Goal: Task Accomplishment & Management: Complete application form

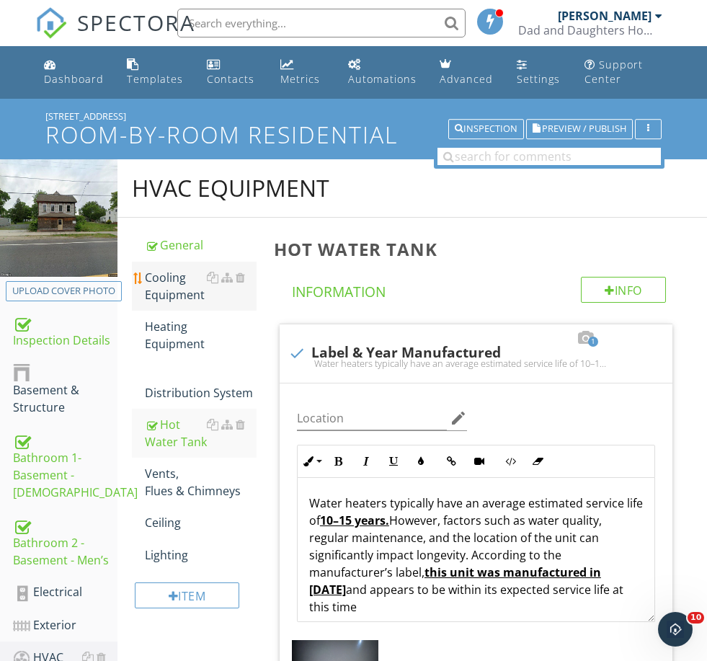
click at [177, 305] on link "Cooling Equipment" at bounding box center [200, 286] width 111 height 49
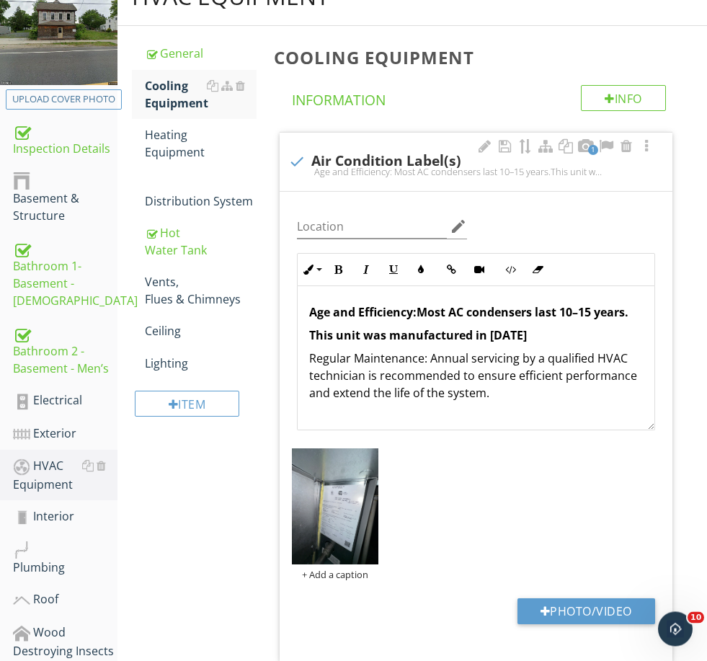
scroll to position [195, 0]
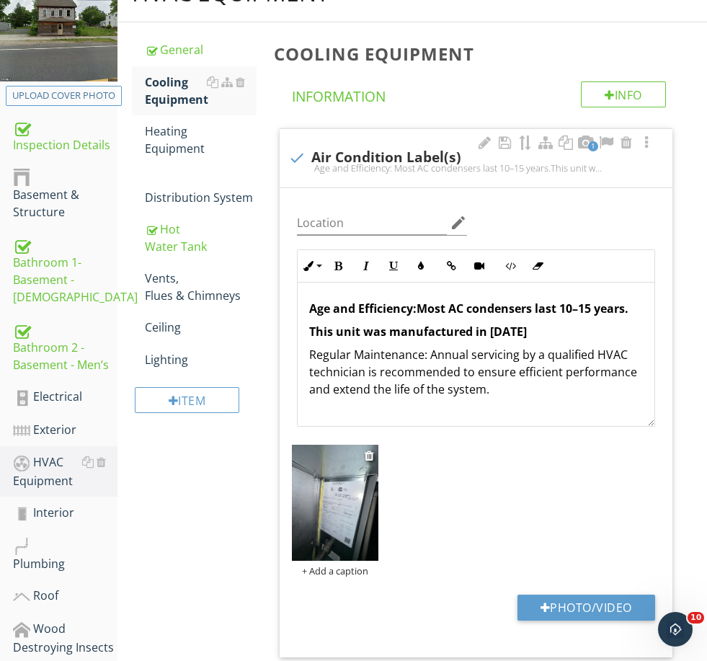
click at [349, 572] on div "+ Add a caption" at bounding box center [335, 571] width 87 height 12
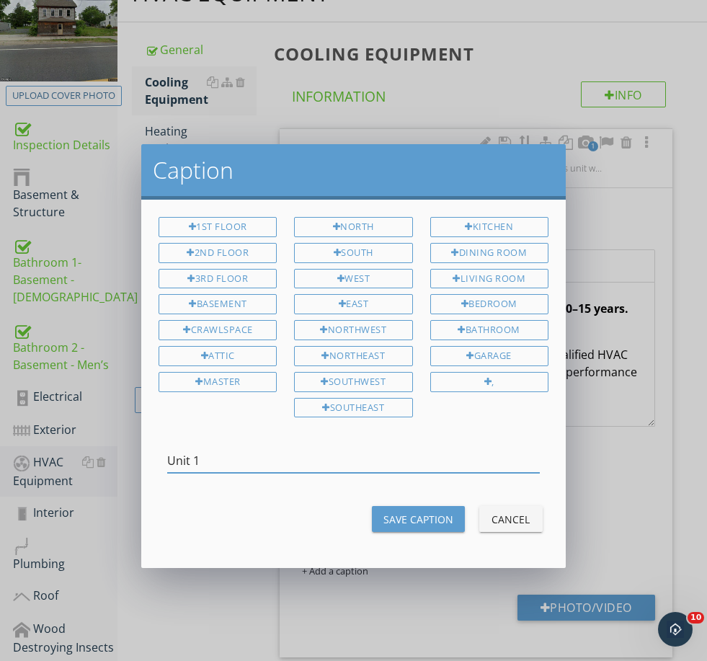
type input "Unit 1"
click at [415, 517] on div "Save Caption" at bounding box center [419, 519] width 70 height 15
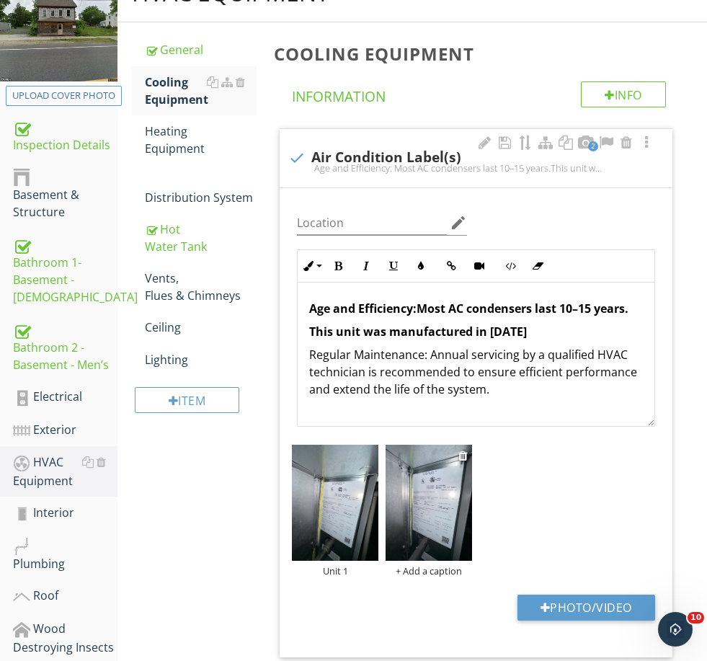
click at [436, 505] on img at bounding box center [429, 502] width 87 height 115
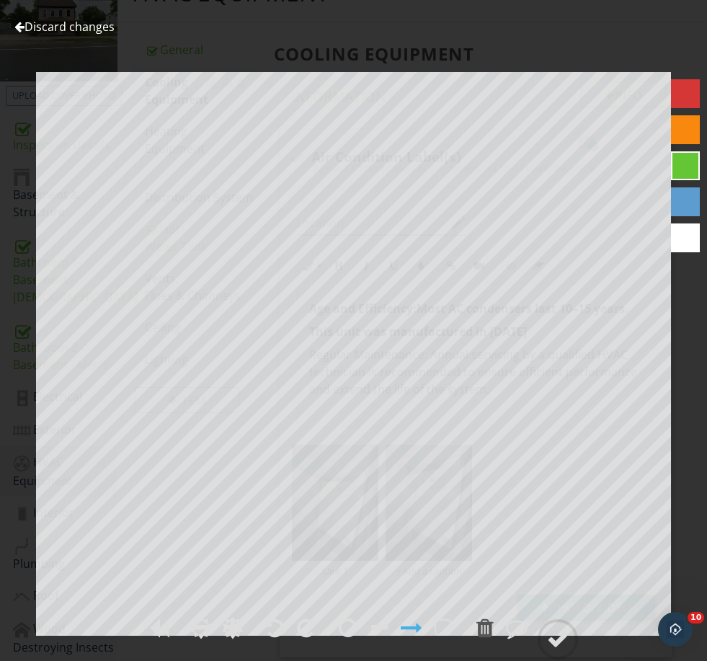
click at [59, 26] on link "Discard changes" at bounding box center [64, 27] width 100 height 16
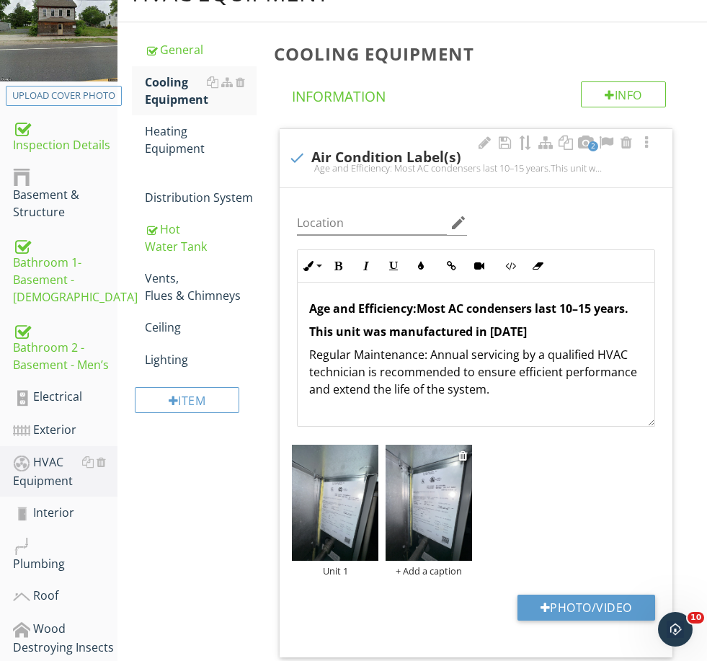
click at [446, 565] on div "+ Add a caption" at bounding box center [429, 571] width 87 height 12
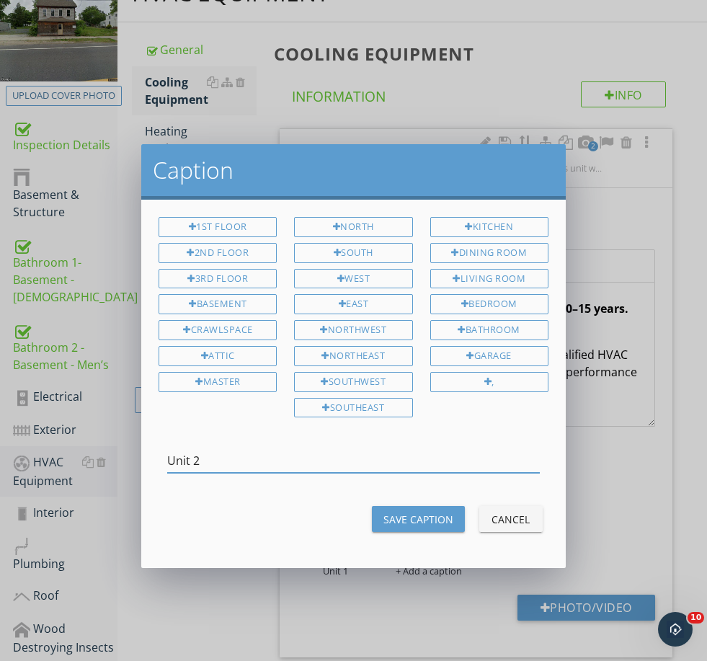
type input "Unit 2"
click at [430, 515] on div "Save Caption" at bounding box center [419, 519] width 70 height 15
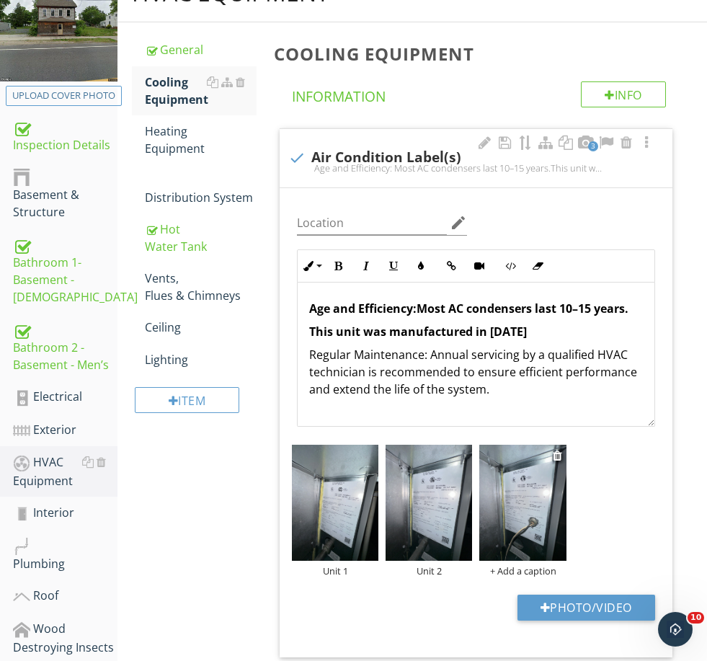
click at [531, 566] on div "+ Add a caption" at bounding box center [522, 571] width 87 height 12
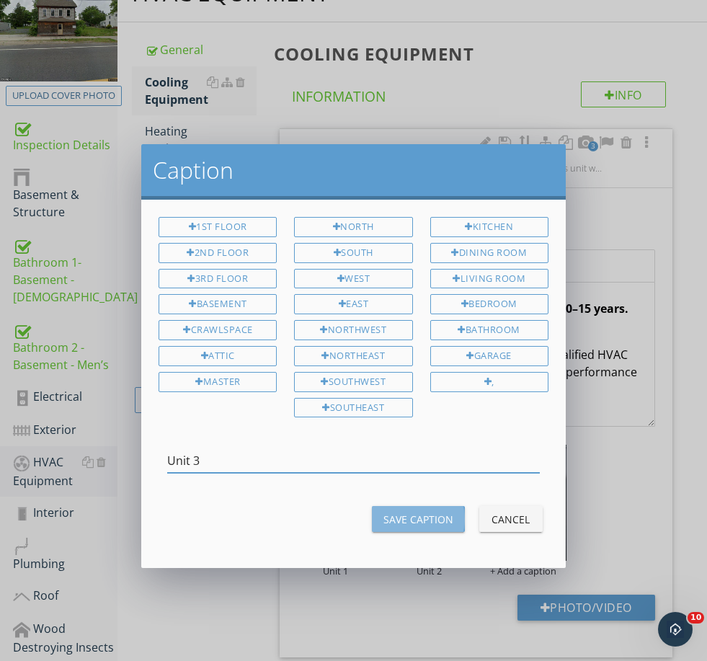
type input "Unit 3"
click at [426, 516] on div "Save Caption" at bounding box center [419, 519] width 70 height 15
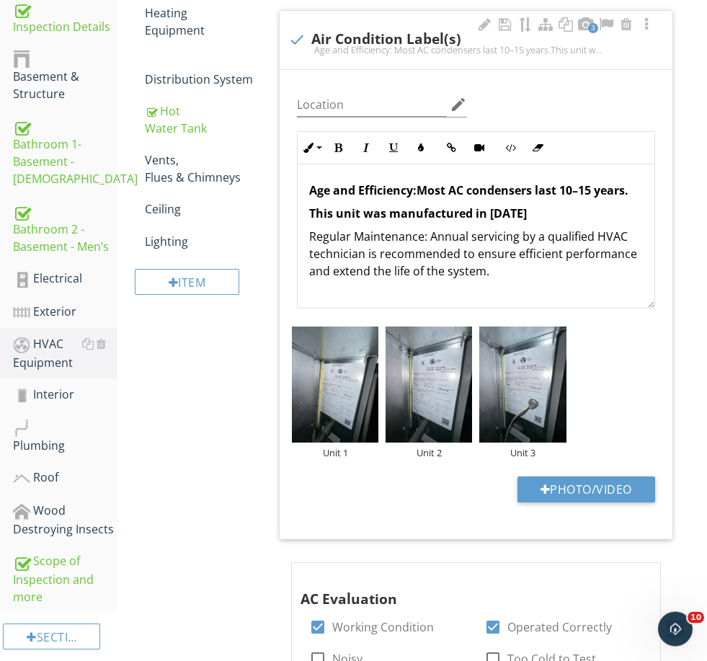
scroll to position [314, 0]
click at [53, 516] on div "Wood Destroying Insects" at bounding box center [65, 520] width 105 height 36
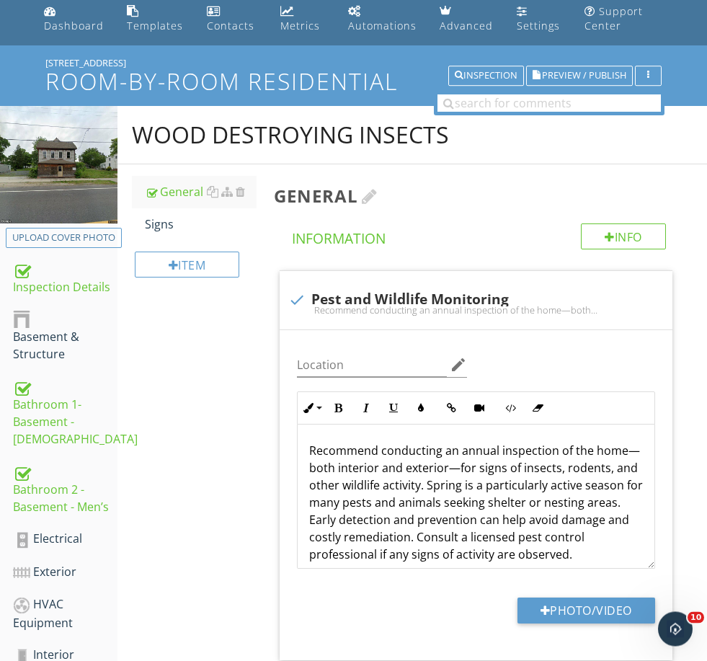
scroll to position [40, 0]
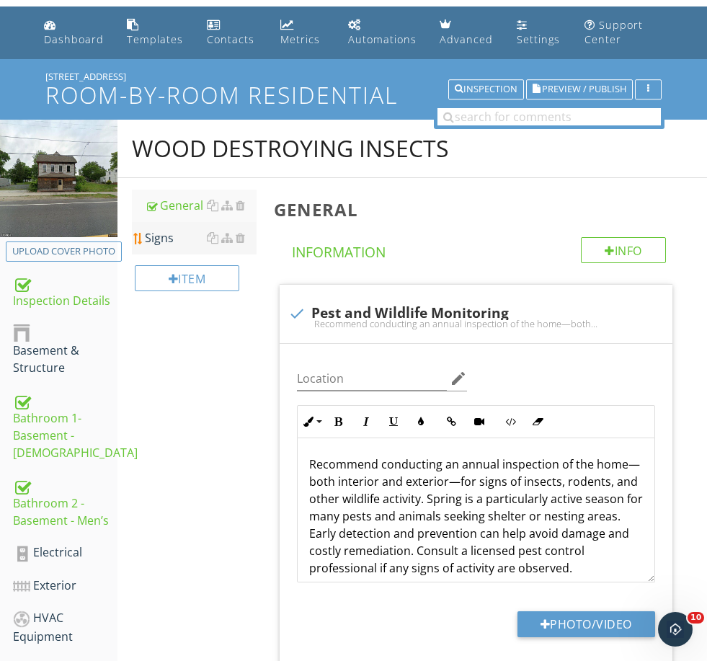
click at [189, 243] on div "Signs" at bounding box center [200, 237] width 111 height 17
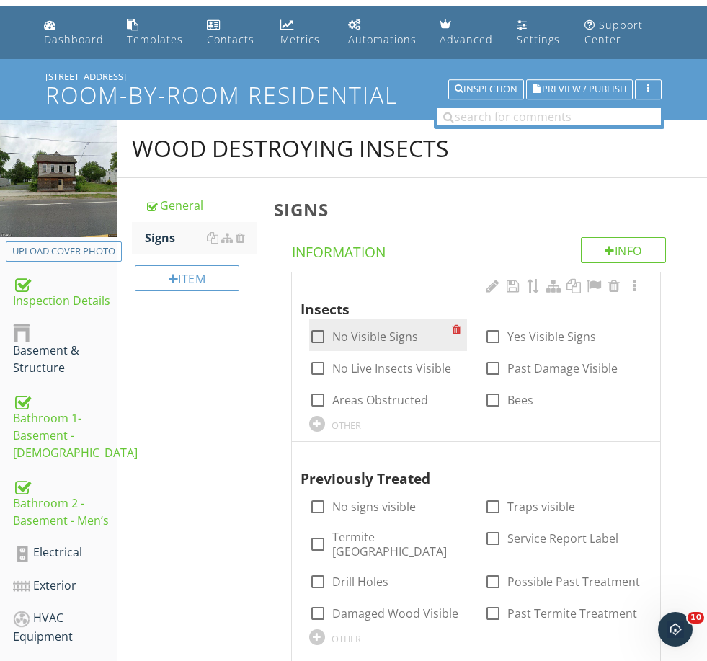
click at [363, 347] on div "check_box_outline_blank No Visible Signs" at bounding box center [388, 335] width 159 height 32
click at [366, 330] on label "No Visible Signs" at bounding box center [375, 337] width 86 height 14
checkbox input "true"
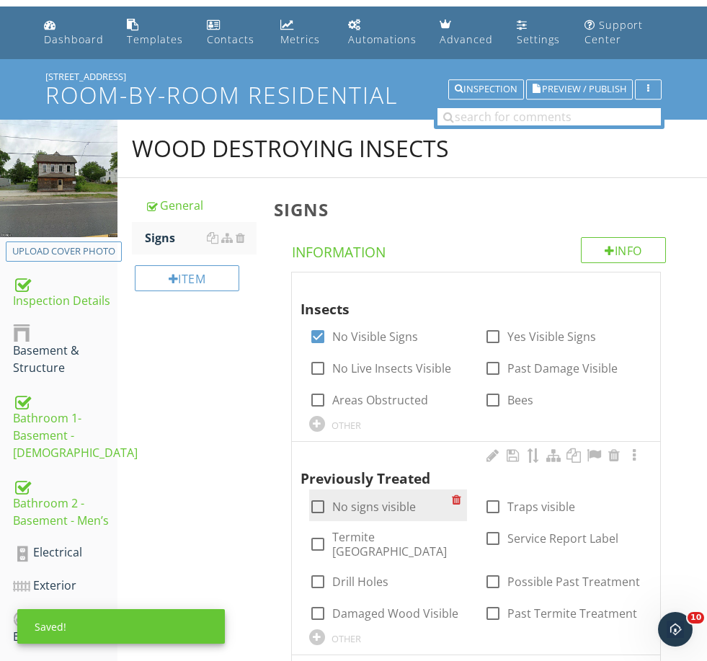
click at [367, 500] on label "No signs visible" at bounding box center [374, 507] width 84 height 14
checkbox input "true"
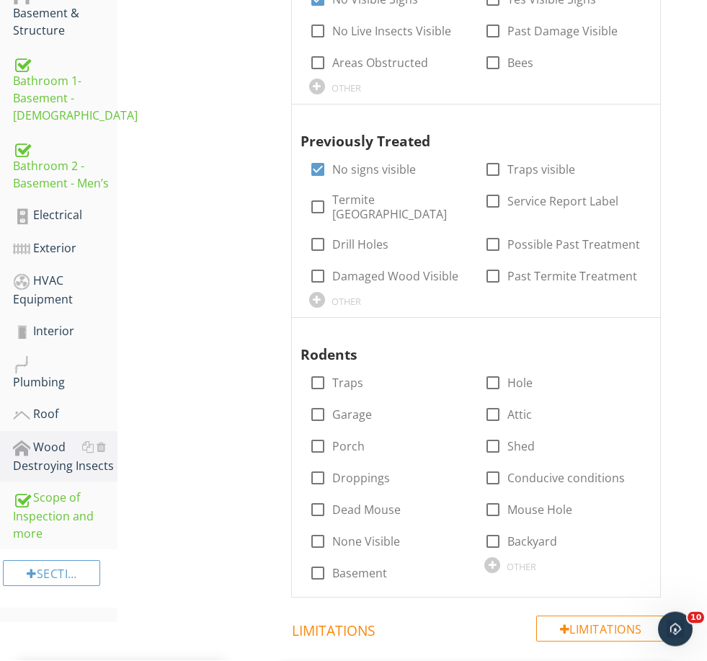
scroll to position [380, 0]
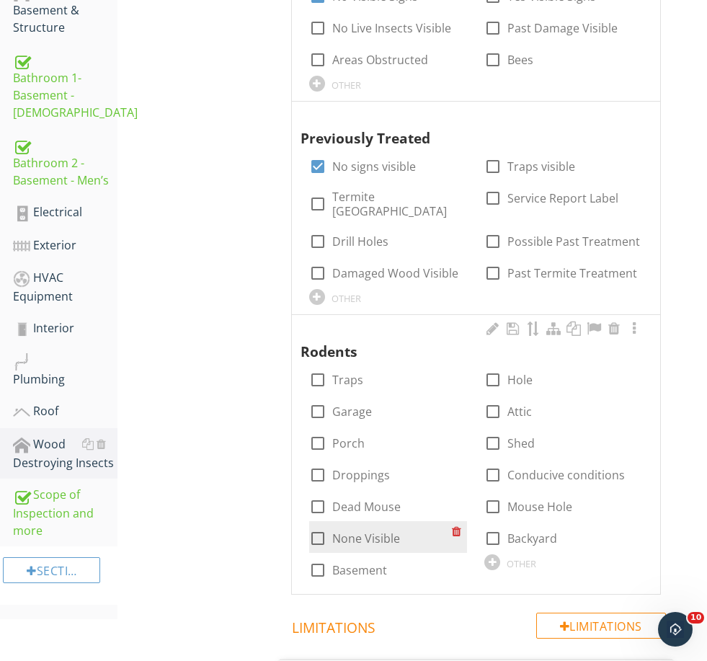
click at [366, 531] on label "None Visible" at bounding box center [366, 538] width 68 height 14
checkbox input "true"
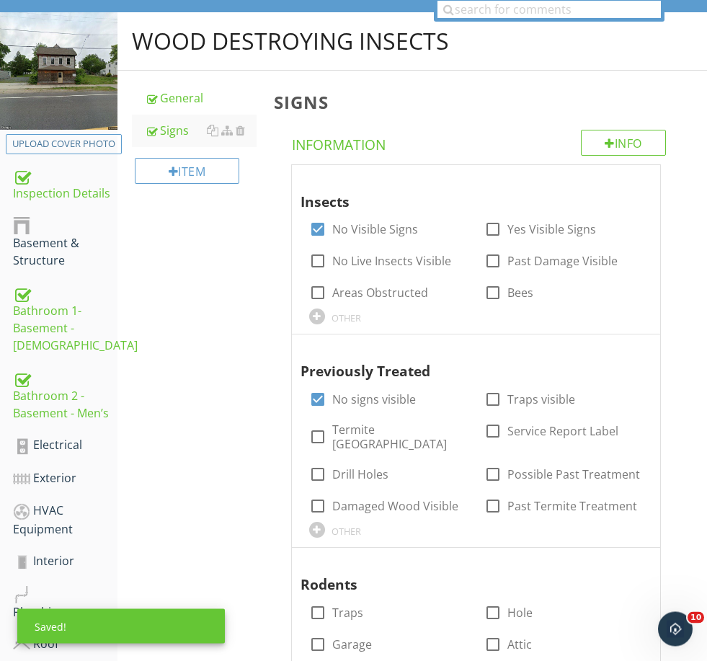
scroll to position [164, 0]
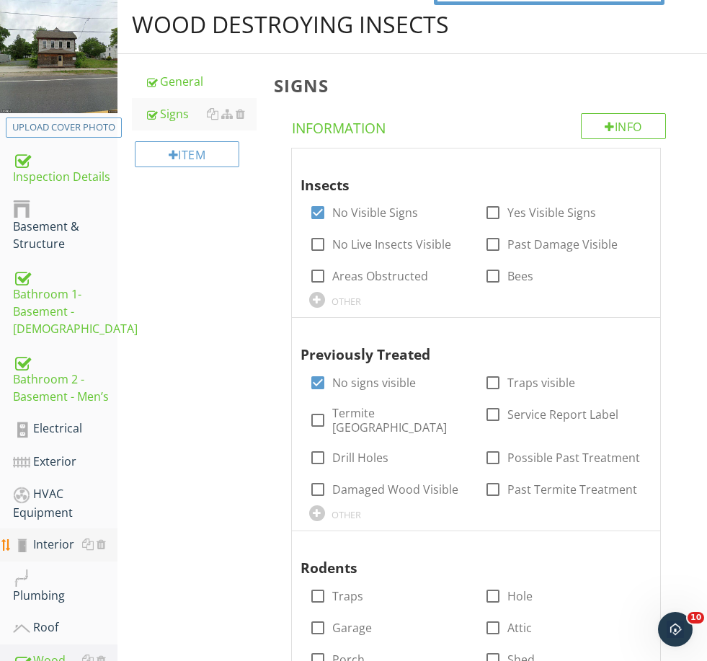
click at [53, 542] on div "Interior" at bounding box center [65, 545] width 105 height 19
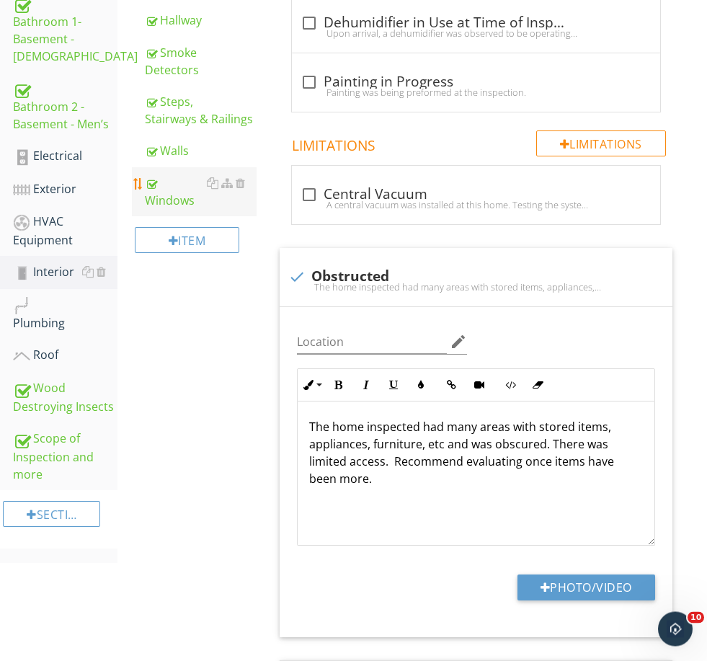
scroll to position [436, 0]
click at [179, 190] on div "Windows" at bounding box center [200, 191] width 111 height 35
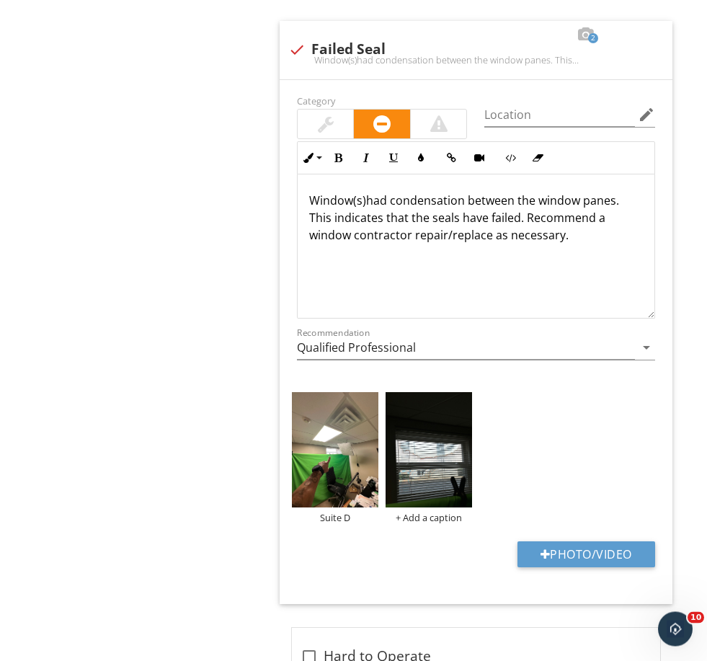
scroll to position [1371, 0]
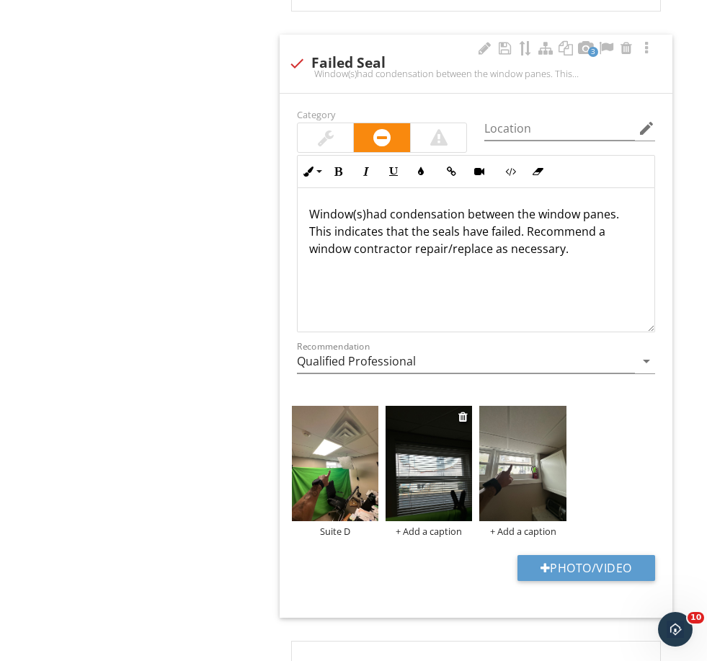
click at [429, 449] on img at bounding box center [429, 463] width 87 height 115
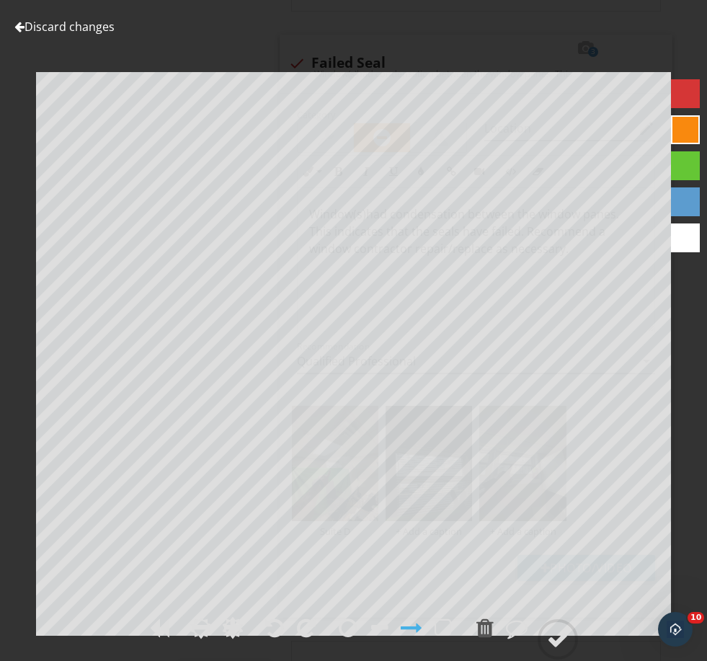
click at [65, 19] on link "Discard changes" at bounding box center [64, 27] width 100 height 16
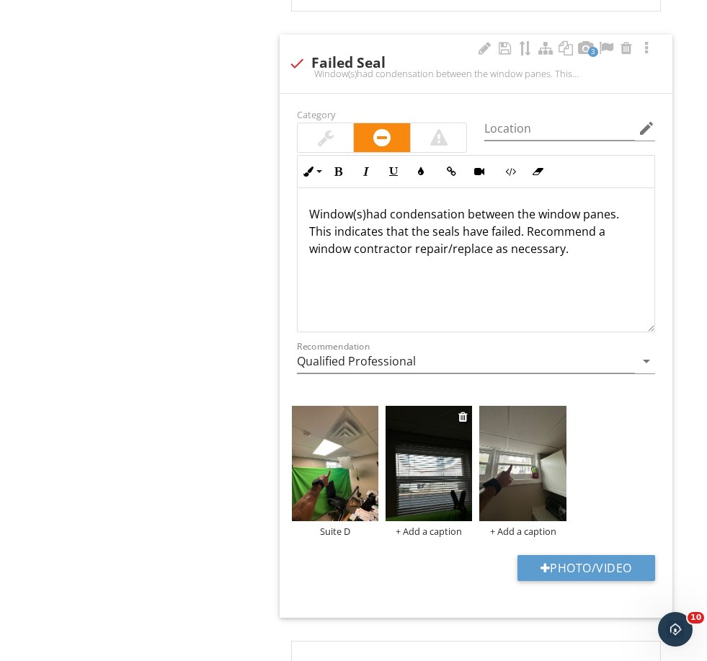
click at [413, 526] on div "+ Add a caption" at bounding box center [429, 532] width 87 height 12
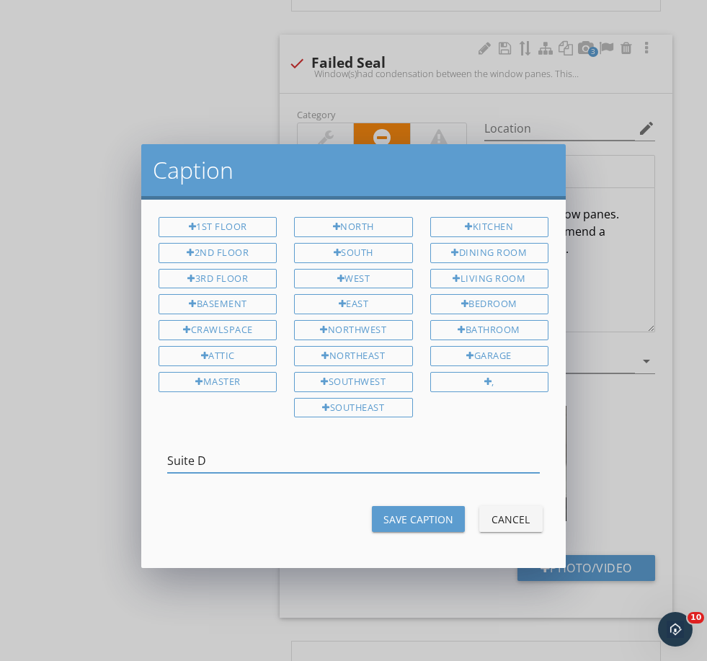
type input "Suite D"
click at [429, 517] on div "Save Caption" at bounding box center [419, 519] width 70 height 15
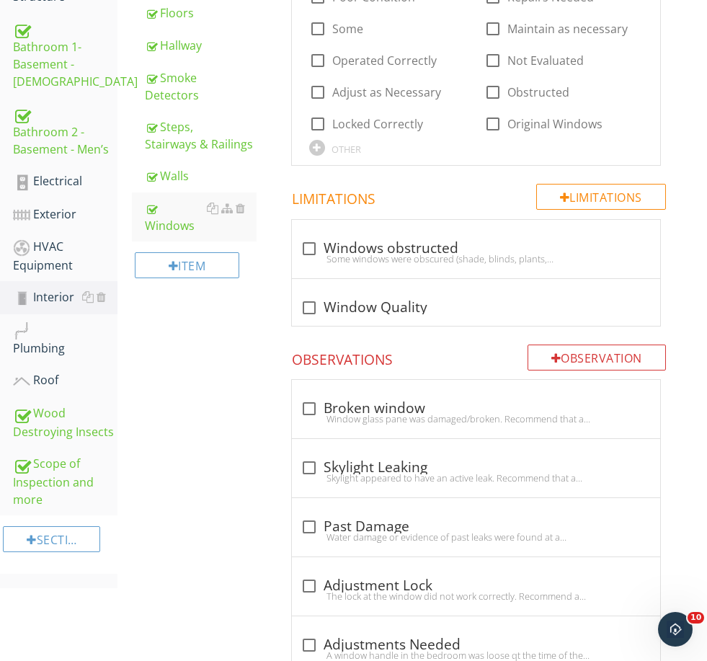
scroll to position [0, 0]
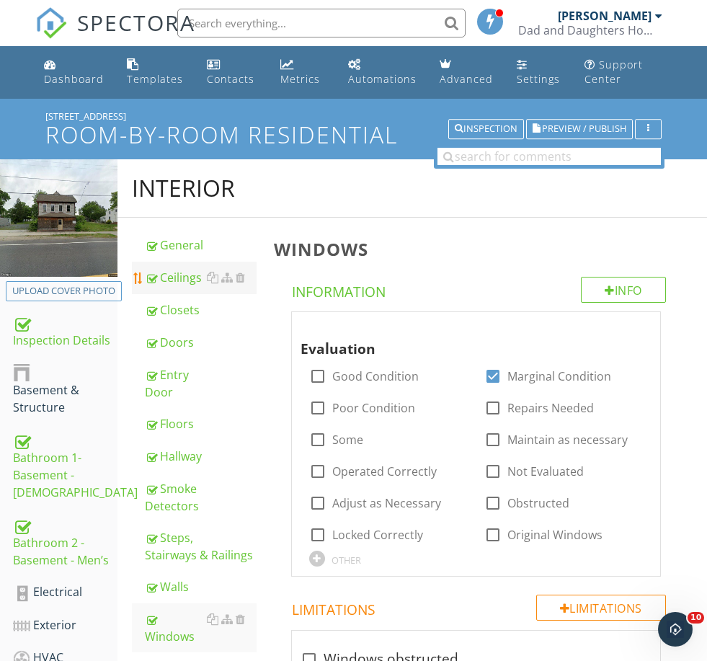
click at [174, 283] on div "Ceilings" at bounding box center [200, 277] width 111 height 17
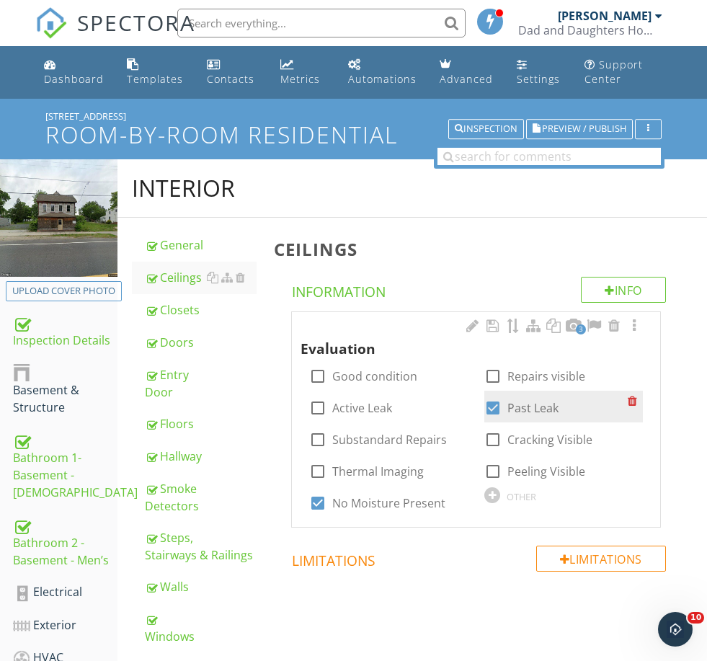
scroll to position [40, 0]
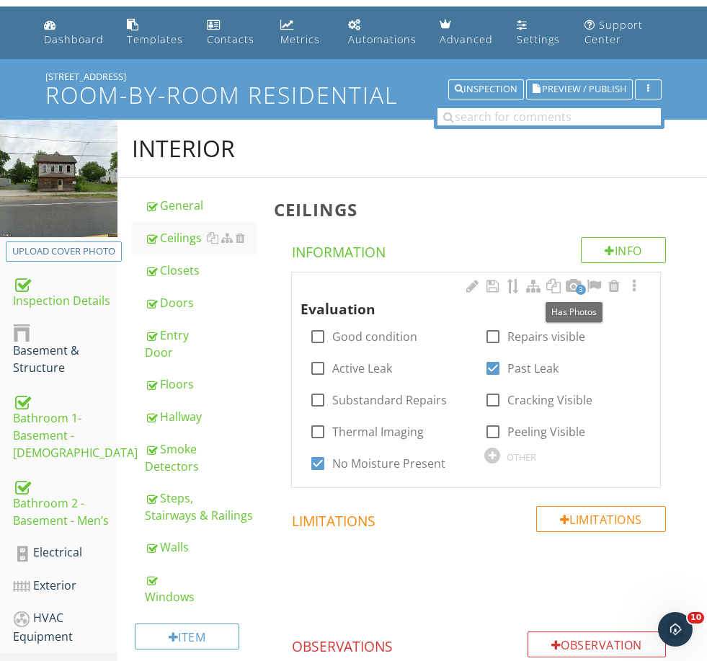
click at [580, 287] on span "3" at bounding box center [581, 290] width 10 height 10
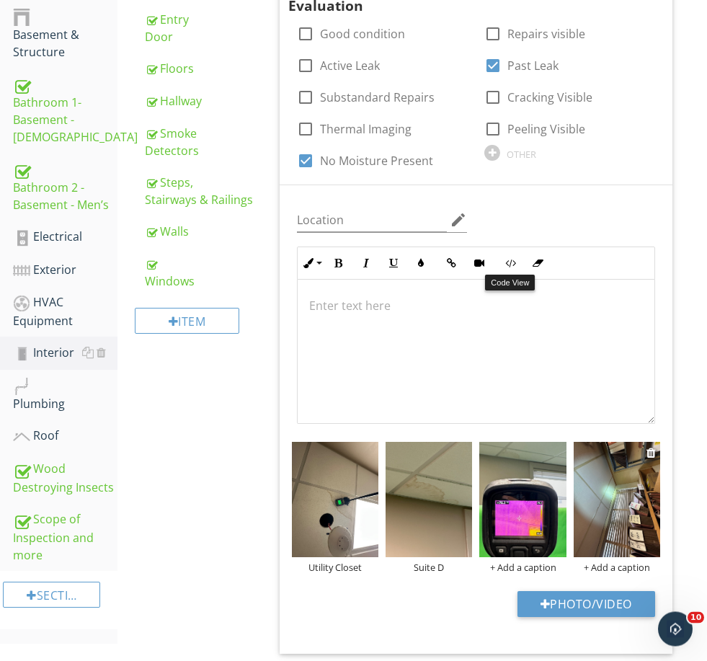
scroll to position [355, 0]
click at [611, 526] on img at bounding box center [617, 499] width 87 height 115
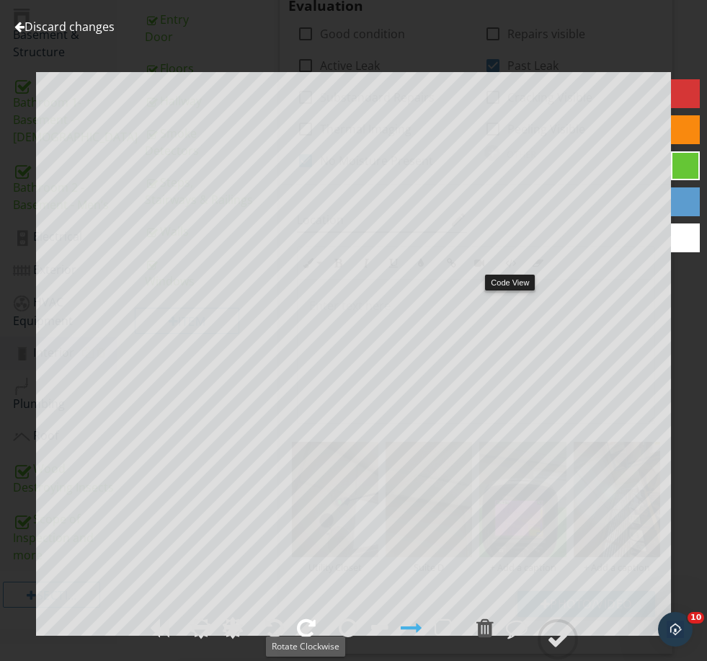
click at [304, 639] on div at bounding box center [306, 628] width 19 height 22
click at [560, 650] on div at bounding box center [558, 640] width 22 height 22
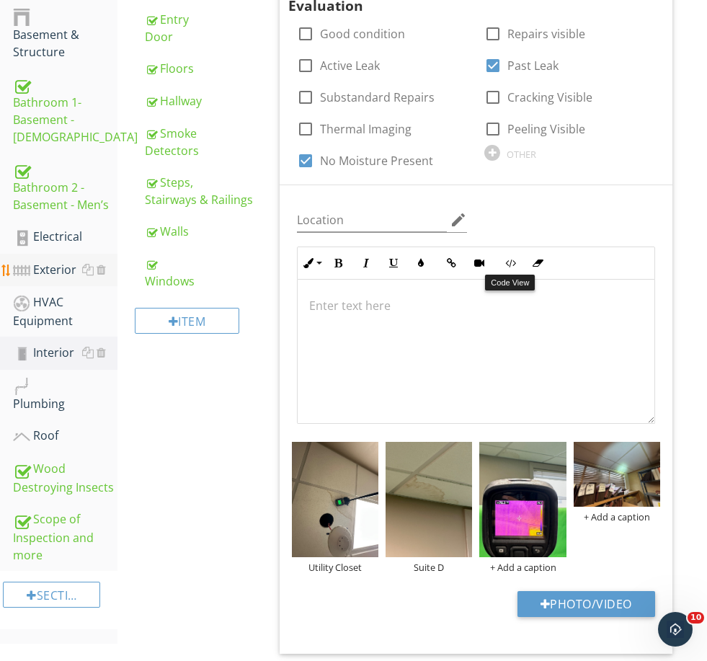
click at [41, 276] on div "Exterior" at bounding box center [65, 270] width 105 height 19
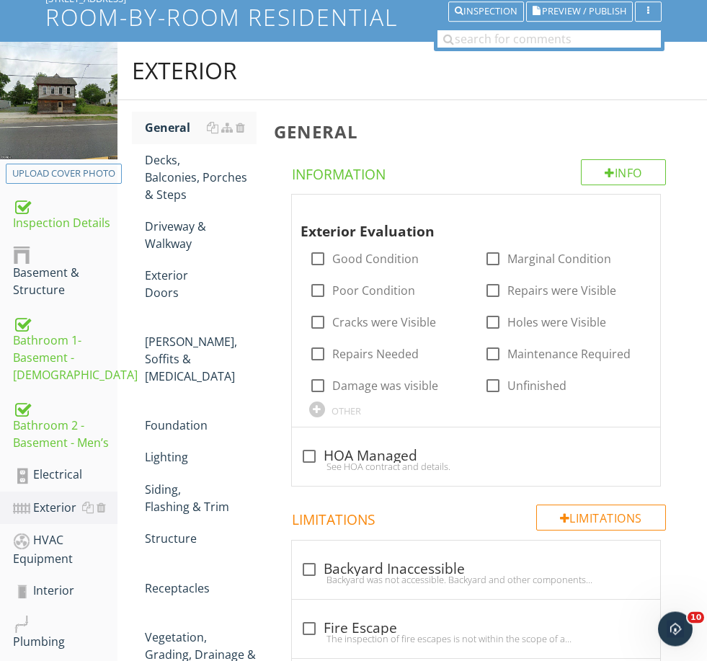
scroll to position [118, 0]
click at [348, 255] on label "Good Condition" at bounding box center [375, 259] width 87 height 14
checkbox input "true"
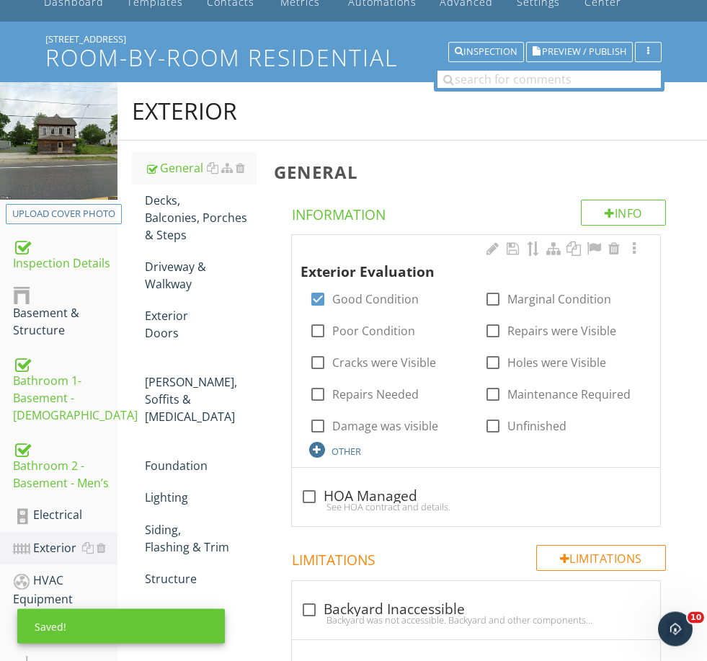
scroll to position [67, 0]
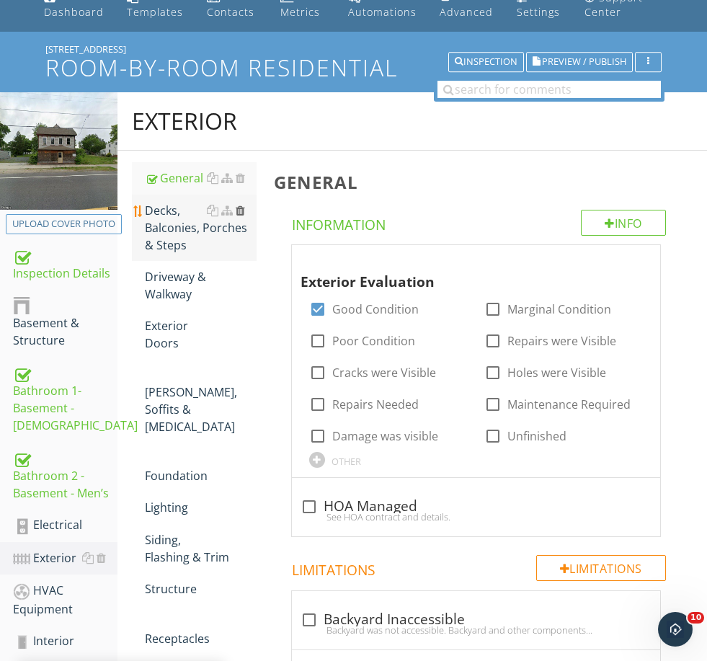
drag, startPoint x: 187, startPoint y: 237, endPoint x: 244, endPoint y: 213, distance: 61.4
click at [187, 237] on div "Decks, Balconies, Porches & Steps" at bounding box center [200, 228] width 111 height 52
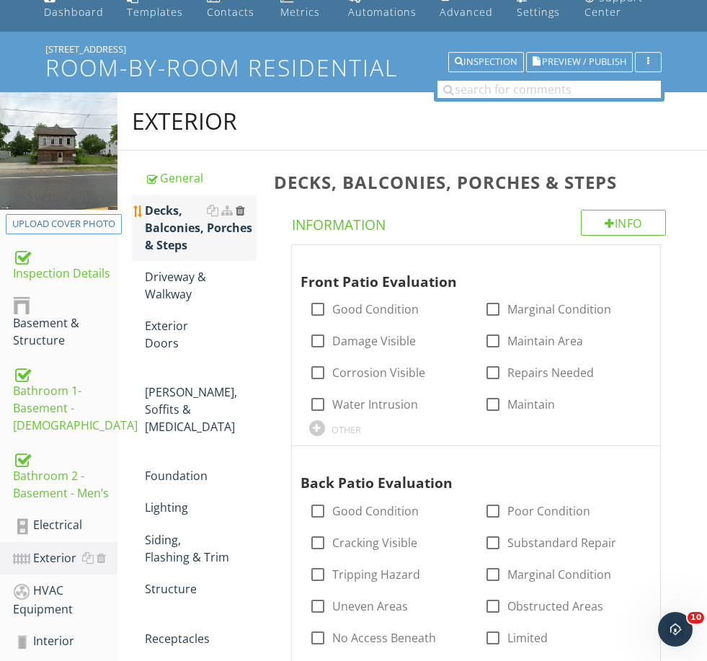
click at [241, 212] on div at bounding box center [240, 211] width 9 height 12
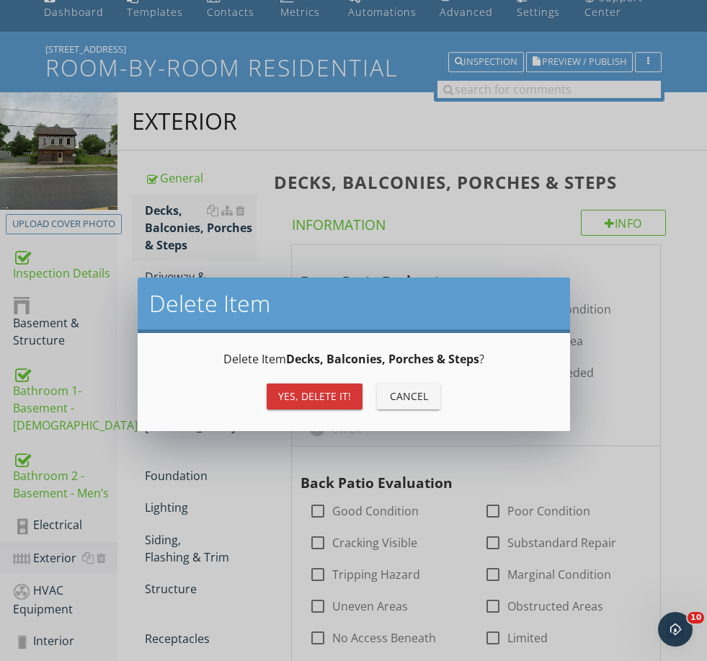
click at [324, 390] on div "Yes, Delete it!" at bounding box center [314, 396] width 73 height 15
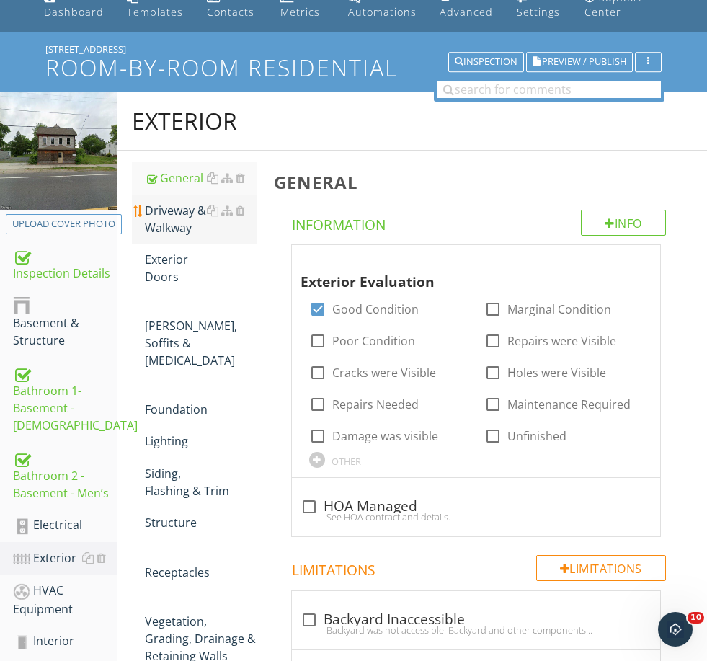
click at [190, 208] on div "Driveway & Walkway" at bounding box center [200, 219] width 111 height 35
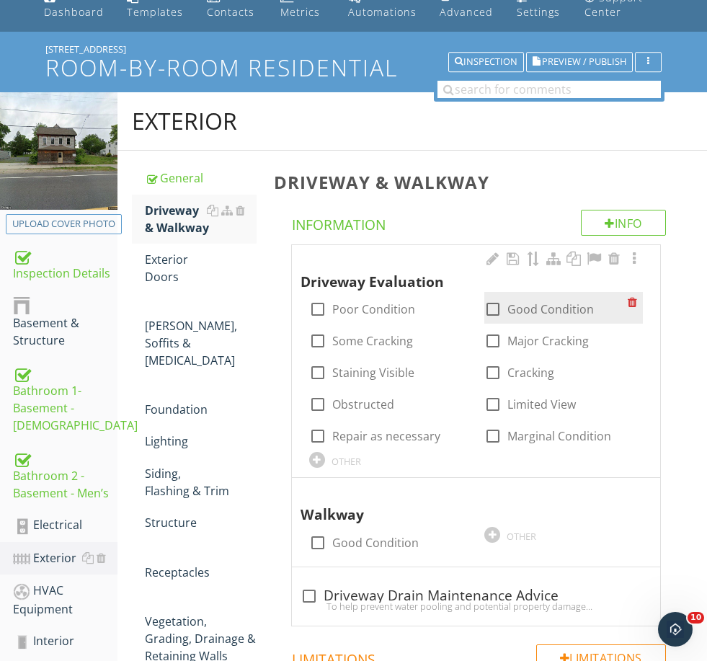
click at [532, 308] on label "Good Condition" at bounding box center [551, 309] width 87 height 14
checkbox input "true"
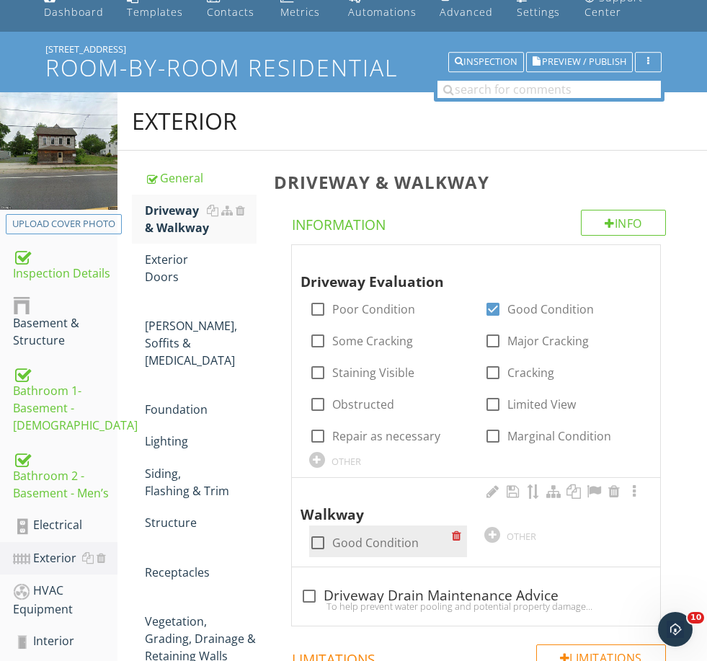
click at [370, 541] on label "Good Condition" at bounding box center [375, 543] width 87 height 14
checkbox input "true"
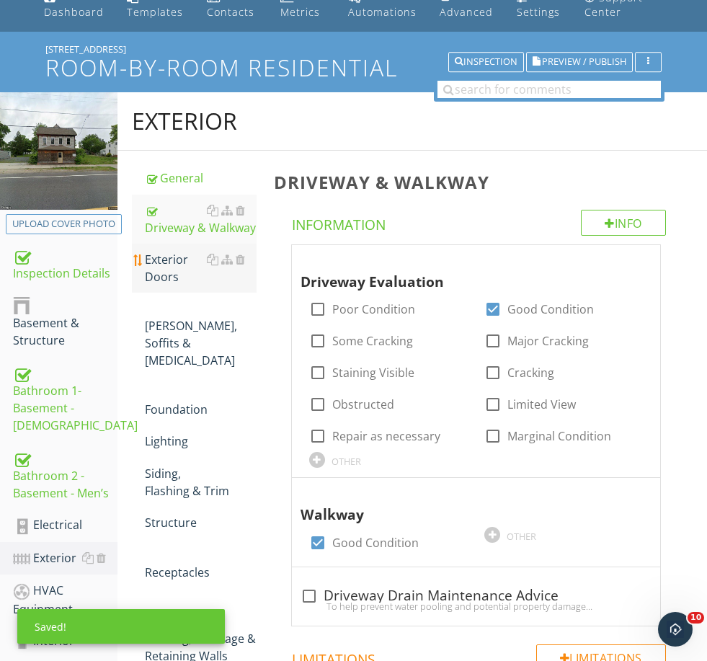
click at [168, 261] on div "Exterior Doors" at bounding box center [200, 268] width 111 height 35
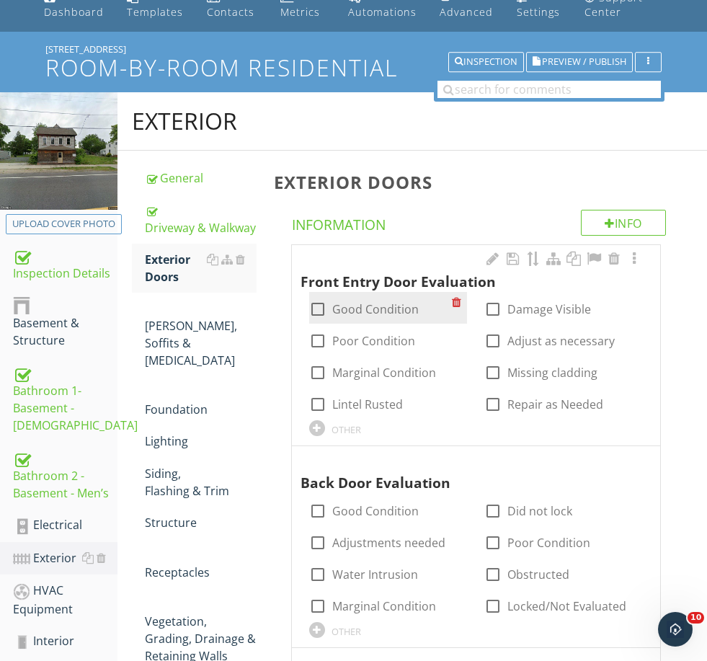
click at [353, 302] on label "Good Condition" at bounding box center [375, 309] width 87 height 14
checkbox input "true"
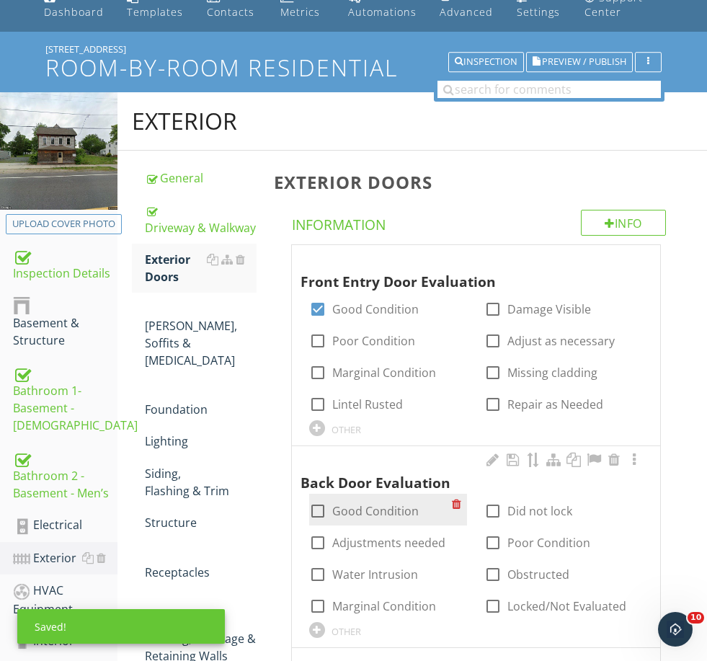
click at [392, 504] on label "Good Condition" at bounding box center [375, 511] width 87 height 14
checkbox input "true"
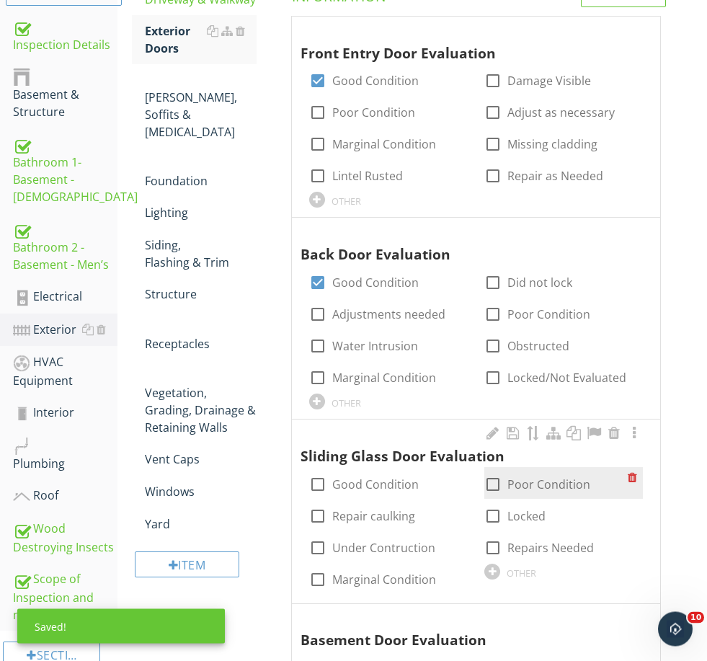
scroll to position [296, 0]
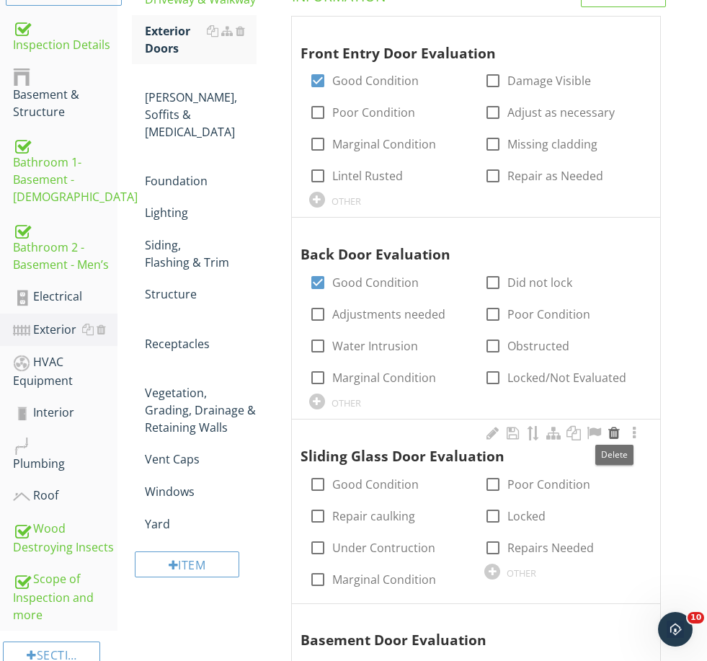
click at [616, 426] on div at bounding box center [614, 433] width 17 height 14
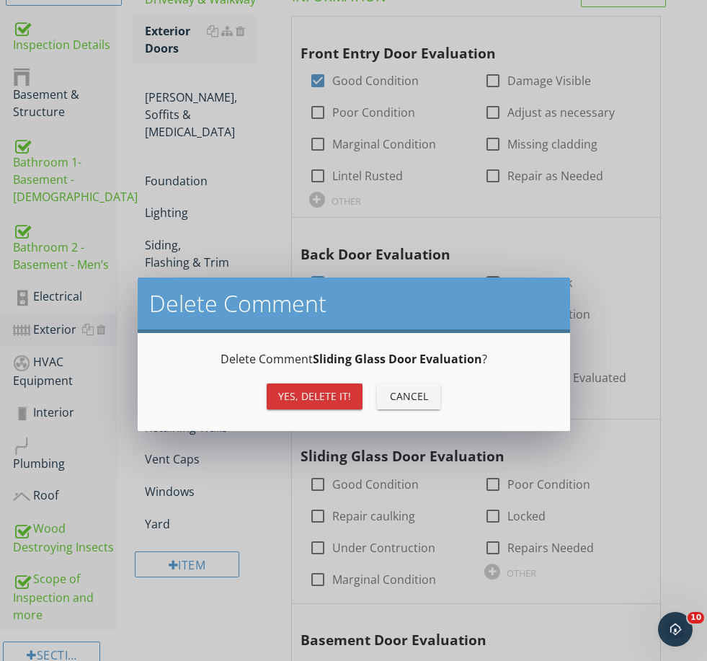
click at [340, 393] on div "Yes, Delete it!" at bounding box center [314, 396] width 73 height 15
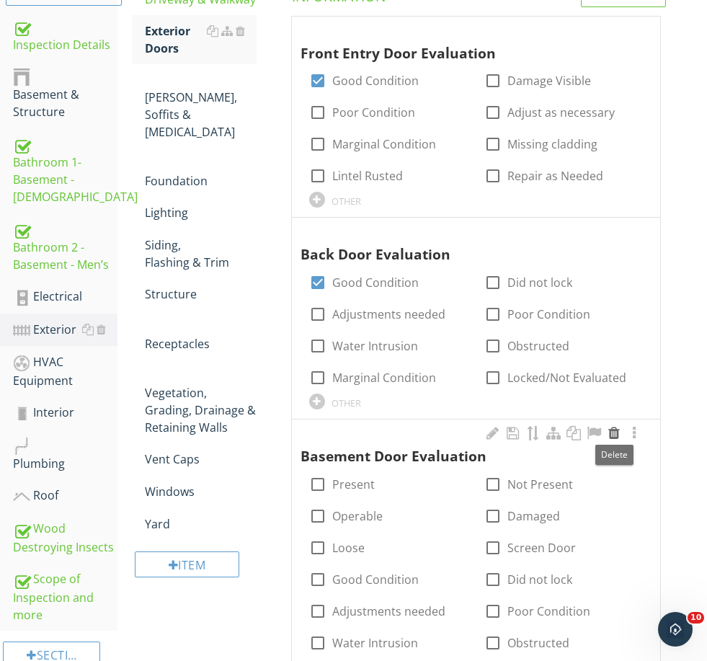
click at [609, 432] on div at bounding box center [614, 433] width 17 height 14
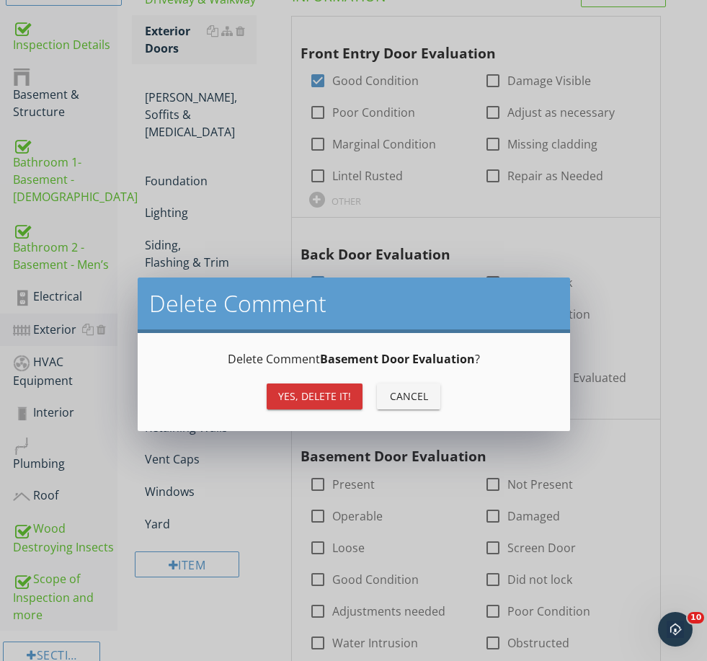
click at [346, 399] on div "Yes, Delete it!" at bounding box center [314, 396] width 73 height 15
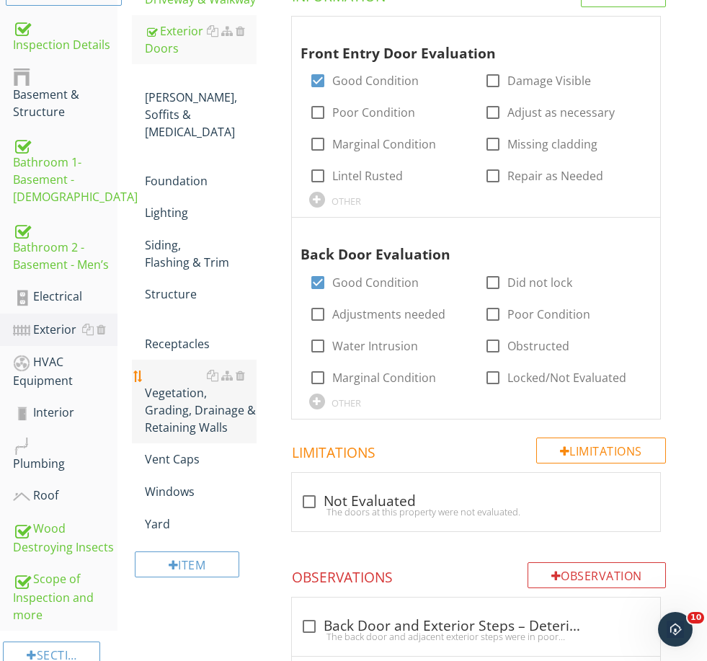
click at [194, 367] on div "Vegetation, Grading, Drainage & Retaining Walls" at bounding box center [200, 401] width 111 height 69
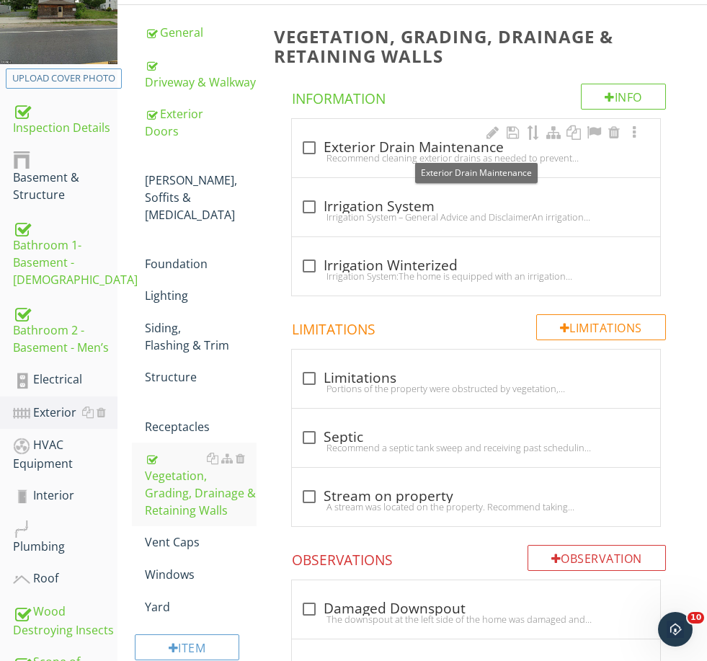
click at [362, 148] on div "check_box_outline_blank Exterior Drain Maintenance" at bounding box center [476, 147] width 351 height 17
checkbox input "true"
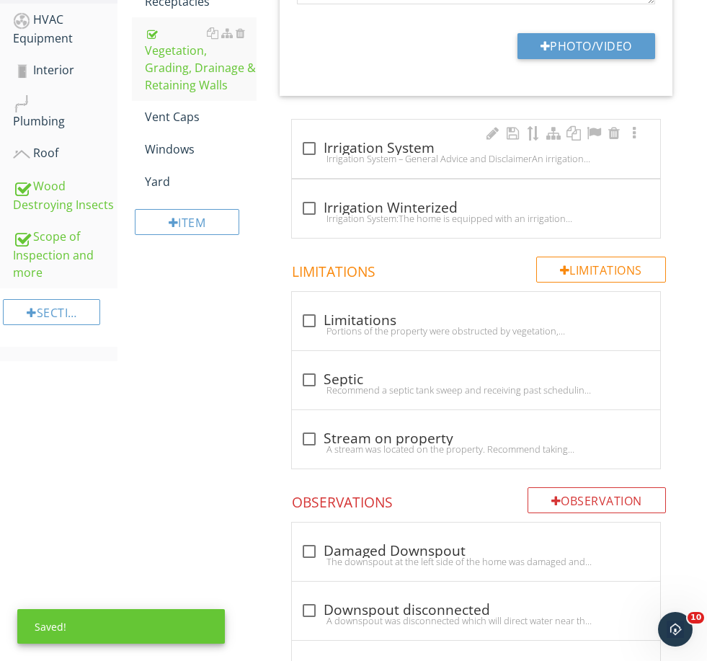
scroll to position [649, 0]
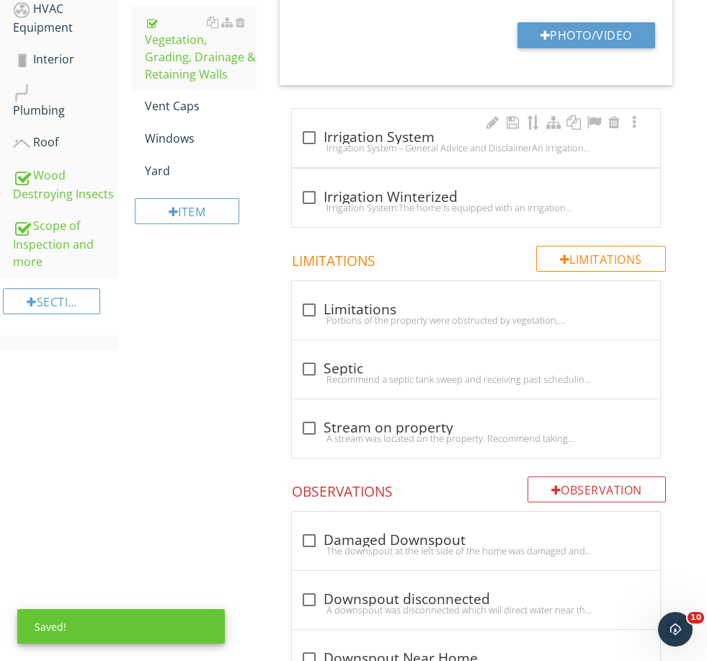
click at [356, 143] on div "Irrigation System – General Advice and DisclaimerAn irrigation system was prese…" at bounding box center [476, 148] width 351 height 12
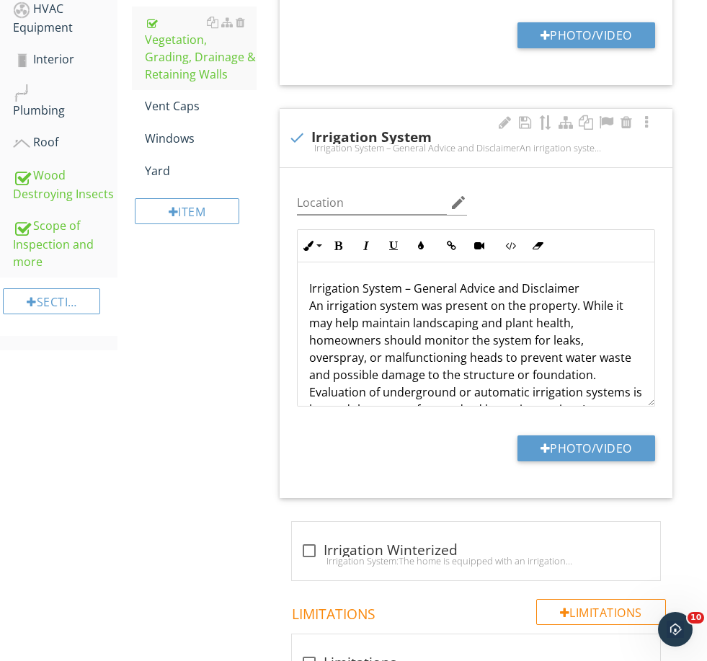
click at [361, 155] on div "check Irrigation System Irrigation System – General Advice and DisclaimerAn irr…" at bounding box center [476, 142] width 376 height 32
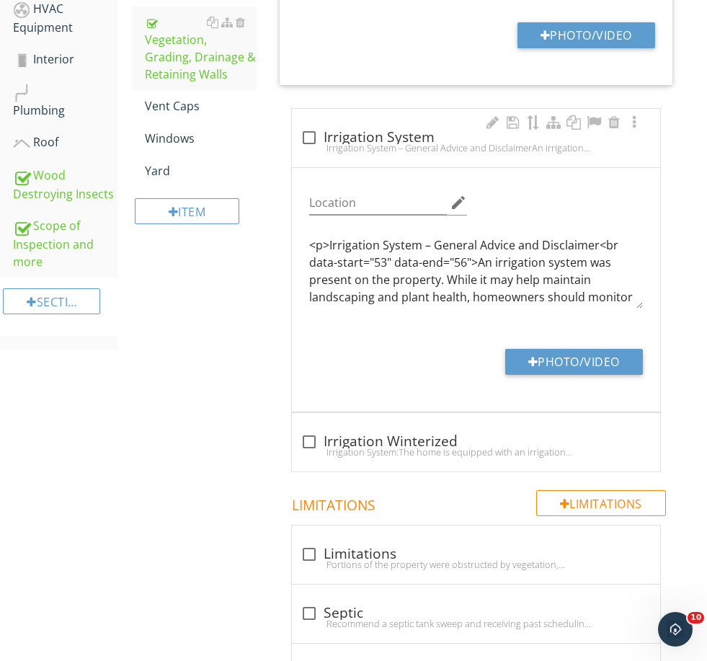
checkbox input "true"
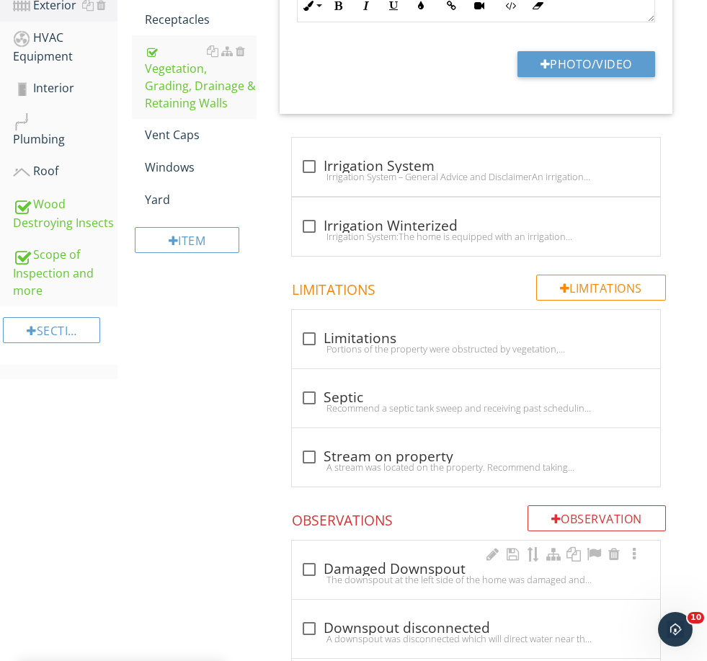
scroll to position [619, 0]
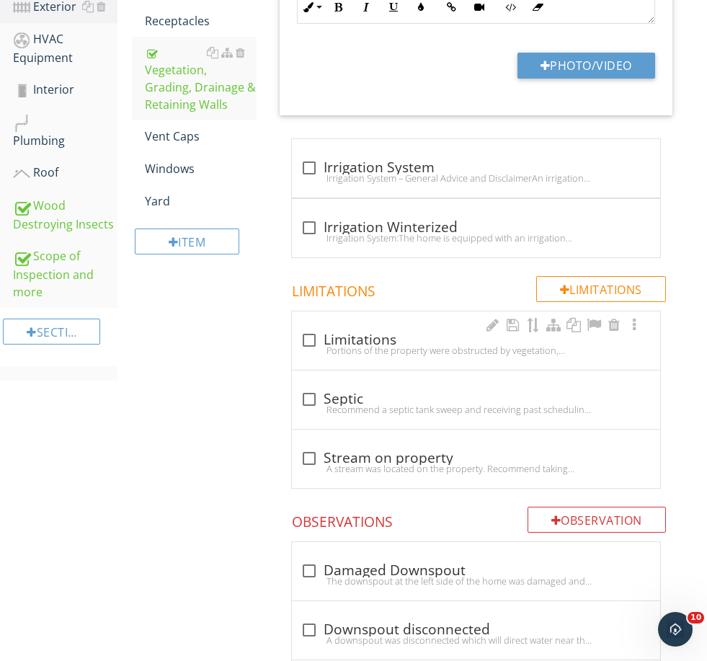
click at [370, 354] on div "Portions of the property were obstructed by vegetation, storage, finishes, or o…" at bounding box center [476, 351] width 351 height 12
checkbox input "true"
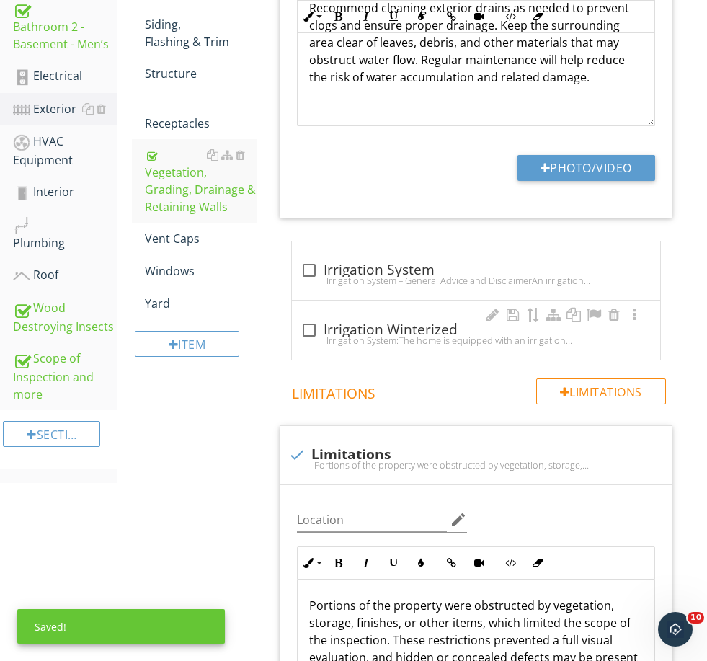
scroll to position [516, 0]
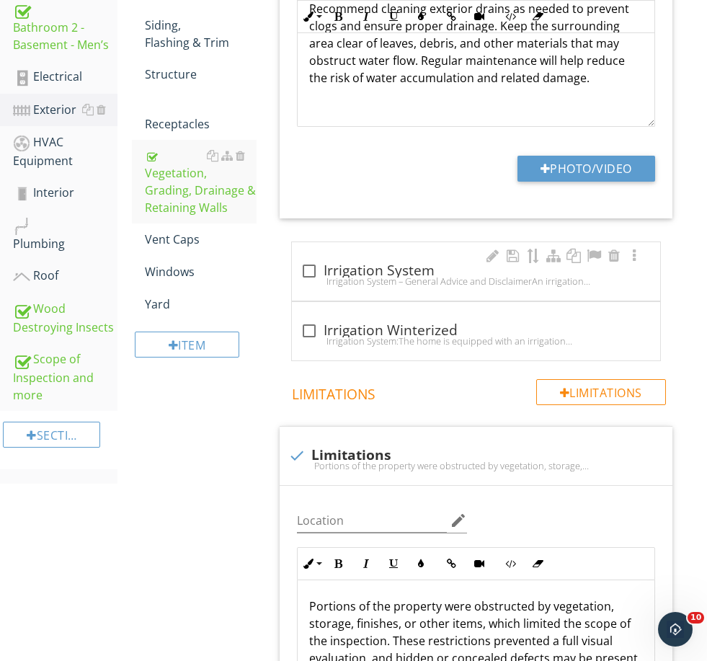
click at [361, 275] on div "Irrigation System – General Advice and DisclaimerAn irrigation system was prese…" at bounding box center [476, 281] width 351 height 12
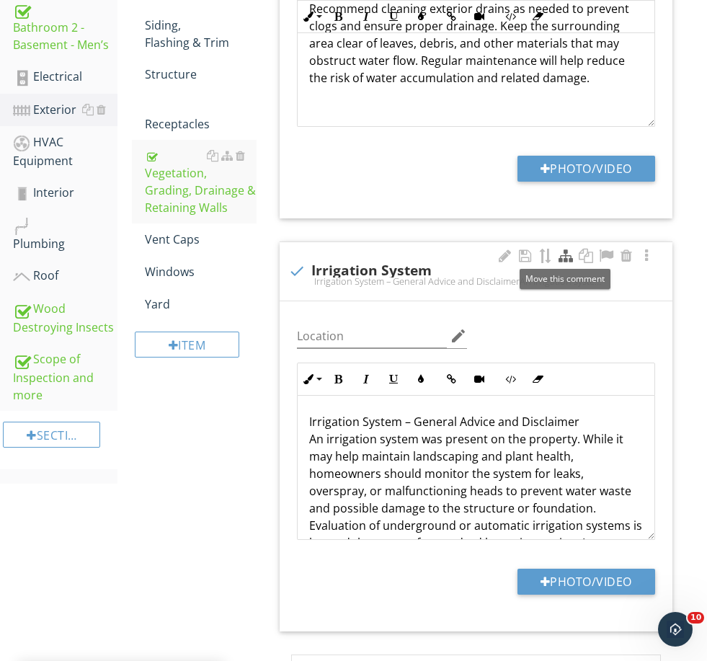
click at [565, 255] on div at bounding box center [565, 256] width 17 height 14
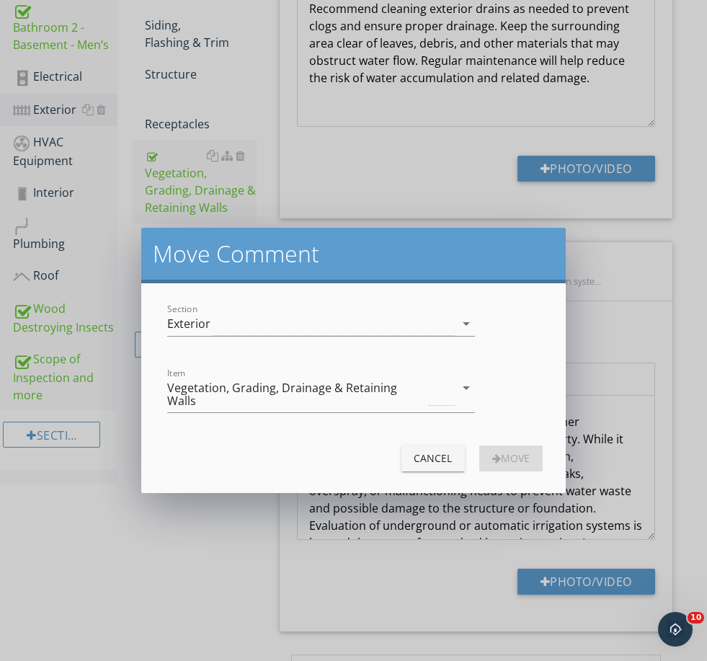
click at [427, 451] on div "Cancel" at bounding box center [433, 458] width 40 height 15
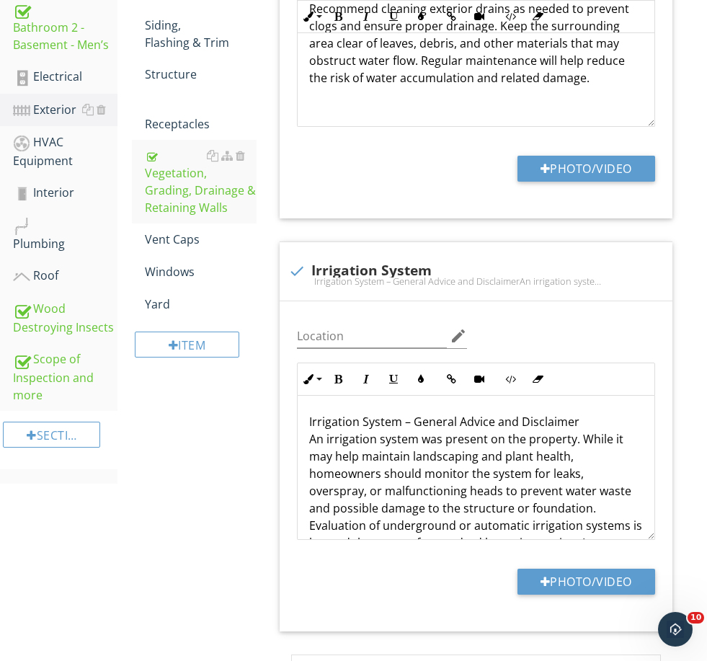
scroll to position [0, 0]
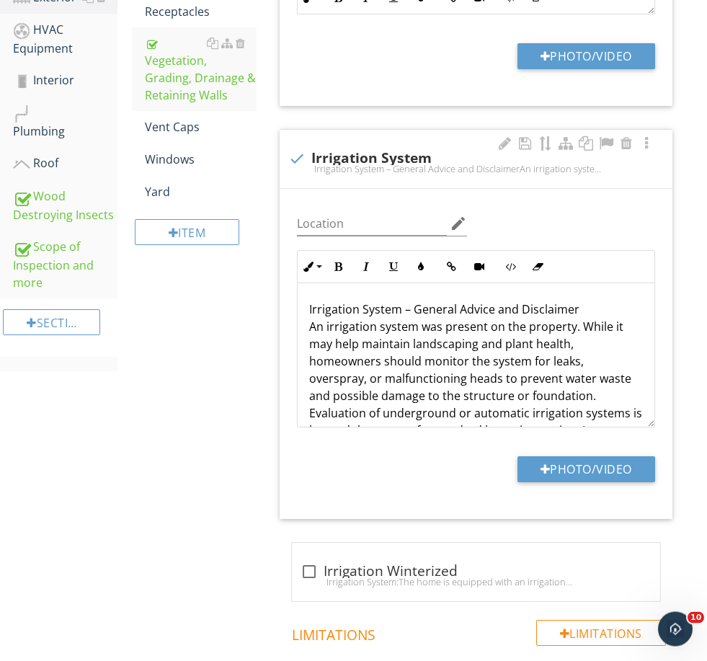
click at [406, 385] on div "Location edit Inline Style XLarge Large Normal Small Light Small/Light Bold Ita…" at bounding box center [476, 355] width 393 height 330
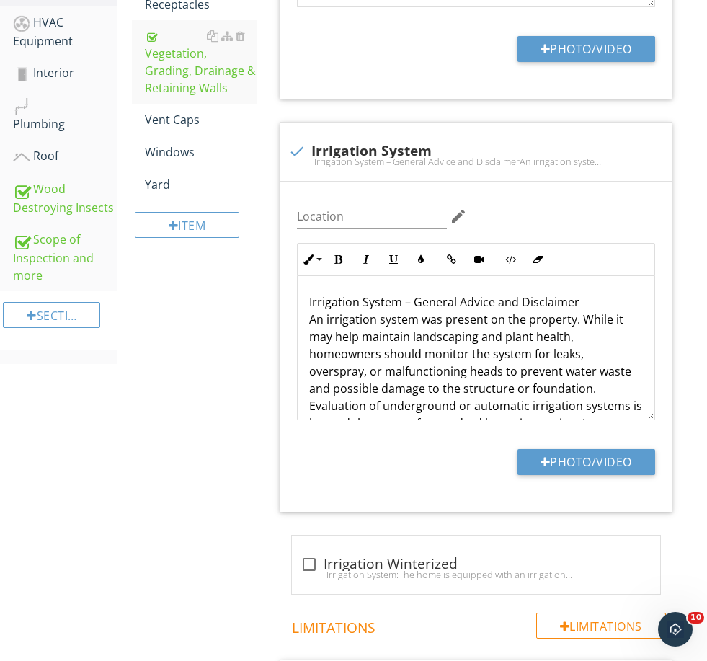
scroll to position [562, 0]
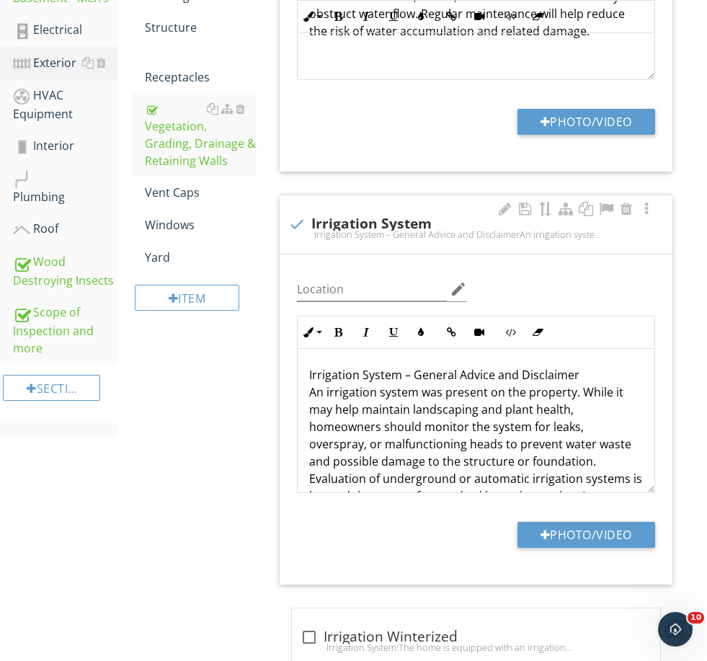
click at [311, 371] on p "Irrigation System – General Advice and Disclaimer An irrigation system was pres…" at bounding box center [476, 461] width 334 height 190
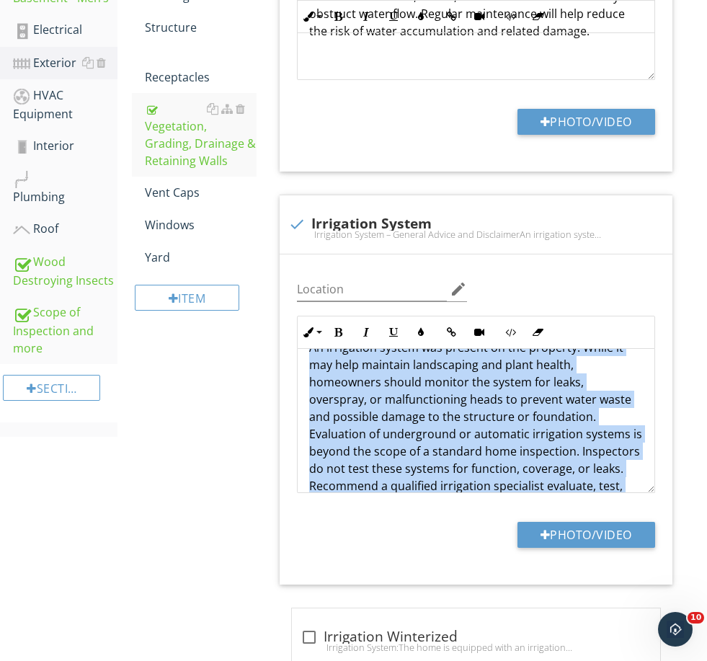
scroll to position [81, 0]
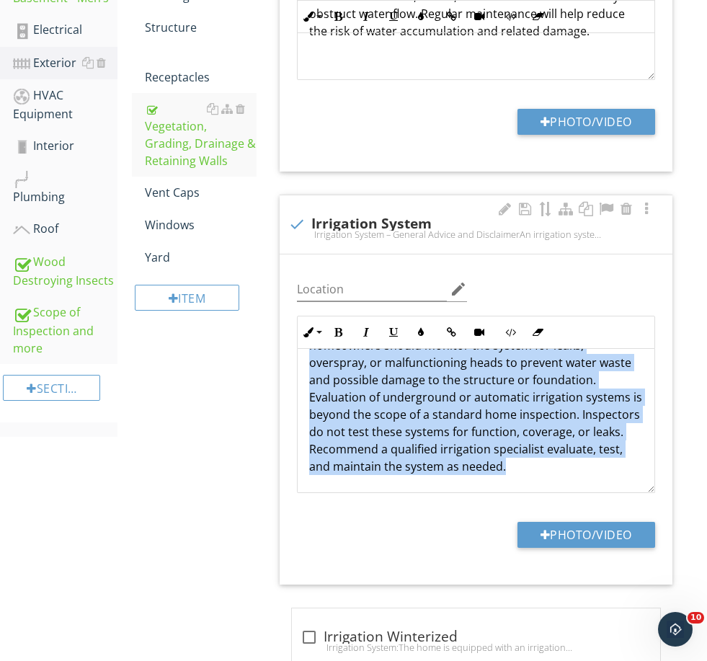
drag, startPoint x: 311, startPoint y: 371, endPoint x: 572, endPoint y: 466, distance: 278.3
click at [572, 466] on p "Irrigation System – General Advice and Disclaimer An irrigation system was pres…" at bounding box center [476, 380] width 334 height 190
copy p "Irrigation System – General Advice and Disclaimer An irrigation system was pres…"
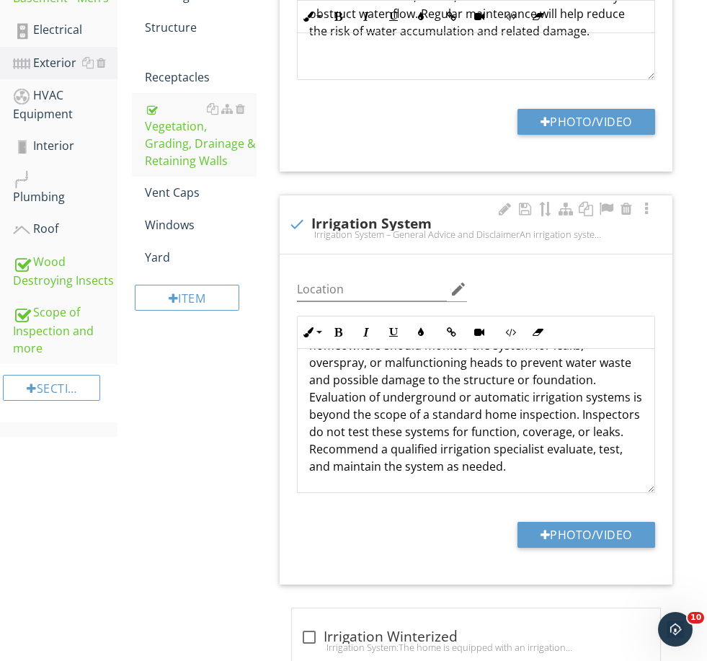
click at [360, 226] on div "check Irrigation System" at bounding box center [476, 224] width 376 height 17
checkbox input "true"
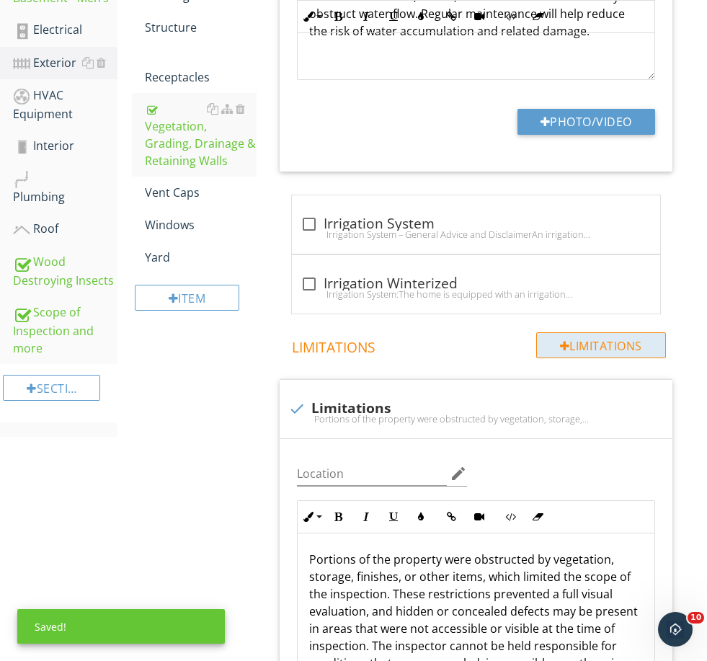
click at [609, 342] on div "Limitations" at bounding box center [601, 345] width 130 height 26
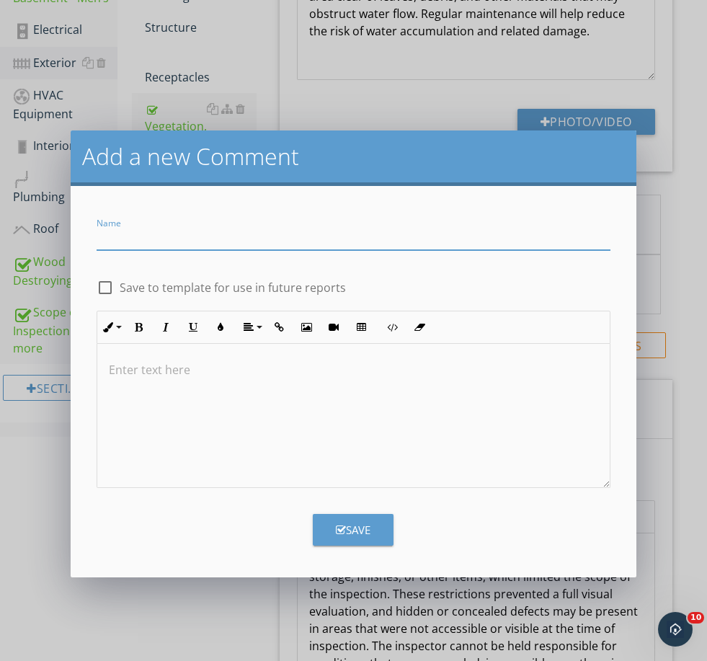
click at [274, 433] on div at bounding box center [353, 416] width 513 height 144
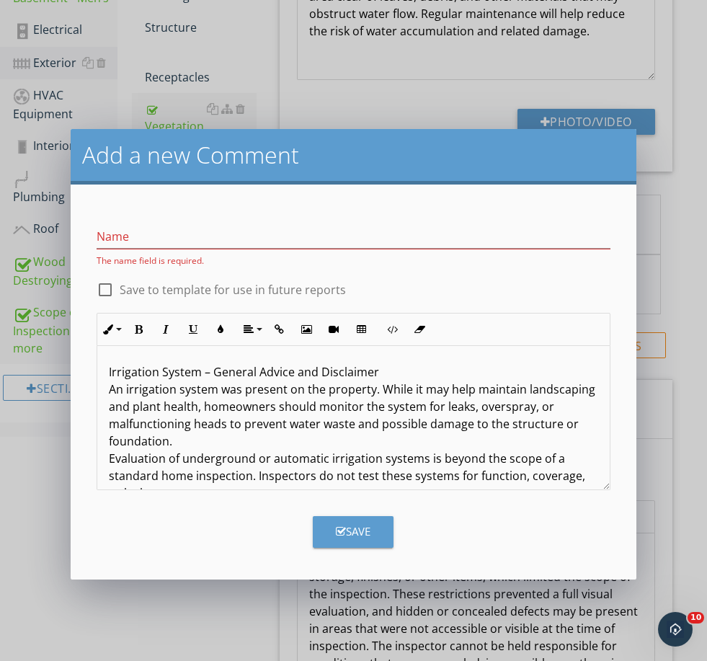
scroll to position [0, 0]
click at [384, 373] on p "Irrigation System – General Advice and Disclaimer An irrigation system was pres…" at bounding box center [354, 449] width 490 height 173
drag, startPoint x: 299, startPoint y: 350, endPoint x: 79, endPoint y: 335, distance: 220.4
click at [79, 335] on form "Name The name field is required. check_box_outline_blank Save to template for u…" at bounding box center [354, 382] width 566 height 395
click at [209, 368] on p "Irrigation System – General Advice and Disclaimer An irrigation system was pres…" at bounding box center [354, 449] width 490 height 173
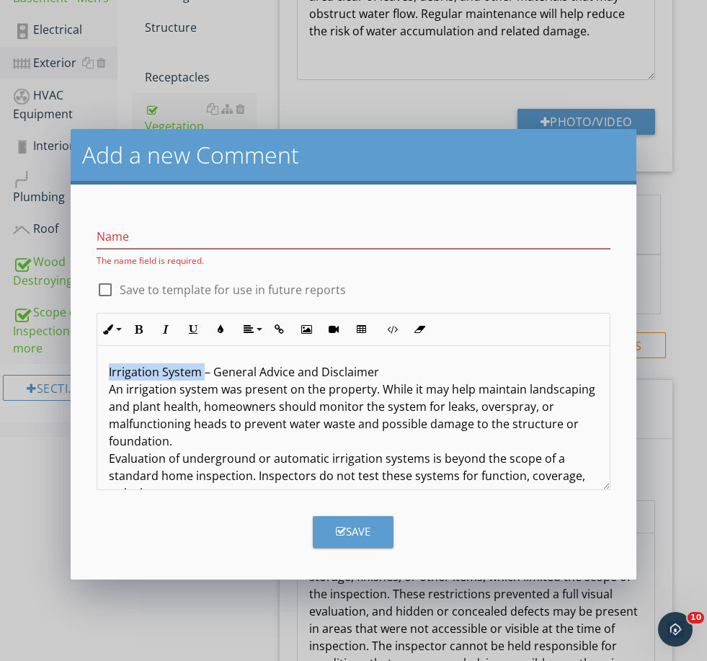
drag, startPoint x: 193, startPoint y: 368, endPoint x: 91, endPoint y: 364, distance: 101.7
click at [91, 364] on div "Inline Style XLarge Large Normal Small Light Small/Light Bold Italic Underline …" at bounding box center [353, 401] width 531 height 177
copy p "Irrigation System"
click at [97, 292] on div at bounding box center [105, 290] width 25 height 25
checkbox input "true"
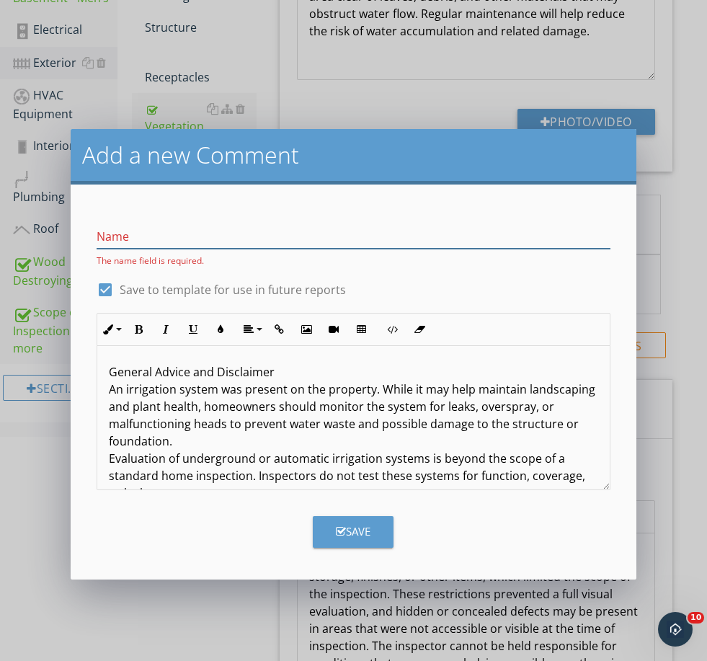
click at [115, 236] on input "Name" at bounding box center [354, 237] width 514 height 24
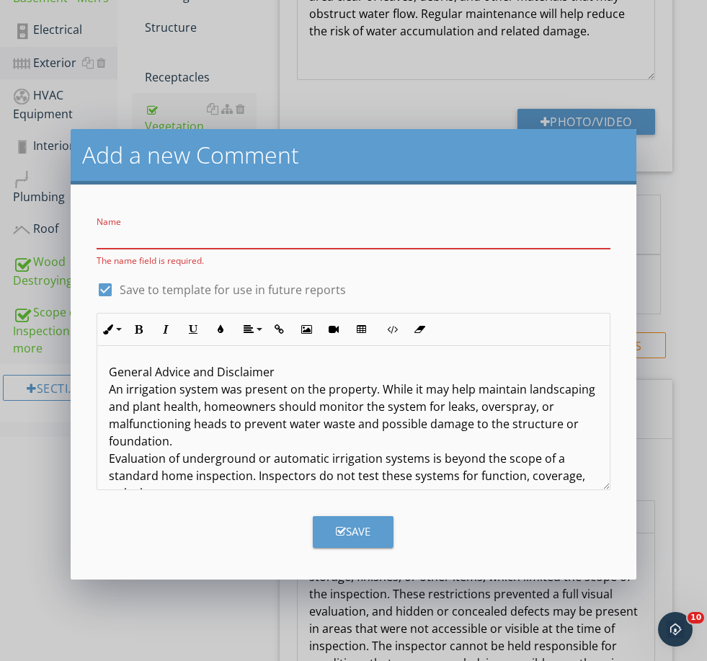
paste input "Irrigation System"
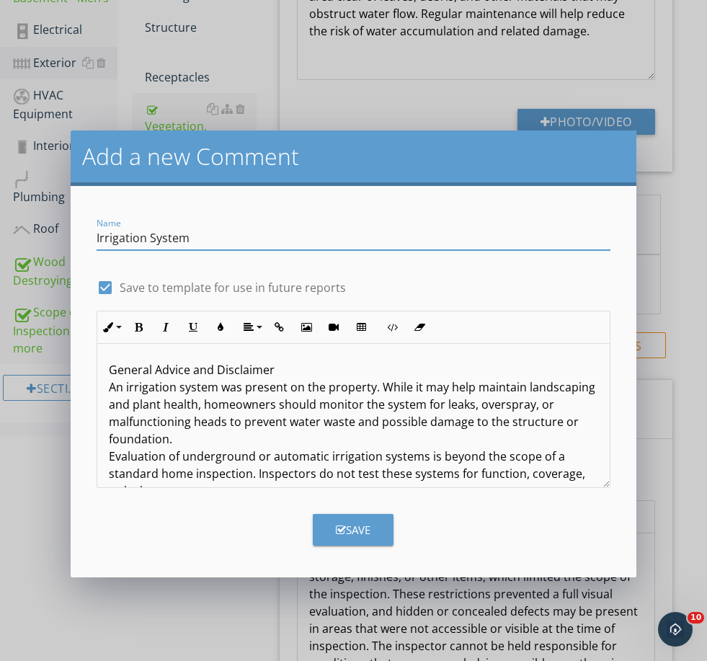
type input "Irrigation System"
click at [348, 523] on div "Save" at bounding box center [353, 530] width 35 height 17
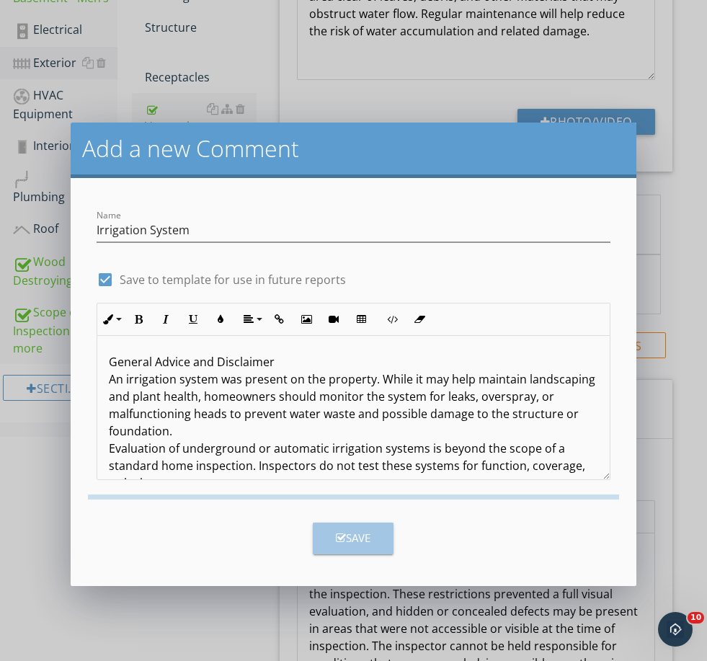
checkbox input "false"
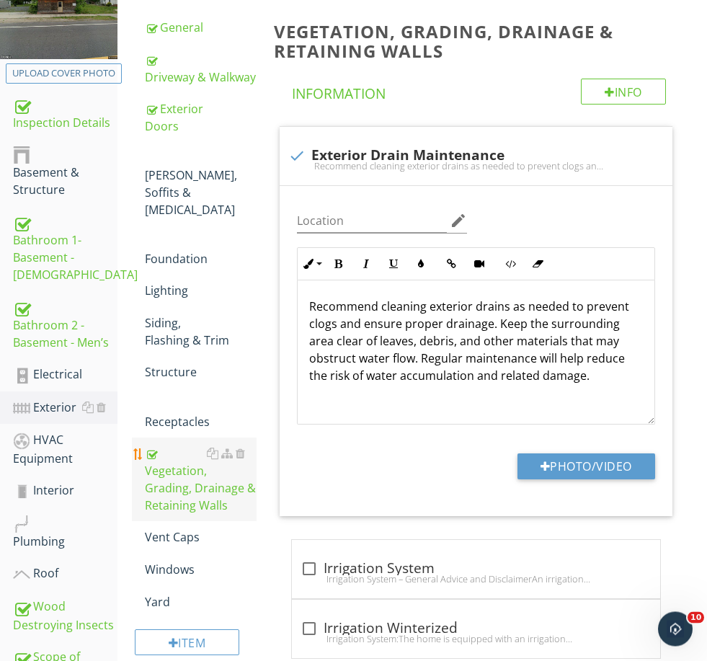
scroll to position [218, 0]
click at [174, 161] on div "Eaves, Soffits & Fascia" at bounding box center [200, 183] width 111 height 69
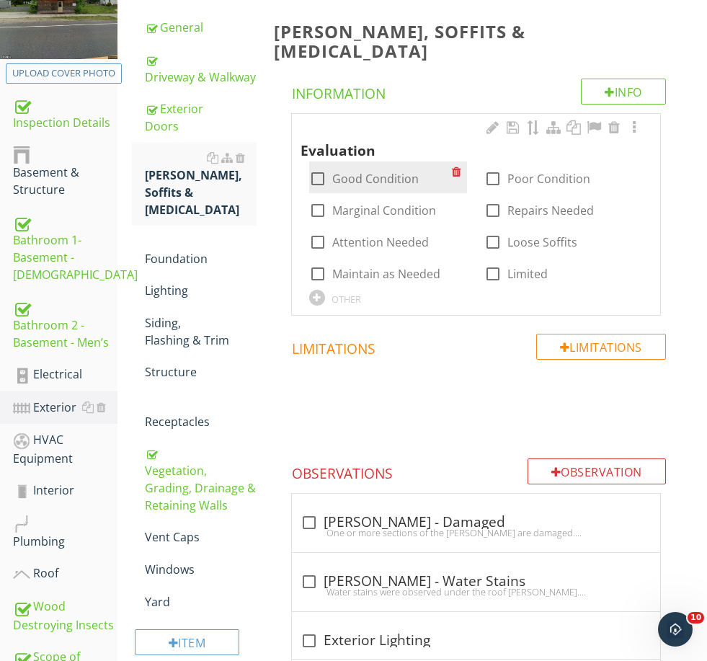
click at [355, 172] on label "Good Condition" at bounding box center [375, 179] width 87 height 14
checkbox input "true"
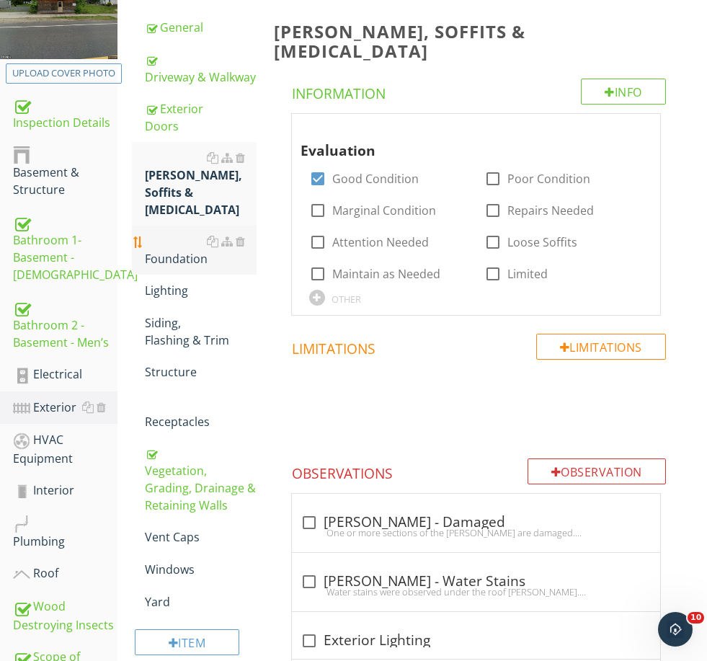
click at [182, 233] on div "Foundation" at bounding box center [200, 250] width 111 height 35
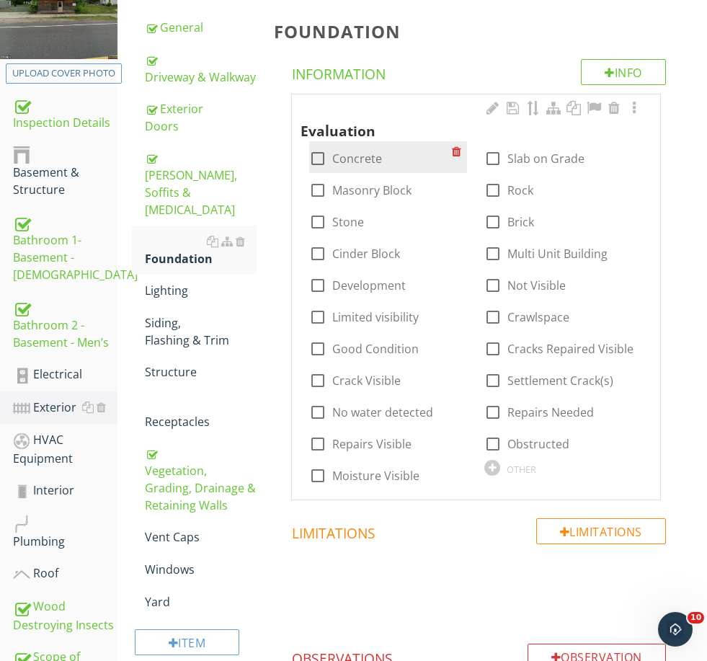
click at [457, 148] on div at bounding box center [459, 151] width 15 height 20
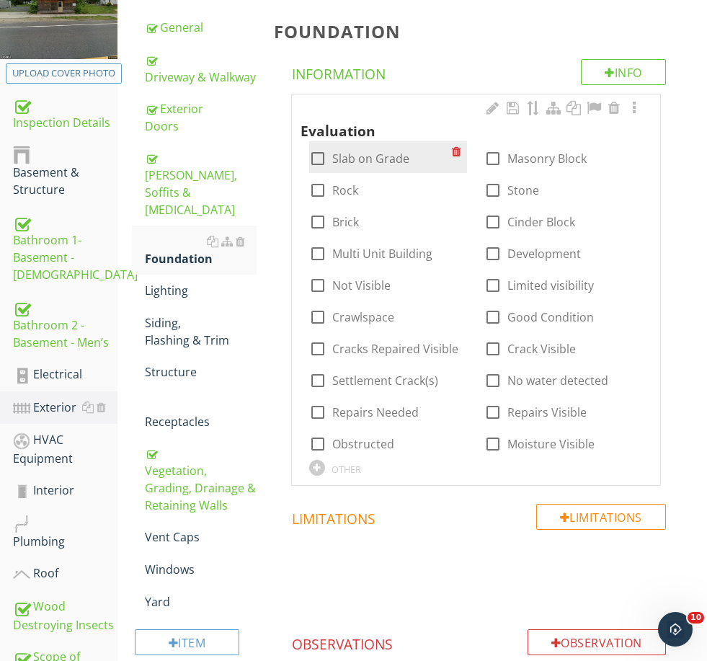
click at [457, 148] on div at bounding box center [459, 151] width 15 height 20
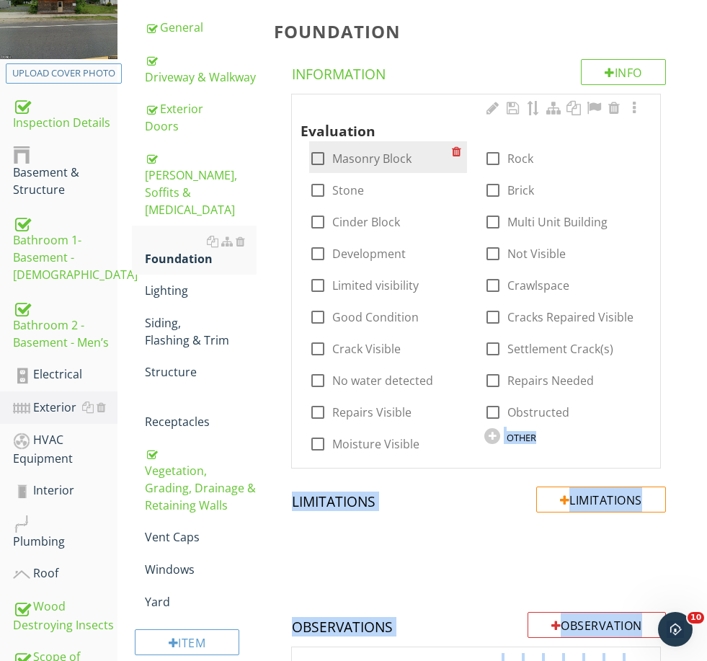
click at [457, 148] on div at bounding box center [459, 151] width 15 height 20
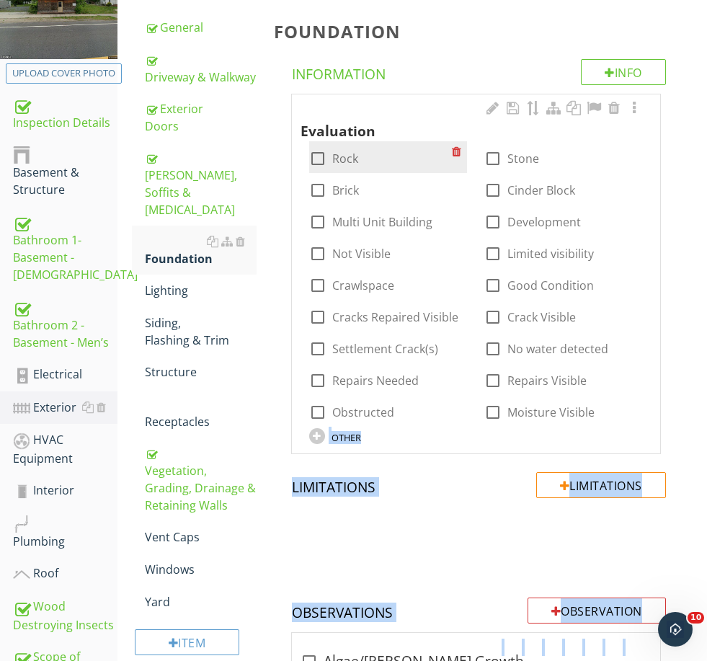
click at [457, 148] on div at bounding box center [459, 151] width 15 height 20
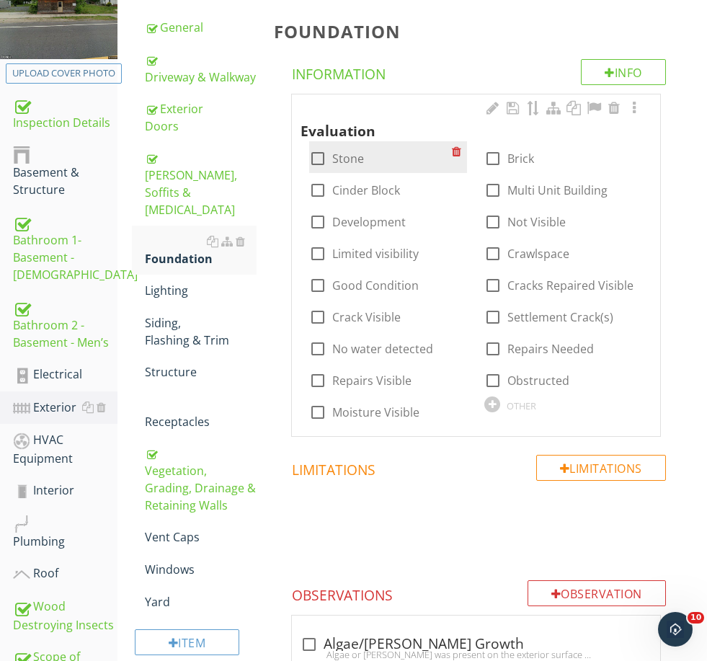
click at [457, 148] on div at bounding box center [459, 151] width 15 height 20
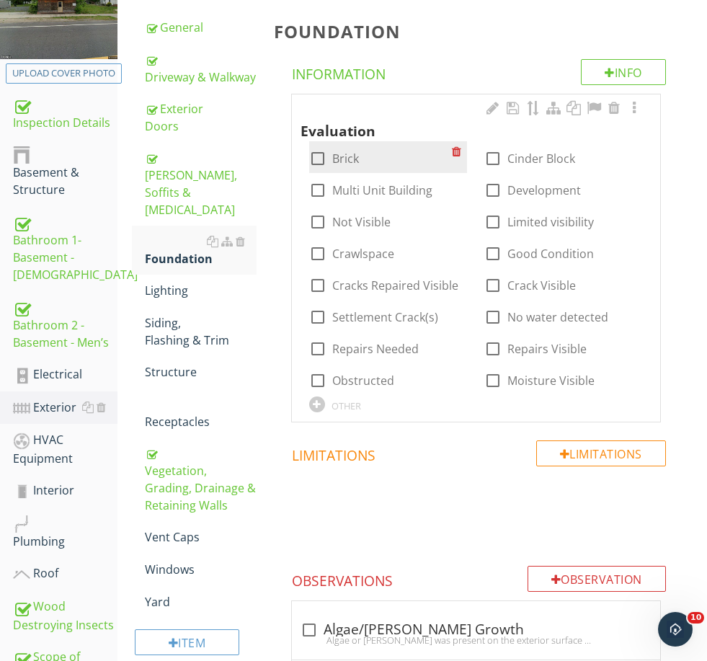
click at [457, 148] on div at bounding box center [459, 151] width 15 height 20
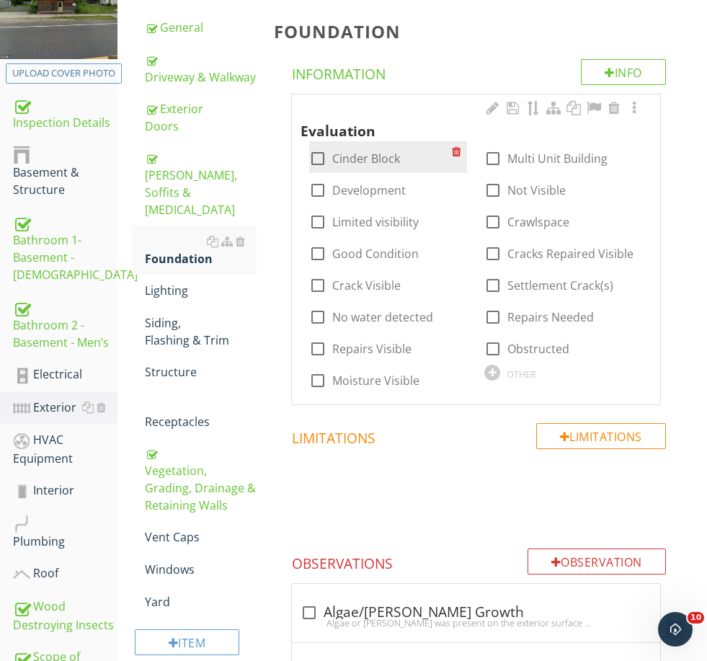
click at [457, 148] on div at bounding box center [459, 151] width 15 height 20
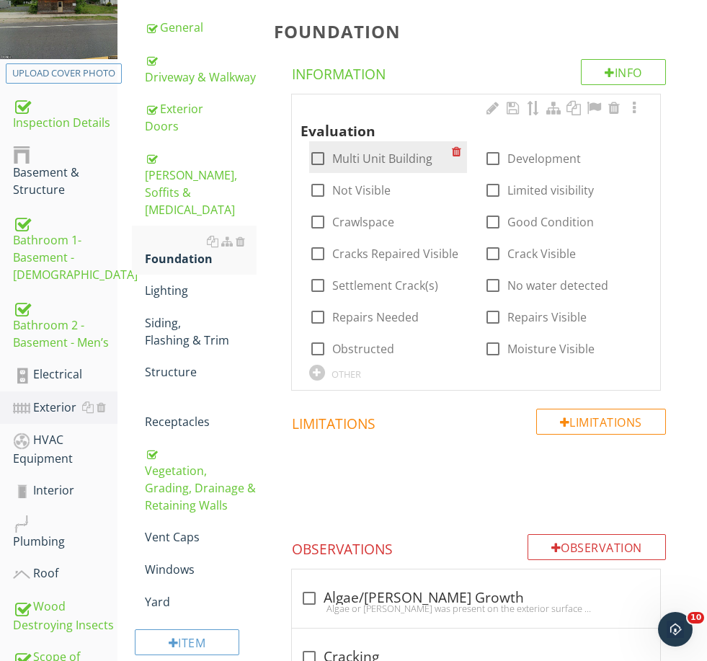
click at [457, 148] on div at bounding box center [459, 151] width 15 height 20
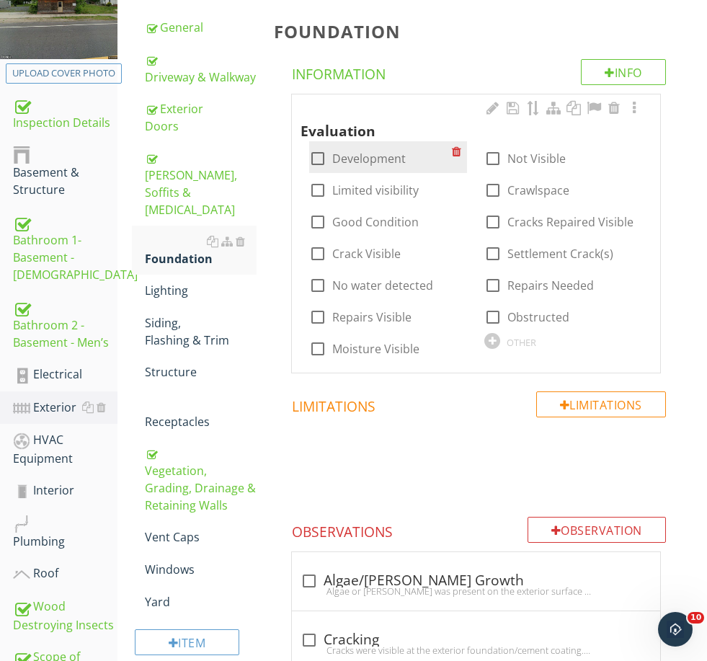
click at [457, 148] on div at bounding box center [459, 151] width 15 height 20
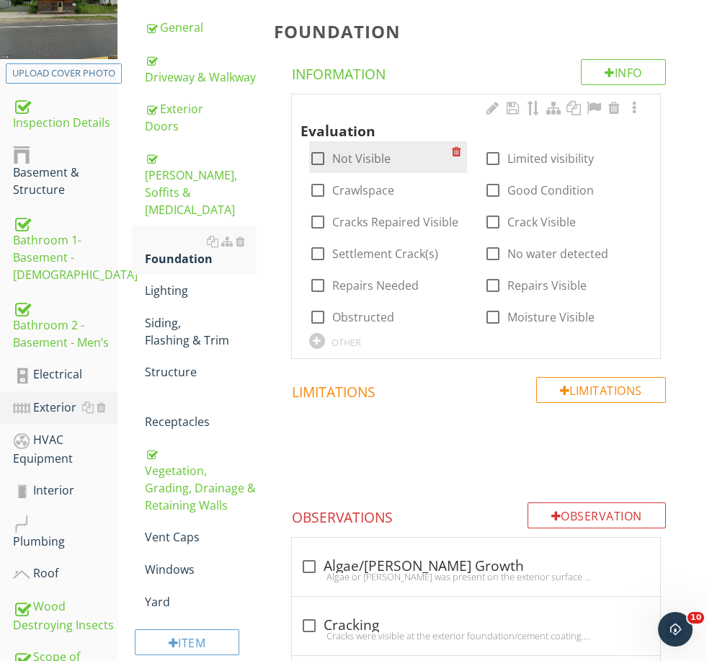
click at [457, 148] on div at bounding box center [459, 151] width 15 height 20
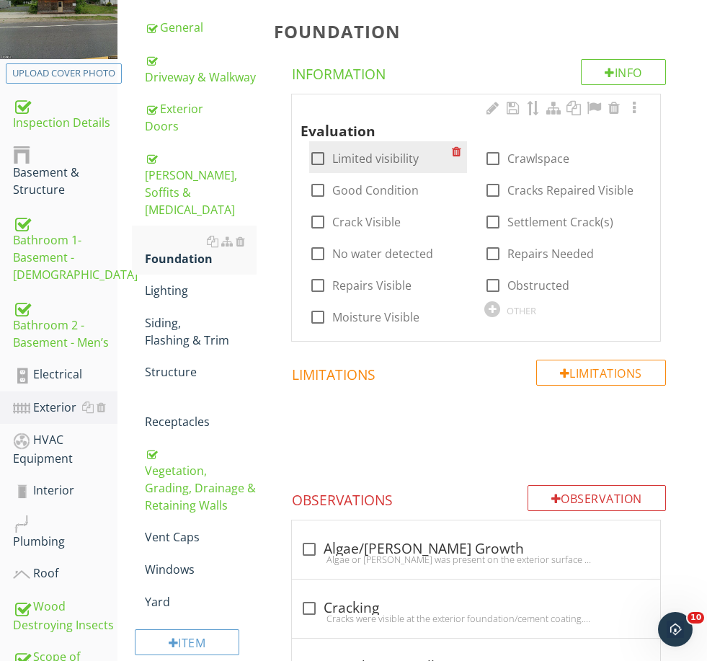
click at [457, 148] on div at bounding box center [459, 151] width 15 height 20
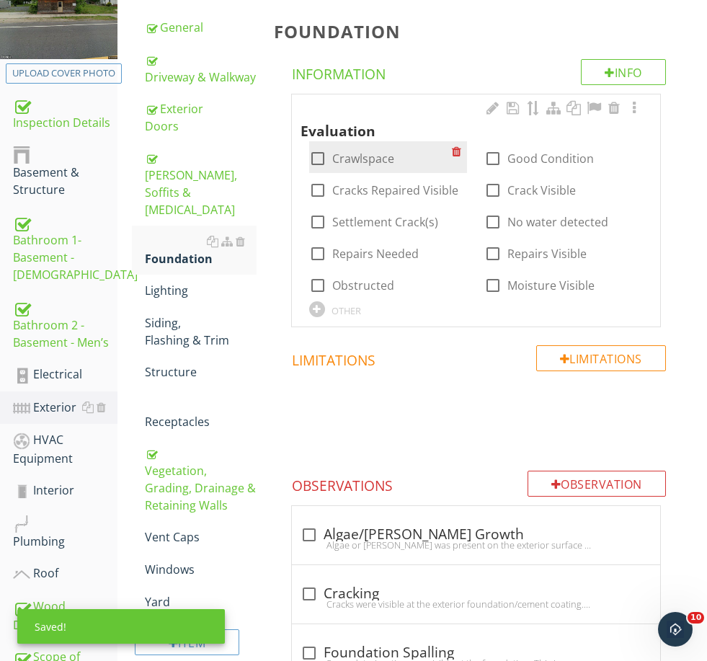
click at [457, 148] on div at bounding box center [459, 151] width 15 height 20
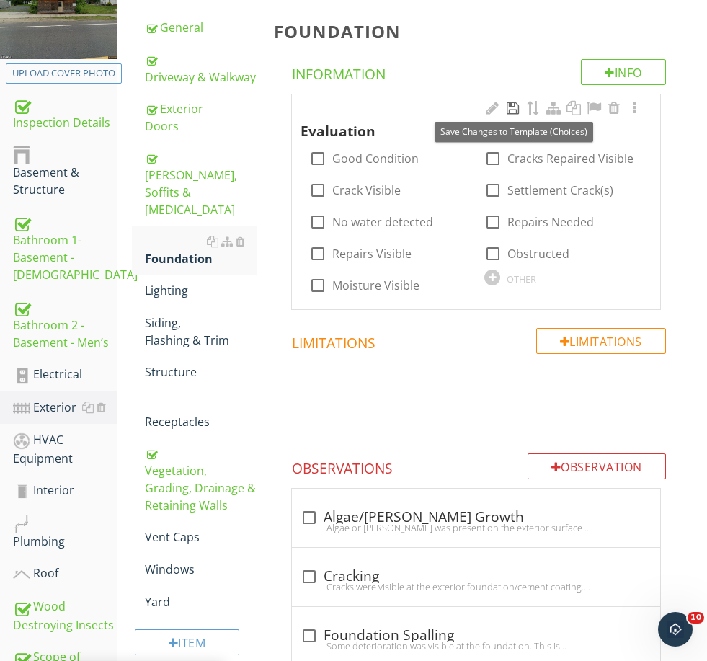
click at [513, 102] on div at bounding box center [513, 108] width 17 height 14
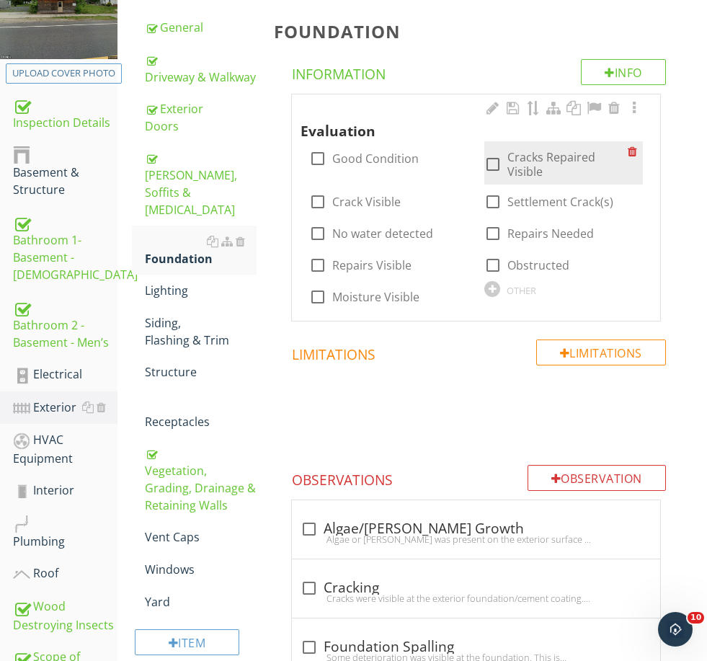
click at [636, 148] on div at bounding box center [635, 151] width 15 height 20
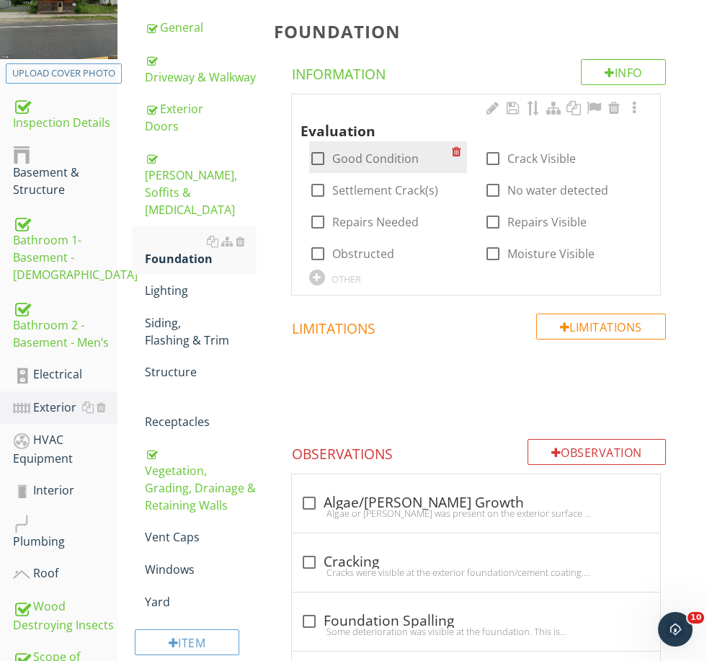
click at [412, 158] on label "Good Condition" at bounding box center [375, 158] width 87 height 14
checkbox input "true"
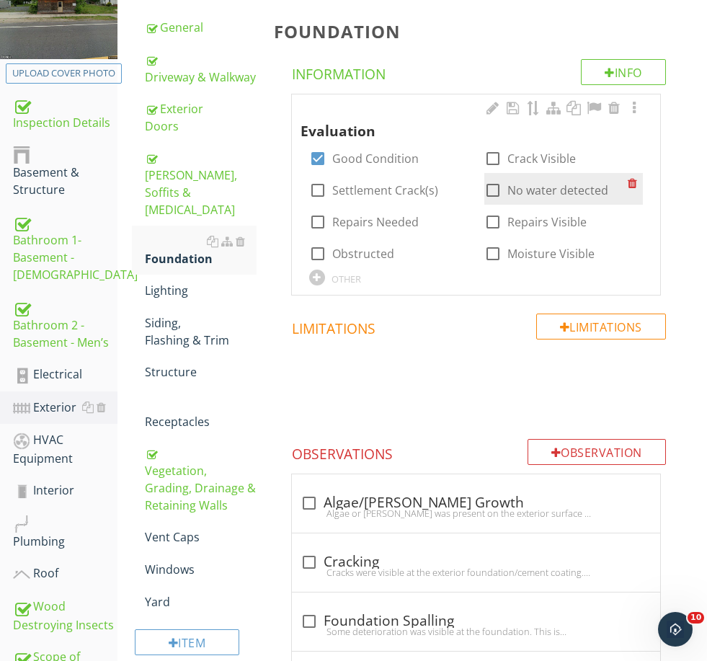
click at [532, 183] on label "No water detected" at bounding box center [558, 190] width 101 height 14
checkbox input "true"
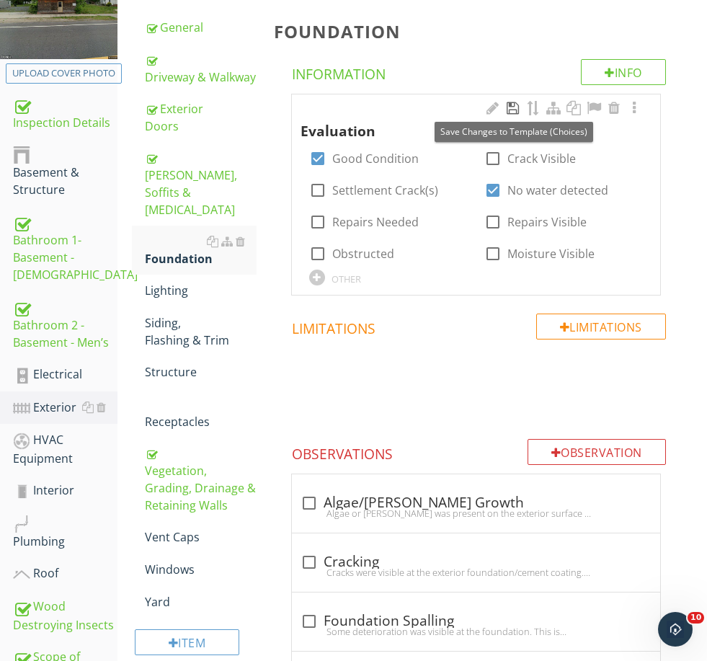
click at [508, 104] on div at bounding box center [513, 108] width 17 height 14
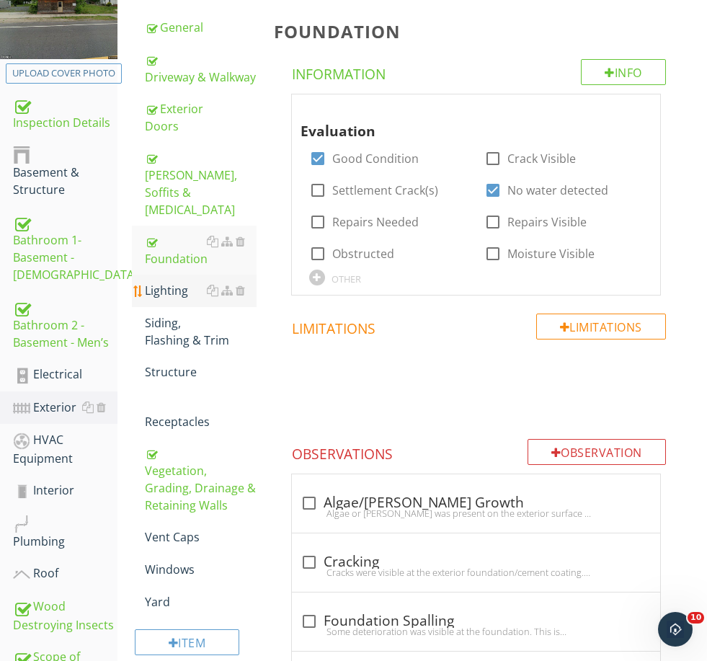
click at [174, 282] on div "Lighting" at bounding box center [200, 290] width 111 height 17
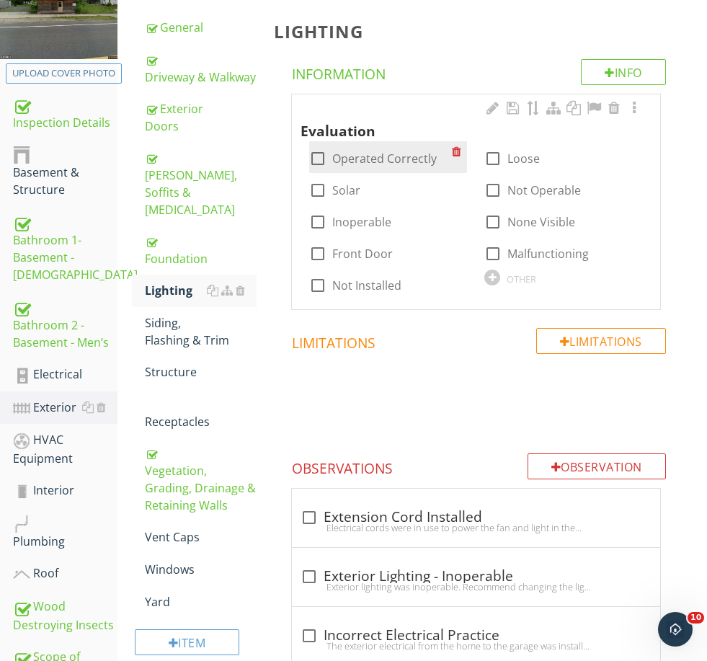
click at [361, 158] on label "Operated Correctly" at bounding box center [384, 158] width 105 height 14
checkbox input "true"
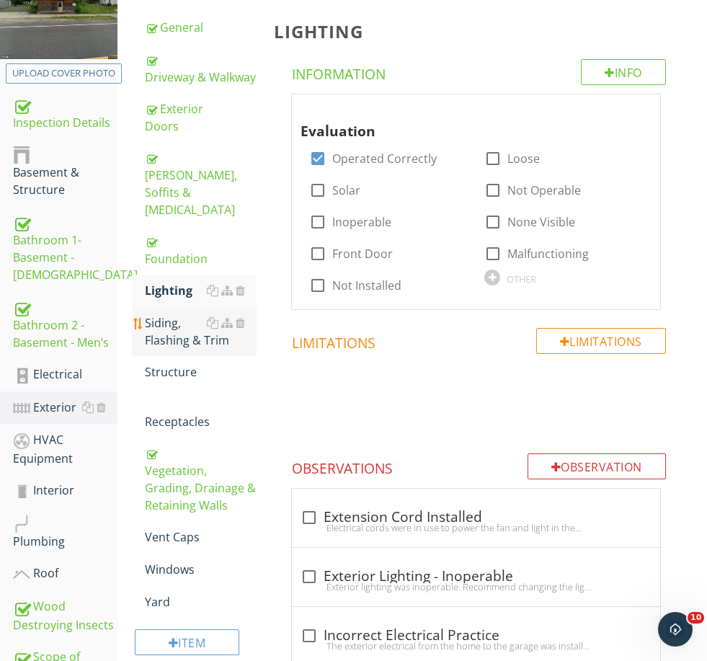
click at [172, 314] on div "Siding, Flashing & Trim" at bounding box center [200, 331] width 111 height 35
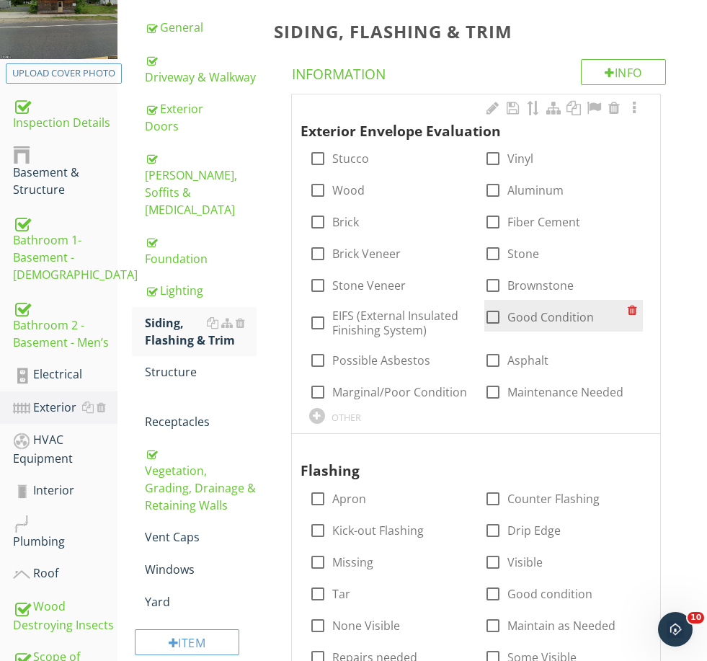
click at [532, 310] on label "Good Condition" at bounding box center [551, 317] width 87 height 14
checkbox input "true"
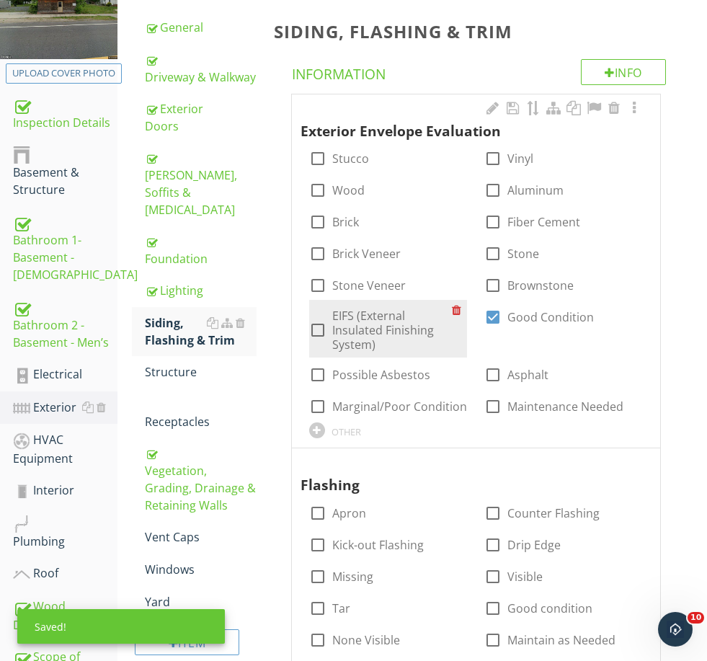
click at [402, 319] on label "EIFS (External Insulated Finishing System)" at bounding box center [392, 330] width 120 height 43
checkbox input "true"
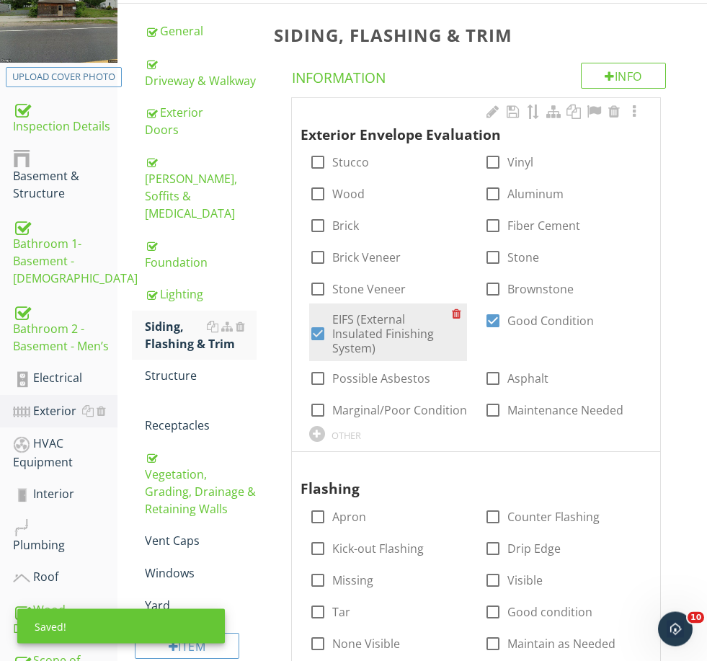
scroll to position [214, 0]
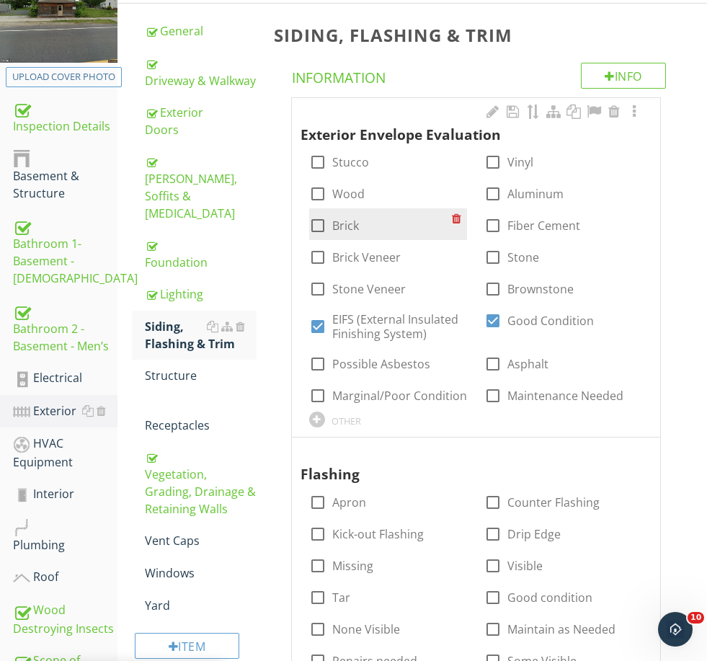
click at [351, 224] on label "Brick" at bounding box center [345, 225] width 27 height 14
checkbox input "true"
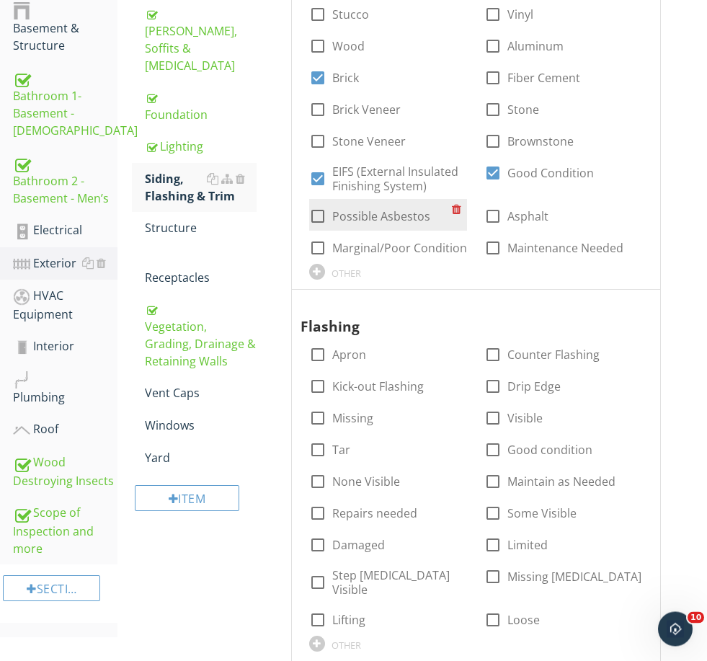
scroll to position [363, 0]
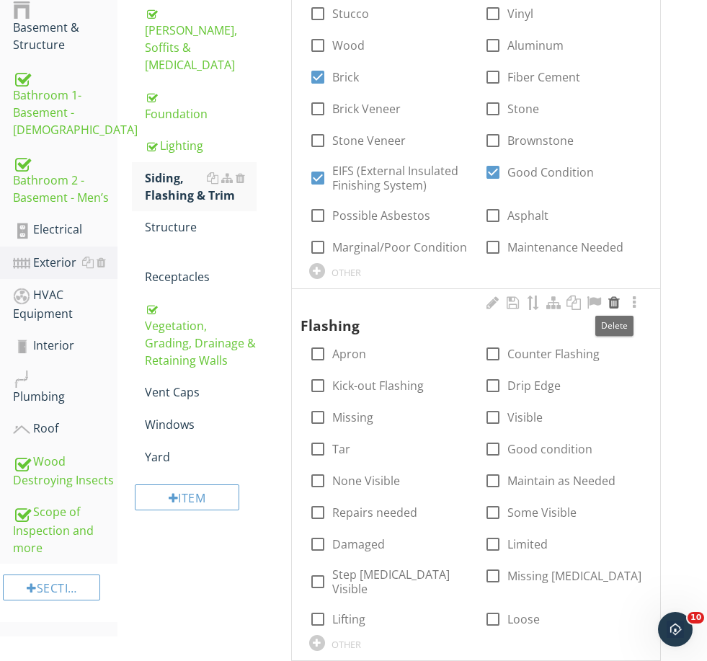
click at [614, 301] on div at bounding box center [614, 303] width 17 height 14
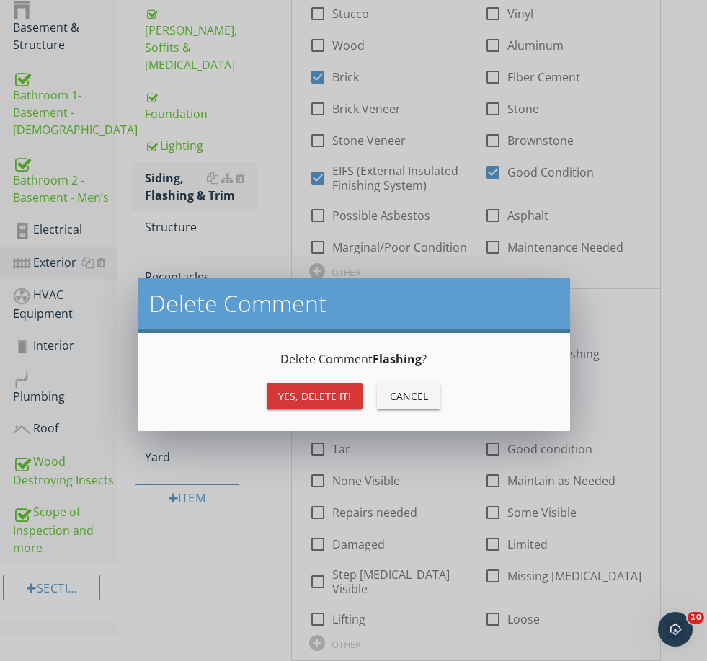
click at [330, 389] on div "Yes, Delete it!" at bounding box center [314, 396] width 73 height 15
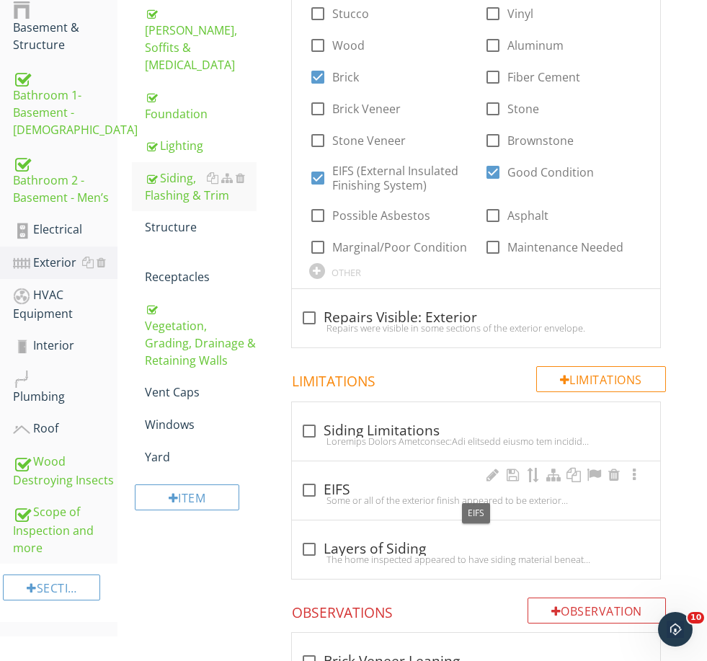
click at [330, 482] on div "check_box_outline_blank EIFS" at bounding box center [476, 490] width 351 height 17
checkbox input "true"
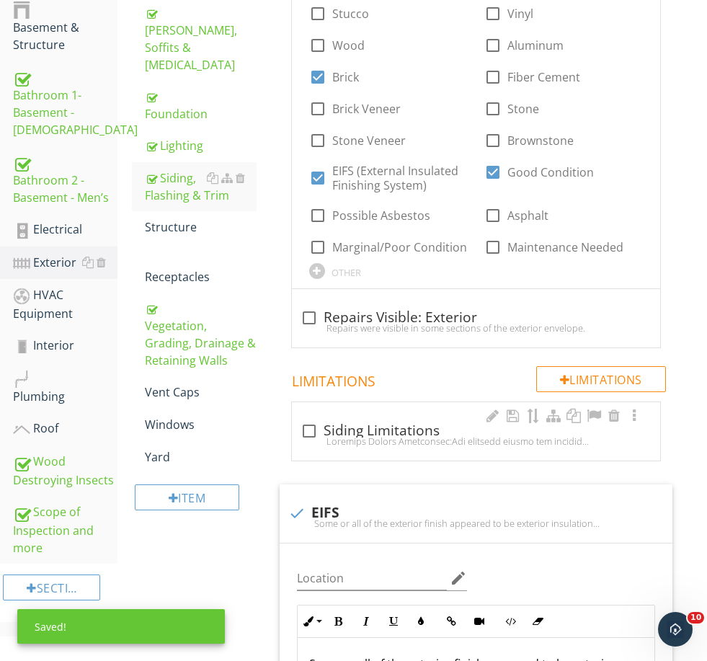
click at [347, 445] on div "check_box_outline_blank Siding Limitations" at bounding box center [476, 436] width 351 height 32
checkbox input "true"
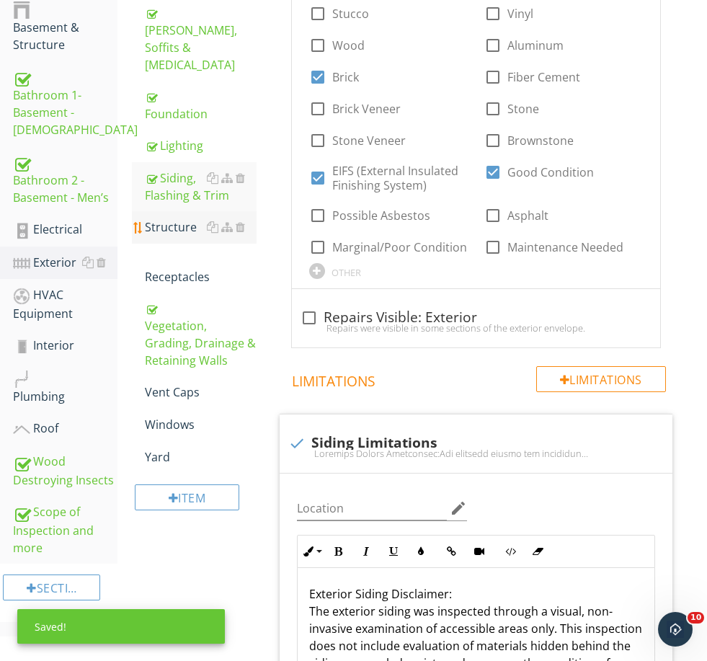
click at [169, 218] on div "Structure" at bounding box center [200, 226] width 111 height 17
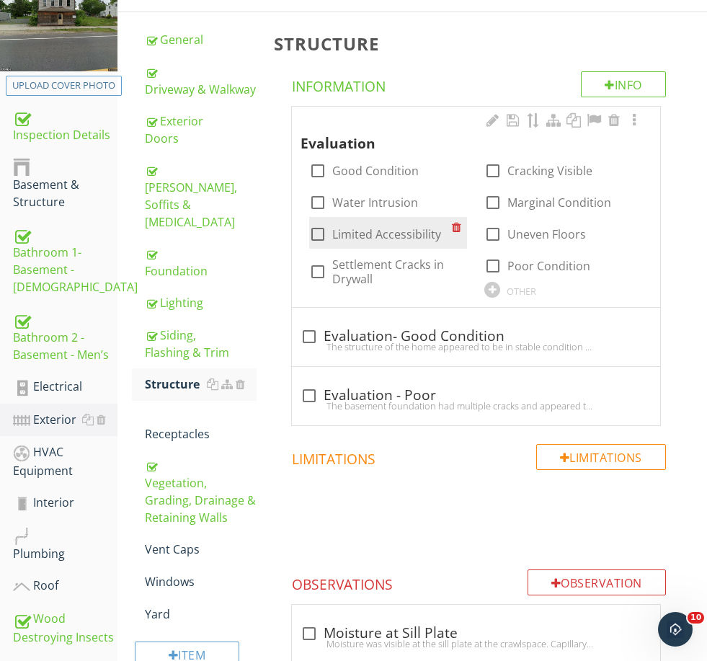
scroll to position [190, 0]
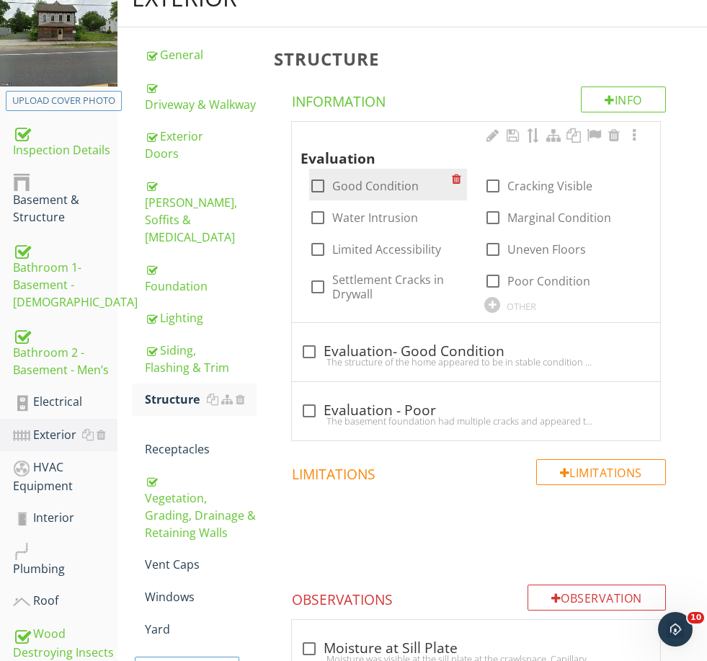
click at [354, 185] on label "Good Condition" at bounding box center [375, 186] width 87 height 14
checkbox input "true"
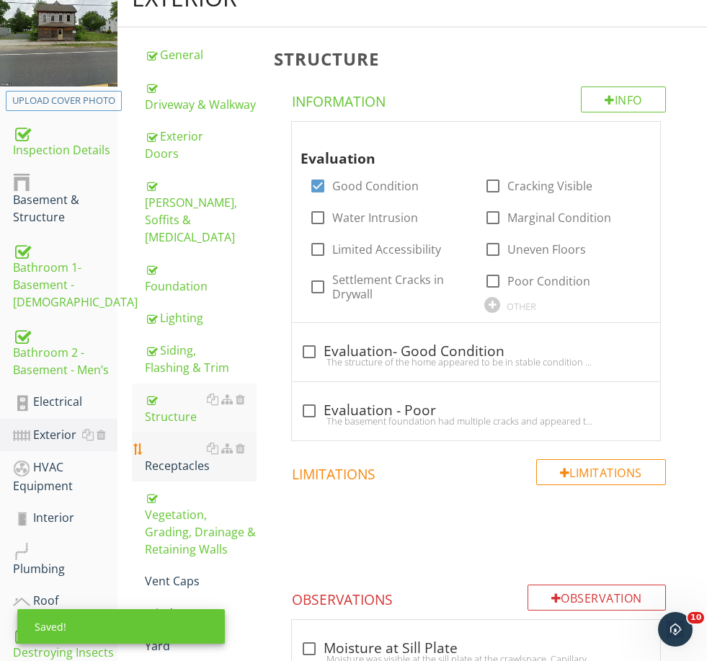
click at [176, 440] on div "Receptacles" at bounding box center [200, 457] width 111 height 35
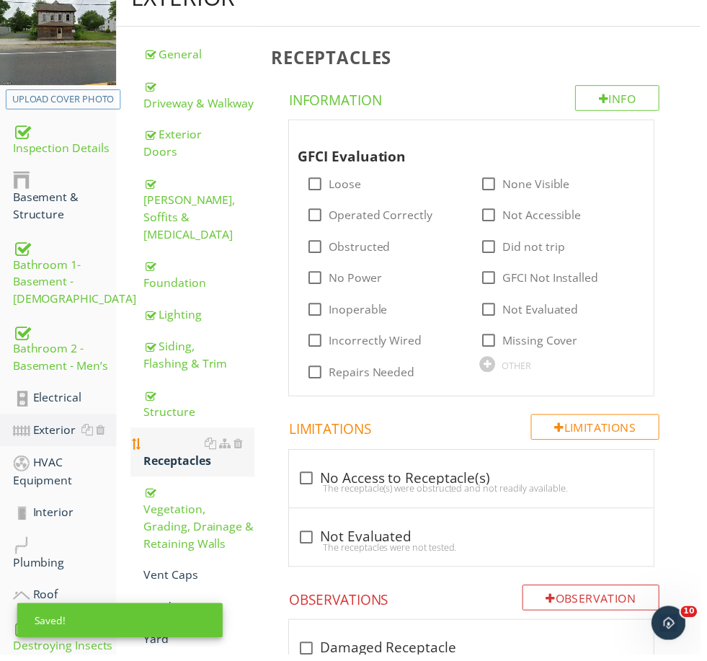
scroll to position [190, 0]
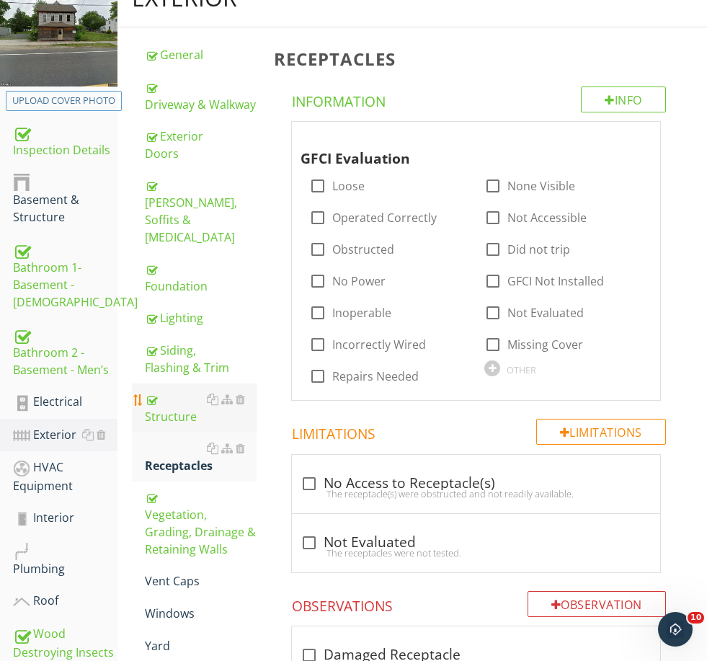
click at [172, 391] on div "Structure" at bounding box center [200, 408] width 111 height 35
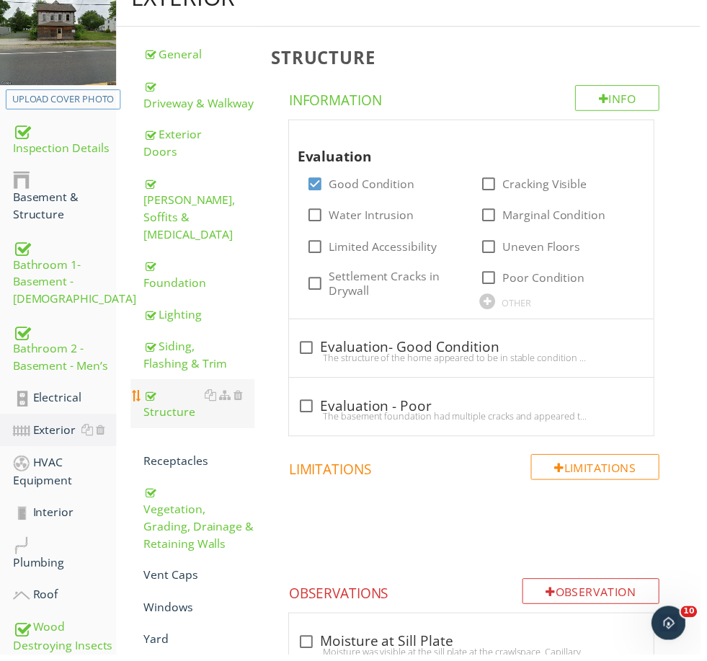
scroll to position [190, 0]
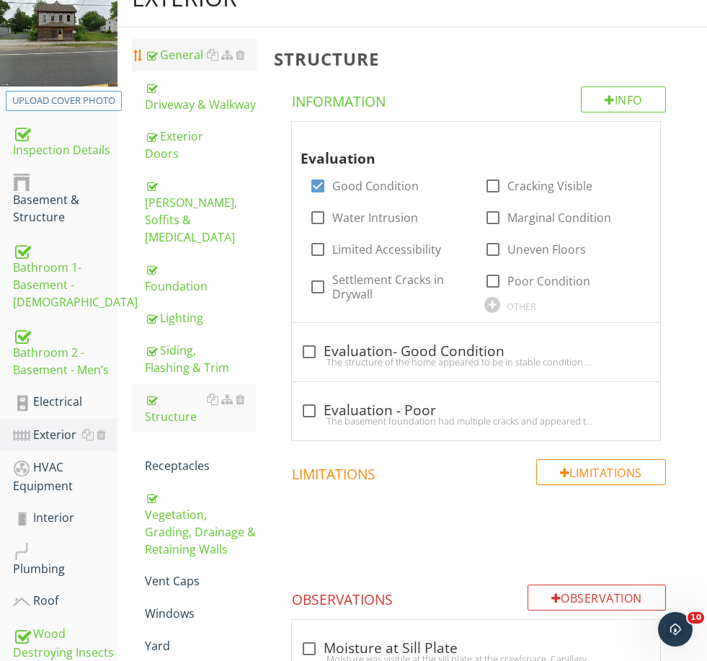
click at [185, 58] on div "General" at bounding box center [200, 54] width 111 height 17
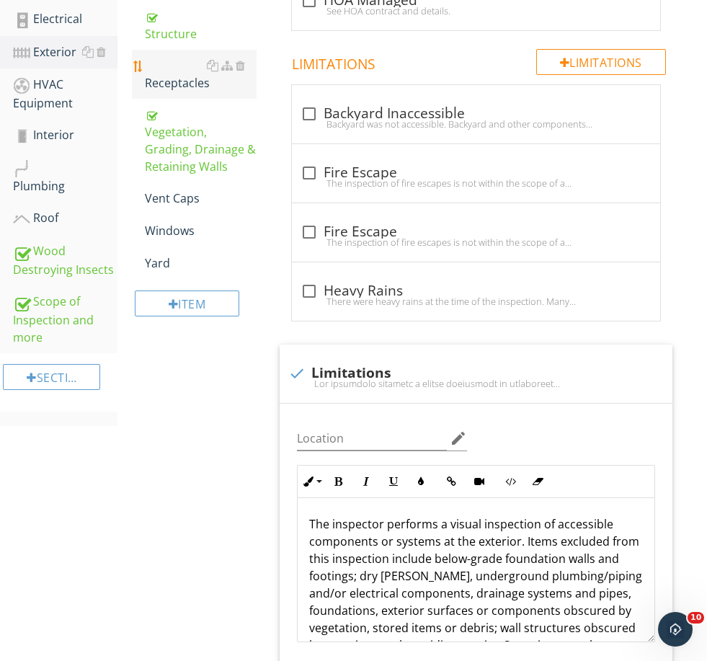
click at [179, 57] on div "Receptacles" at bounding box center [200, 74] width 111 height 35
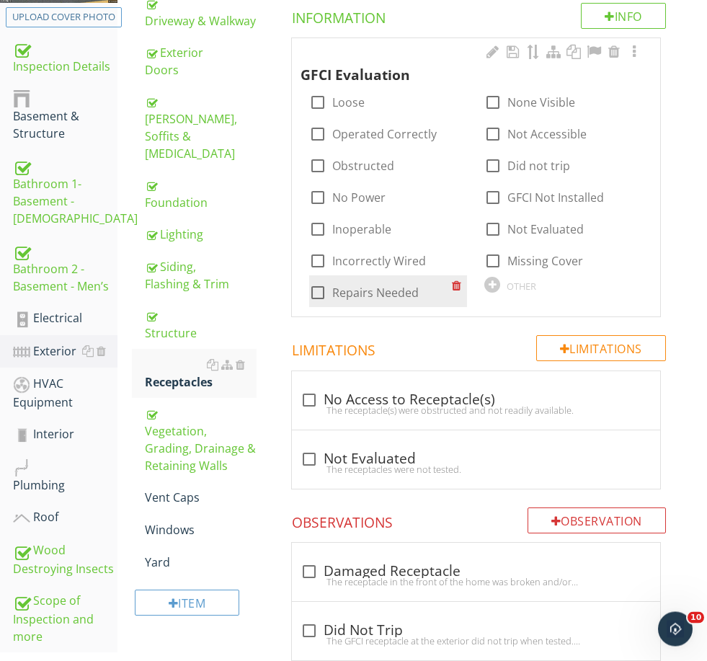
scroll to position [274, 0]
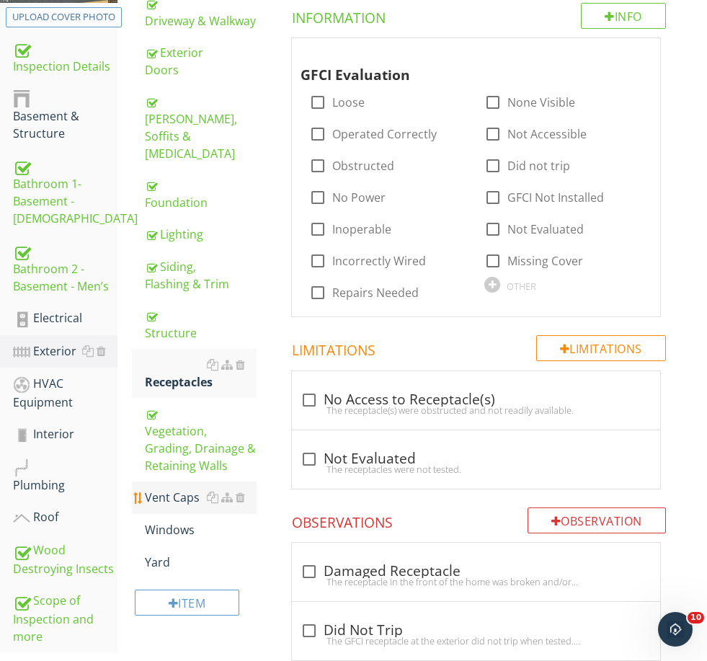
click at [185, 489] on div "Vent Caps" at bounding box center [200, 497] width 111 height 17
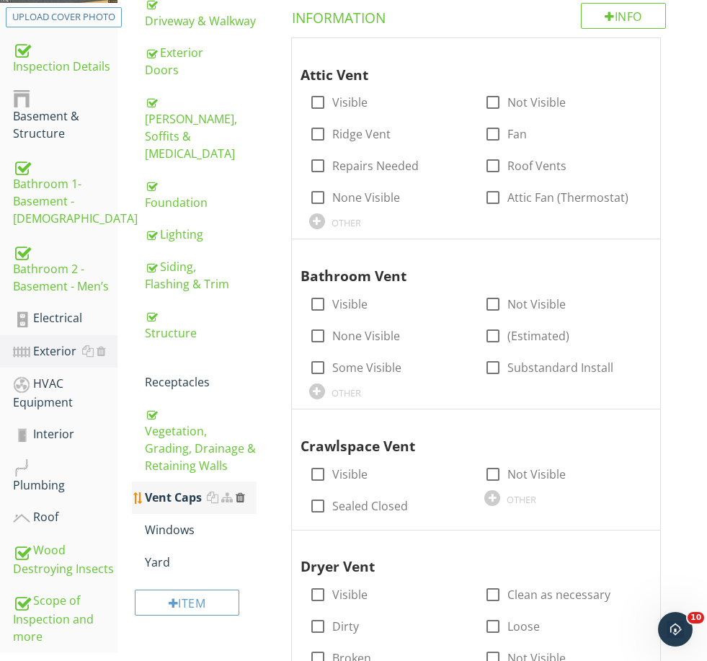
click at [236, 492] on div at bounding box center [240, 498] width 9 height 12
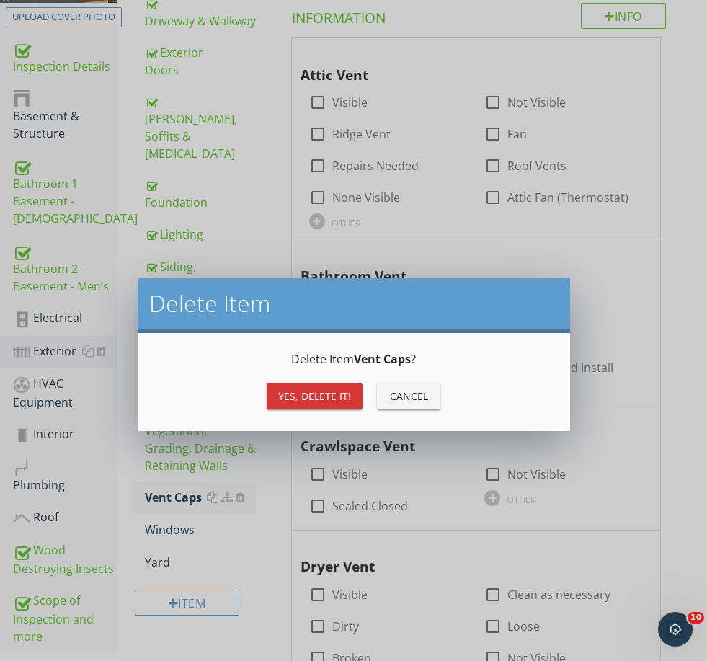
click at [320, 398] on div "Yes, Delete it!" at bounding box center [314, 396] width 73 height 15
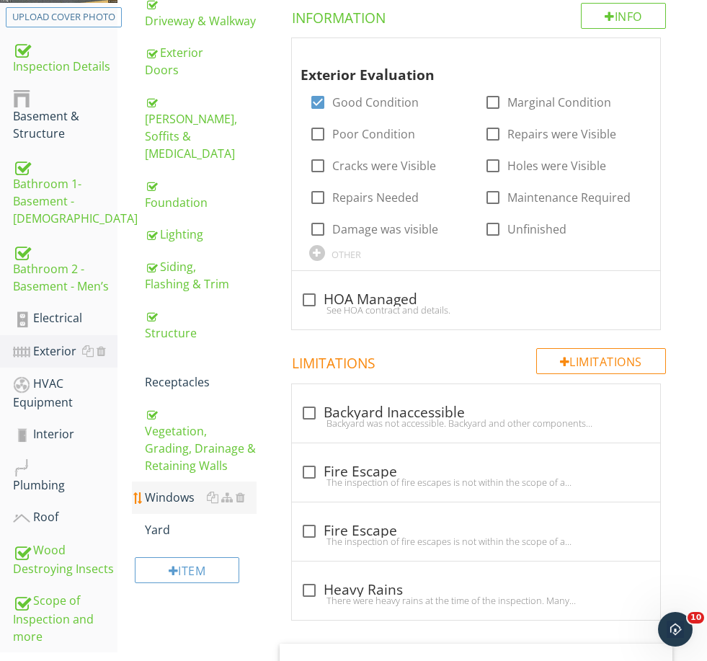
click at [182, 482] on link "Windows" at bounding box center [200, 498] width 111 height 32
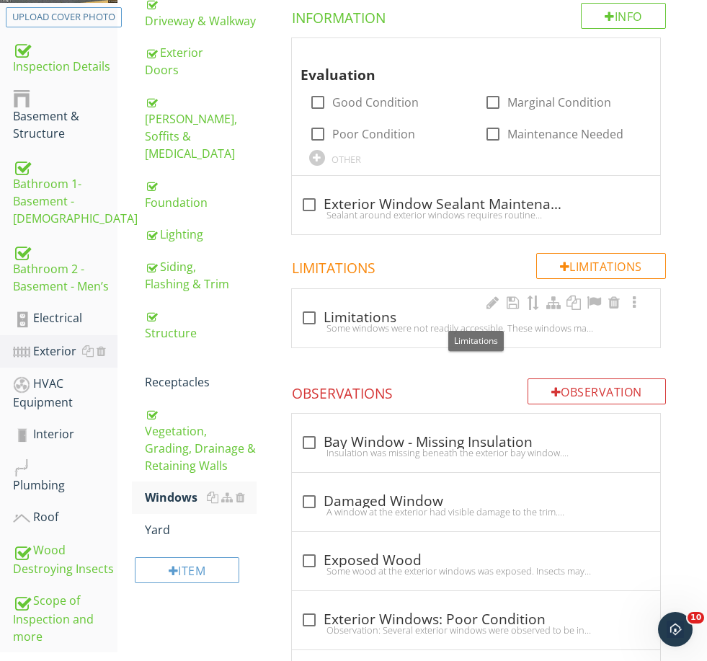
click at [373, 312] on div "check_box_outline_blank Limitations" at bounding box center [476, 317] width 351 height 17
checkbox input "true"
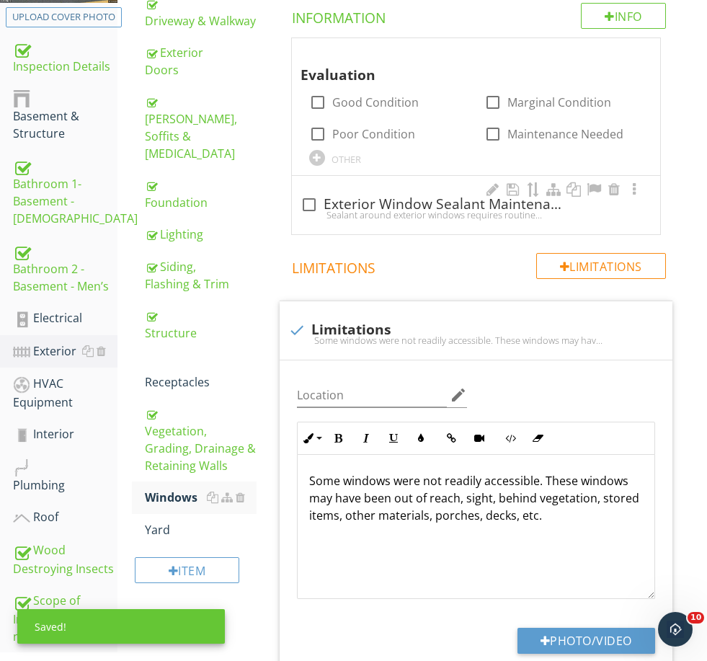
click at [385, 219] on div "check_box_outline_blank Exterior Window Sealant Maintenance Sealant around exte…" at bounding box center [476, 209] width 351 height 32
checkbox input "true"
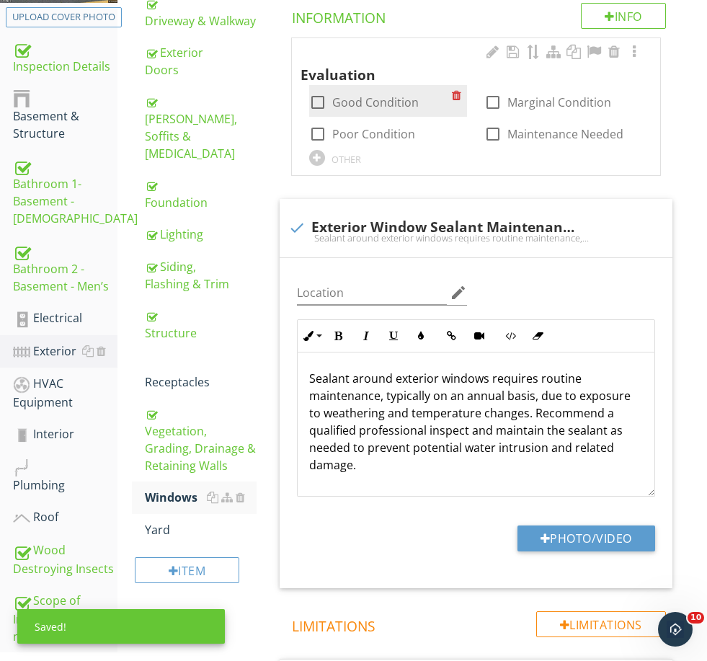
click at [372, 98] on label "Good Condition" at bounding box center [375, 102] width 87 height 14
checkbox input "true"
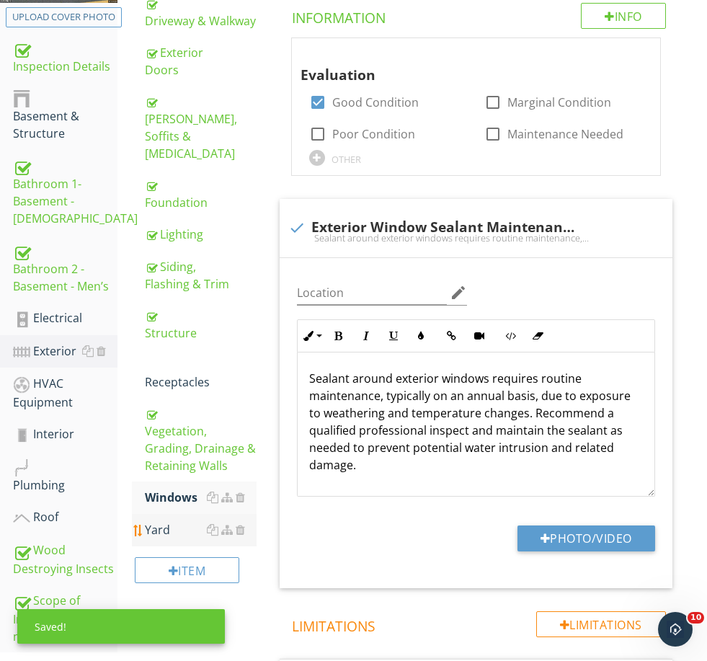
click at [170, 514] on link "Yard" at bounding box center [200, 530] width 111 height 32
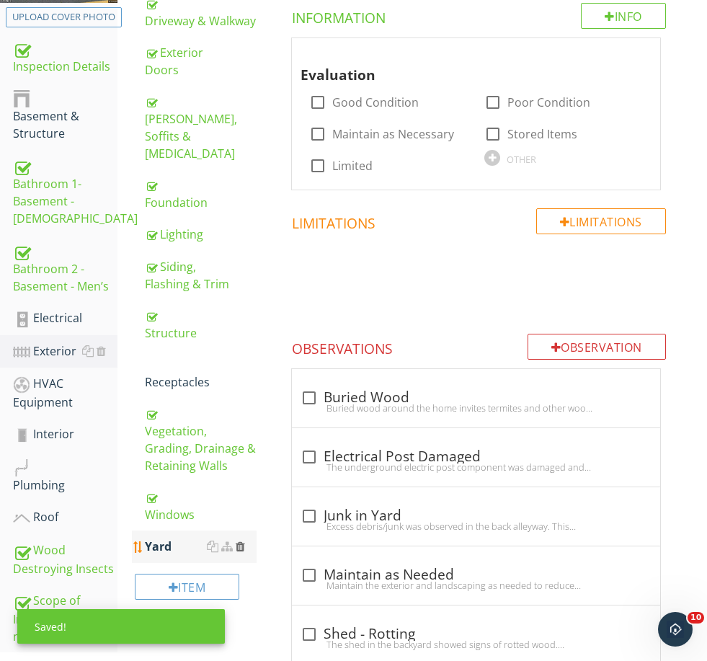
click at [240, 541] on div at bounding box center [240, 547] width 9 height 12
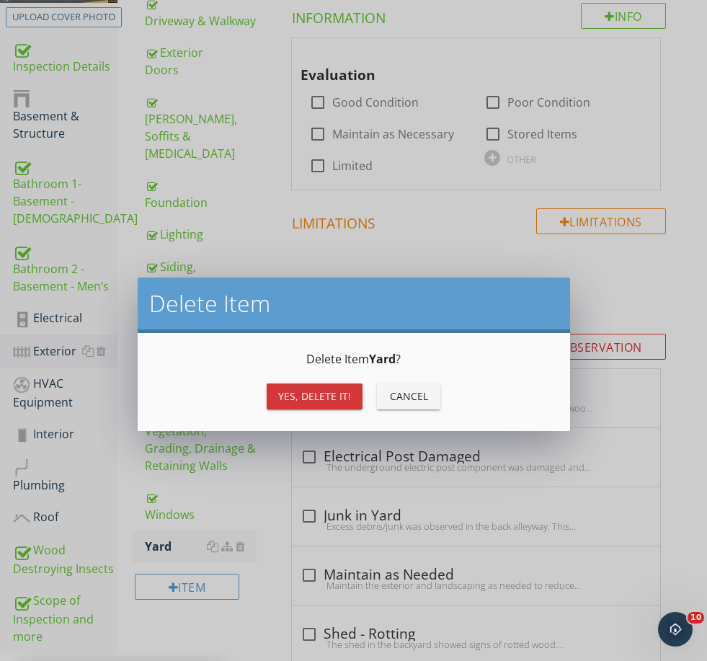
click at [321, 397] on div "Yes, Delete it!" at bounding box center [314, 396] width 73 height 15
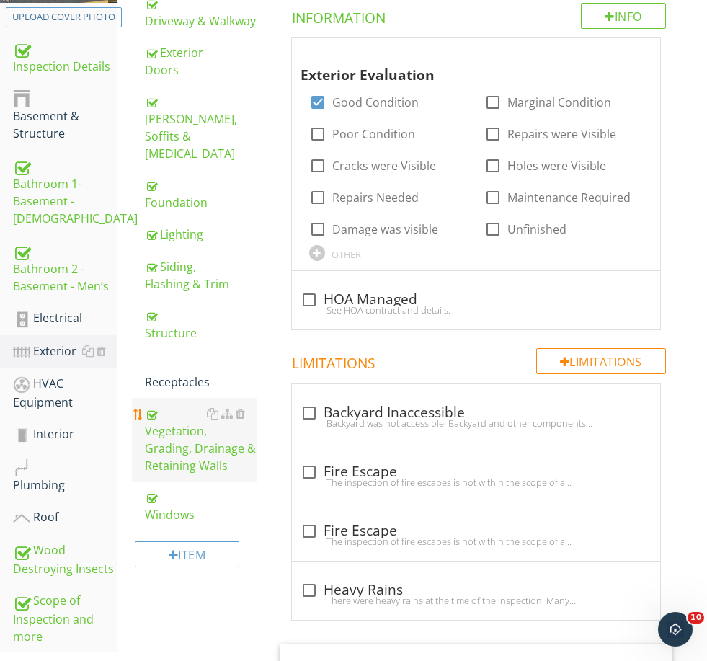
click at [167, 417] on div "Vegetation, Grading, Drainage & Retaining Walls" at bounding box center [200, 439] width 111 height 69
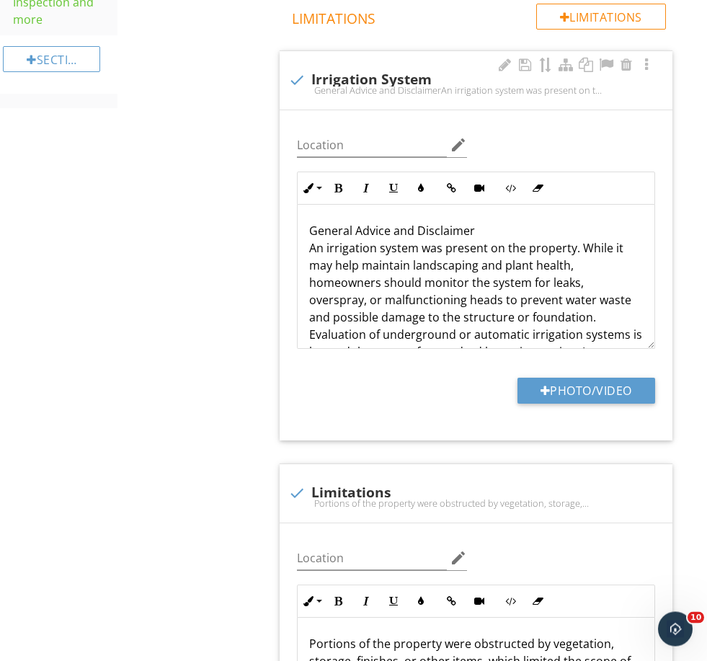
click at [362, 437] on div "Location edit Inline Style XLarge Large Normal Small Light Small/Light Bold Ita…" at bounding box center [476, 276] width 393 height 330
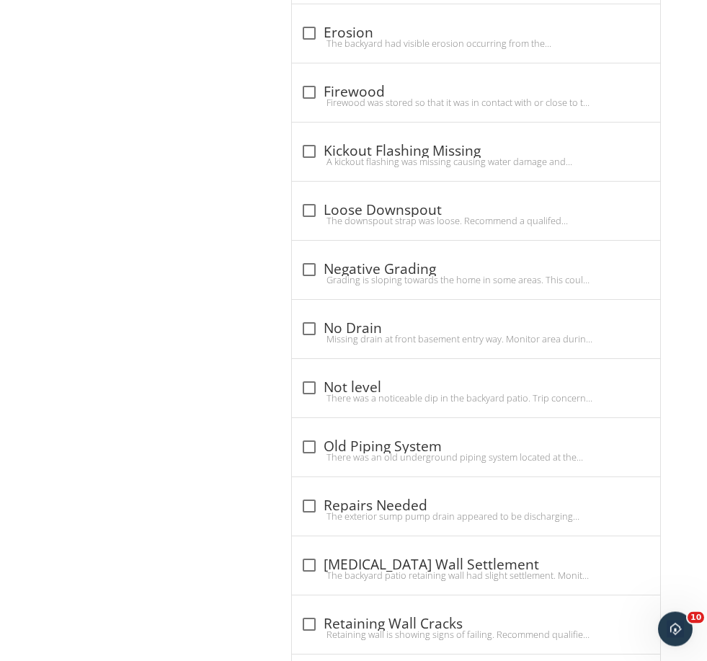
scroll to position [2355, 0]
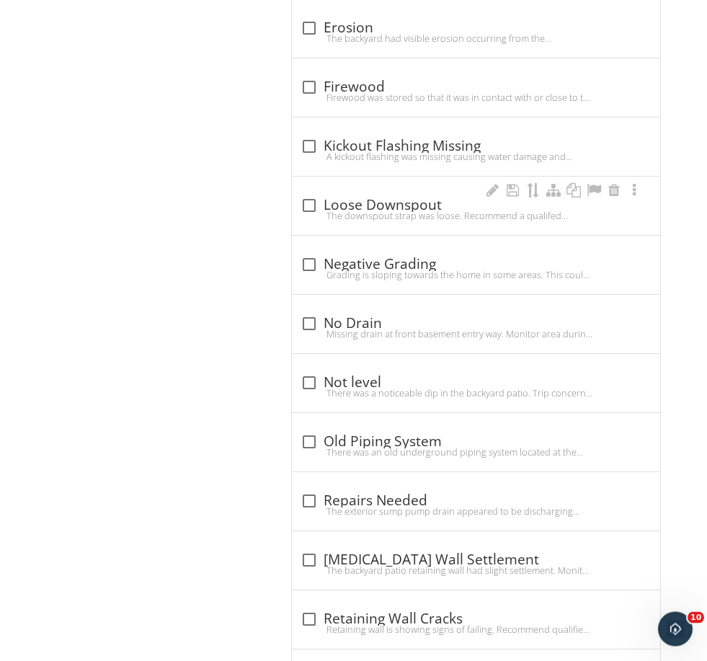
click at [349, 219] on div "The downspout strap was loose. Recommend a qualifed professional repair as nece…" at bounding box center [476, 217] width 351 height 12
checkbox input "true"
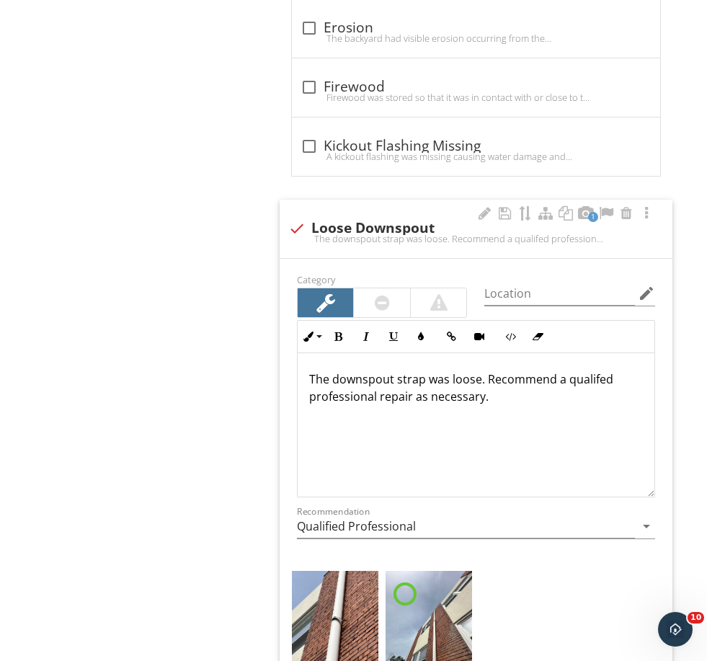
click at [435, 616] on img at bounding box center [429, 628] width 87 height 115
click at [441, 604] on img at bounding box center [429, 628] width 87 height 115
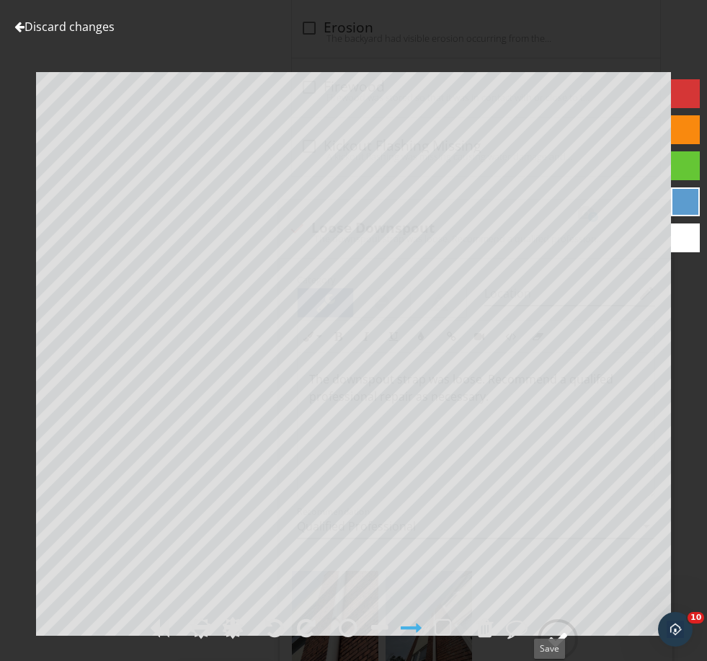
click at [557, 650] on div at bounding box center [558, 640] width 22 height 22
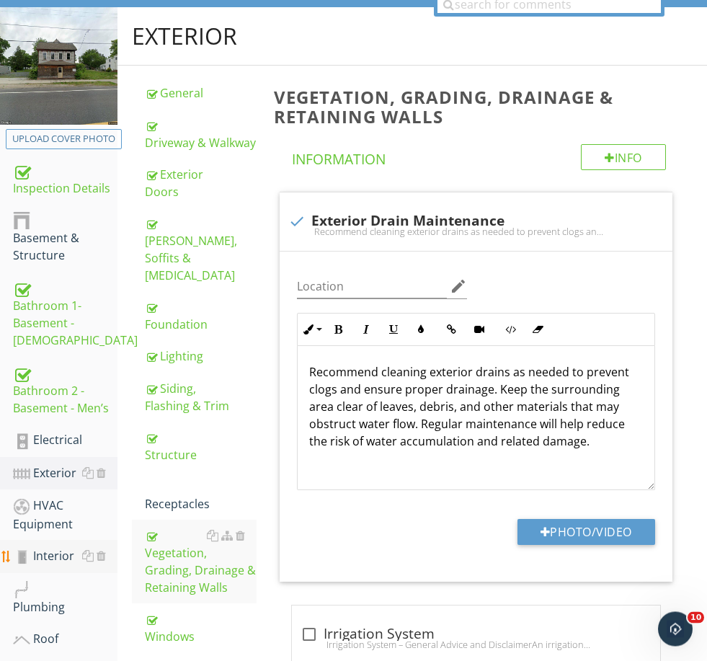
scroll to position [152, 0]
click at [43, 513] on div "HVAC Equipment" at bounding box center [65, 515] width 105 height 36
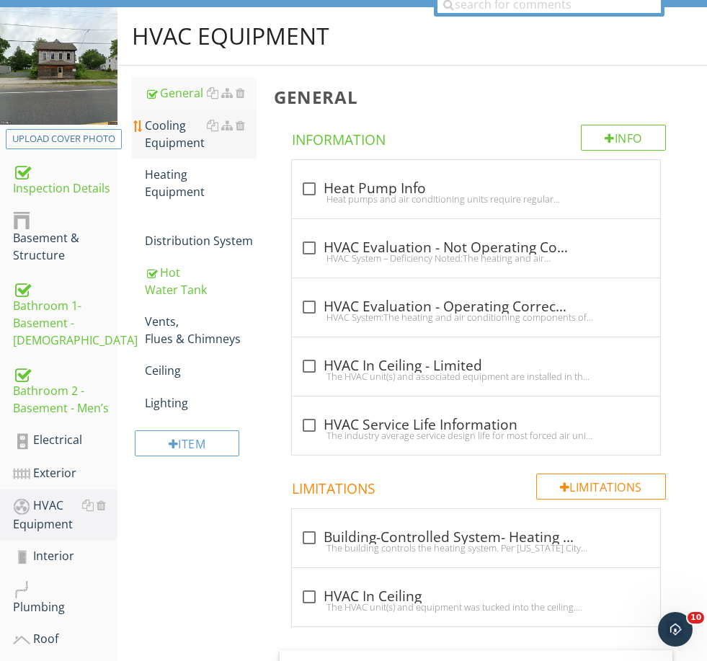
click at [165, 138] on div "Cooling Equipment" at bounding box center [200, 134] width 111 height 35
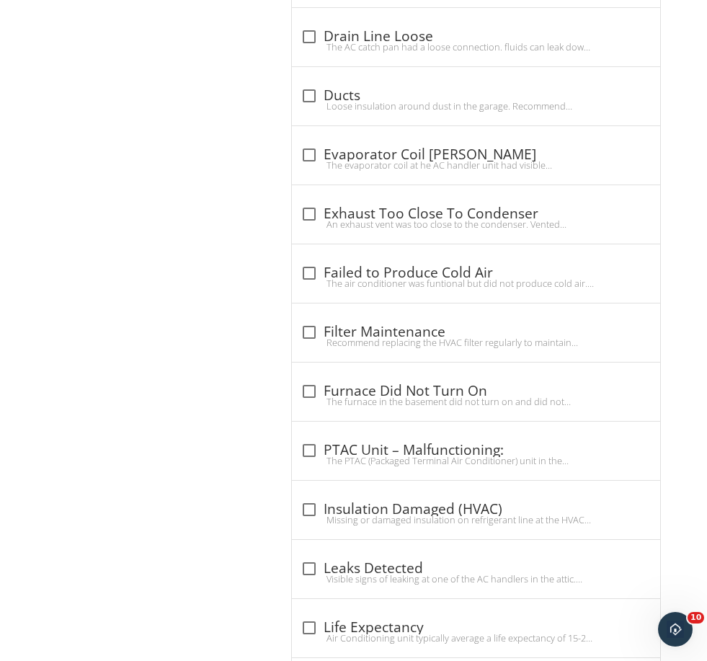
scroll to position [4792, 0]
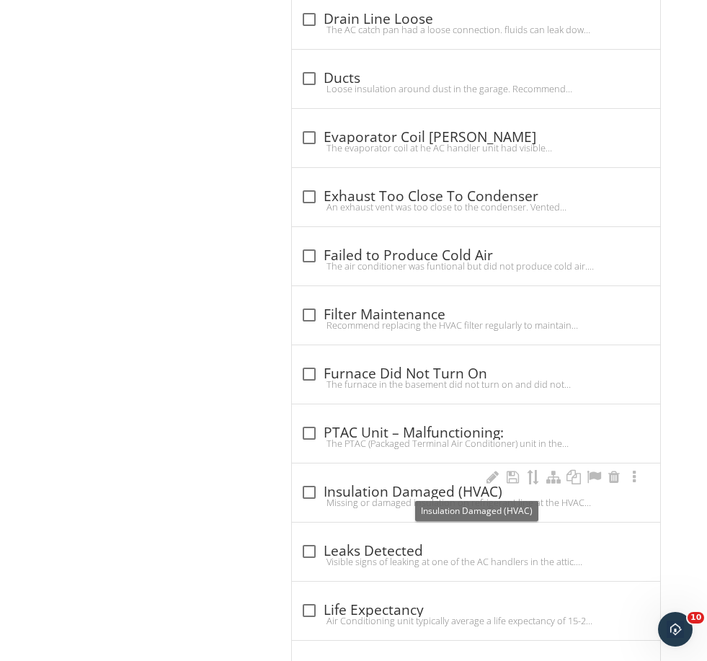
click at [349, 485] on div "check_box_outline_blank Insulation Damaged (HVAC)" at bounding box center [476, 492] width 351 height 17
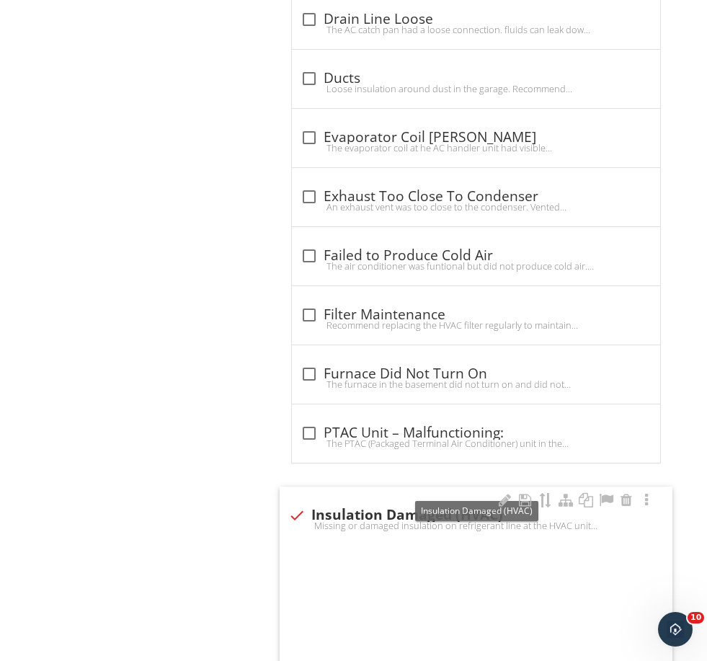
checkbox input "true"
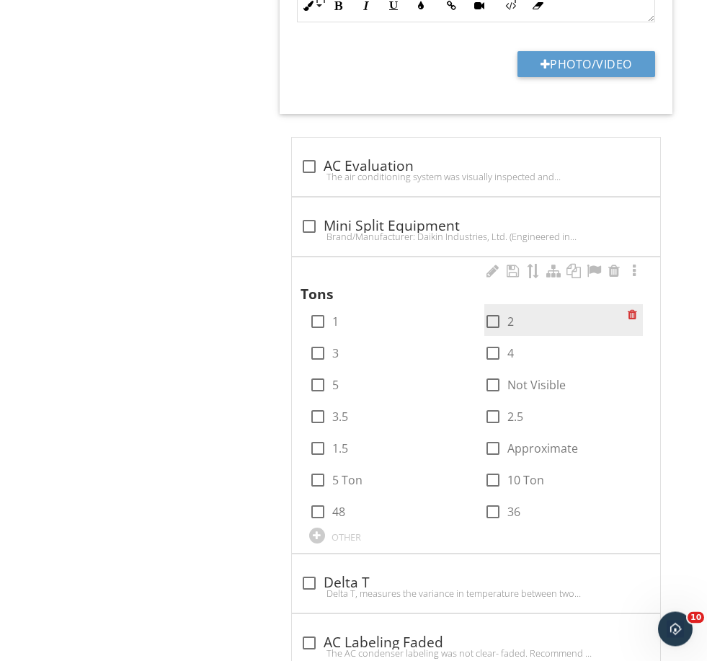
scroll to position [2169, 0]
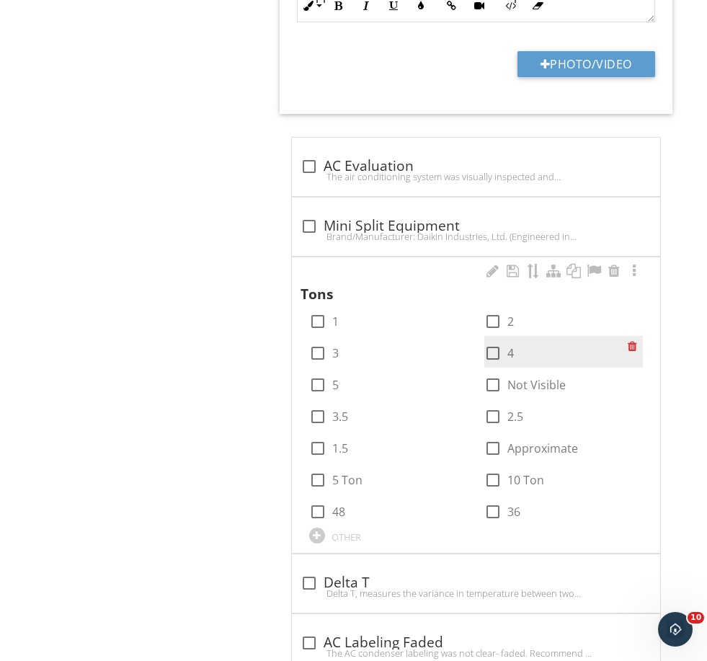
click at [508, 348] on div "check_box_outline_blank 4" at bounding box center [500, 353] width 30 height 17
click at [500, 348] on div at bounding box center [493, 353] width 25 height 25
checkbox input "true"
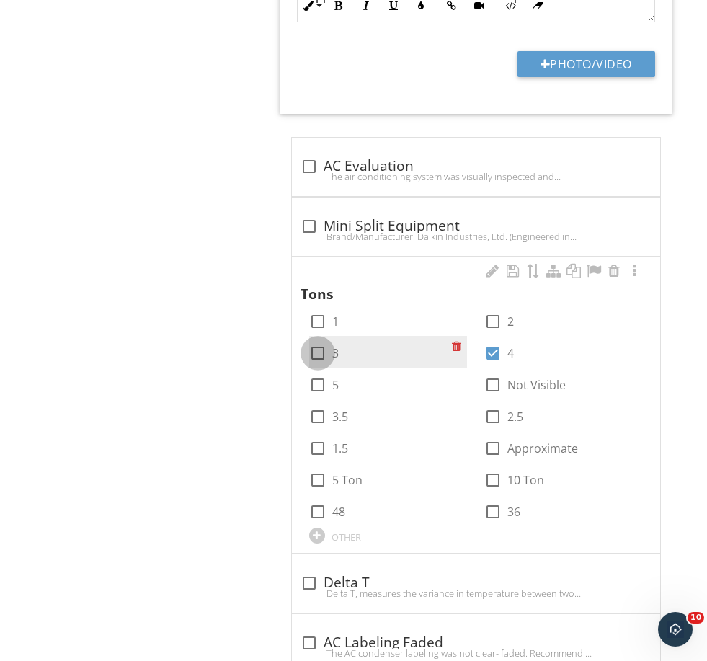
click at [317, 350] on div at bounding box center [318, 353] width 25 height 25
checkbox input "true"
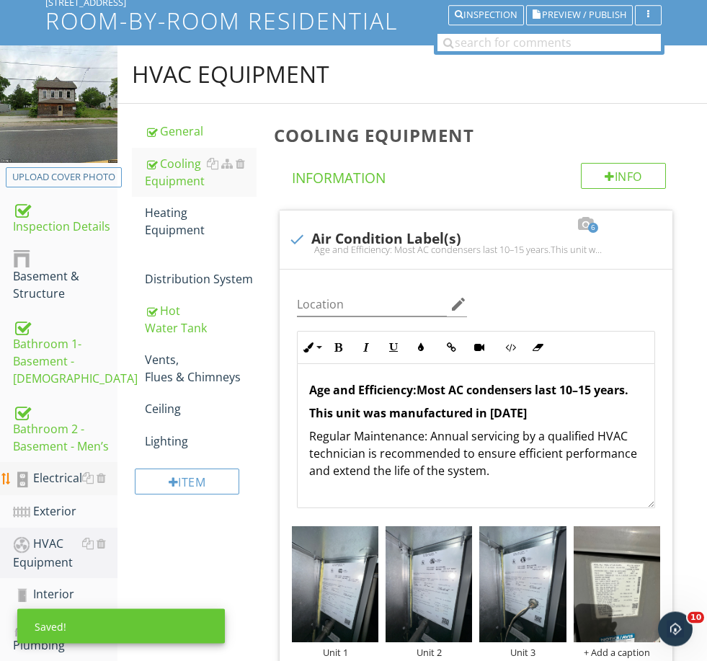
scroll to position [114, 0]
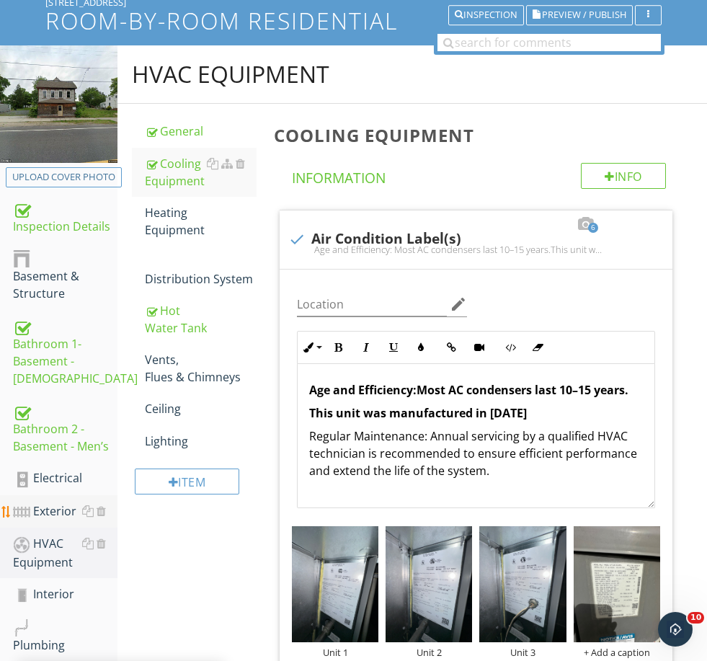
click at [53, 515] on div "Exterior" at bounding box center [65, 512] width 105 height 19
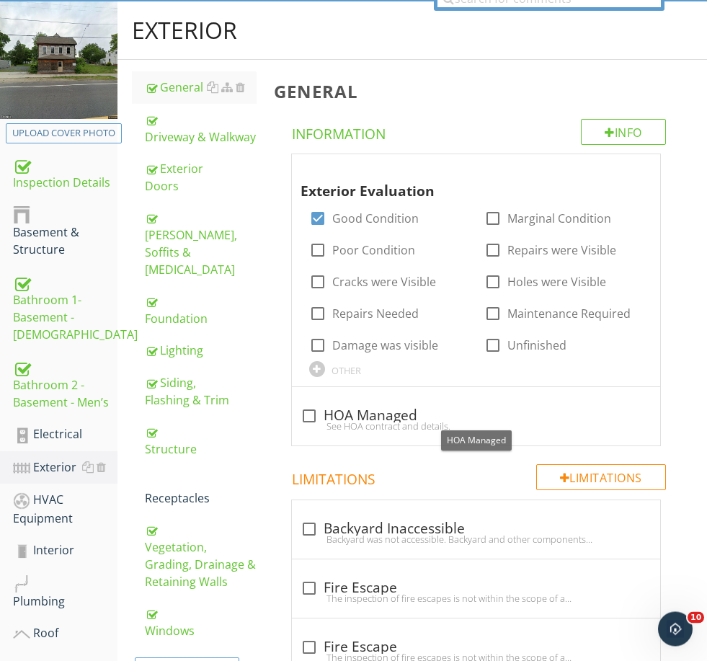
scroll to position [182, 0]
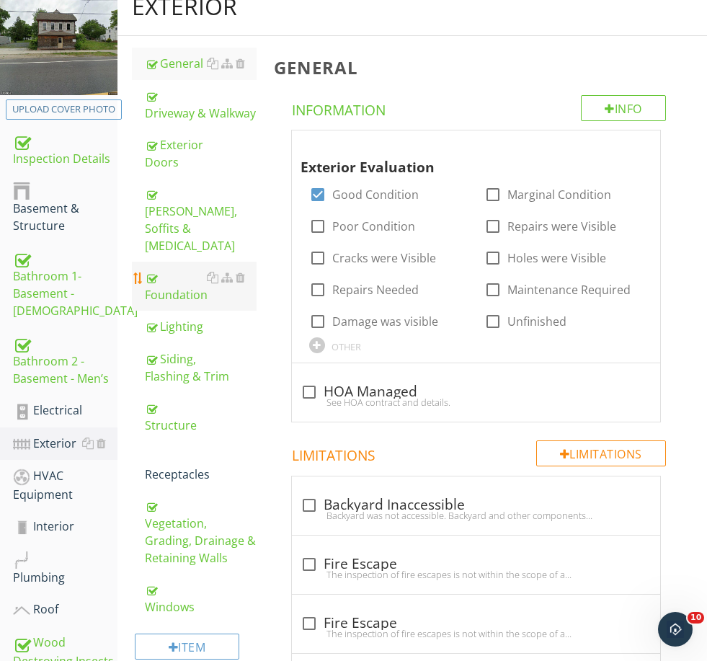
click at [177, 269] on div "Foundation" at bounding box center [200, 286] width 111 height 35
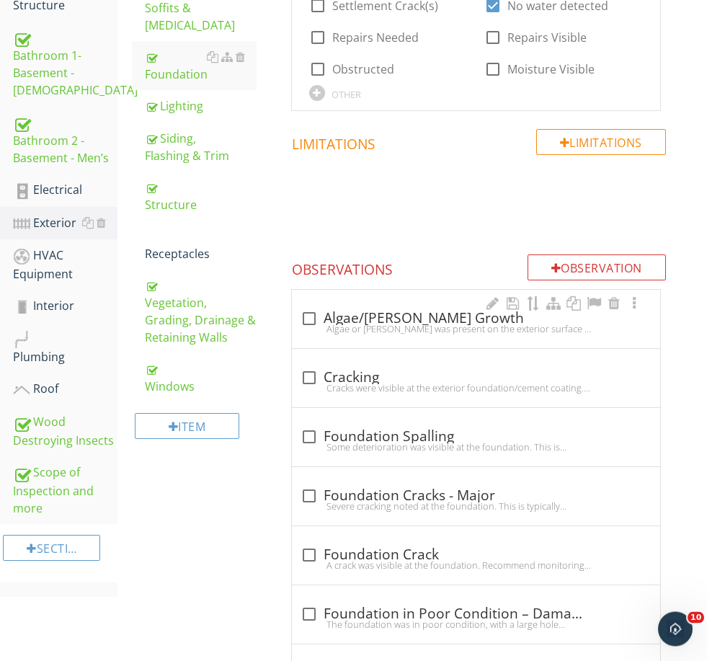
scroll to position [402, 0]
click at [604, 260] on div "Observation" at bounding box center [597, 268] width 138 height 26
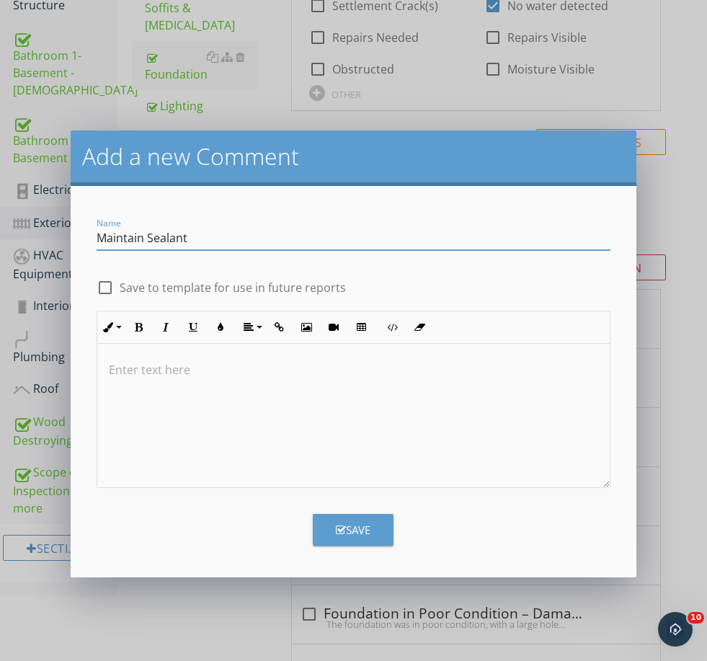
type input "Maintain Sealant"
click at [275, 285] on label "Save to template for use in future reports" at bounding box center [233, 287] width 226 height 14
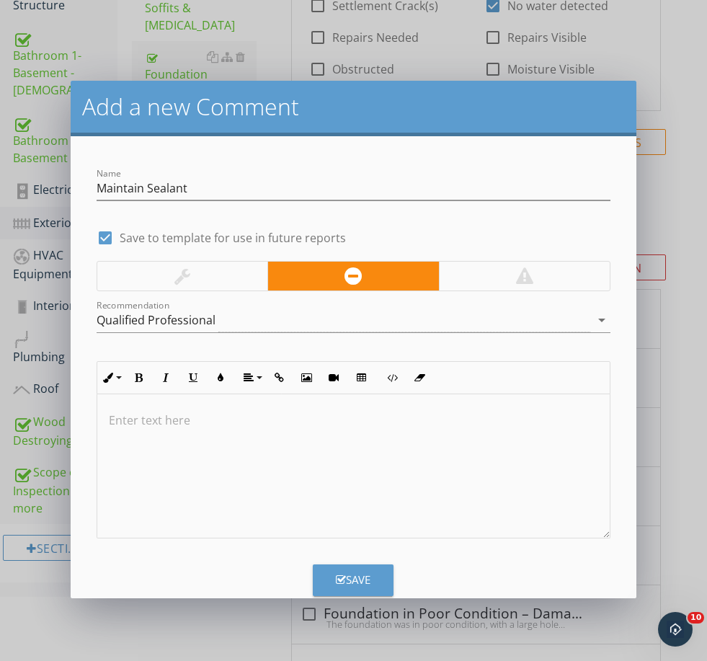
click at [311, 451] on div at bounding box center [353, 466] width 513 height 144
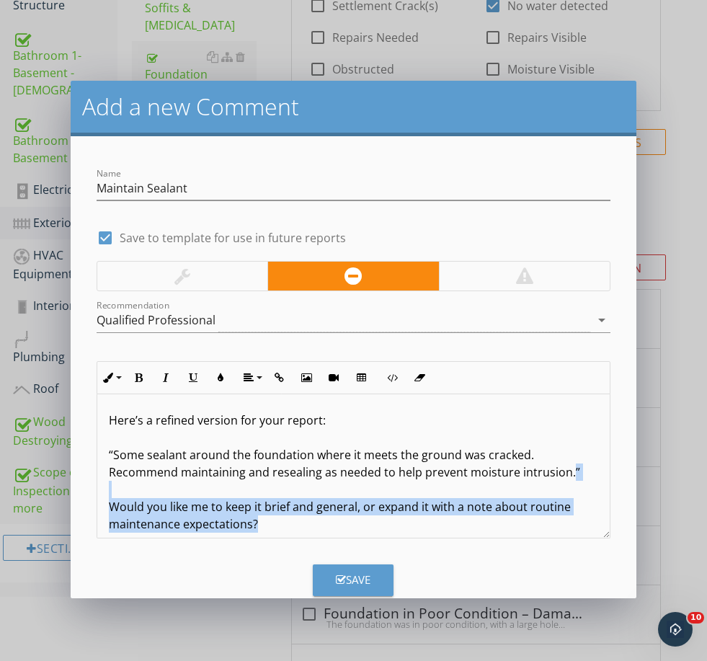
drag, startPoint x: 288, startPoint y: 516, endPoint x: 567, endPoint y: 471, distance: 283.3
click at [567, 471] on p "Here’s a refined version for your report: “Some sealant around the foundation w…" at bounding box center [354, 472] width 490 height 121
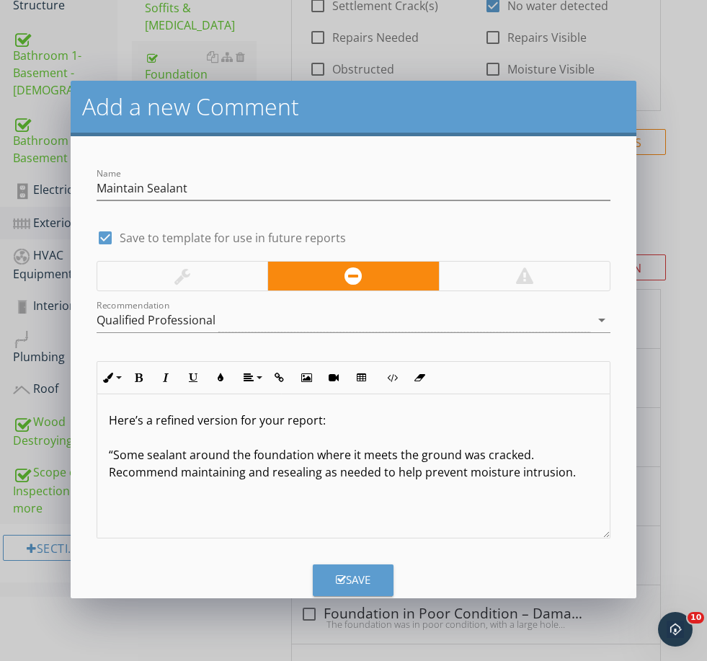
click at [118, 448] on p "Here’s a refined version for your report: “Some sealant around the foundation w…" at bounding box center [354, 446] width 490 height 69
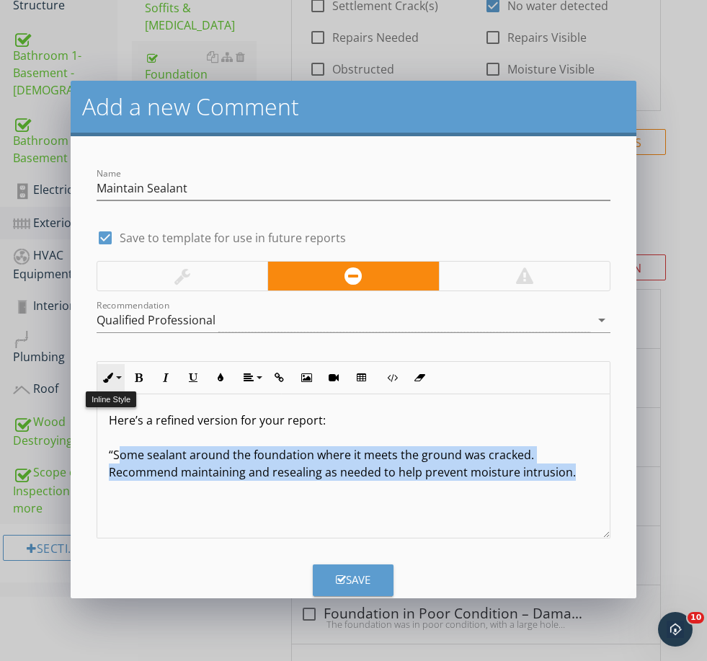
drag, startPoint x: 117, startPoint y: 449, endPoint x: 102, endPoint y: 385, distance: 65.8
click at [102, 385] on div "Ordered List Unordered List Inline Style XLarge Large Normal Small Light Small/…" at bounding box center [354, 449] width 514 height 177
click at [115, 461] on p "Here’s a refined version for your report: “Some sealant around the foundation w…" at bounding box center [354, 446] width 490 height 69
click at [115, 454] on p "Here’s a refined version for your report: “Some sealant around the foundation w…" at bounding box center [354, 446] width 490 height 69
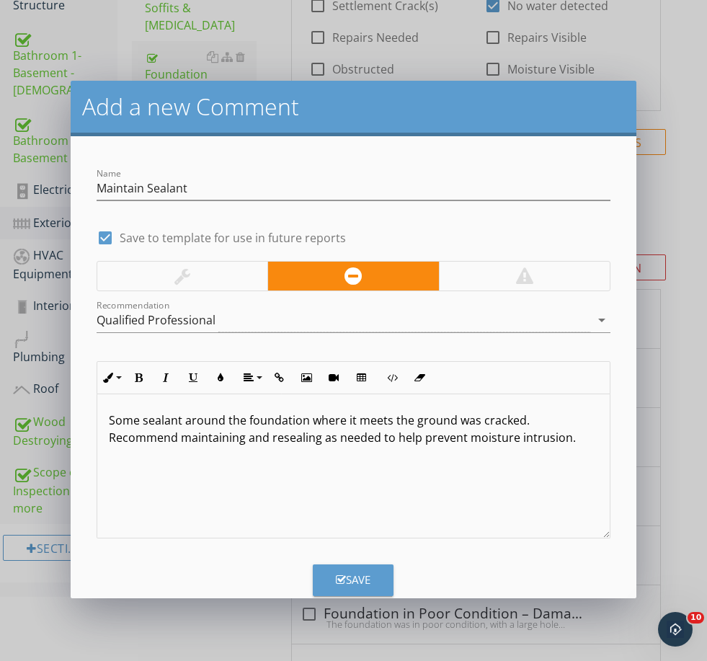
click at [168, 284] on div at bounding box center [182, 276] width 170 height 29
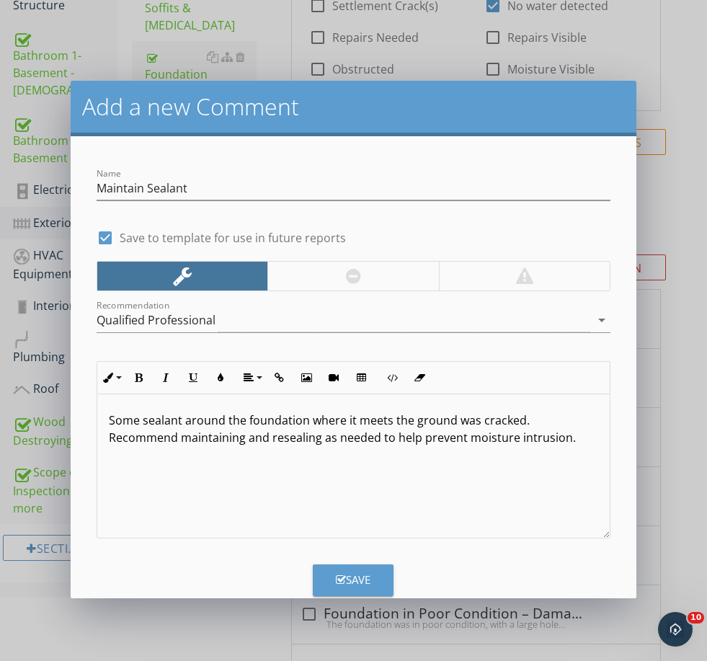
click at [355, 572] on div "Save" at bounding box center [353, 580] width 35 height 17
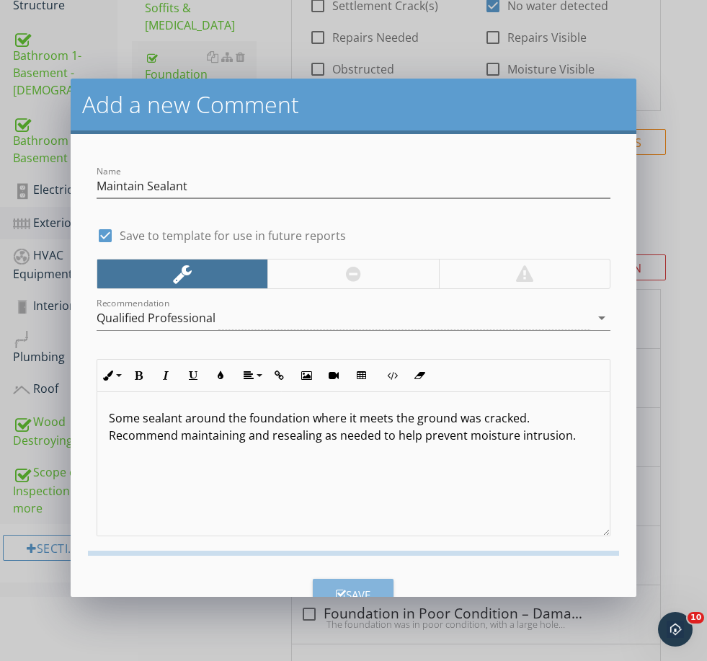
checkbox input "false"
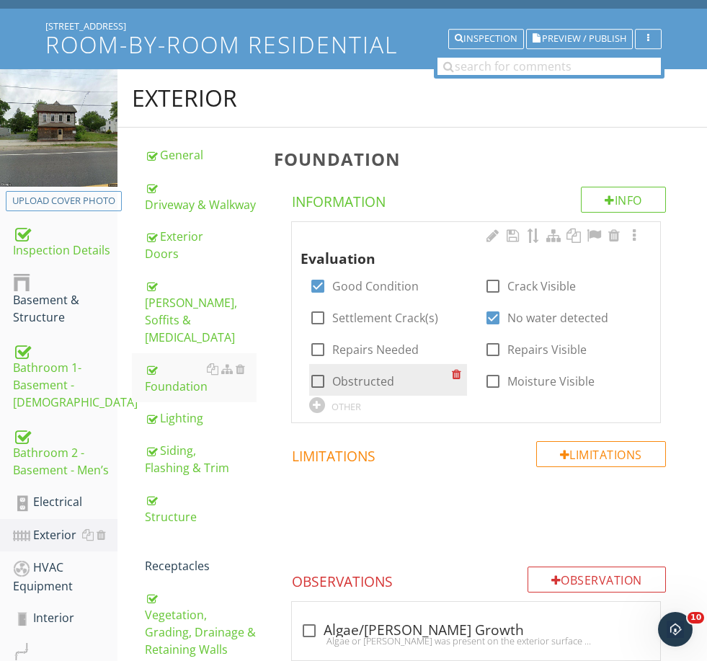
scroll to position [151, 0]
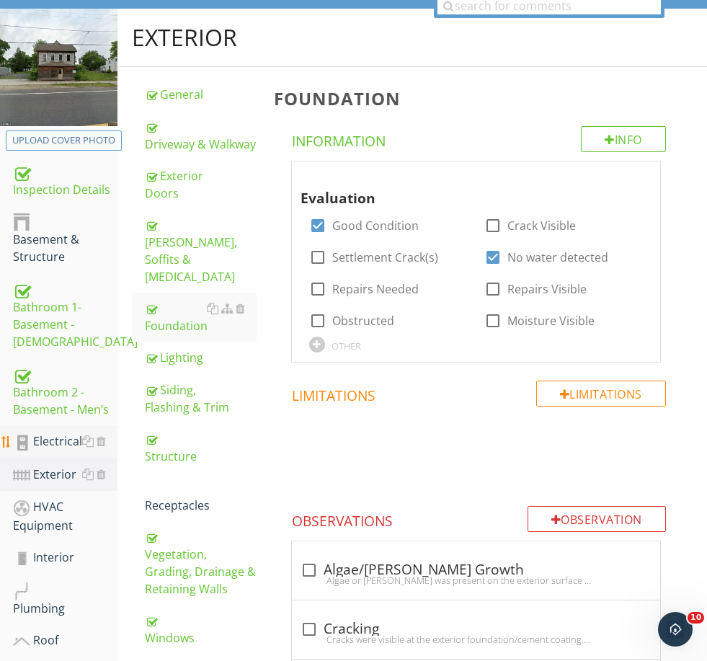
click at [49, 441] on div "Electrical" at bounding box center [65, 442] width 105 height 19
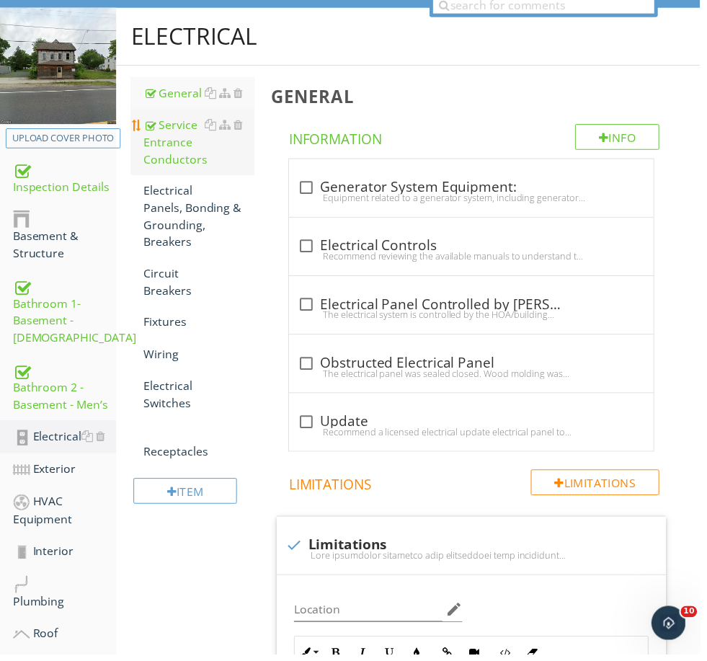
scroll to position [151, 0]
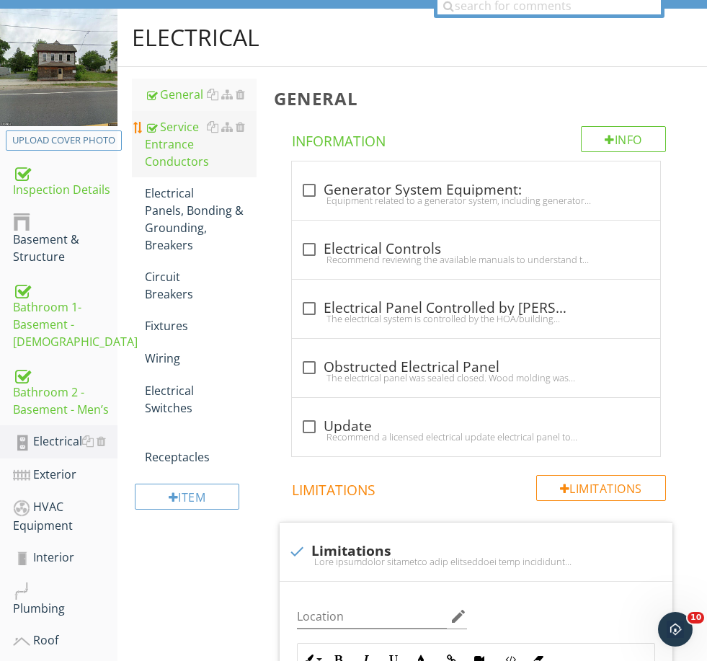
click at [179, 155] on div "Service Entrance Conductors" at bounding box center [200, 144] width 111 height 52
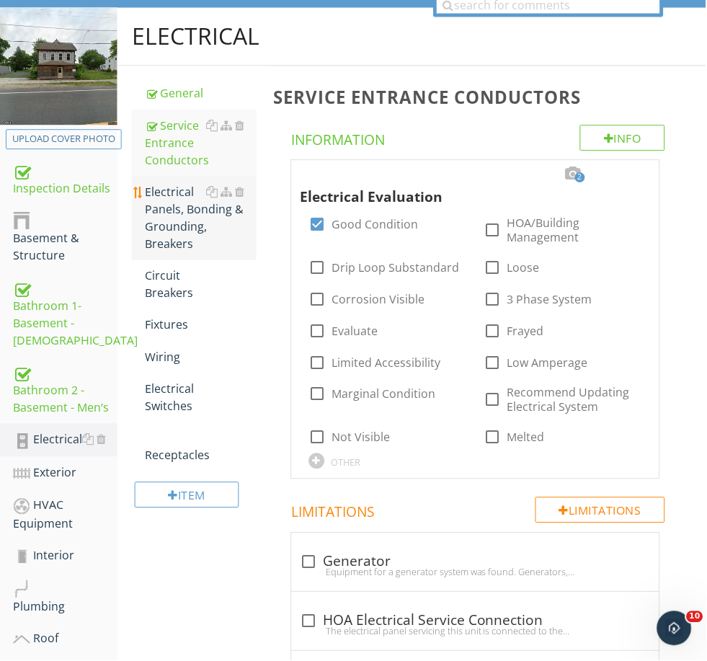
scroll to position [151, 0]
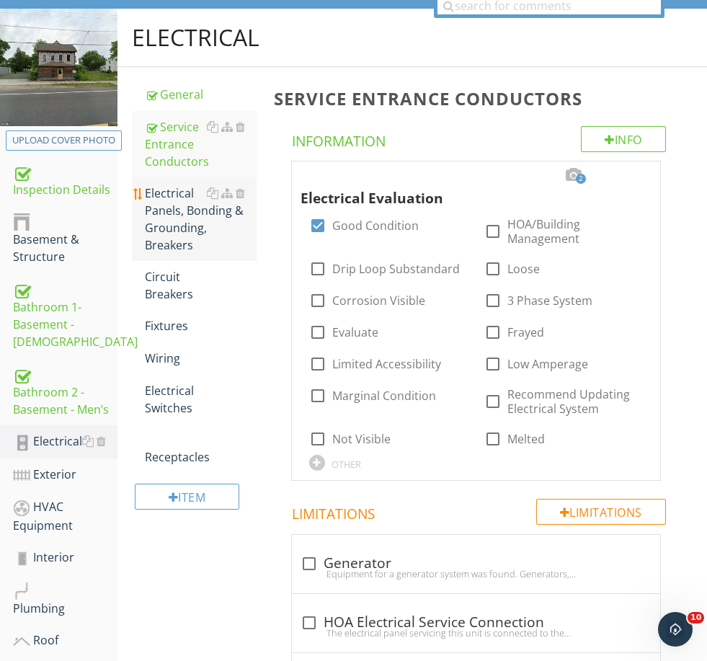
click at [181, 209] on div "Electrical Panels, Bonding & Grounding, Breakers" at bounding box center [200, 219] width 111 height 69
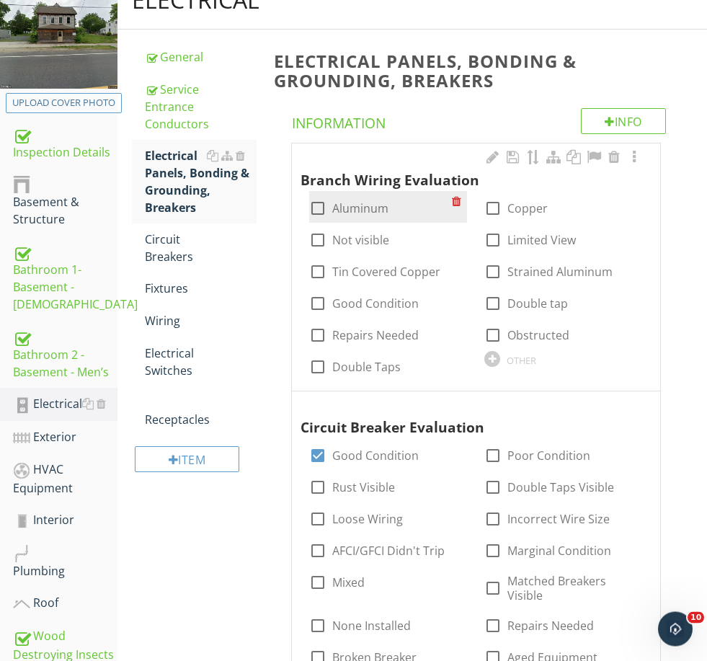
scroll to position [188, 0]
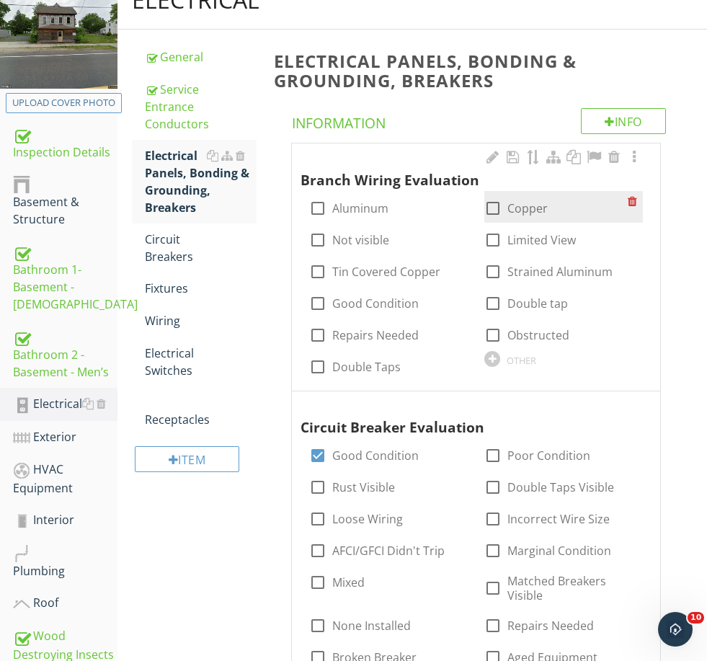
click at [516, 203] on label "Copper" at bounding box center [528, 208] width 40 height 14
checkbox input "true"
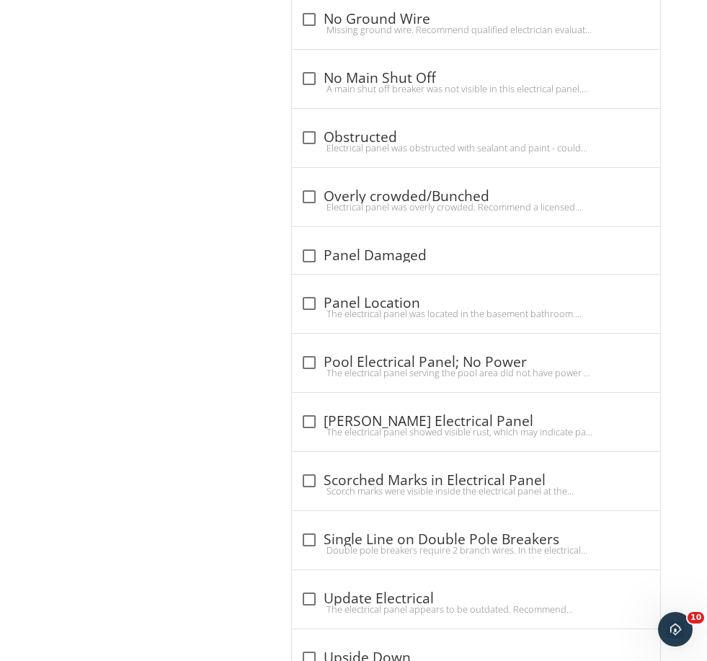
scroll to position [5822, 0]
click at [363, 412] on div "check_box_outline_blank Rusty Electrical Panel" at bounding box center [476, 420] width 351 height 17
checkbox input "true"
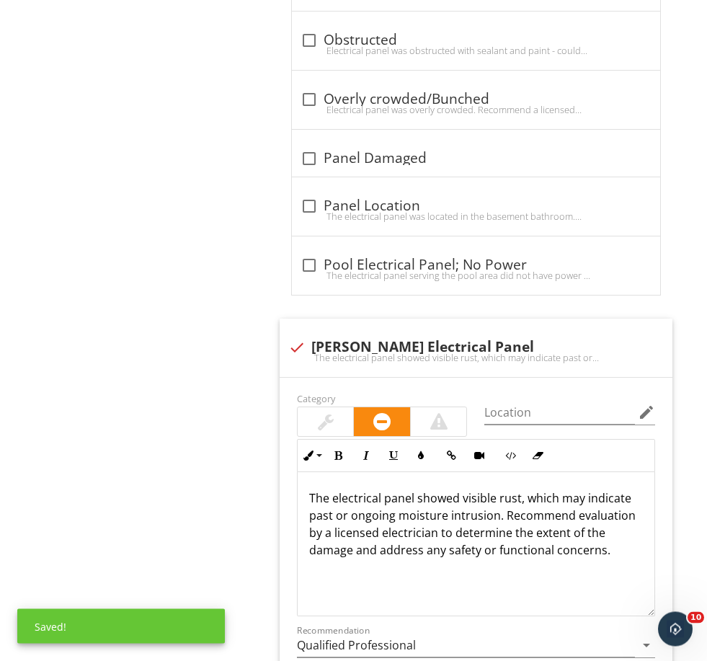
scroll to position [5919, 0]
click at [417, 490] on p "The electrical panel showed visible rust, which may indicate past or ongoing mo…" at bounding box center [476, 524] width 334 height 69
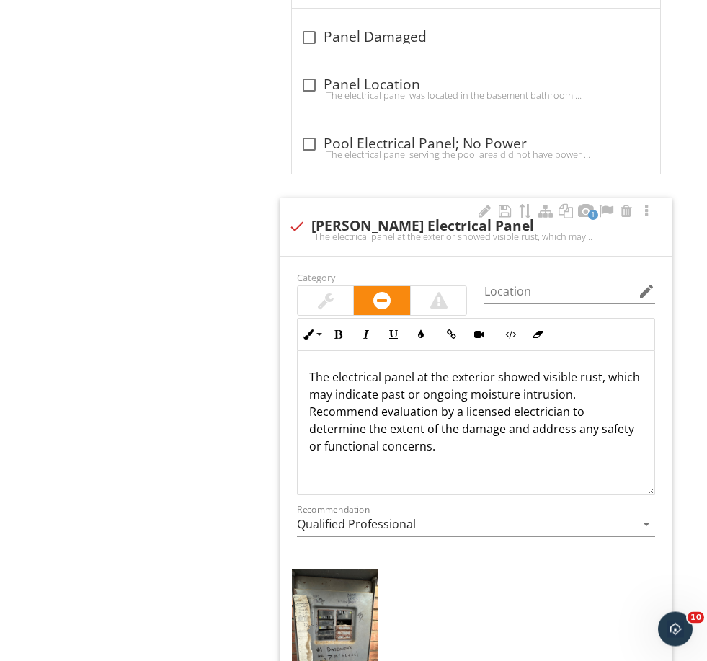
scroll to position [6040, 0]
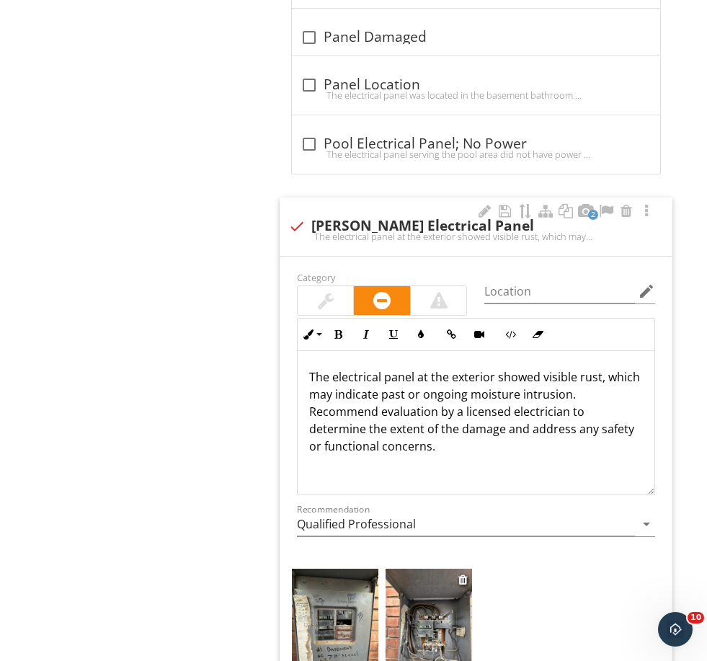
click at [438, 632] on img at bounding box center [429, 626] width 87 height 115
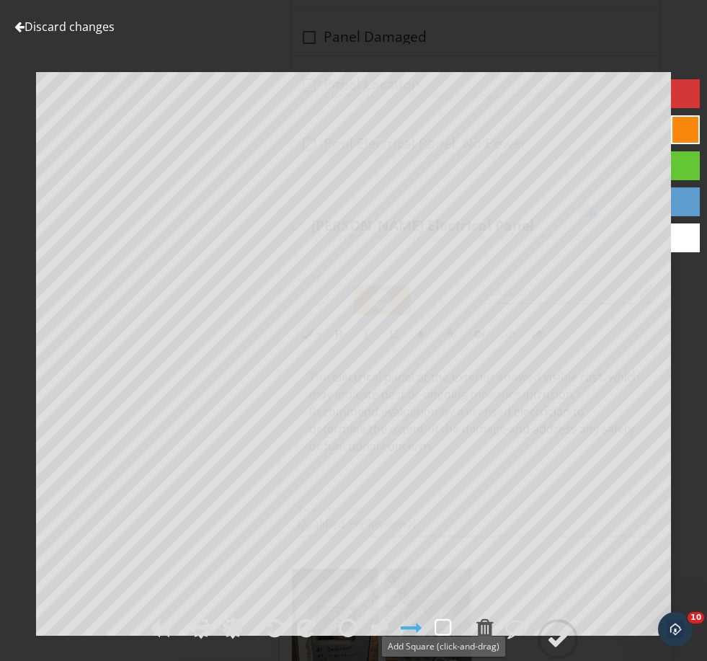
click at [441, 639] on div at bounding box center [443, 628] width 17 height 22
click at [560, 658] on circle at bounding box center [557, 639] width 37 height 37
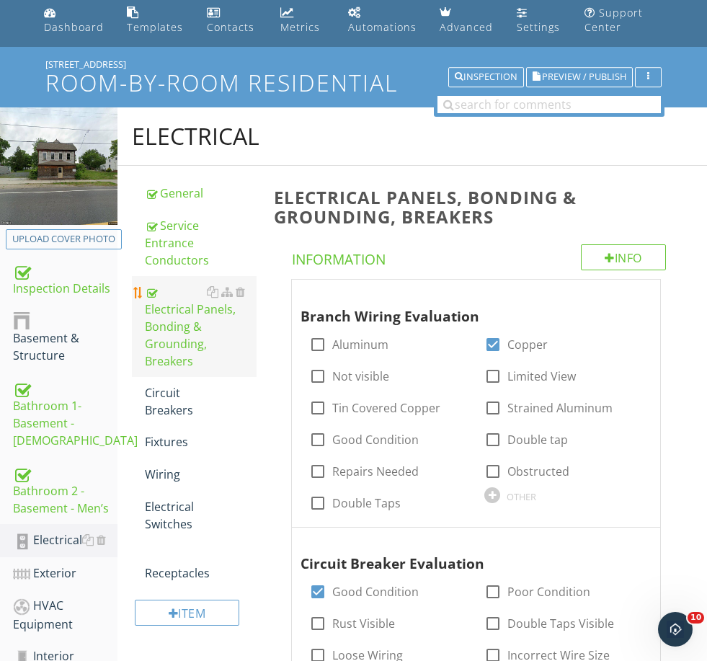
scroll to position [69, 0]
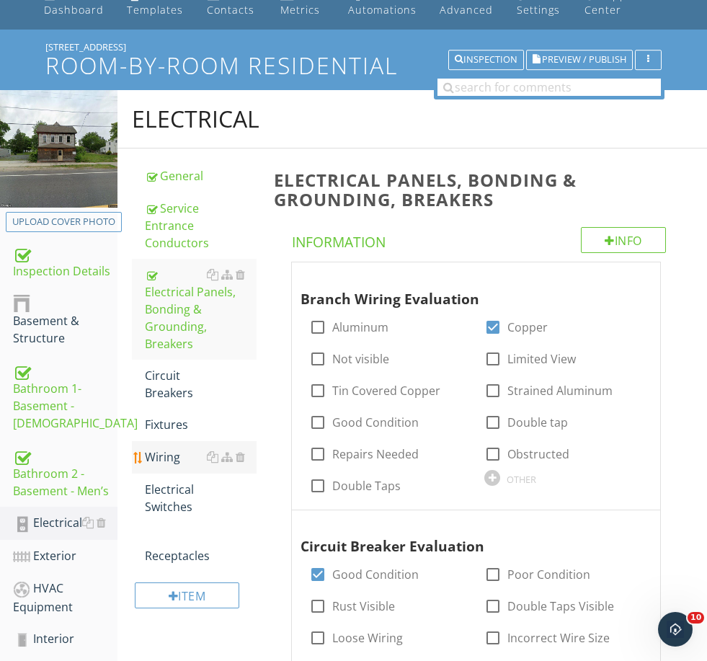
click at [172, 448] on div "Wiring" at bounding box center [200, 456] width 111 height 17
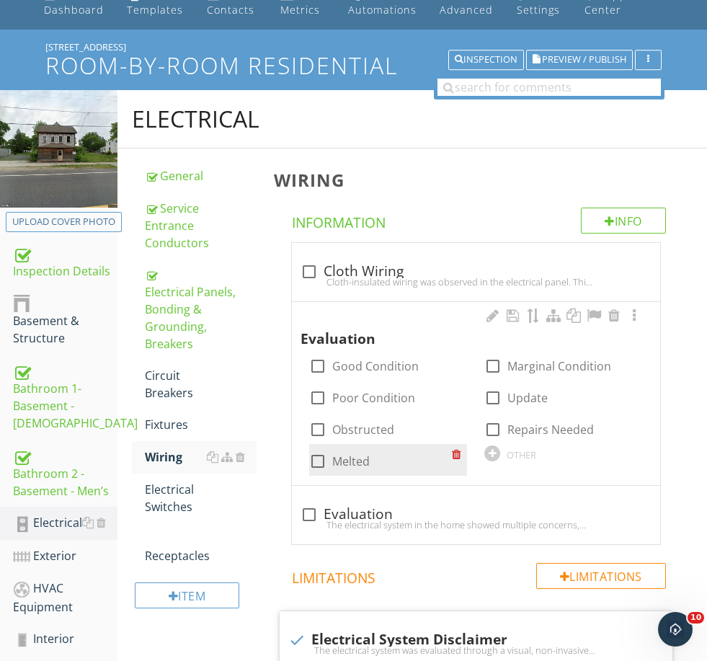
click at [361, 464] on label "Melted" at bounding box center [350, 461] width 37 height 14
checkbox input "true"
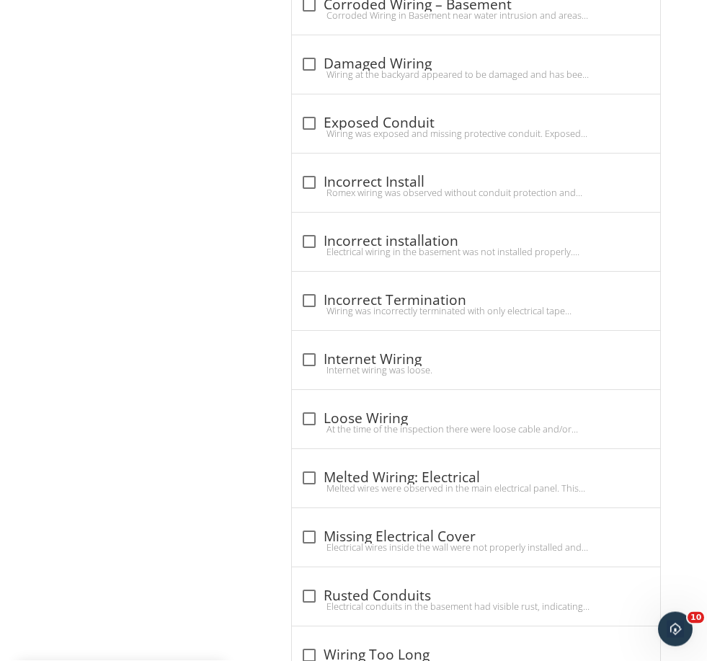
scroll to position [1153, 0]
click at [351, 478] on div "check_box_outline_blank Melted Wiring: Electrical" at bounding box center [476, 477] width 351 height 17
checkbox input "true"
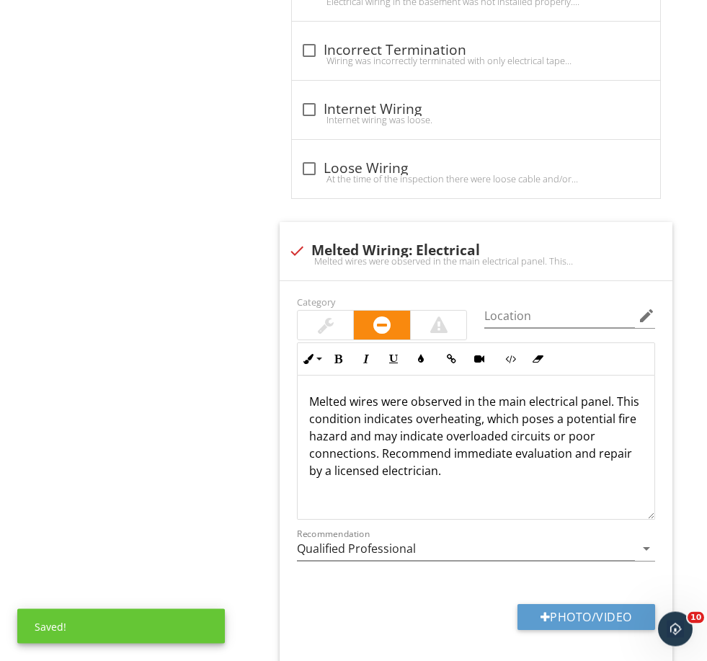
scroll to position [1408, 0]
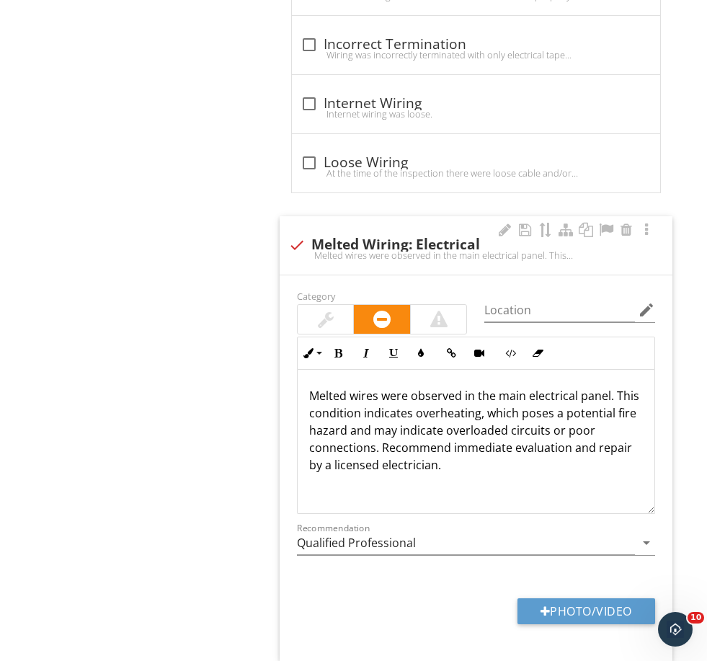
click at [518, 395] on p "Melted wires were observed in the main electrical panel. This condition indicat…" at bounding box center [476, 430] width 334 height 87
drag, startPoint x: 523, startPoint y: 394, endPoint x: 466, endPoint y: 392, distance: 57.0
click at [466, 392] on p "Melted wires were observed in the main electrical panel. This condition indicat…" at bounding box center [476, 431] width 334 height 87
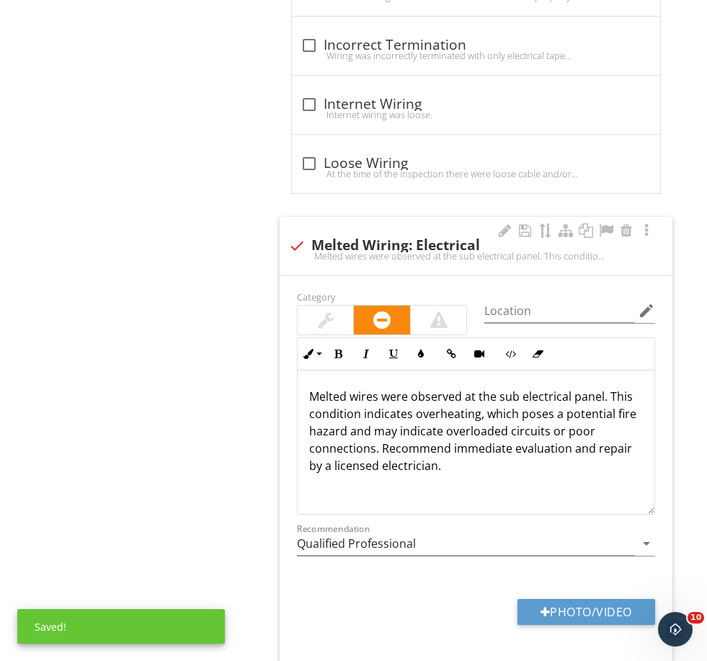
click at [596, 392] on p "Melted wires were observed at the sub electrical panel. This condition indicate…" at bounding box center [476, 431] width 334 height 87
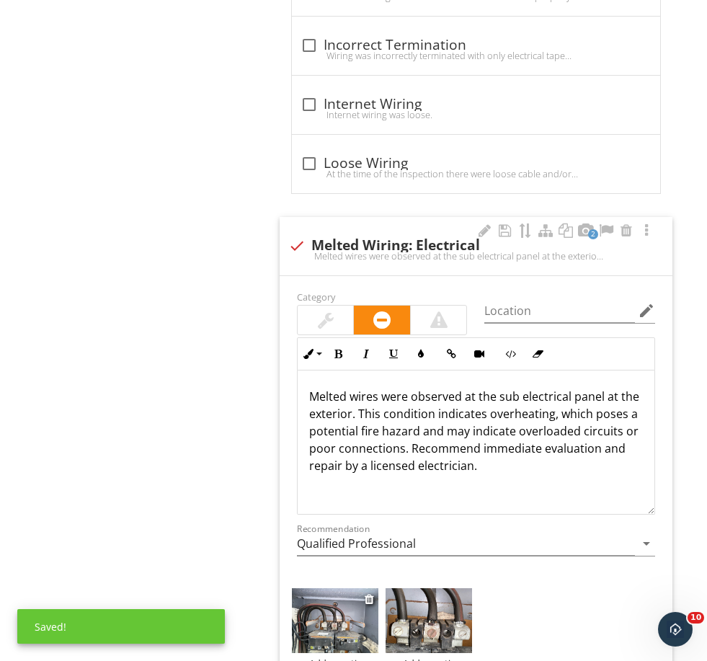
click at [345, 620] on img at bounding box center [335, 620] width 87 height 65
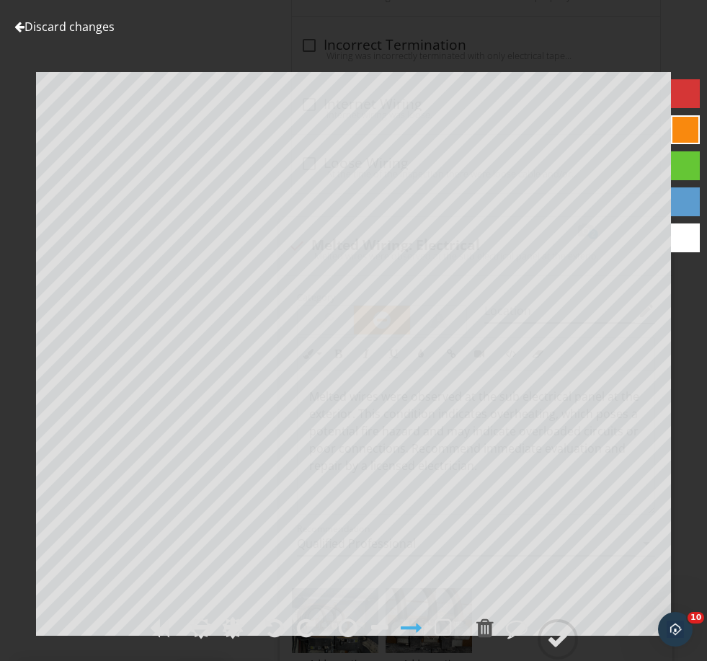
scroll to position [1408, 0]
click at [560, 650] on div at bounding box center [558, 640] width 22 height 22
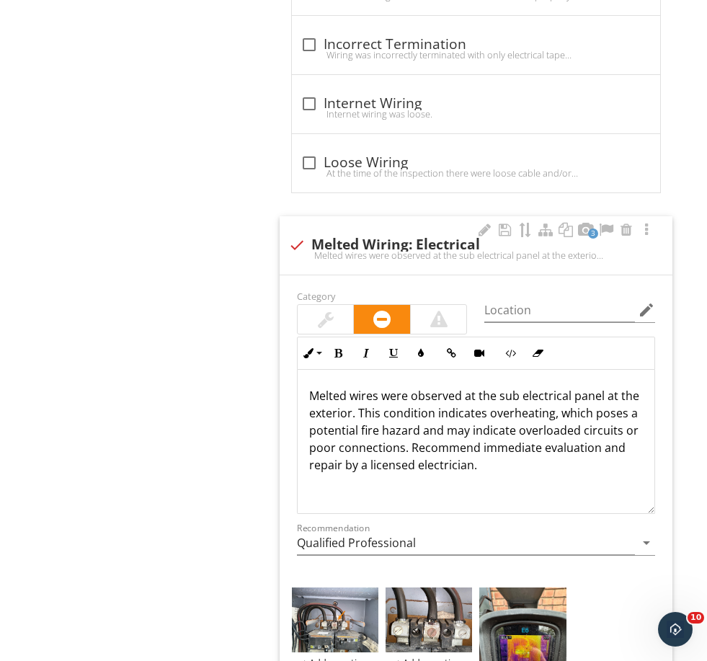
click at [486, 473] on div "Melted wires were observed at the sub electrical panel at the exterior. This co…" at bounding box center [476, 442] width 357 height 144
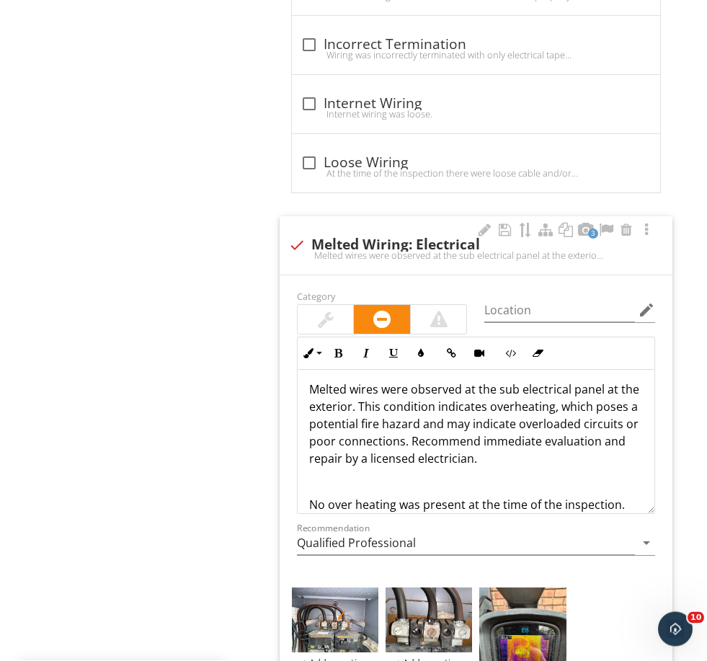
scroll to position [1408, 0]
click at [560, 594] on div at bounding box center [557, 599] width 9 height 12
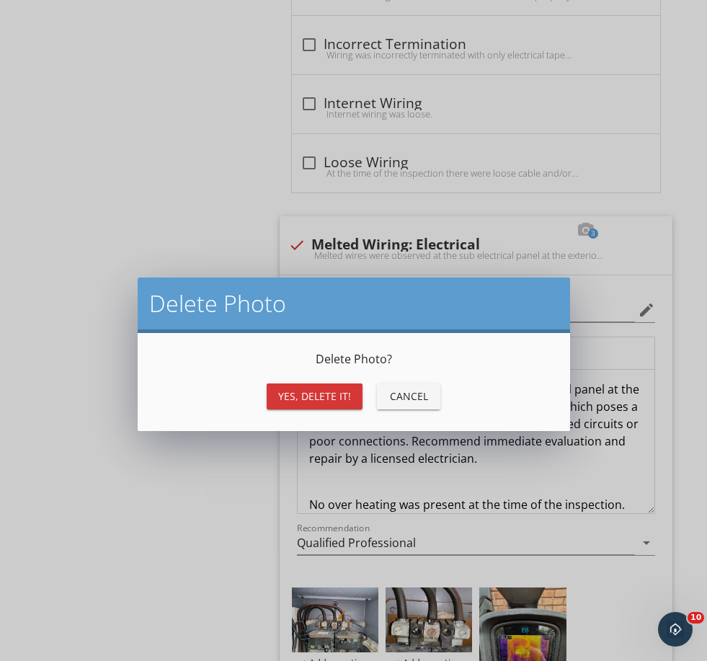
click at [311, 392] on div "Yes, Delete it!" at bounding box center [314, 396] width 73 height 15
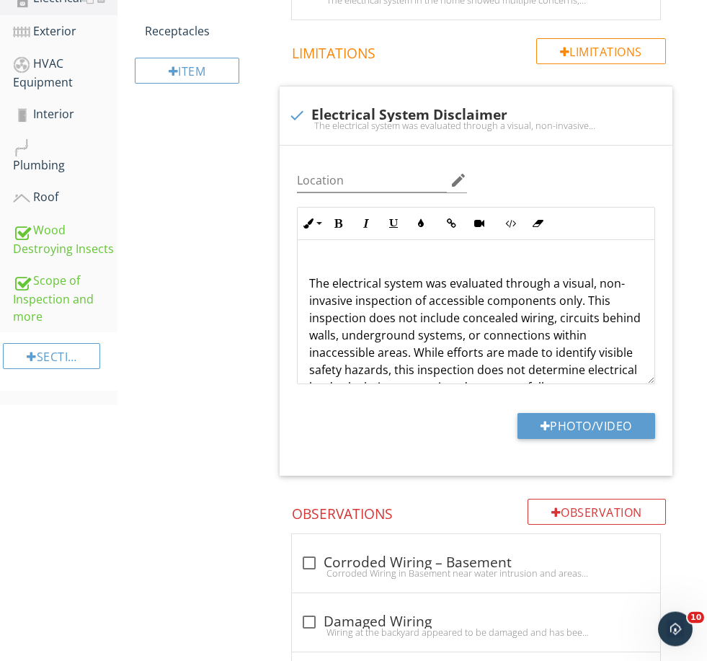
scroll to position [0, 0]
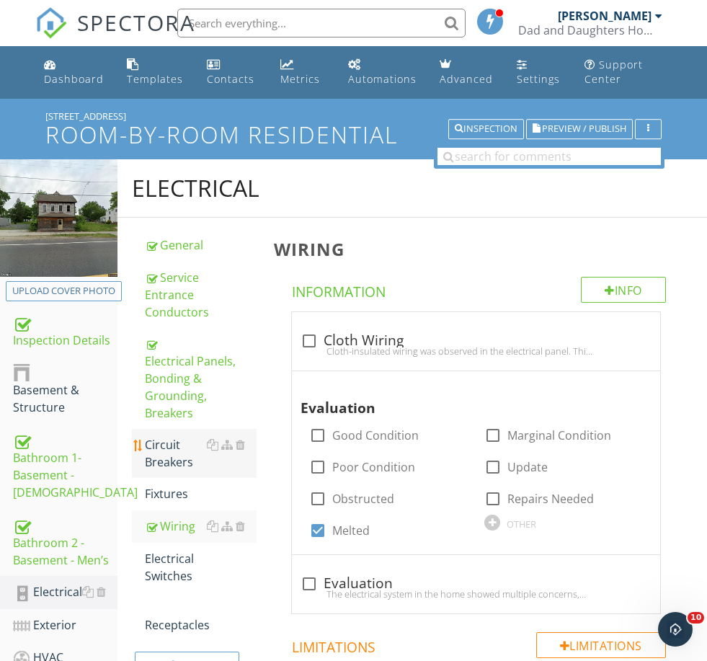
click at [176, 443] on div "Circuit Breakers" at bounding box center [200, 453] width 111 height 35
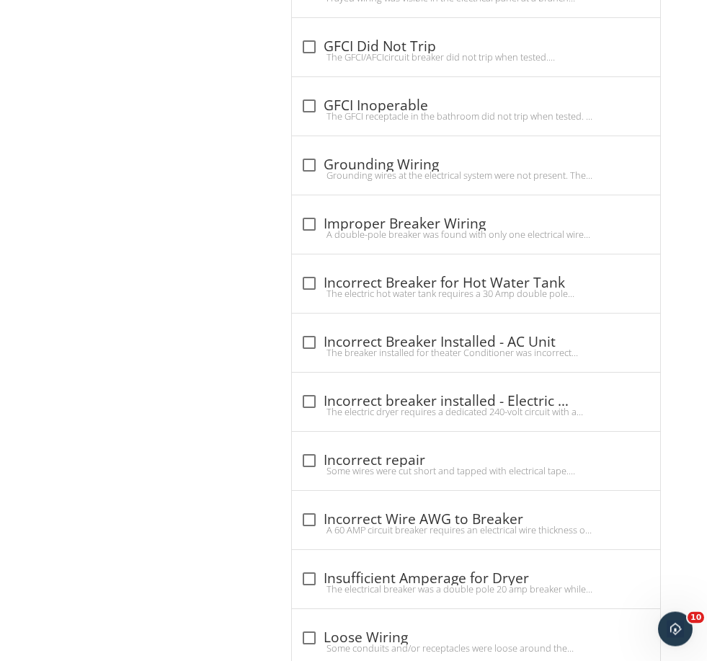
scroll to position [1944, 0]
click at [401, 531] on div "A 60 AMP circuit breaker requires an electrical wire thickness of 4 gauge (AWG)…" at bounding box center [476, 530] width 351 height 12
checkbox input "true"
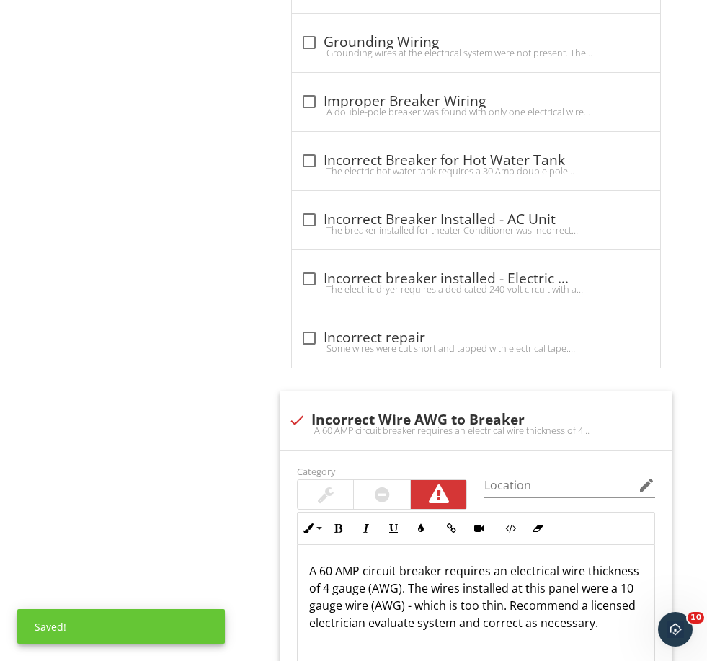
scroll to position [2121, 0]
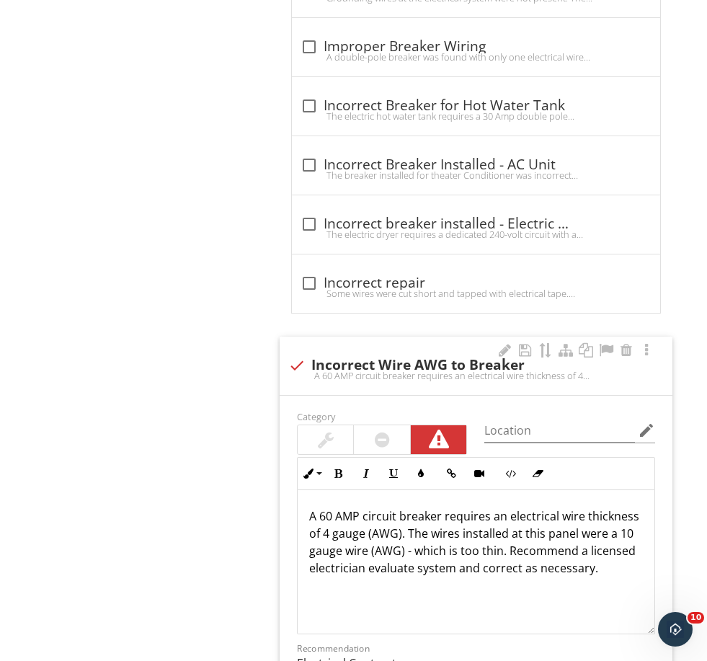
click at [379, 442] on div at bounding box center [382, 439] width 15 height 17
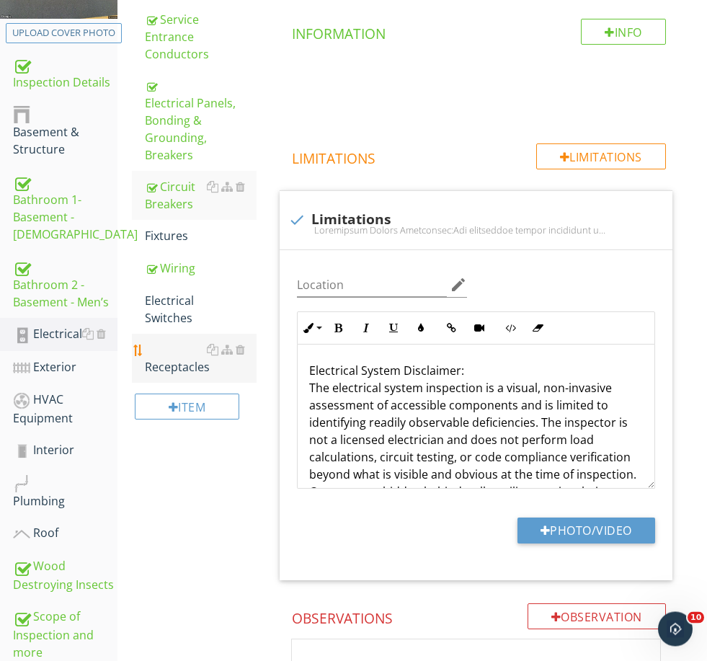
scroll to position [266, 0]
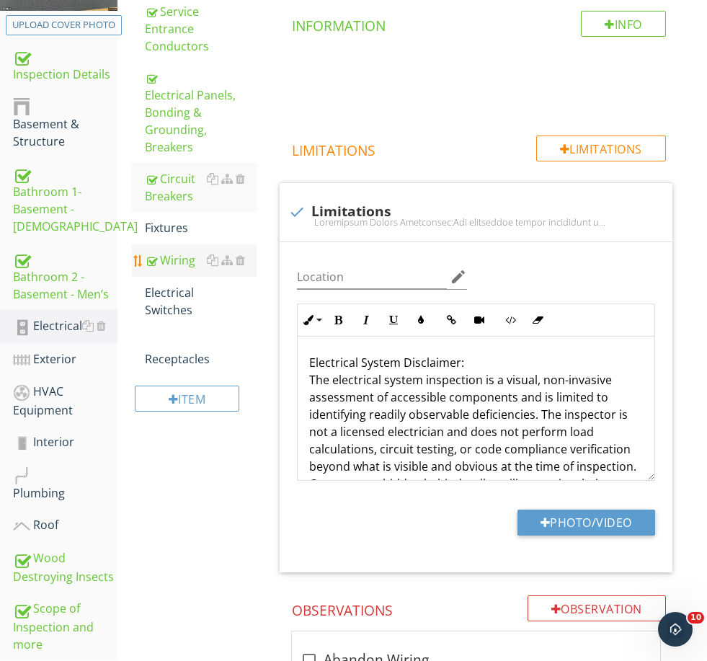
click at [183, 244] on link "Wiring" at bounding box center [200, 260] width 111 height 32
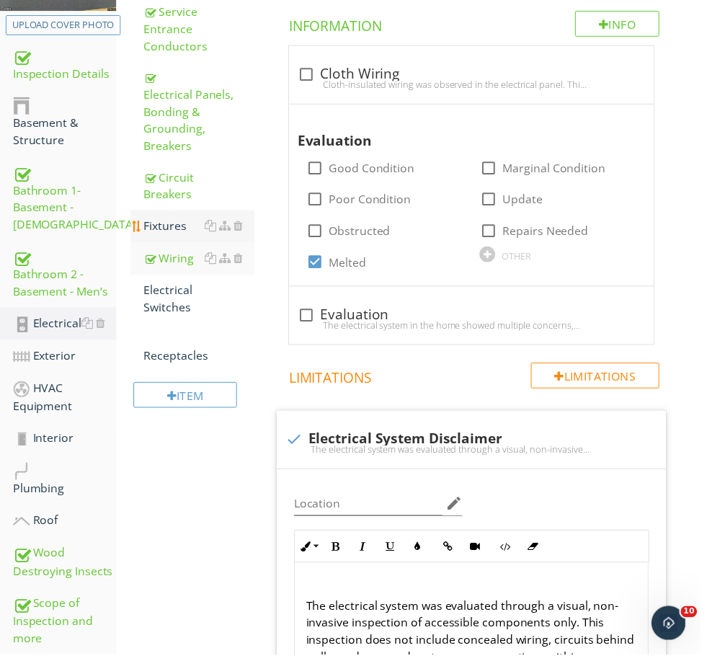
click at [179, 219] on div "Fixtures" at bounding box center [200, 227] width 111 height 17
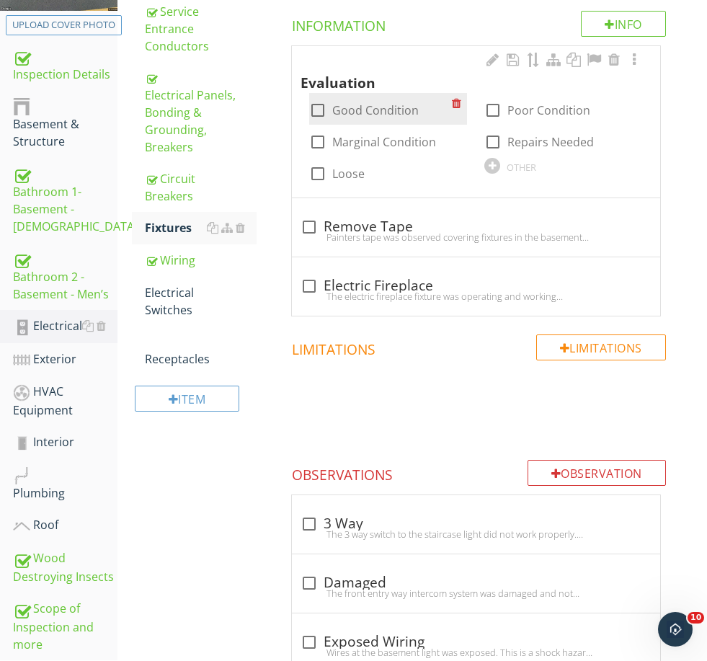
click at [339, 113] on label "Good Condition" at bounding box center [375, 110] width 87 height 14
checkbox input "true"
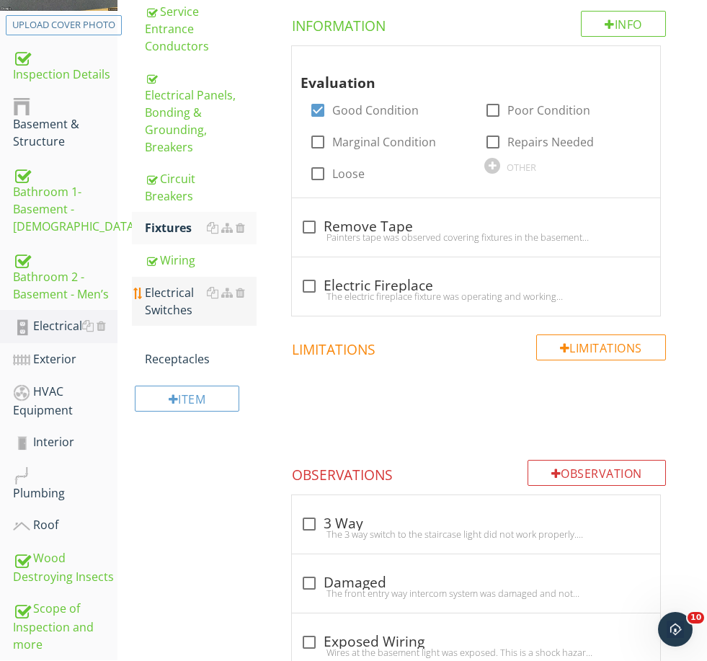
click at [181, 284] on div "Electrical Switches" at bounding box center [200, 301] width 111 height 35
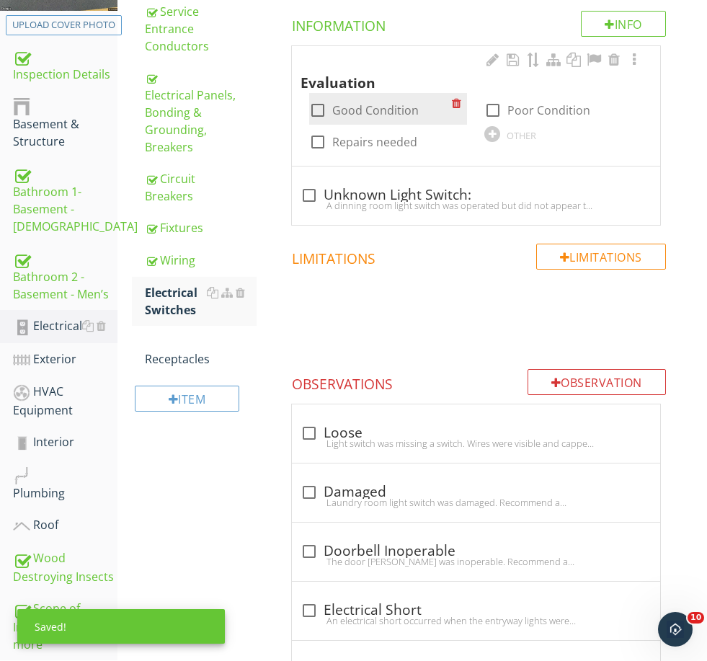
click at [375, 114] on label "Good Condition" at bounding box center [375, 110] width 87 height 14
checkbox input "true"
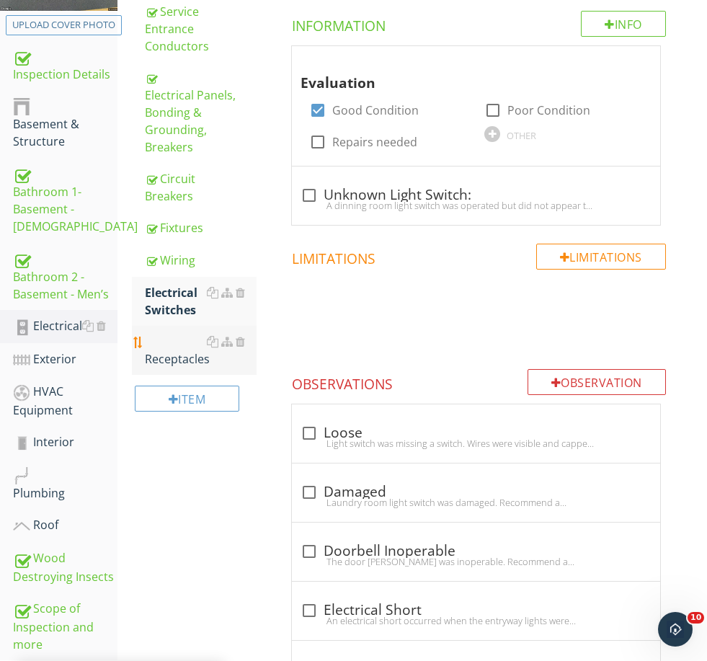
click at [180, 342] on div "Receptacles" at bounding box center [200, 350] width 111 height 35
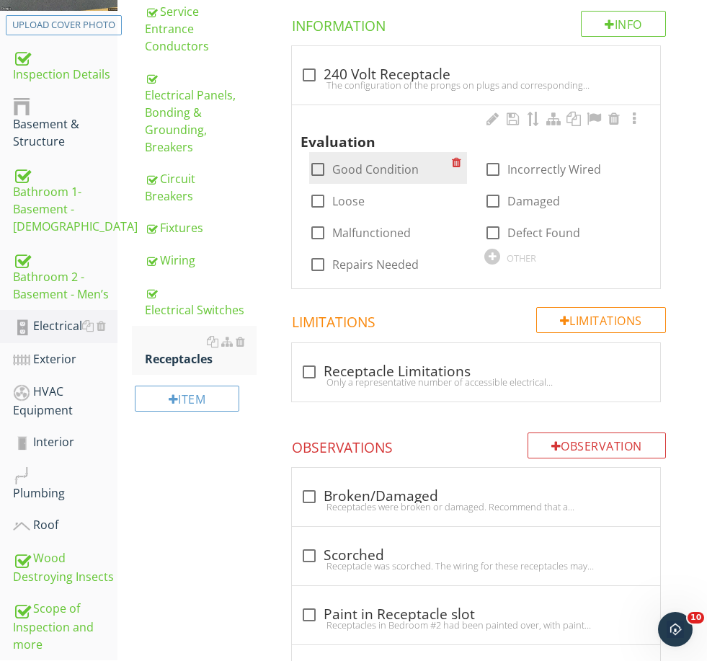
click at [361, 167] on label "Good Condition" at bounding box center [375, 169] width 87 height 14
checkbox input "true"
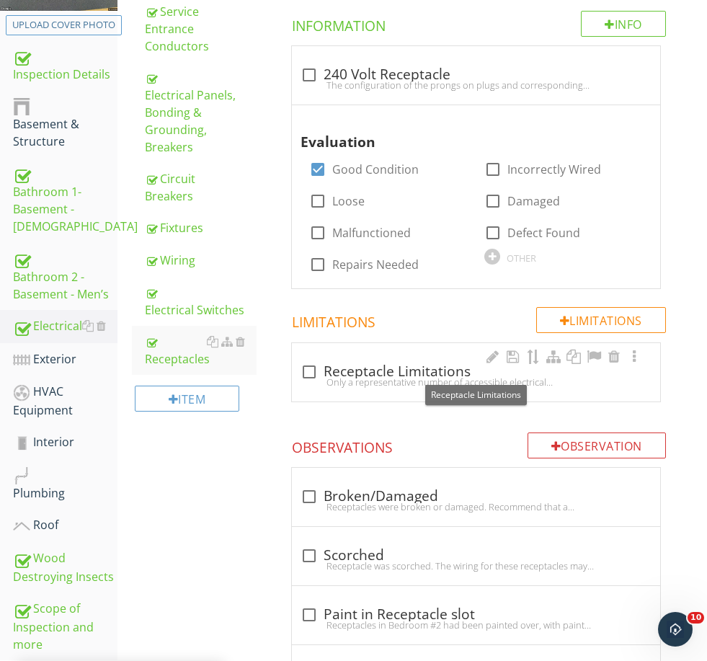
click at [360, 367] on div "check_box_outline_blank Receptacle Limitations" at bounding box center [476, 371] width 351 height 17
checkbox input "true"
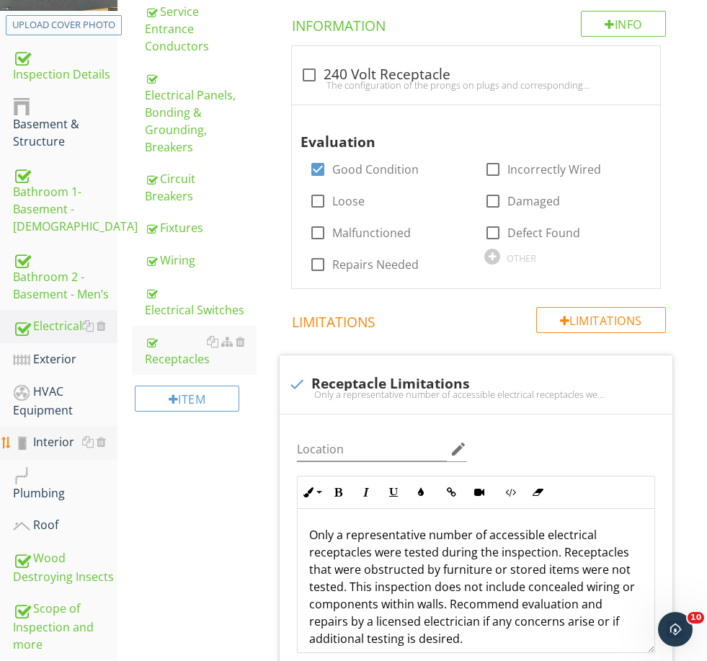
click at [50, 438] on div "Interior" at bounding box center [65, 442] width 105 height 19
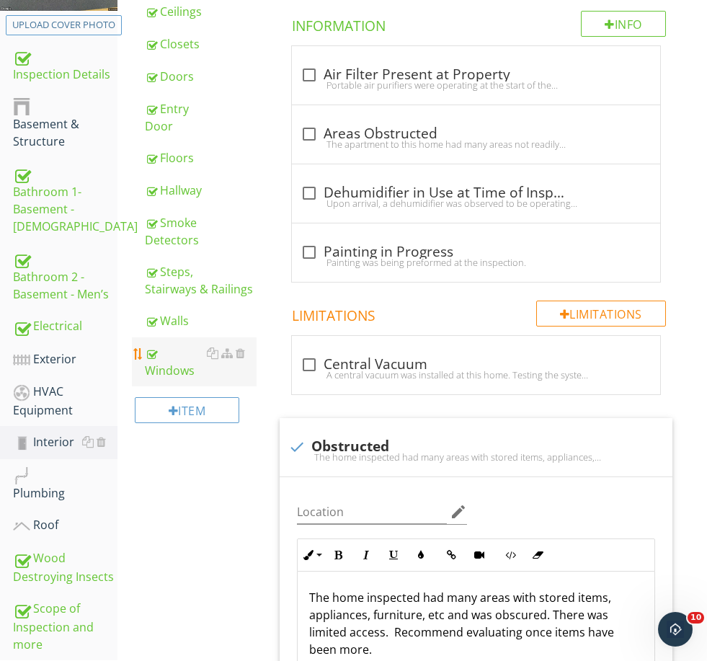
click at [179, 373] on div "Windows" at bounding box center [200, 362] width 111 height 35
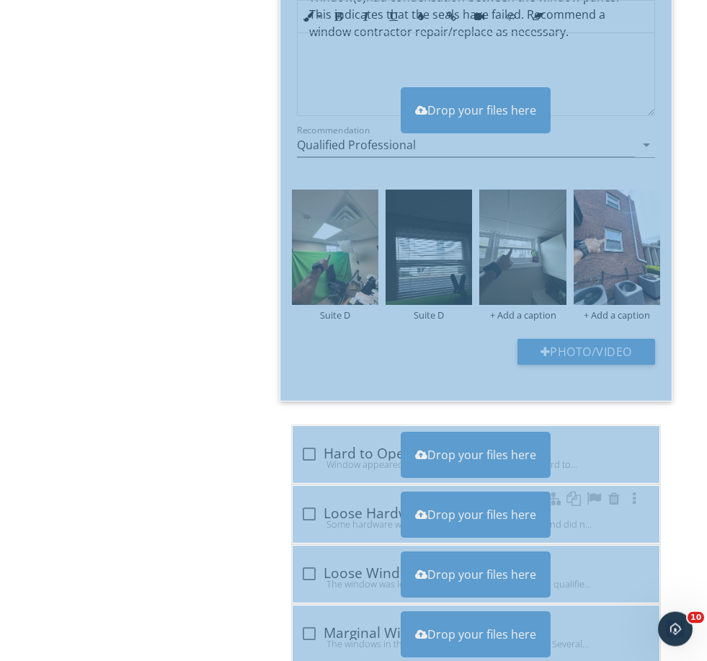
scroll to position [1588, 0]
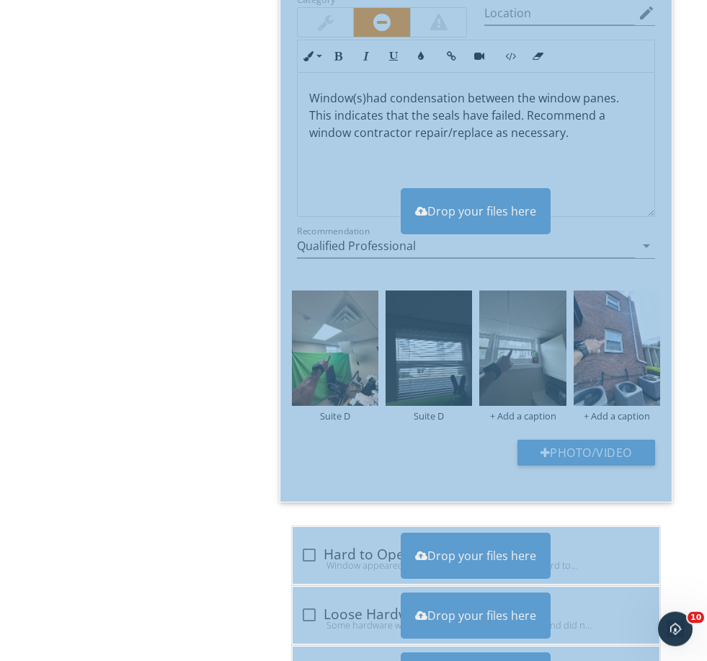
click at [139, 363] on div "Interior General Ceilings Closets Doors Entry Door Floors Hallway Smoke Detecto…" at bounding box center [413, 486] width 590 height 3625
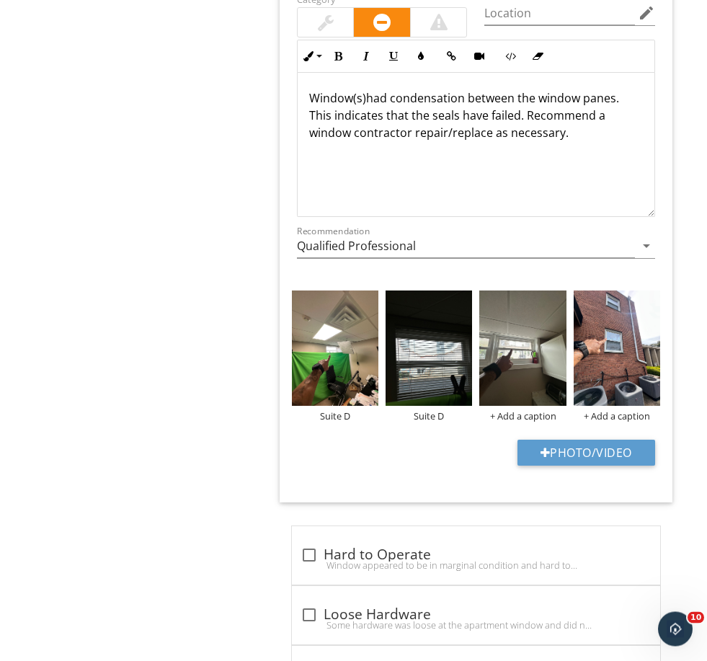
scroll to position [1486, 0]
click at [144, 404] on div "Interior General Ceilings Closets Doors Entry Door Floors Hallway Smoke Detecto…" at bounding box center [413, 485] width 590 height 3625
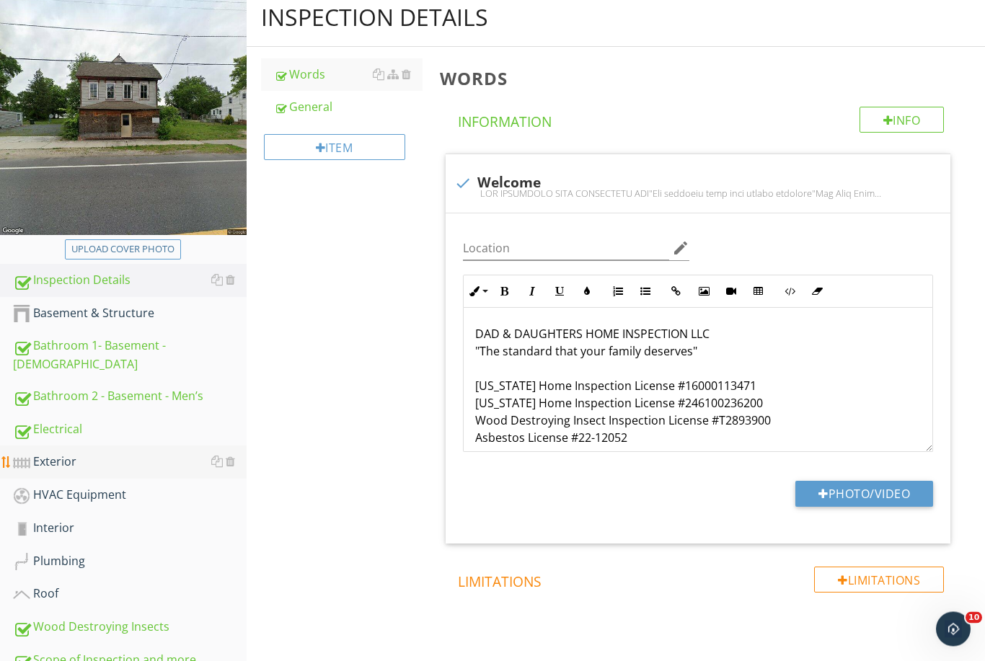
scroll to position [156, 0]
click at [76, 521] on div "Interior" at bounding box center [130, 528] width 234 height 19
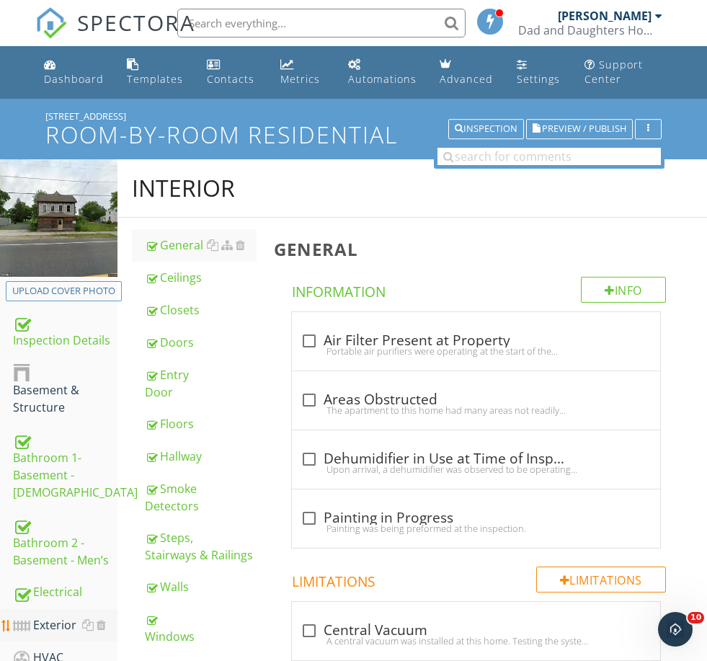
click at [57, 622] on div "Exterior" at bounding box center [65, 625] width 105 height 19
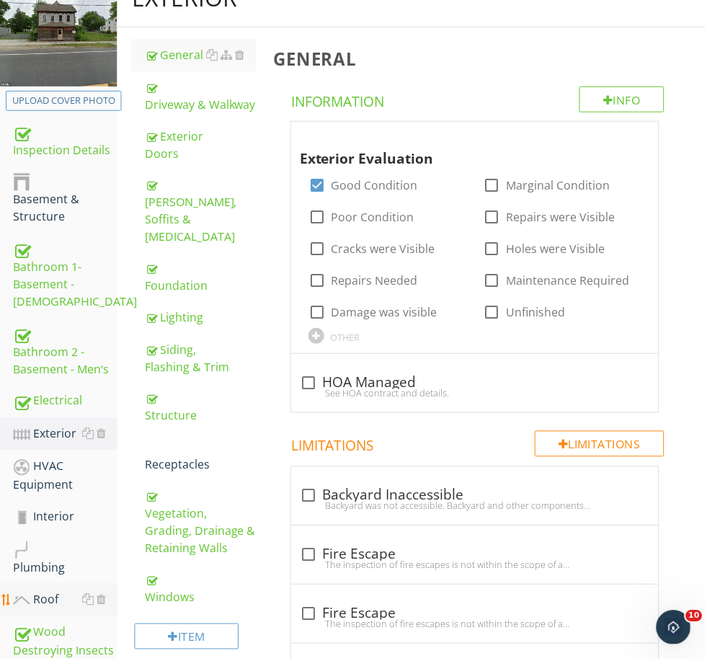
scroll to position [190, 0]
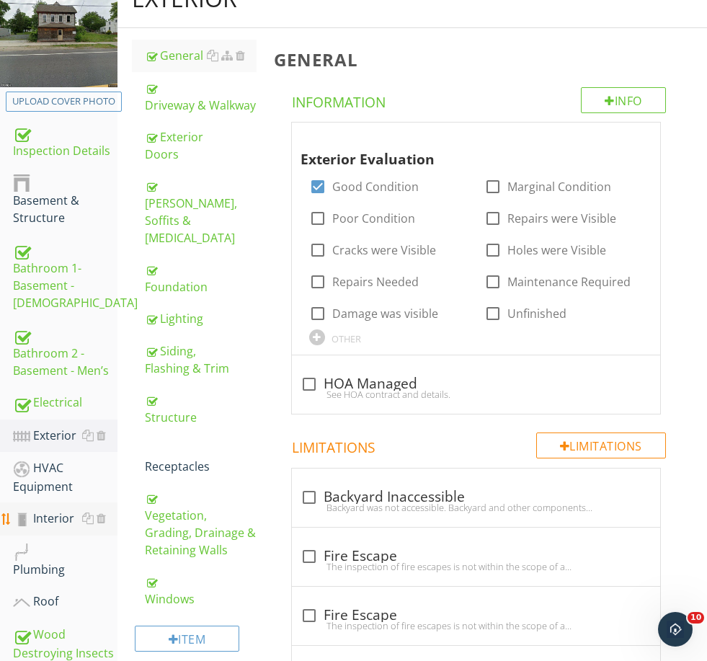
click at [51, 529] on link "Interior" at bounding box center [65, 519] width 105 height 33
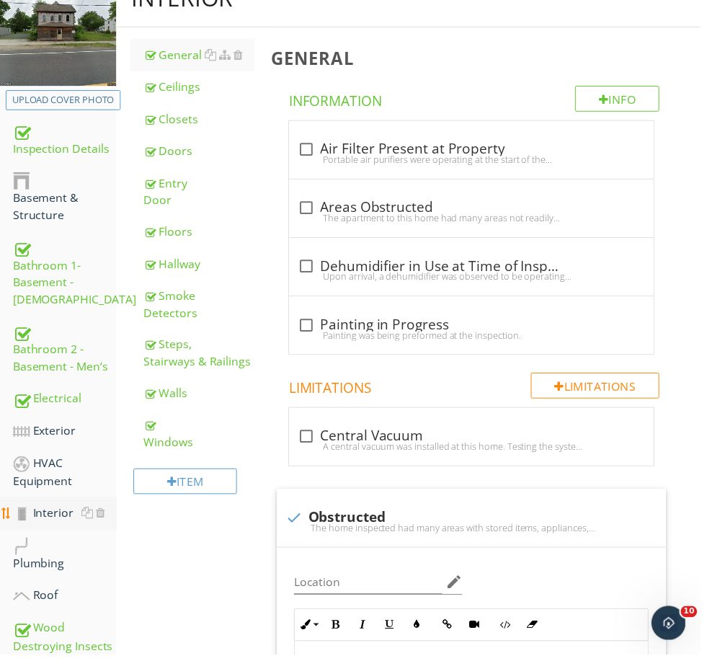
scroll to position [190, 0]
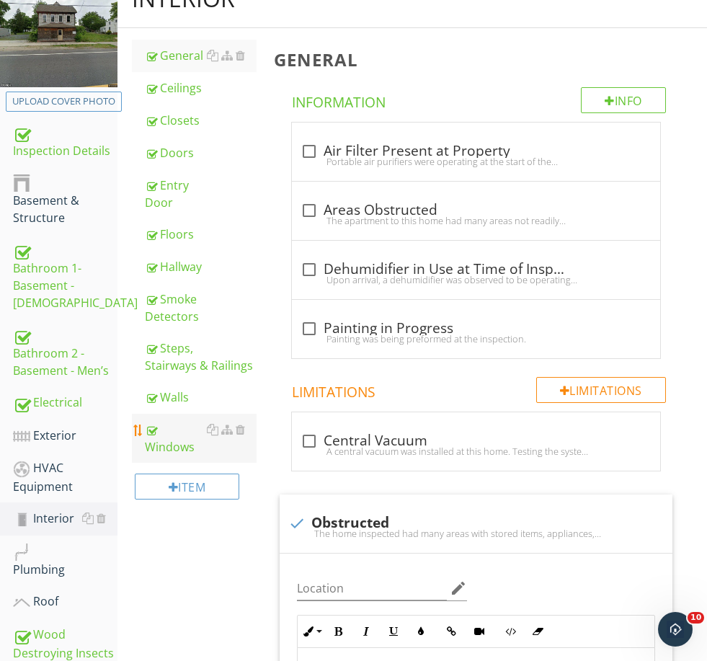
click at [174, 428] on div "Windows" at bounding box center [200, 438] width 111 height 35
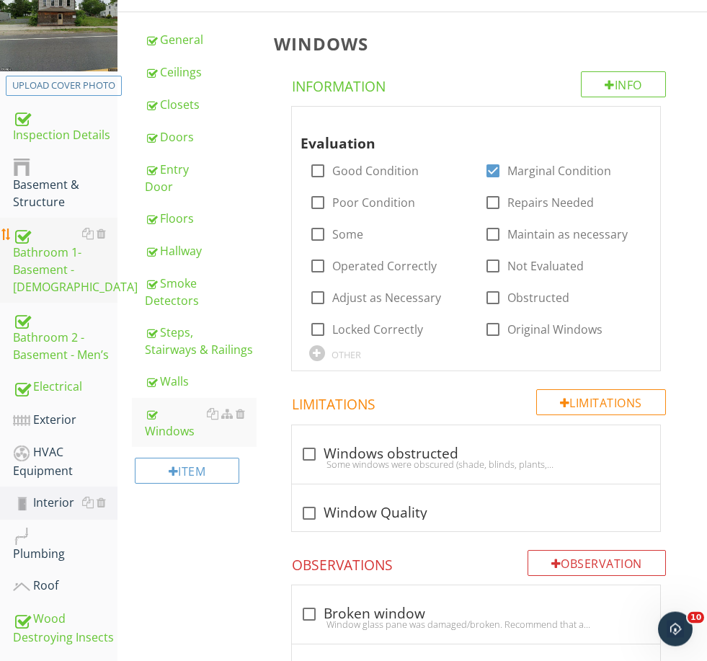
scroll to position [205, 0]
click at [62, 360] on div "Bathroom 2 - Basement - Men’s" at bounding box center [65, 336] width 105 height 53
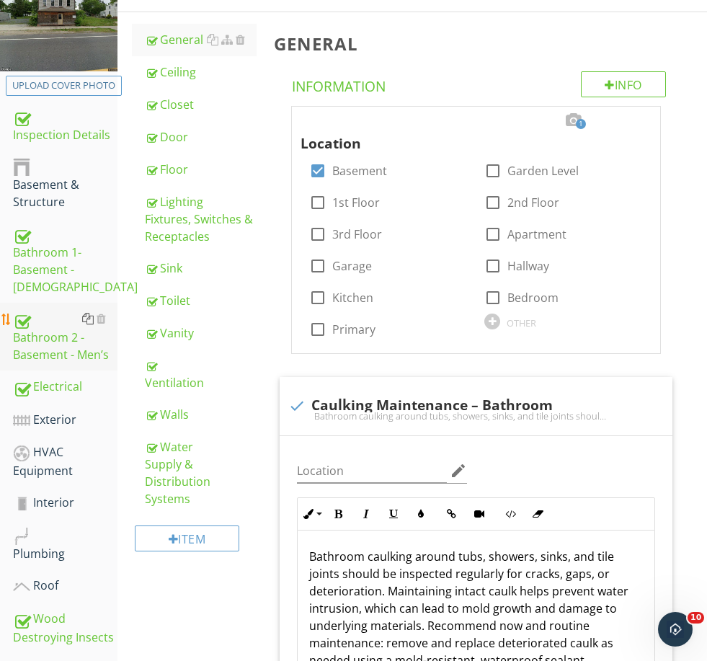
click at [87, 319] on div at bounding box center [88, 319] width 12 height 12
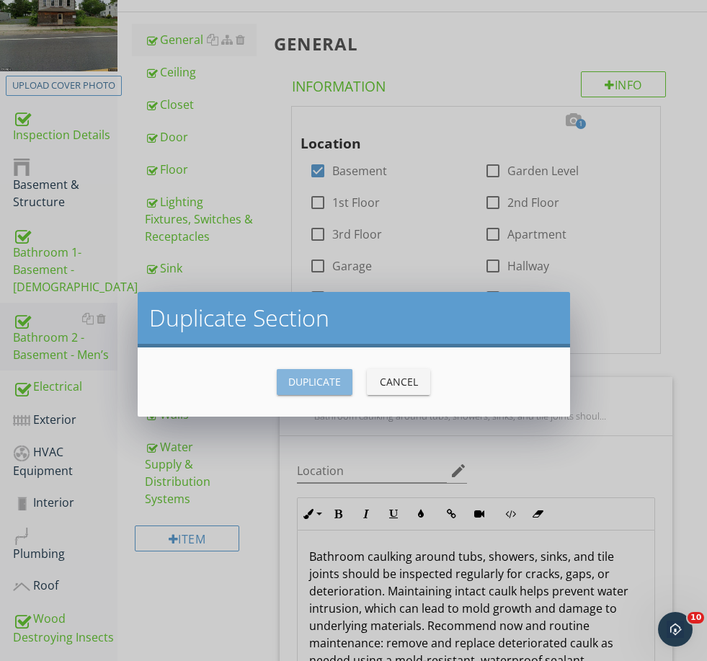
click at [297, 378] on div "Duplicate" at bounding box center [314, 381] width 53 height 15
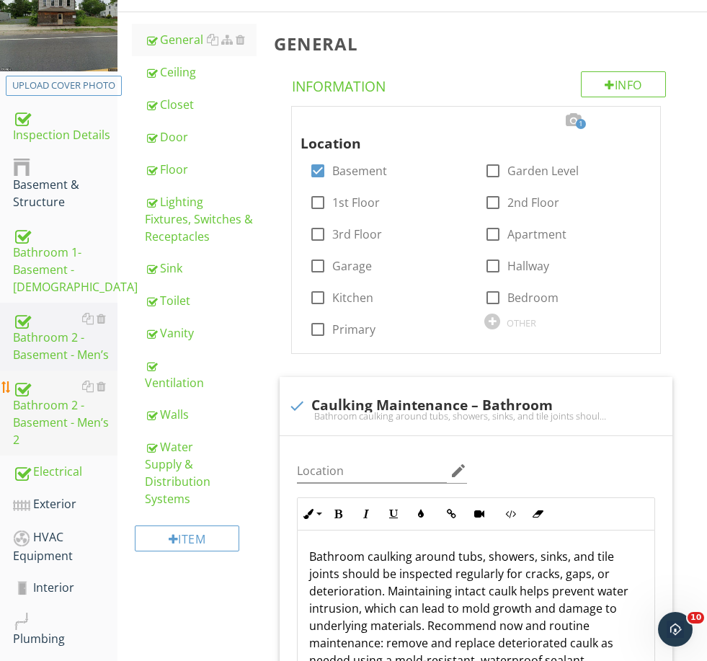
click at [52, 403] on div "Bathroom 2 - Basement - Men’s 2" at bounding box center [65, 413] width 105 height 71
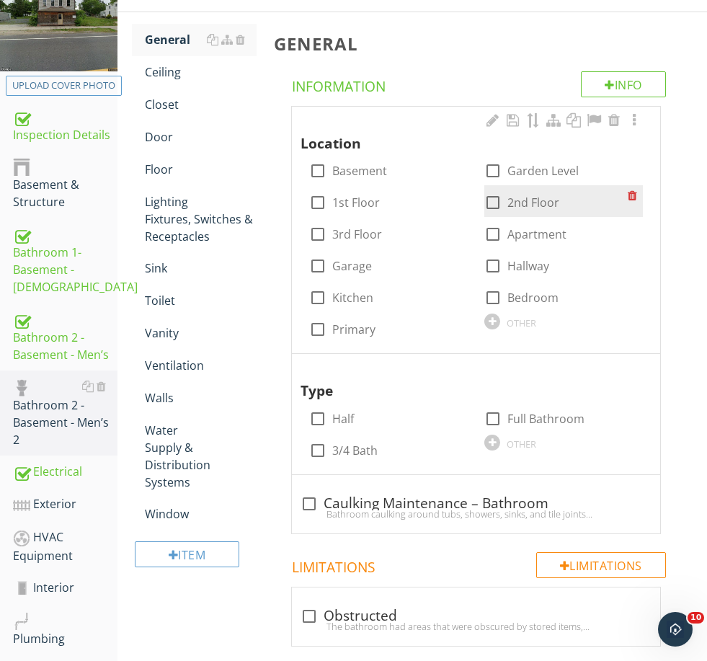
click at [518, 197] on label "2nd Floor" at bounding box center [534, 202] width 52 height 14
checkbox input "true"
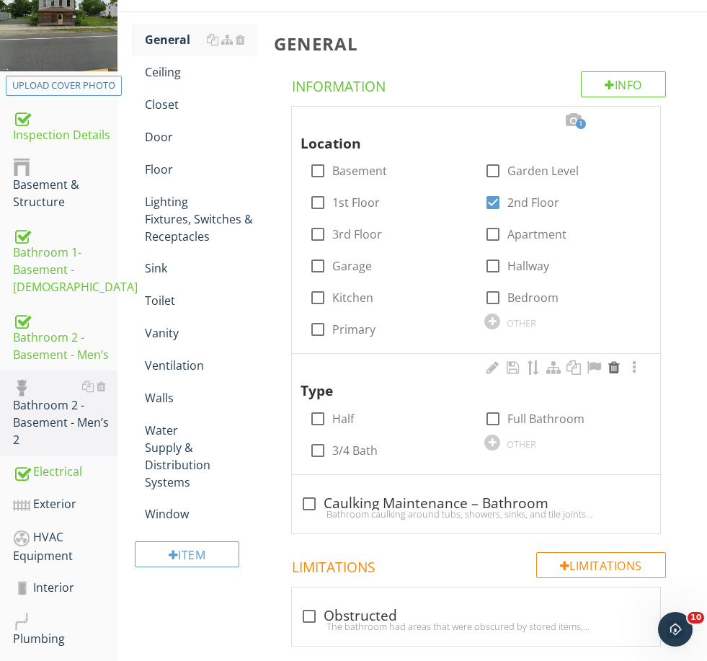
click at [614, 364] on div at bounding box center [614, 368] width 17 height 14
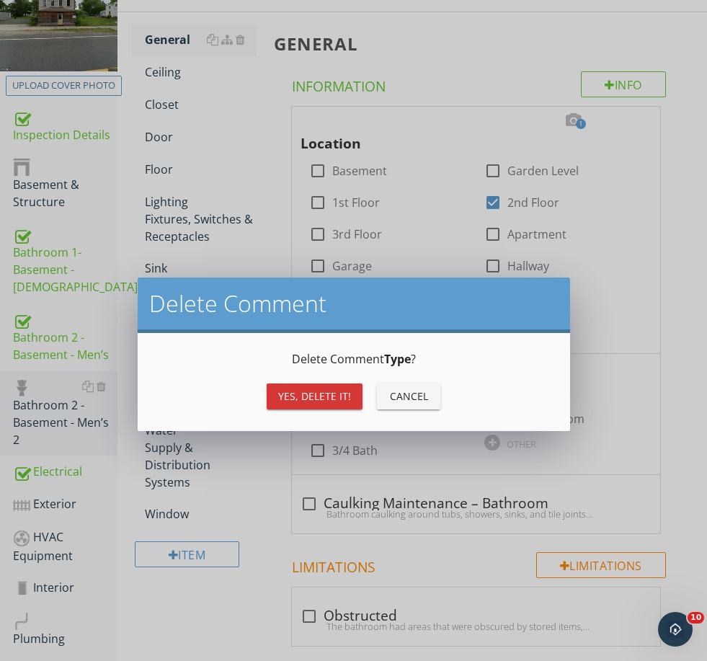
click at [306, 385] on button "Yes, Delete it!" at bounding box center [315, 397] width 96 height 26
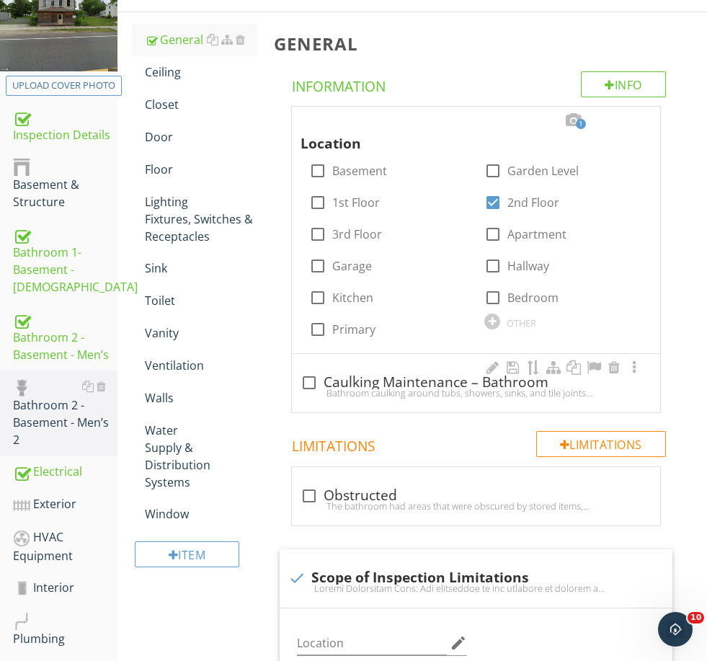
click at [364, 392] on div "Bathroom caulking around tubs, showers, sinks, and tile joints should be inspec…" at bounding box center [476, 393] width 351 height 12
checkbox input "true"
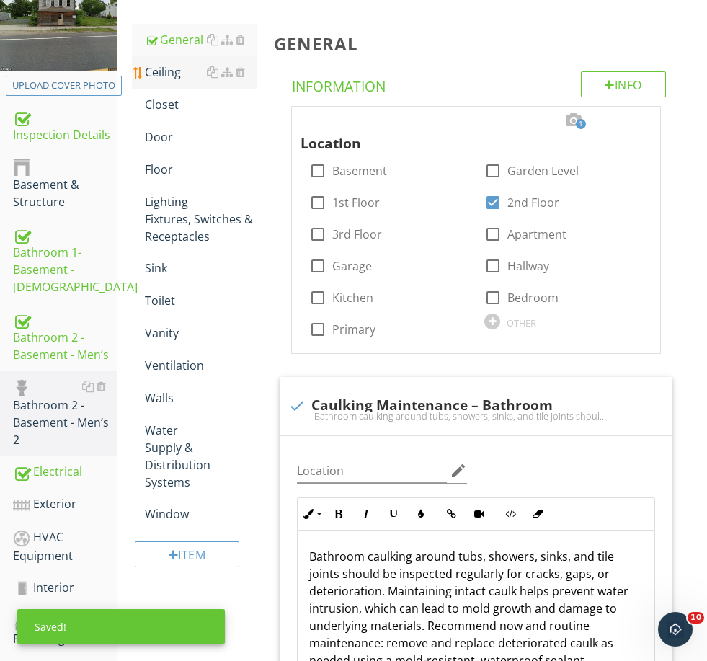
click at [161, 79] on div "Ceiling" at bounding box center [200, 71] width 111 height 17
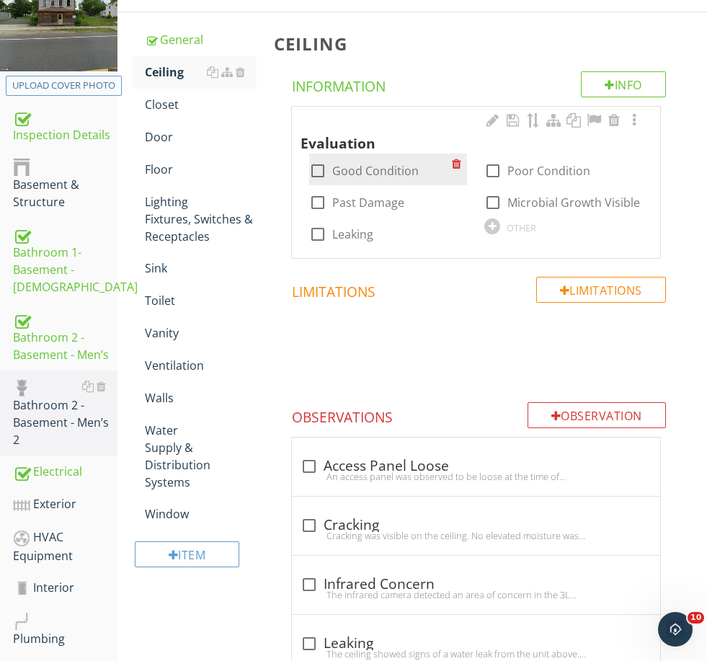
click at [357, 170] on label "Good Condition" at bounding box center [375, 171] width 87 height 14
checkbox input "true"
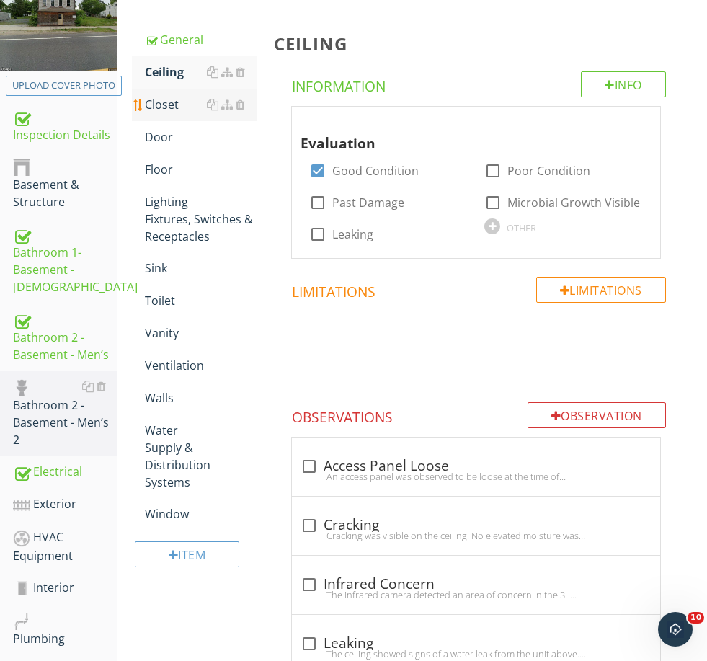
click at [184, 104] on div "Closet" at bounding box center [200, 104] width 111 height 17
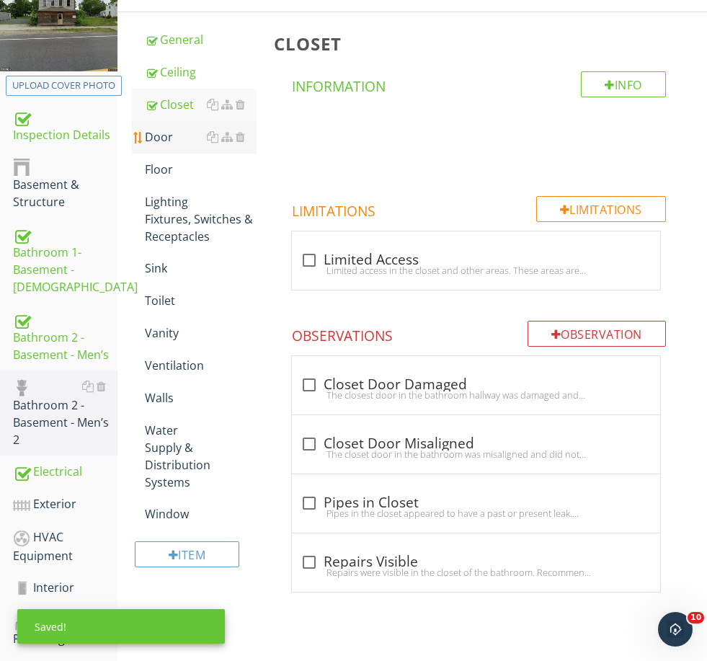
click at [176, 131] on div "Door" at bounding box center [200, 136] width 111 height 17
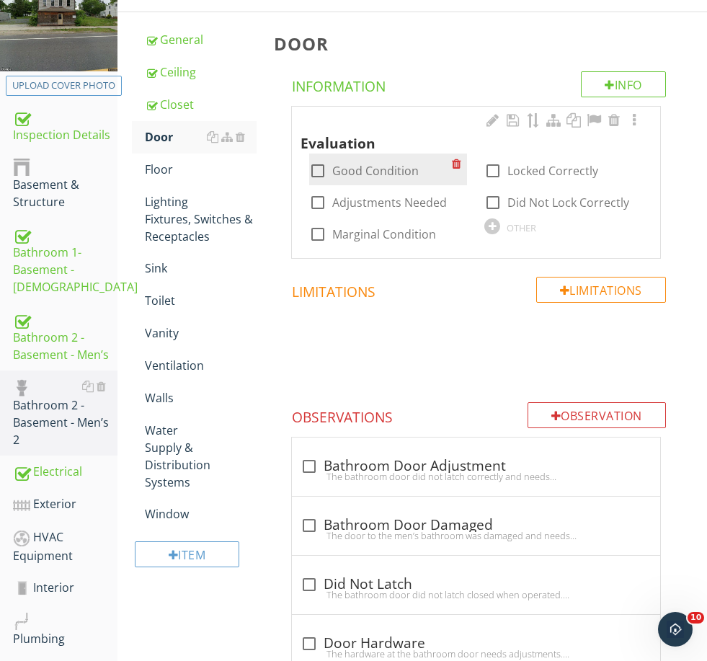
click at [369, 170] on label "Good Condition" at bounding box center [375, 171] width 87 height 14
checkbox input "true"
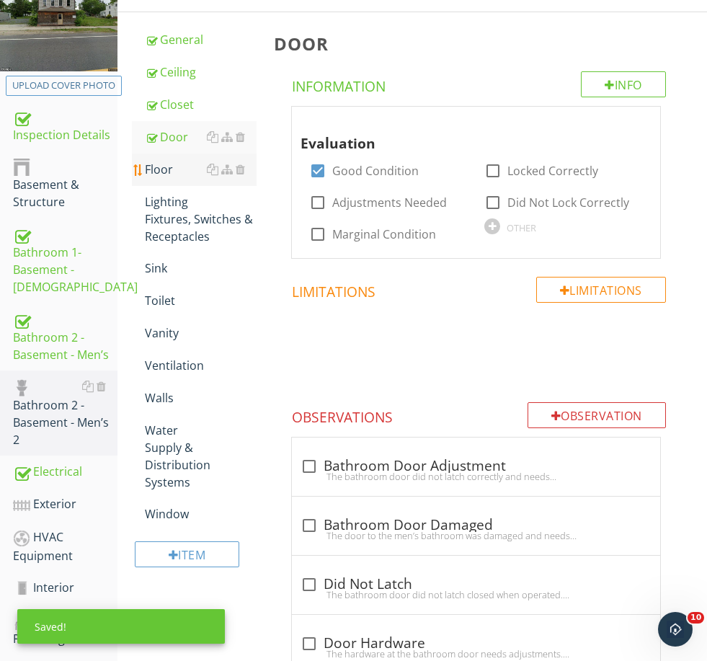
click at [173, 169] on div "Floor" at bounding box center [200, 169] width 111 height 17
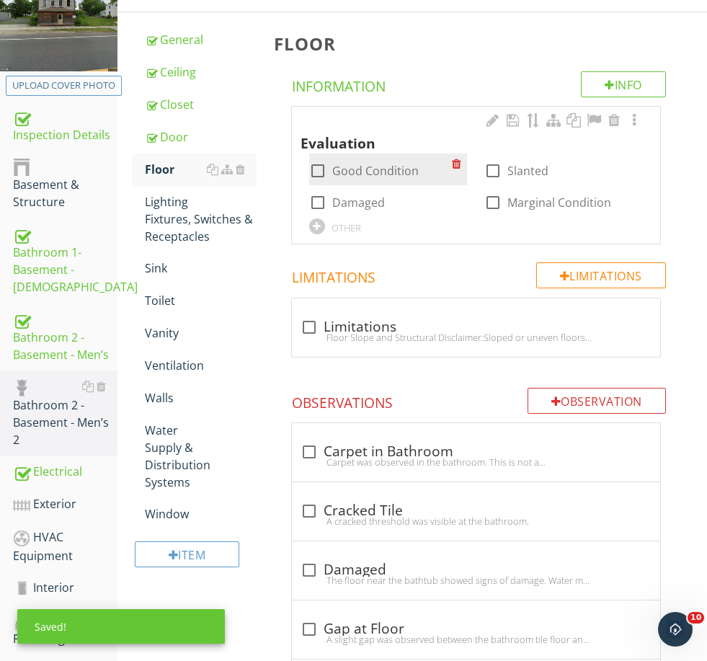
click at [368, 164] on label "Good Condition" at bounding box center [375, 171] width 87 height 14
checkbox input "true"
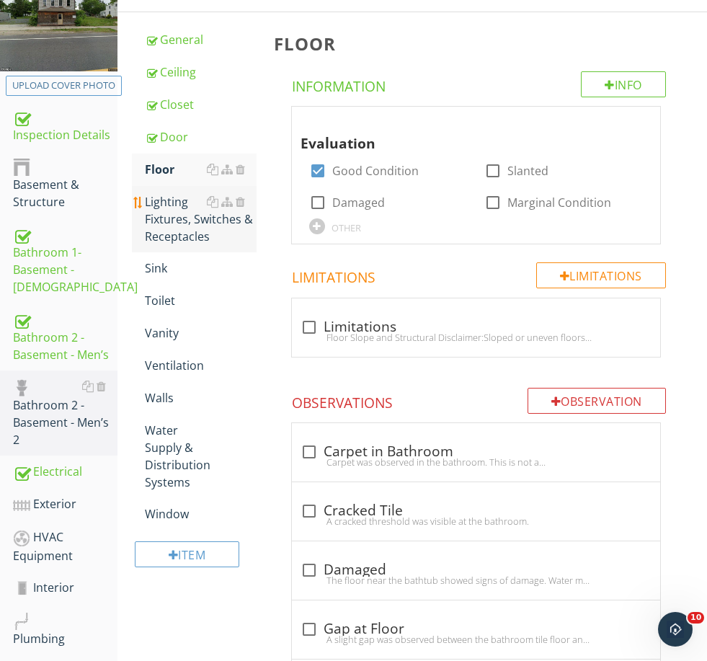
click at [206, 213] on div "Lighting Fixtures, Switches & Receptacles" at bounding box center [200, 219] width 111 height 52
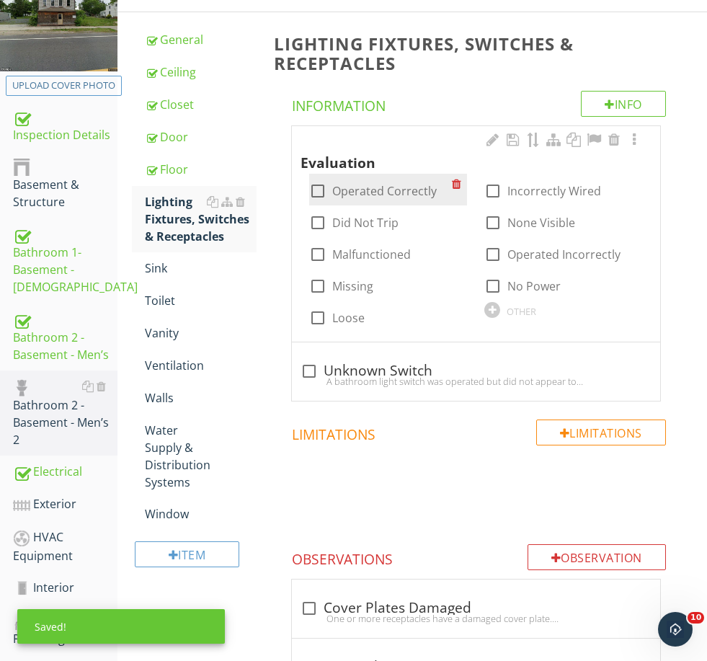
click at [384, 189] on label "Operated Correctly" at bounding box center [384, 191] width 105 height 14
checkbox input "true"
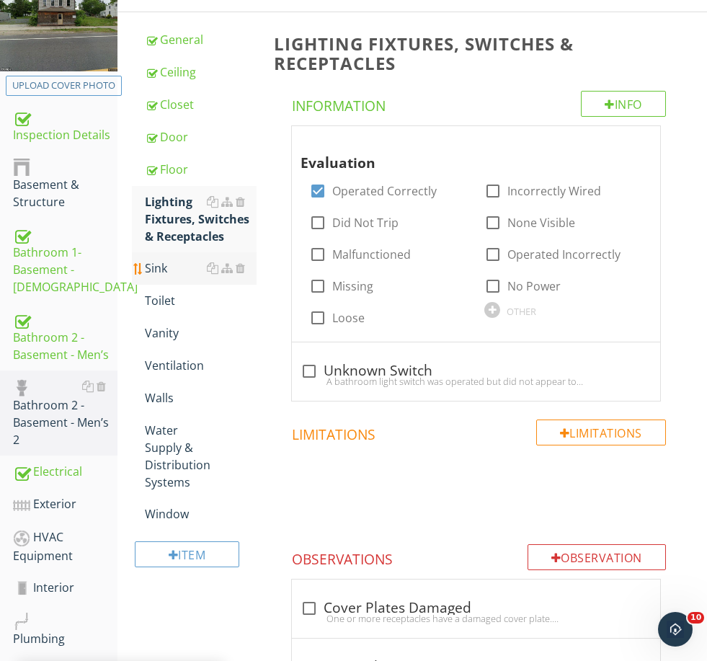
click at [170, 277] on link "Sink" at bounding box center [200, 268] width 111 height 32
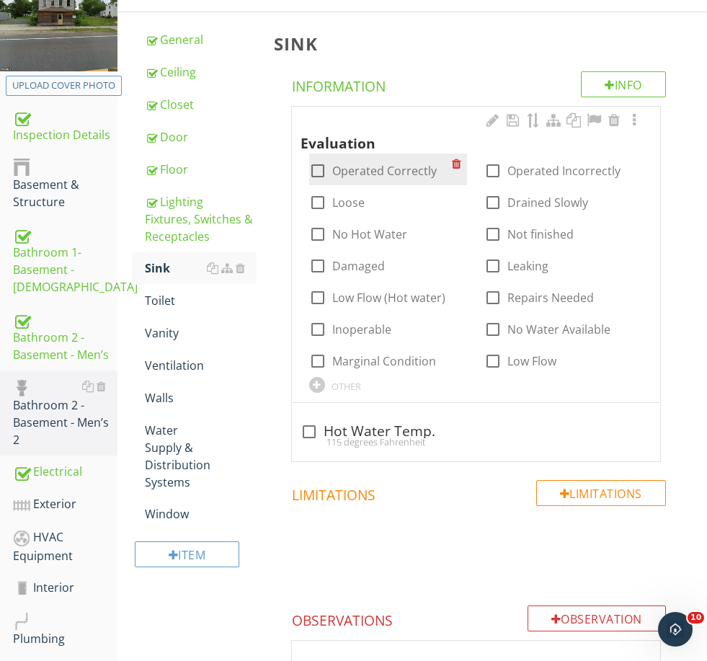
click at [398, 175] on label "Operated Correctly" at bounding box center [384, 171] width 105 height 14
checkbox input "true"
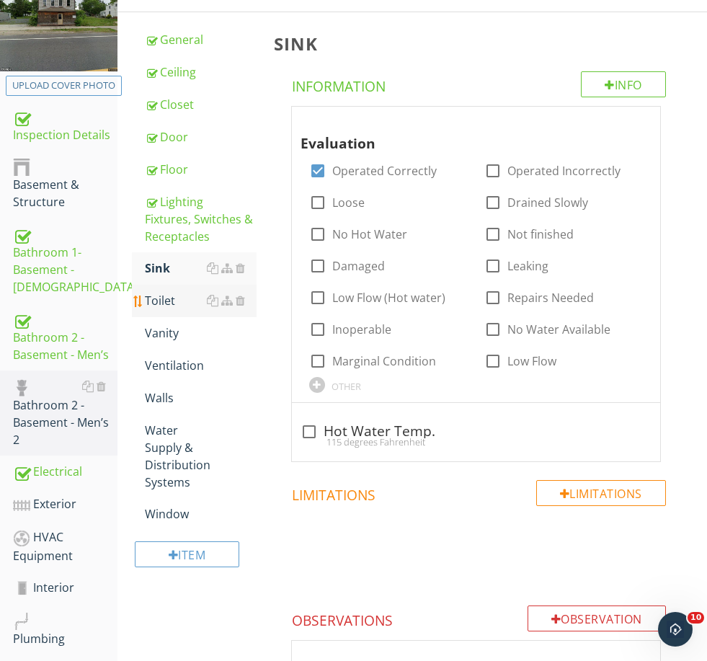
click at [180, 295] on div "Toilet" at bounding box center [200, 300] width 111 height 17
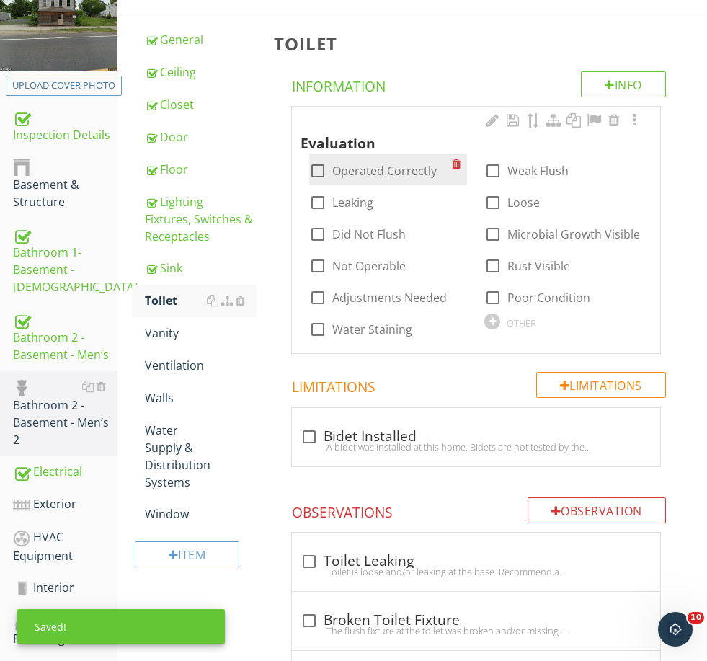
click at [382, 166] on label "Operated Correctly" at bounding box center [384, 171] width 105 height 14
checkbox input "true"
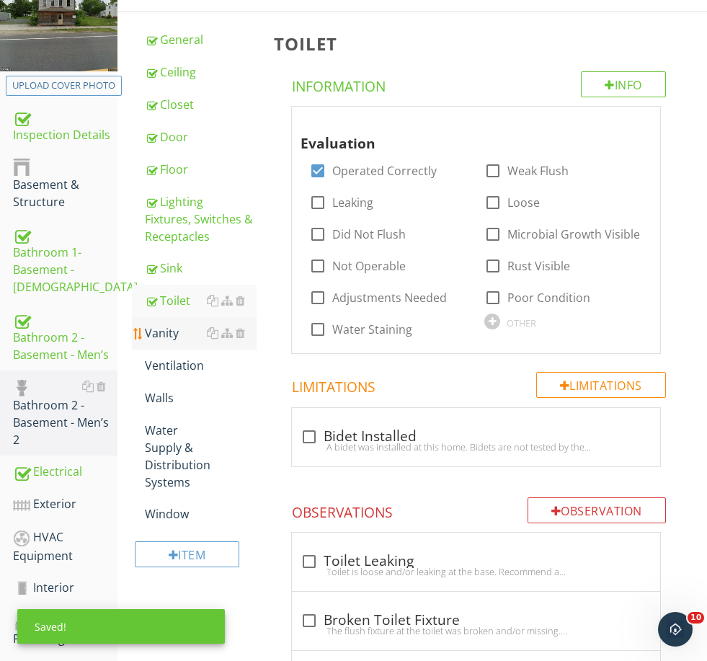
click at [183, 329] on div "Vanity" at bounding box center [200, 332] width 111 height 17
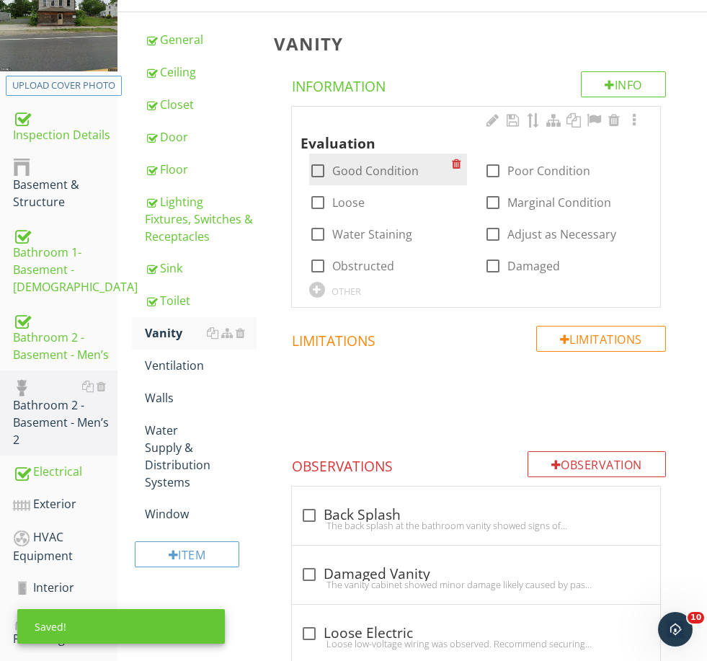
click at [360, 175] on label "Good Condition" at bounding box center [375, 171] width 87 height 14
checkbox input "true"
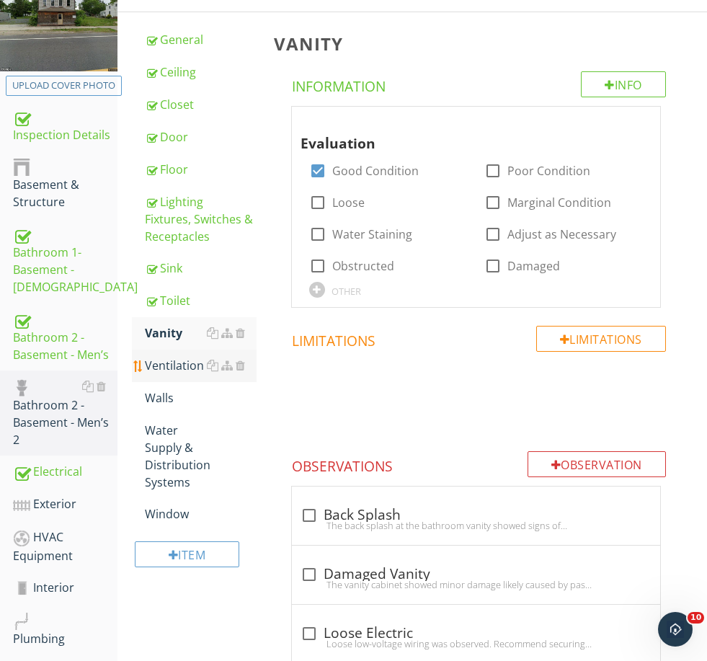
click at [177, 367] on div "Ventilation" at bounding box center [200, 365] width 111 height 17
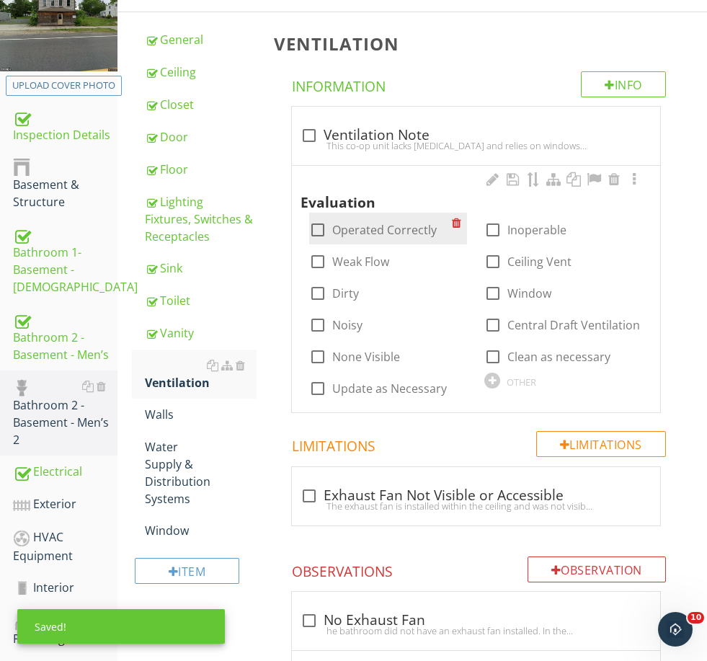
click at [395, 224] on label "Operated Correctly" at bounding box center [384, 230] width 105 height 14
checkbox input "true"
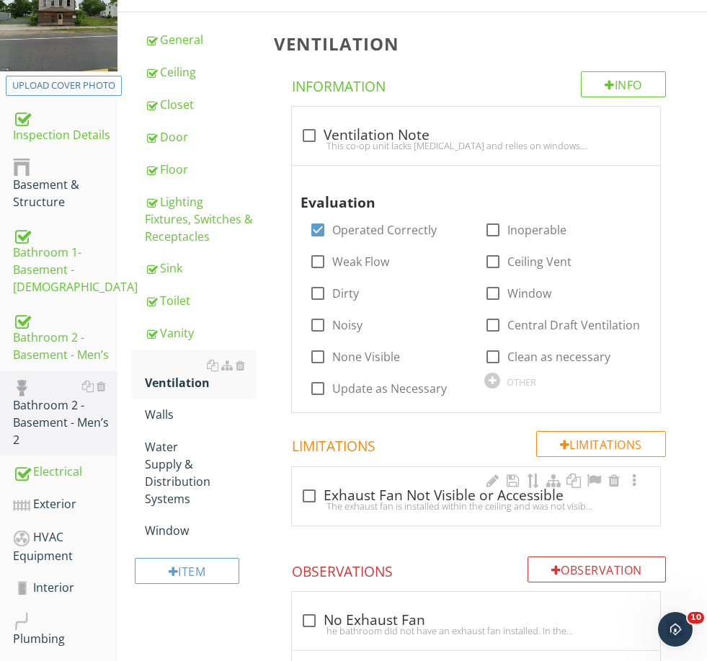
click at [379, 500] on div "The exhaust fan is installed within the ceiling and was not visible or readily …" at bounding box center [476, 506] width 351 height 12
checkbox input "true"
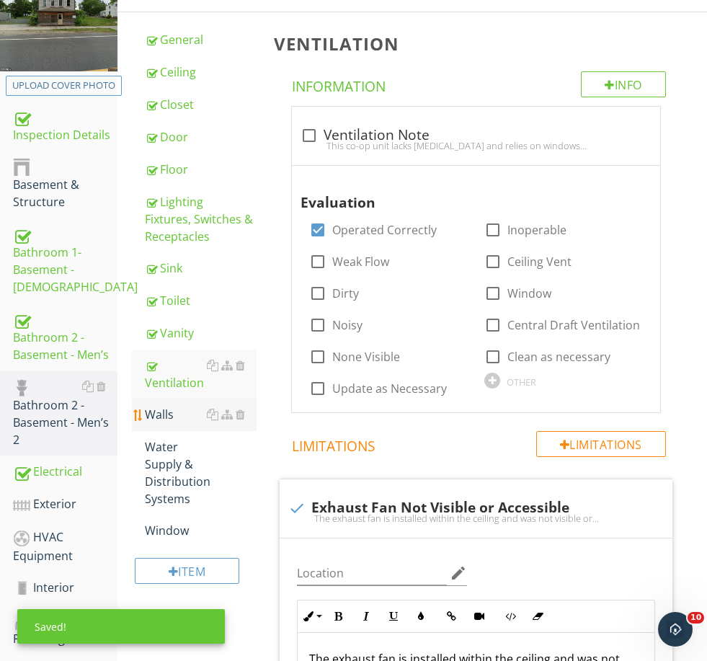
click at [176, 416] on div "Walls" at bounding box center [200, 414] width 111 height 17
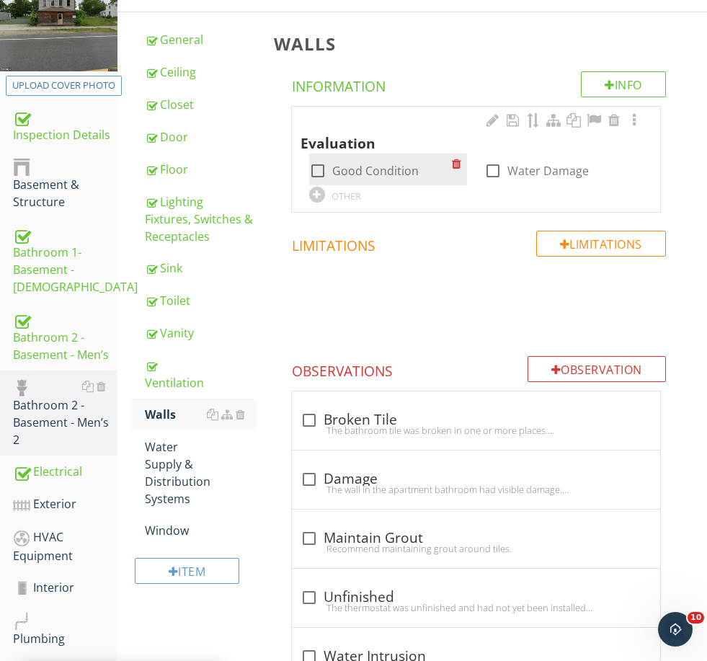
click at [374, 169] on label "Good Condition" at bounding box center [375, 171] width 87 height 14
checkbox input "true"
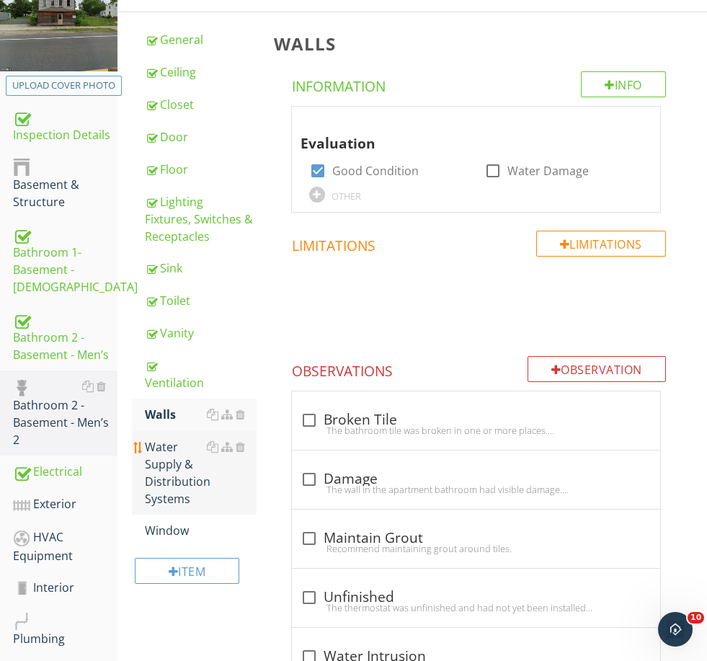
click at [167, 461] on div "Water Supply & Distribution Systems" at bounding box center [200, 472] width 111 height 69
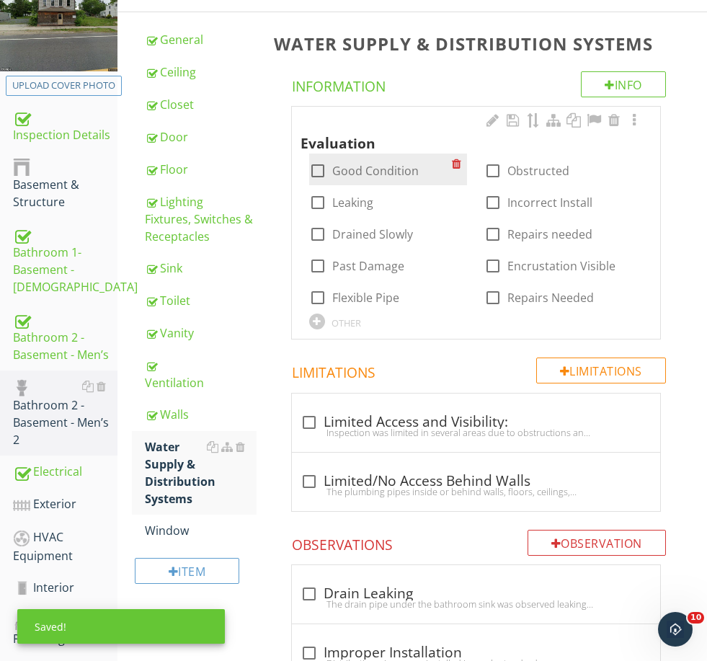
click at [363, 156] on div "check_box_outline_blank Good Condition" at bounding box center [388, 170] width 159 height 32
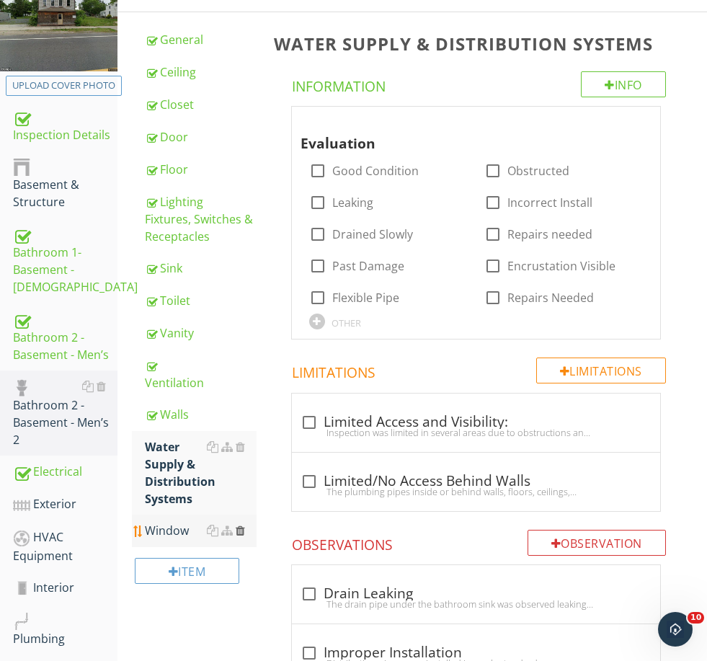
click at [241, 530] on div at bounding box center [240, 531] width 9 height 12
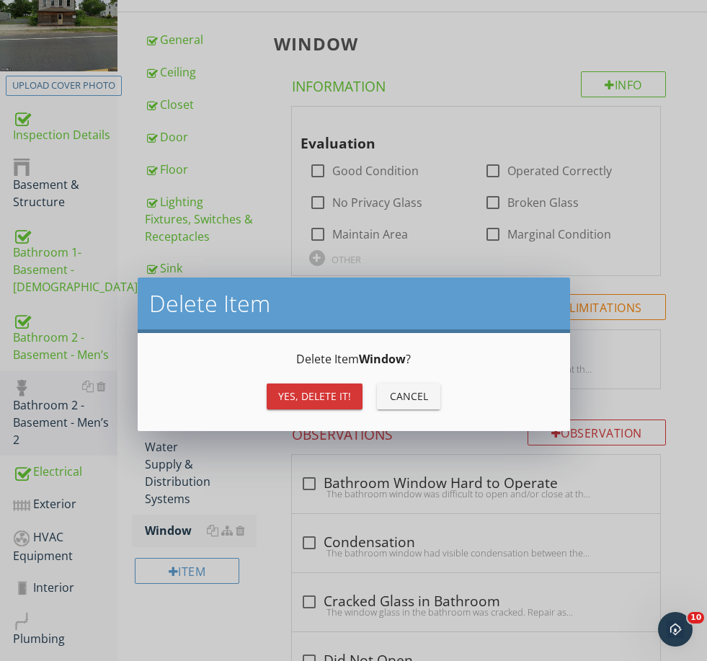
click at [319, 390] on div "Yes, Delete it!" at bounding box center [314, 396] width 73 height 15
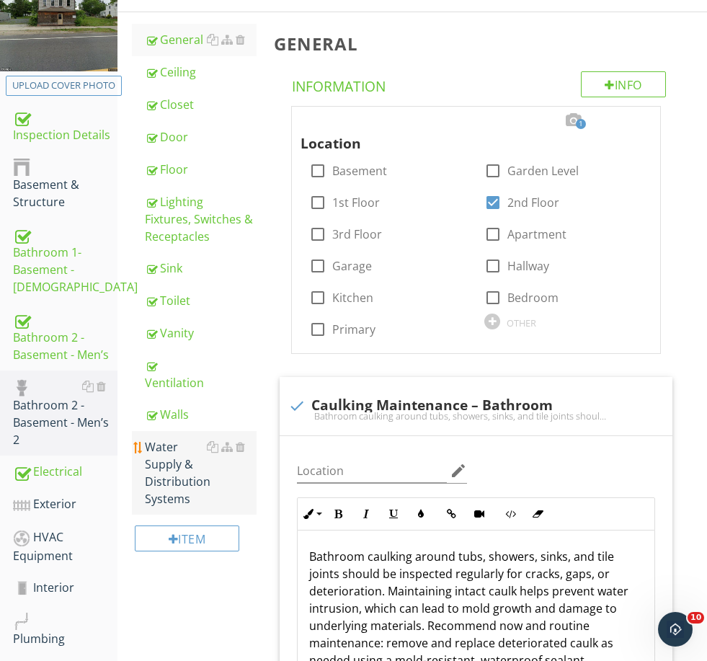
click at [167, 458] on div "Water Supply & Distribution Systems" at bounding box center [200, 472] width 111 height 69
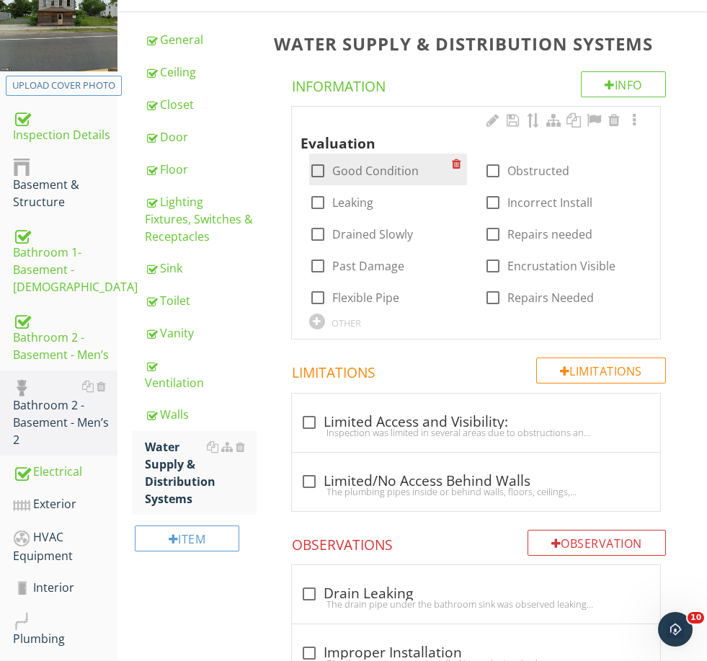
click at [379, 176] on label "Good Condition" at bounding box center [375, 171] width 87 height 14
checkbox input "true"
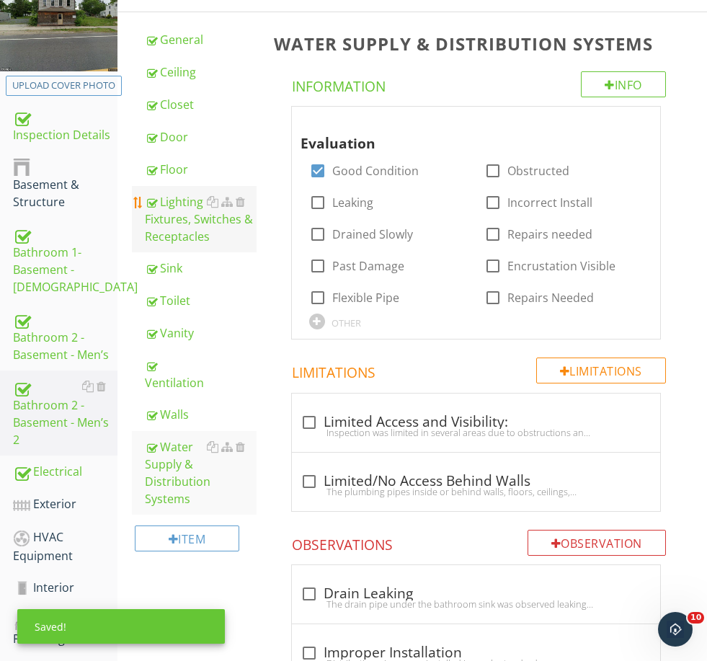
click at [191, 221] on div "Lighting Fixtures, Switches & Receptacles" at bounding box center [200, 219] width 111 height 52
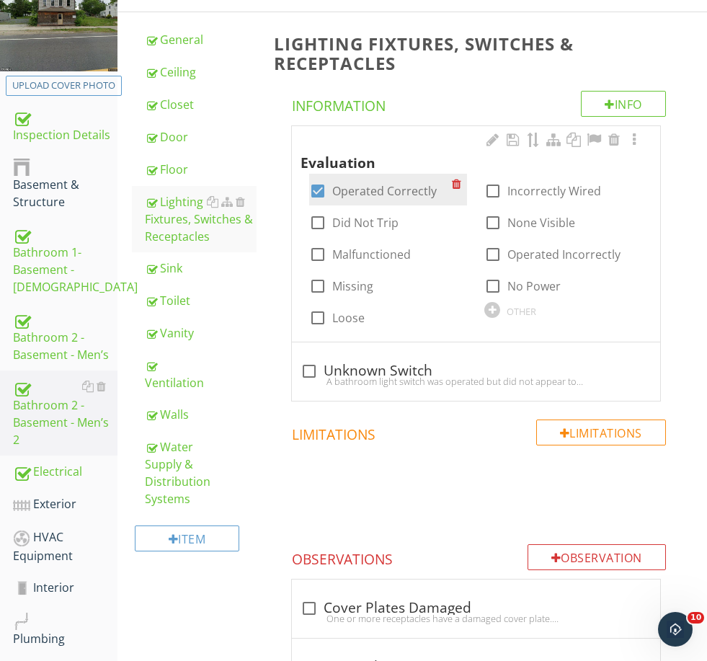
click at [382, 186] on label "Operated Correctly" at bounding box center [384, 191] width 105 height 14
checkbox input "false"
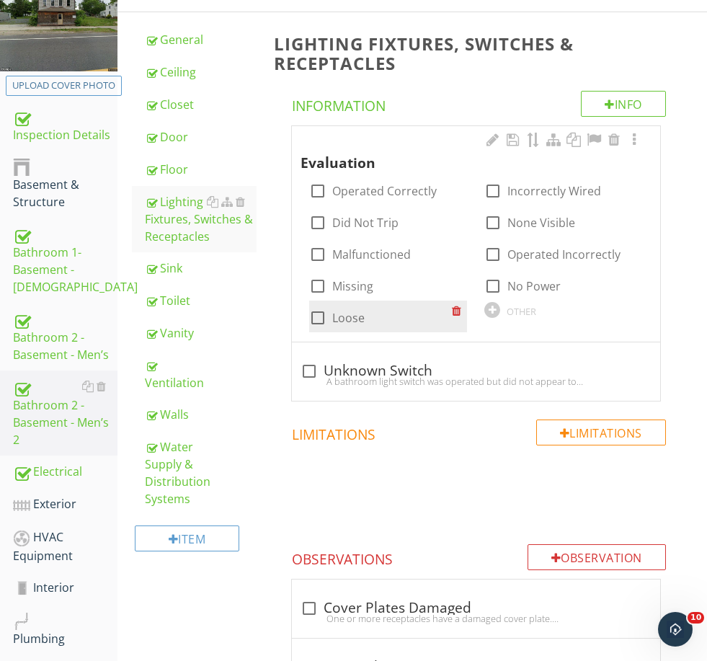
click at [343, 312] on label "Loose" at bounding box center [348, 318] width 32 height 14
checkbox input "true"
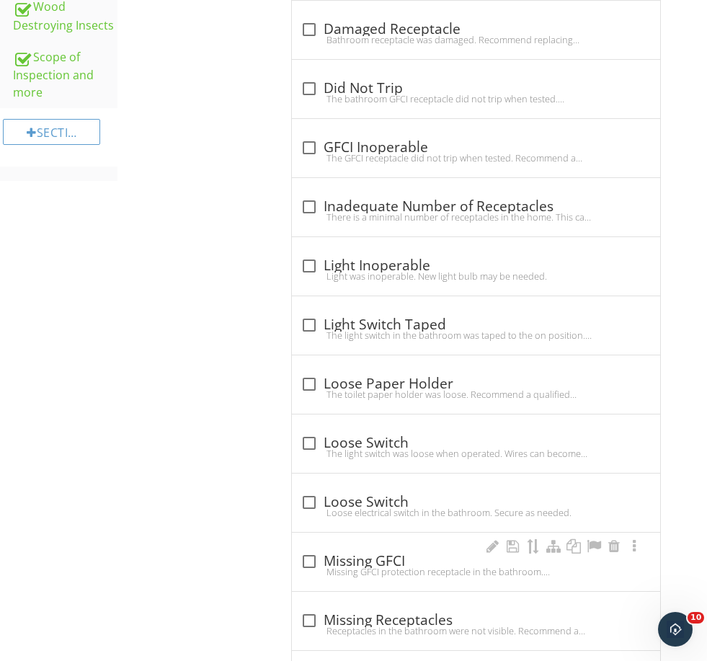
scroll to position [906, 0]
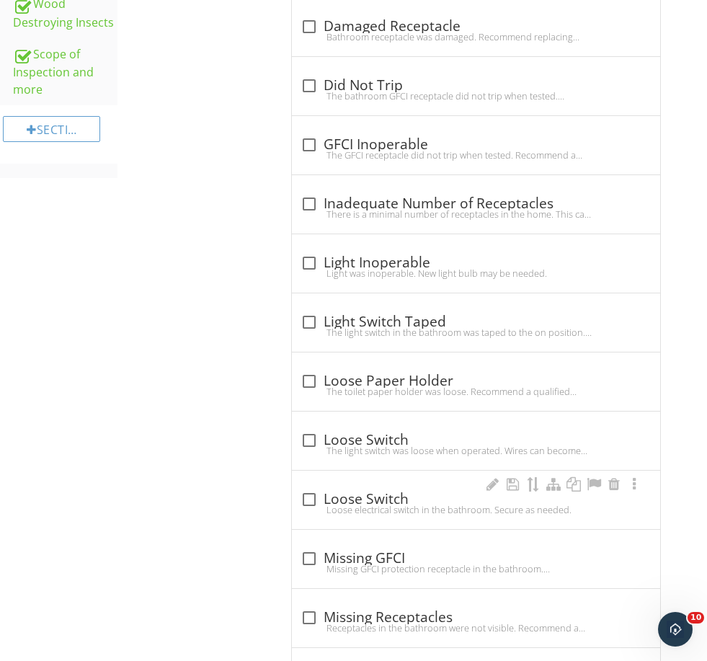
click at [402, 505] on div "Loose electrical switch in the bathroom. Secure as needed." at bounding box center [476, 510] width 351 height 12
checkbox input "true"
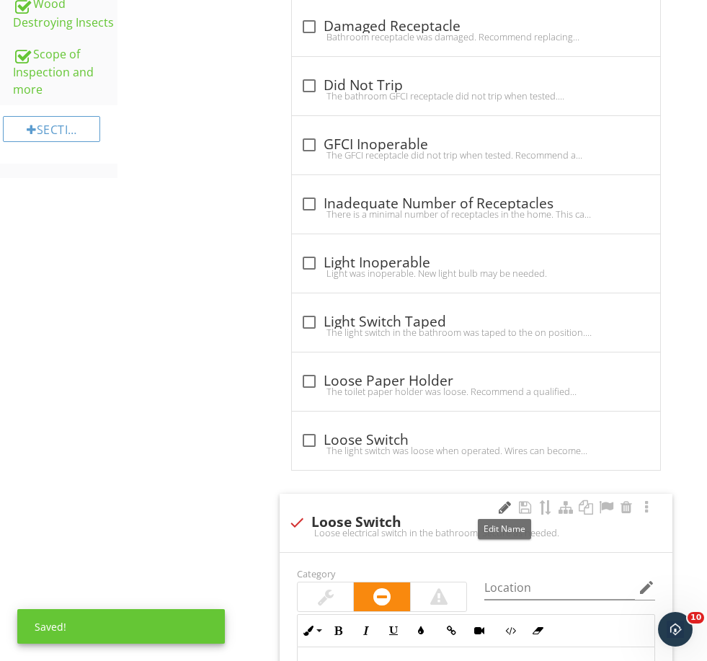
click at [497, 508] on div at bounding box center [505, 507] width 17 height 14
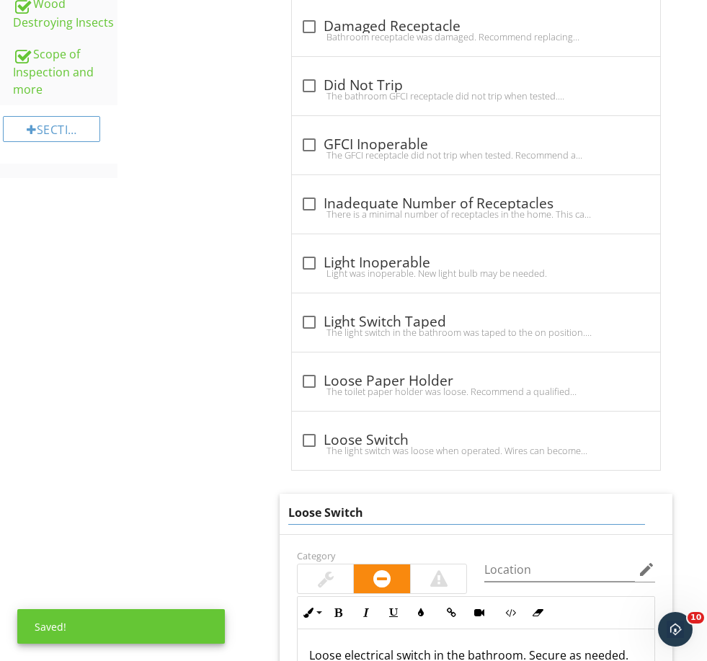
click at [438, 506] on input "Loose Switch" at bounding box center [466, 513] width 357 height 24
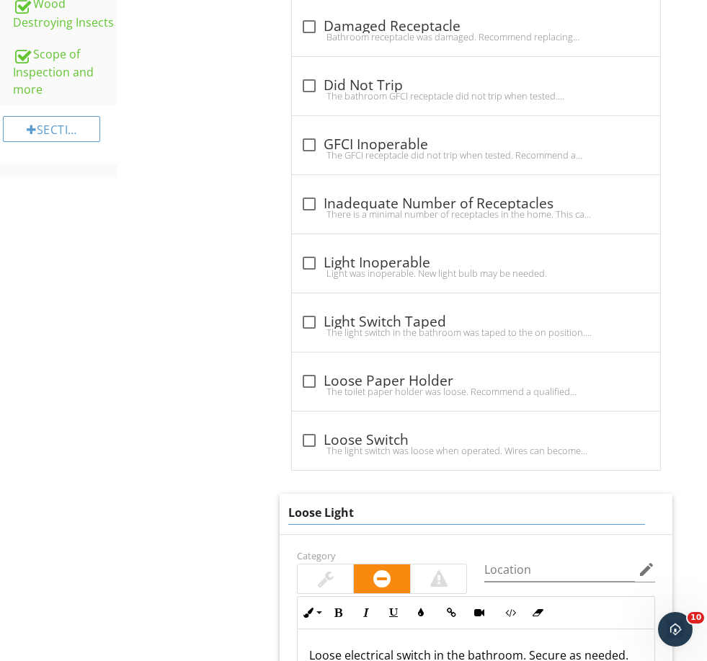
type input "Loose Light"
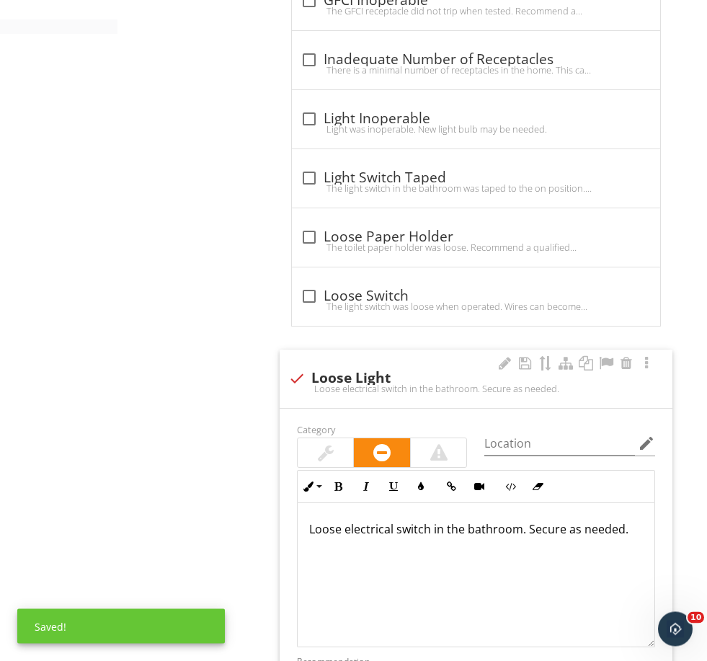
scroll to position [1050, 0]
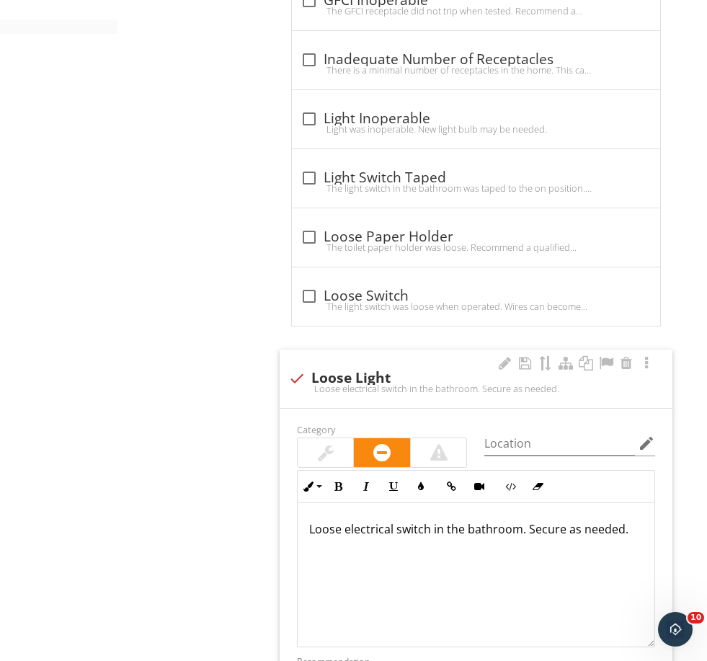
click at [430, 529] on p "Loose electrical switch in the bathroom. Secure as needed." at bounding box center [476, 529] width 334 height 17
drag, startPoint x: 430, startPoint y: 529, endPoint x: 394, endPoint y: 529, distance: 36.1
click at [394, 529] on p "Loose electrical switch in the bathroom. Secure as needed." at bounding box center [476, 529] width 334 height 17
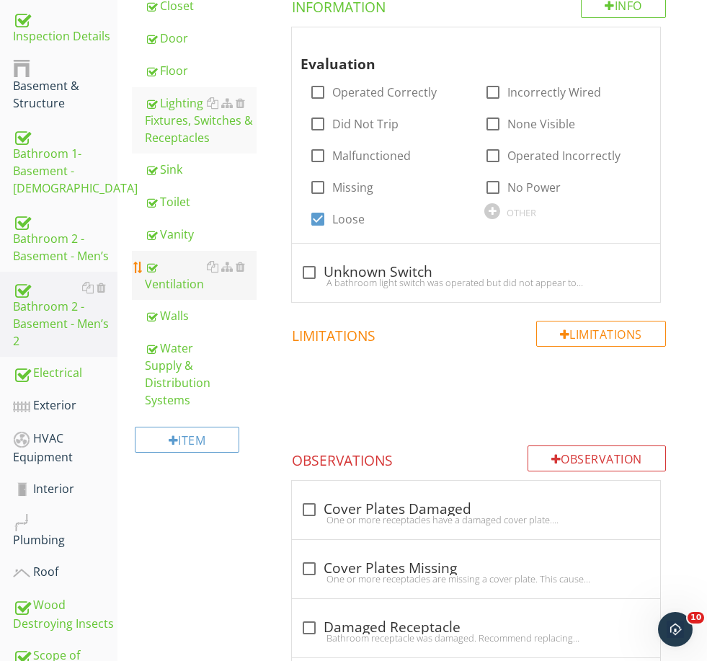
scroll to position [308, 0]
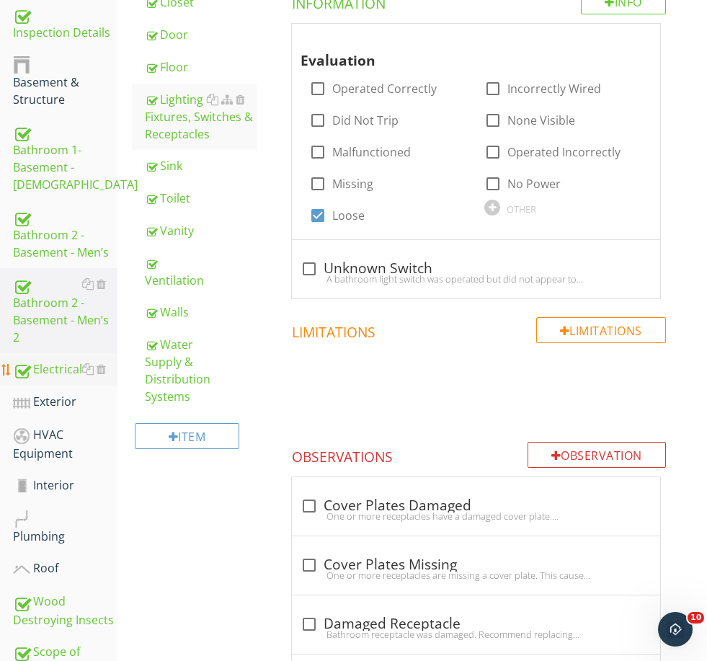
click at [59, 361] on div "Electrical" at bounding box center [65, 370] width 105 height 19
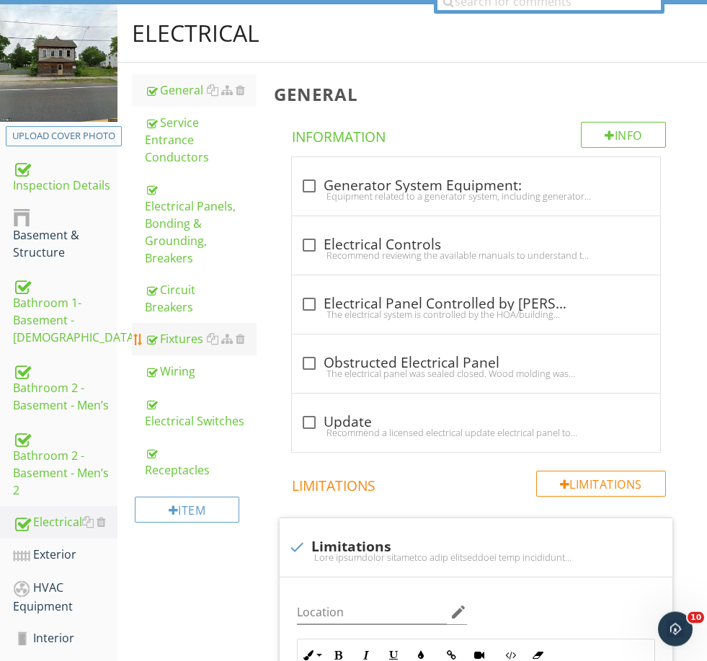
scroll to position [155, 0]
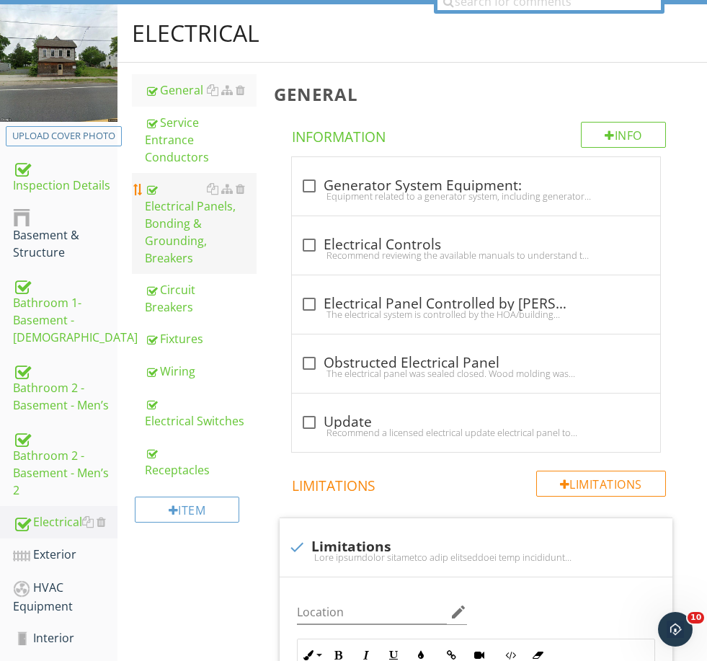
click at [192, 239] on div "Electrical Panels, Bonding & Grounding, Breakers" at bounding box center [200, 223] width 111 height 87
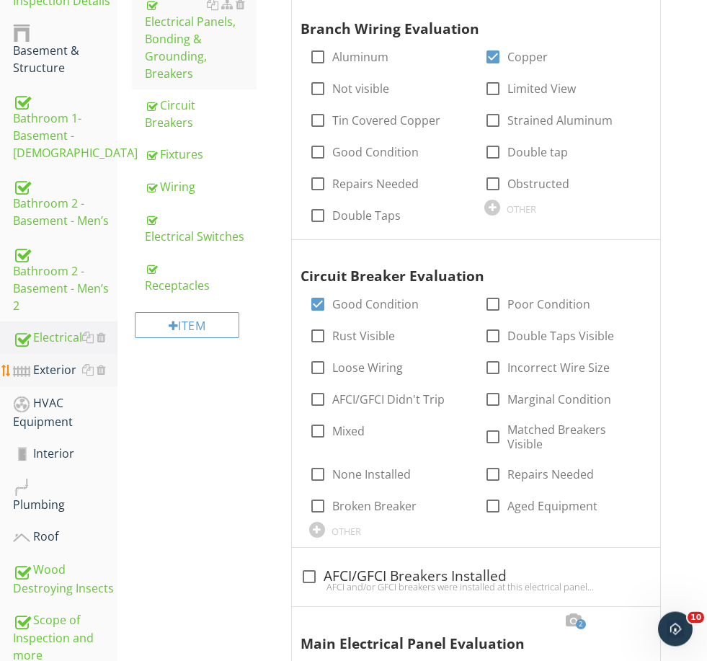
scroll to position [340, 0]
click at [60, 286] on div "Bathroom 2 - Basement - Men’s 2" at bounding box center [65, 279] width 105 height 71
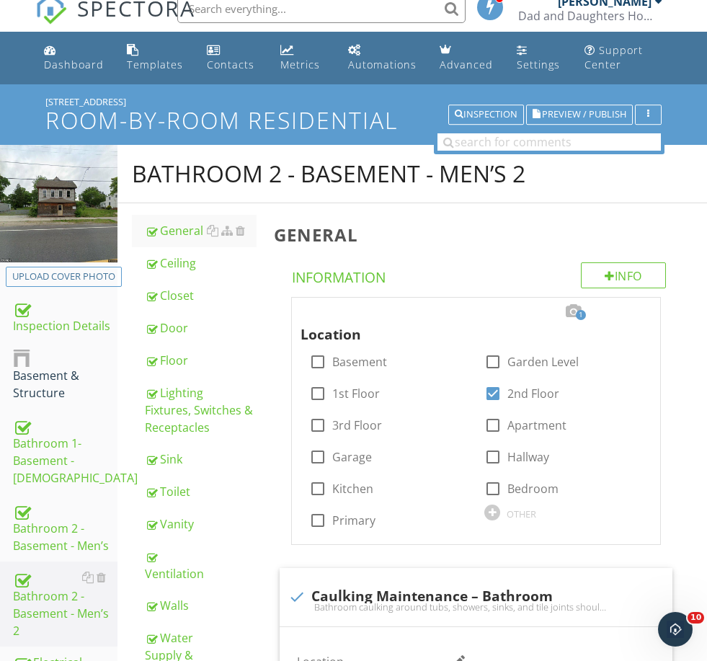
scroll to position [14, 0]
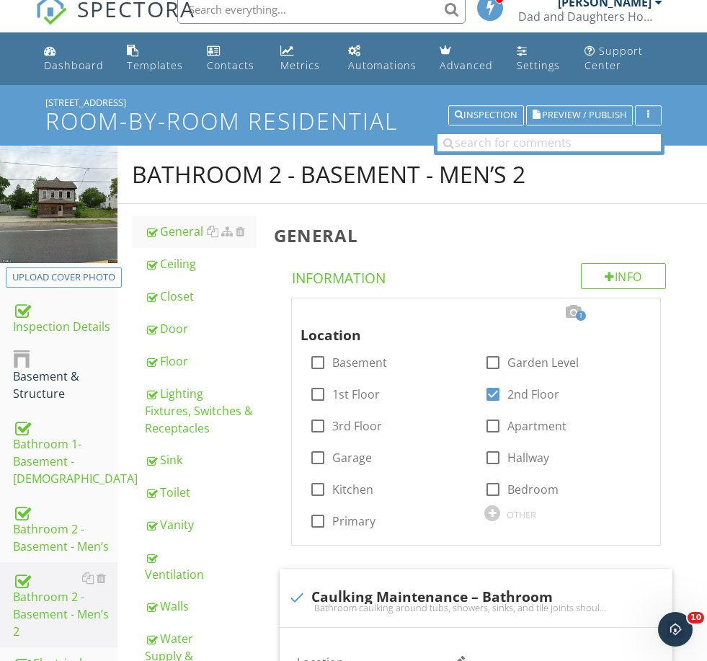
click at [413, 191] on div "Bathroom 2 - Basement - Men’s 2" at bounding box center [413, 175] width 590 height 58
click at [413, 173] on div "Bathroom 2 - Basement - Men’s 2" at bounding box center [338, 174] width 412 height 29
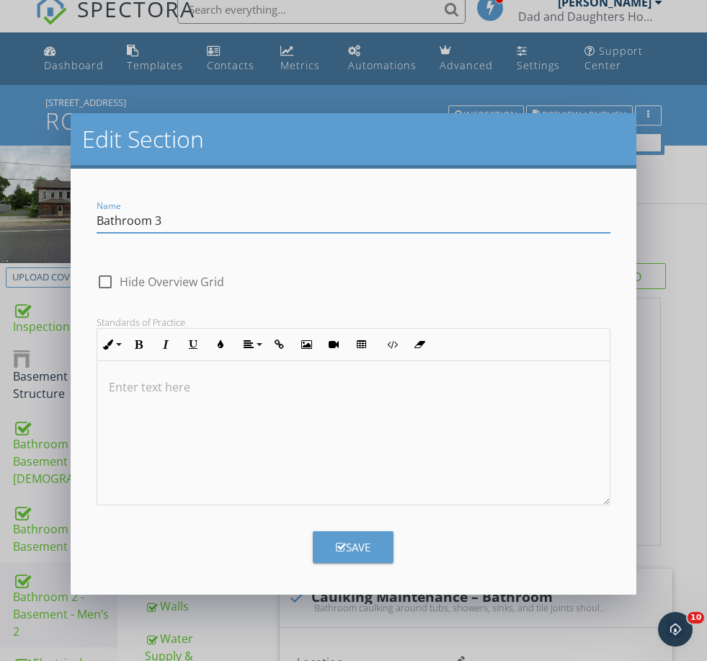
type input "Bathroom 3"
click at [373, 556] on button "Save" at bounding box center [353, 547] width 81 height 32
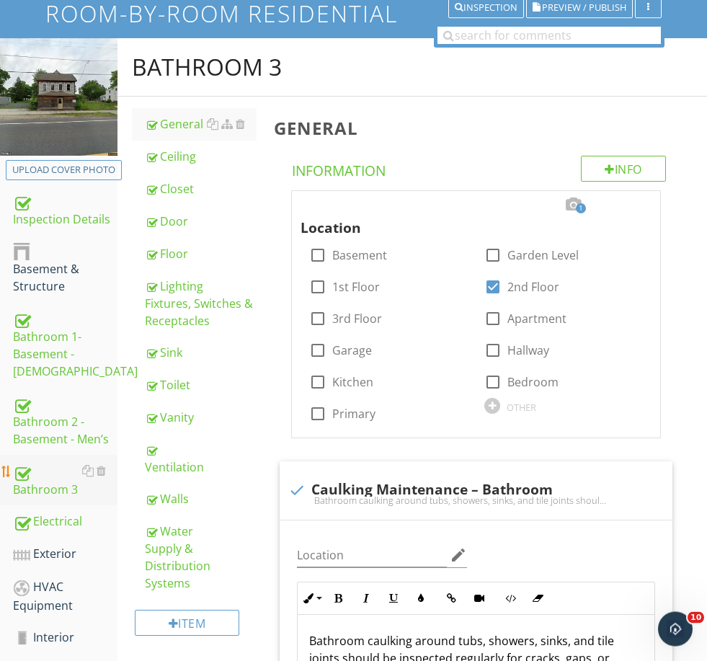
scroll to position [121, 0]
click at [88, 469] on div at bounding box center [88, 471] width 12 height 12
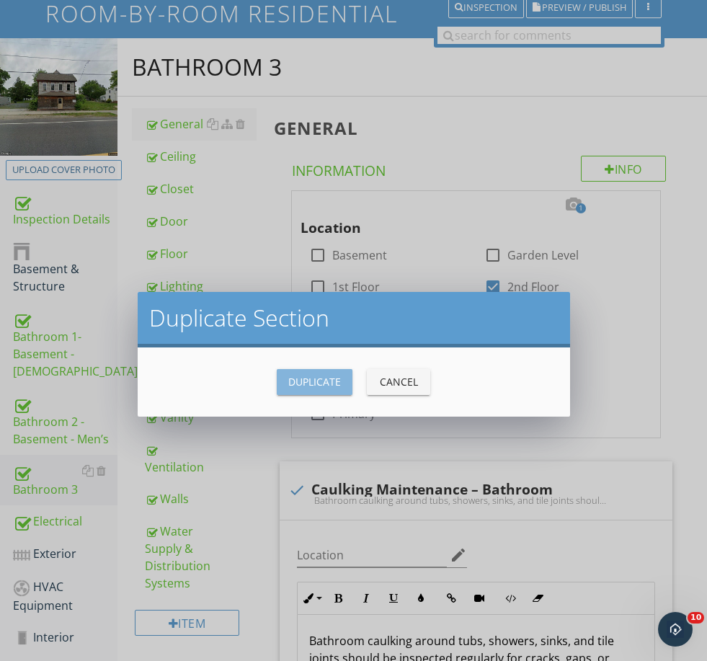
click at [315, 381] on div "Duplicate" at bounding box center [314, 381] width 53 height 15
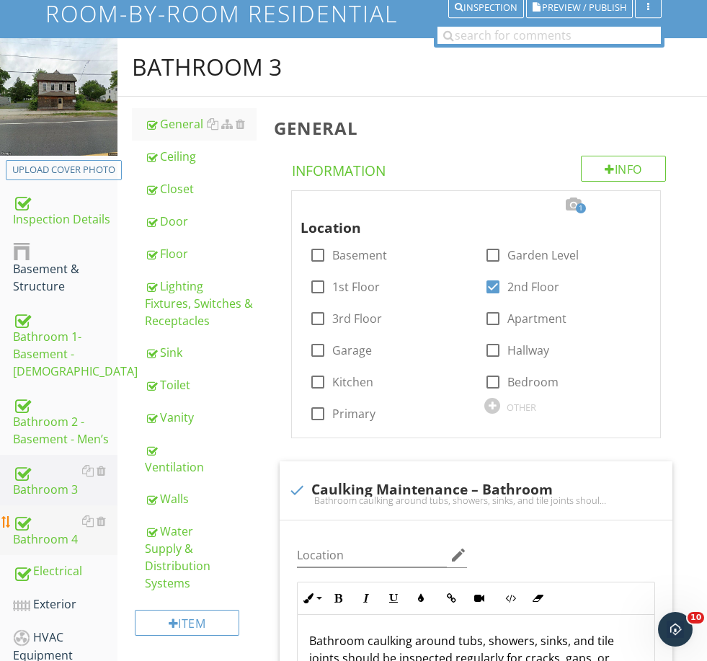
click at [60, 544] on div "Bathroom 4" at bounding box center [65, 531] width 105 height 36
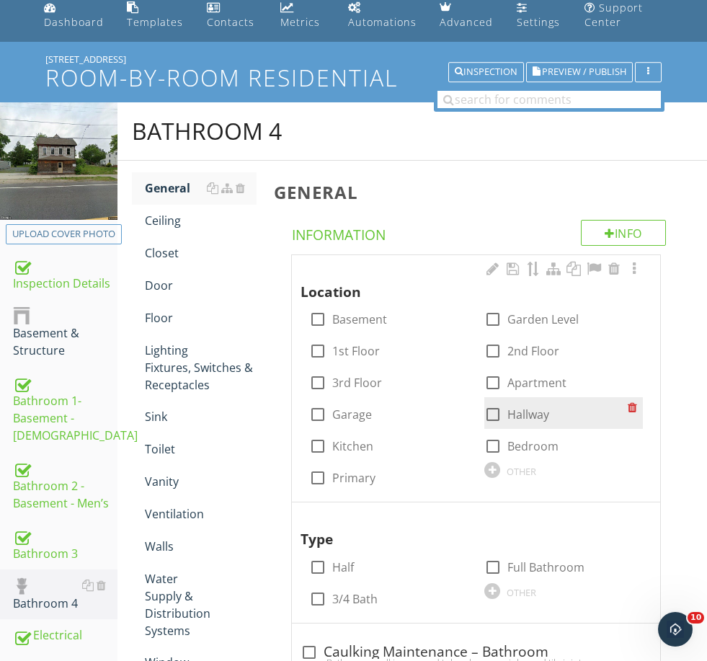
scroll to position [52, 0]
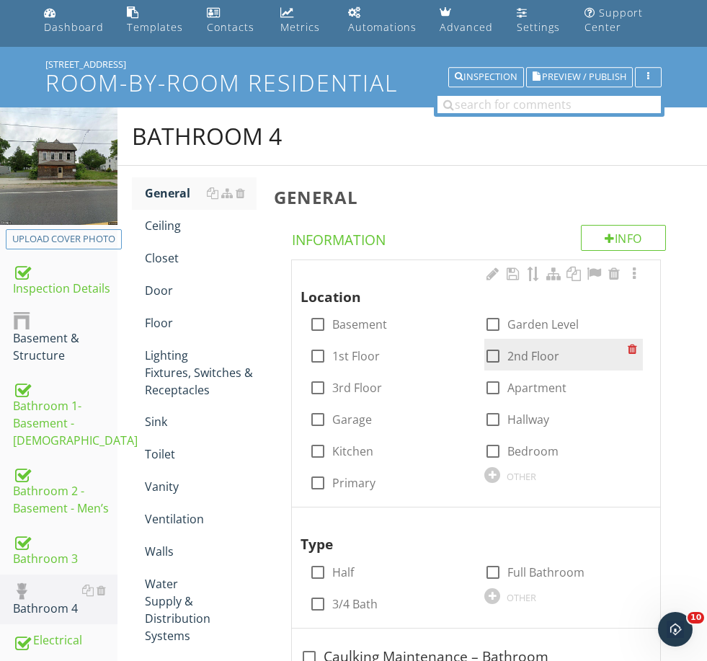
click at [528, 355] on label "2nd Floor" at bounding box center [534, 356] width 52 height 14
checkbox input "true"
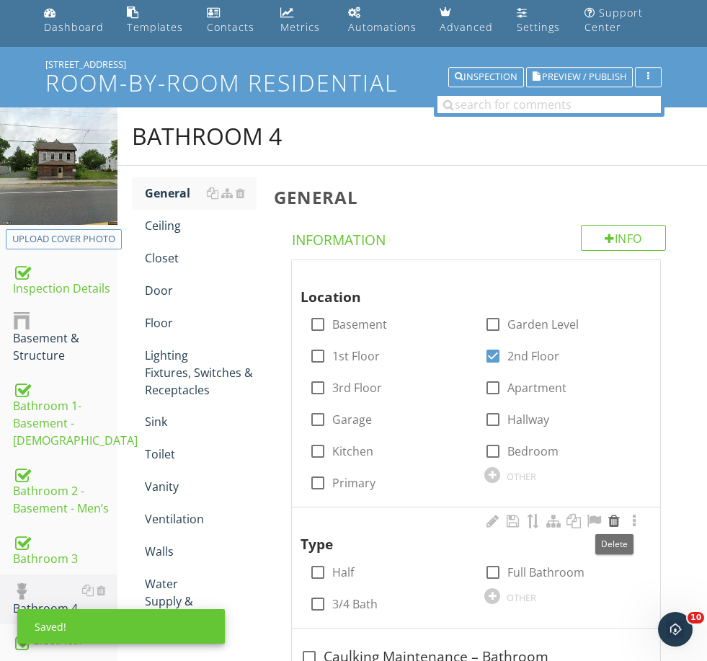
click at [611, 519] on div at bounding box center [614, 521] width 17 height 14
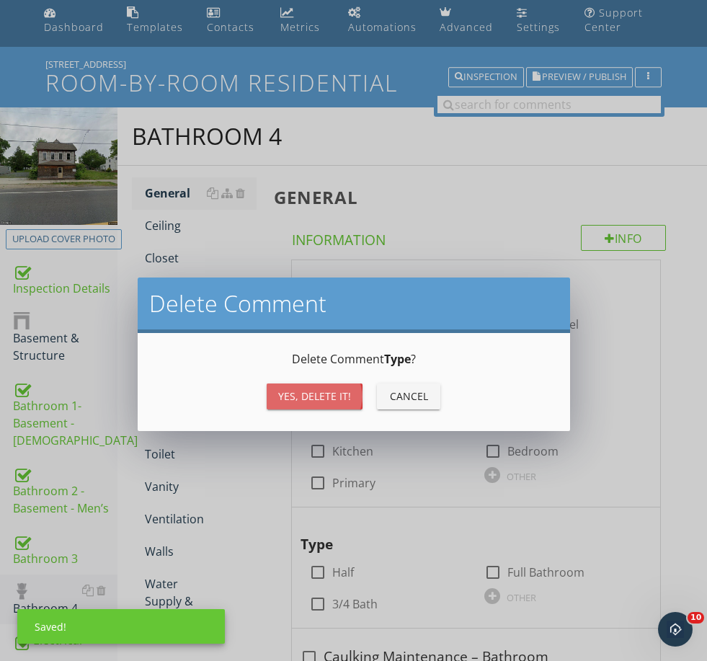
click at [304, 394] on div "Yes, Delete it!" at bounding box center [314, 396] width 73 height 15
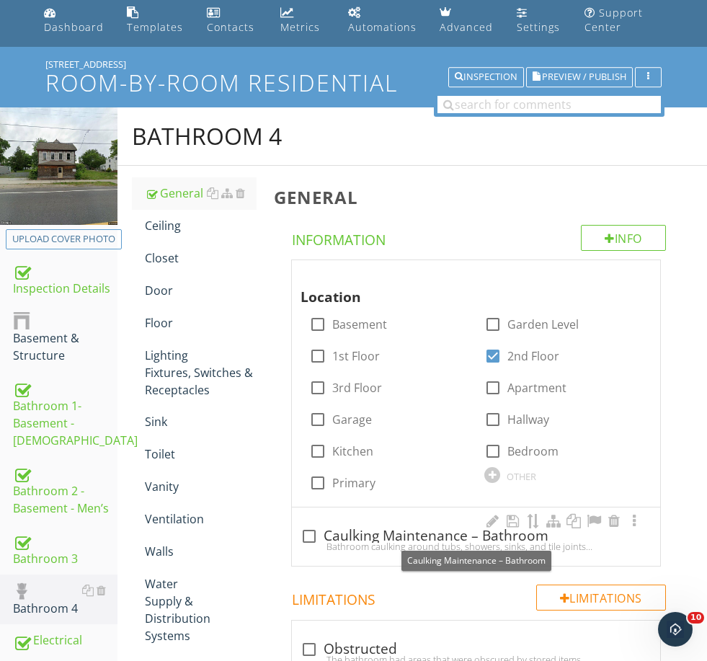
click at [381, 532] on div "check_box_outline_blank Caulking Maintenance – Bathroom" at bounding box center [476, 536] width 351 height 17
checkbox input "true"
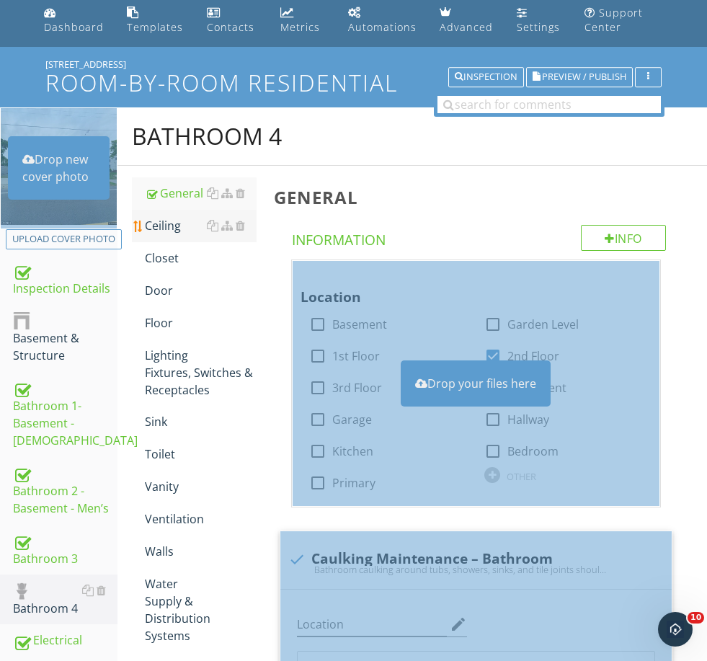
click at [173, 225] on div "Ceiling" at bounding box center [200, 225] width 111 height 17
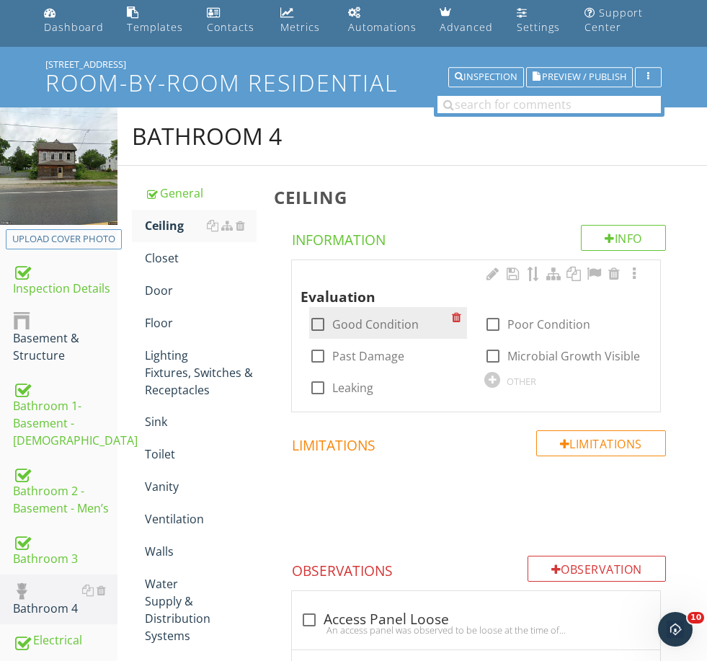
click at [346, 321] on label "Good Condition" at bounding box center [375, 324] width 87 height 14
checkbox input "true"
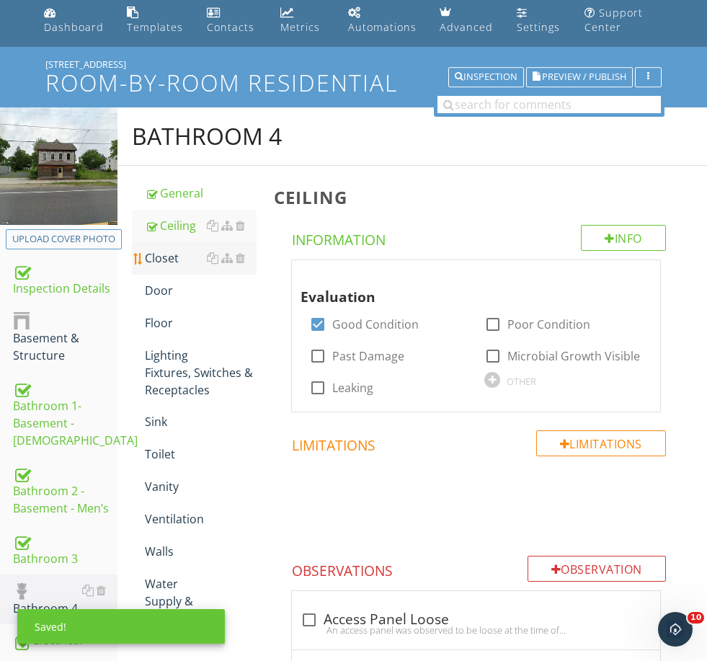
click at [166, 259] on div "Closet" at bounding box center [200, 257] width 111 height 17
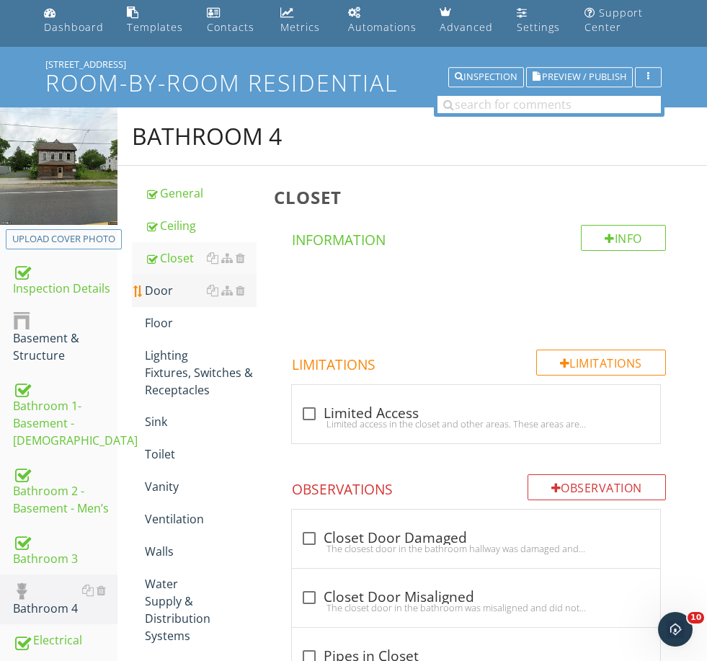
click at [172, 293] on div "Door" at bounding box center [200, 290] width 111 height 17
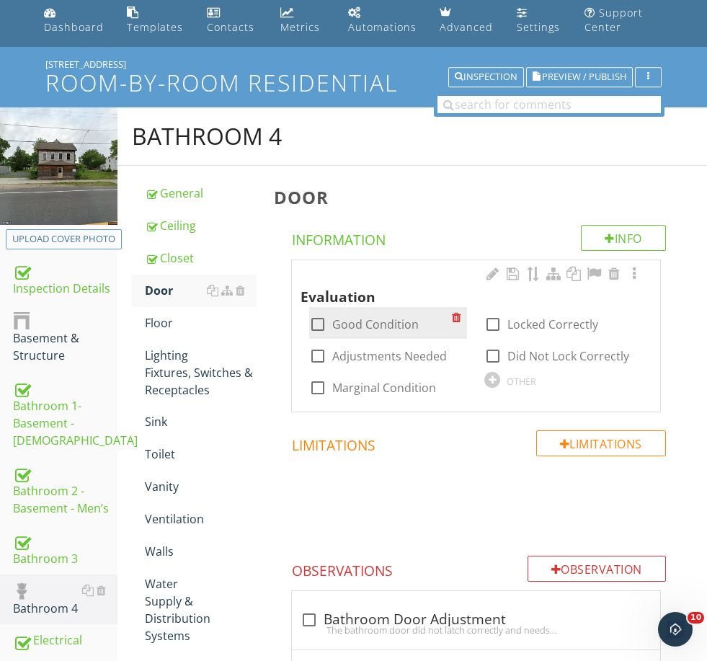
click at [385, 321] on label "Good Condition" at bounding box center [375, 324] width 87 height 14
checkbox input "true"
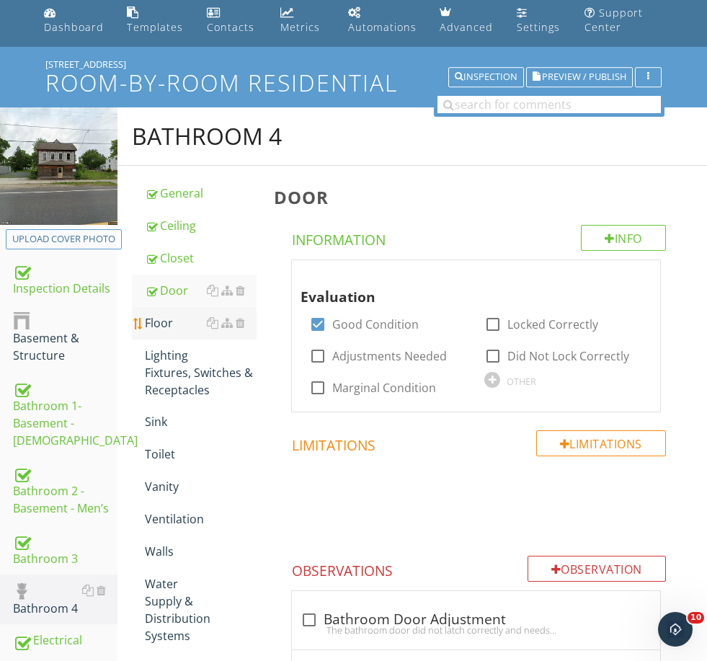
click at [170, 325] on div "Floor" at bounding box center [200, 322] width 111 height 17
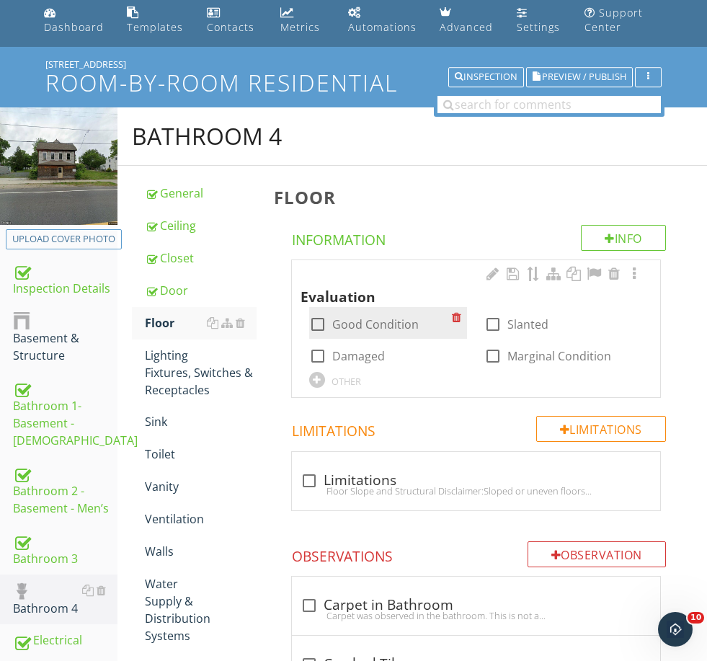
click at [363, 324] on label "Good Condition" at bounding box center [375, 324] width 87 height 14
checkbox input "true"
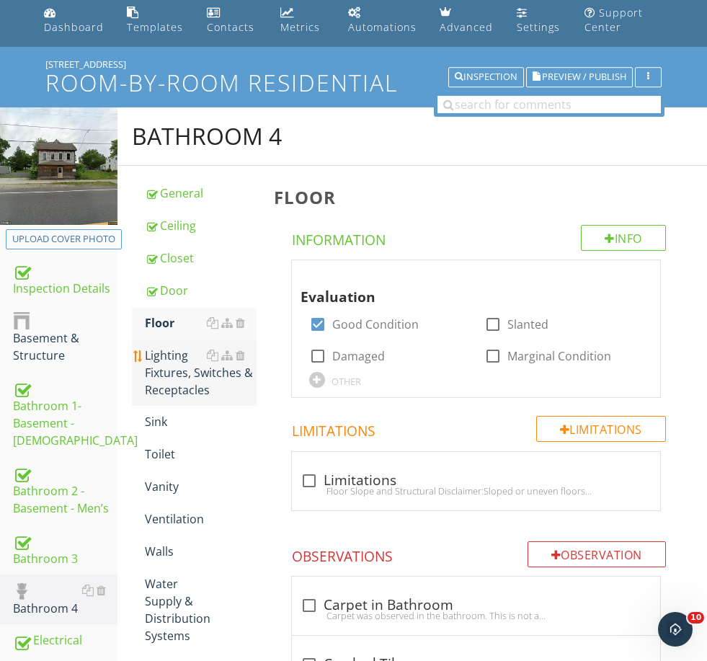
click at [178, 350] on div "Lighting Fixtures, Switches & Receptacles" at bounding box center [200, 373] width 111 height 52
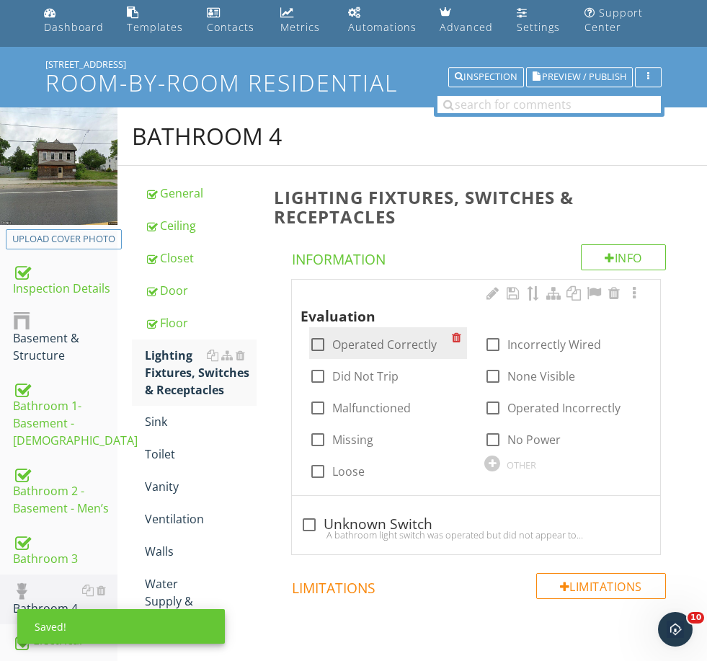
click at [382, 350] on label "Operated Correctly" at bounding box center [384, 344] width 105 height 14
checkbox input "true"
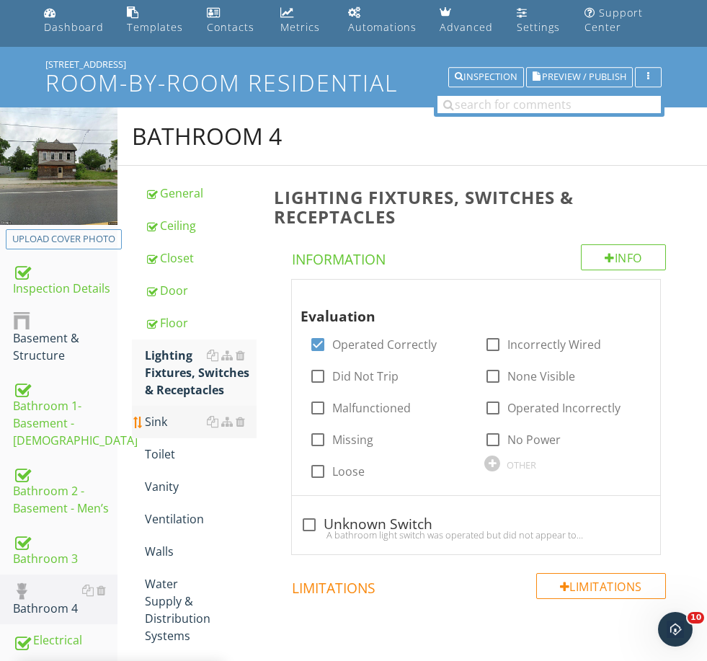
click at [177, 417] on div "Sink" at bounding box center [200, 421] width 111 height 17
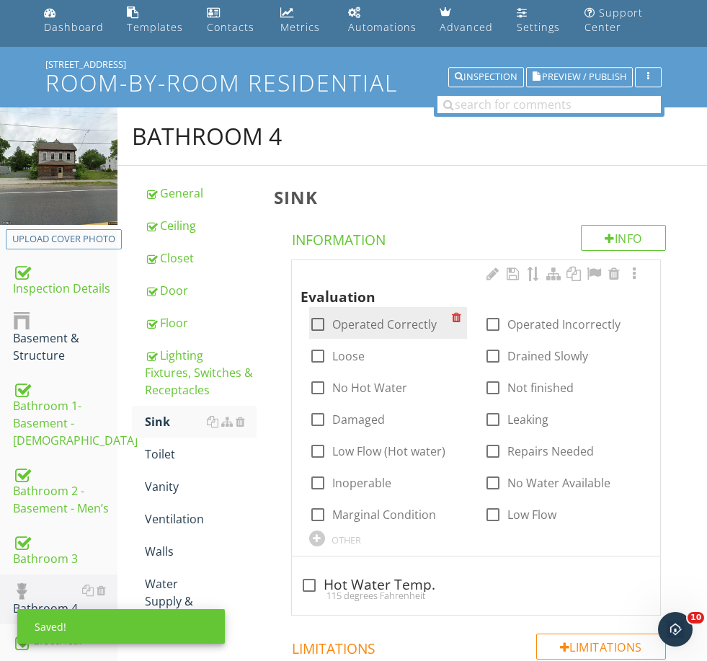
click at [363, 329] on label "Operated Correctly" at bounding box center [384, 324] width 105 height 14
checkbox input "true"
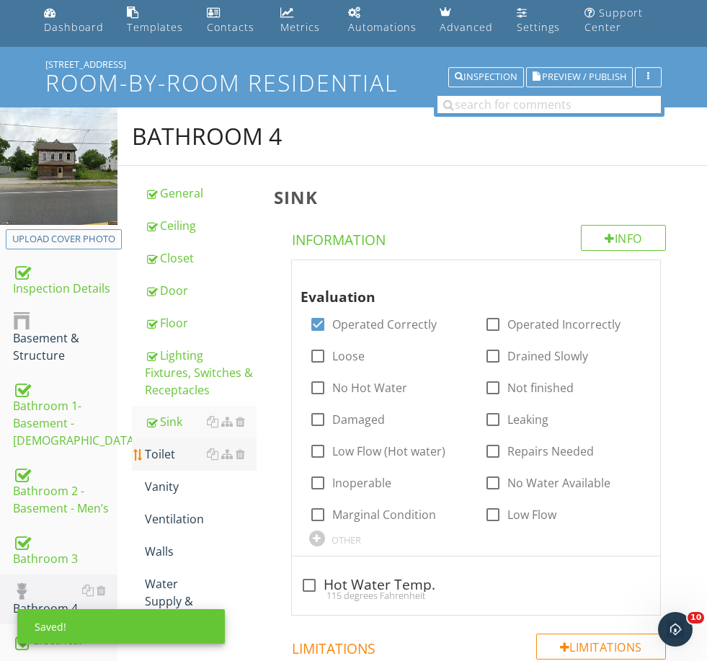
click at [164, 455] on div "Toilet" at bounding box center [200, 454] width 111 height 17
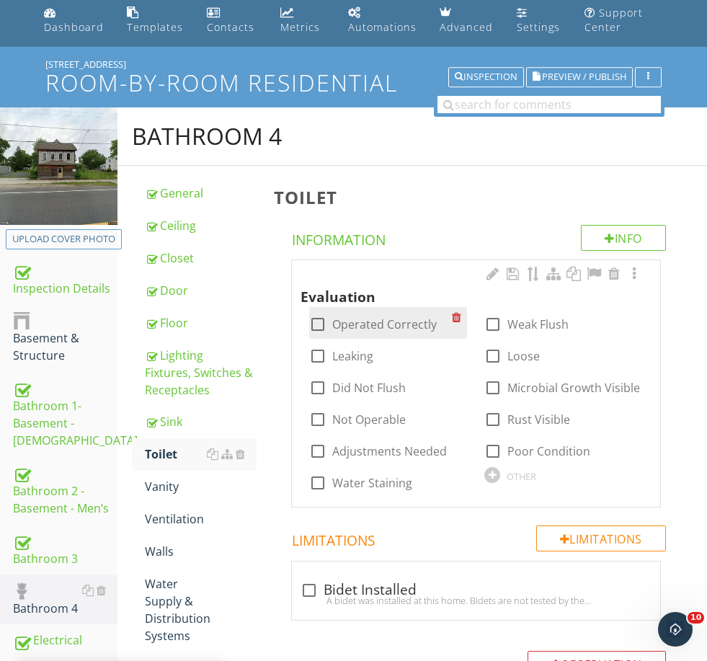
click at [357, 322] on label "Operated Correctly" at bounding box center [384, 324] width 105 height 14
checkbox input "true"
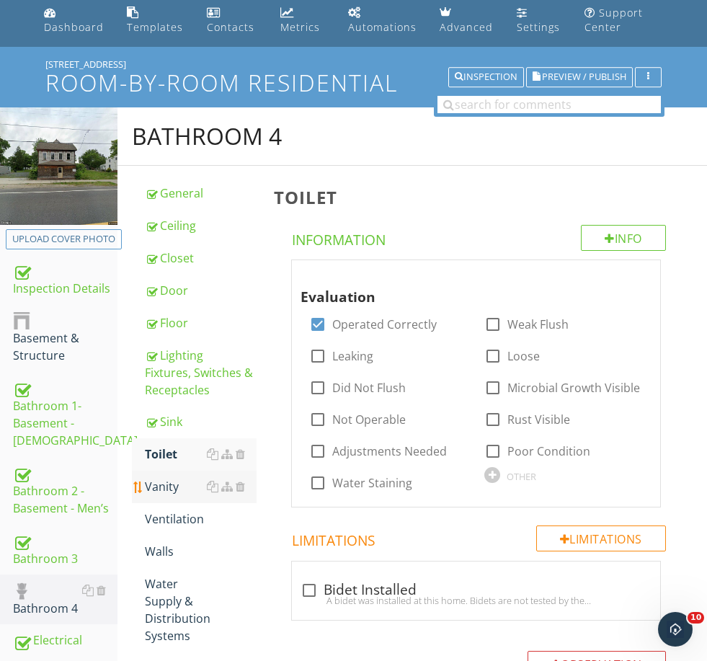
click at [170, 497] on link "Vanity" at bounding box center [200, 487] width 111 height 32
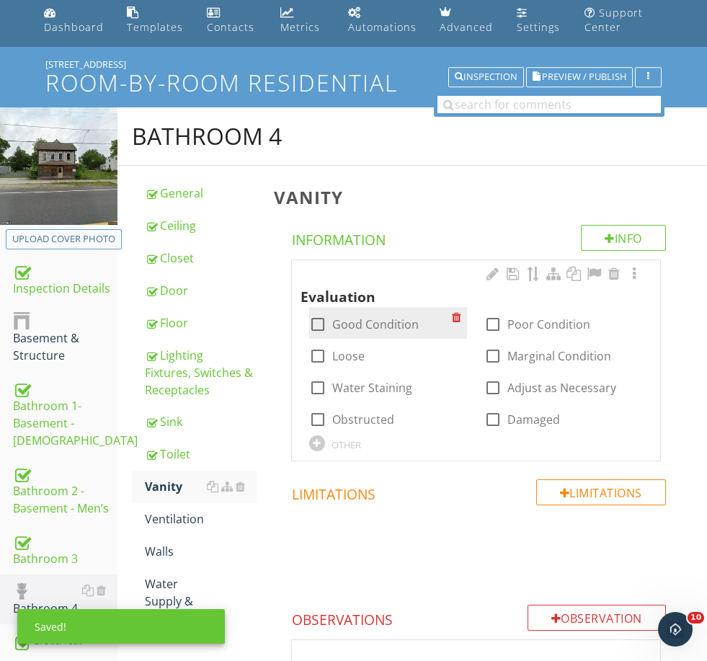
click at [346, 317] on label "Good Condition" at bounding box center [375, 324] width 87 height 14
checkbox input "true"
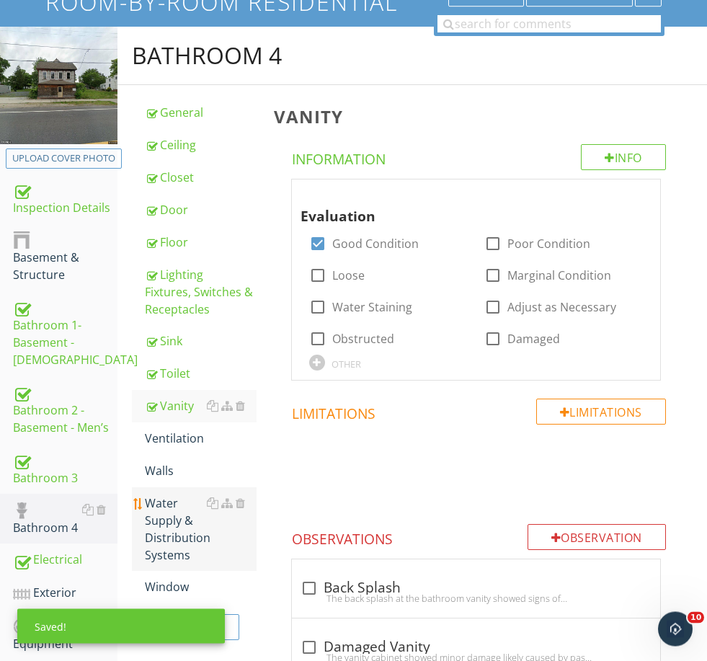
scroll to position [133, 0]
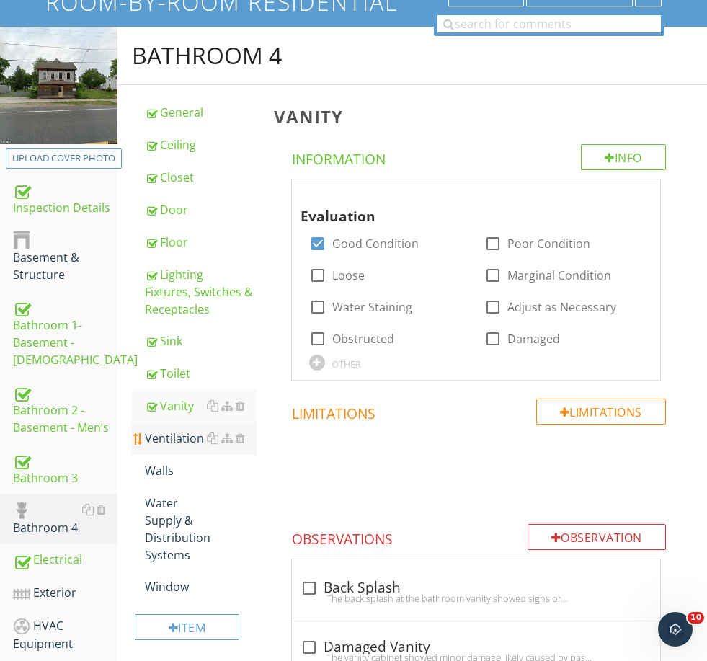
click at [174, 438] on div "Ventilation" at bounding box center [200, 438] width 111 height 17
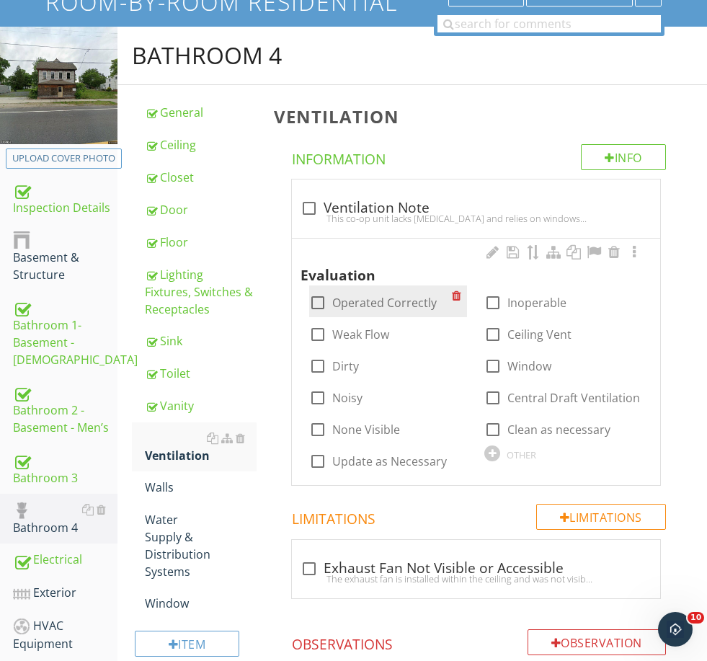
click at [365, 305] on label "Operated Correctly" at bounding box center [384, 303] width 105 height 14
checkbox input "true"
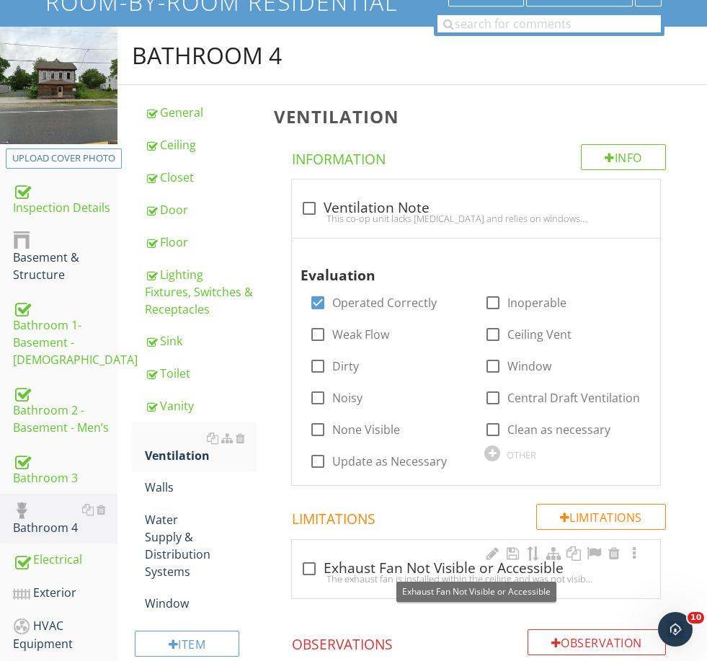
click at [355, 565] on div "check_box_outline_blank Exhaust Fan Not Visible or Accessible" at bounding box center [476, 568] width 351 height 17
checkbox input "true"
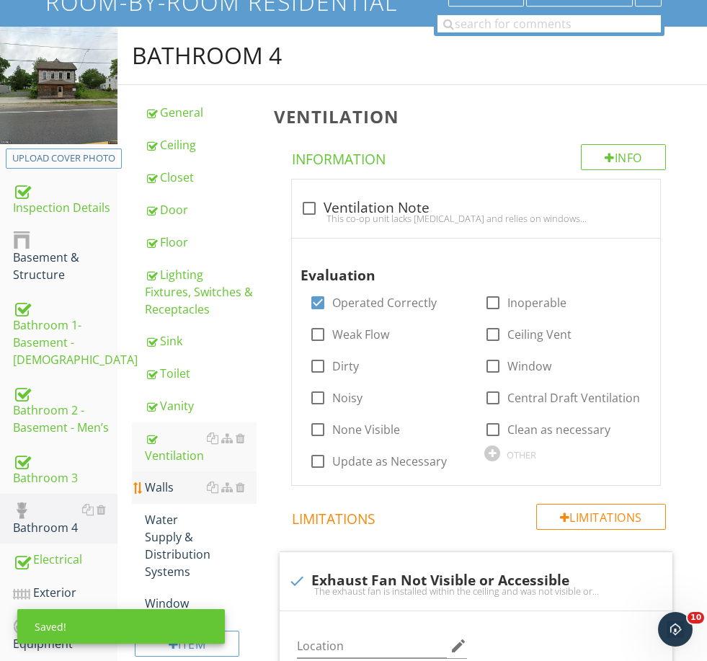
click at [182, 490] on div "Walls" at bounding box center [200, 487] width 111 height 17
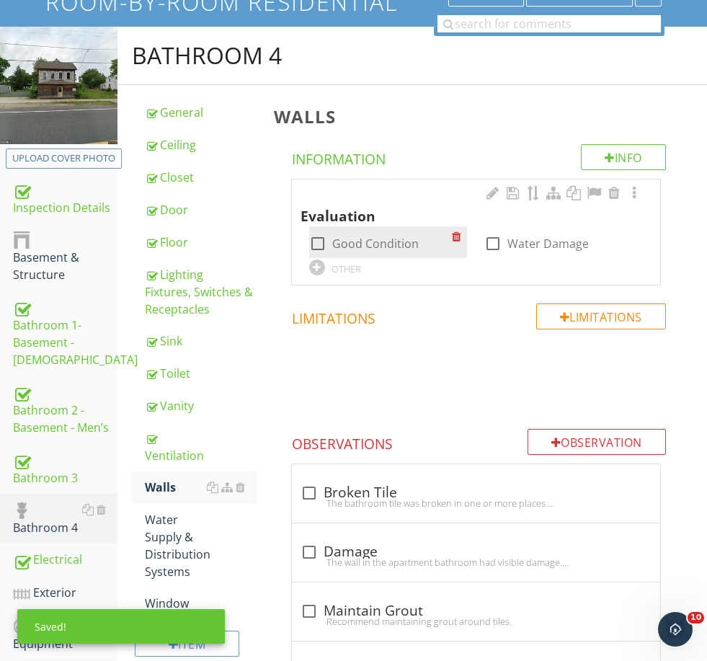
click at [371, 236] on label "Good Condition" at bounding box center [375, 243] width 87 height 14
checkbox input "true"
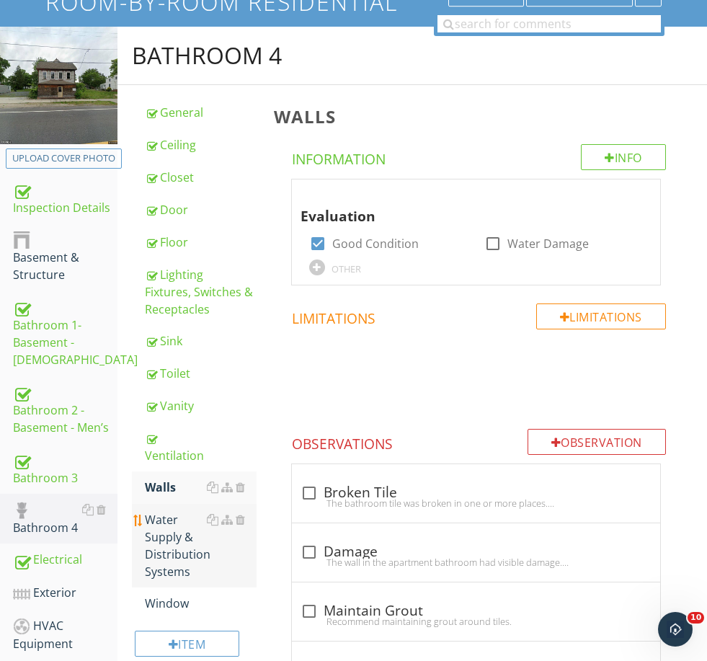
click at [169, 526] on div "Water Supply & Distribution Systems" at bounding box center [200, 545] width 111 height 69
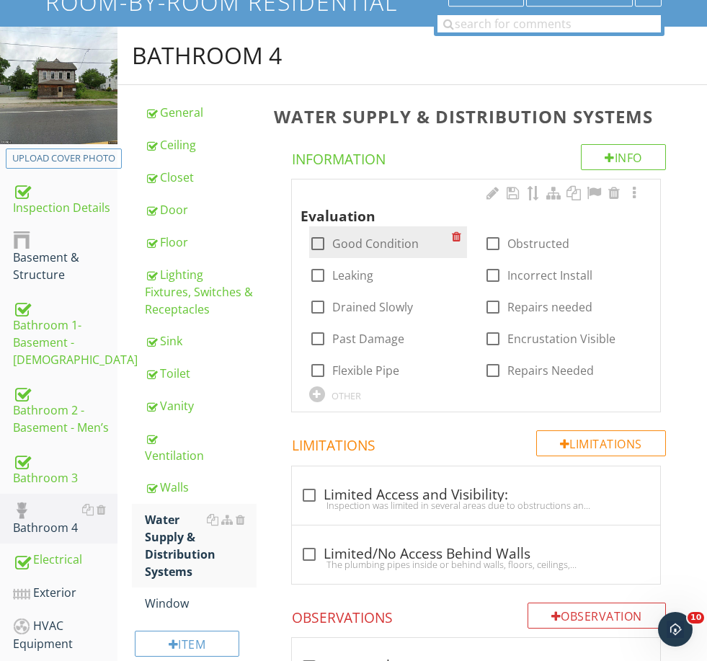
click at [343, 242] on label "Good Condition" at bounding box center [375, 243] width 87 height 14
checkbox input "true"
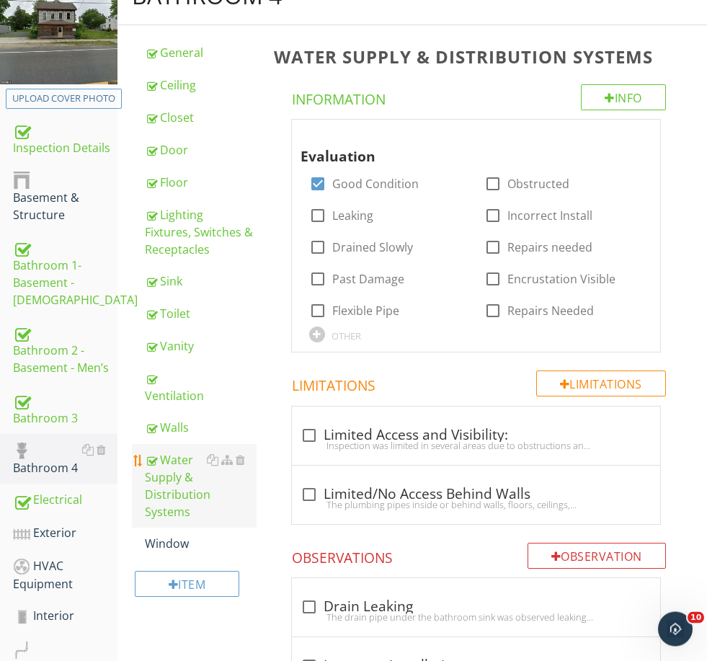
scroll to position [193, 0]
click at [173, 535] on div "Window" at bounding box center [200, 543] width 111 height 17
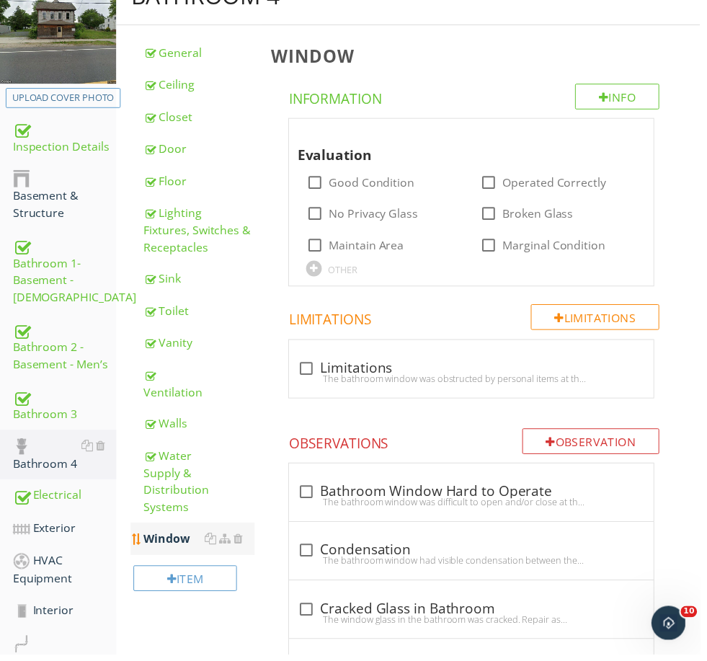
click at [247, 535] on div "Window" at bounding box center [200, 543] width 111 height 17
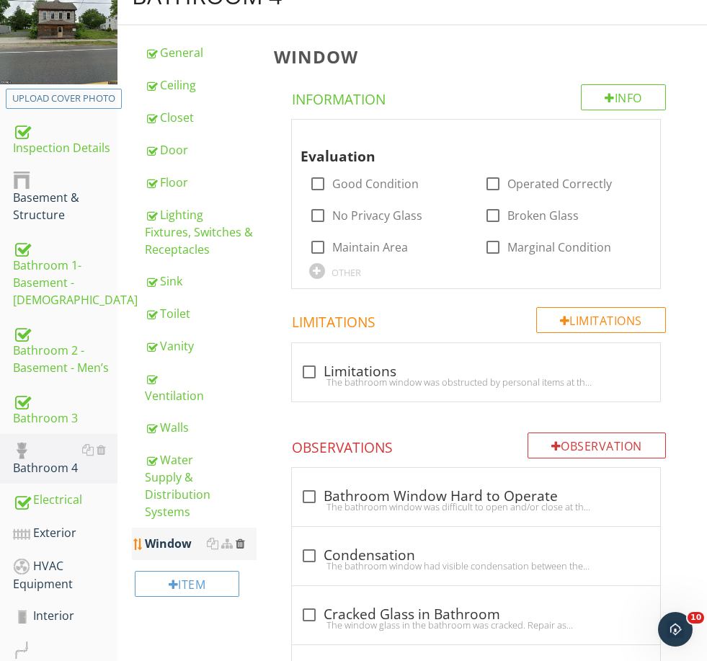
click at [239, 538] on div at bounding box center [240, 544] width 9 height 12
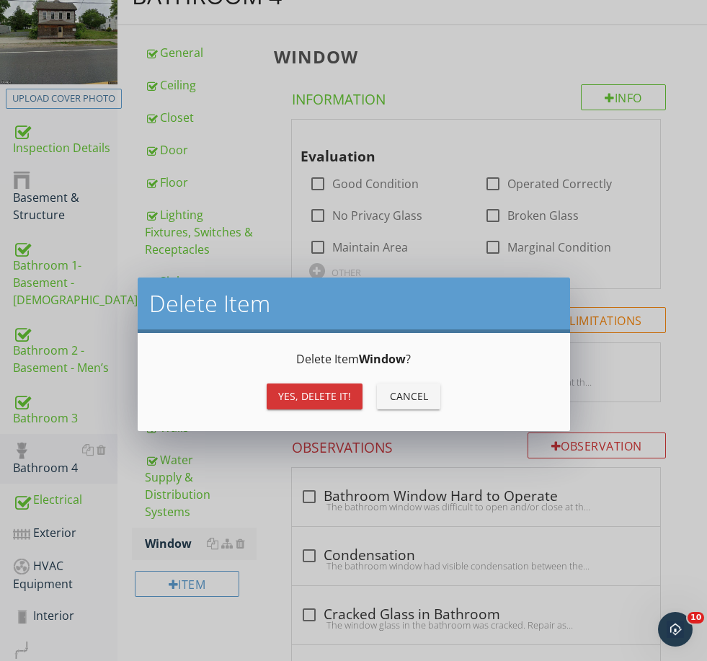
click at [312, 399] on div "Yes, Delete it!" at bounding box center [314, 396] width 73 height 15
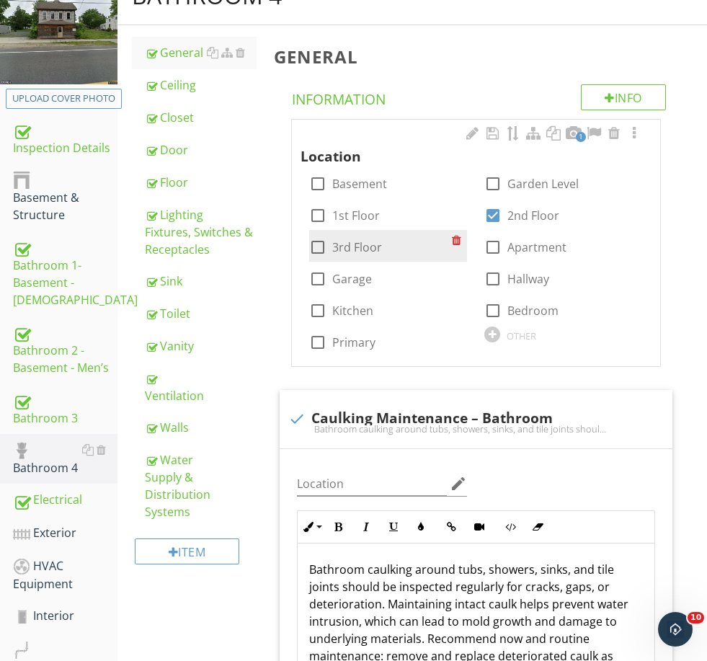
click at [358, 249] on label "3rd Floor" at bounding box center [357, 247] width 50 height 14
checkbox input "false"
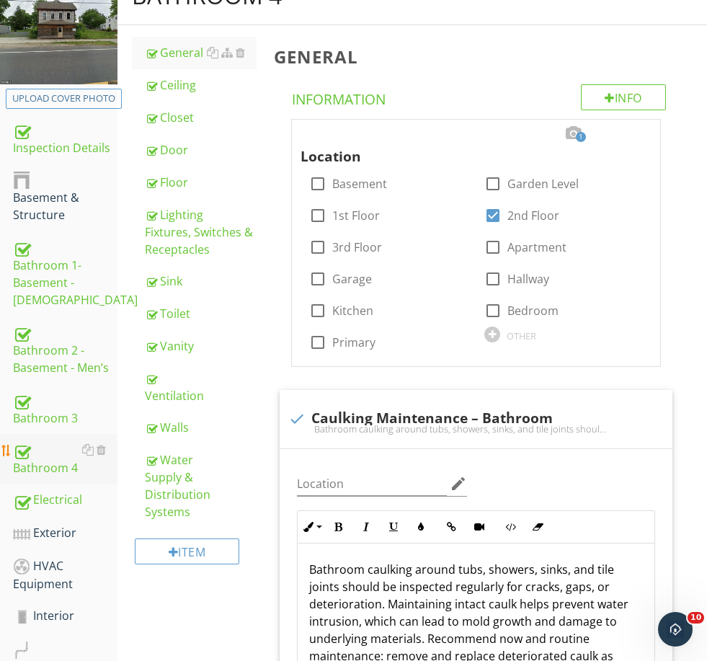
click at [56, 463] on div "Bathroom 4" at bounding box center [65, 459] width 105 height 36
click at [87, 450] on div at bounding box center [88, 450] width 12 height 12
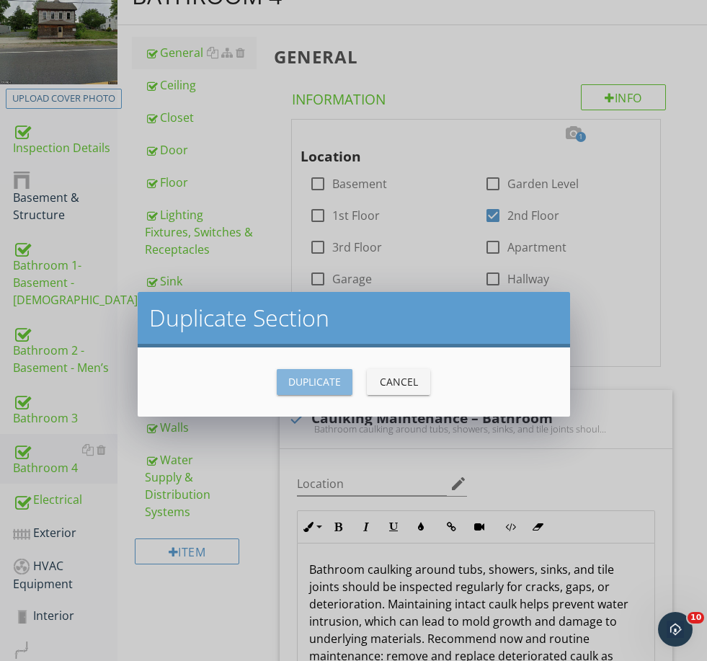
click at [308, 382] on div "Duplicate" at bounding box center [314, 381] width 53 height 15
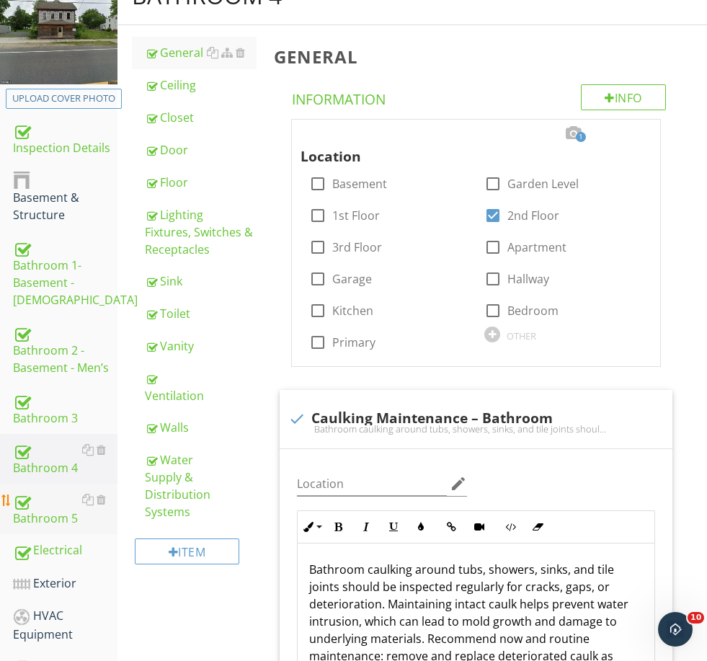
click at [50, 513] on div "Bathroom 5" at bounding box center [65, 509] width 105 height 36
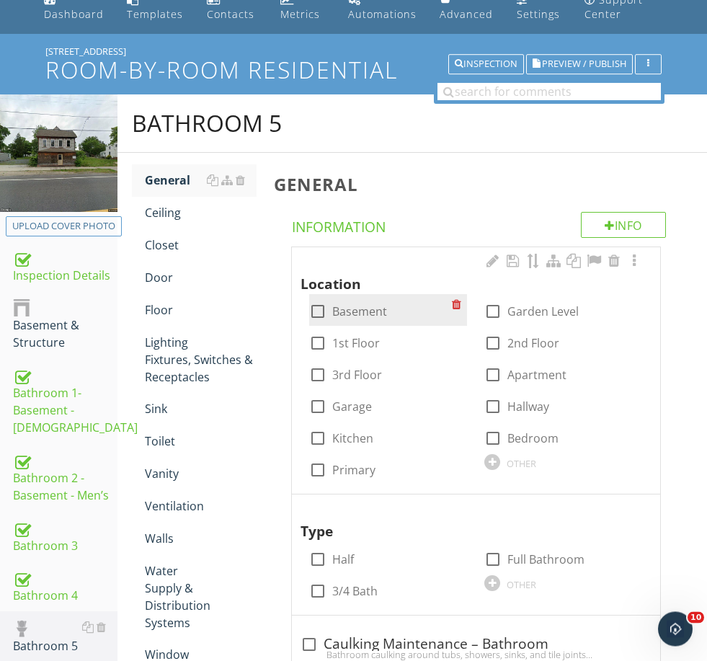
scroll to position [65, 0]
drag, startPoint x: 524, startPoint y: 459, endPoint x: 520, endPoint y: 451, distance: 9.0
click at [520, 453] on div "OTHER" at bounding box center [564, 461] width 159 height 17
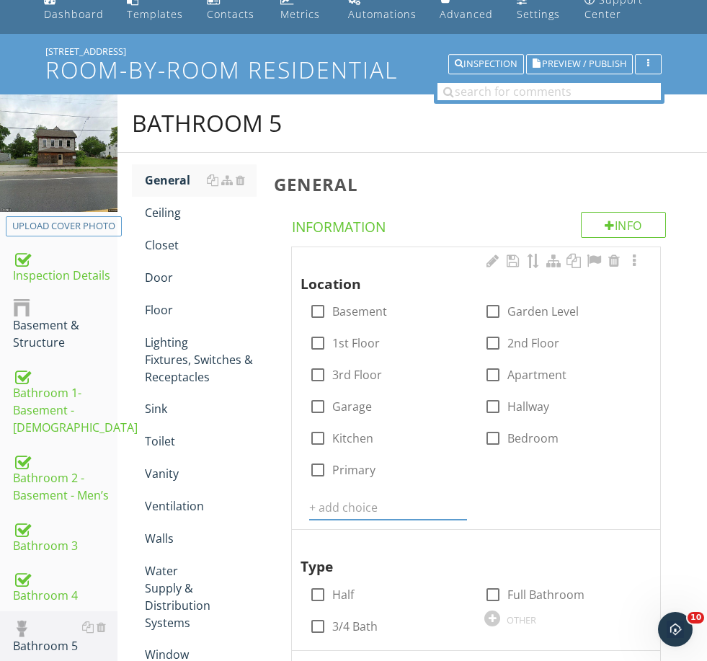
scroll to position [64, 0]
type input "Law Office"
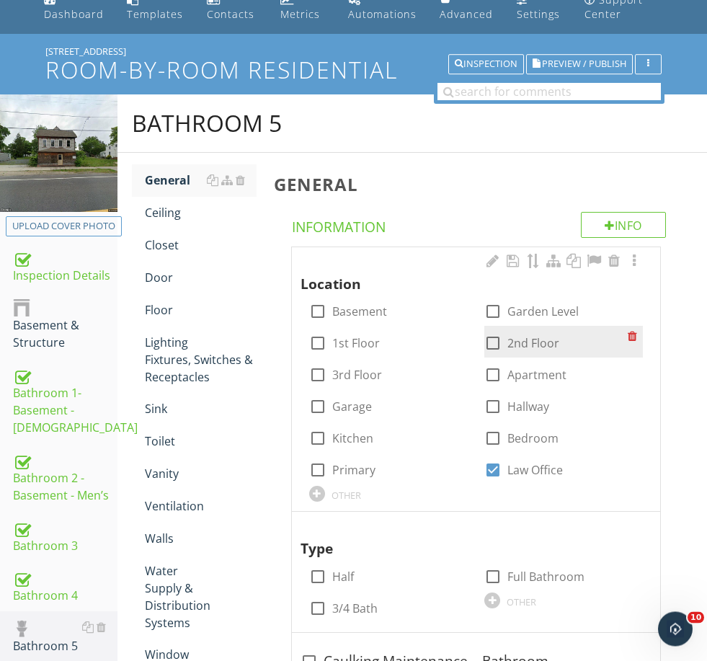
scroll to position [65, 0]
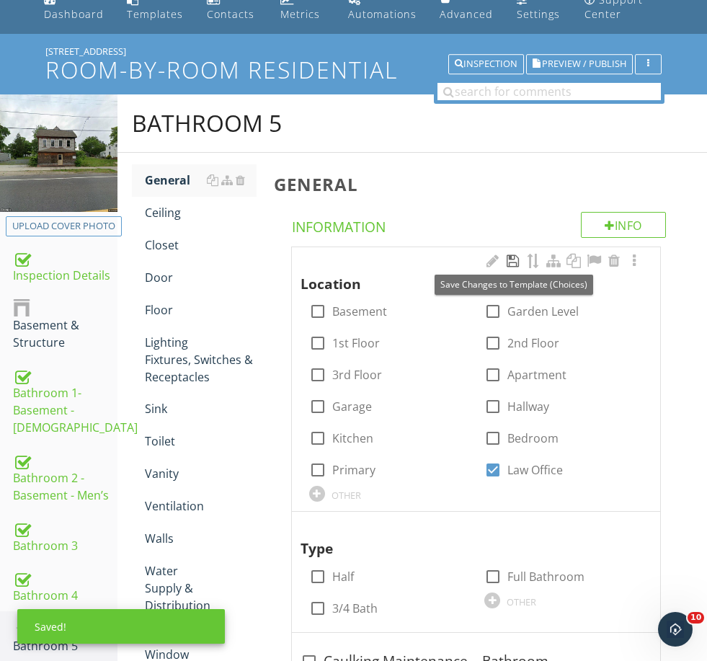
click at [508, 261] on div at bounding box center [513, 261] width 17 height 14
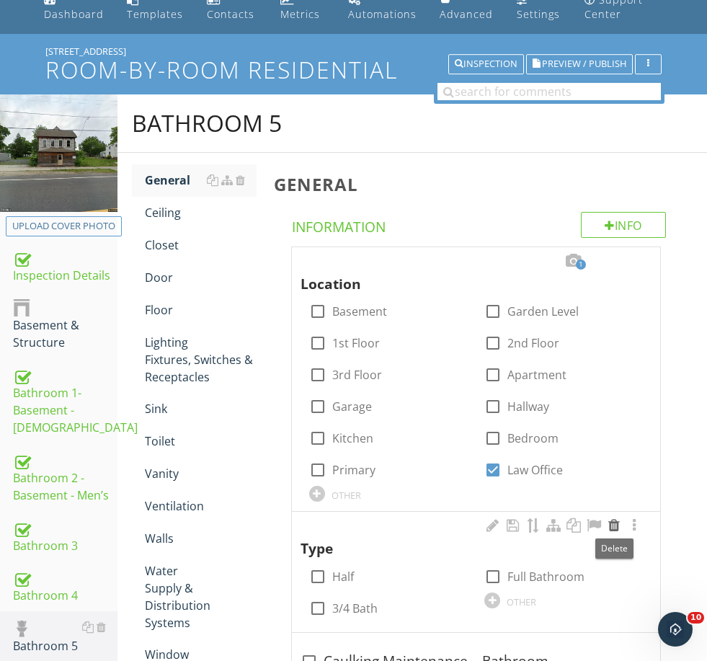
click at [611, 529] on div at bounding box center [614, 525] width 17 height 14
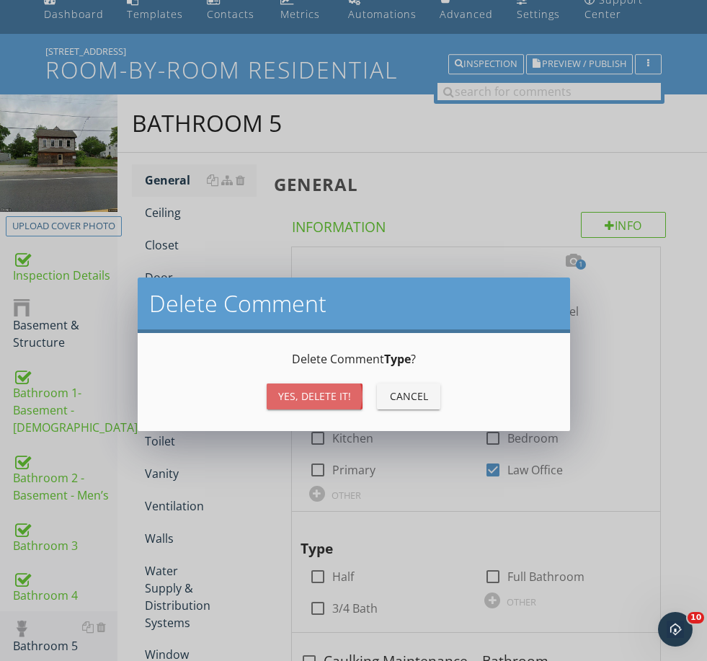
click at [322, 402] on div "Yes, Delete it!" at bounding box center [314, 396] width 73 height 15
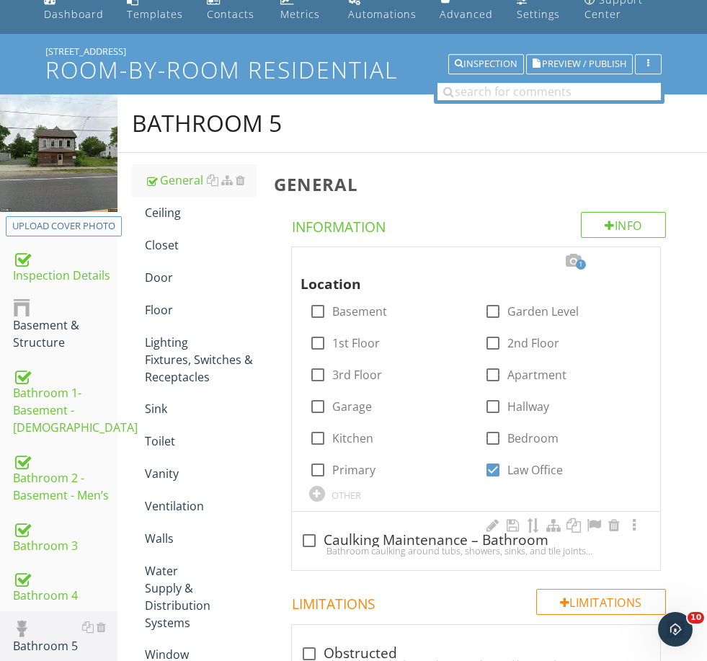
click at [368, 549] on div "Bathroom caulking around tubs, showers, sinks, and tile joints should be inspec…" at bounding box center [476, 551] width 351 height 12
checkbox input "true"
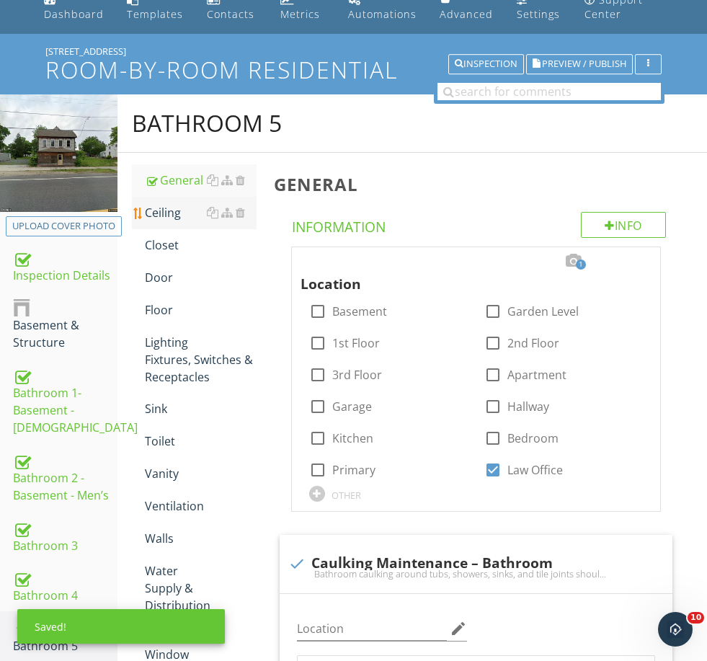
click at [172, 212] on div "Ceiling" at bounding box center [200, 212] width 111 height 17
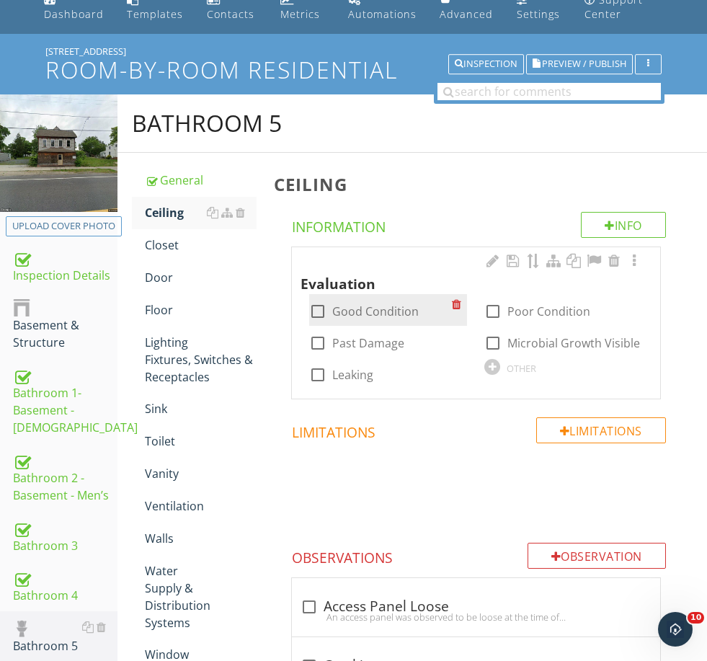
click at [358, 311] on label "Good Condition" at bounding box center [375, 311] width 87 height 14
checkbox input "true"
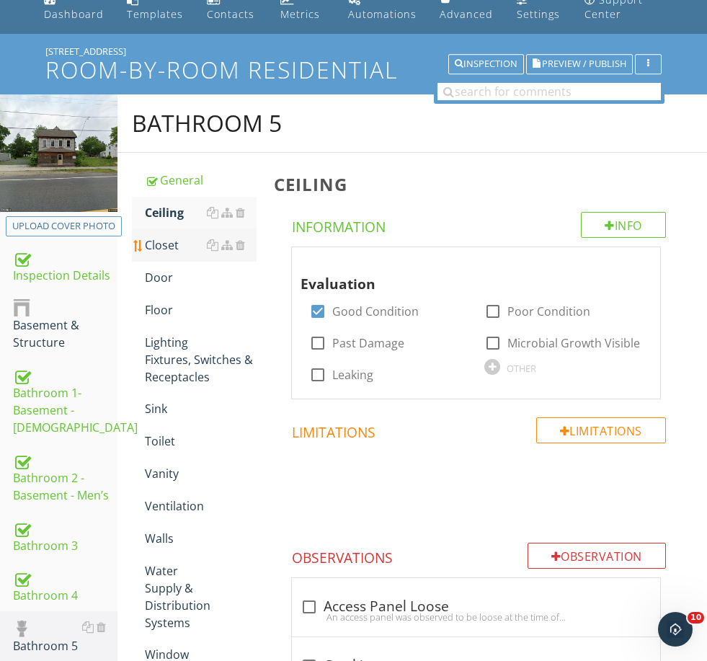
click at [172, 239] on div "Closet" at bounding box center [200, 244] width 111 height 17
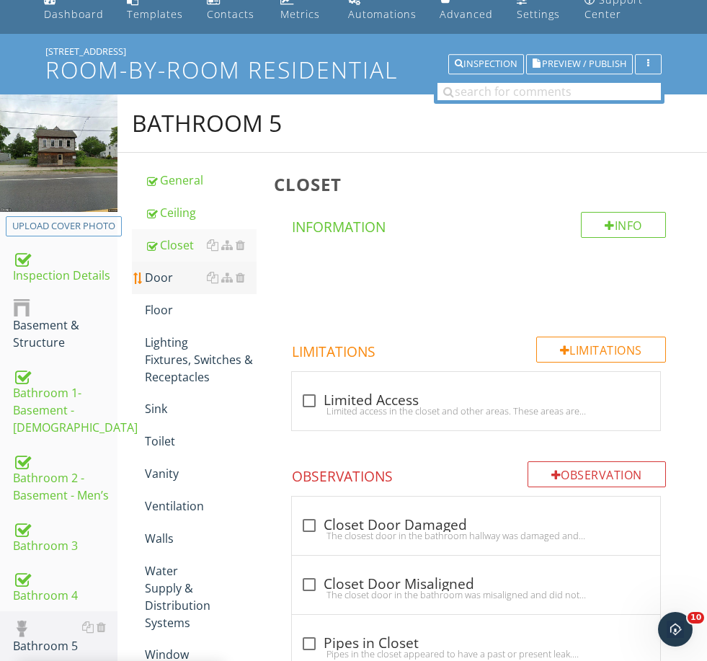
click at [181, 285] on div "Door" at bounding box center [200, 277] width 111 height 17
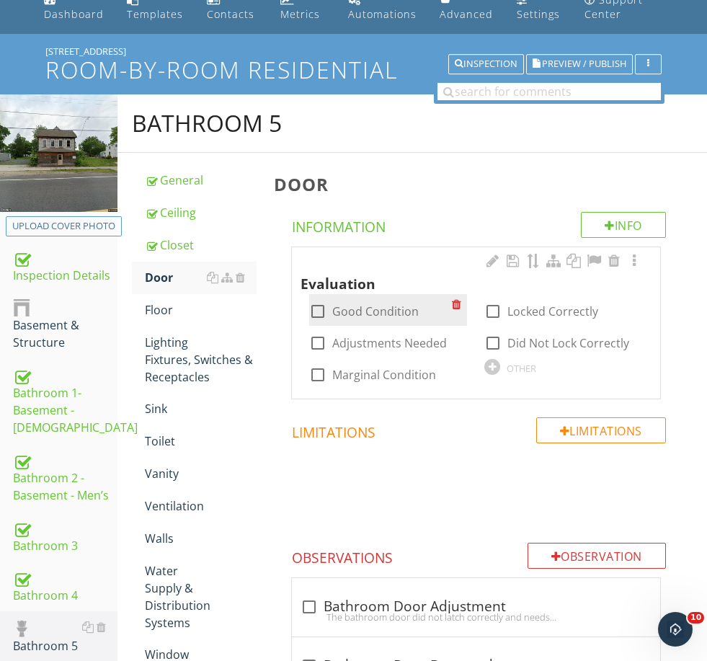
click at [348, 304] on label "Good Condition" at bounding box center [375, 311] width 87 height 14
checkbox input "true"
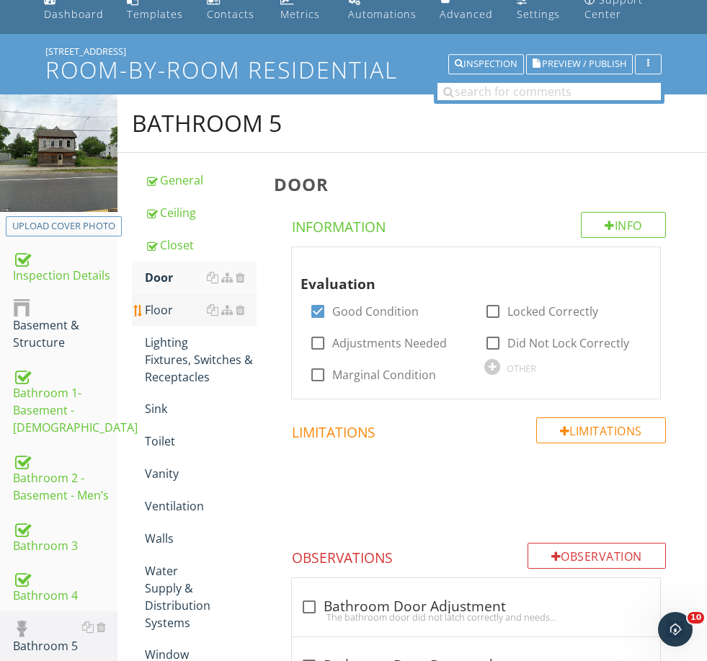
click at [166, 309] on div "Floor" at bounding box center [200, 309] width 111 height 17
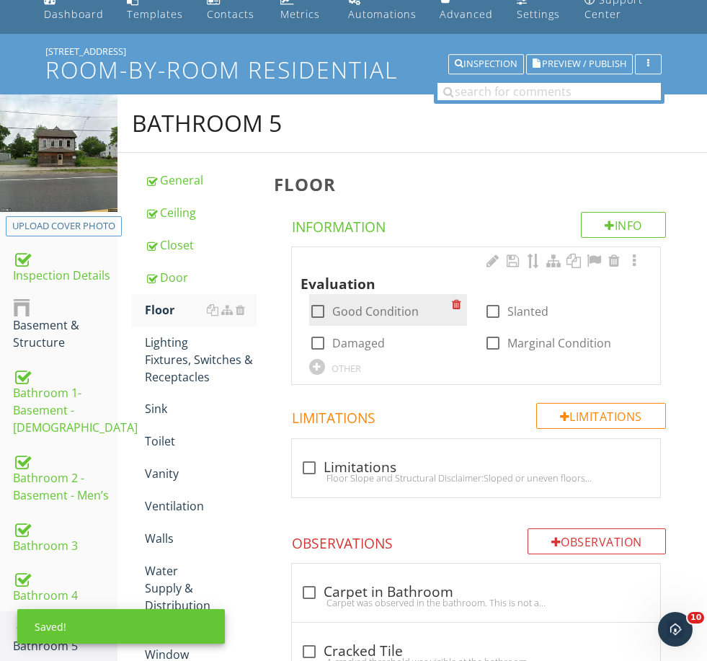
click at [358, 309] on label "Good Condition" at bounding box center [375, 311] width 87 height 14
checkbox input "true"
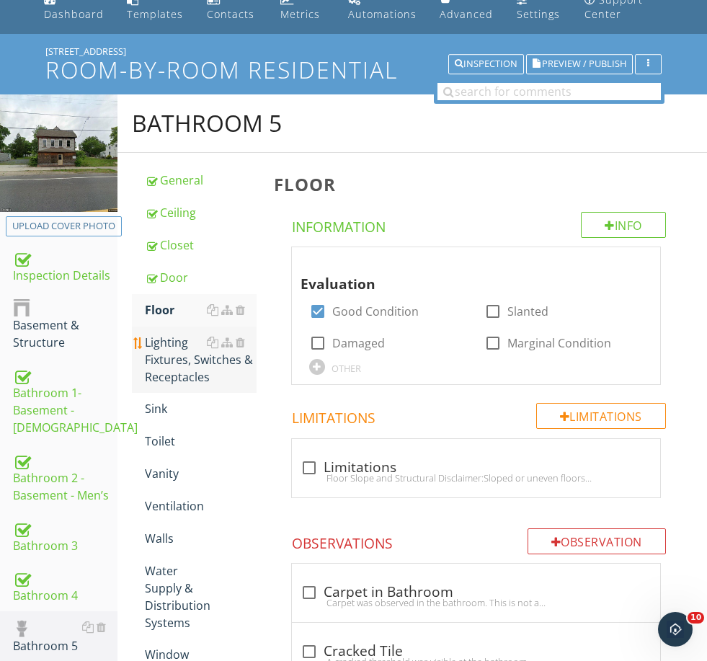
click at [163, 353] on div "Lighting Fixtures, Switches & Receptacles" at bounding box center [200, 360] width 111 height 52
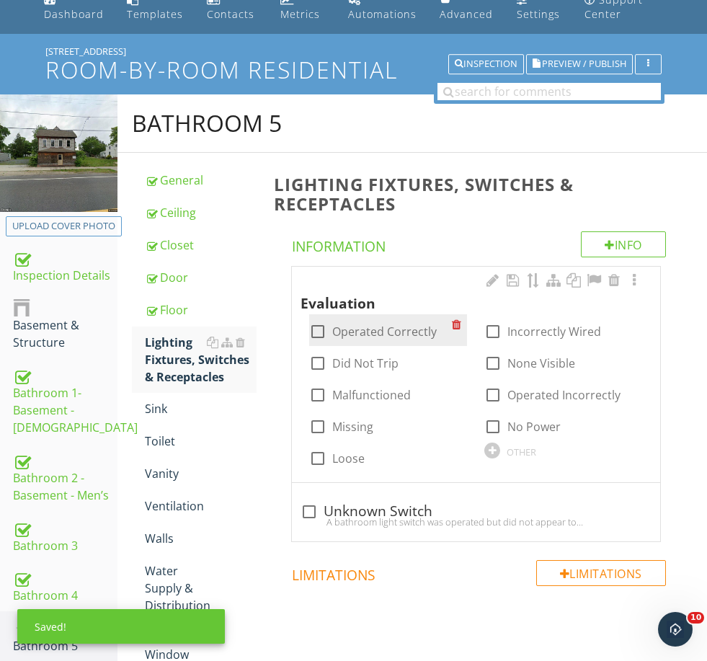
click at [391, 332] on label "Operated Correctly" at bounding box center [384, 331] width 105 height 14
checkbox input "true"
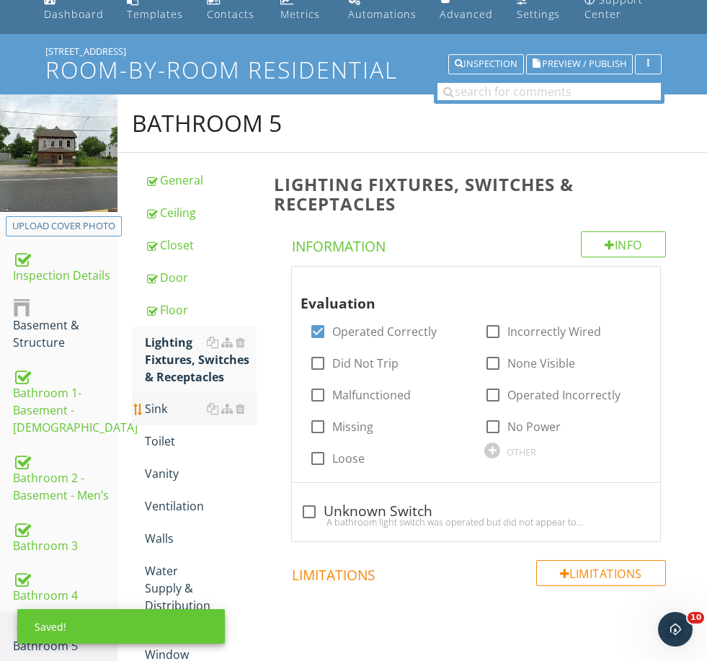
click at [172, 410] on div "Sink" at bounding box center [200, 408] width 111 height 17
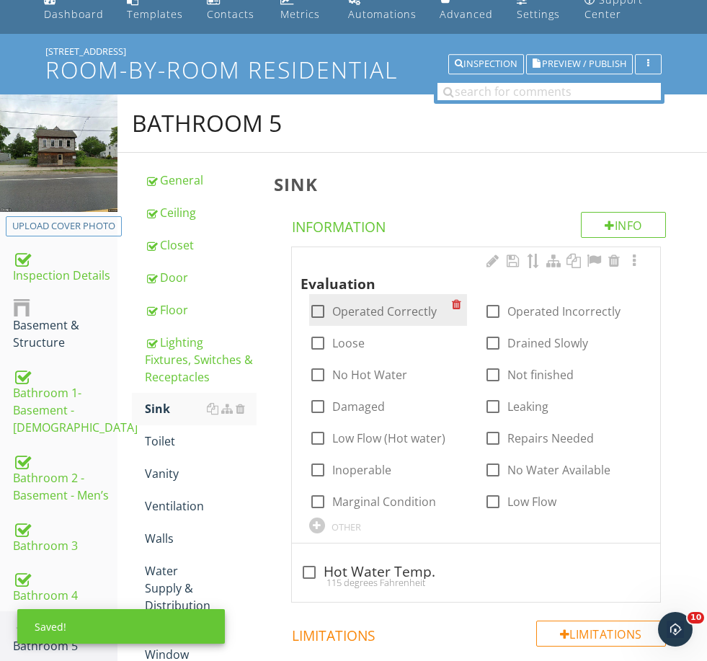
click at [355, 314] on label "Operated Correctly" at bounding box center [384, 311] width 105 height 14
checkbox input "true"
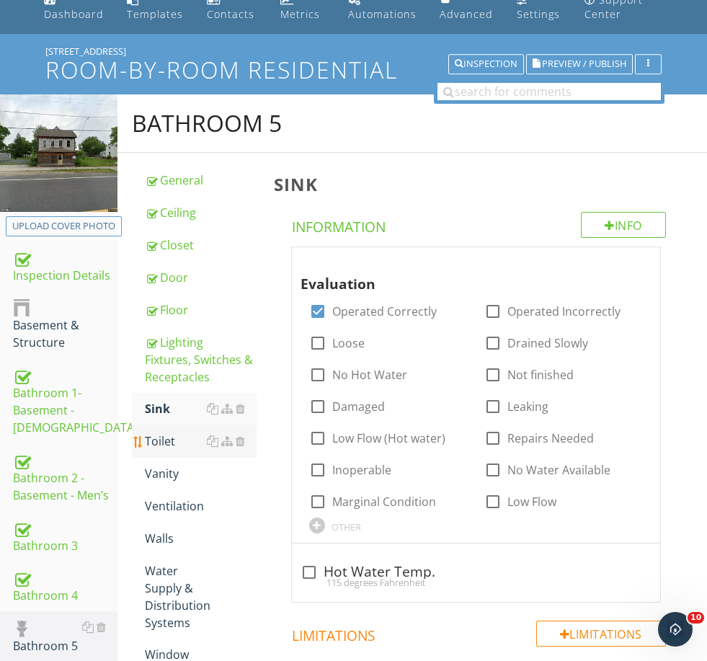
click at [168, 443] on div "Toilet" at bounding box center [200, 441] width 111 height 17
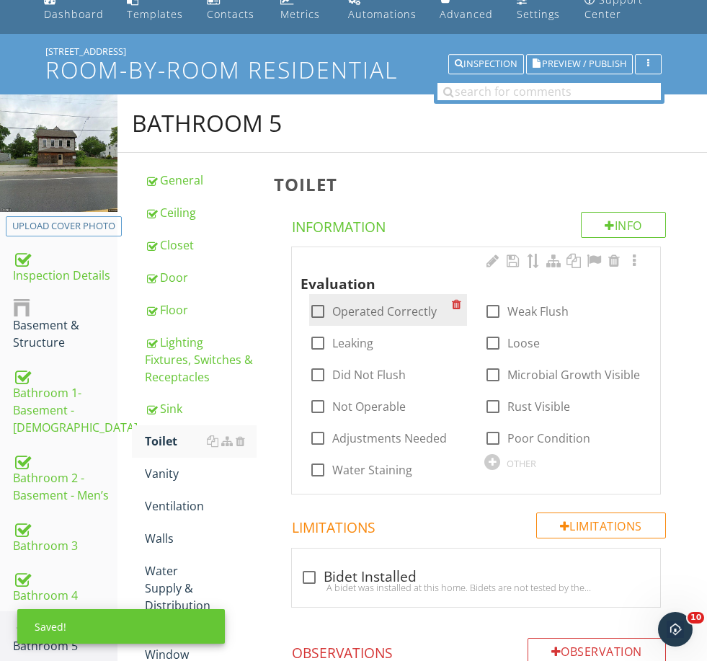
click at [363, 310] on label "Operated Correctly" at bounding box center [384, 311] width 105 height 14
checkbox input "true"
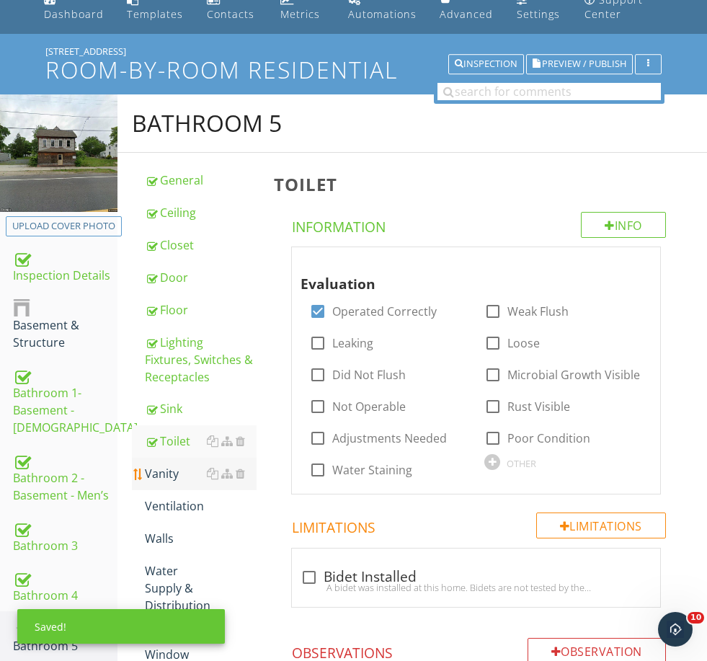
click at [165, 463] on link "Vanity" at bounding box center [200, 474] width 111 height 32
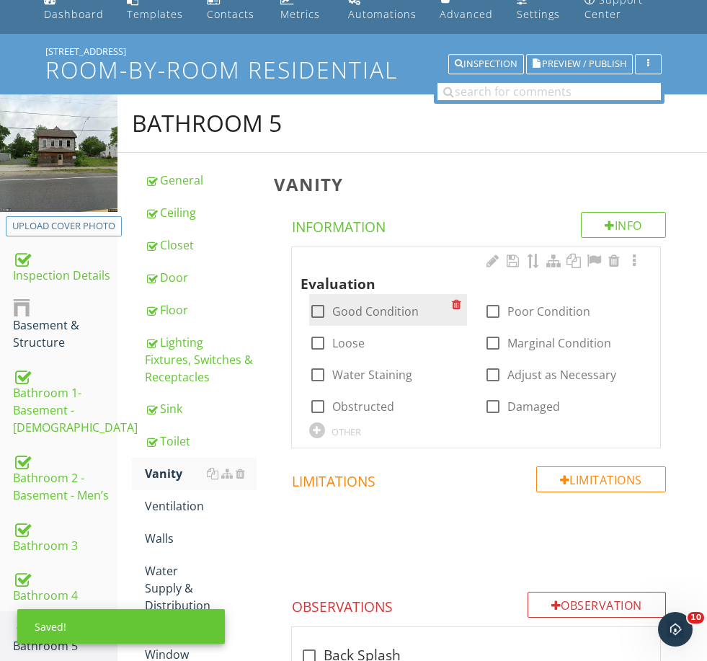
click at [342, 311] on label "Good Condition" at bounding box center [375, 311] width 87 height 14
checkbox input "true"
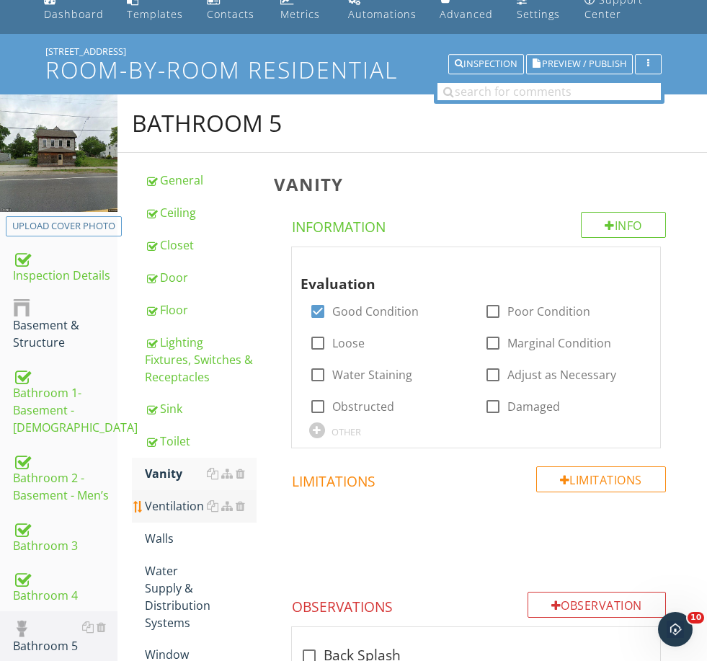
click at [176, 507] on div "Ventilation" at bounding box center [200, 506] width 111 height 17
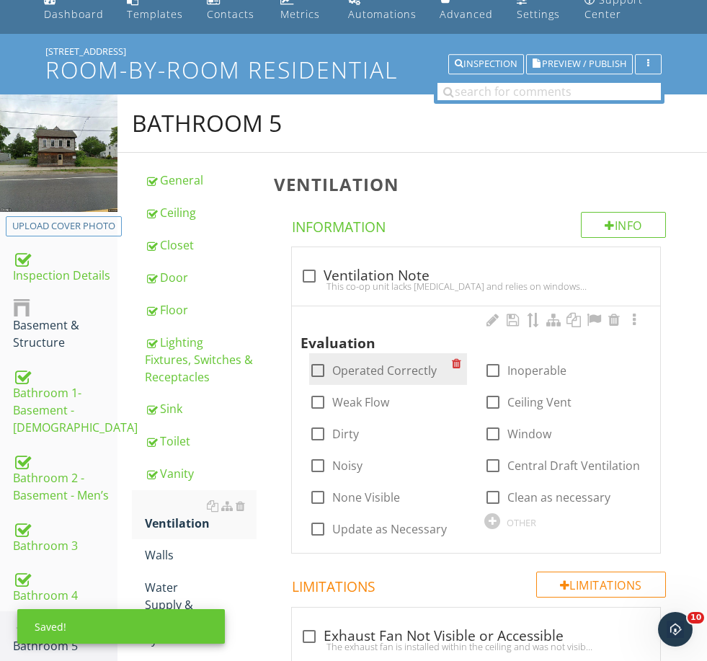
click at [355, 371] on label "Operated Correctly" at bounding box center [384, 370] width 105 height 14
checkbox input "true"
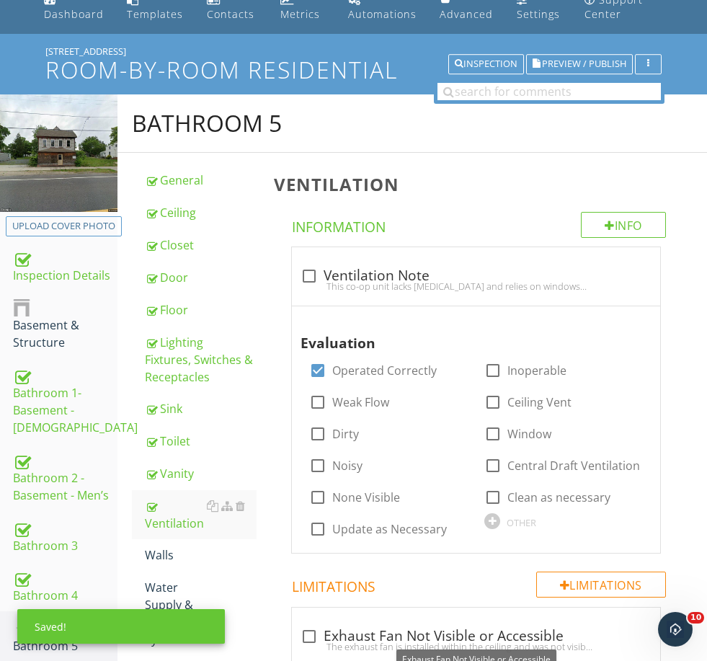
drag, startPoint x: 345, startPoint y: 638, endPoint x: 257, endPoint y: 595, distance: 98.0
click at [344, 637] on div "check_box_outline_blank Exhaust Fan Not Visible or Accessible The exhaust fan i…" at bounding box center [476, 641] width 351 height 32
checkbox input "true"
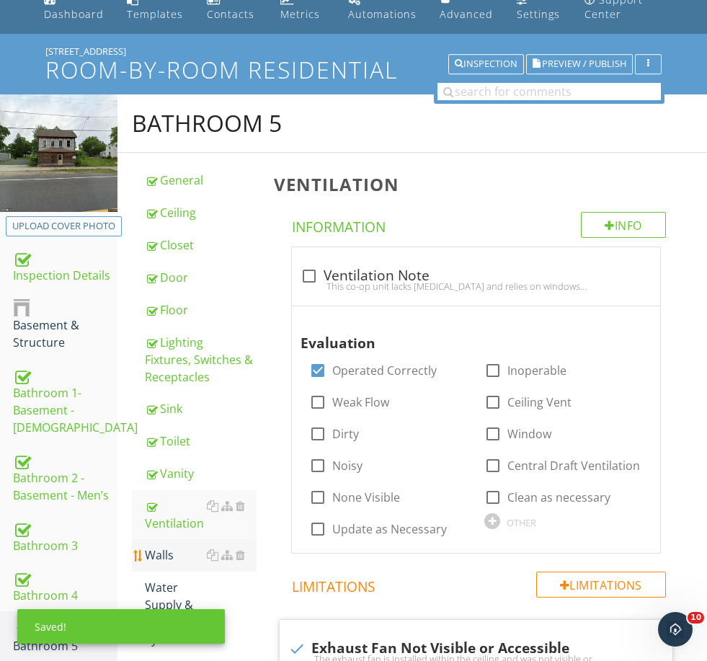
click at [161, 556] on div "Walls" at bounding box center [200, 555] width 111 height 17
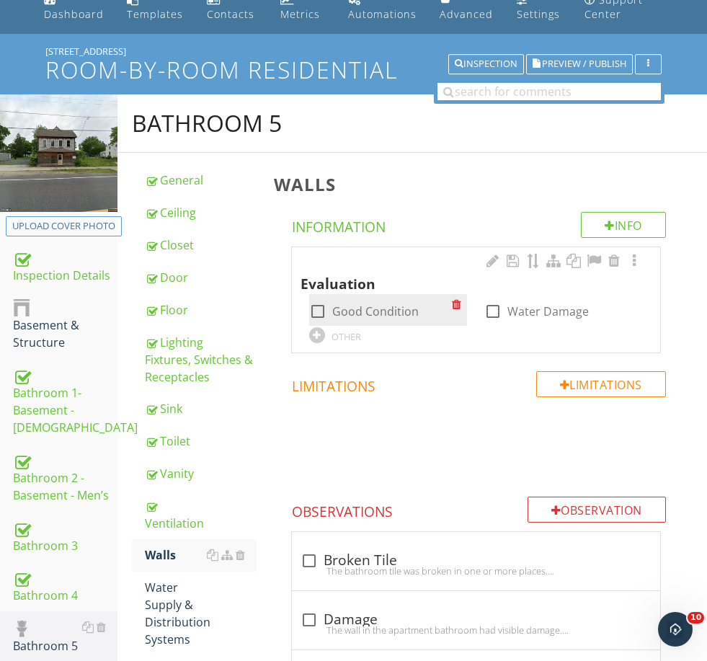
click at [353, 309] on label "Good Condition" at bounding box center [375, 311] width 87 height 14
checkbox input "true"
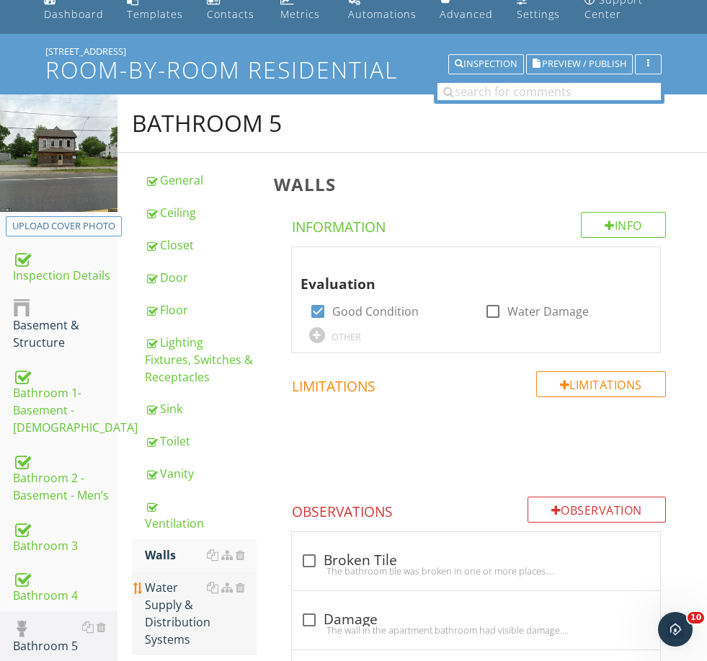
click at [176, 616] on div "Water Supply & Distribution Systems" at bounding box center [200, 613] width 111 height 69
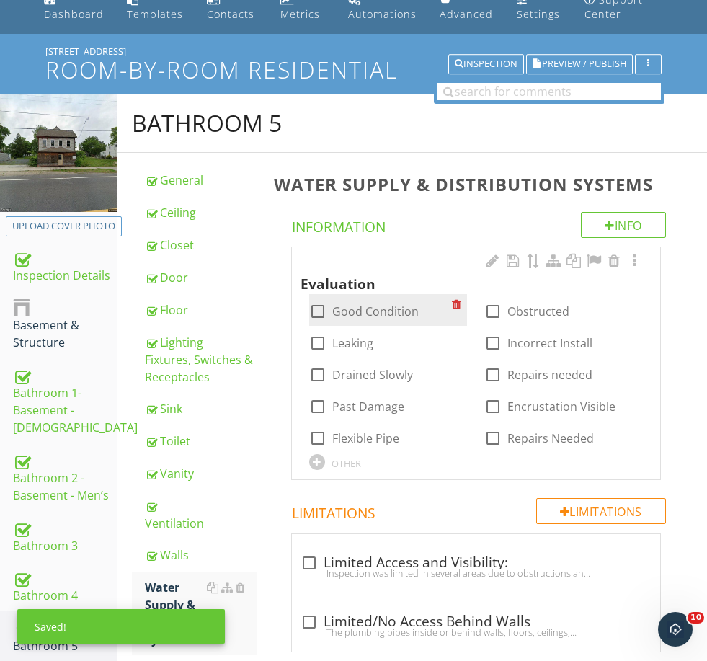
click at [365, 309] on label "Good Condition" at bounding box center [375, 311] width 87 height 14
checkbox input "true"
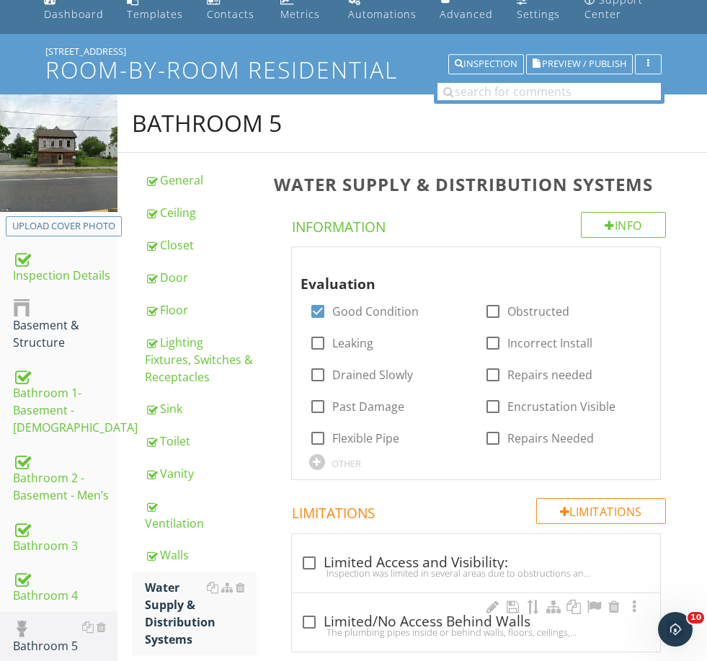
click at [370, 620] on div "check_box_outline_blank Limited/No Access Behind Walls" at bounding box center [476, 622] width 351 height 17
checkbox input "true"
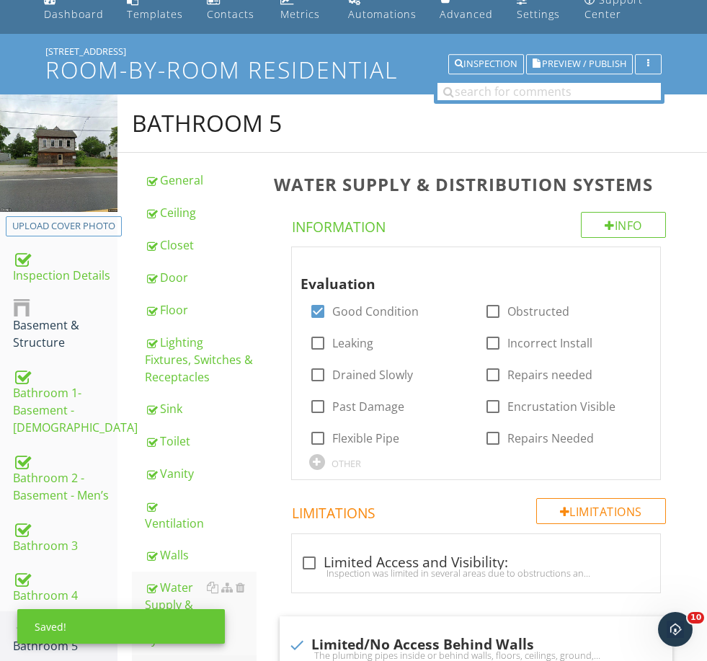
click at [179, 655] on link "Window" at bounding box center [200, 671] width 111 height 32
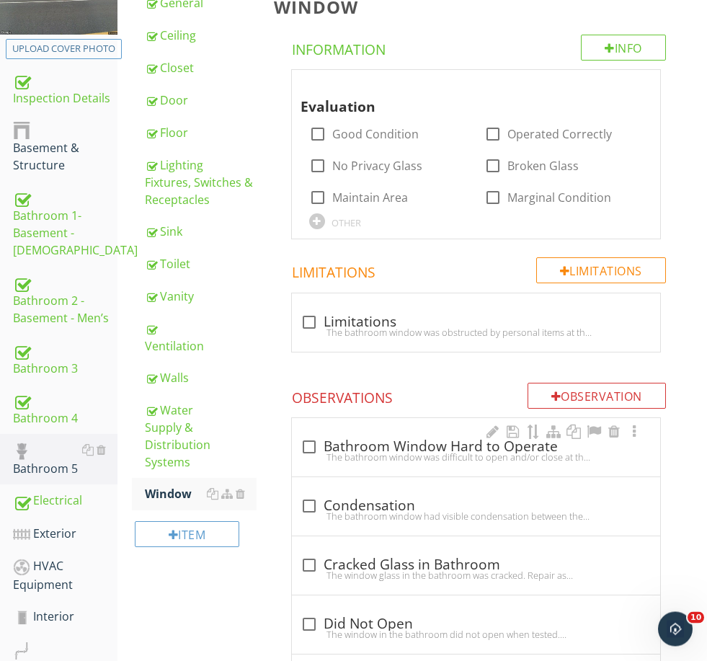
scroll to position [304, 0]
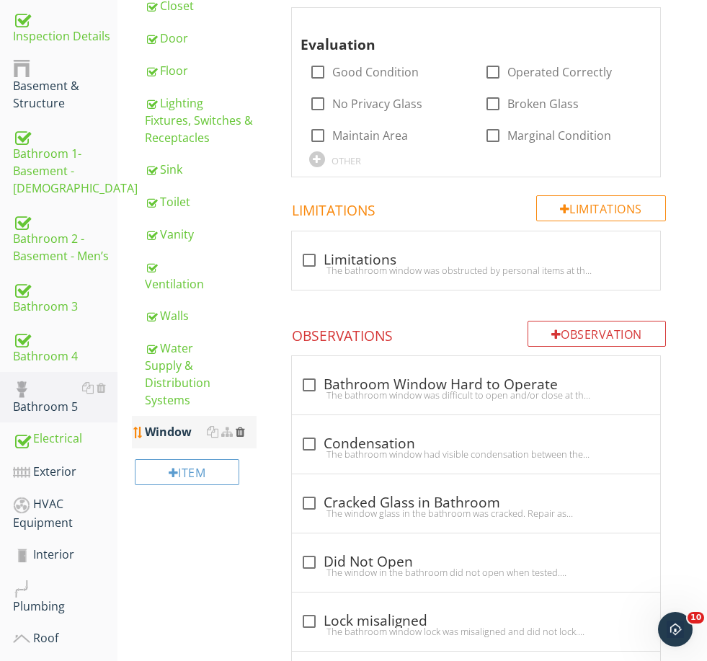
click at [242, 426] on div at bounding box center [240, 432] width 9 height 12
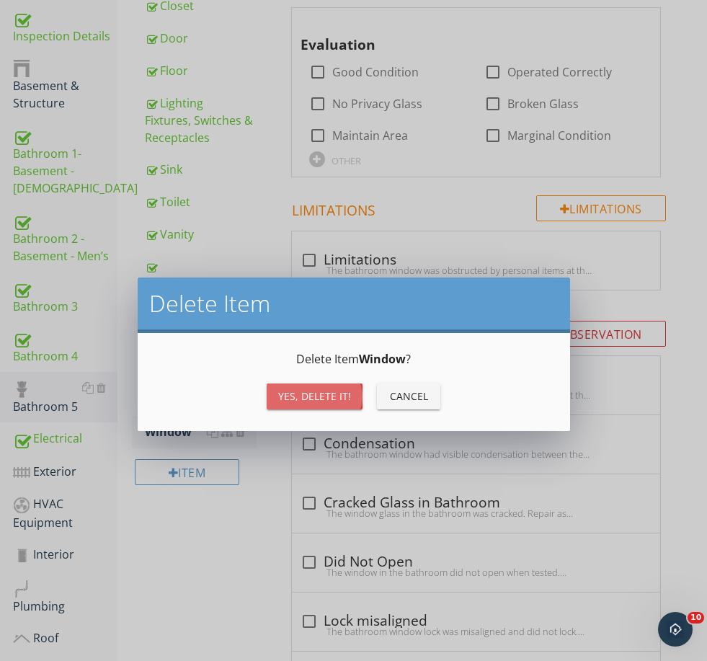
click at [291, 394] on div "Yes, Delete it!" at bounding box center [314, 396] width 73 height 15
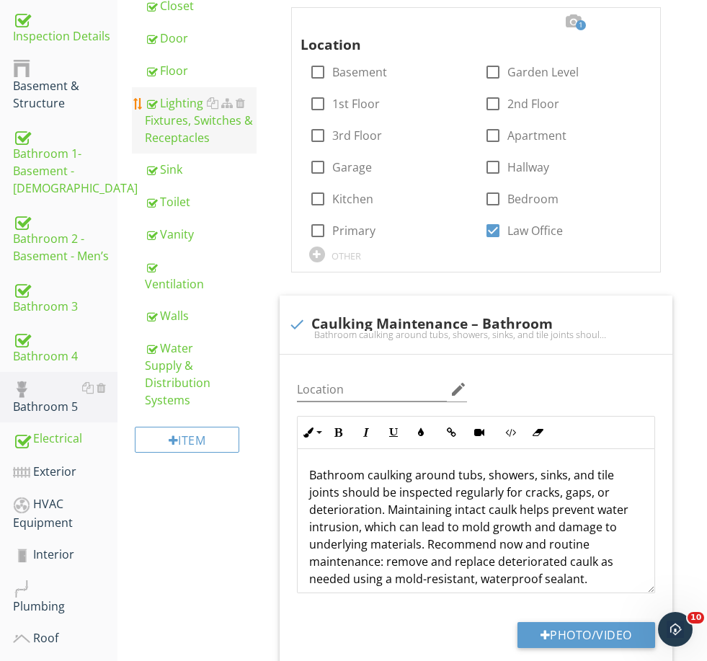
click at [198, 128] on div "Lighting Fixtures, Switches & Receptacles" at bounding box center [200, 120] width 111 height 52
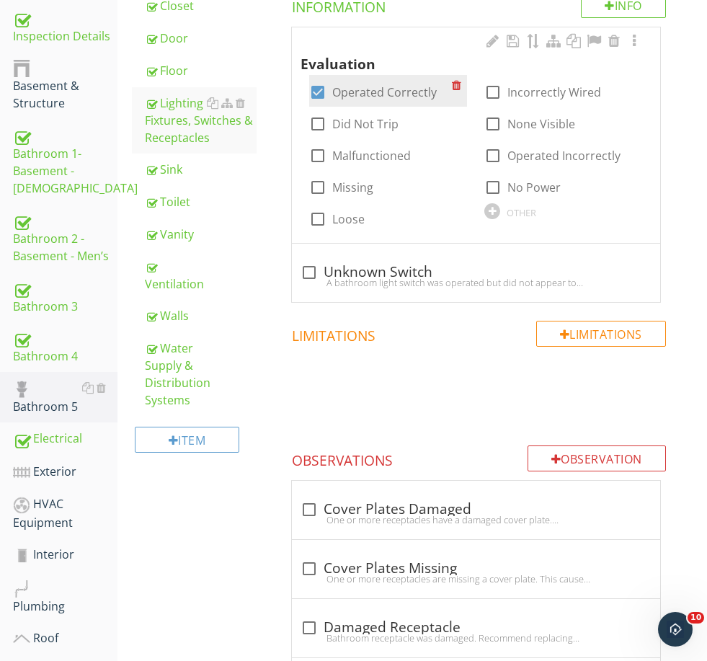
click at [380, 92] on label "Operated Correctly" at bounding box center [384, 92] width 105 height 14
checkbox input "false"
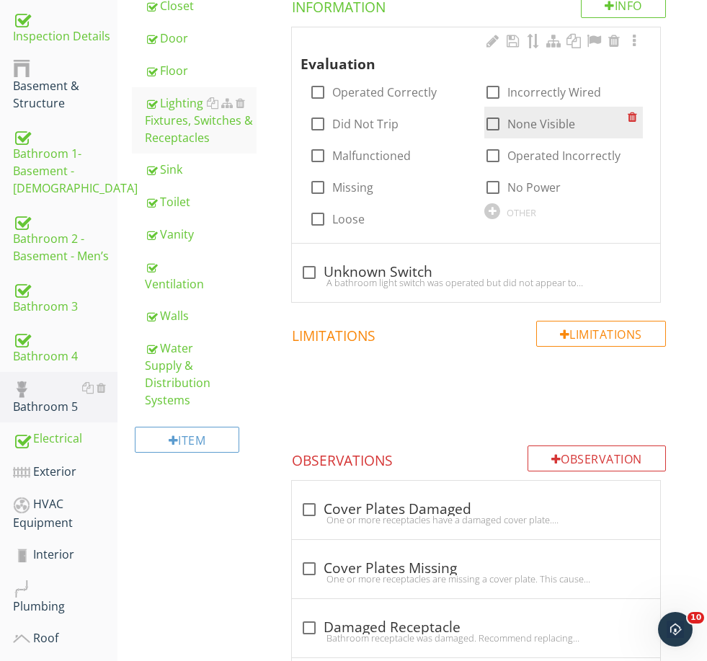
click at [523, 124] on label "None Visible" at bounding box center [542, 124] width 68 height 14
checkbox input "true"
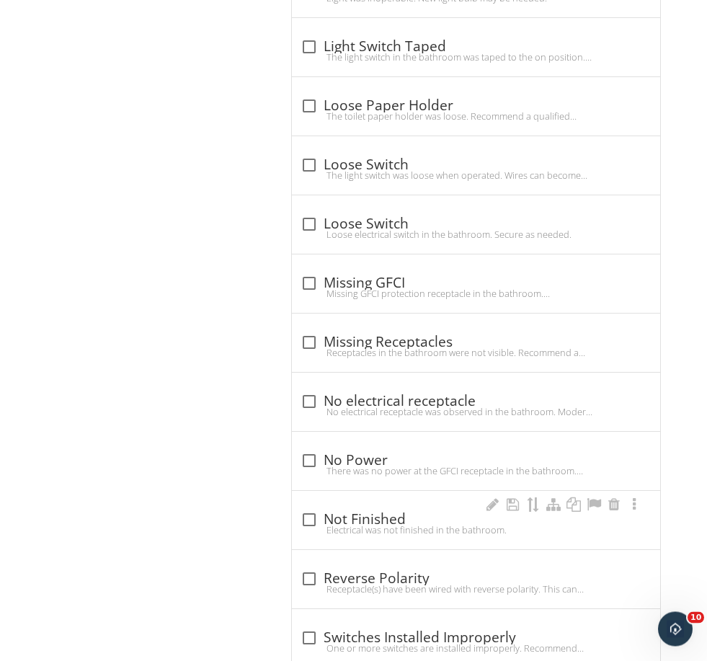
scroll to position [1181, 0]
click at [372, 288] on div "Missing GFCI protection receptacle in the bathroom. Receptacles near water shou…" at bounding box center [476, 294] width 351 height 12
checkbox input "true"
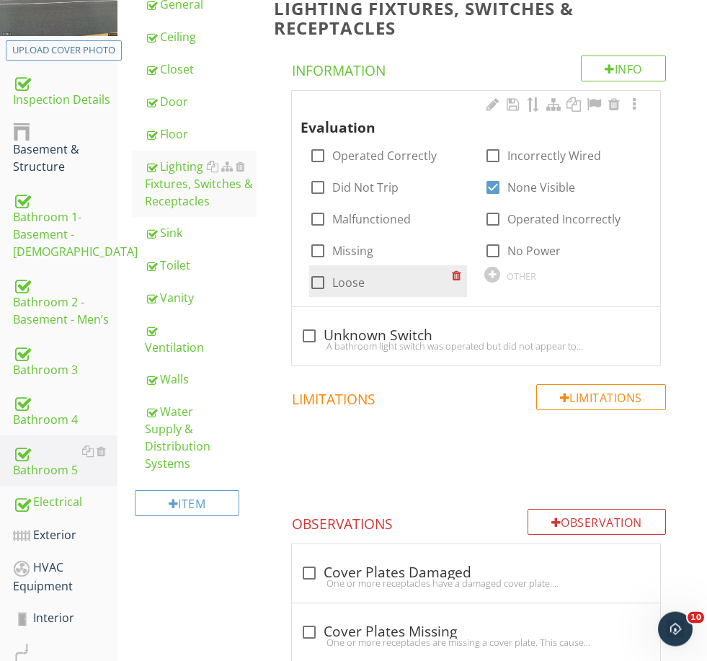
scroll to position [241, 0]
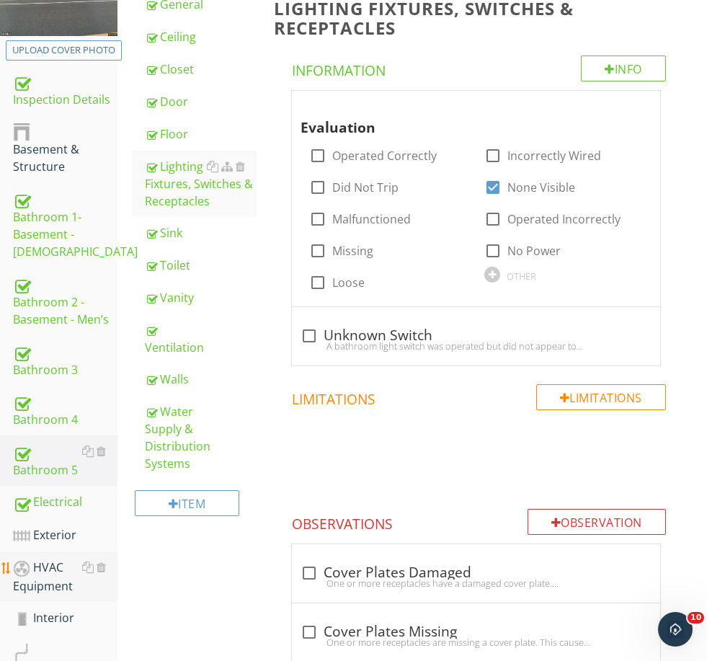
click at [50, 567] on div "HVAC Equipment" at bounding box center [65, 577] width 105 height 36
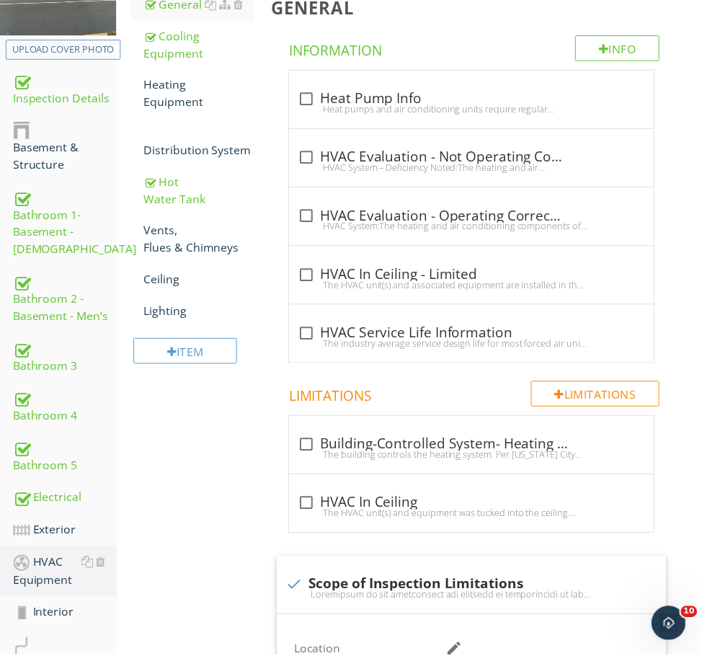
scroll to position [241, 0]
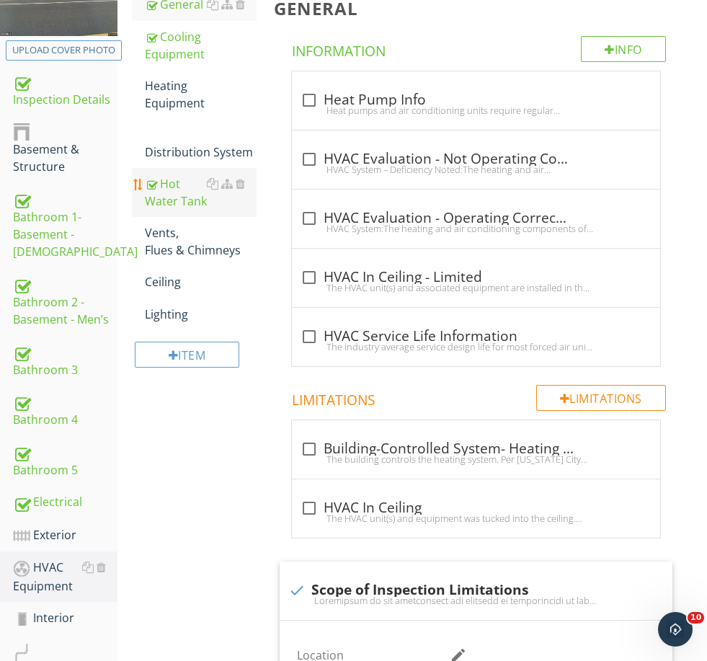
click at [170, 190] on div "Hot Water Tank" at bounding box center [200, 192] width 111 height 35
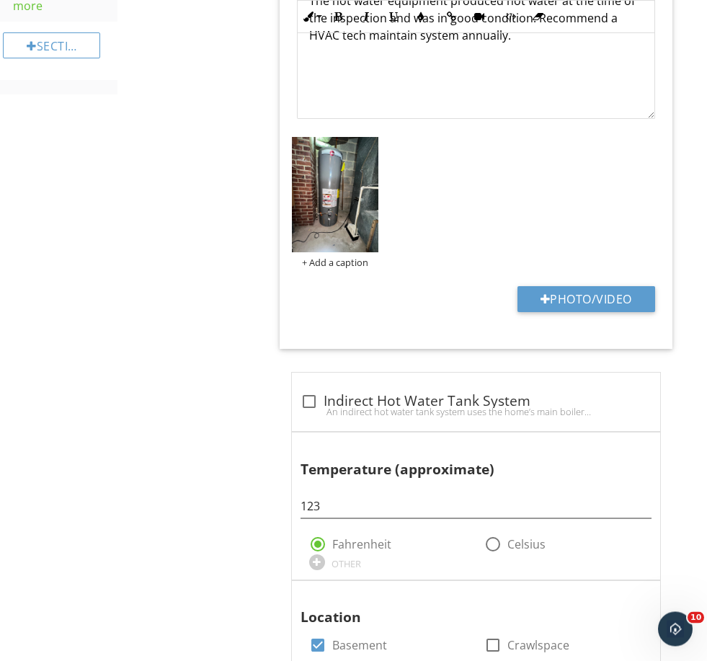
scroll to position [1091, 0]
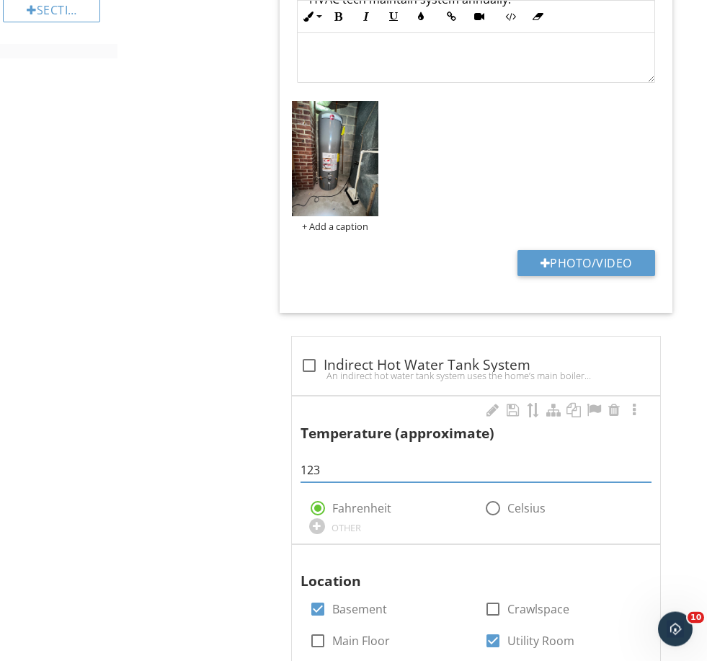
click at [322, 464] on input "123" at bounding box center [476, 471] width 351 height 24
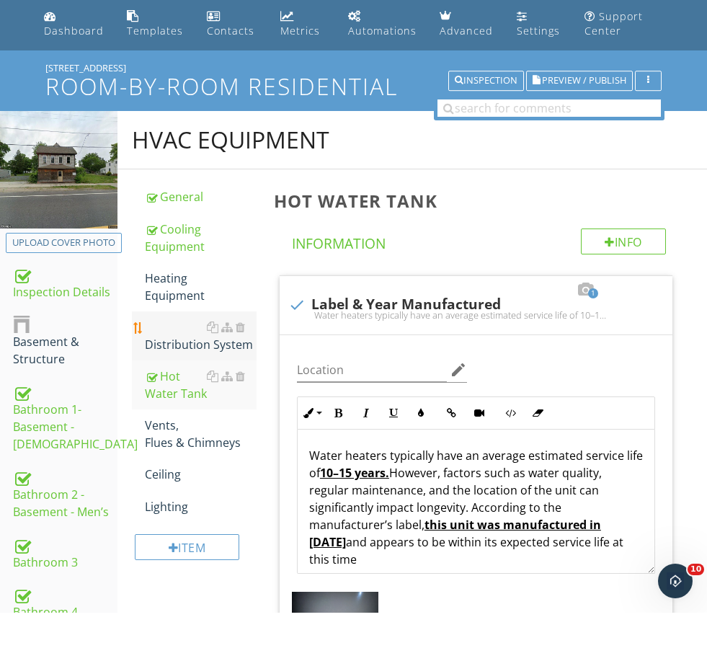
scroll to position [40, 0]
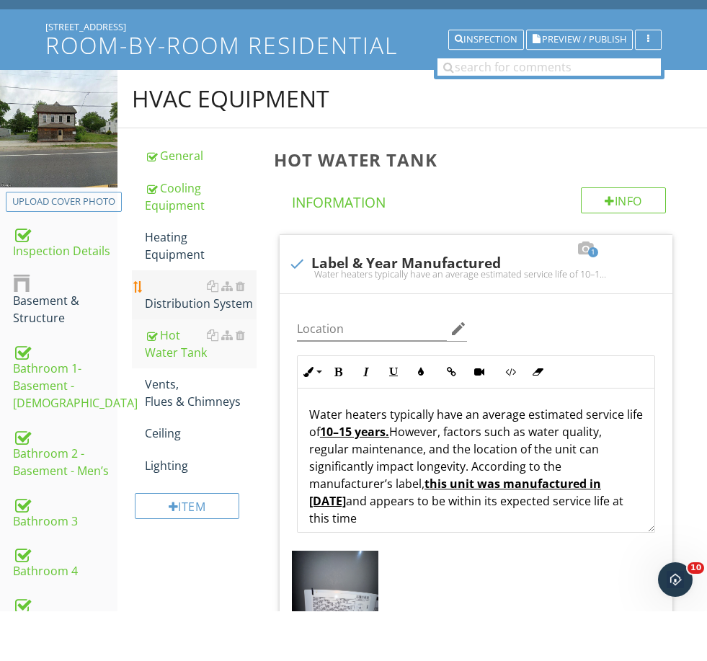
type input "124"
click at [196, 327] on div "Distribution System" at bounding box center [200, 344] width 111 height 35
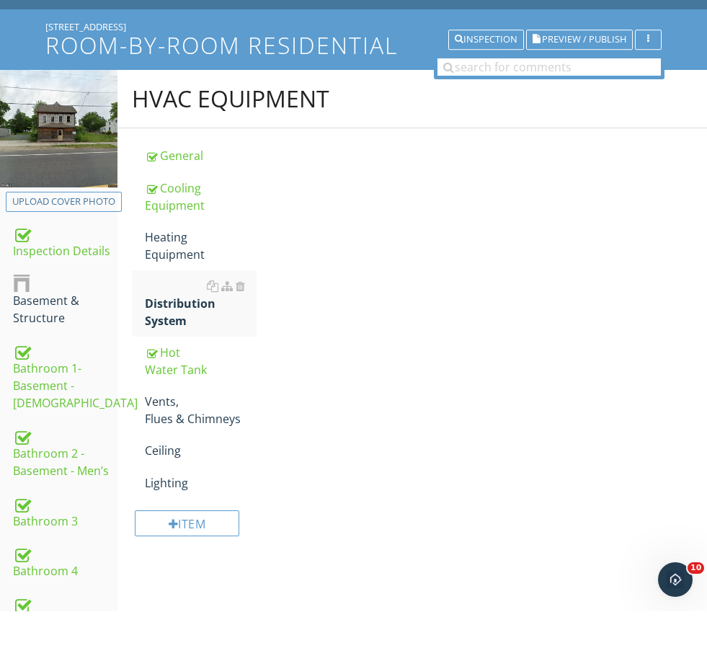
scroll to position [90, 0]
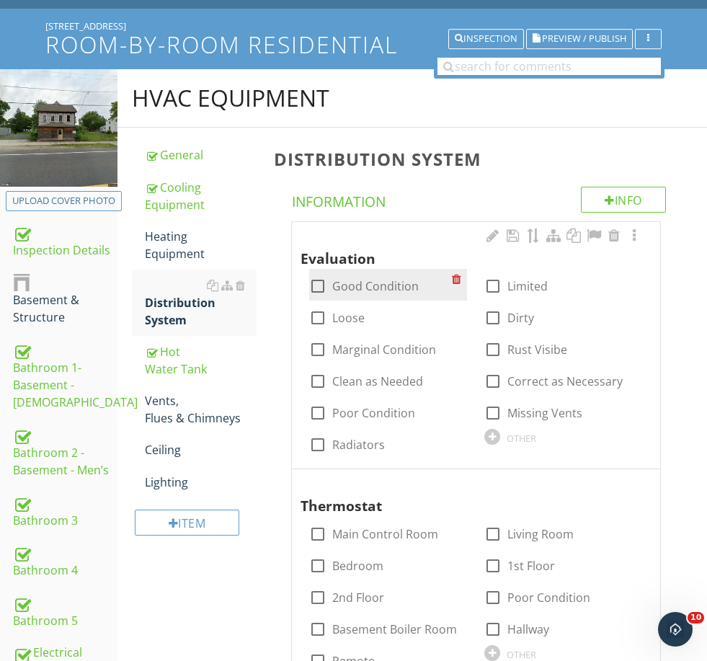
click at [368, 270] on div "check_box_outline_blank Good Condition" at bounding box center [388, 285] width 159 height 32
click at [366, 279] on label "Good Condition" at bounding box center [375, 286] width 87 height 14
checkbox input "true"
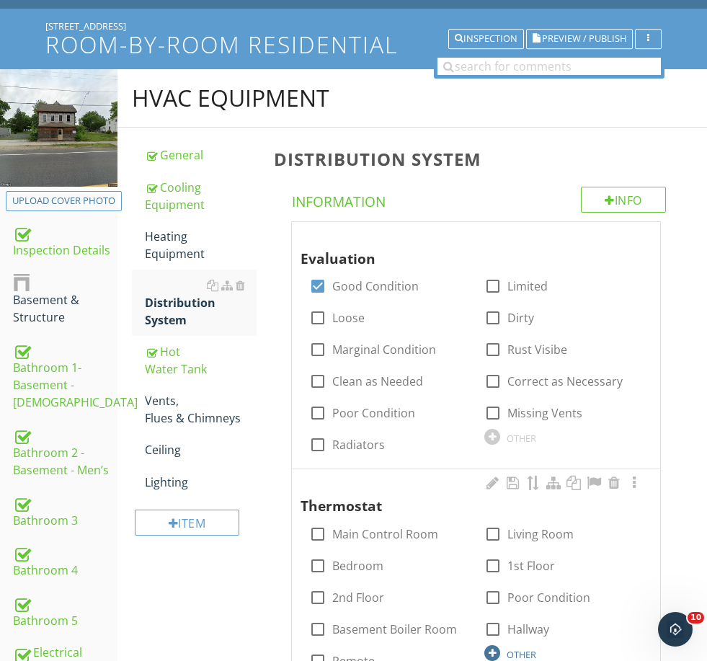
click at [521, 649] on div "OTHER" at bounding box center [522, 655] width 30 height 12
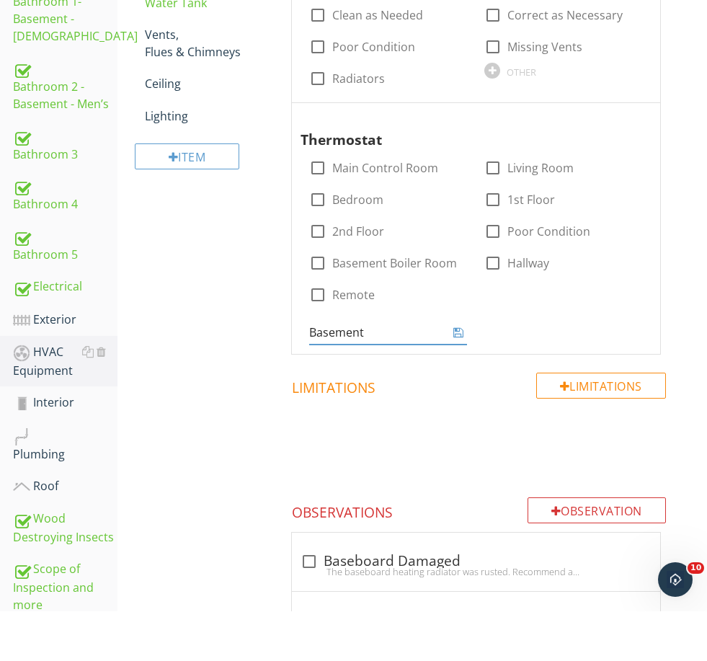
type input "Basement"
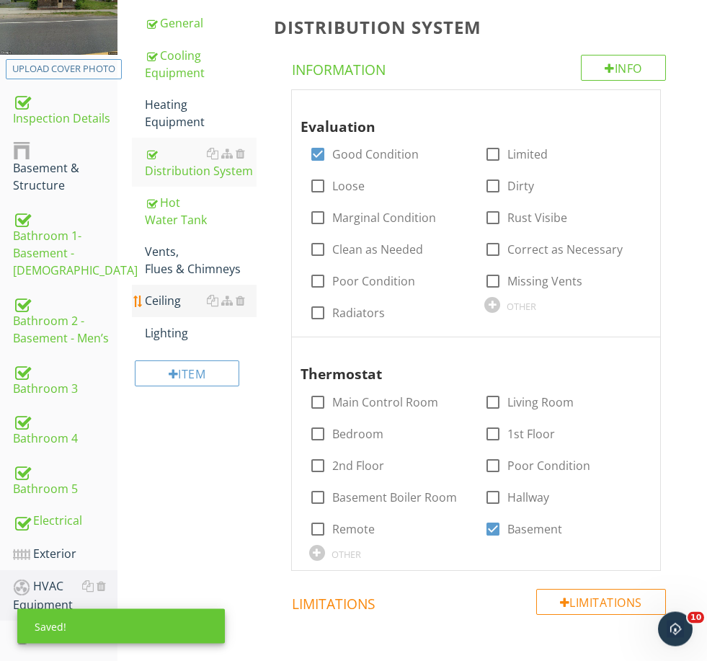
scroll to position [222, 0]
click at [166, 261] on div "Vents, Flues & Chimneys" at bounding box center [200, 260] width 111 height 35
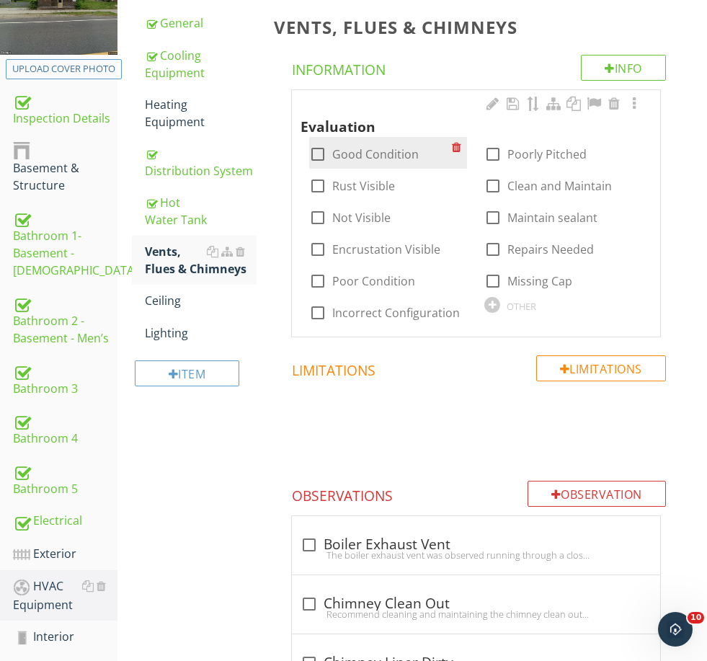
click at [367, 147] on label "Good Condition" at bounding box center [375, 154] width 87 height 14
checkbox input "true"
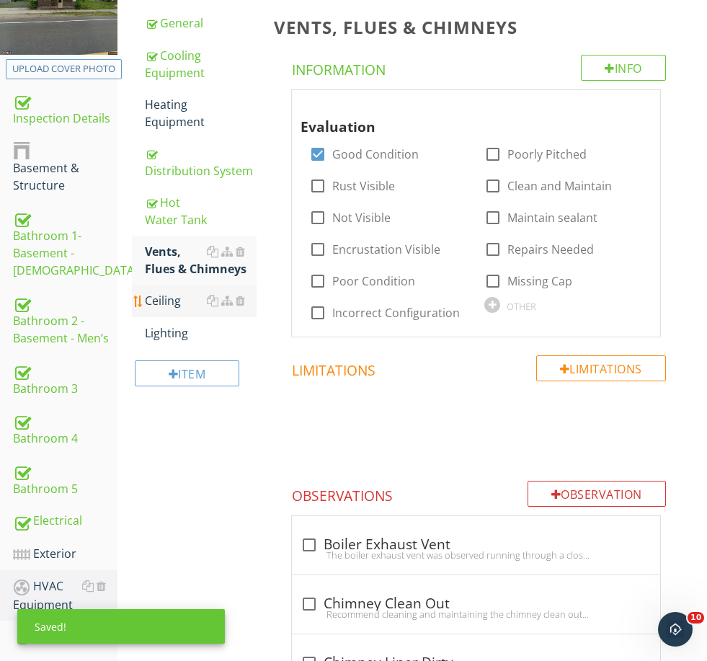
click at [185, 306] on div "Ceiling" at bounding box center [200, 300] width 111 height 17
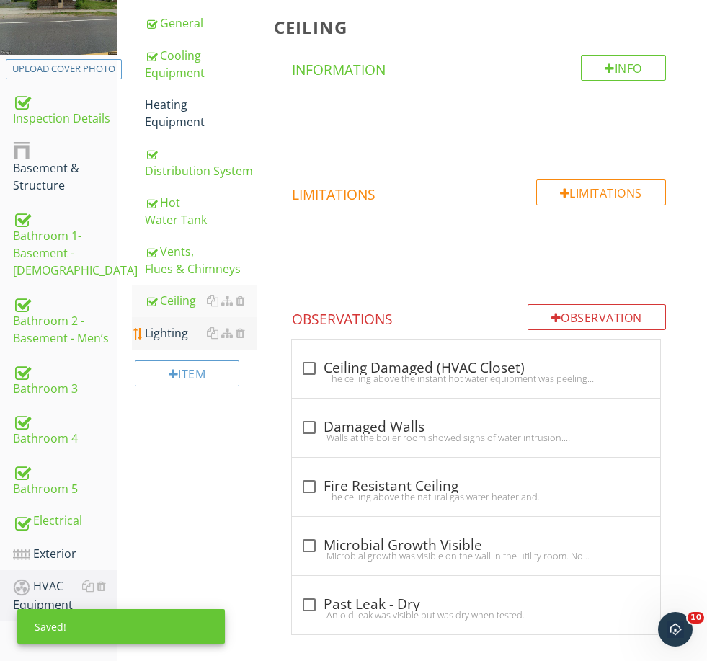
click at [169, 345] on link "Lighting" at bounding box center [200, 333] width 111 height 32
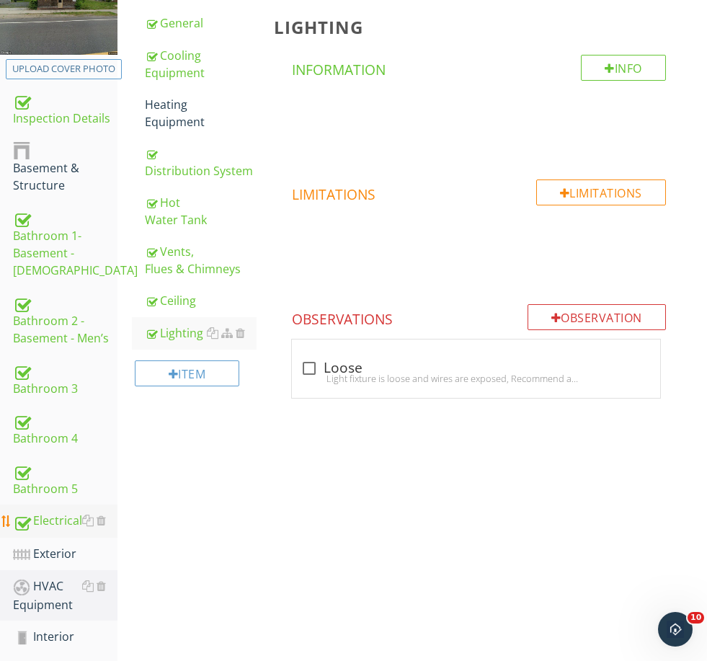
click at [46, 525] on div "Electrical" at bounding box center [65, 521] width 105 height 19
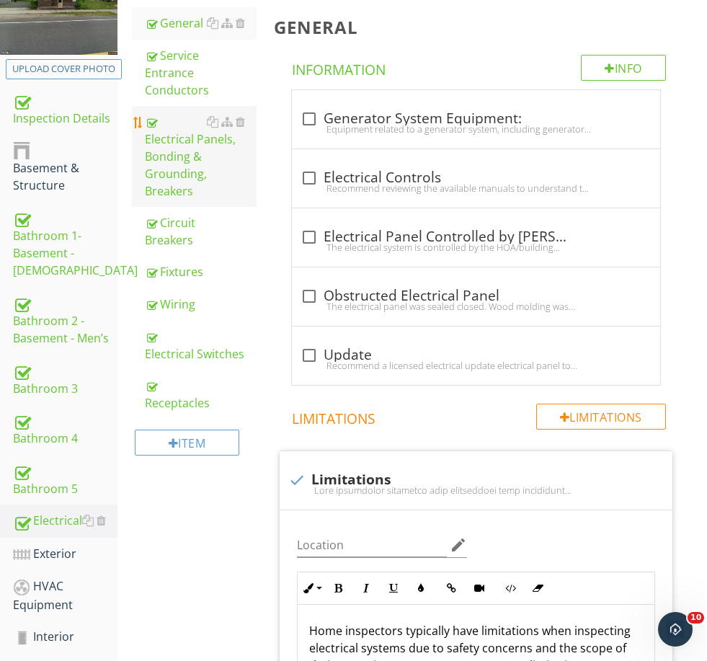
click at [168, 172] on div "Electrical Panels, Bonding & Grounding, Breakers" at bounding box center [200, 156] width 111 height 87
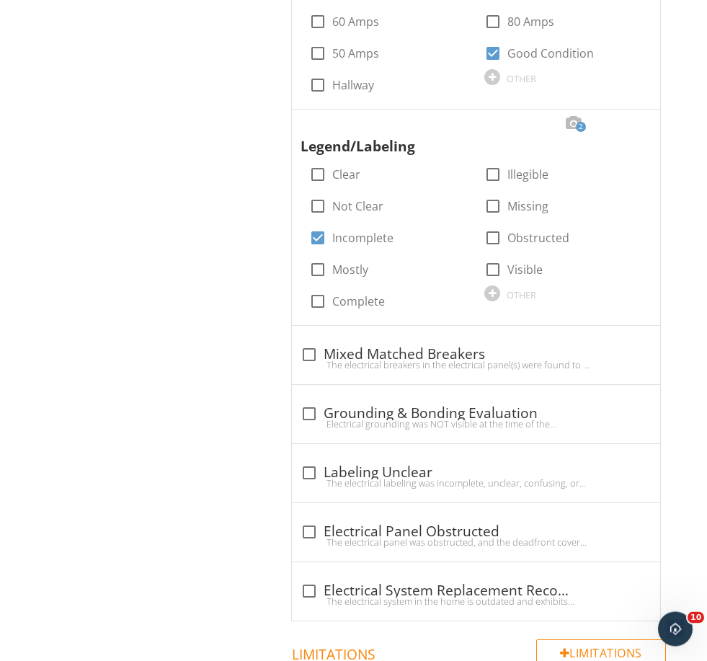
scroll to position [1675, 0]
click at [337, 520] on div "check_box_outline_blank Electrical Panel Obstructed" at bounding box center [476, 530] width 351 height 20
checkbox input "true"
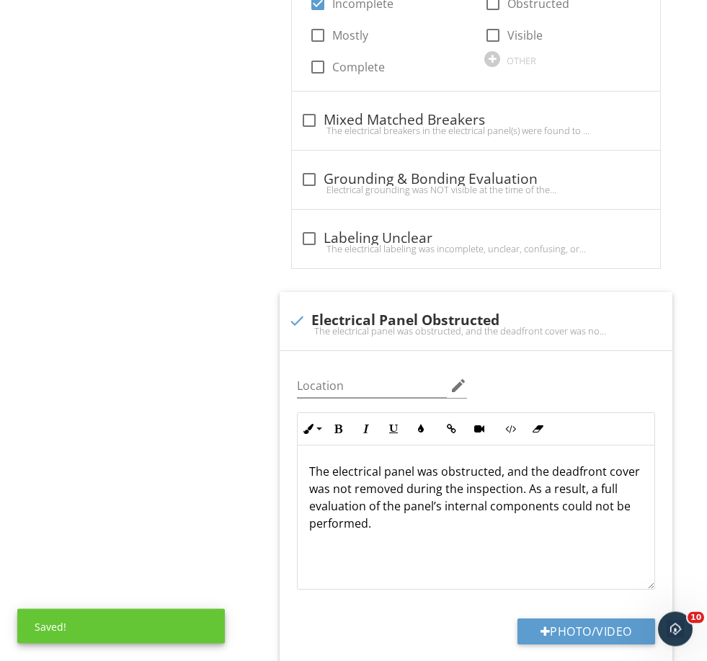
scroll to position [1919, 0]
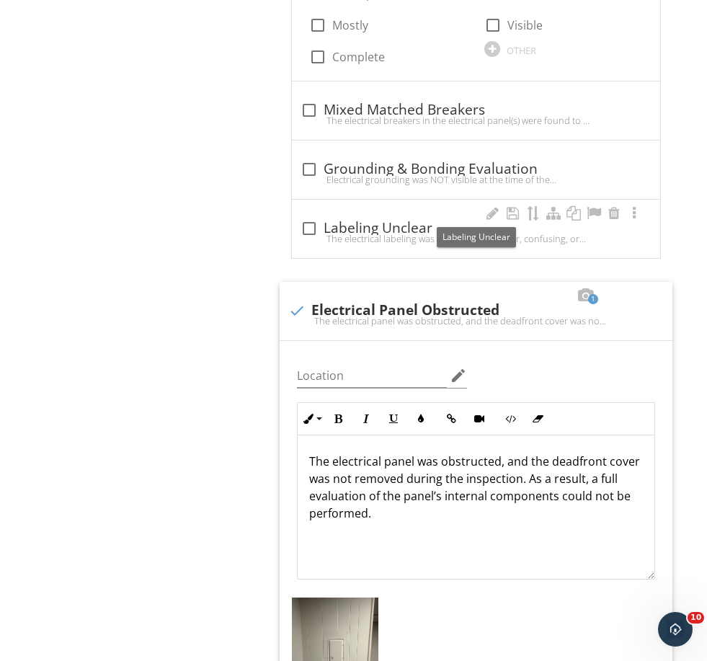
click at [445, 220] on div "check_box_outline_blank Labeling Unclear" at bounding box center [476, 228] width 351 height 17
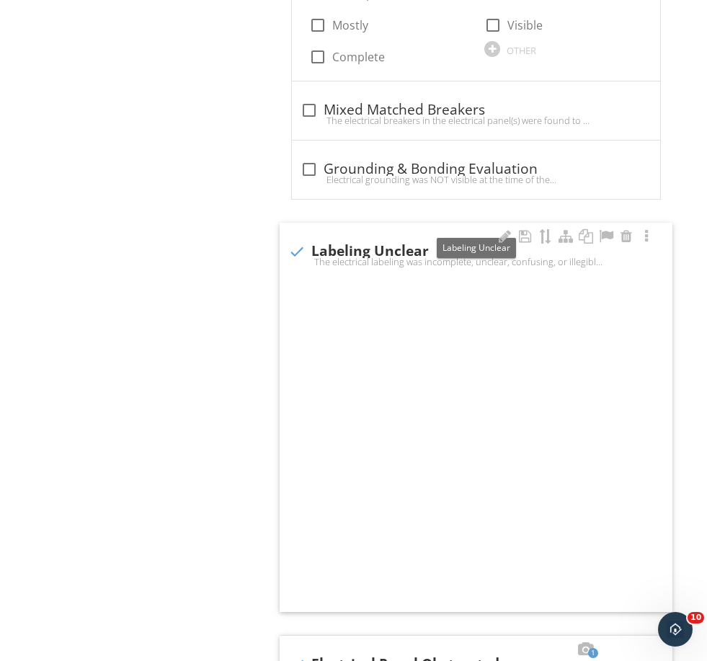
checkbox input "true"
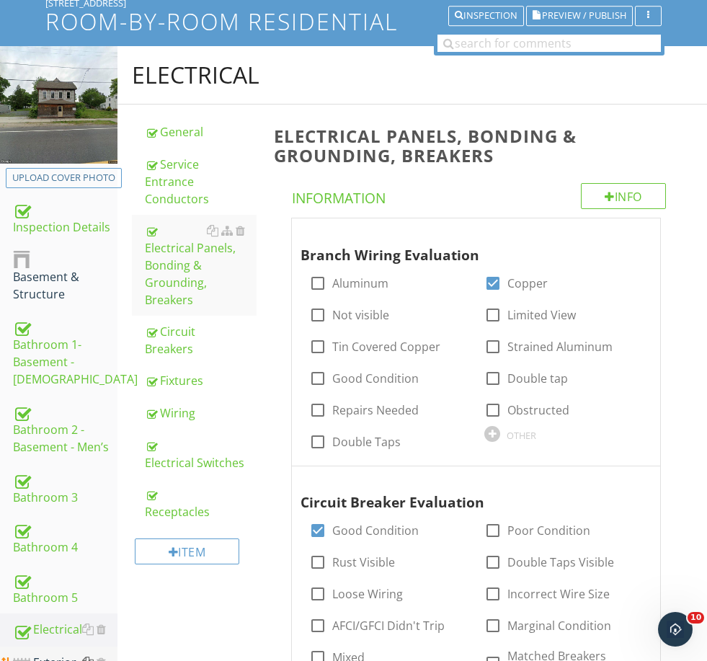
scroll to position [205, 0]
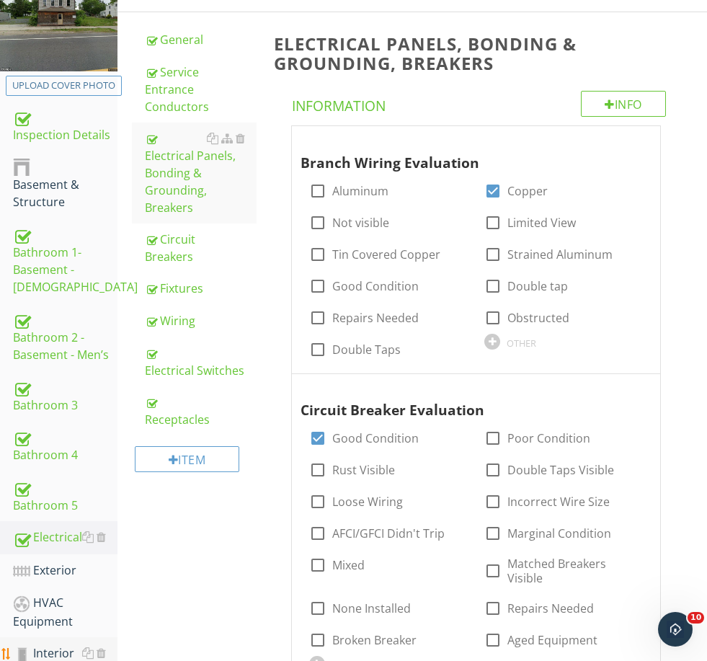
click at [52, 642] on link "Interior" at bounding box center [65, 653] width 105 height 33
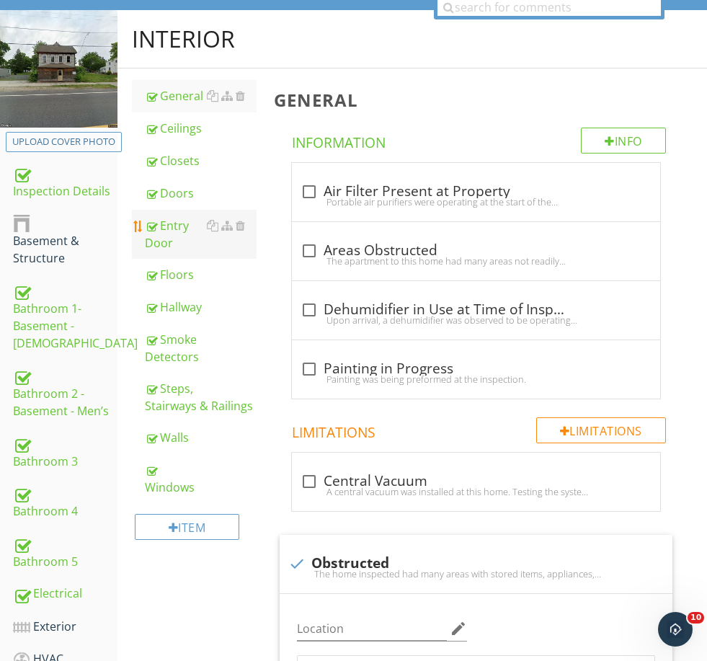
scroll to position [142, 0]
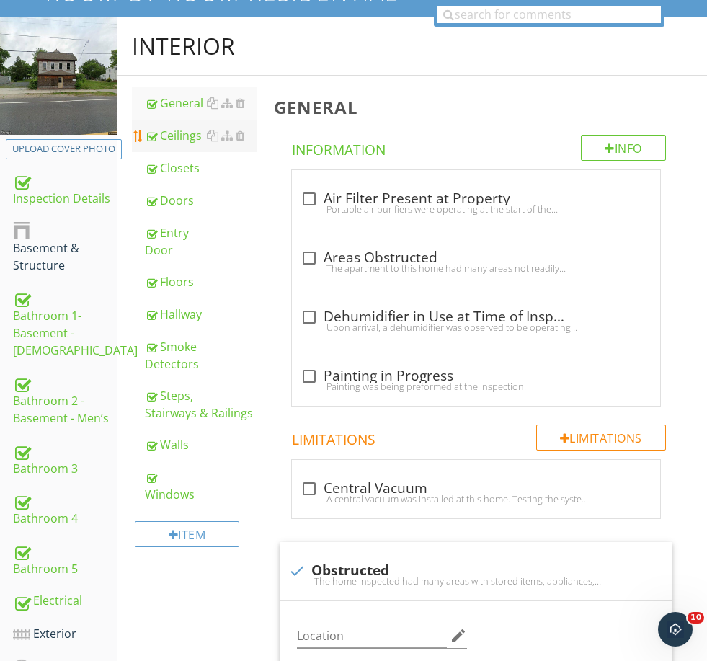
click at [170, 129] on div "Ceilings" at bounding box center [200, 135] width 111 height 17
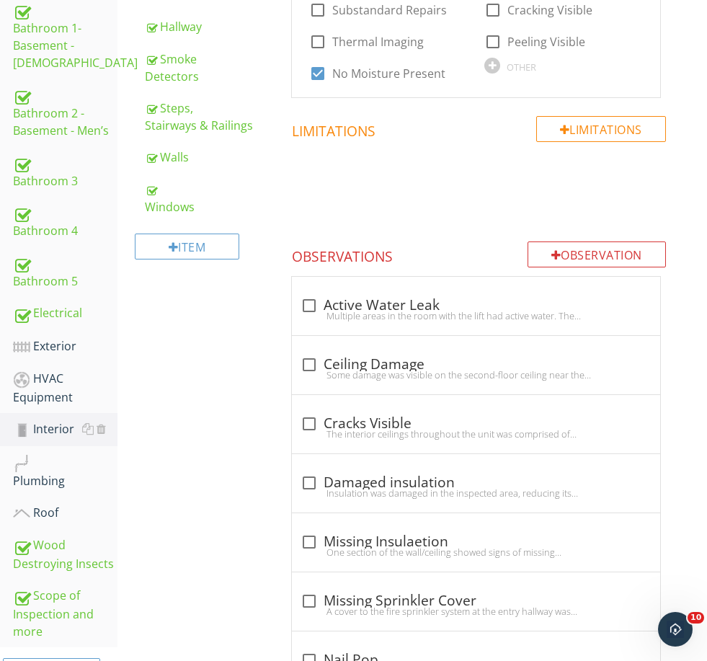
scroll to position [800, 0]
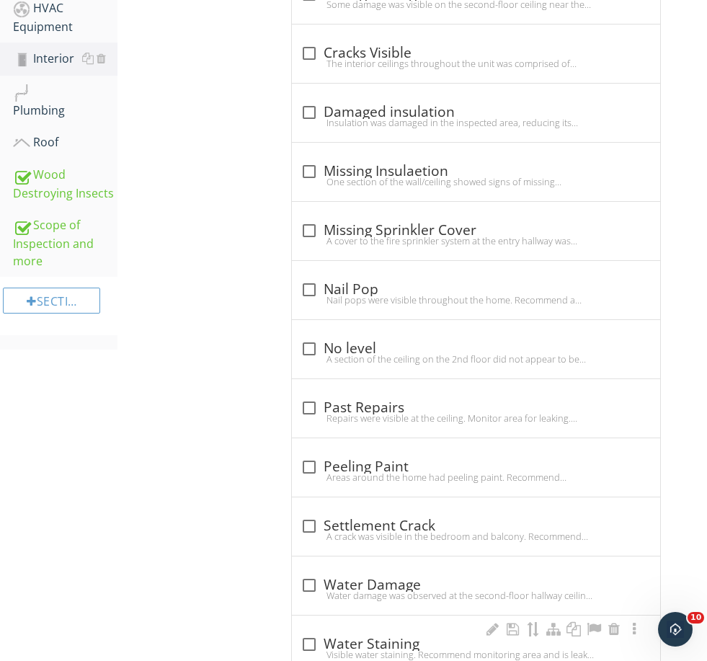
click at [371, 636] on div "check_box_outline_blank Water Staining" at bounding box center [476, 644] width 351 height 17
checkbox input "true"
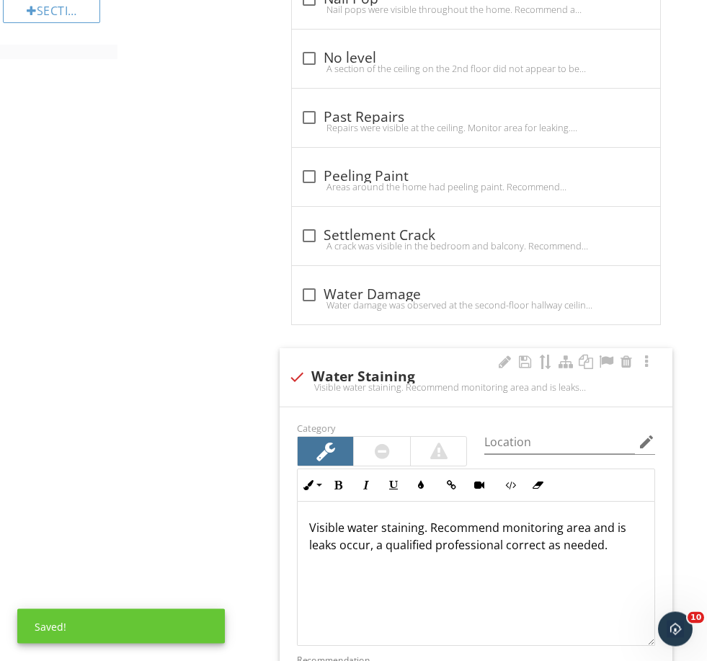
scroll to position [1091, 0]
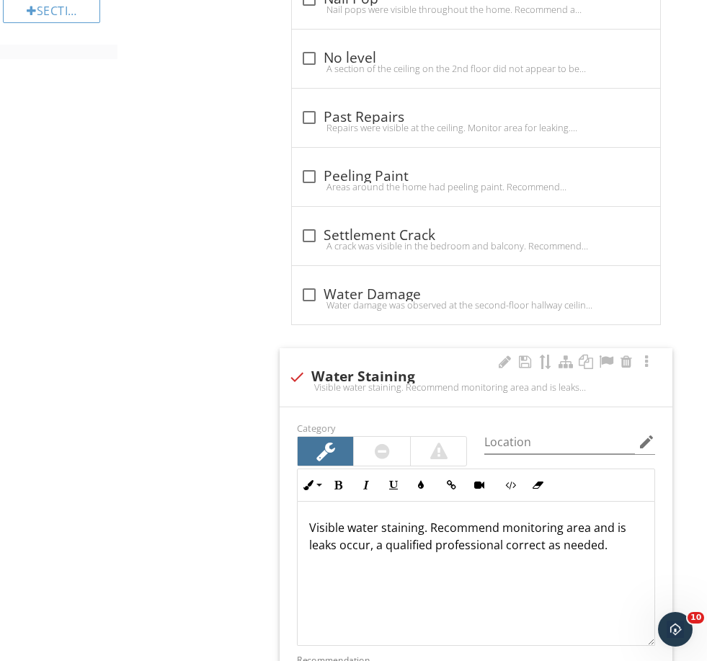
click at [428, 522] on p "Visible water staining. Recommend monitoring area and is leaks occur, a qualifi…" at bounding box center [476, 536] width 334 height 35
click at [579, 524] on p "Visible water staining. No moisture was detected st the time of the inspection.…" at bounding box center [476, 545] width 334 height 52
click at [606, 554] on p "Visible water staining. No moisture was detected at the time of the inspection.…" at bounding box center [476, 545] width 334 height 52
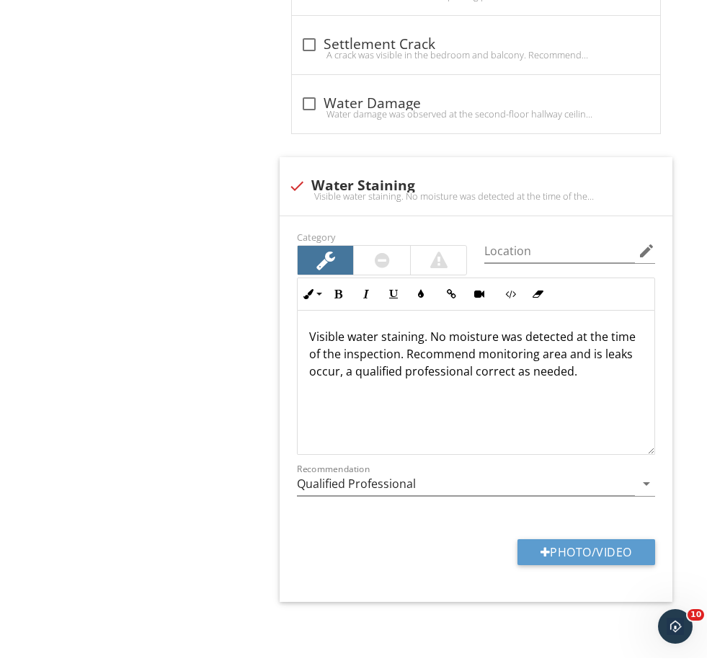
scroll to position [1232, 0]
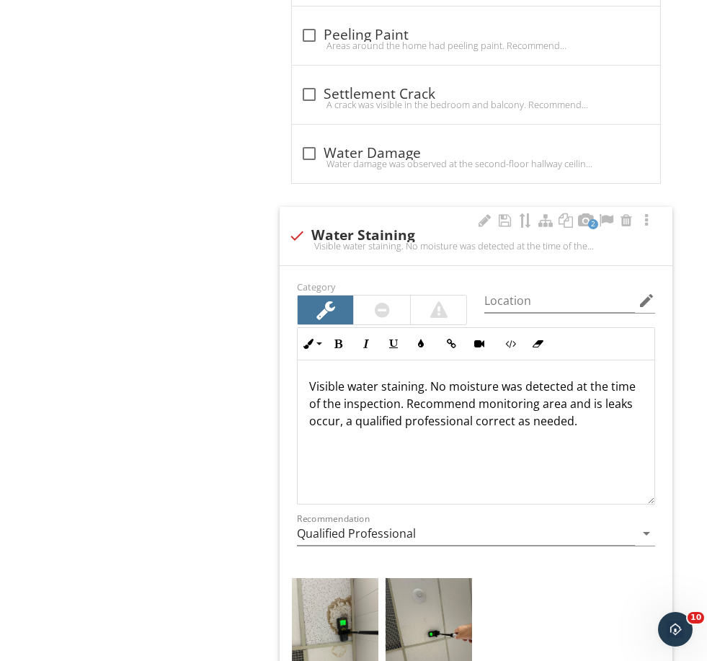
click at [406, 398] on p "Visible water staining. No moisture was detected at the time of the inspection.…" at bounding box center [476, 404] width 334 height 52
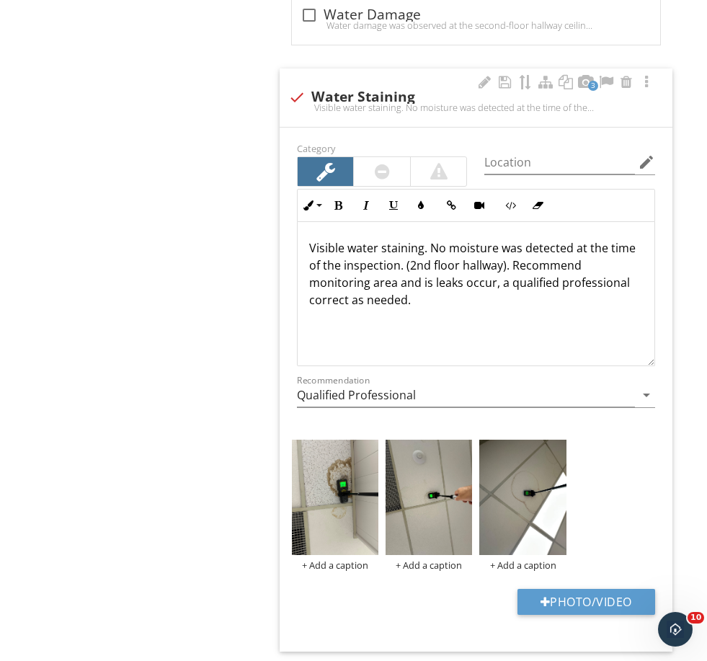
click at [503, 260] on p "Visible water staining. No moisture was detected at the time of the inspection.…" at bounding box center [476, 273] width 334 height 69
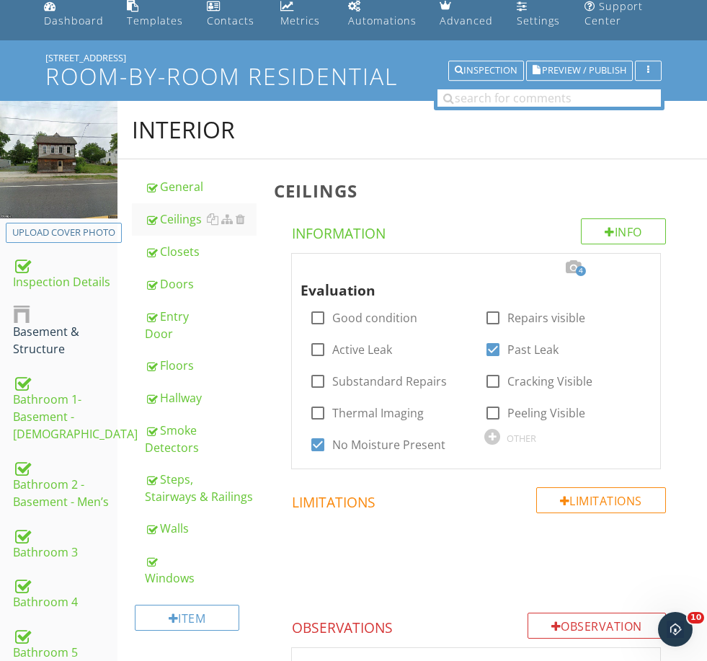
scroll to position [0, 0]
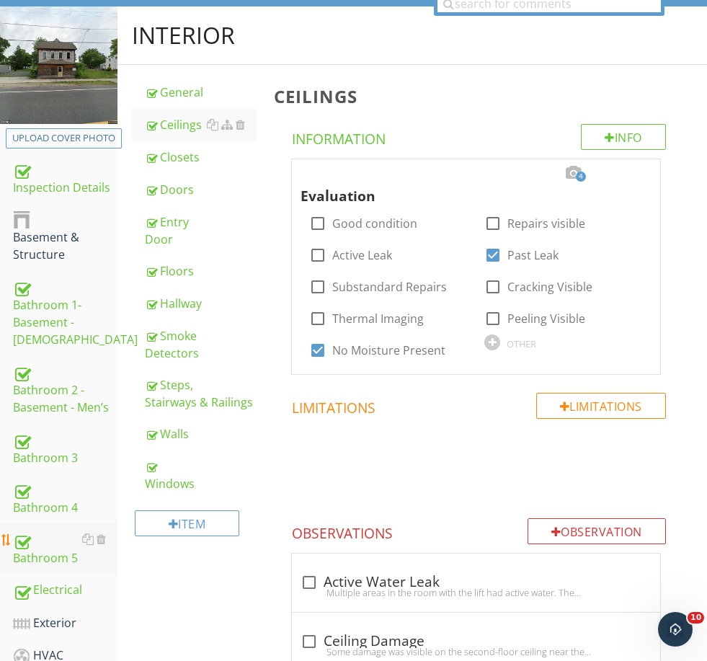
click at [55, 561] on div "Bathroom 5" at bounding box center [65, 549] width 105 height 36
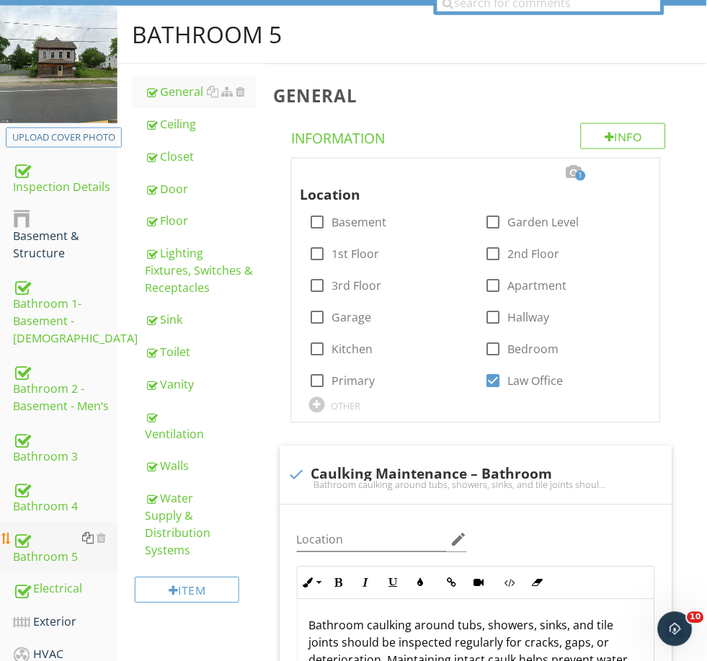
scroll to position [153, 0]
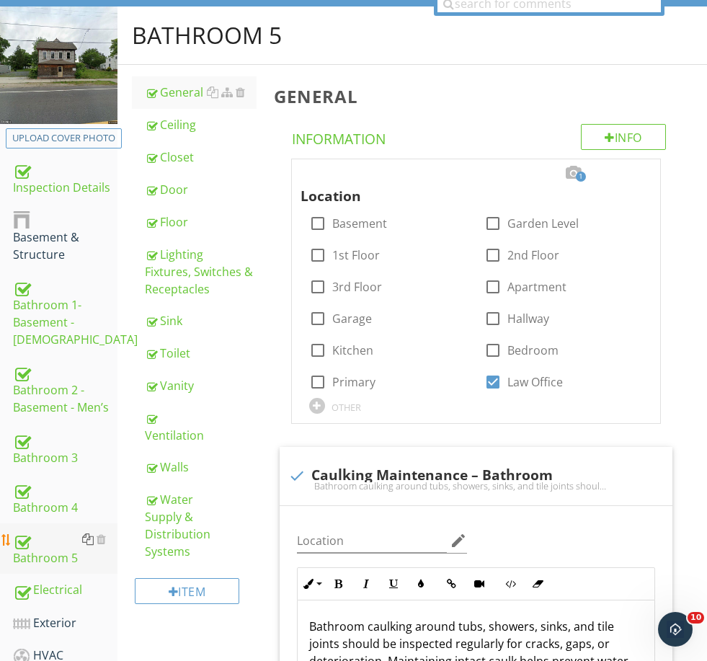
click at [89, 541] on div at bounding box center [88, 540] width 12 height 12
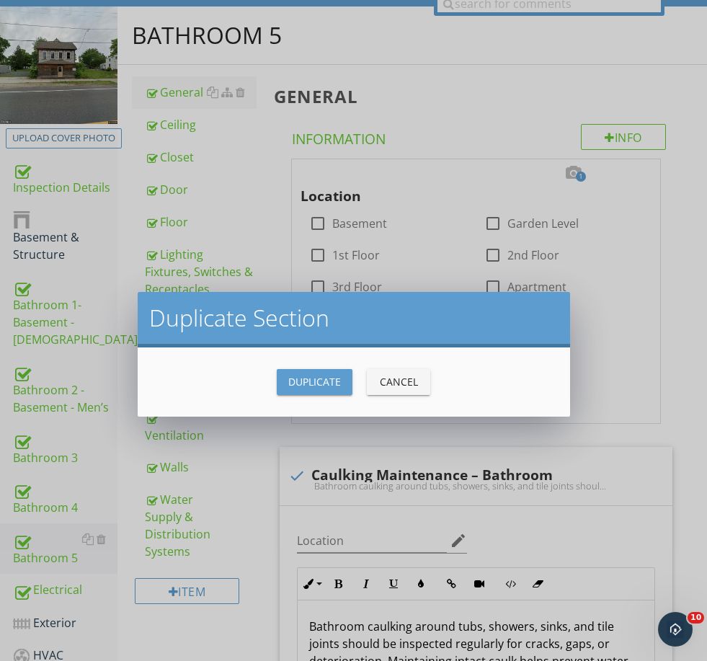
click at [315, 377] on div "Duplicate" at bounding box center [314, 381] width 53 height 15
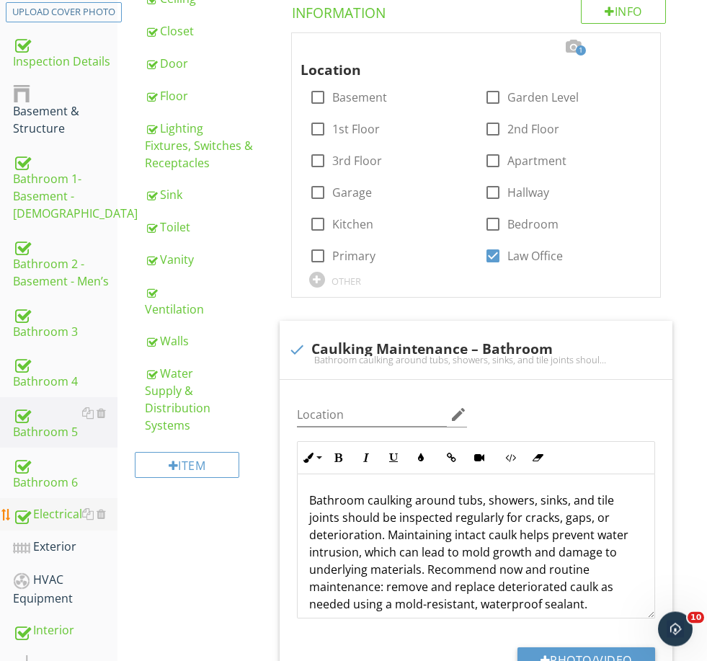
scroll to position [279, 0]
click at [44, 481] on div "Bathroom 6" at bounding box center [65, 473] width 105 height 36
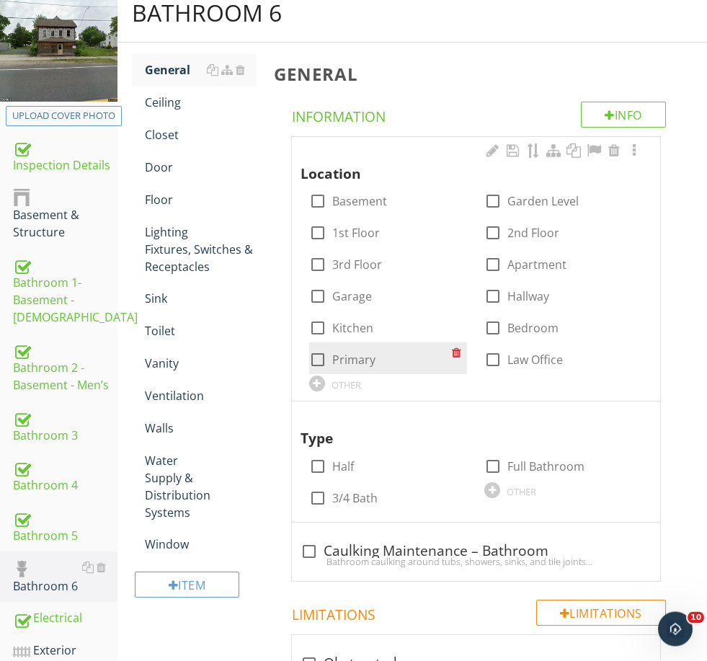
scroll to position [175, 0]
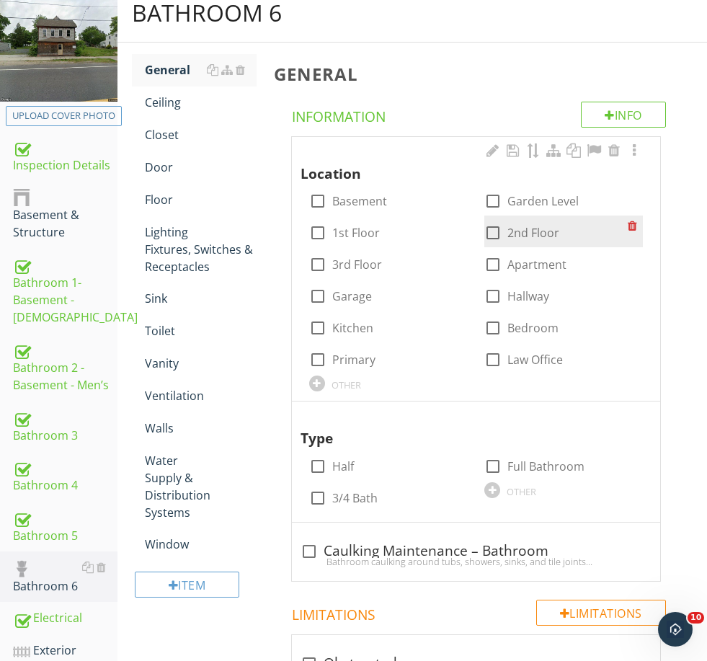
click at [526, 230] on label "2nd Floor" at bounding box center [534, 233] width 52 height 14
checkbox input "true"
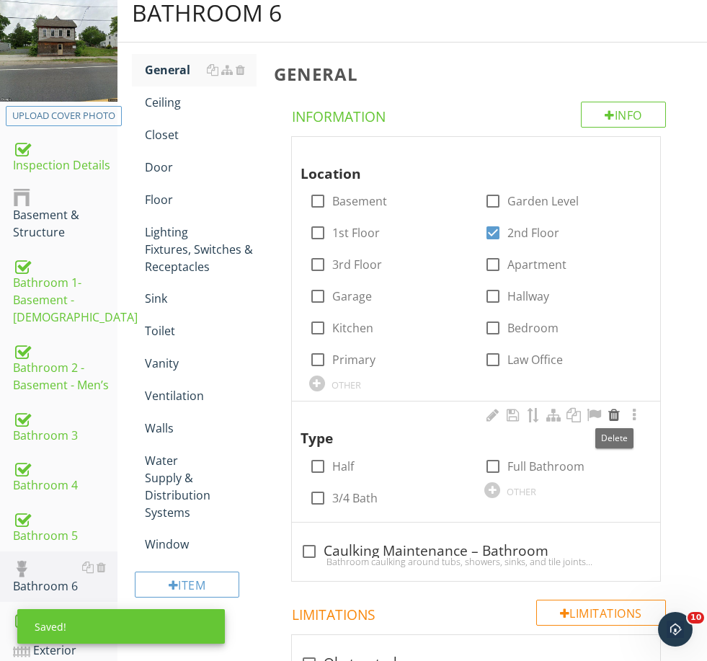
click at [610, 414] on div at bounding box center [614, 415] width 17 height 14
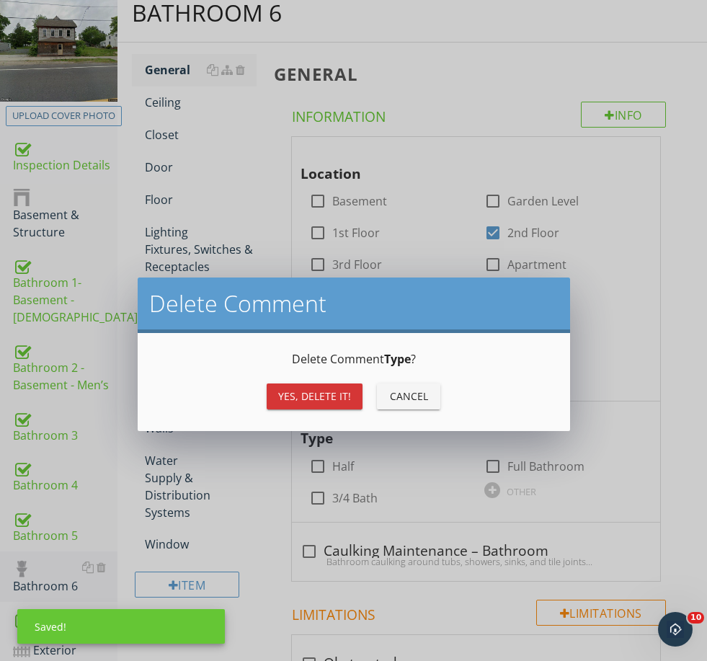
click at [311, 397] on div "Yes, Delete it!" at bounding box center [314, 396] width 73 height 15
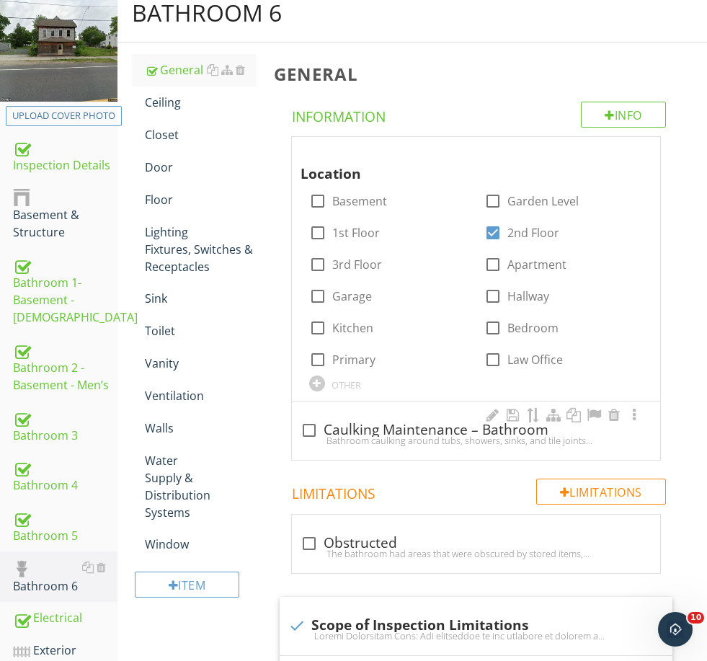
click at [367, 422] on div "check_box_outline_blank Caulking Maintenance – Bathroom" at bounding box center [476, 430] width 351 height 17
checkbox input "true"
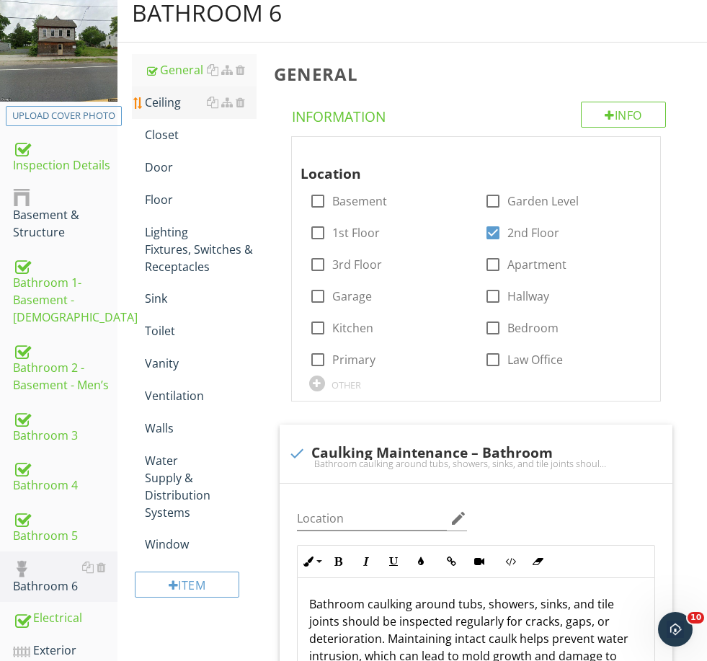
click at [170, 100] on div "Ceiling" at bounding box center [200, 102] width 111 height 17
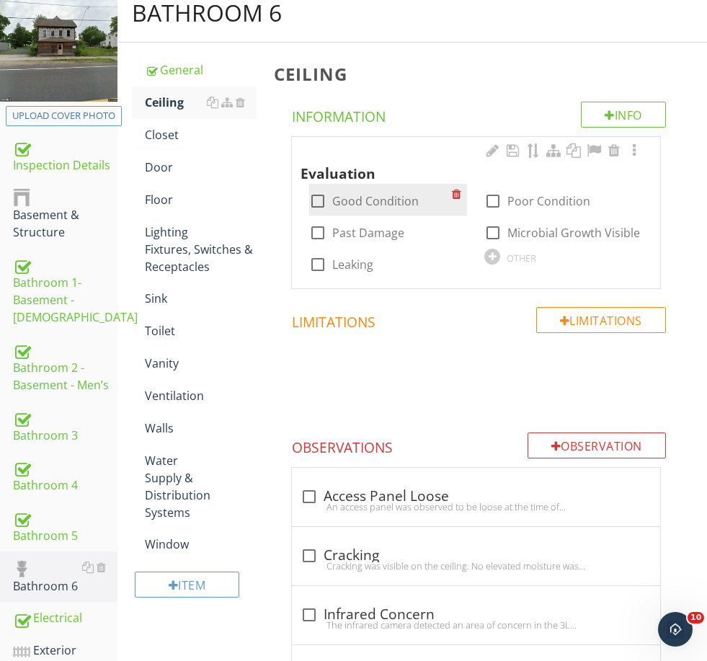
click at [361, 195] on label "Good Condition" at bounding box center [375, 201] width 87 height 14
checkbox input "true"
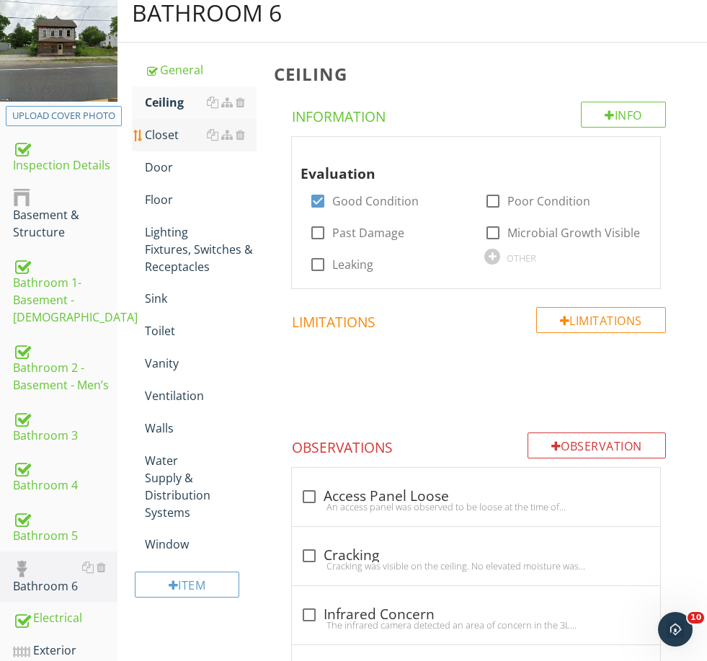
click at [174, 130] on div "Closet" at bounding box center [200, 134] width 111 height 17
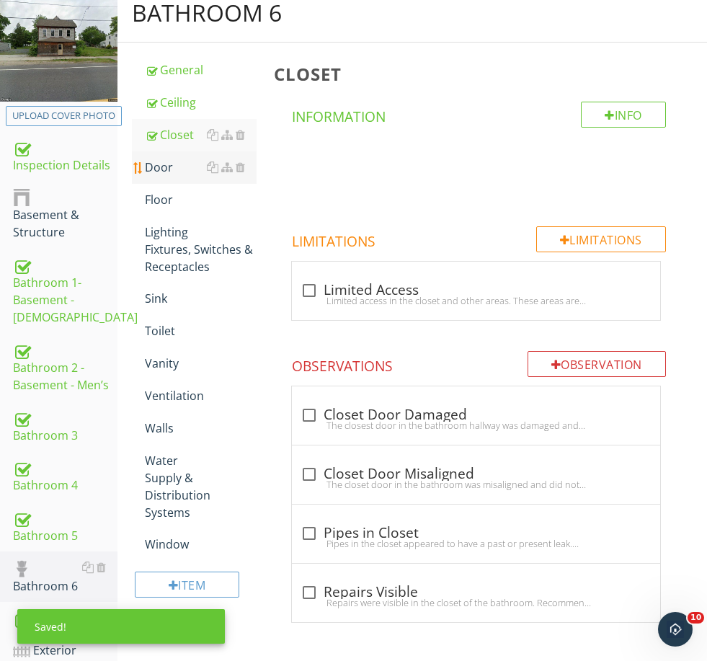
click at [161, 169] on div "Door" at bounding box center [200, 167] width 111 height 17
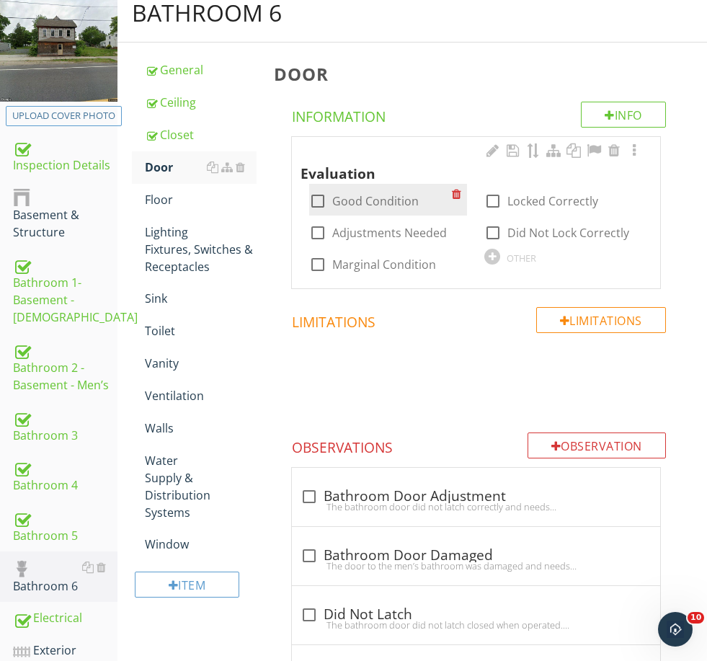
click at [378, 203] on label "Good Condition" at bounding box center [375, 201] width 87 height 14
checkbox input "true"
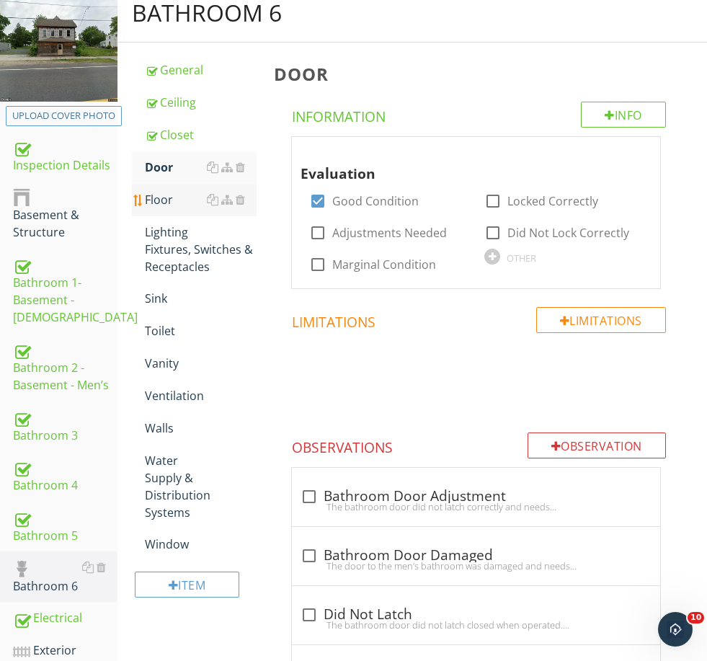
click at [174, 197] on div "Floor" at bounding box center [200, 199] width 111 height 17
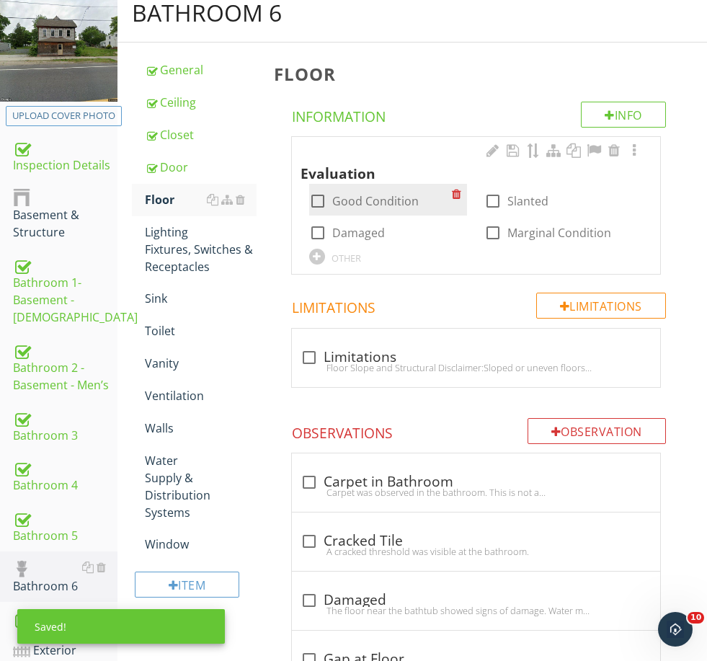
click at [363, 195] on label "Good Condition" at bounding box center [375, 201] width 87 height 14
checkbox input "true"
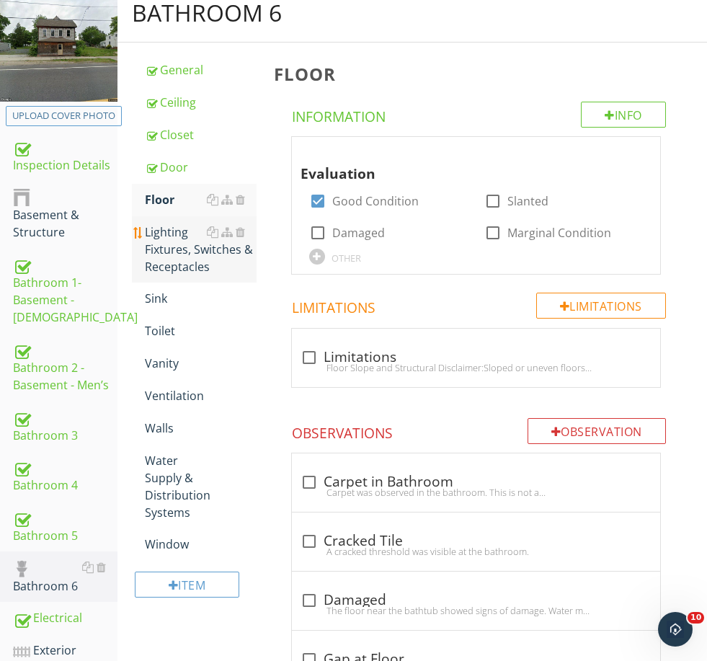
click at [176, 234] on div "Lighting Fixtures, Switches & Receptacles" at bounding box center [200, 250] width 111 height 52
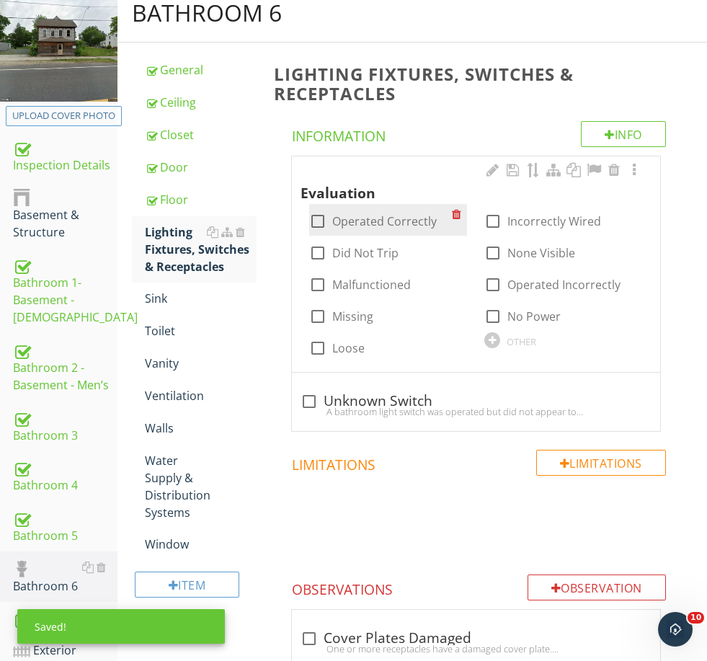
click at [376, 217] on label "Operated Correctly" at bounding box center [384, 221] width 105 height 14
checkbox input "true"
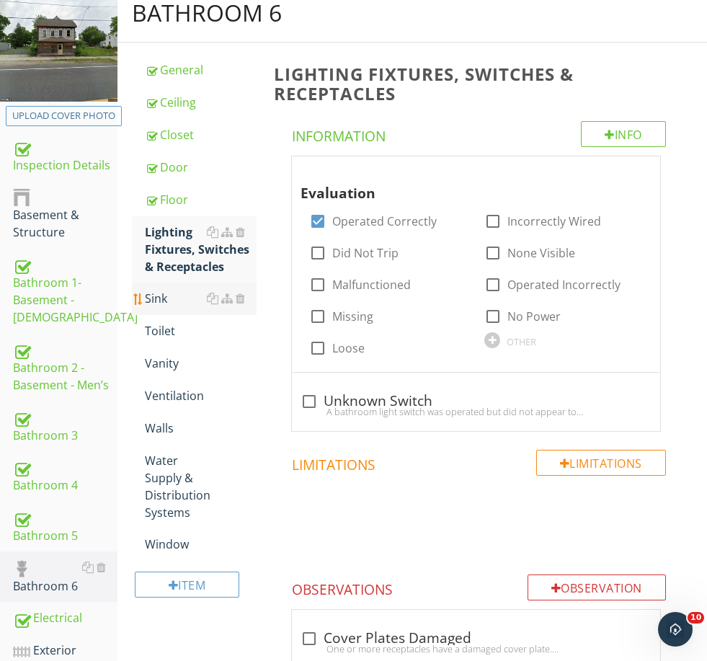
click at [160, 293] on div "Sink" at bounding box center [200, 298] width 111 height 17
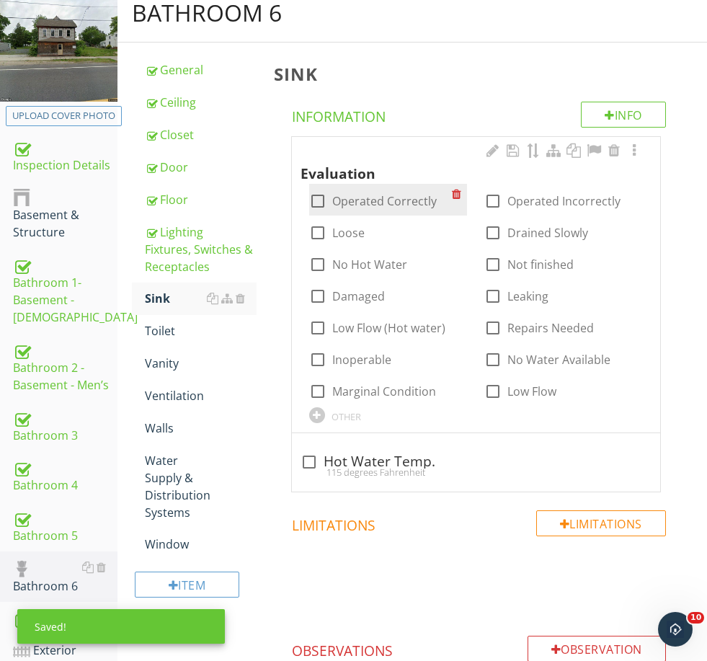
click at [371, 194] on label "Operated Correctly" at bounding box center [384, 201] width 105 height 14
checkbox input "true"
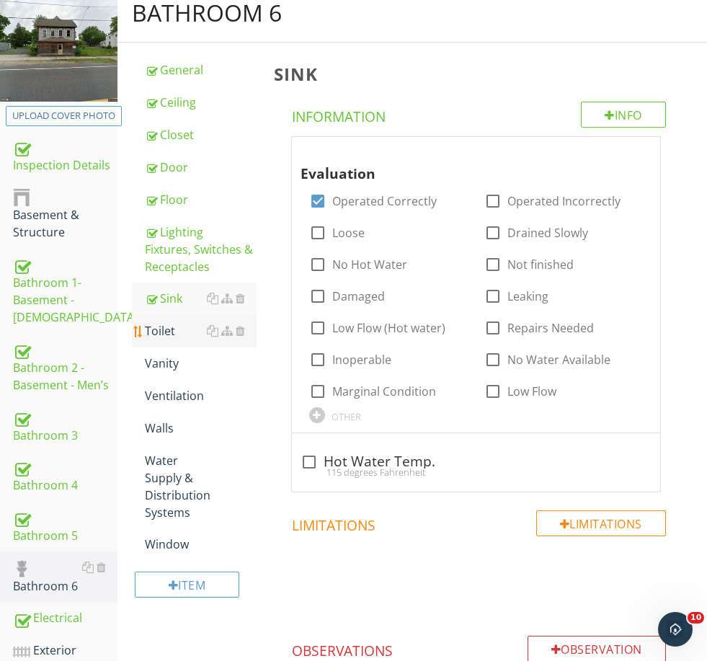
click at [157, 330] on div "Toilet" at bounding box center [200, 330] width 111 height 17
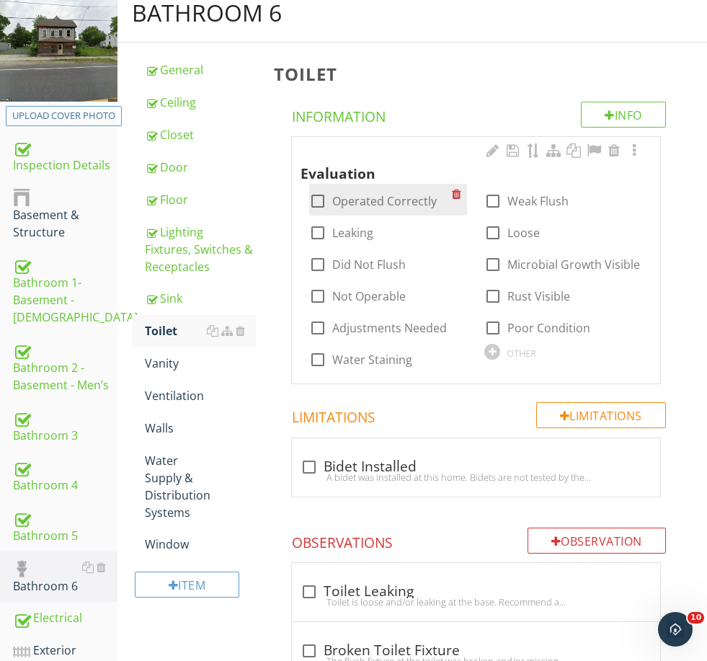
click at [347, 194] on label "Operated Correctly" at bounding box center [384, 201] width 105 height 14
checkbox input "true"
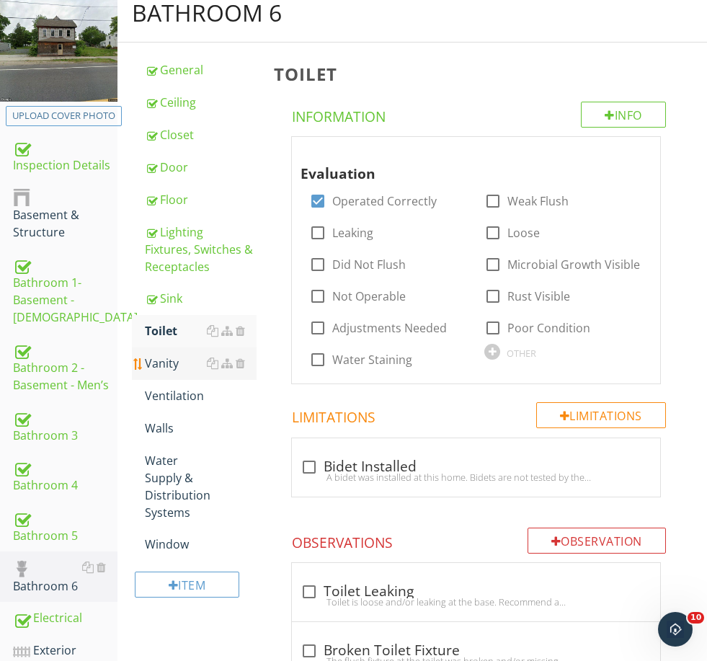
click at [160, 352] on link "Vanity" at bounding box center [200, 364] width 111 height 32
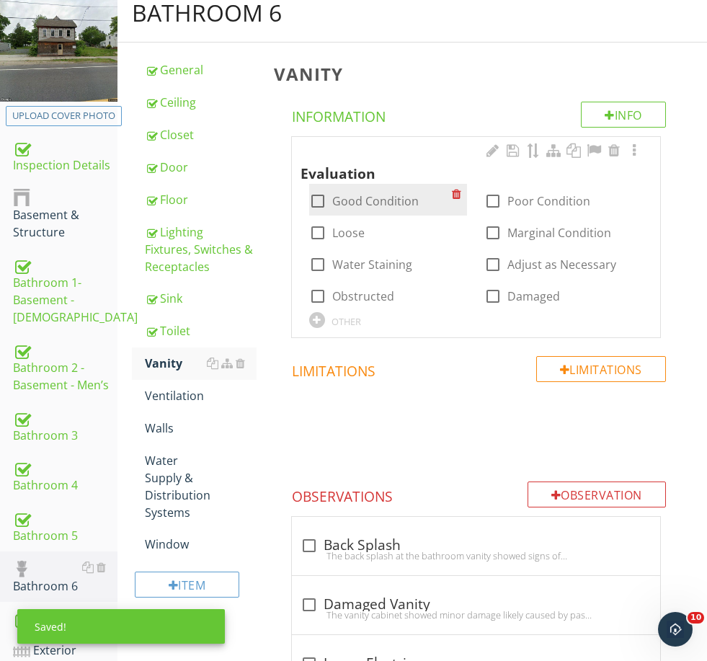
click at [376, 195] on label "Good Condition" at bounding box center [375, 201] width 87 height 14
checkbox input "true"
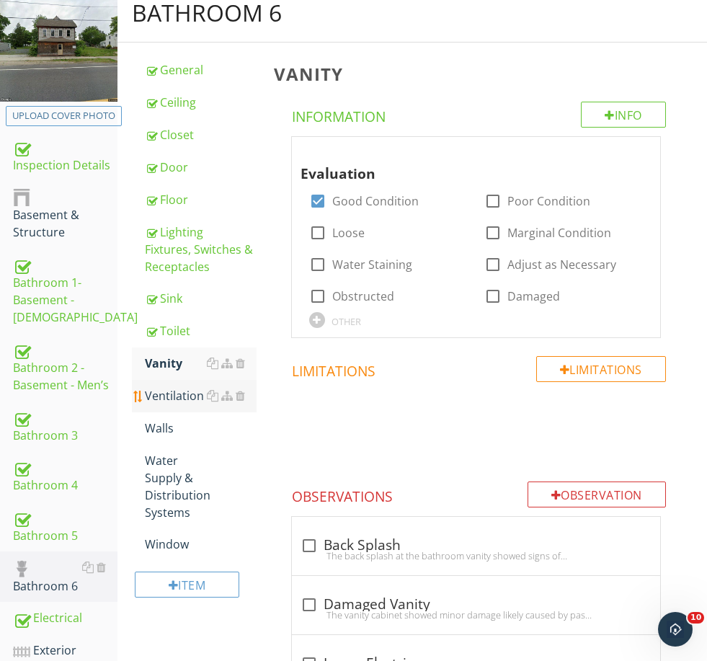
click at [167, 398] on div "Ventilation" at bounding box center [200, 395] width 111 height 17
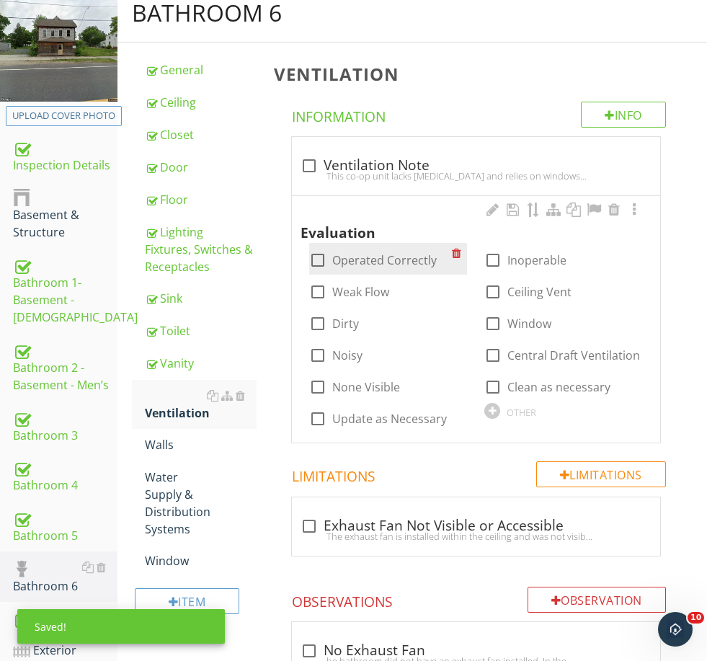
click at [358, 253] on label "Operated Correctly" at bounding box center [384, 260] width 105 height 14
checkbox input "true"
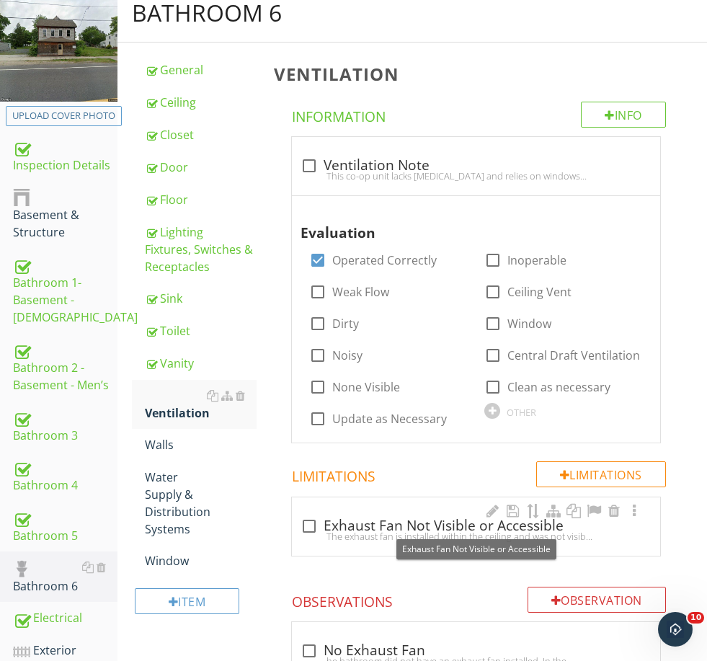
click at [337, 520] on div "check_box_outline_blank Exhaust Fan Not Visible or Accessible" at bounding box center [476, 526] width 351 height 17
checkbox input "true"
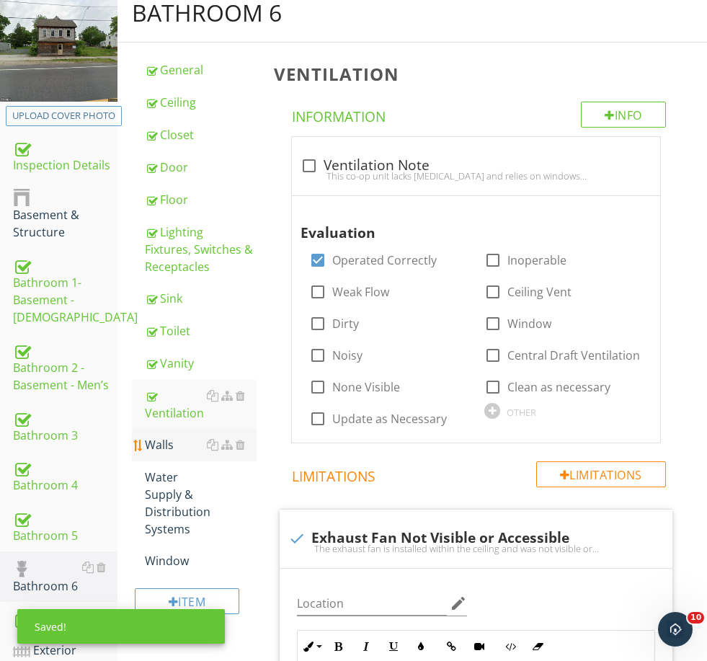
click at [173, 451] on div "Walls" at bounding box center [200, 444] width 111 height 17
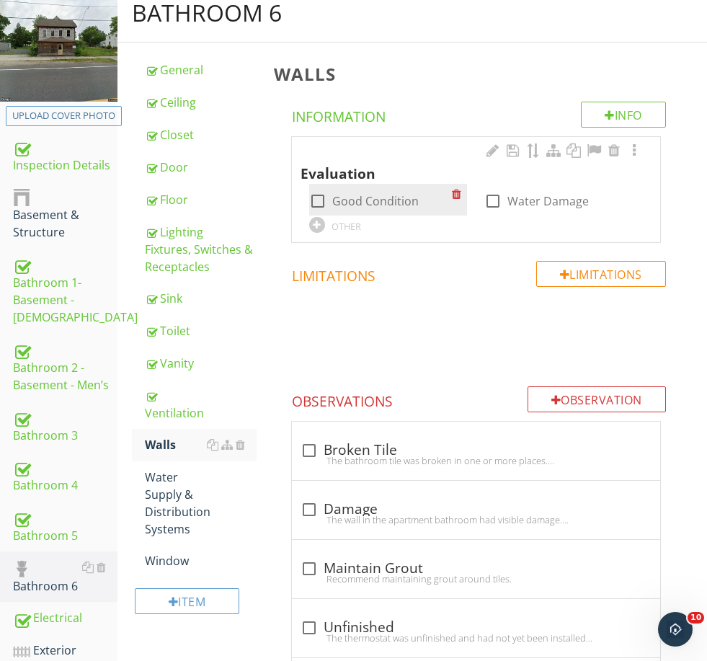
click at [362, 195] on label "Good Condition" at bounding box center [375, 201] width 87 height 14
checkbox input "true"
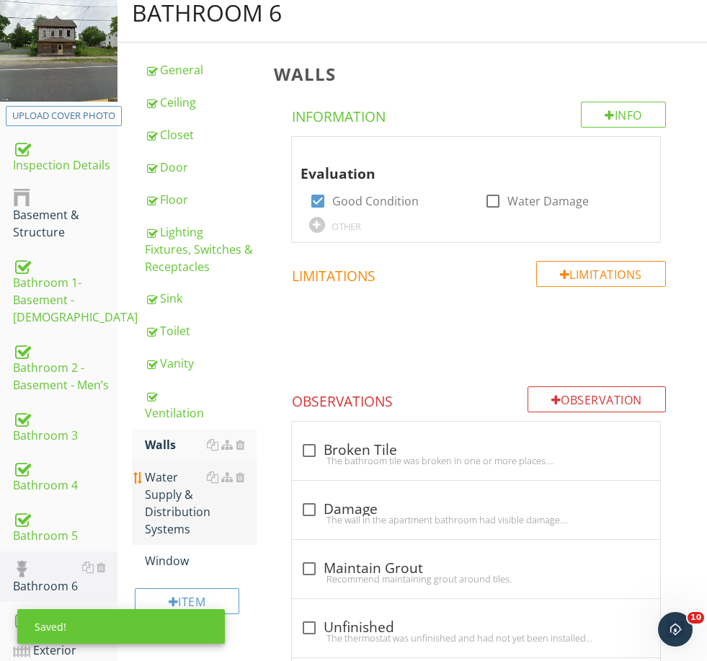
click at [168, 485] on div "Water Supply & Distribution Systems" at bounding box center [200, 503] width 111 height 69
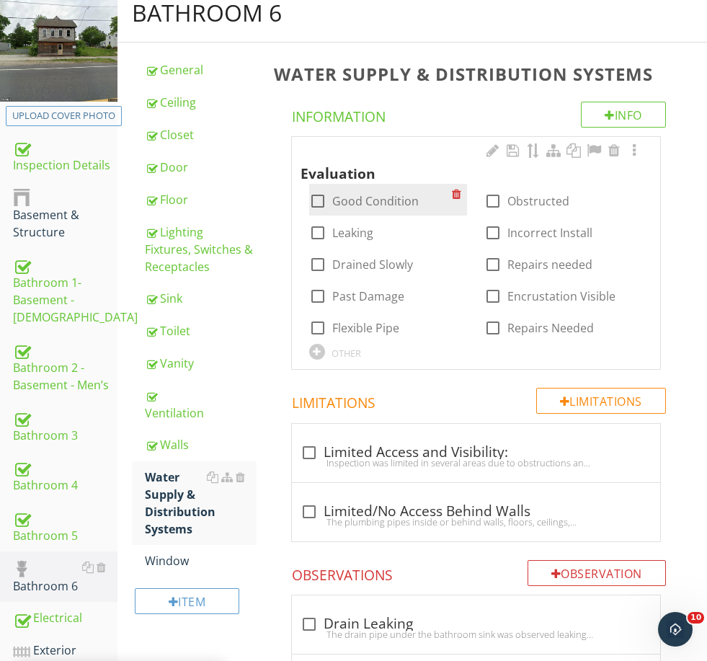
click at [366, 204] on label "Good Condition" at bounding box center [375, 201] width 87 height 14
checkbox input "true"
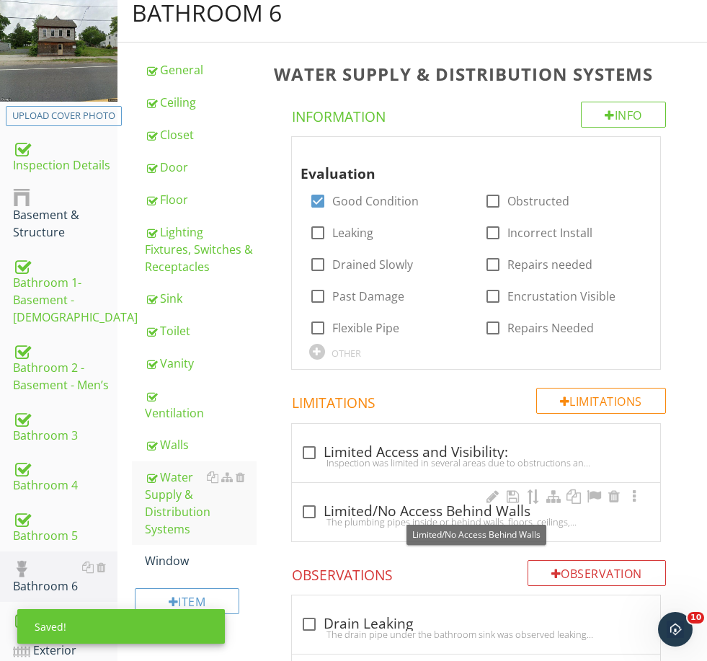
click at [348, 504] on div "check_box_outline_blank Limited/No Access Behind Walls" at bounding box center [476, 511] width 351 height 17
checkbox input "true"
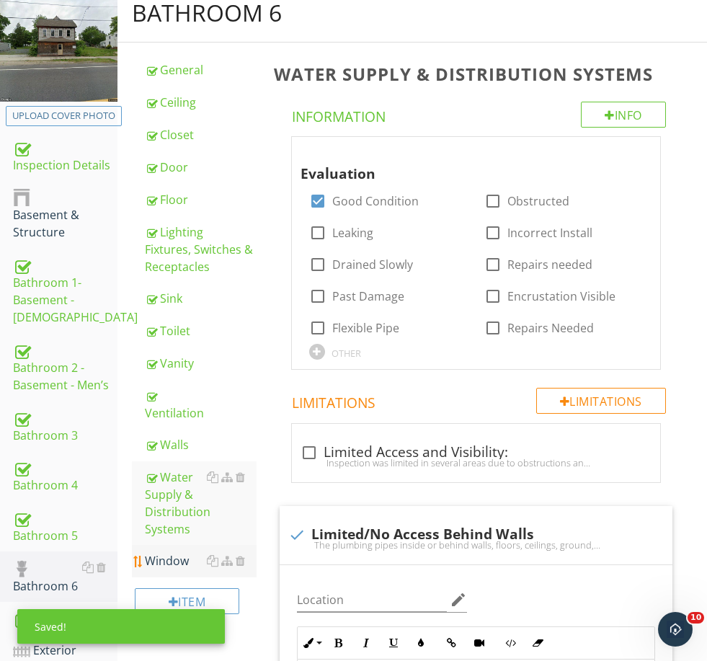
click at [180, 552] on div "Window" at bounding box center [200, 560] width 111 height 17
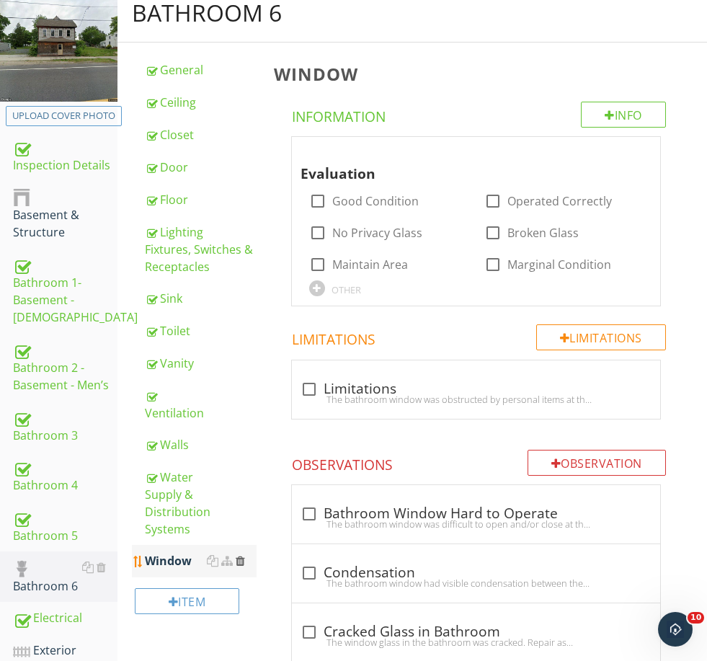
click at [239, 555] on div at bounding box center [240, 561] width 9 height 12
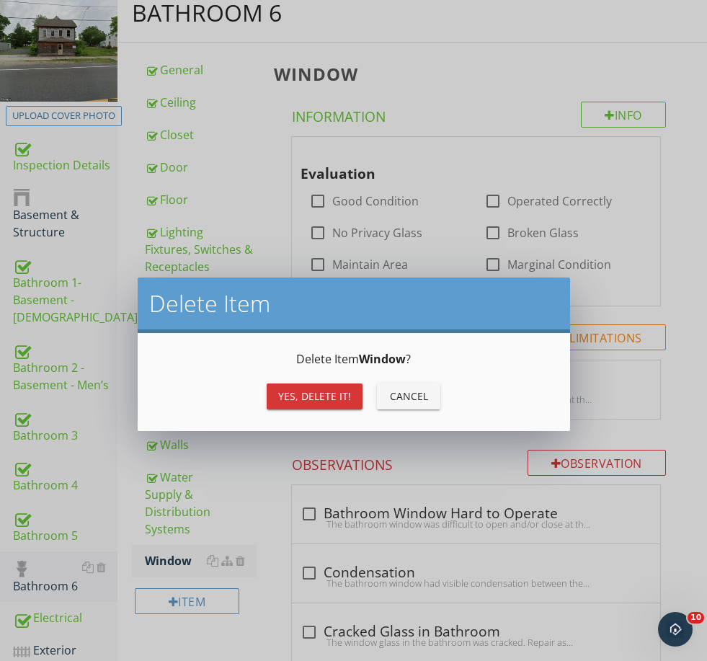
click at [338, 400] on div "Yes, Delete it!" at bounding box center [314, 396] width 73 height 15
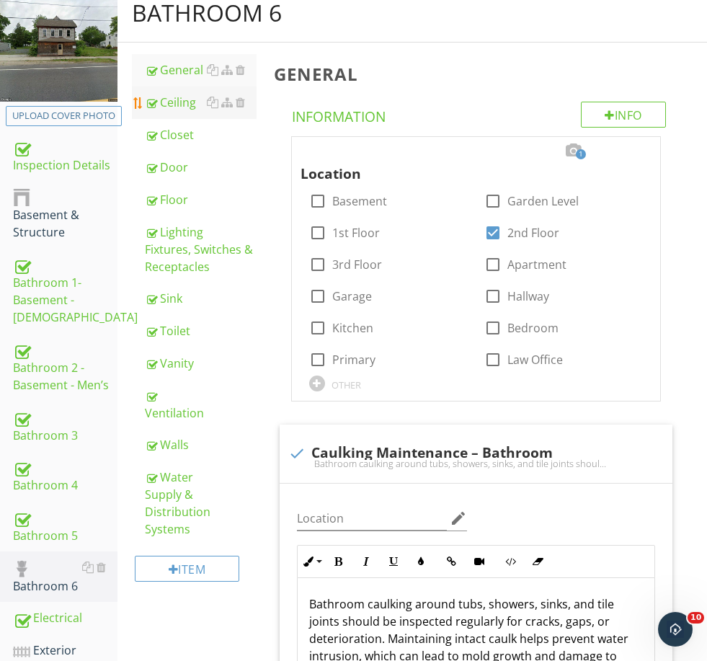
click at [174, 105] on div "Ceiling" at bounding box center [200, 102] width 111 height 17
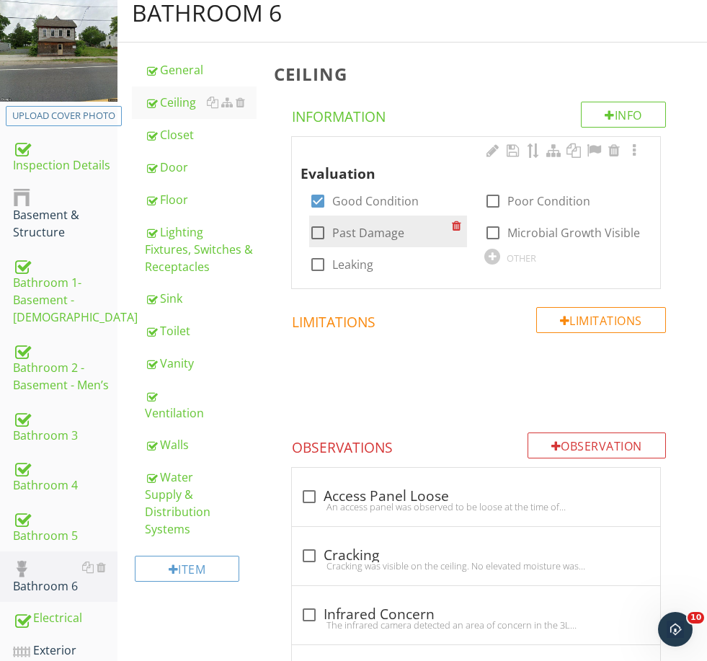
click at [350, 228] on label "Past Damage" at bounding box center [368, 233] width 72 height 14
checkbox input "true"
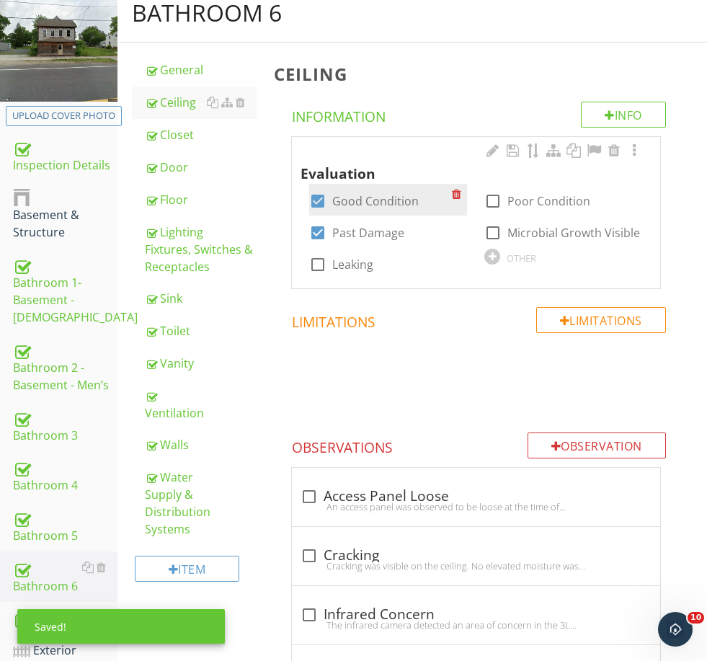
click at [355, 194] on label "Good Condition" at bounding box center [375, 201] width 87 height 14
checkbox input "false"
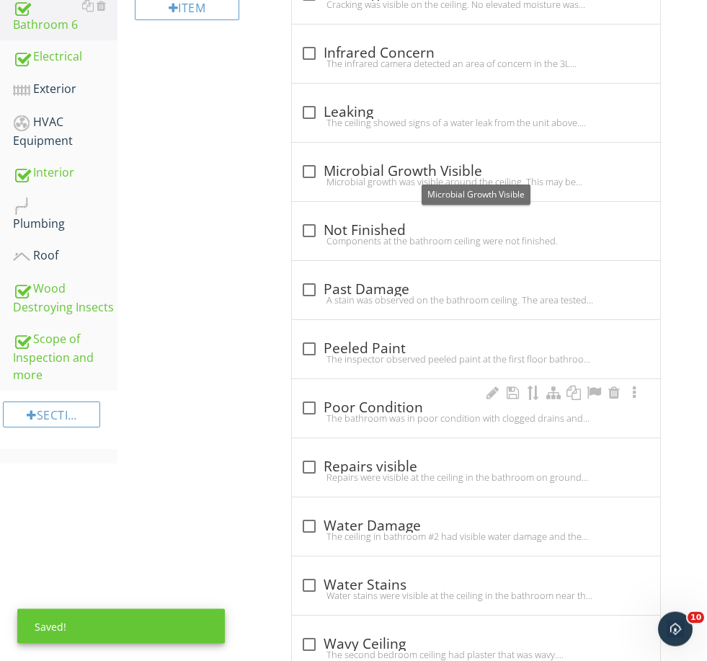
scroll to position [737, 0]
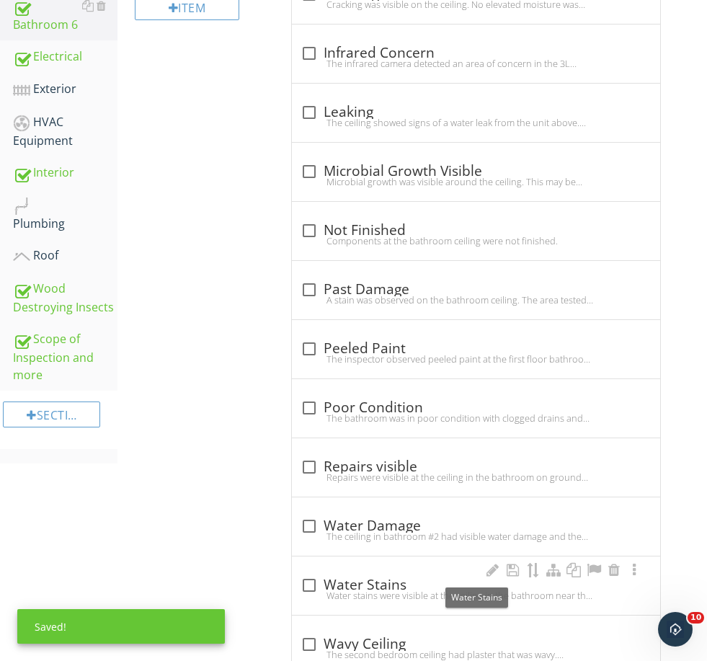
click at [406, 577] on div "check_box_outline_blank Water Stains" at bounding box center [476, 585] width 351 height 17
checkbox input "true"
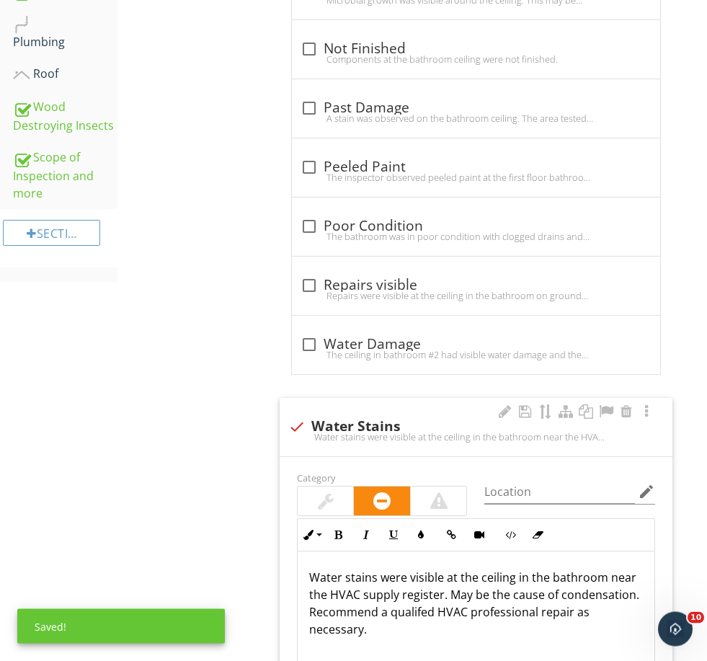
scroll to position [919, 0]
click at [327, 494] on div at bounding box center [326, 500] width 16 height 17
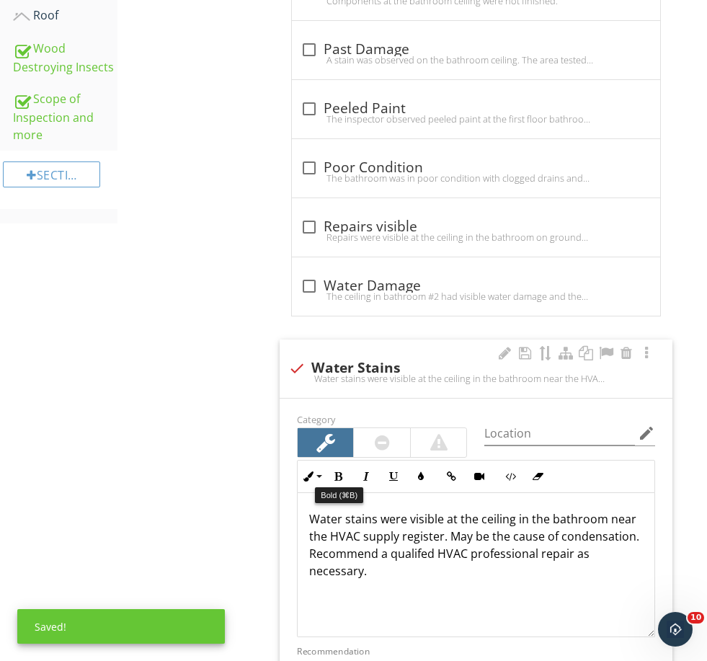
scroll to position [983, 0]
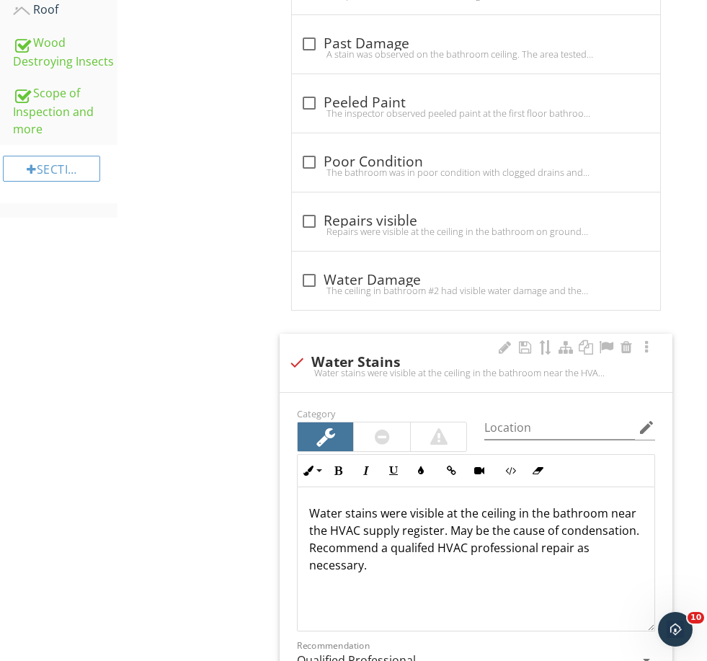
click at [441, 529] on p "Water stains were visible at the ceiling in the bathroom near the HVAC supply r…" at bounding box center [476, 539] width 334 height 69
drag, startPoint x: 441, startPoint y: 529, endPoint x: 607, endPoint y: 512, distance: 167.4
click at [607, 512] on p "Water stains were visible at the ceiling in the bathroom near the HVAC supply r…" at bounding box center [476, 539] width 334 height 69
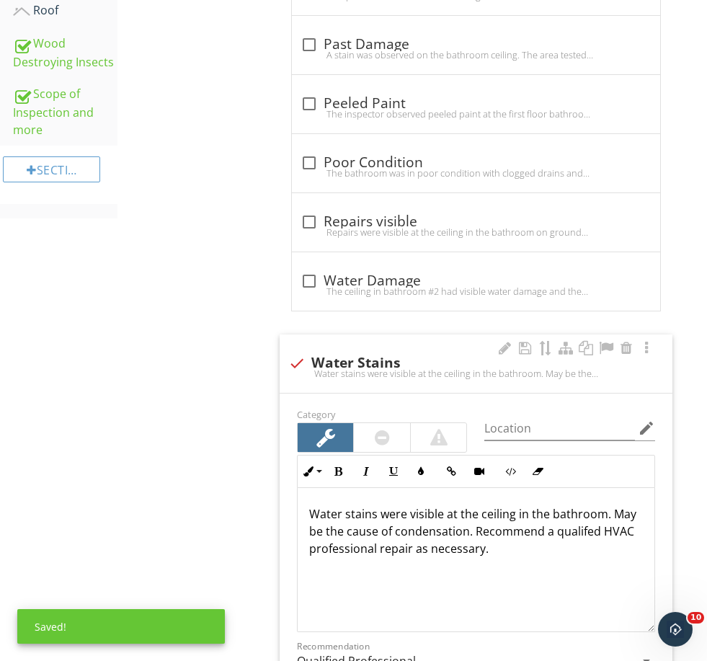
click at [470, 526] on p "Water stains were visible at the ceiling in the bathroom. May be the cause of c…" at bounding box center [476, 531] width 334 height 52
drag, startPoint x: 470, startPoint y: 526, endPoint x: 614, endPoint y: 512, distance: 144.9
click at [614, 512] on p "Water stains were visible at the ceiling in the bathroom. May be the cause of c…" at bounding box center [476, 531] width 334 height 52
click at [435, 544] on p "Water stains were visible at the ceiling in the bathroom. Recommend a qualifed …" at bounding box center [476, 531] width 334 height 52
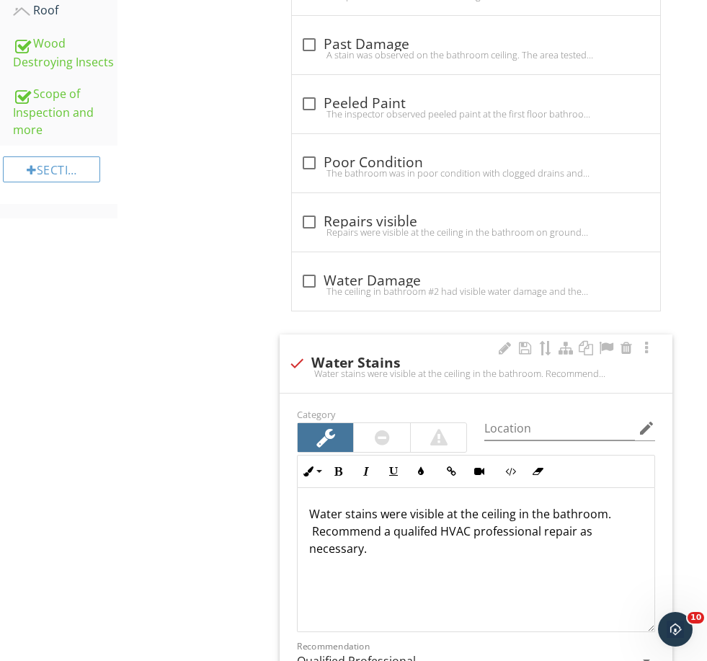
drag, startPoint x: 365, startPoint y: 531, endPoint x: 382, endPoint y: 531, distance: 17.3
click at [382, 531] on p "Water stains were visible at the ceiling in the bathroom. Recommend a qualifed …" at bounding box center [476, 531] width 334 height 52
click at [620, 509] on p "Water stains were visible at the ceiling in the bathroom. Recommend monitoring …" at bounding box center [476, 522] width 334 height 35
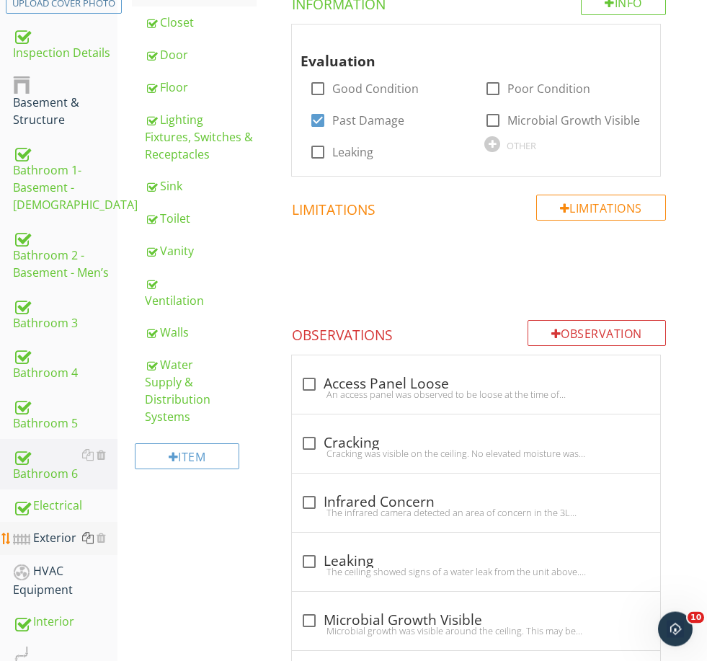
scroll to position [288, 0]
click at [85, 450] on div at bounding box center [88, 455] width 12 height 12
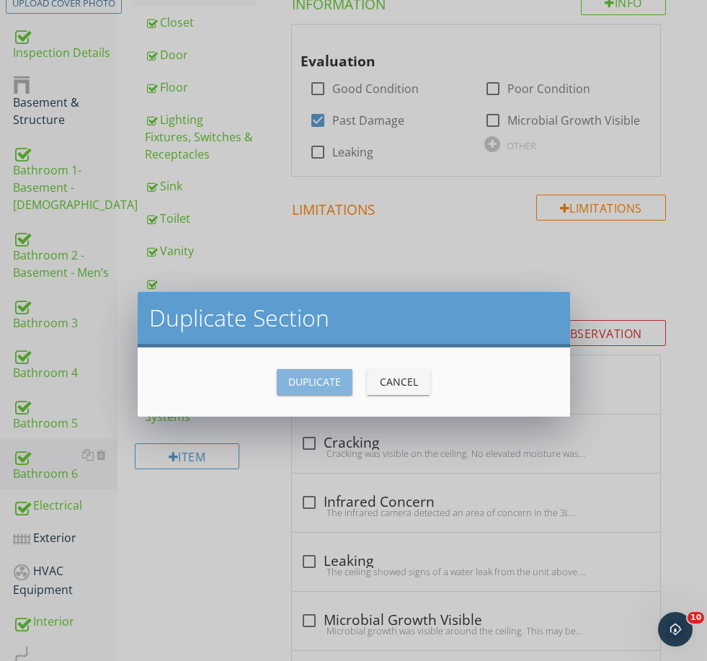
click at [327, 380] on div "Duplicate" at bounding box center [314, 381] width 53 height 15
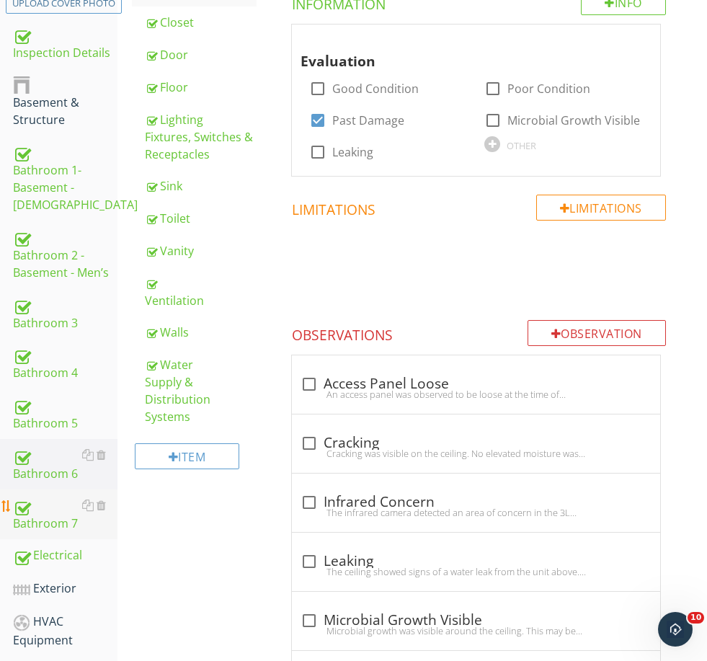
click at [50, 519] on div "Bathroom 7" at bounding box center [65, 515] width 105 height 36
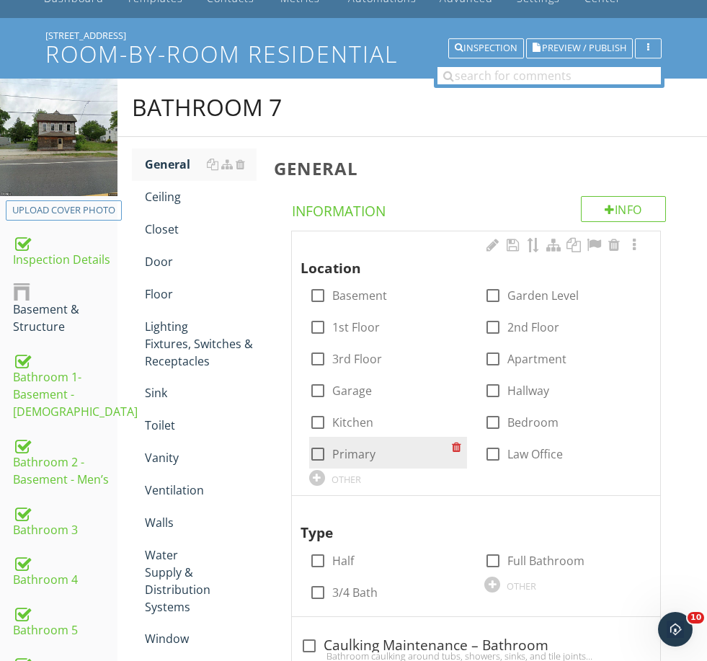
scroll to position [73, 0]
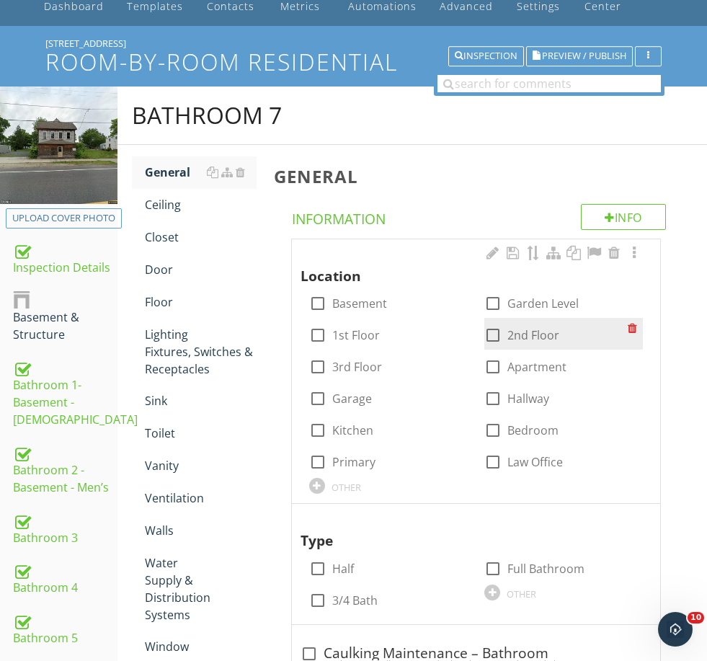
click at [517, 330] on label "2nd Floor" at bounding box center [534, 335] width 52 height 14
checkbox input "true"
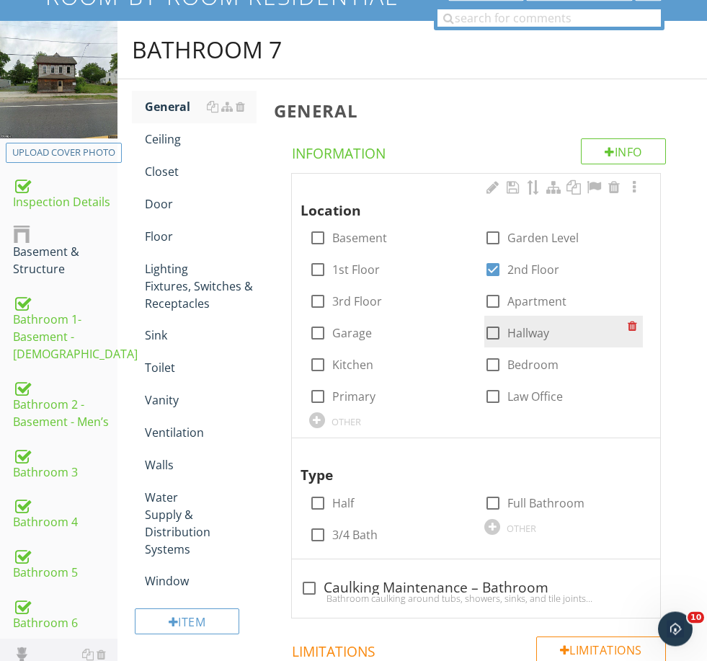
scroll to position [138, 0]
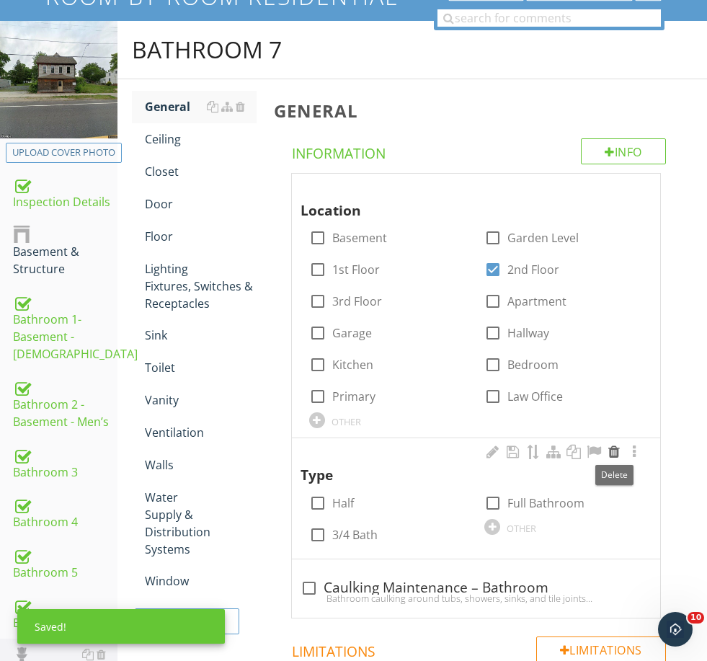
click at [616, 448] on div at bounding box center [614, 452] width 17 height 14
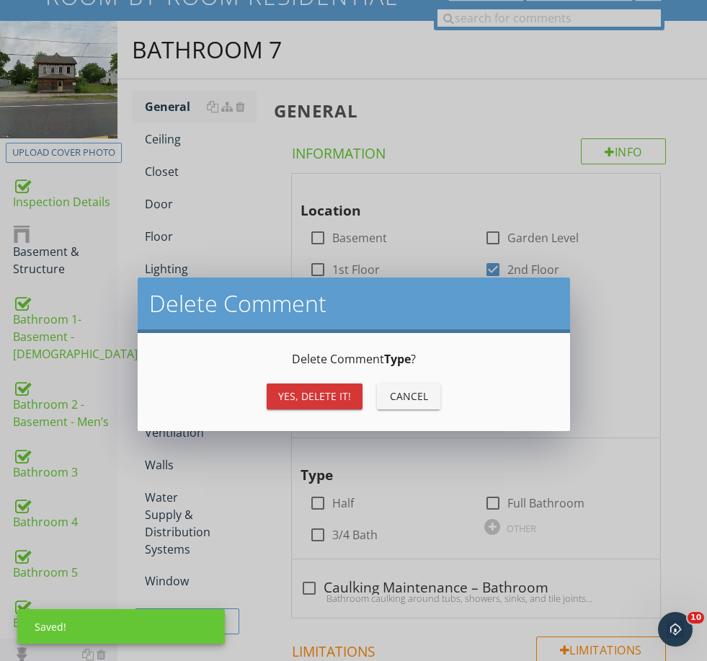
click at [301, 388] on button "Yes, Delete it!" at bounding box center [315, 397] width 96 height 26
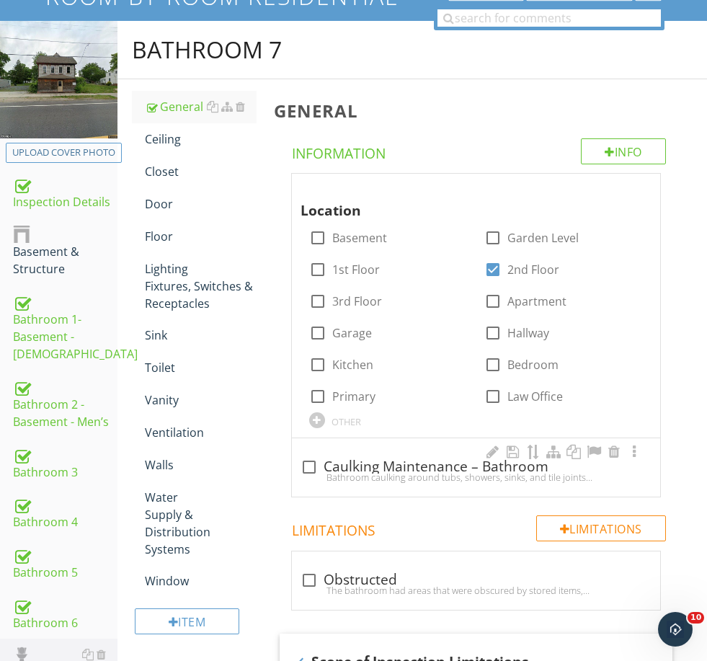
click at [354, 472] on div "Bathroom caulking around tubs, showers, sinks, and tile joints should be inspec…" at bounding box center [476, 478] width 351 height 12
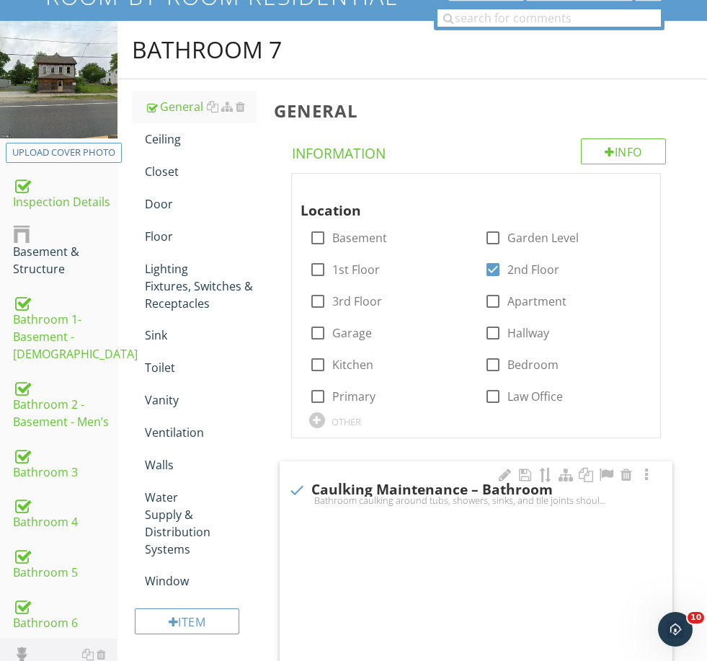
checkbox input "true"
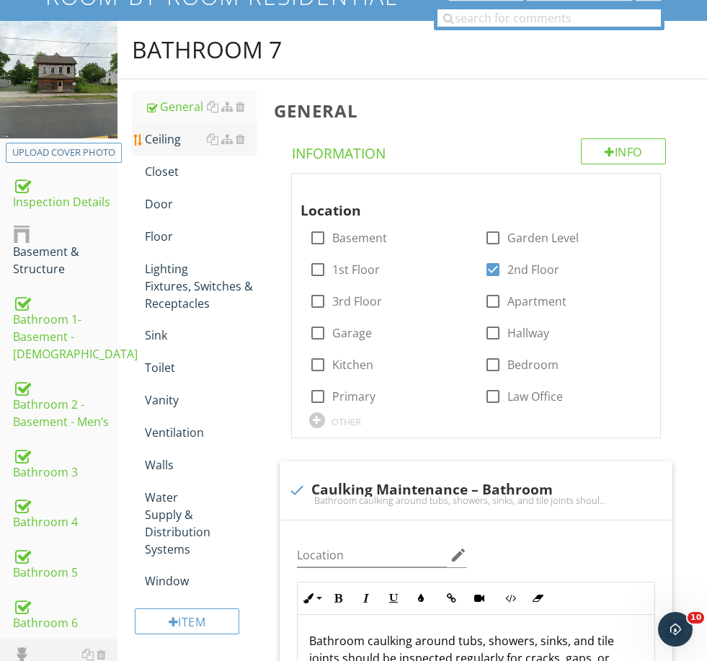
click at [154, 133] on div "Ceiling" at bounding box center [200, 139] width 111 height 17
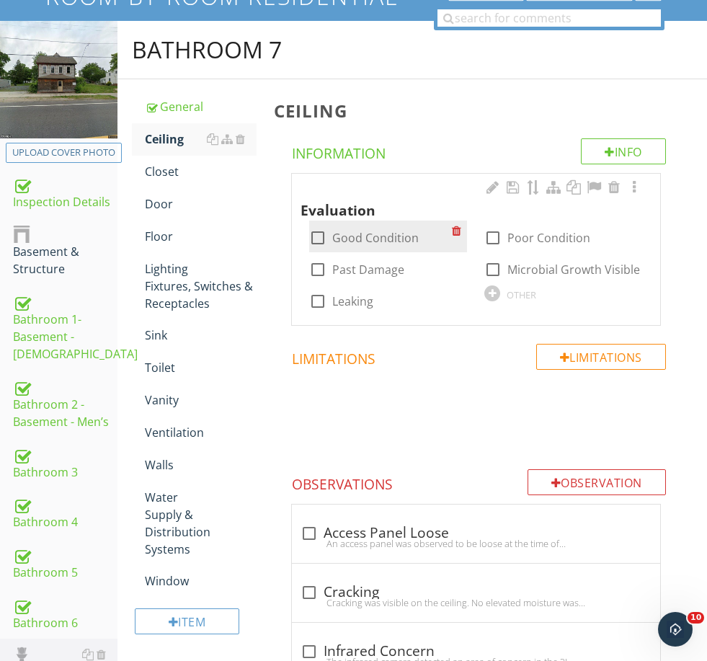
click at [369, 226] on div "check_box_outline_blank Good Condition" at bounding box center [380, 236] width 143 height 20
click at [340, 237] on label "Good Condition" at bounding box center [375, 238] width 87 height 14
checkbox input "true"
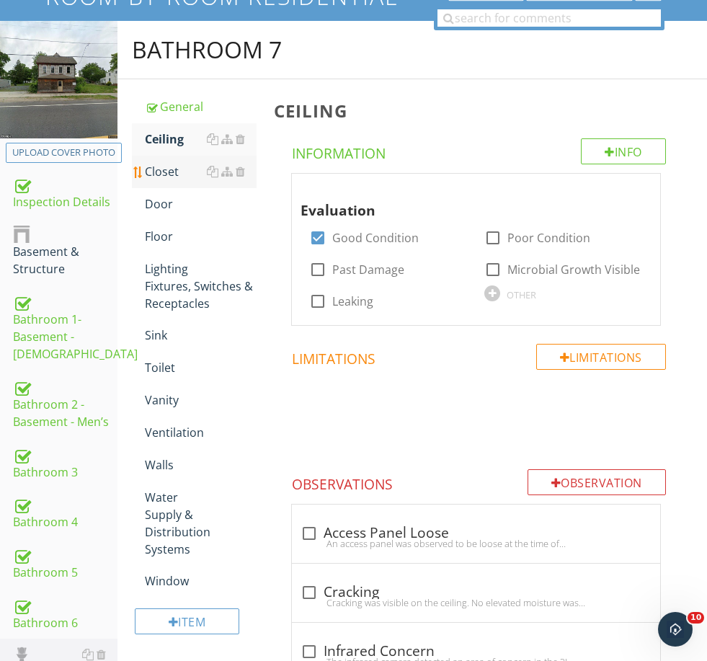
click at [182, 175] on div "Closet" at bounding box center [200, 171] width 111 height 17
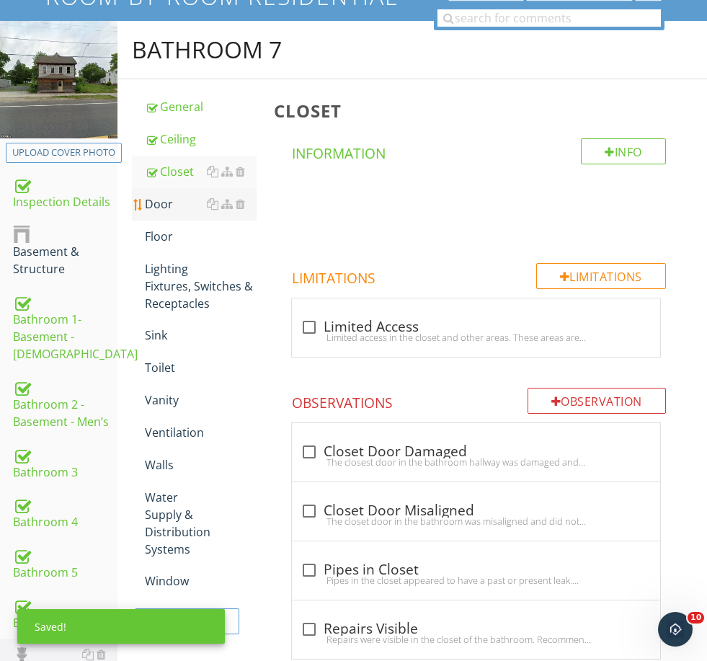
click at [163, 201] on div "Door" at bounding box center [200, 203] width 111 height 17
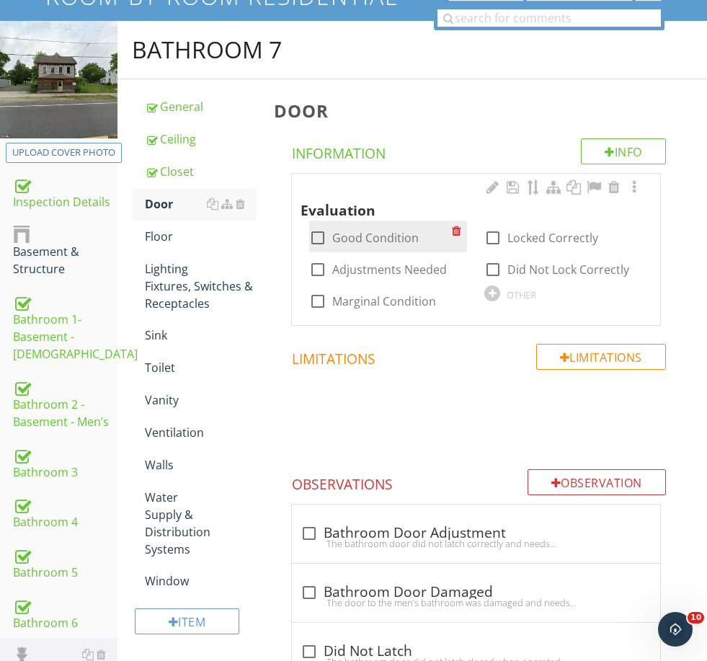
click at [334, 231] on label "Good Condition" at bounding box center [375, 238] width 87 height 14
checkbox input "true"
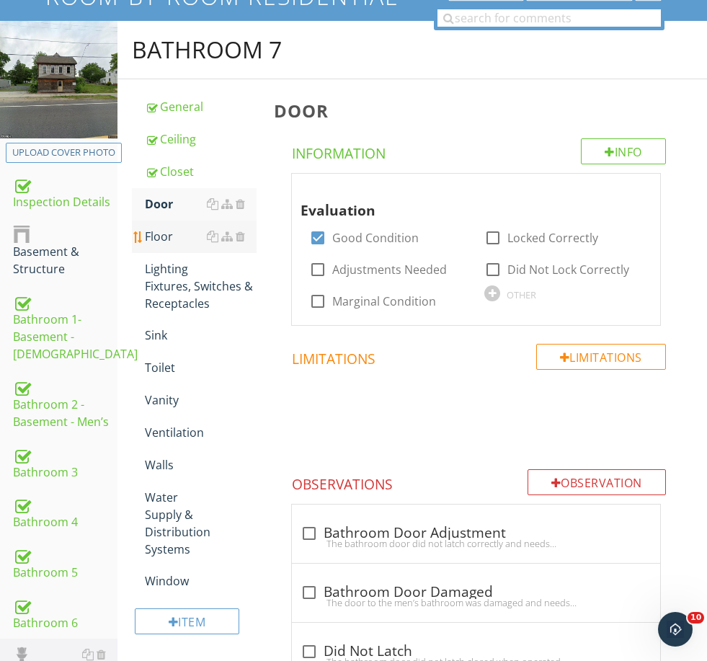
click at [163, 231] on div "Floor" at bounding box center [200, 236] width 111 height 17
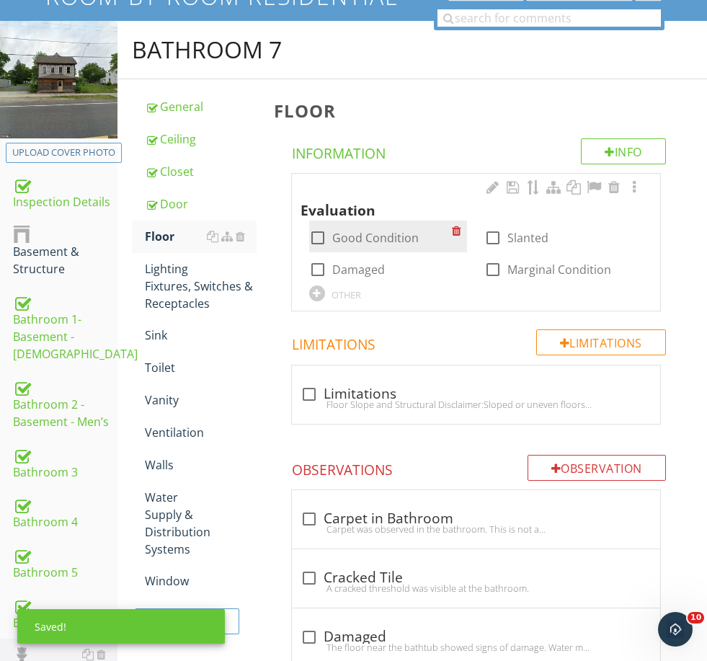
click at [357, 243] on label "Good Condition" at bounding box center [375, 238] width 87 height 14
checkbox input "true"
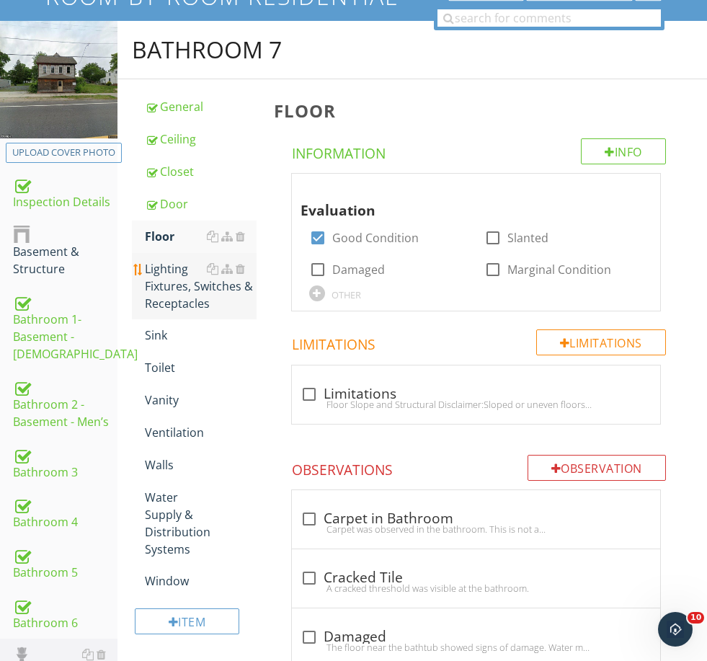
click at [157, 262] on div "Lighting Fixtures, Switches & Receptacles" at bounding box center [200, 286] width 111 height 52
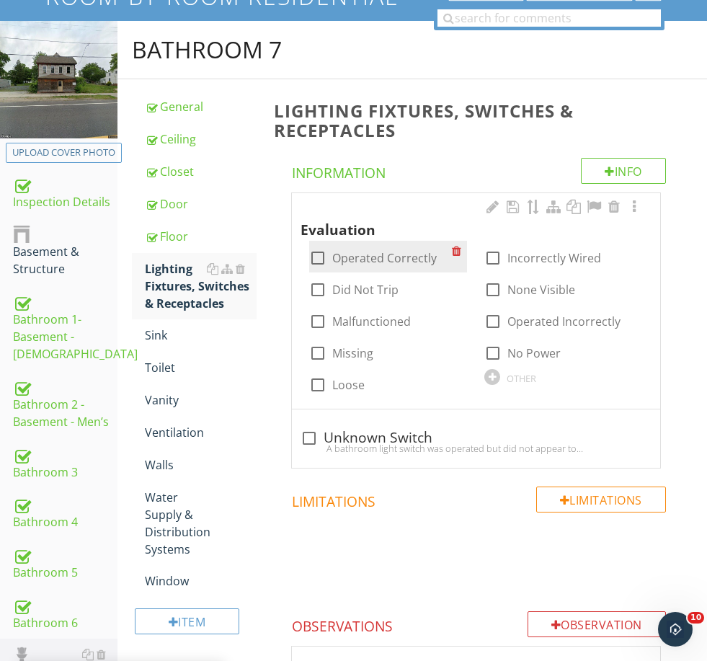
click at [364, 255] on label "Operated Correctly" at bounding box center [384, 258] width 105 height 14
checkbox input "true"
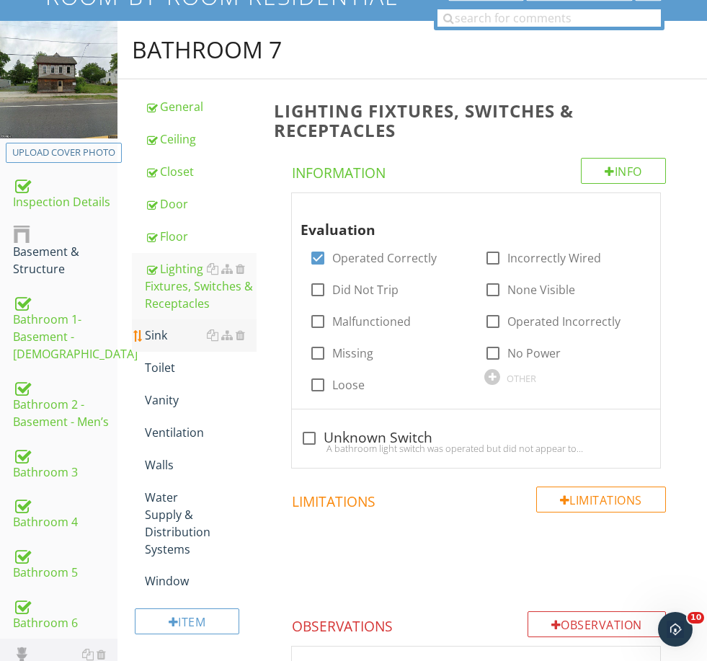
click at [165, 347] on link "Sink" at bounding box center [200, 335] width 111 height 32
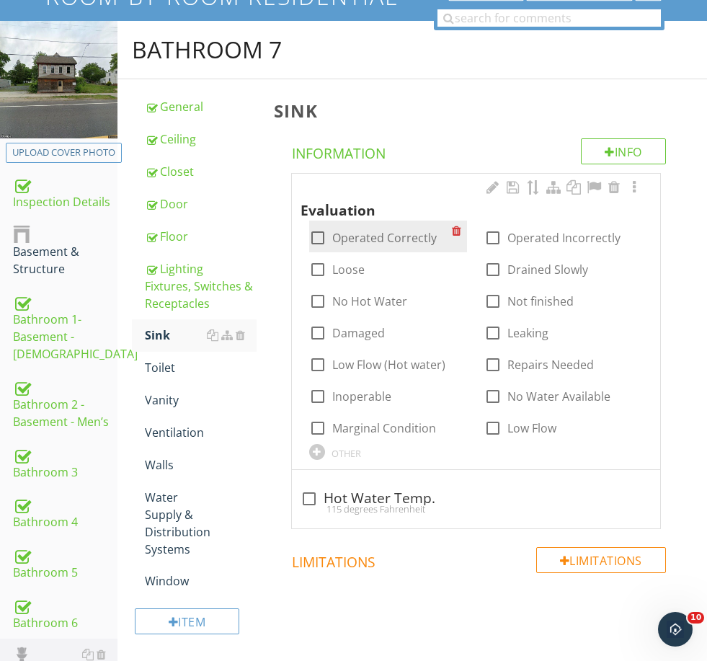
click at [372, 244] on label "Operated Correctly" at bounding box center [384, 238] width 105 height 14
checkbox input "true"
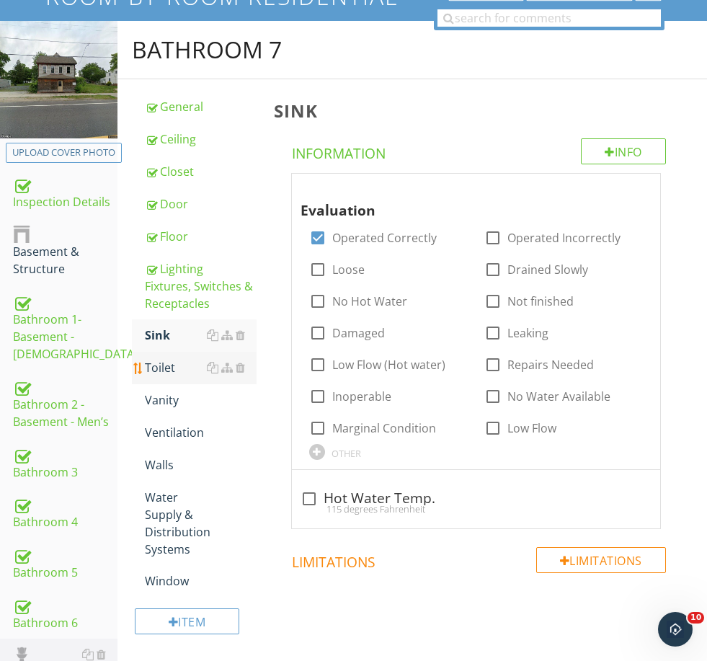
click at [169, 371] on div "Toilet" at bounding box center [200, 367] width 111 height 17
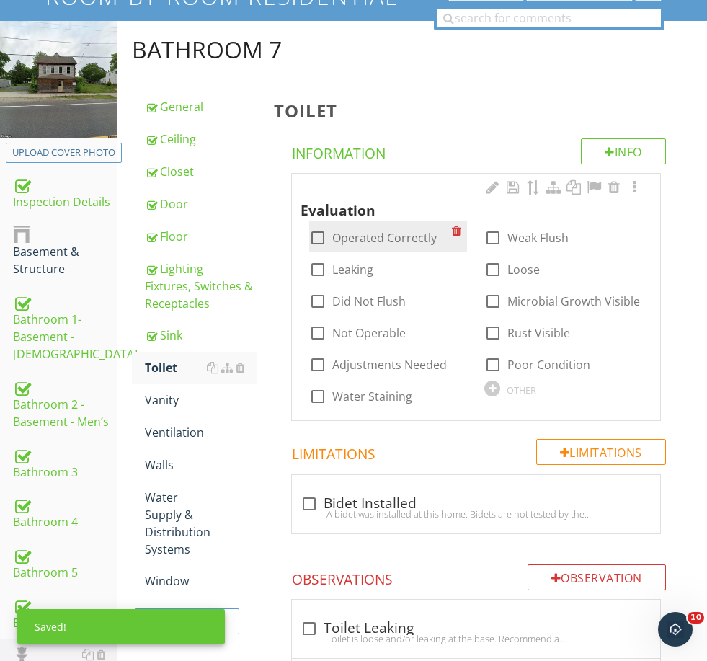
click at [378, 242] on label "Operated Correctly" at bounding box center [384, 238] width 105 height 14
checkbox input "true"
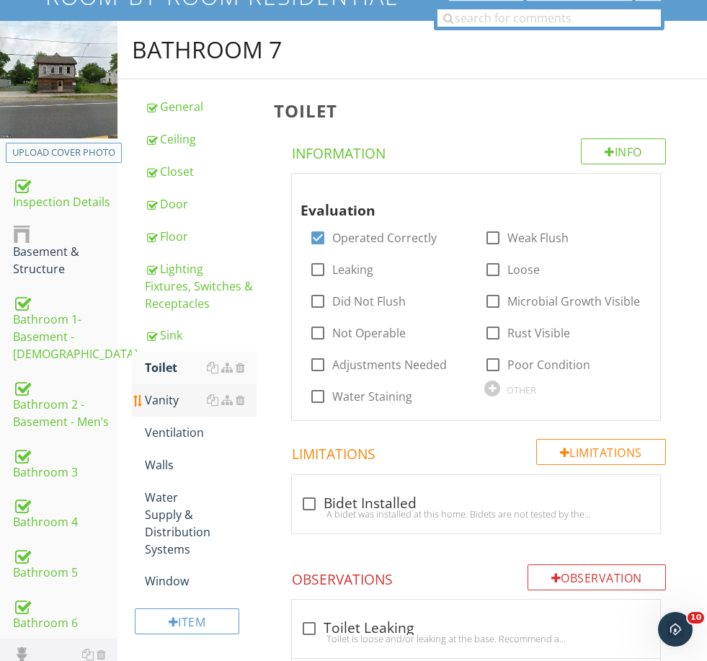
click at [173, 407] on div "Vanity" at bounding box center [200, 400] width 111 height 17
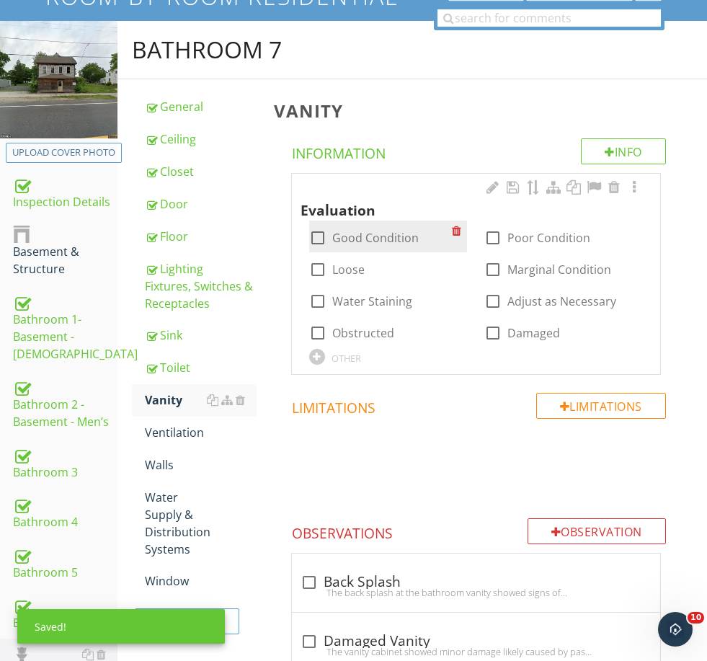
click at [381, 238] on label "Good Condition" at bounding box center [375, 238] width 87 height 14
checkbox input "true"
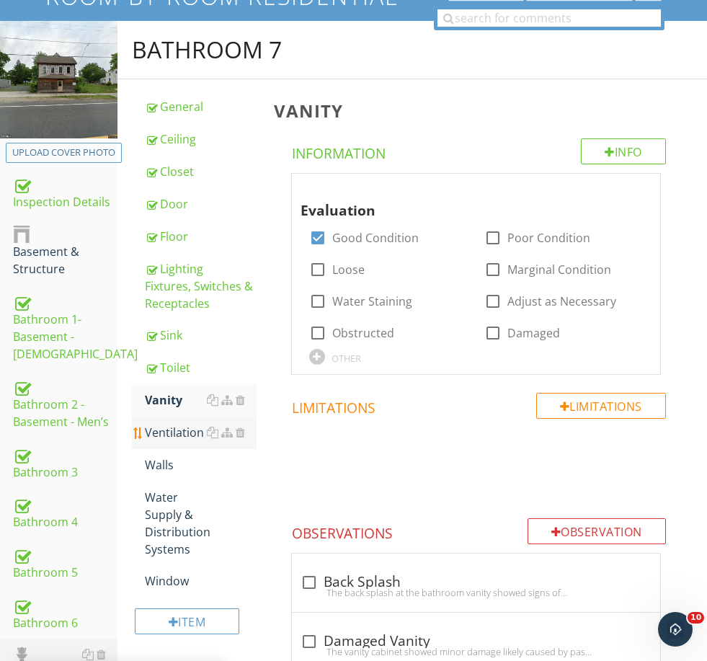
click at [187, 428] on div "Ventilation" at bounding box center [200, 432] width 111 height 17
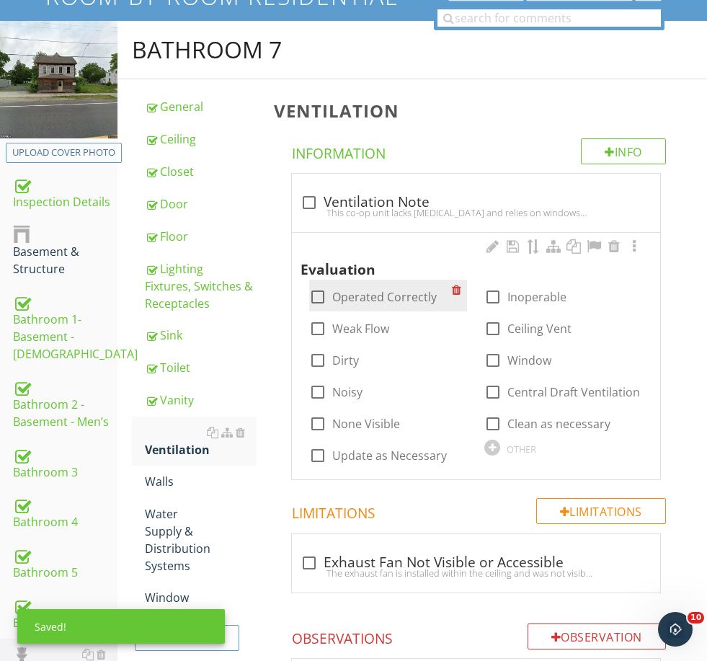
click at [342, 292] on label "Operated Correctly" at bounding box center [384, 297] width 105 height 14
checkbox input "true"
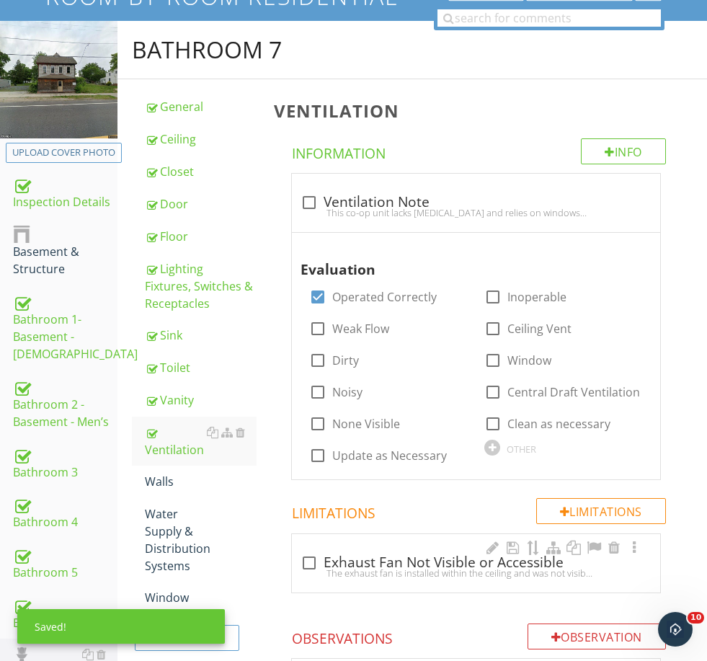
click at [367, 568] on div "The exhaust fan is installed within the ceiling and was not visible or readily …" at bounding box center [476, 573] width 351 height 12
checkbox input "true"
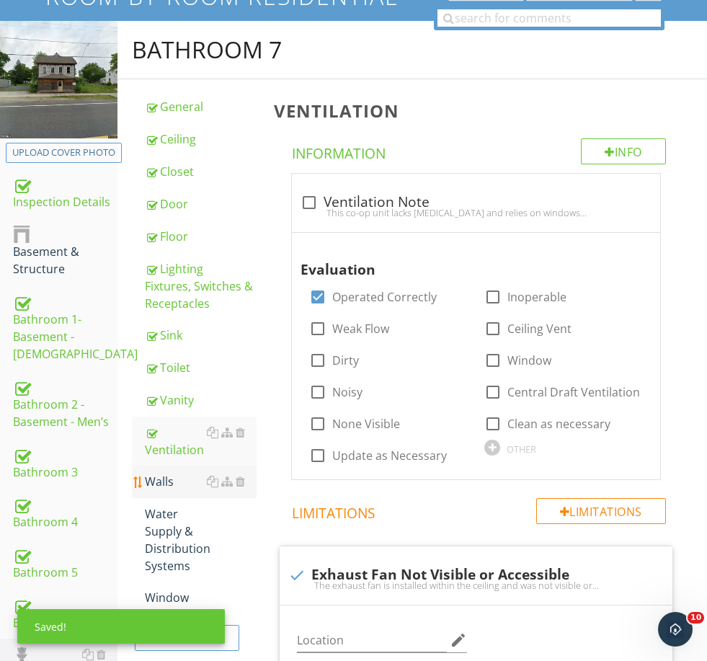
click at [167, 486] on div "Walls" at bounding box center [200, 481] width 111 height 17
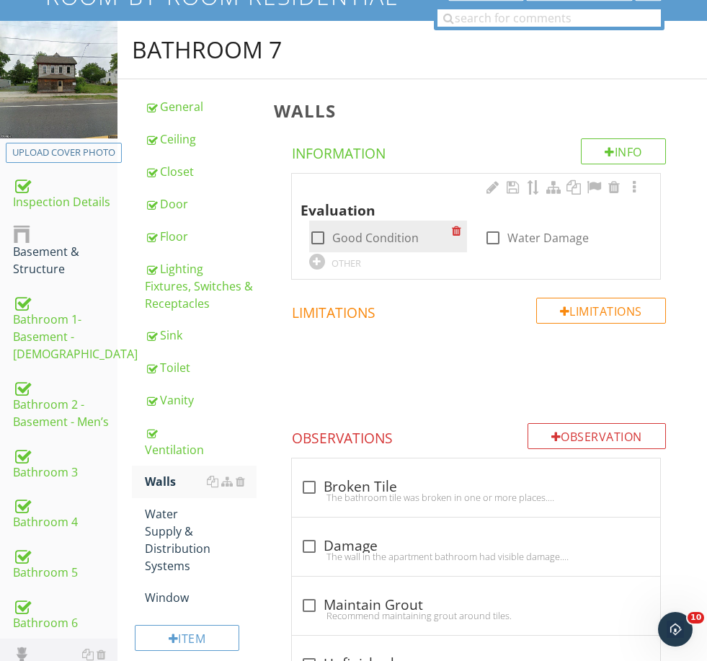
click at [363, 234] on label "Good Condition" at bounding box center [375, 238] width 87 height 14
checkbox input "true"
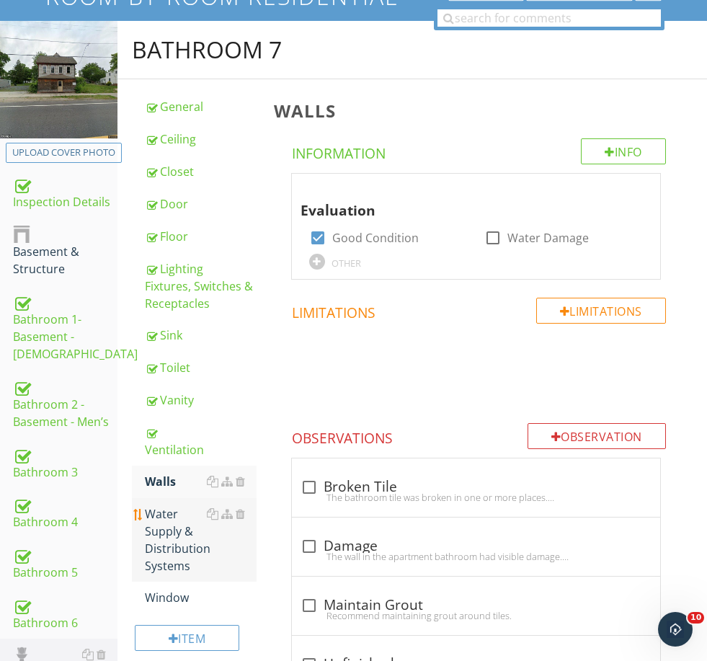
click at [185, 516] on div "Water Supply & Distribution Systems" at bounding box center [200, 539] width 111 height 69
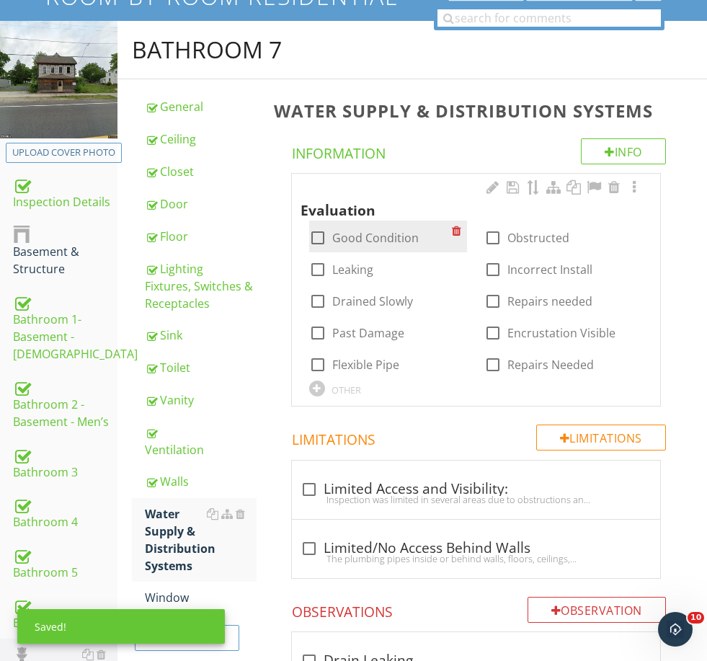
click at [364, 236] on label "Good Condition" at bounding box center [375, 238] width 87 height 14
checkbox input "true"
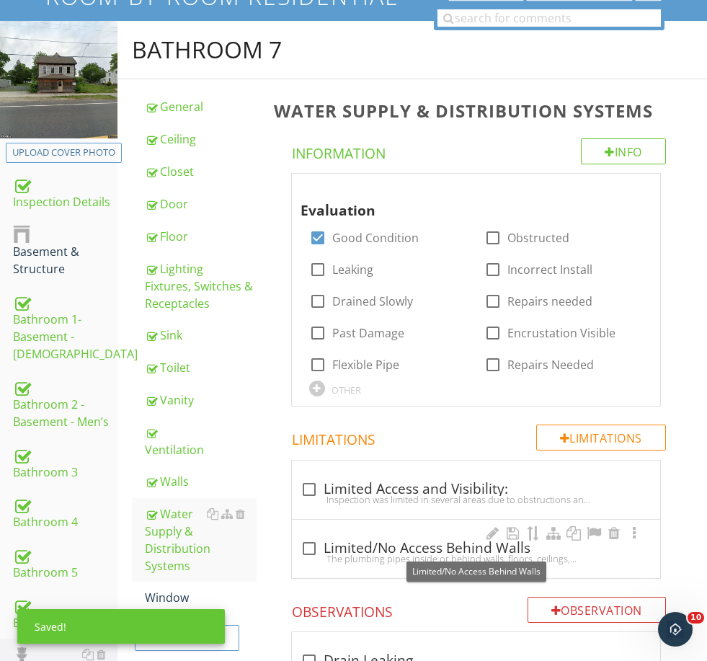
click at [389, 544] on div "check_box_outline_blank Limited/No Access Behind Walls" at bounding box center [476, 548] width 351 height 17
checkbox input "true"
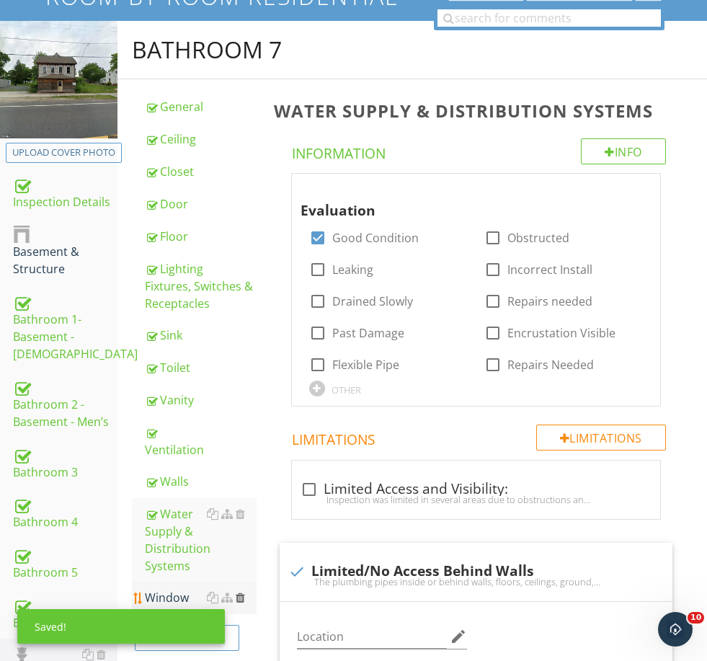
click at [239, 592] on div at bounding box center [240, 598] width 9 height 12
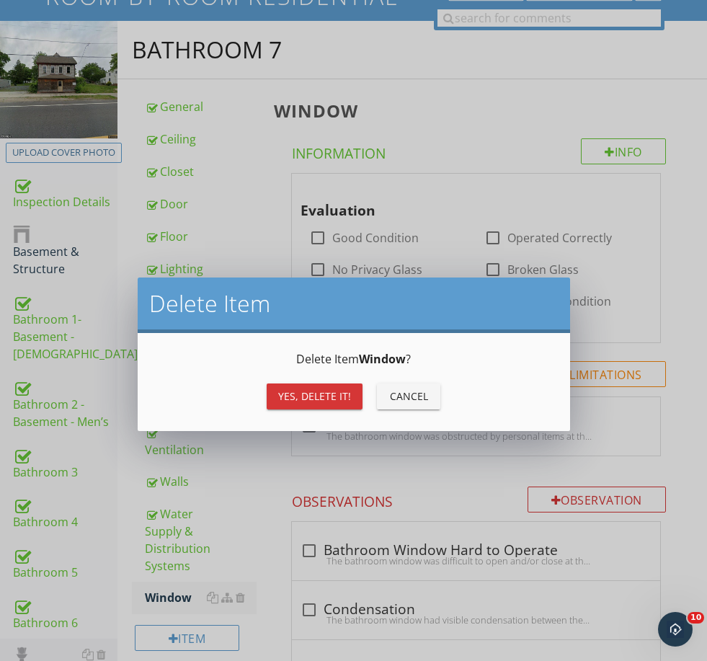
click at [319, 402] on div "Yes, Delete it!" at bounding box center [314, 396] width 73 height 15
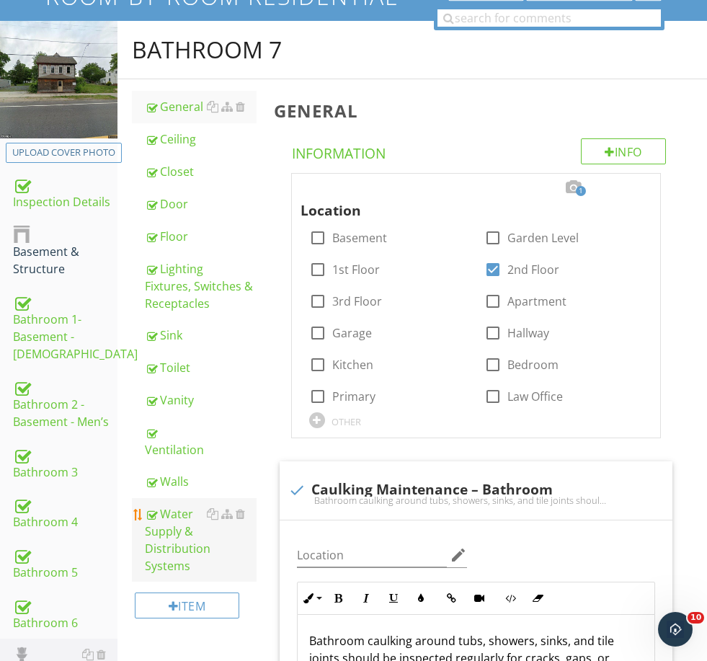
click at [180, 526] on div "Water Supply & Distribution Systems" at bounding box center [200, 539] width 111 height 69
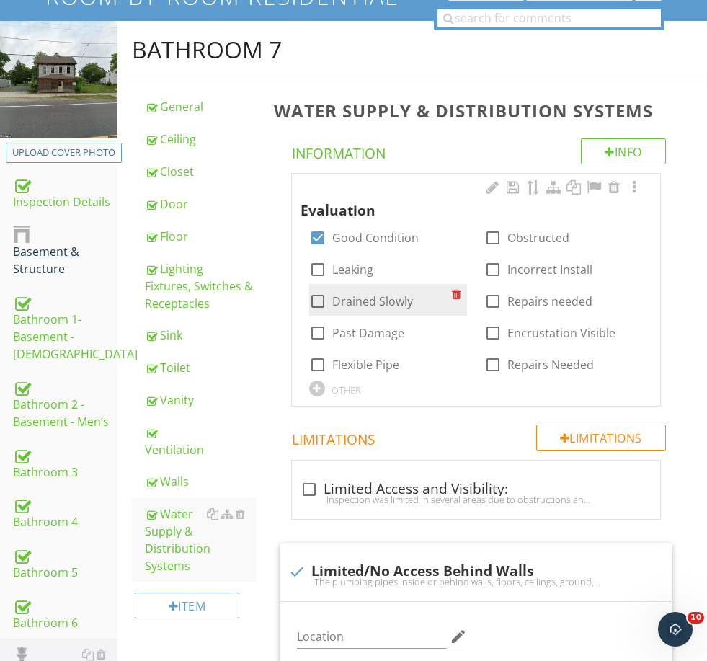
click at [382, 300] on label "Drained Slowly" at bounding box center [372, 301] width 81 height 14
checkbox input "false"
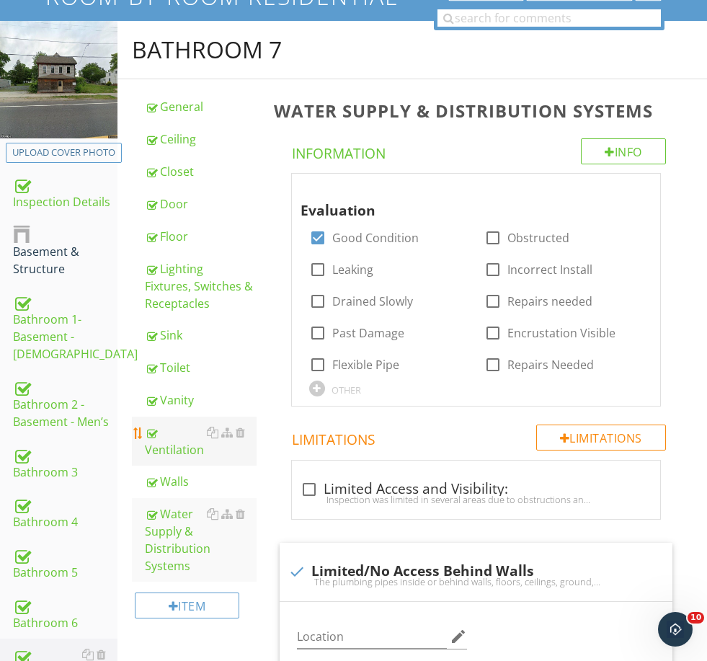
click at [195, 440] on div "Ventilation" at bounding box center [200, 441] width 111 height 35
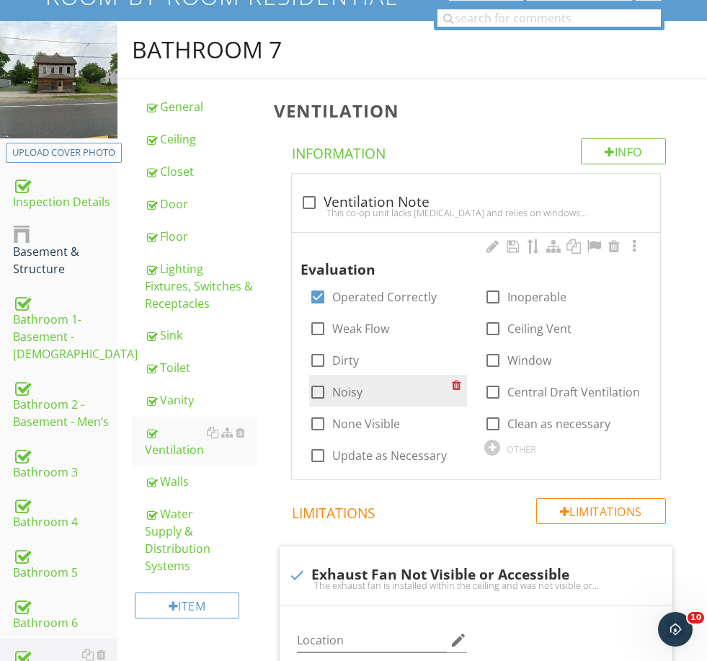
click at [347, 386] on label "Noisy" at bounding box center [347, 392] width 30 height 14
checkbox input "true"
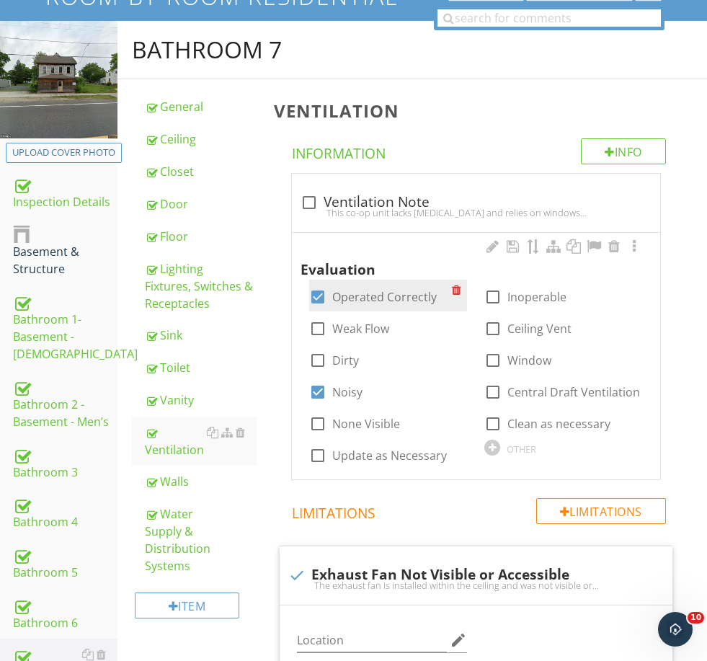
click at [373, 295] on label "Operated Correctly" at bounding box center [384, 297] width 105 height 14
checkbox input "false"
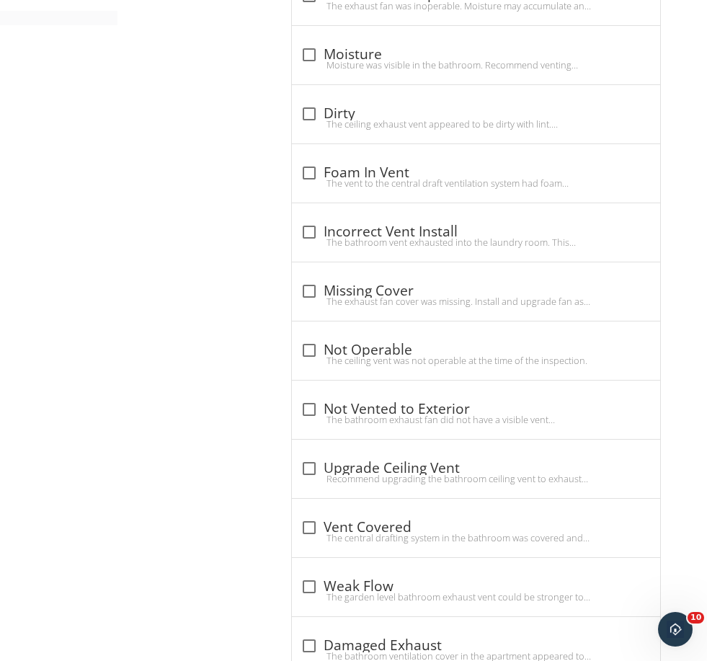
scroll to position [1226, 0]
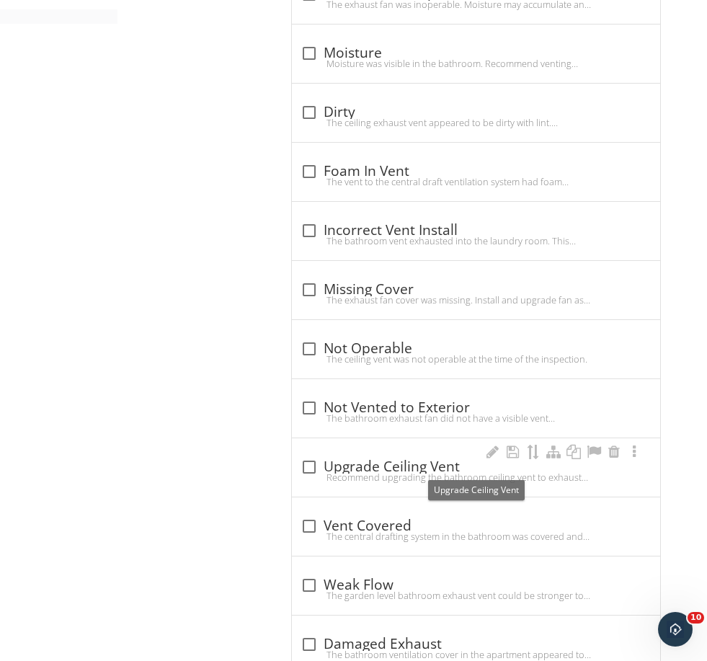
click at [358, 462] on div "check_box_outline_blank Upgrade Ceiling Vent" at bounding box center [476, 467] width 351 height 17
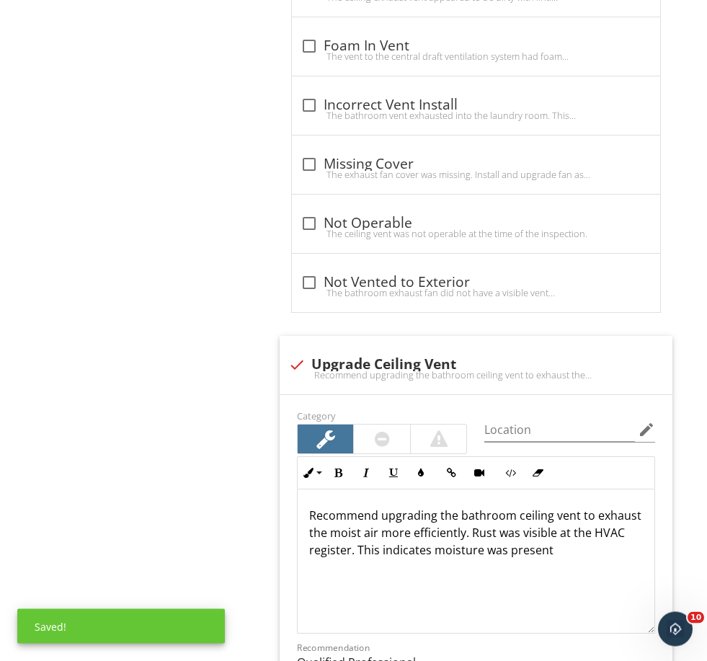
scroll to position [1367, 0]
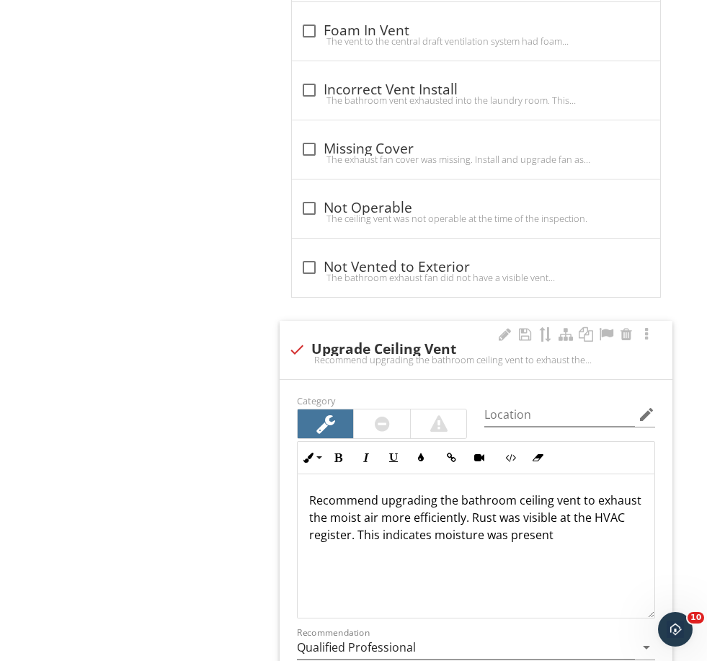
click at [353, 532] on p "Recommend upgrading the bathroom ceiling vent to exhaust the moist air more eff…" at bounding box center [476, 518] width 334 height 52
drag, startPoint x: 353, startPoint y: 532, endPoint x: 477, endPoint y: 519, distance: 124.7
click at [477, 519] on p "Recommend upgrading the bathroom ceiling vent to exhaust the moist air more eff…" at bounding box center [476, 518] width 334 height 52
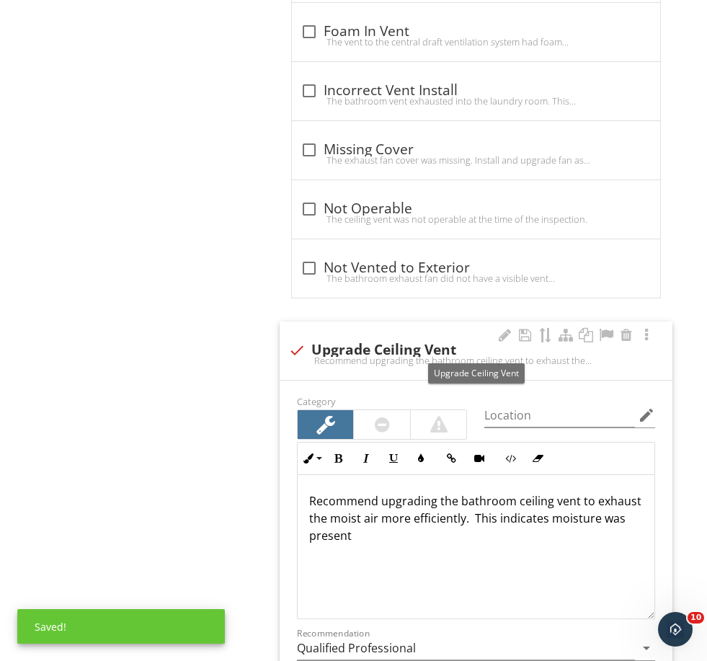
click at [376, 355] on div "Recommend upgrading the bathroom ceiling vent to exhaust the moist air more eff…" at bounding box center [476, 361] width 376 height 12
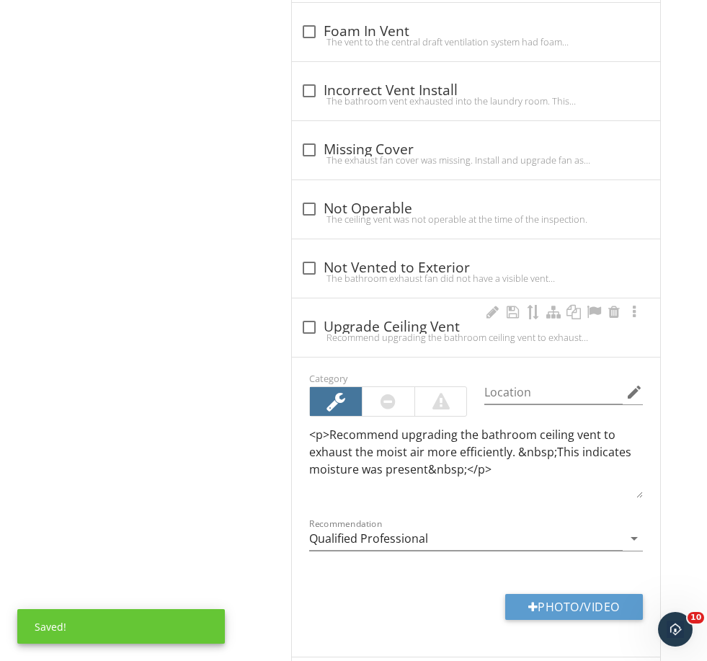
checkbox input "true"
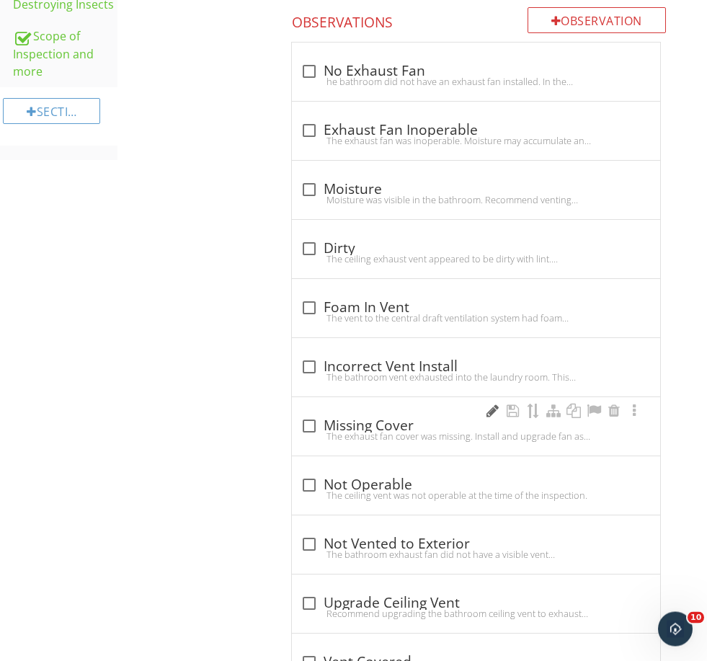
scroll to position [1097, 0]
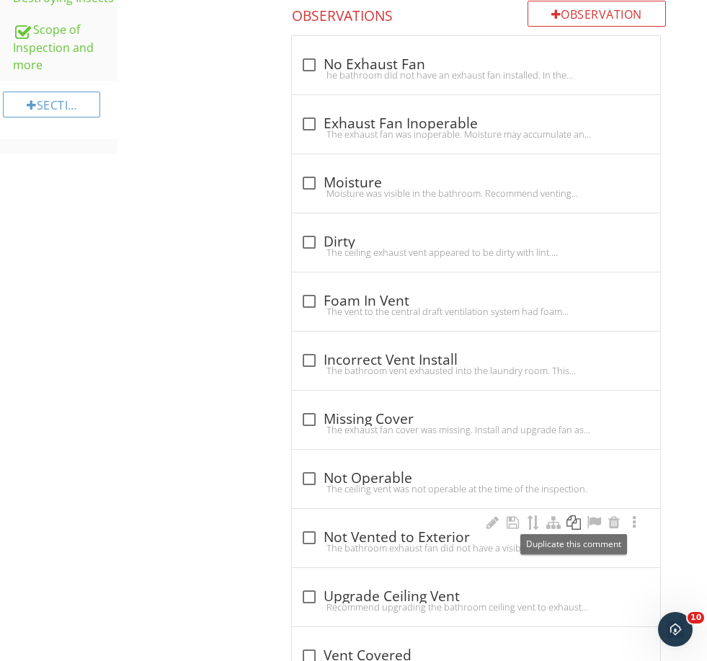
click at [577, 518] on div at bounding box center [573, 523] width 17 height 14
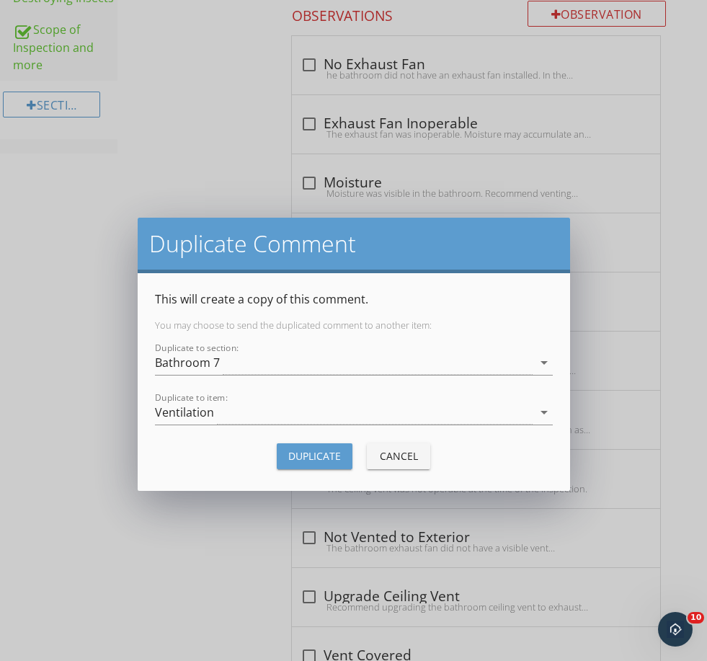
click at [296, 451] on div "Duplicate" at bounding box center [314, 455] width 53 height 15
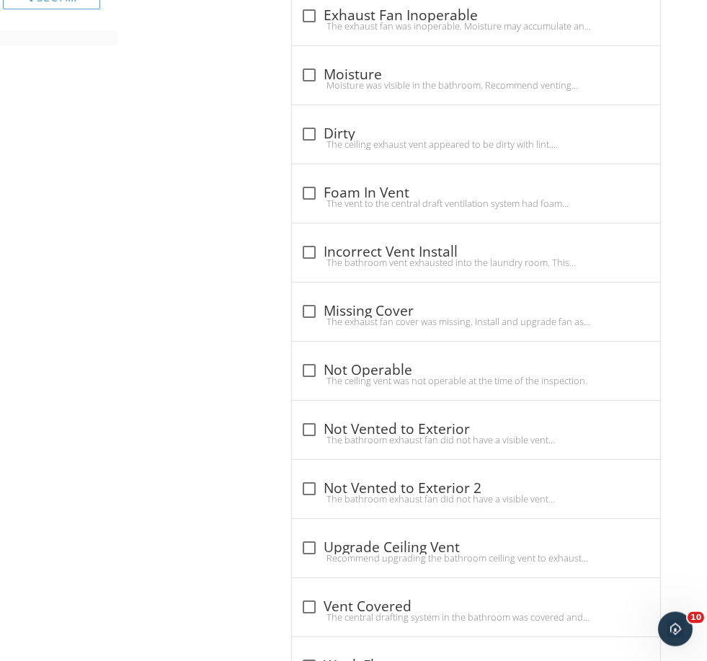
scroll to position [1205, 0]
click at [364, 497] on div "The bathroom exhaust fan did not have a visible vent termination at the exterio…" at bounding box center [476, 499] width 351 height 12
checkbox input "true"
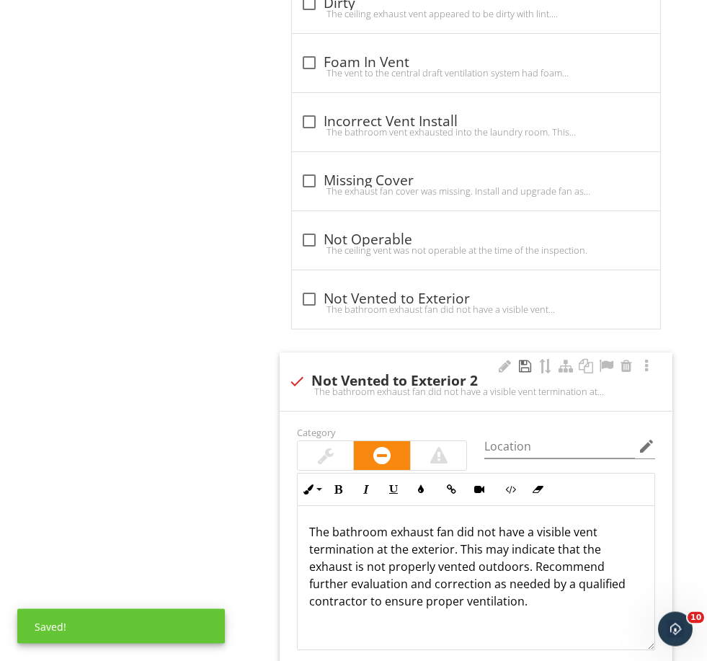
scroll to position [1347, 0]
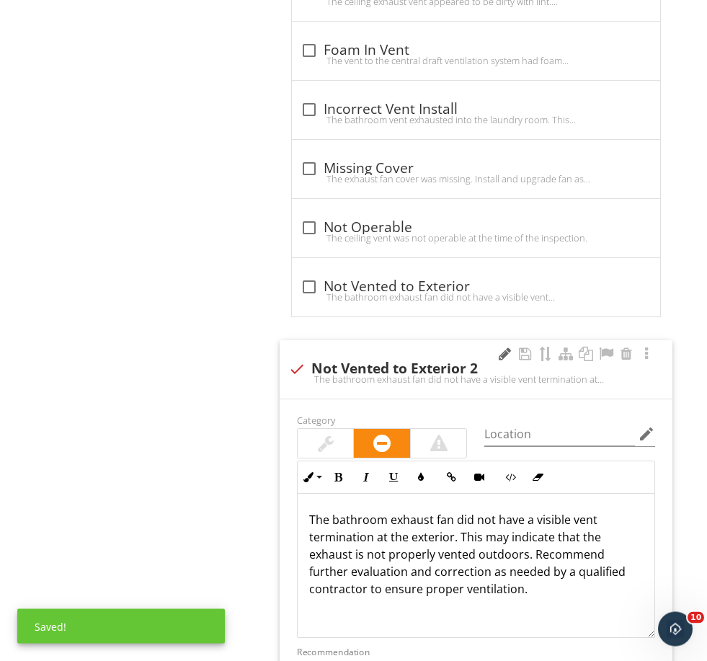
click at [510, 353] on div at bounding box center [505, 355] width 17 height 14
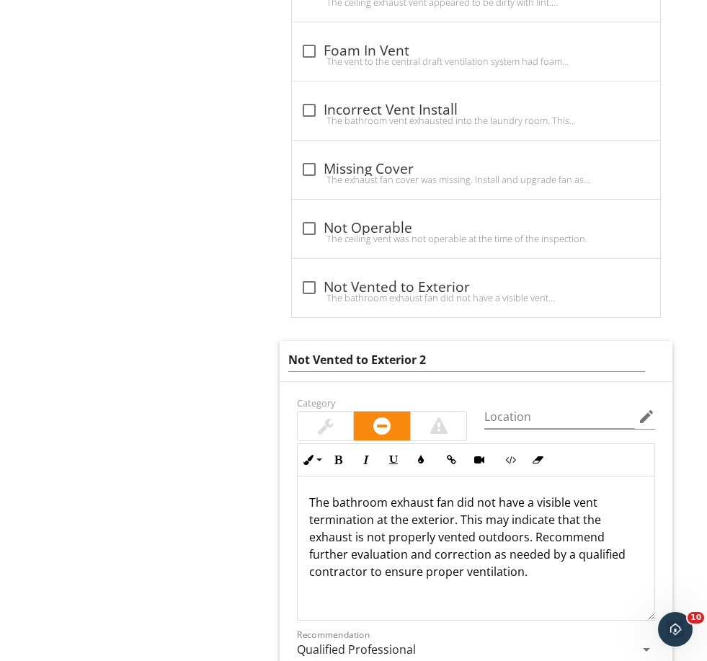
drag, startPoint x: 441, startPoint y: 352, endPoint x: 273, endPoint y: 331, distance: 170.0
type input "Noisy"
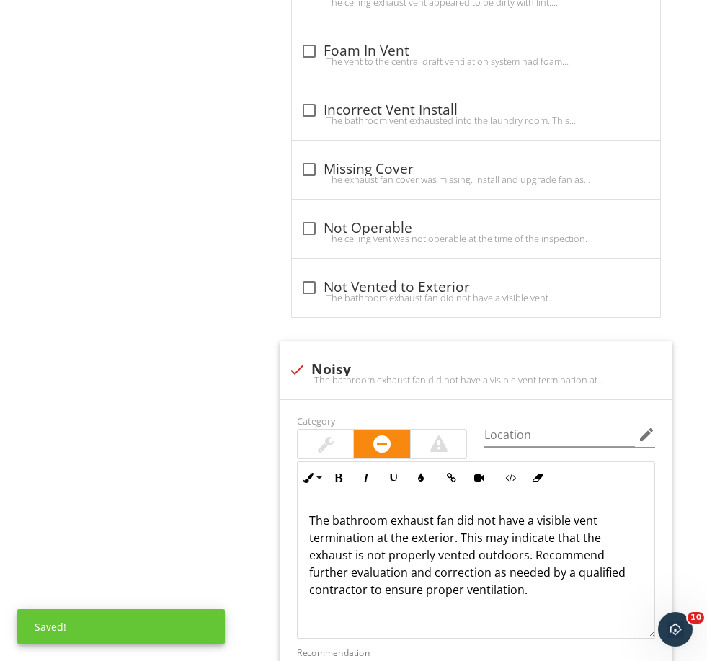
click at [491, 588] on p "The bathroom exhaust fan did not have a visible vent termination at the exterio…" at bounding box center [476, 555] width 334 height 87
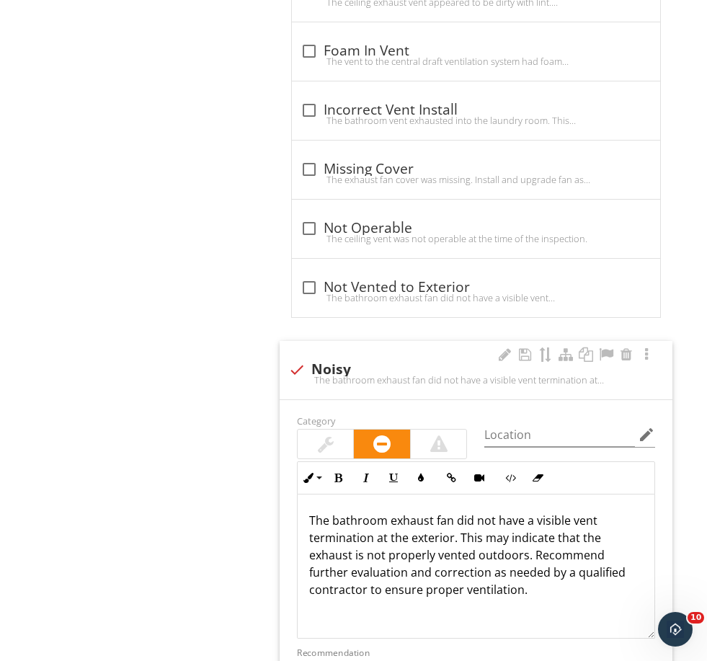
click at [477, 593] on p "The bathroom exhaust fan did not have a visible vent termination at the exterio…" at bounding box center [476, 555] width 334 height 87
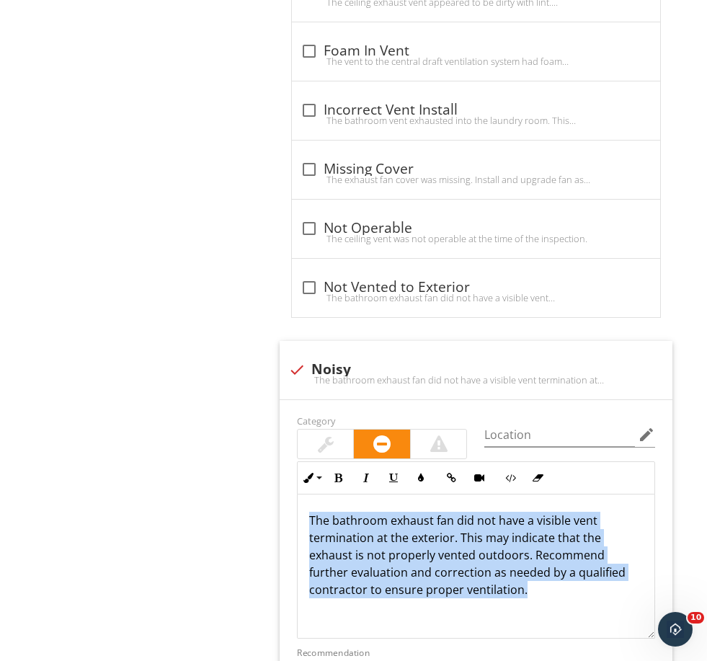
drag, startPoint x: 477, startPoint y: 593, endPoint x: 272, endPoint y: 489, distance: 229.6
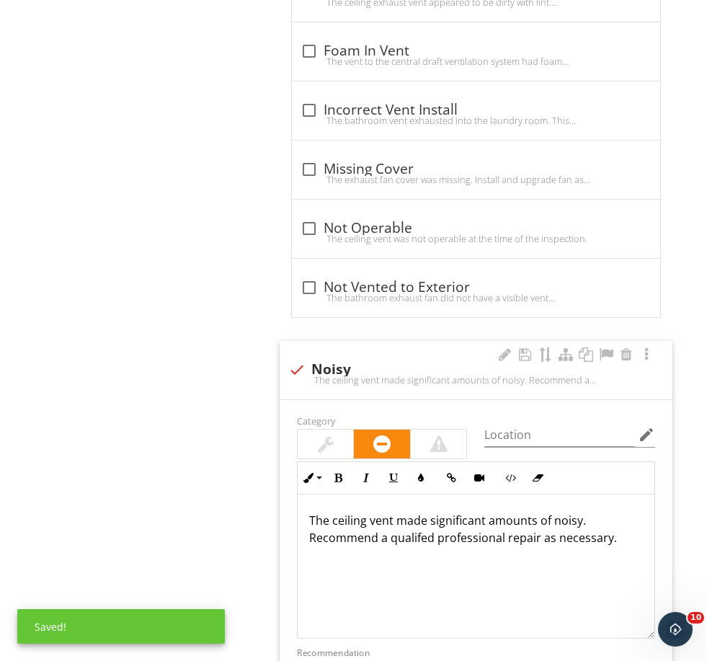
click at [328, 438] on div at bounding box center [326, 444] width 16 height 17
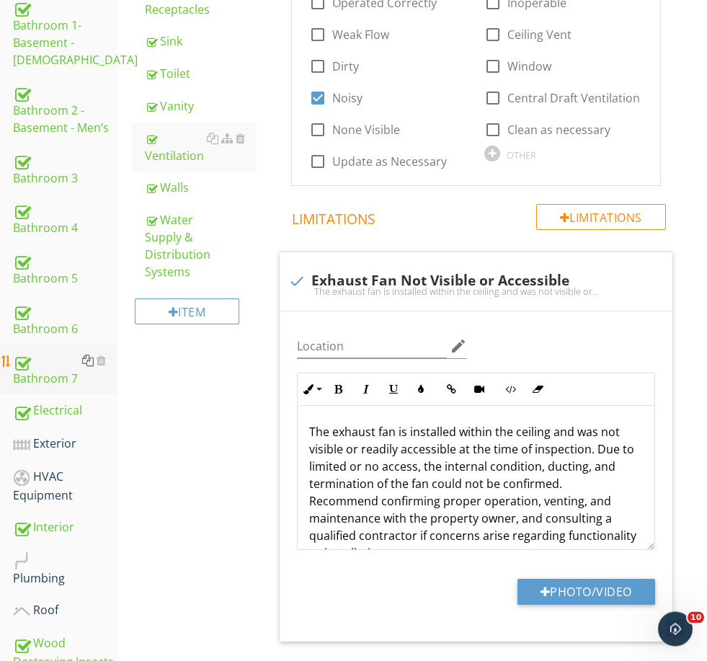
scroll to position [433, 0]
click at [40, 497] on div "HVAC Equipment" at bounding box center [65, 486] width 105 height 36
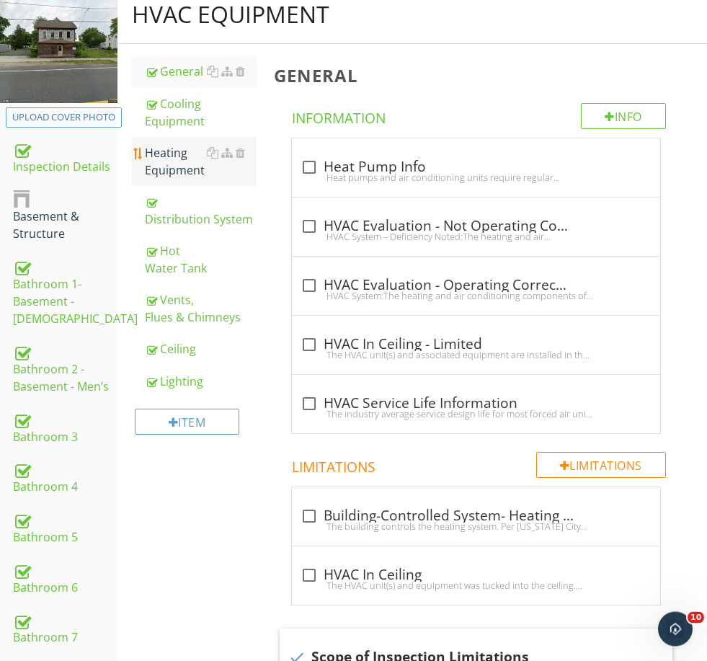
scroll to position [174, 0]
click at [179, 163] on div "Heating Equipment" at bounding box center [200, 161] width 111 height 35
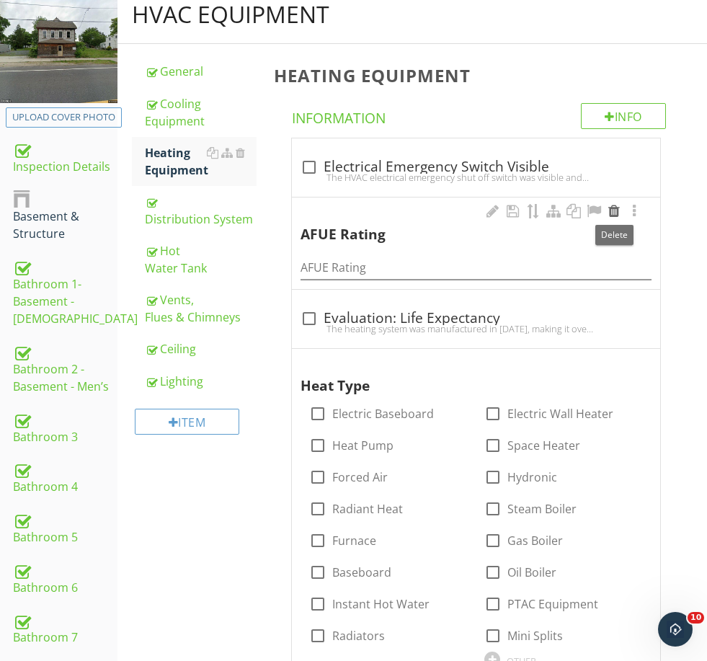
click at [612, 213] on div at bounding box center [614, 211] width 17 height 14
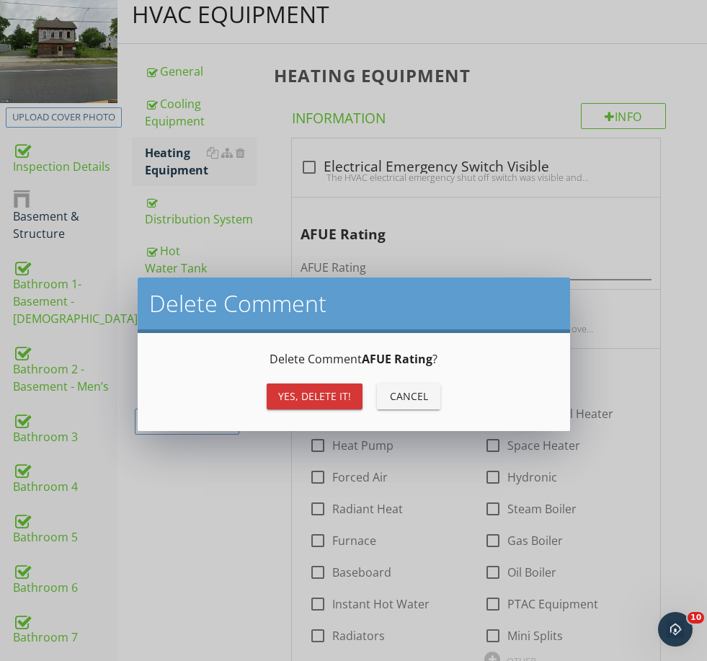
click at [322, 394] on div "Yes, Delete it!" at bounding box center [314, 396] width 73 height 15
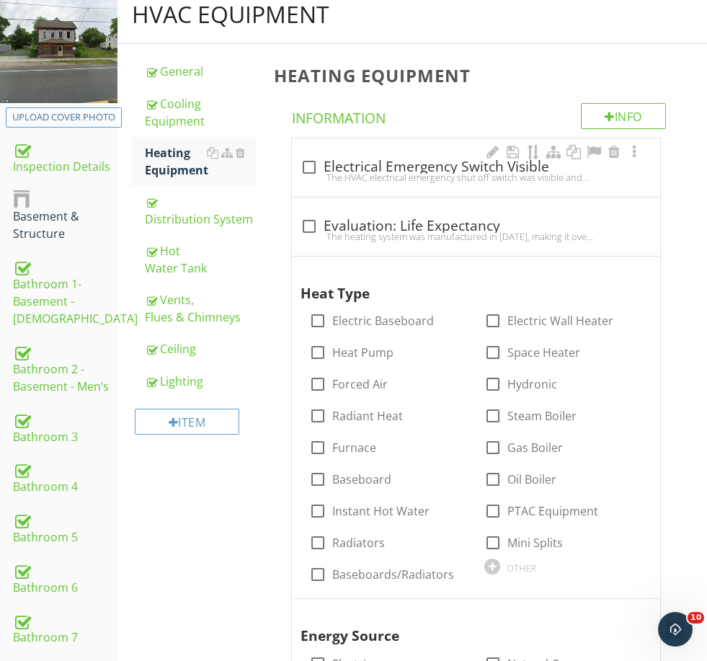
click at [382, 152] on div "check_box_outline_blank Electrical Emergency Switch Visible The HVAC electrical…" at bounding box center [476, 167] width 368 height 58
checkbox input "true"
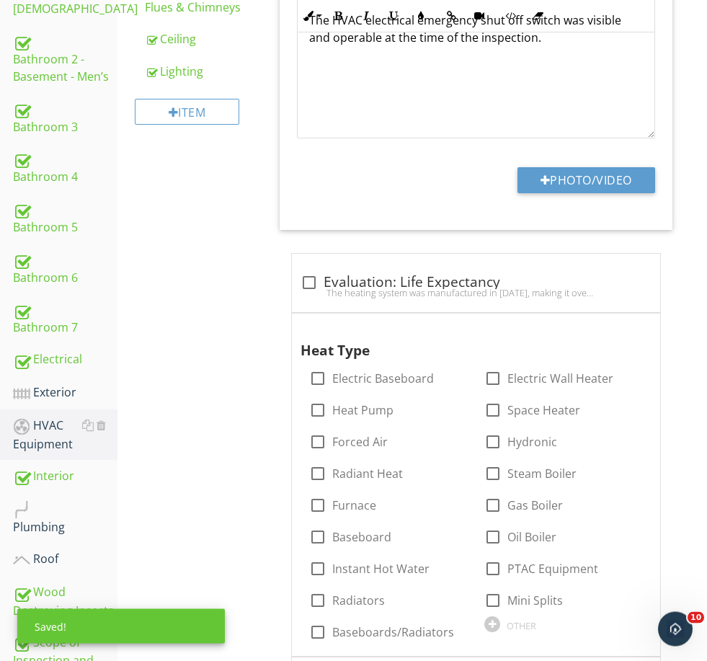
scroll to position [552, 0]
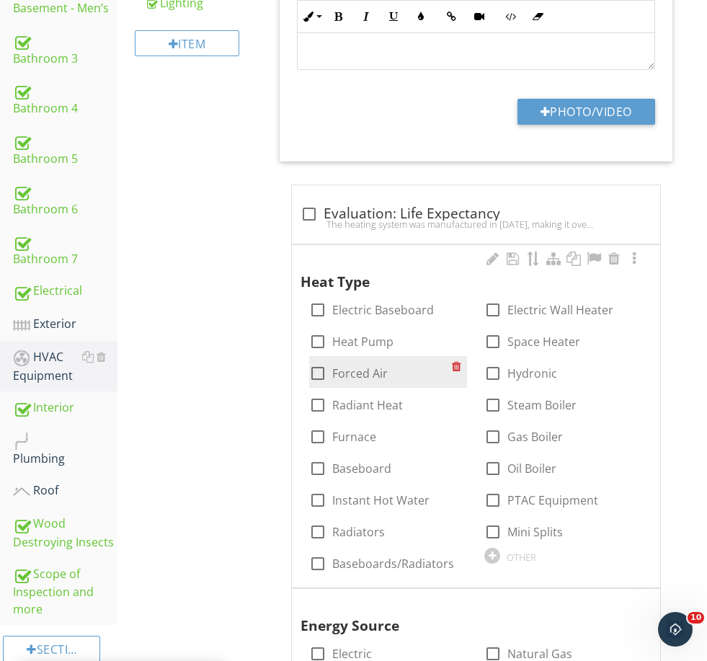
click at [363, 366] on label "Forced Air" at bounding box center [360, 373] width 56 height 14
checkbox input "true"
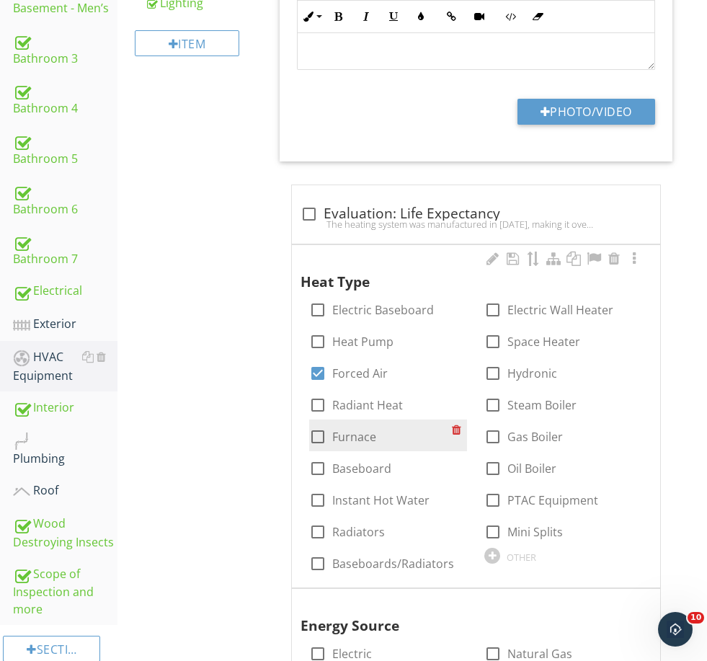
click at [355, 430] on label "Furnace" at bounding box center [354, 437] width 44 height 14
checkbox input "true"
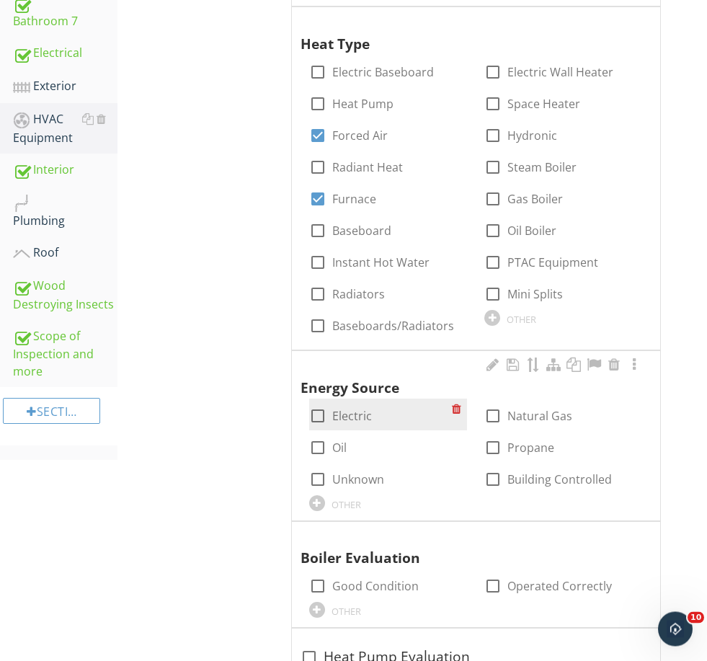
scroll to position [790, 0]
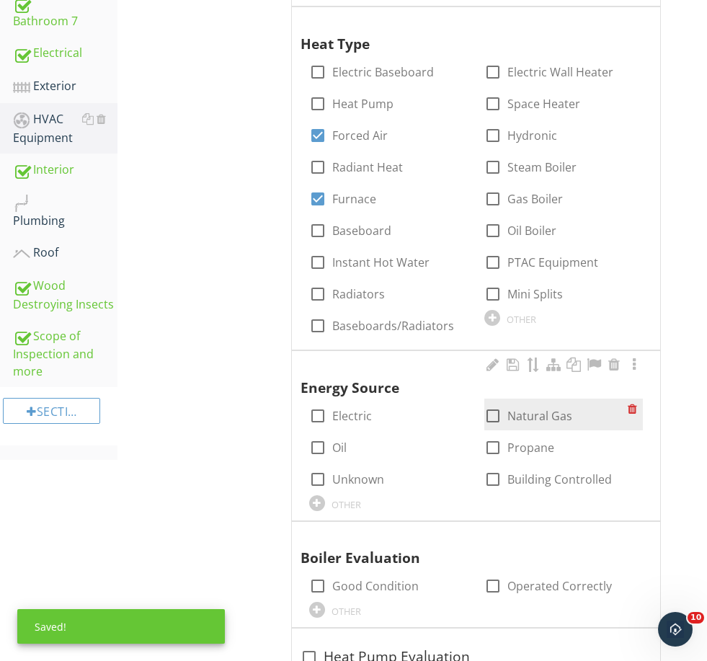
click at [544, 414] on label "Natural Gas" at bounding box center [540, 416] width 65 height 14
checkbox input "true"
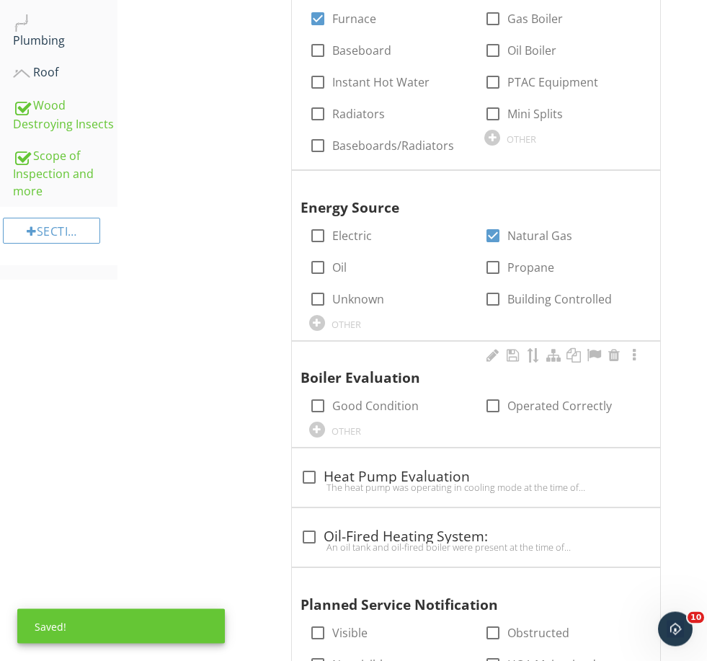
scroll to position [971, 0]
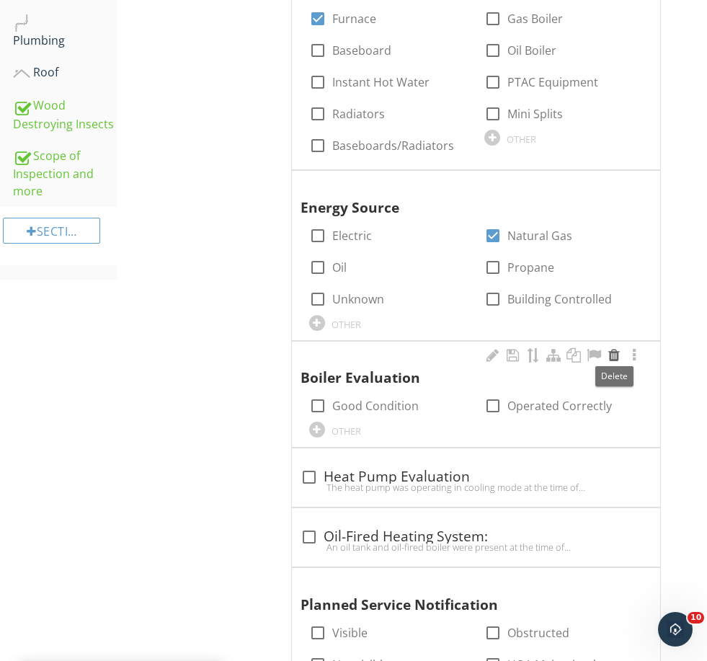
click at [612, 356] on div at bounding box center [614, 355] width 17 height 14
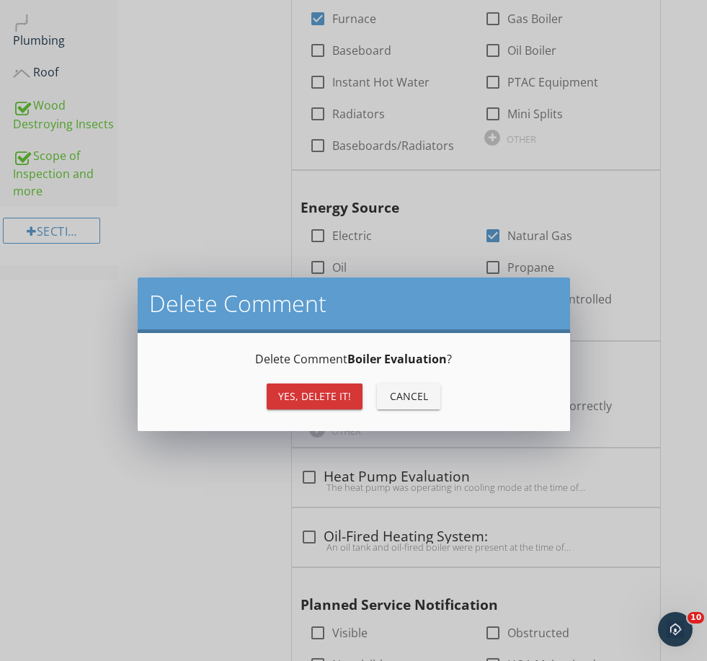
click at [311, 395] on div "Yes, Delete it!" at bounding box center [314, 396] width 73 height 15
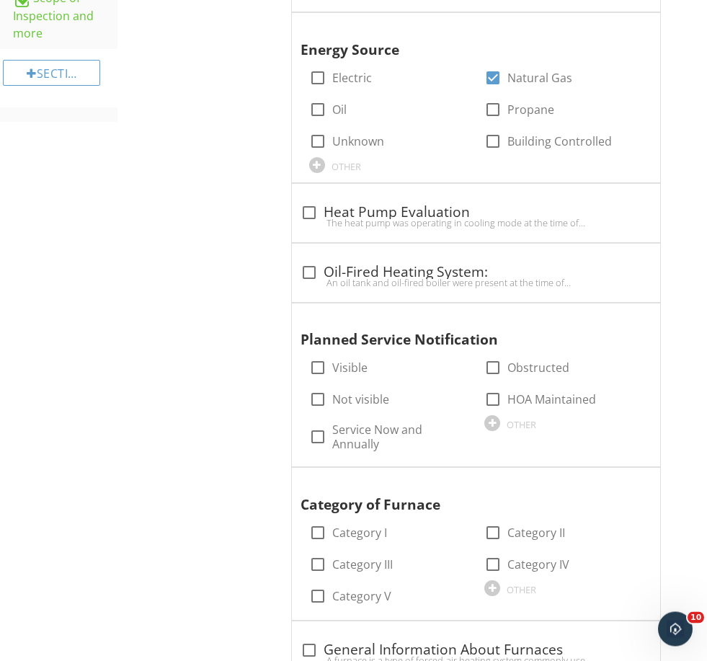
scroll to position [1141, 0]
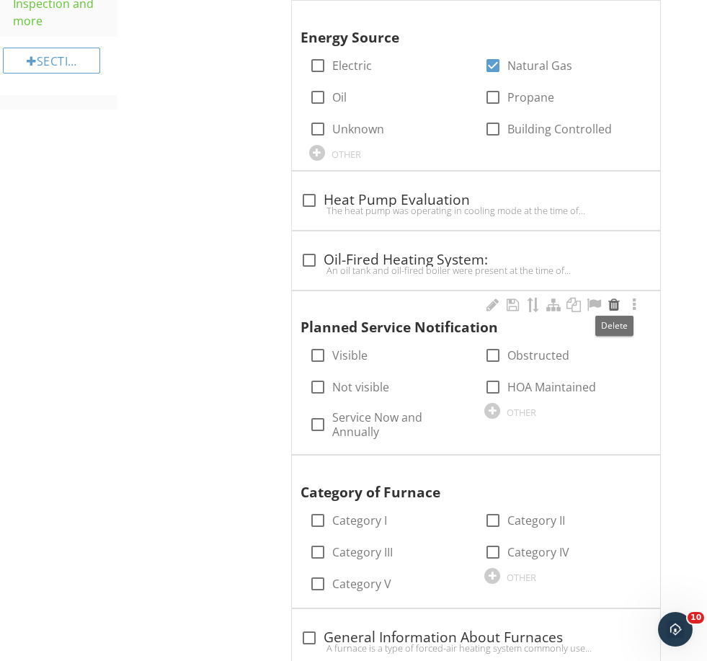
click at [616, 299] on div at bounding box center [614, 305] width 17 height 14
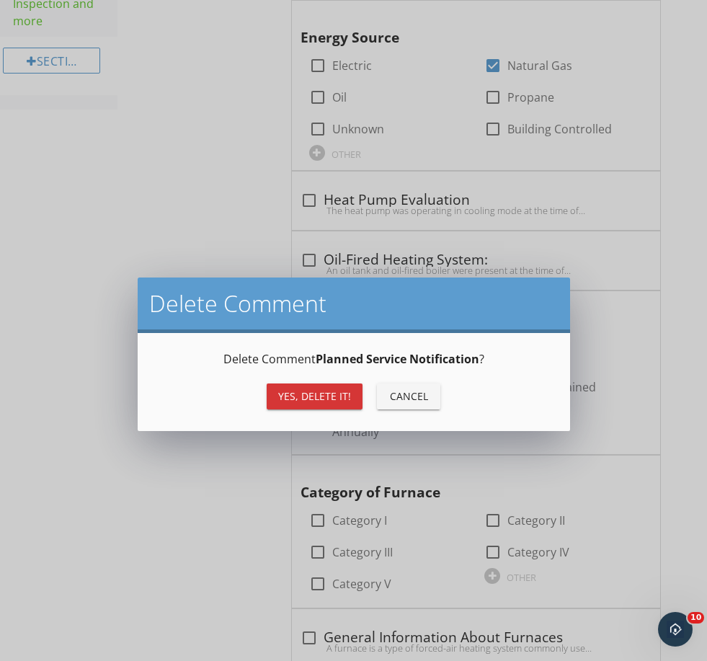
click at [334, 393] on div "Yes, Delete it!" at bounding box center [314, 396] width 73 height 15
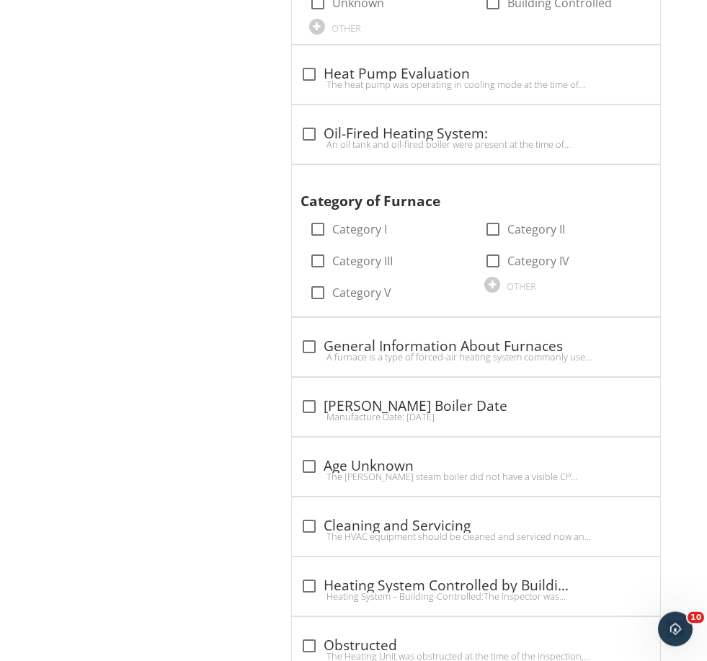
scroll to position [1267, 0]
click at [384, 338] on div "check_box_outline_blank General Information About Furnaces" at bounding box center [476, 346] width 351 height 17
checkbox input "true"
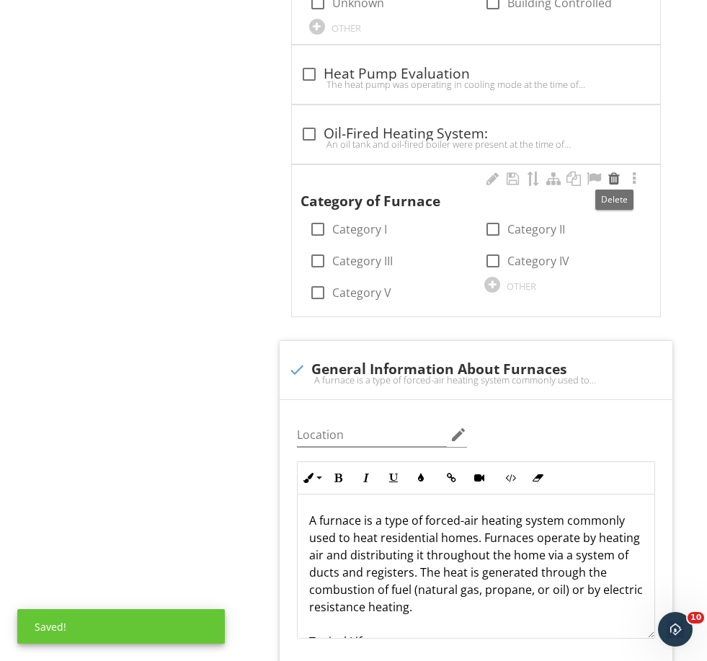
click at [613, 174] on div at bounding box center [614, 179] width 17 height 14
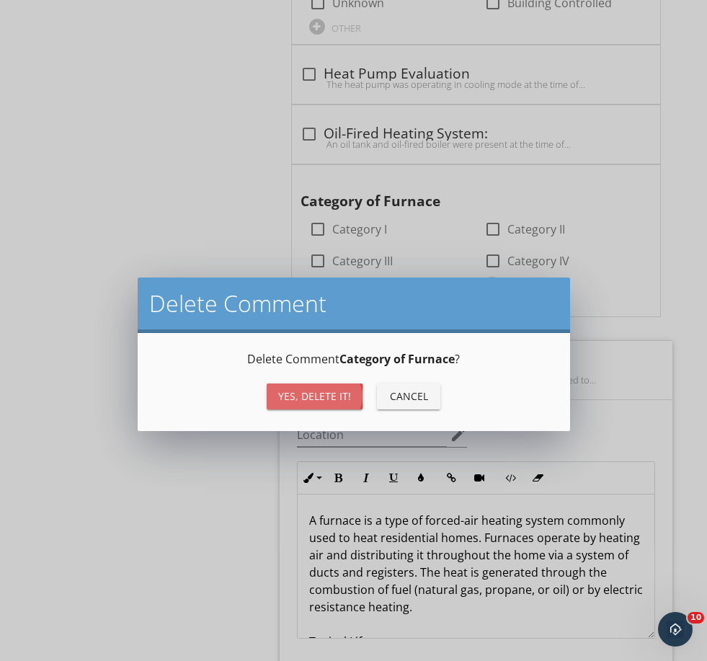
click at [342, 395] on div "Yes, Delete it!" at bounding box center [314, 396] width 73 height 15
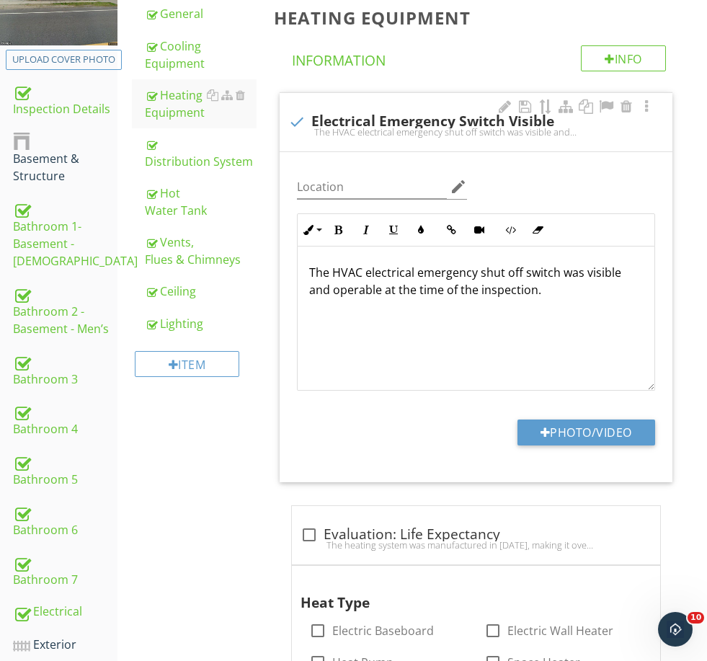
scroll to position [193, 0]
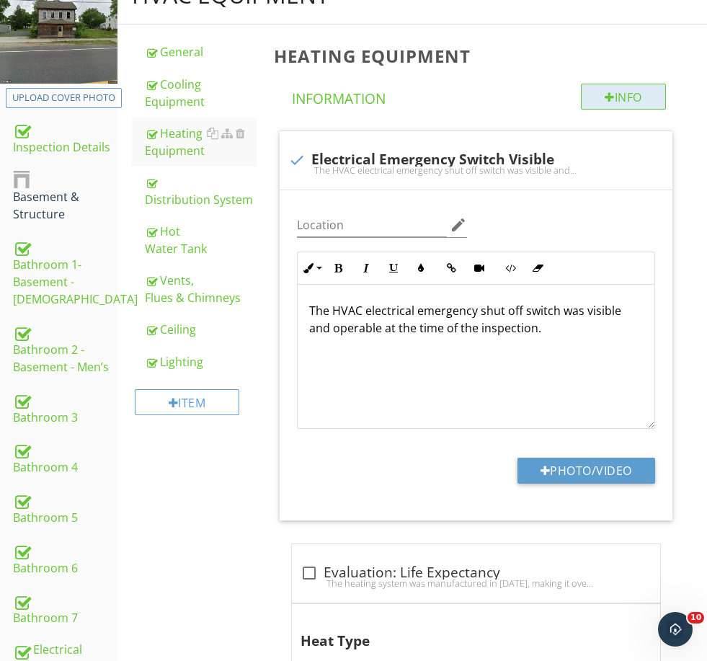
click at [621, 100] on div "Info" at bounding box center [623, 97] width 85 height 26
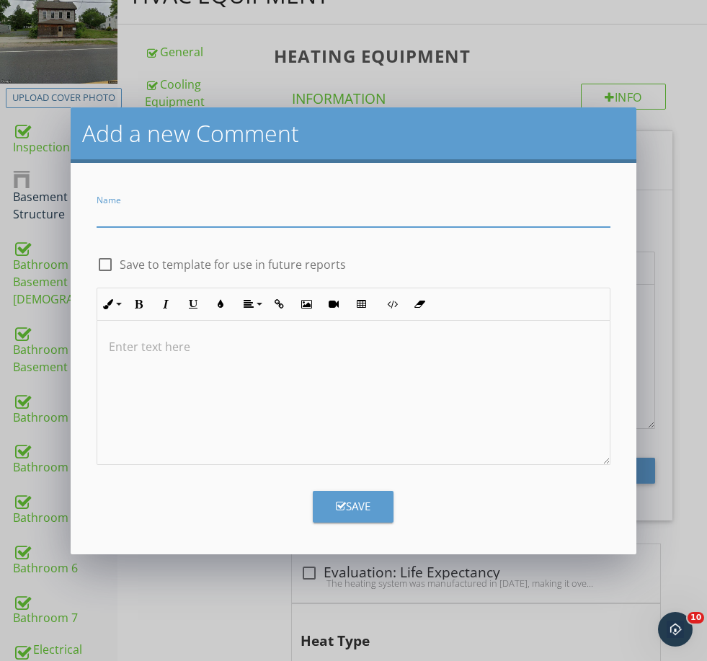
click at [488, 211] on input "Name" at bounding box center [354, 215] width 514 height 24
type input "Heating Evaluation"
click at [291, 261] on label "Save to template for use in future reports" at bounding box center [233, 264] width 226 height 14
checkbox input "true"
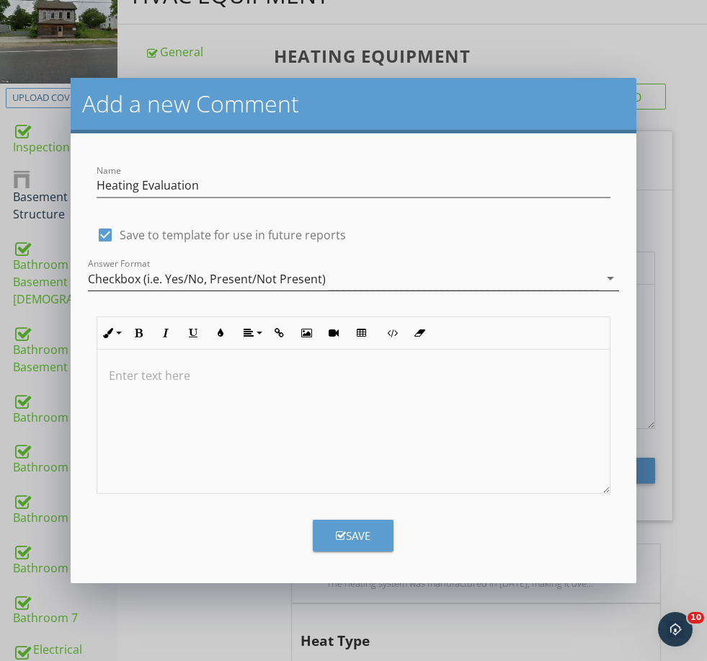
click at [332, 267] on div "Checkbox (i.e. Yes/No, Present/Not Present)" at bounding box center [343, 279] width 511 height 24
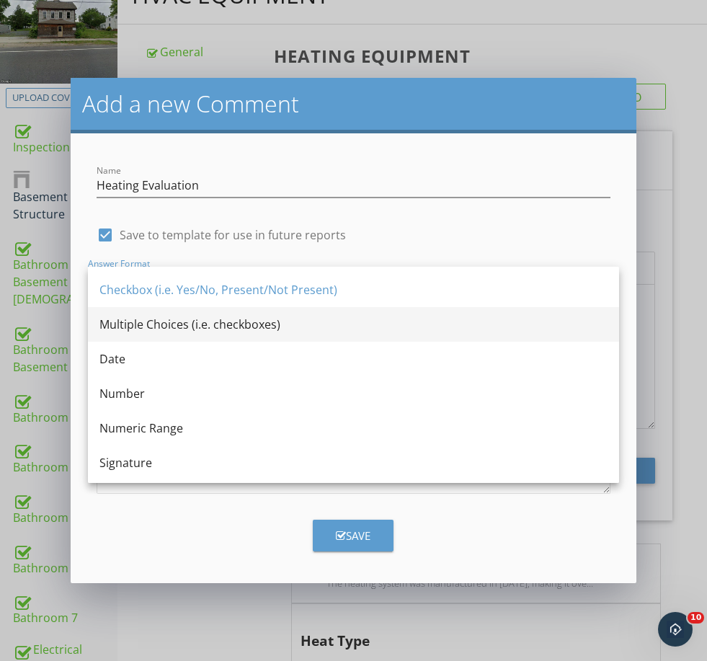
click at [233, 317] on div "Multiple Choices (i.e. checkboxes)" at bounding box center [354, 324] width 508 height 17
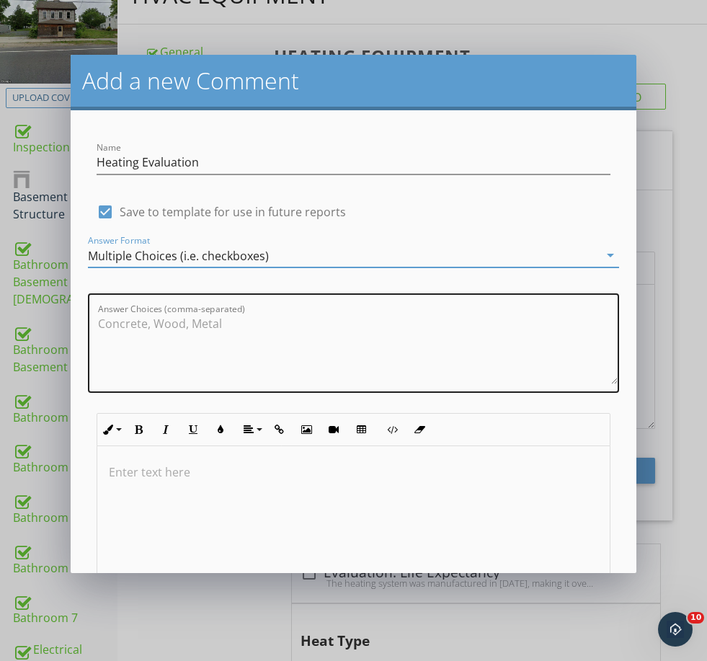
click at [227, 374] on textarea "Answer Choices (comma-separated)" at bounding box center [358, 348] width 520 height 72
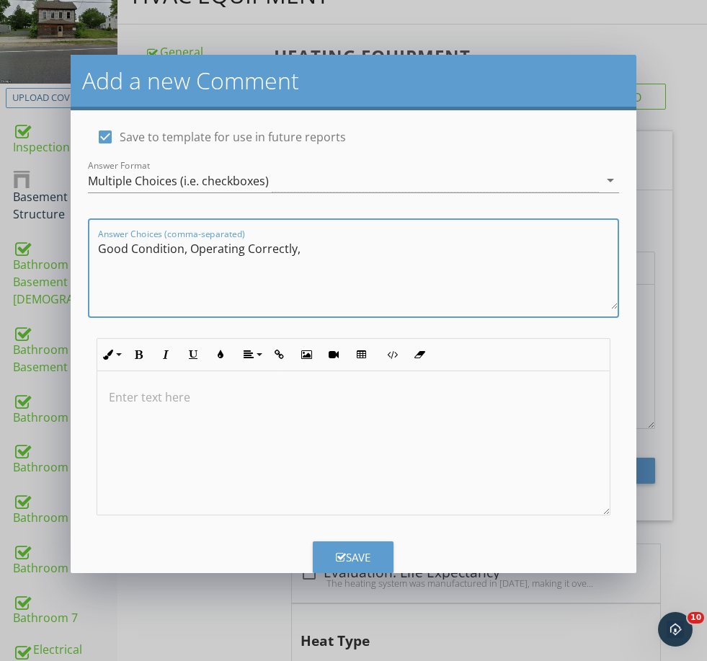
scroll to position [74, 0]
type textarea "Good Condition, Operating Correctly,"
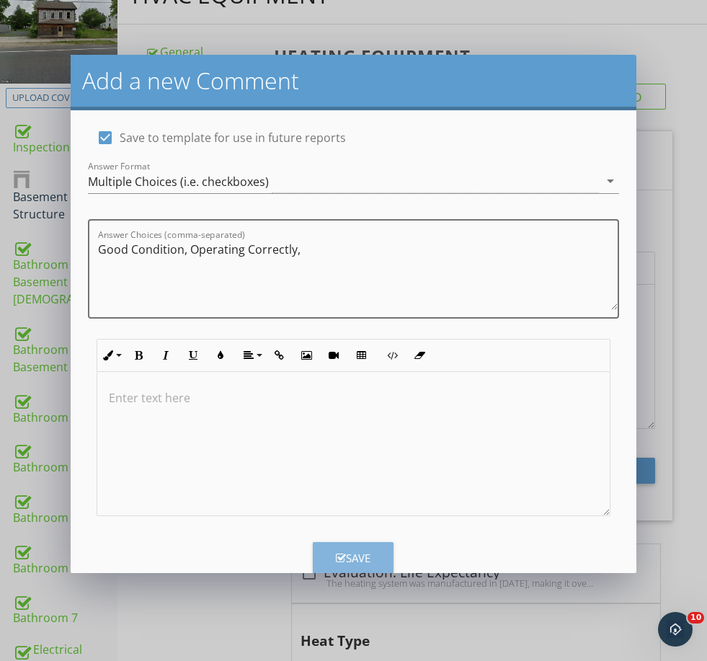
click at [350, 554] on div "Save" at bounding box center [353, 558] width 35 height 17
checkbox input "false"
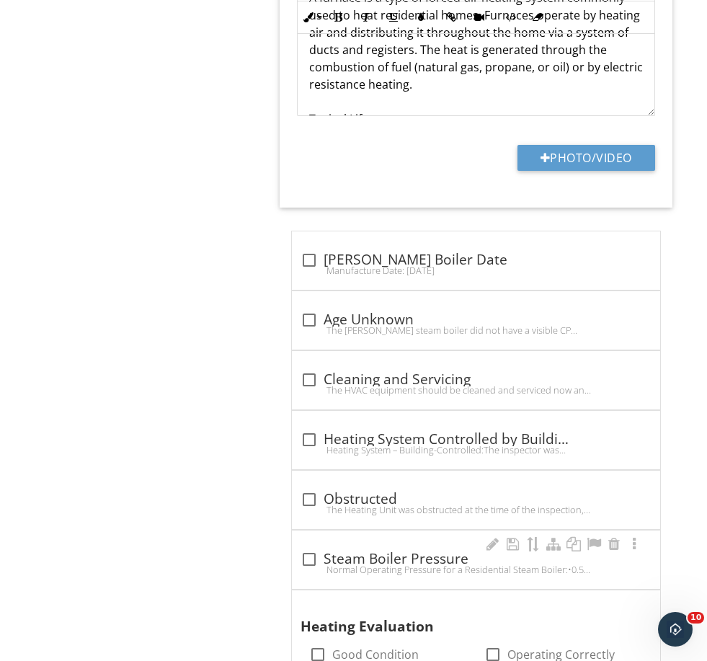
scroll to position [1720, 0]
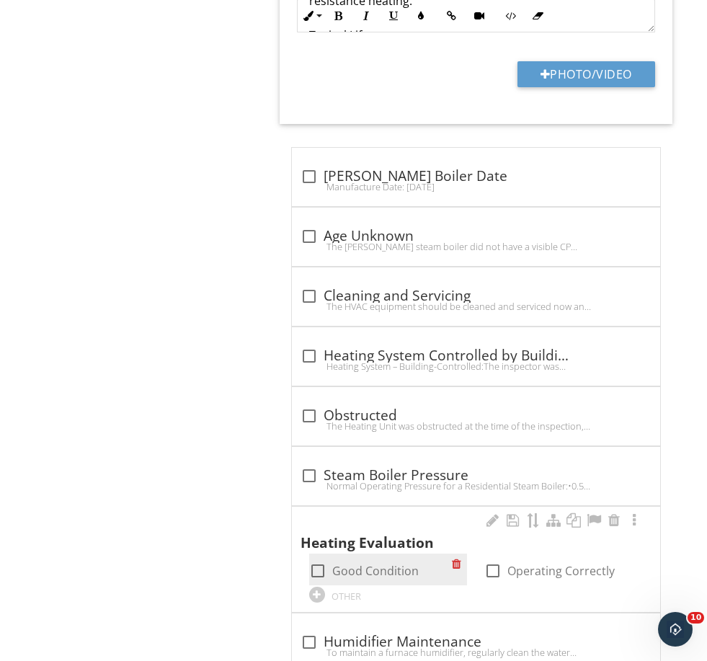
click at [387, 564] on label "Good Condition" at bounding box center [375, 571] width 87 height 14
checkbox input "true"
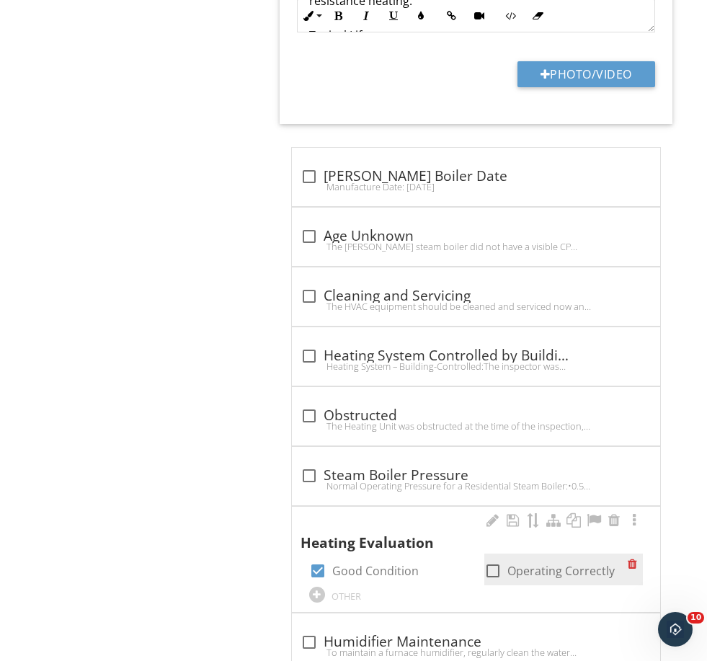
click at [590, 564] on label "Operating Correctly" at bounding box center [561, 571] width 107 height 14
checkbox input "true"
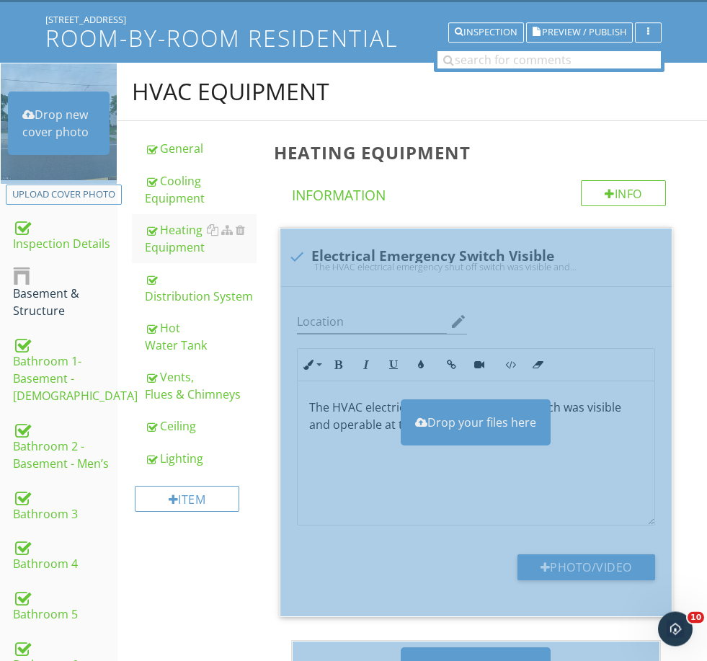
scroll to position [97, 0]
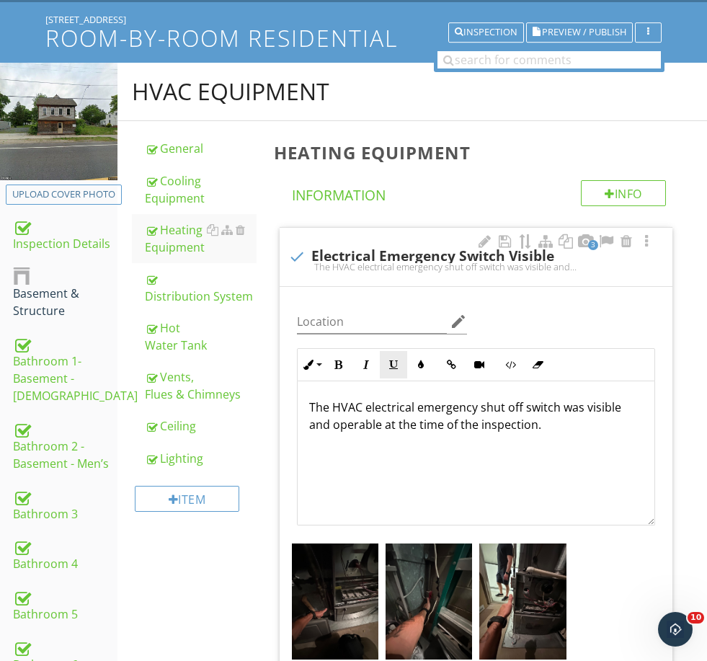
drag, startPoint x: 677, startPoint y: 481, endPoint x: 381, endPoint y: 362, distance: 318.7
click at [47, 308] on div "Basement & Structure" at bounding box center [65, 293] width 105 height 53
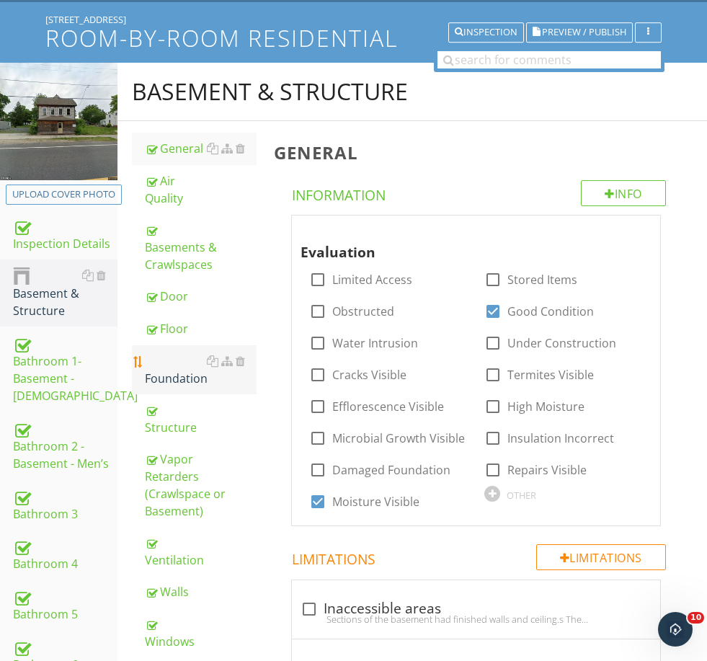
click at [180, 371] on link "Foundation" at bounding box center [200, 369] width 111 height 49
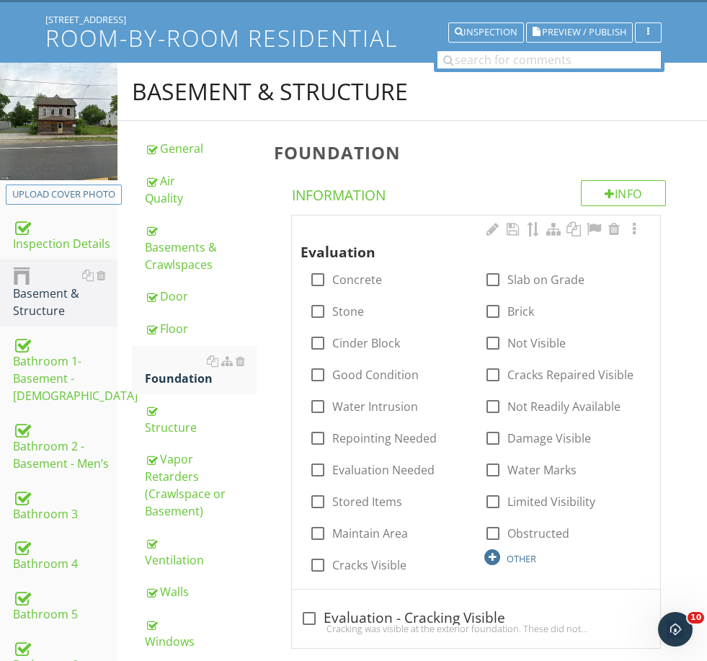
click at [524, 553] on div "OTHER" at bounding box center [522, 559] width 30 height 12
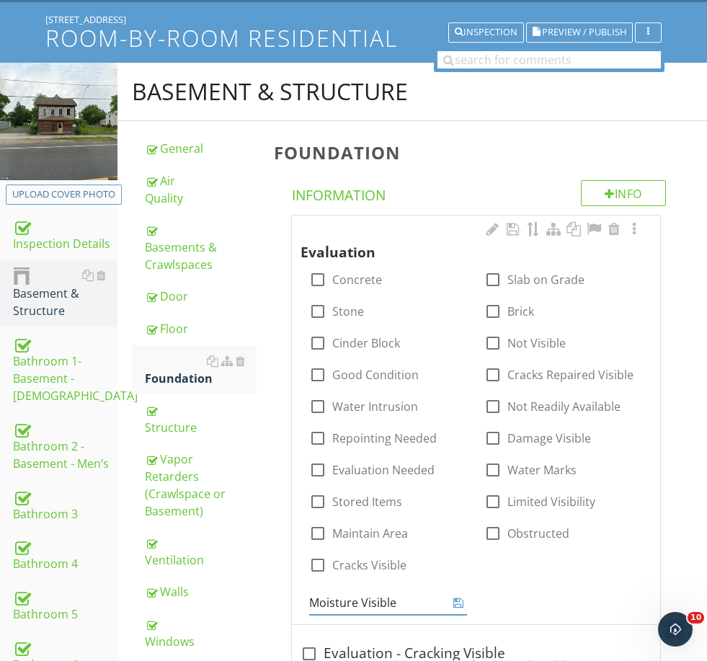
type input "Moisture Visible"
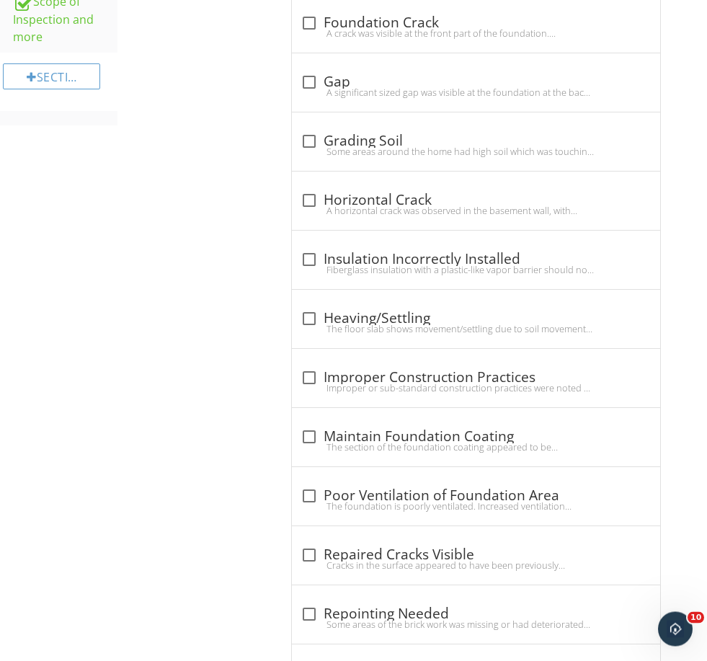
scroll to position [1272, 0]
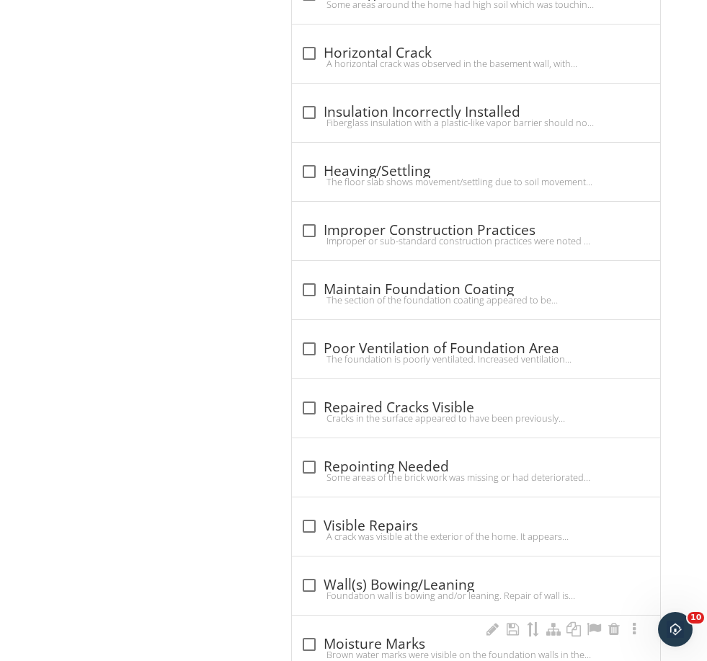
click at [377, 660] on div "check_box_outline_blank Moisture Marks Brown water marks were visible on the fo…" at bounding box center [476, 649] width 351 height 32
checkbox input "true"
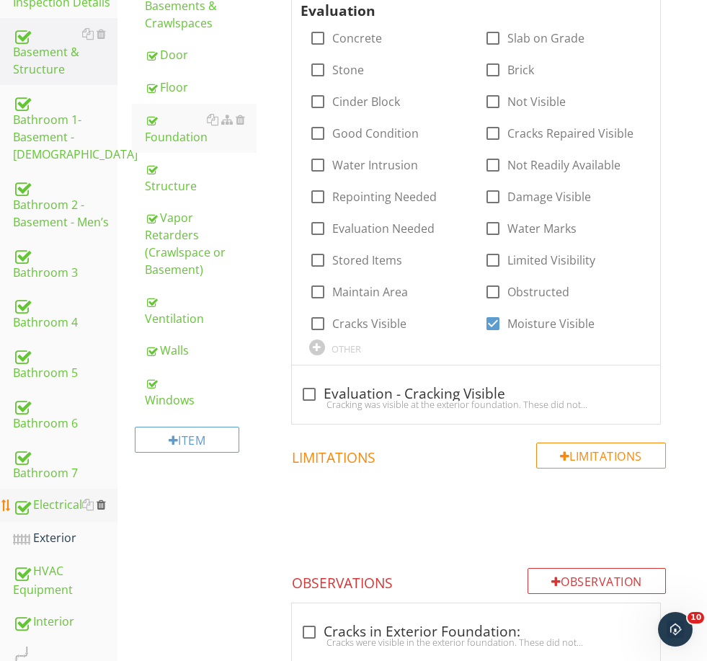
scroll to position [344, 0]
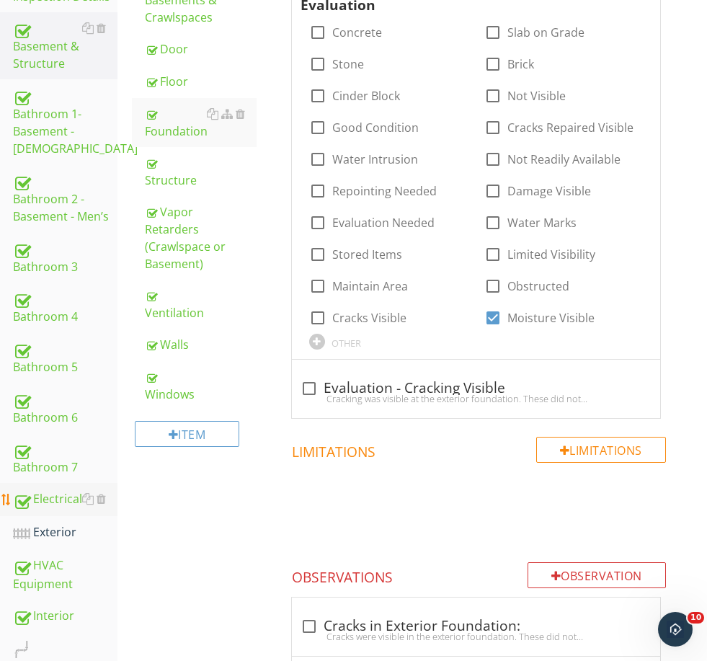
click at [59, 492] on div "Electrical" at bounding box center [65, 499] width 105 height 19
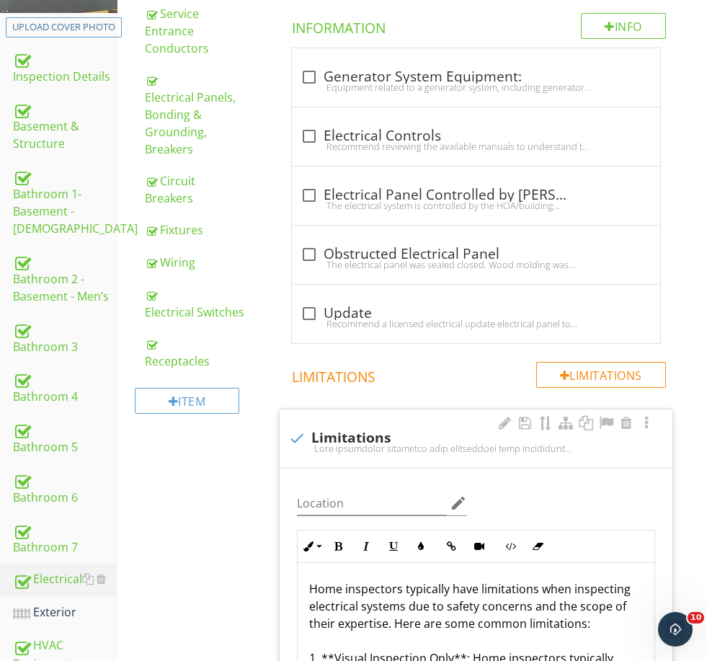
scroll to position [245, 0]
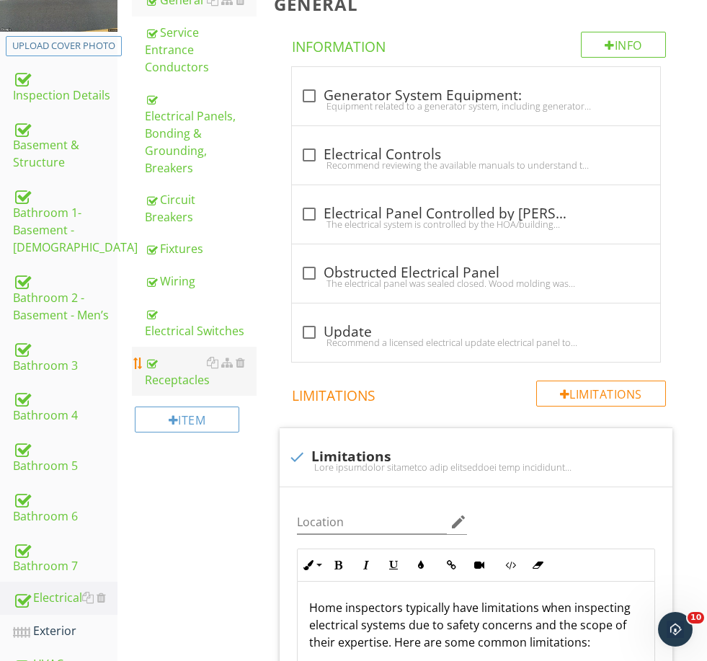
click at [177, 354] on div "Receptacles" at bounding box center [200, 371] width 111 height 35
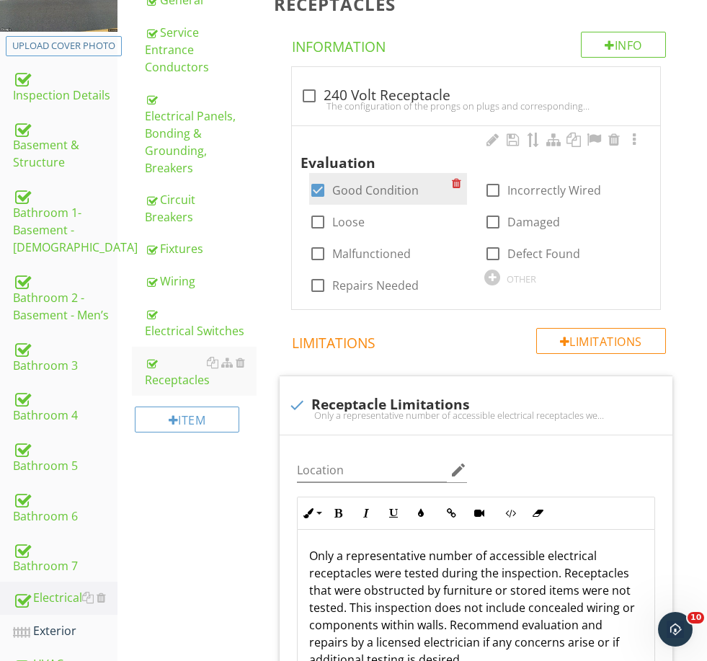
click at [354, 190] on label "Good Condition" at bounding box center [375, 190] width 87 height 14
checkbox input "false"
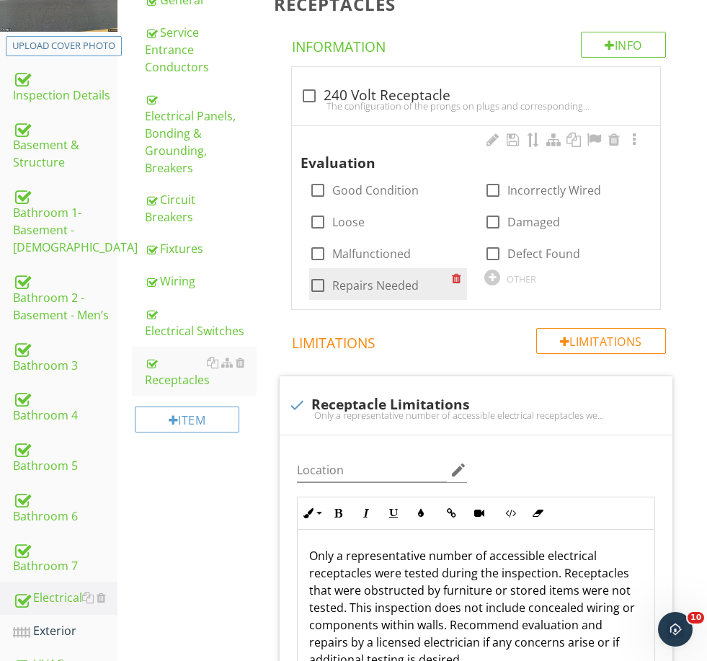
click at [407, 291] on label "Repairs Needed" at bounding box center [375, 285] width 87 height 14
checkbox input "true"
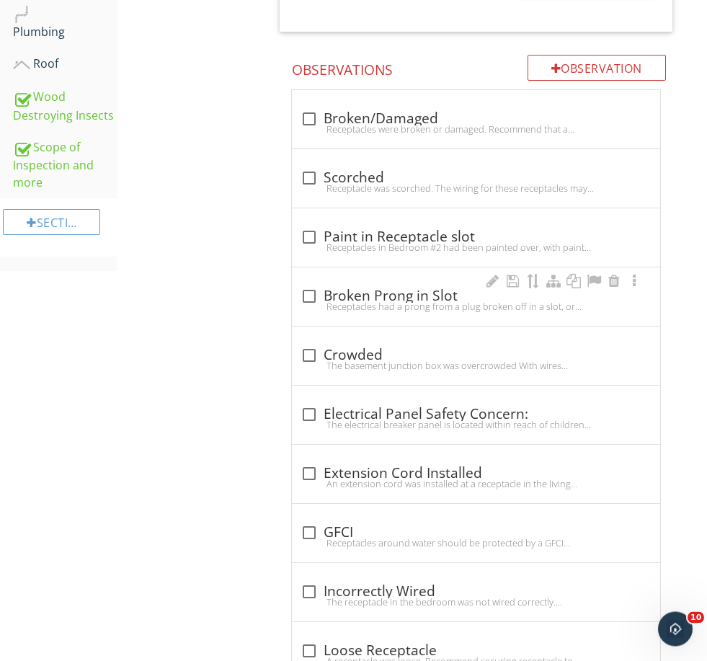
scroll to position [870, 0]
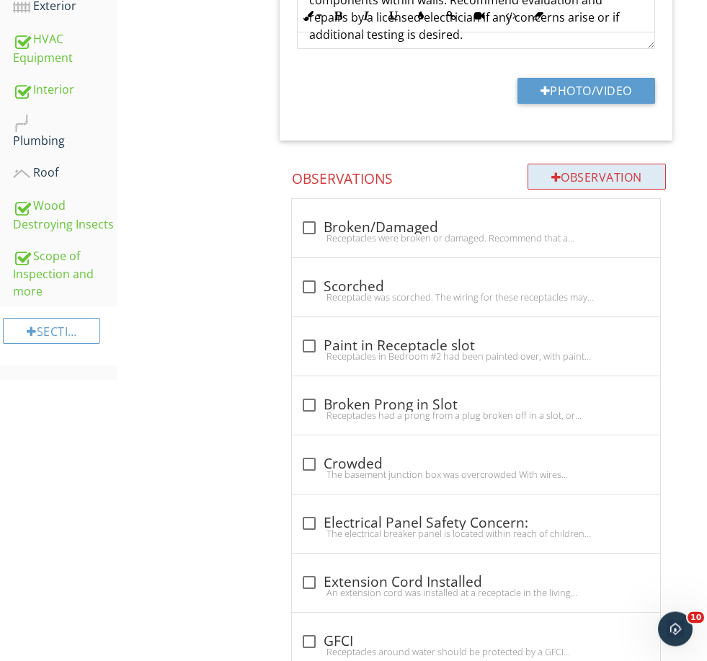
click at [602, 181] on div "Observation" at bounding box center [597, 177] width 138 height 26
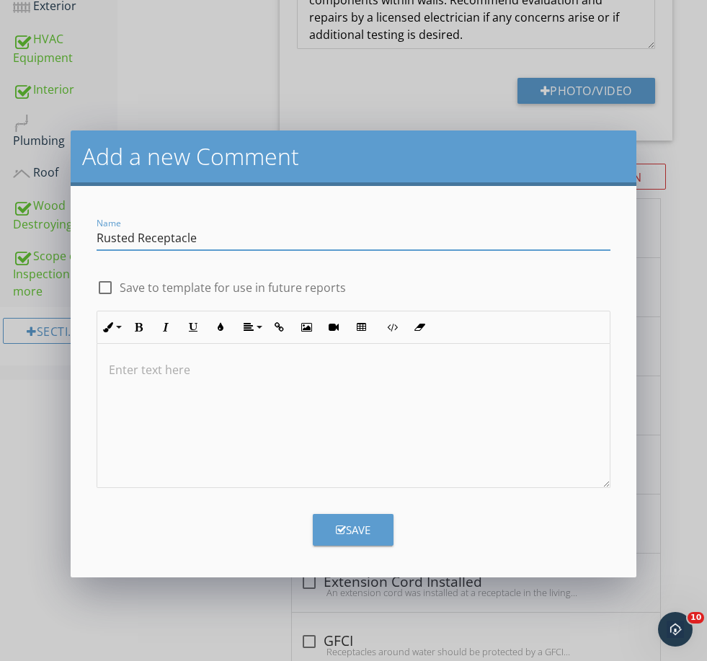
type input "Rusted Receptacle"
click at [162, 284] on label "Save to template for use in future reports" at bounding box center [233, 287] width 226 height 14
checkbox input "true"
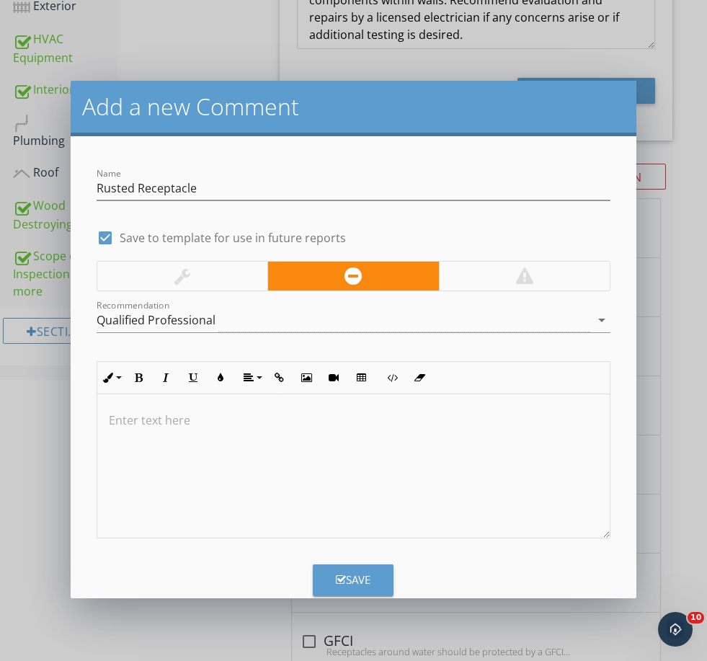
click at [242, 448] on div at bounding box center [353, 466] width 513 height 144
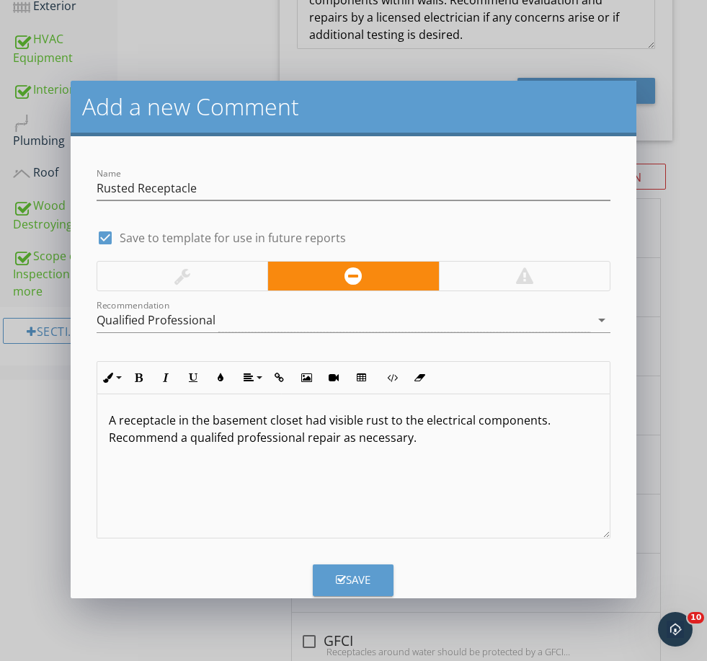
click at [577, 418] on p "A receptacle in the basement closet had visible rust to the electrical componen…" at bounding box center [354, 429] width 490 height 35
click at [352, 567] on button "Save" at bounding box center [353, 581] width 81 height 32
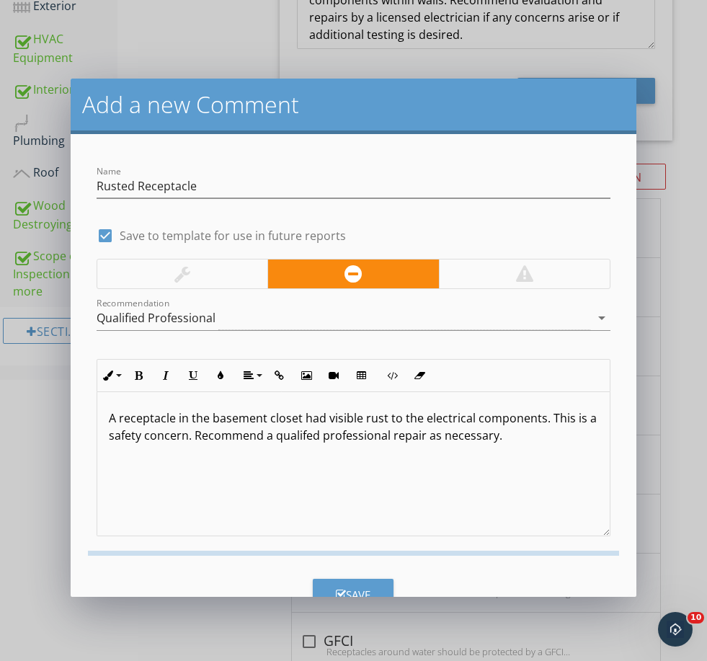
checkbox input "false"
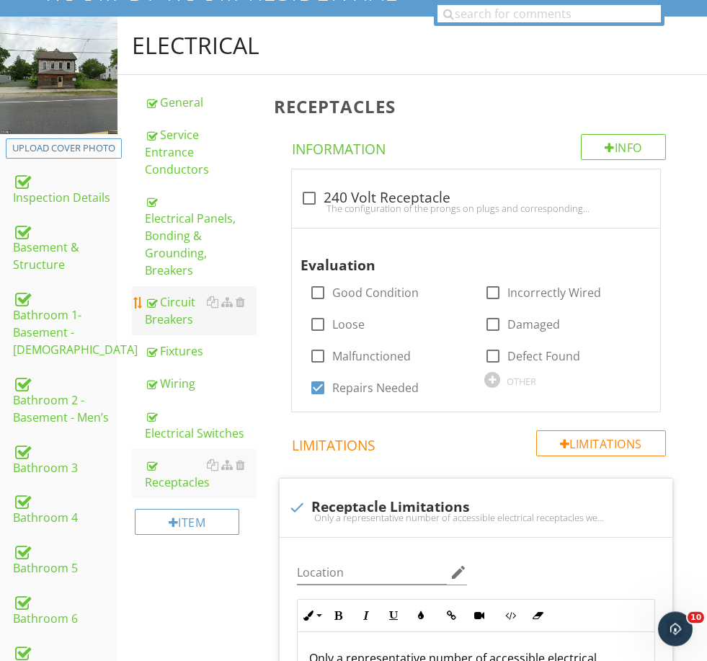
scroll to position [146, 0]
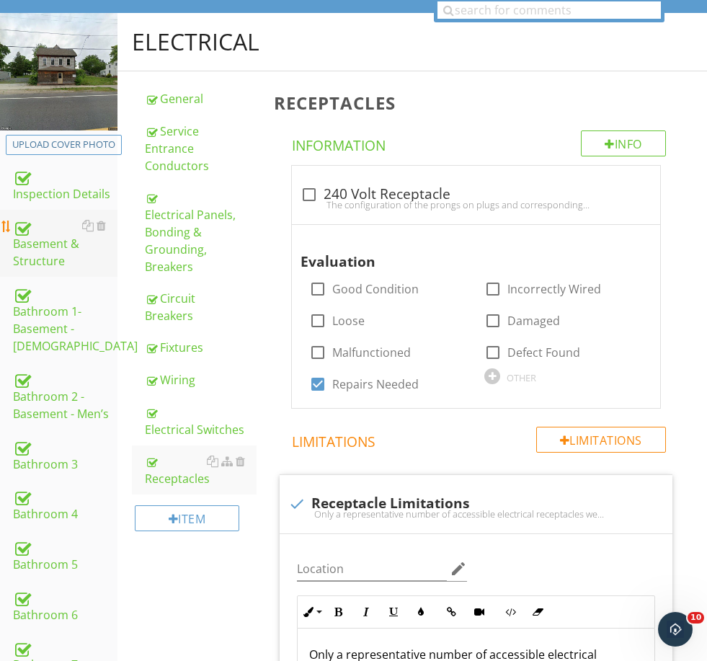
click at [50, 264] on div "Basement & Structure" at bounding box center [65, 243] width 105 height 53
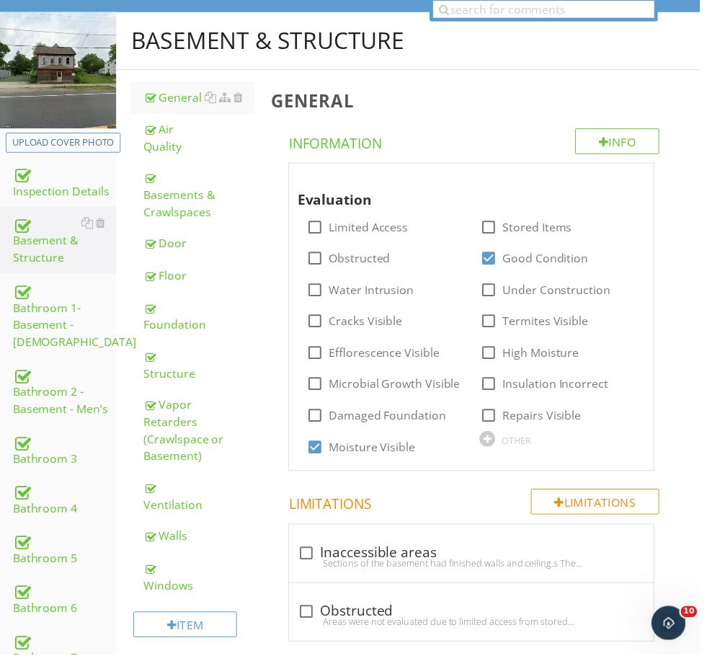
scroll to position [146, 0]
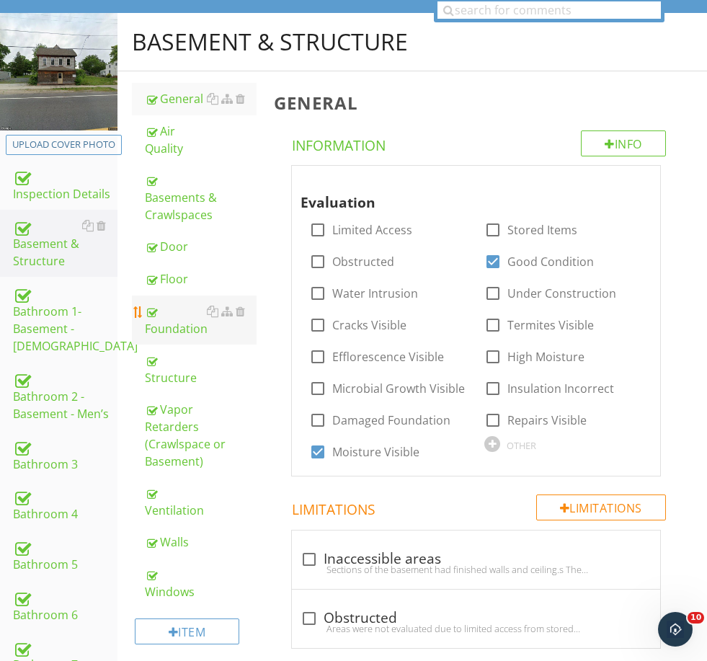
click at [170, 312] on div "Foundation" at bounding box center [200, 320] width 111 height 35
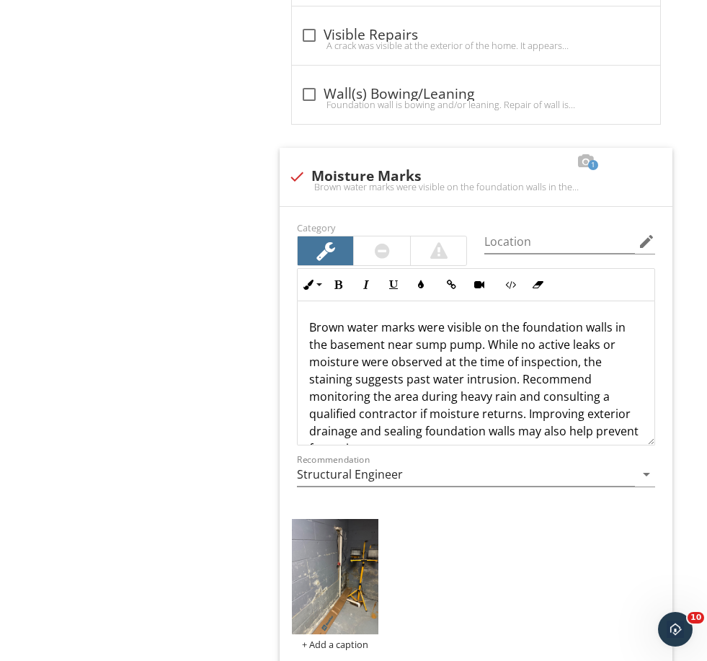
scroll to position [1842, 0]
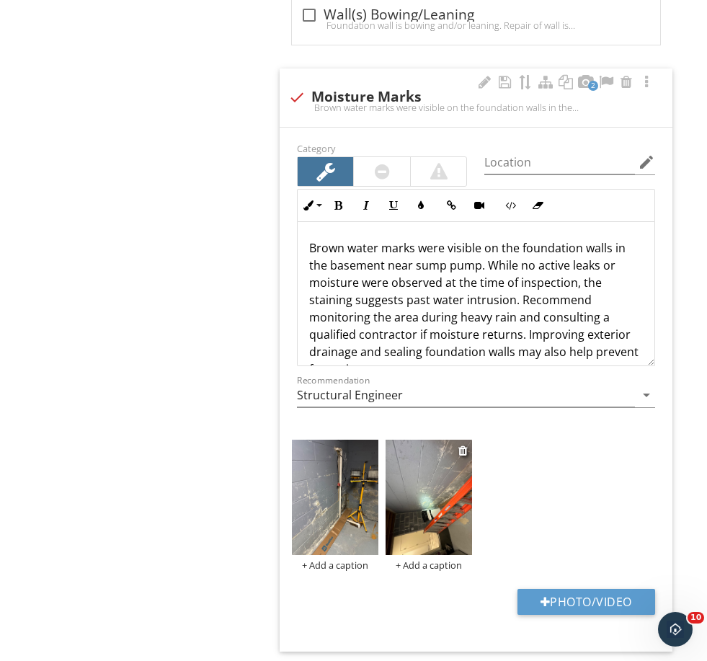
click at [428, 494] on img at bounding box center [429, 497] width 87 height 115
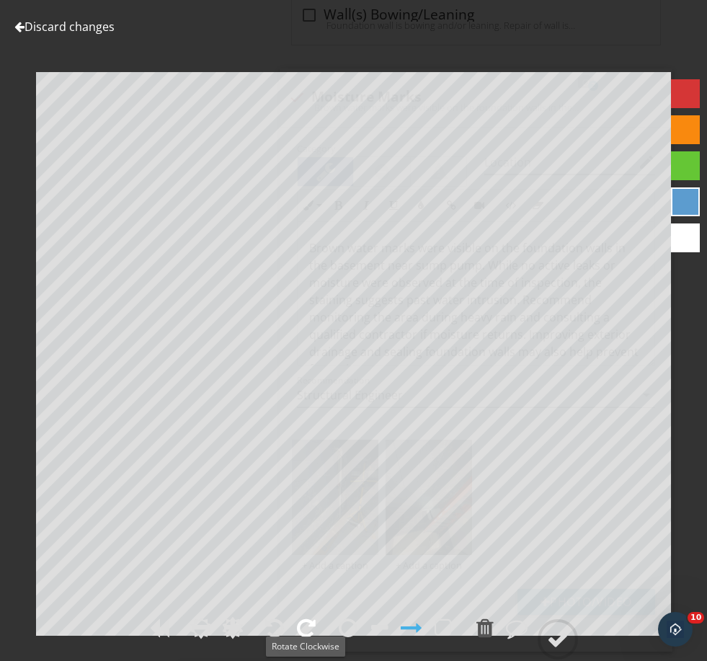
click at [306, 639] on div at bounding box center [306, 628] width 19 height 22
click at [555, 658] on circle at bounding box center [557, 639] width 37 height 37
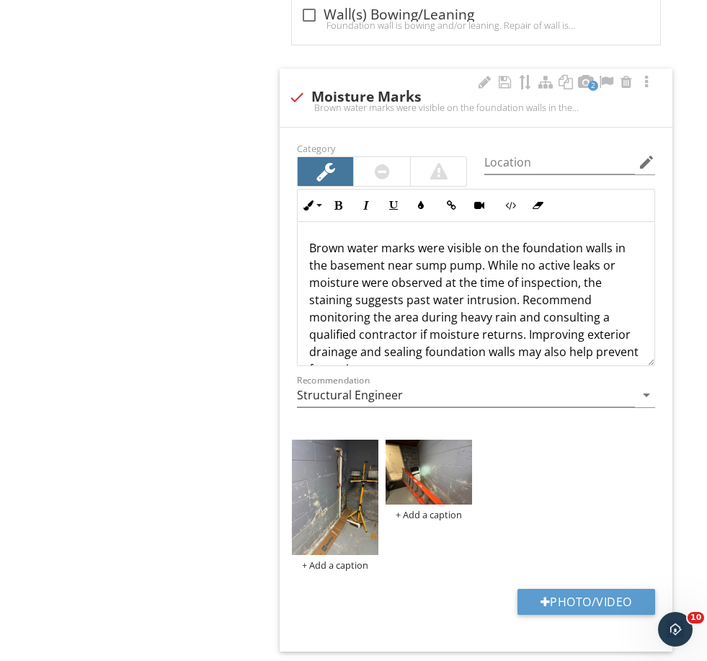
click at [347, 246] on p "Brown water marks were visible on the foundation walls in the basement near sum…" at bounding box center [476, 308] width 334 height 138
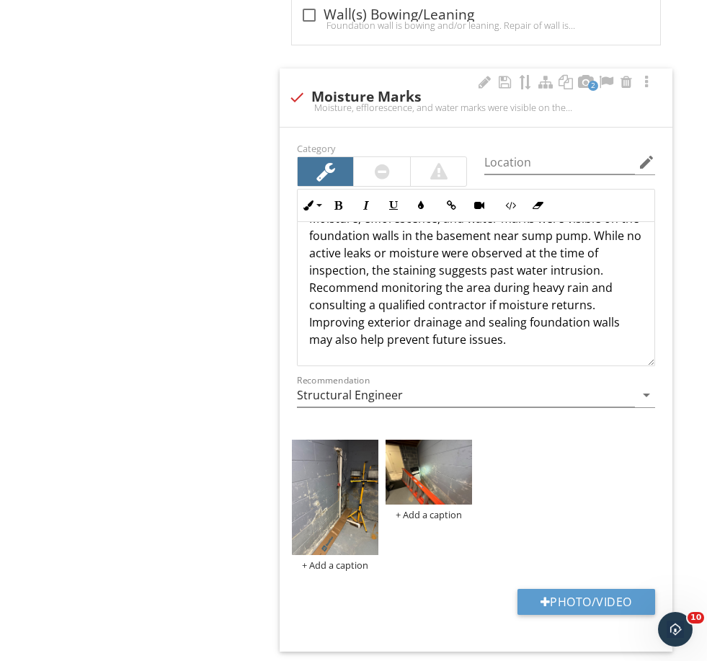
scroll to position [30, 0]
click at [373, 286] on p "Moisture, efflorescence, and water marks were visible on the foundation walls i…" at bounding box center [476, 279] width 334 height 138
click at [377, 286] on p "Moisture, efflorescence, and water marks were visible on the foundation walls i…" at bounding box center [476, 279] width 334 height 138
drag, startPoint x: 377, startPoint y: 286, endPoint x: 609, endPoint y: 284, distance: 231.5
click at [609, 284] on p "Moisture, efflorescence, and water marks were visible on the foundation walls i…" at bounding box center [476, 279] width 334 height 138
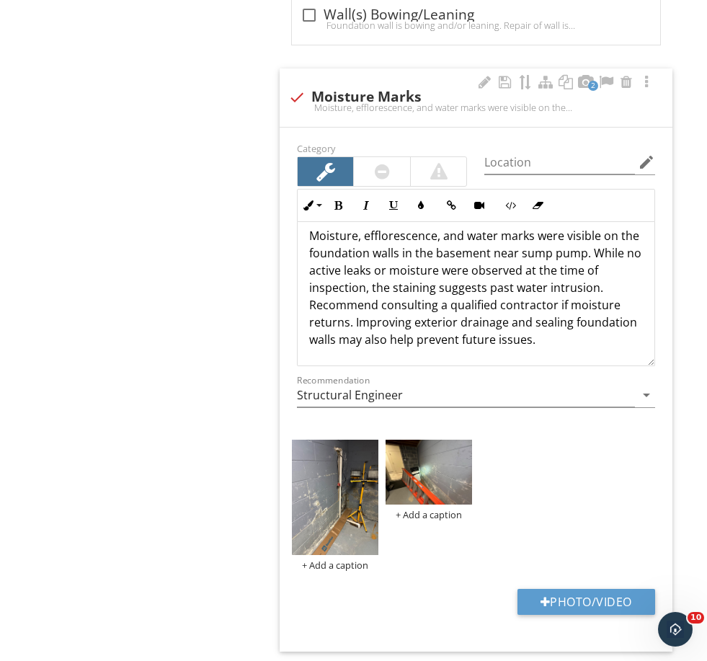
scroll to position [12, 0]
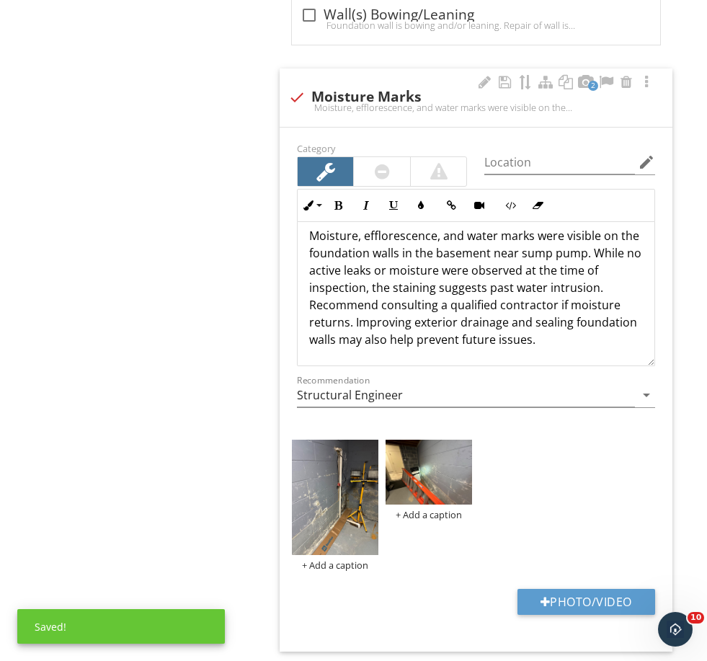
click at [349, 319] on p "Moisture, efflorescence, and water marks were visible on the foundation walls i…" at bounding box center [476, 287] width 334 height 121
click at [459, 342] on p "Moisture, efflorescence, and water marks were visible on the foundation walls i…" at bounding box center [476, 287] width 334 height 121
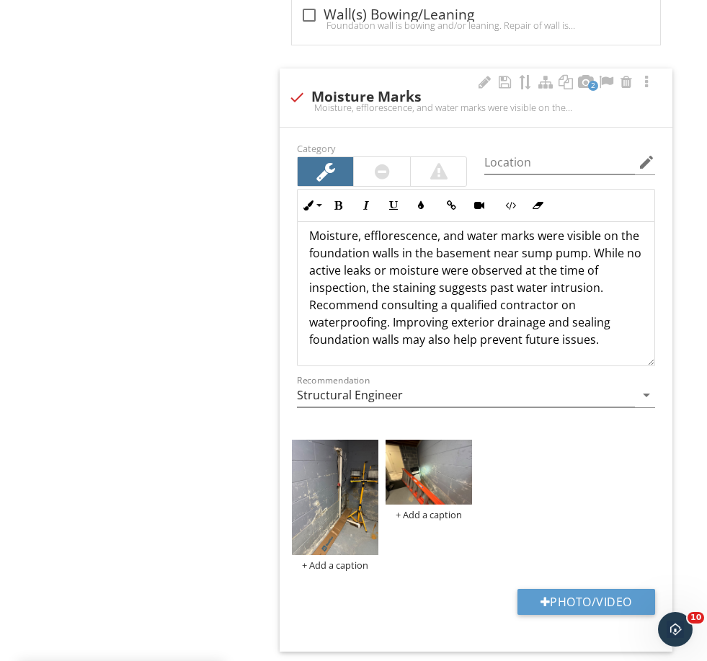
click at [597, 341] on p "Moisture, efflorescence, and water marks were visible on the foundation walls i…" at bounding box center [476, 287] width 334 height 121
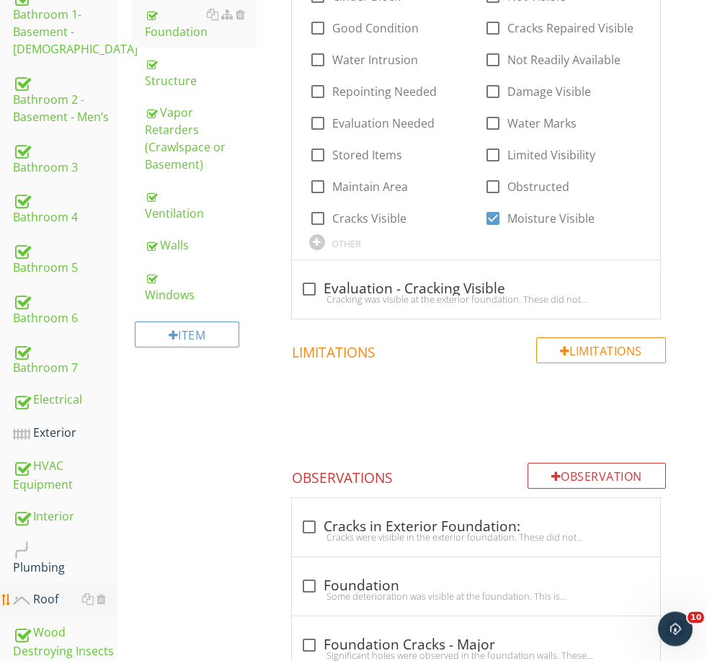
scroll to position [443, 0]
click at [58, 591] on div "Roof" at bounding box center [65, 600] width 105 height 19
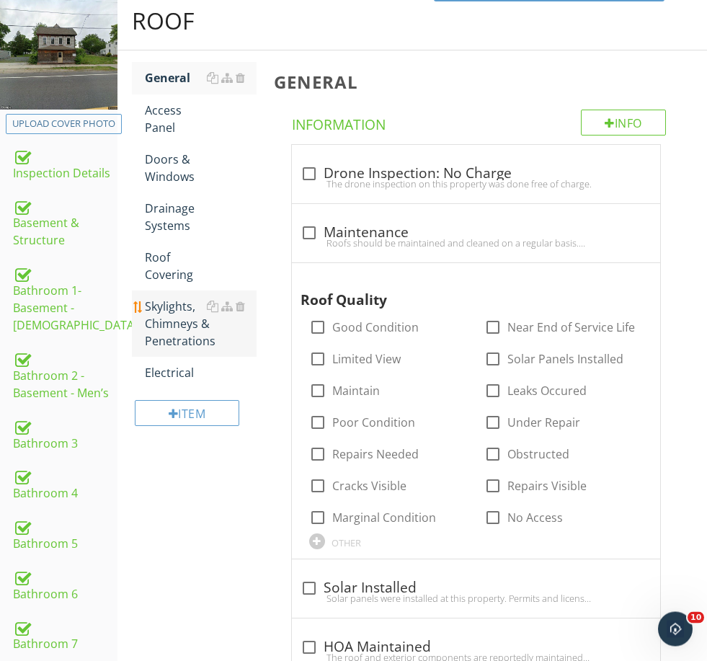
scroll to position [156, 0]
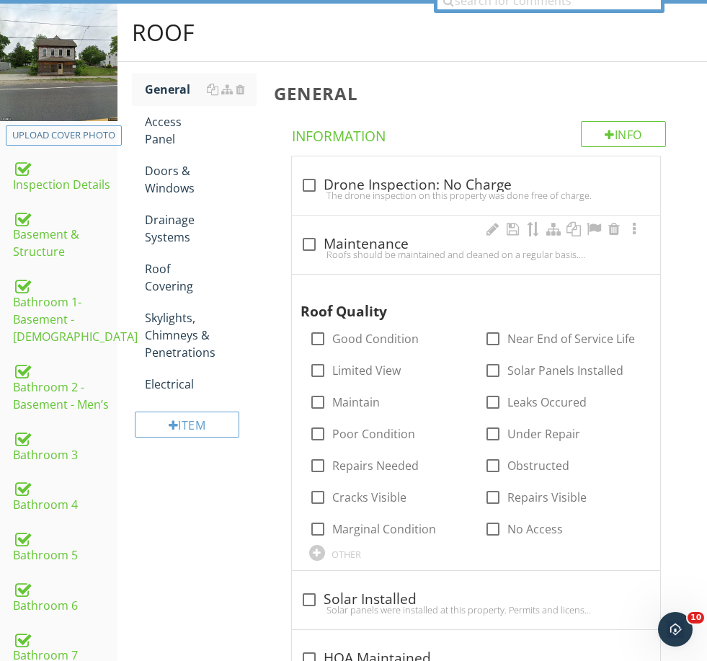
click at [371, 257] on div "Roofs should be maintained and cleaned on a regular basis. Damaged or missing s…" at bounding box center [476, 255] width 351 height 12
checkbox input "true"
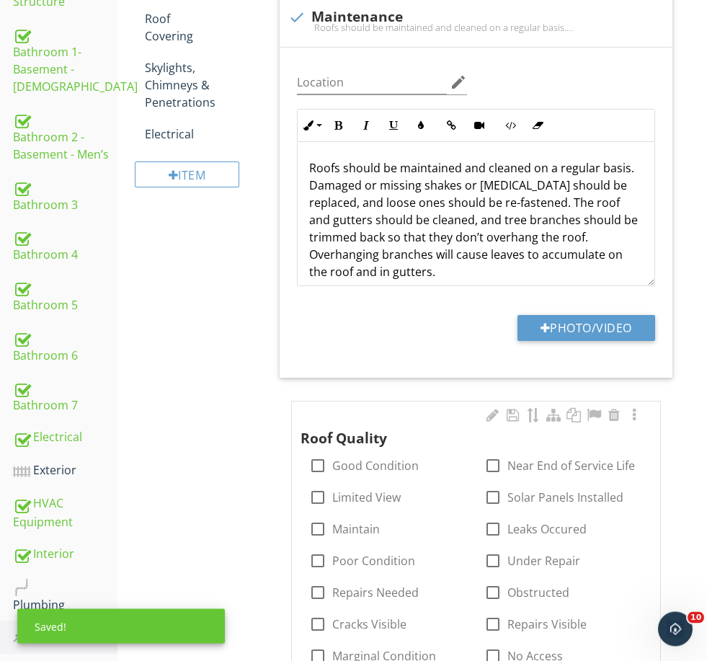
scroll to position [572, 0]
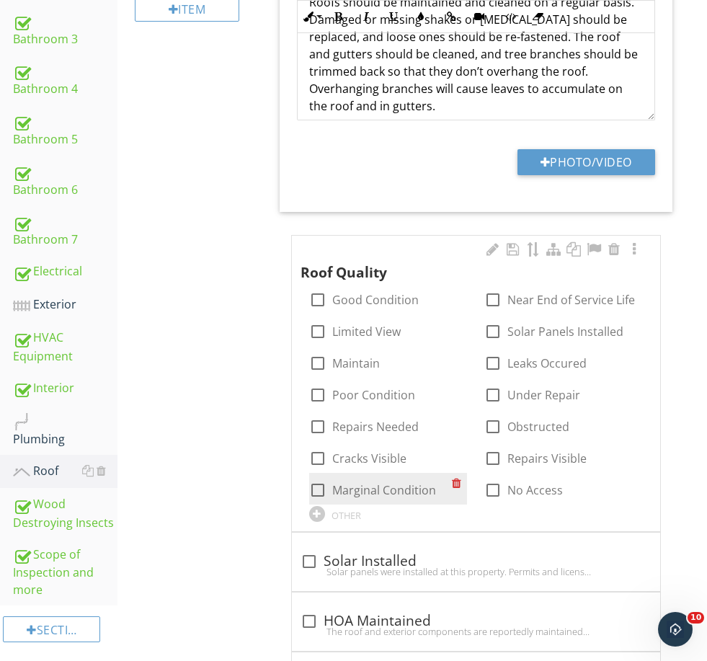
click at [412, 493] on label "Marginal Condition" at bounding box center [384, 490] width 104 height 14
checkbox input "true"
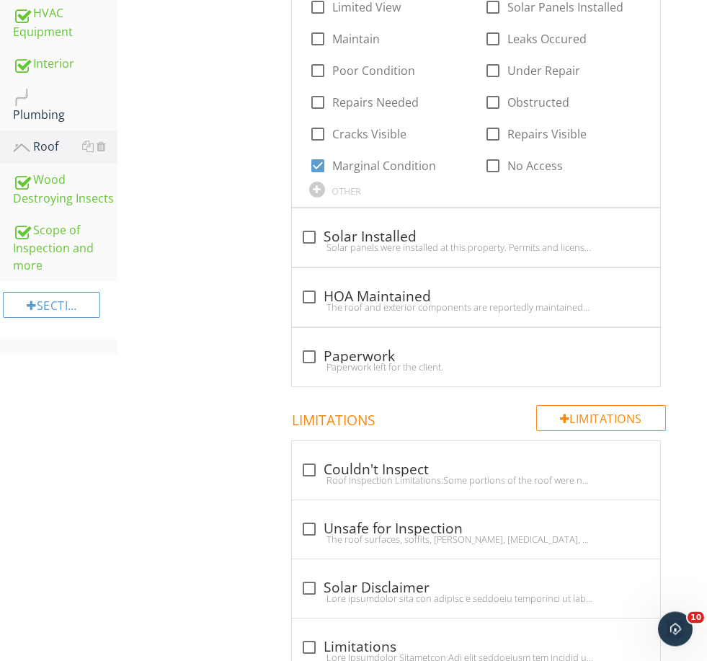
scroll to position [958, 0]
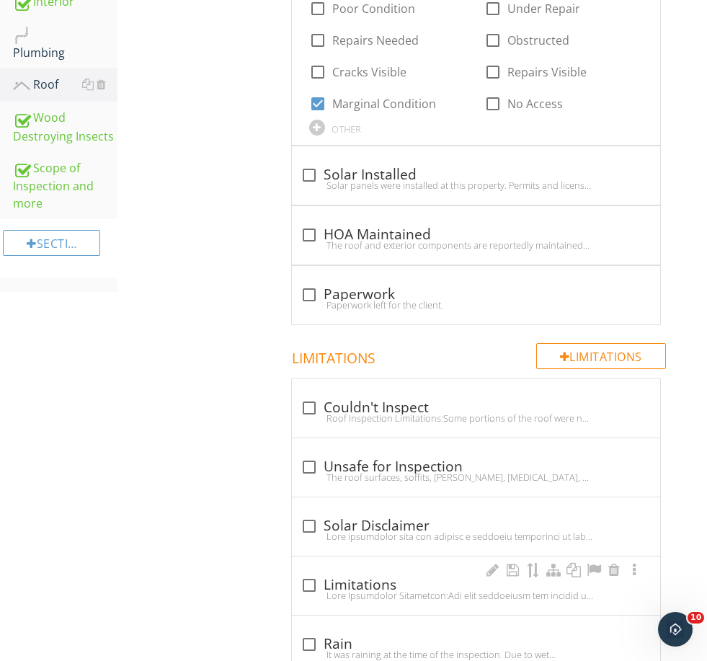
click at [345, 578] on div "check_box_outline_blank Limitations" at bounding box center [476, 585] width 351 height 17
checkbox input "true"
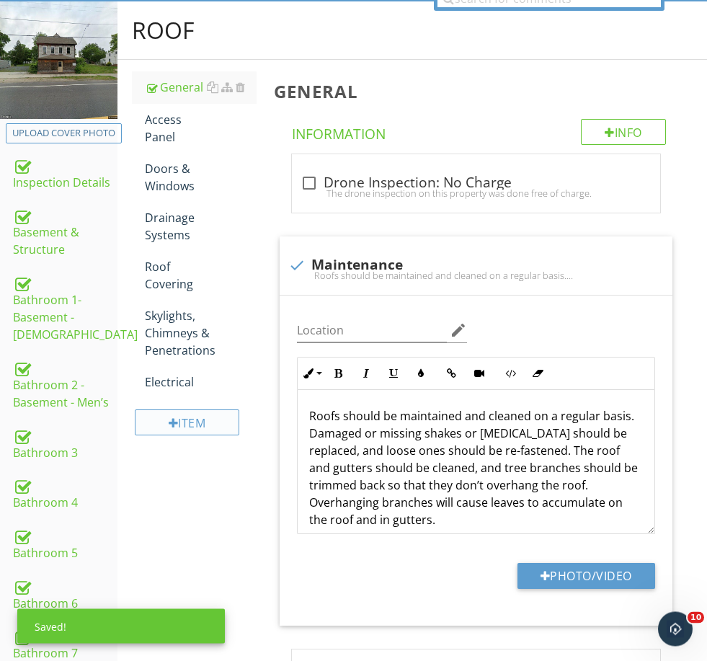
scroll to position [155, 0]
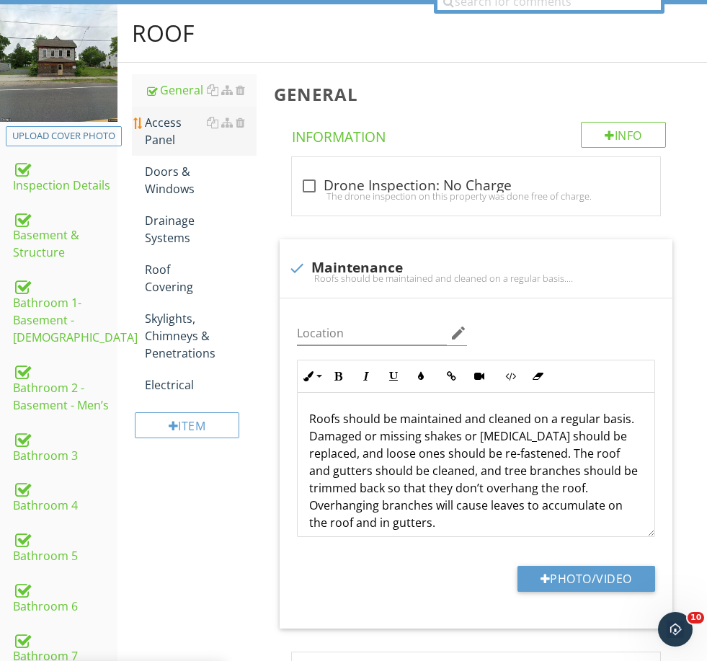
click at [164, 130] on div "Access Panel" at bounding box center [200, 131] width 111 height 35
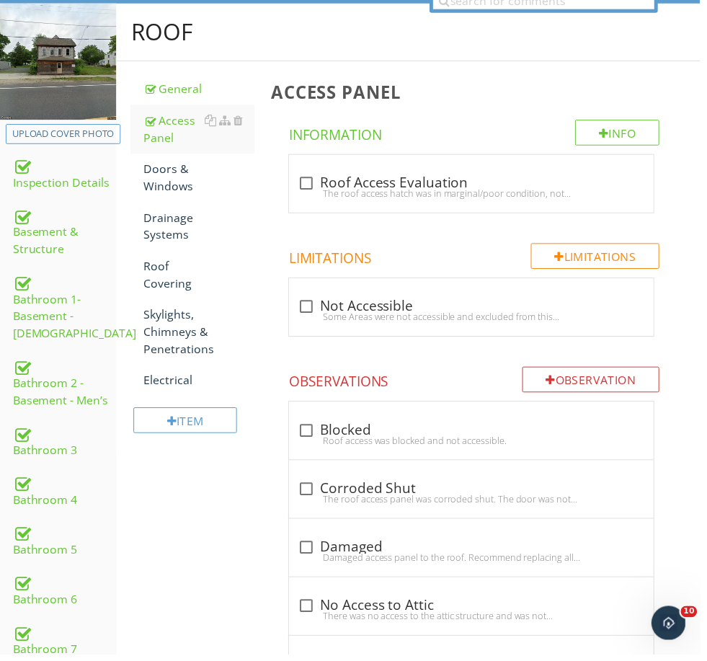
scroll to position [155, 0]
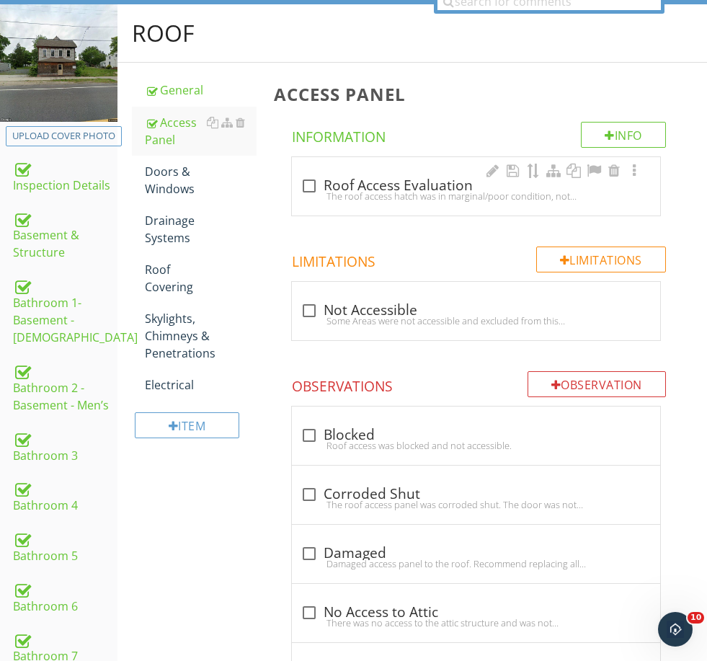
click at [353, 204] on div "check_box_outline_blank Roof Access Evaluation The roof access hatch was in mar…" at bounding box center [476, 190] width 351 height 32
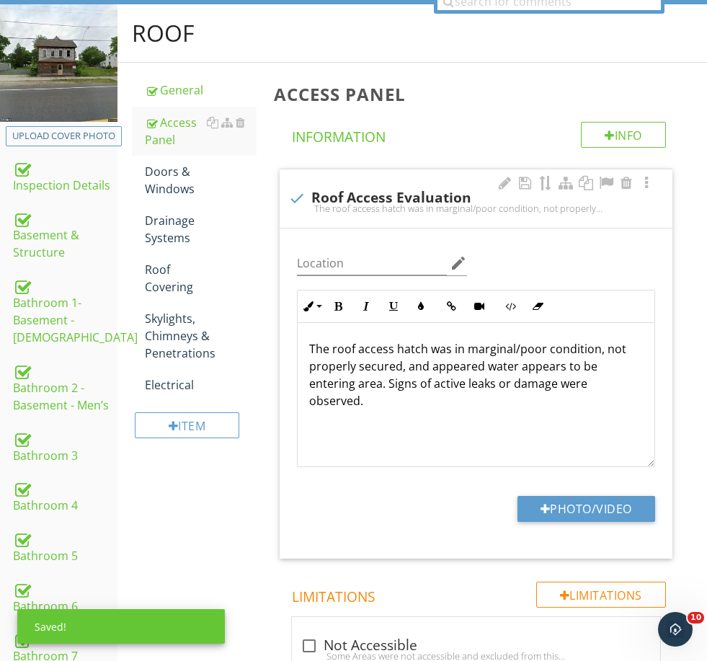
click at [353, 204] on div "The roof access hatch was in marginal/poor condition, not properly secured, and…" at bounding box center [476, 209] width 376 height 12
checkbox input "true"
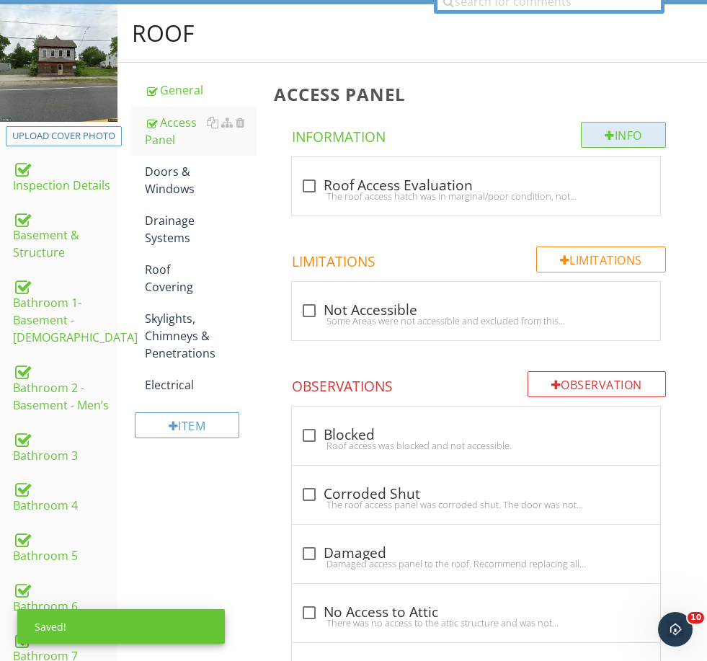
click at [620, 144] on div "Info" at bounding box center [623, 135] width 85 height 26
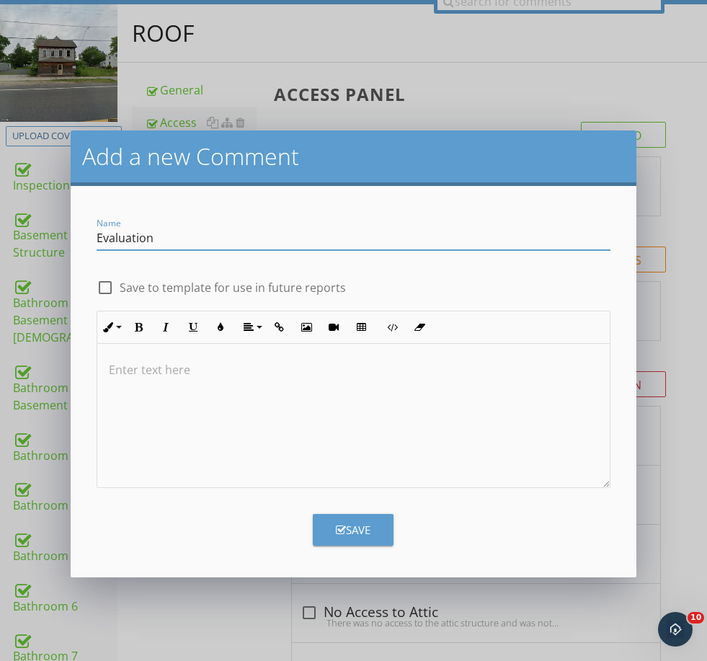
type input "Evaluation"
click at [99, 288] on div at bounding box center [105, 287] width 25 height 25
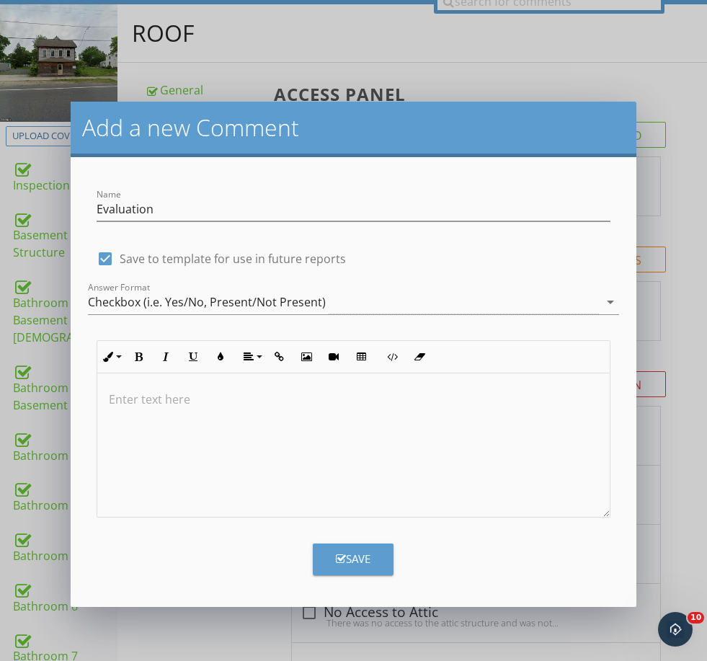
checkbox input "true"
click at [129, 299] on div "Checkbox (i.e. Yes/No, Present/Not Present)" at bounding box center [207, 302] width 238 height 13
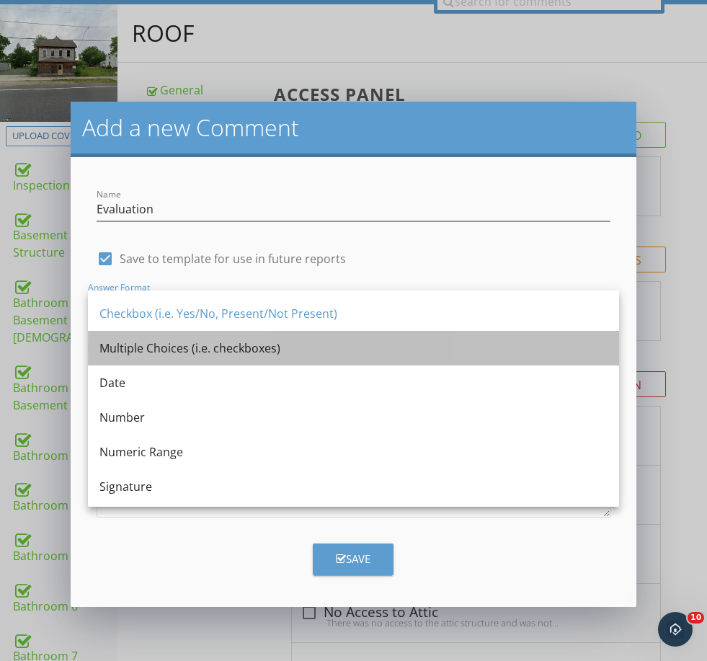
click at [113, 348] on div "Multiple Choices (i.e. checkboxes)" at bounding box center [354, 348] width 508 height 17
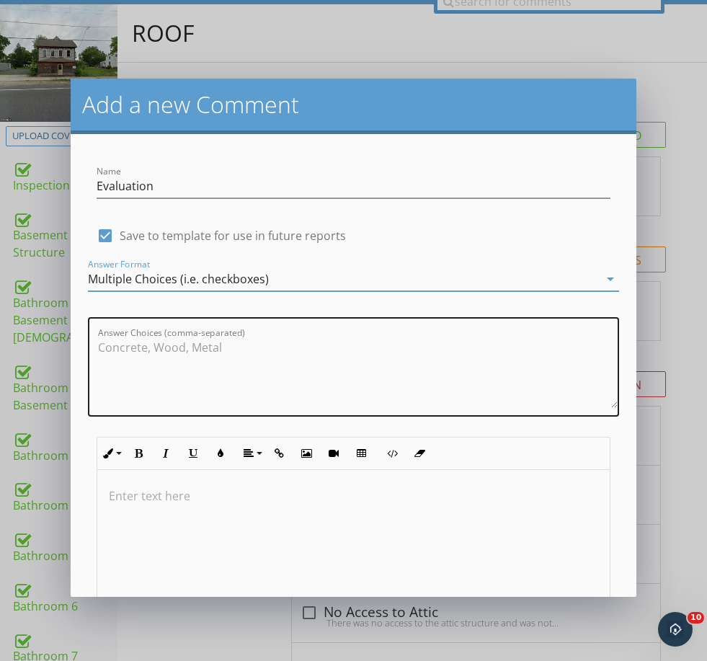
click at [134, 379] on textarea "Answer Choices (comma-separated)" at bounding box center [358, 372] width 520 height 72
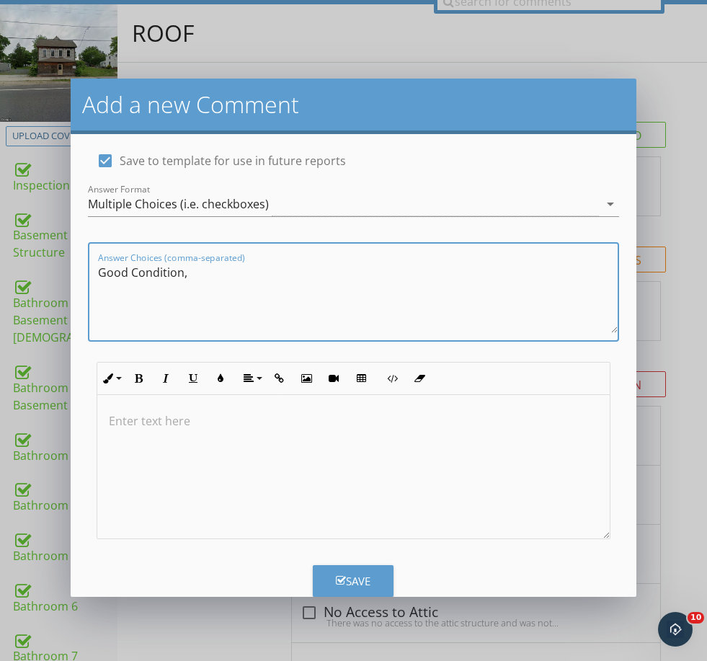
scroll to position [74, 0]
type textarea "Good Condition,"
click at [371, 590] on button "Save" at bounding box center [353, 582] width 81 height 32
checkbox input "false"
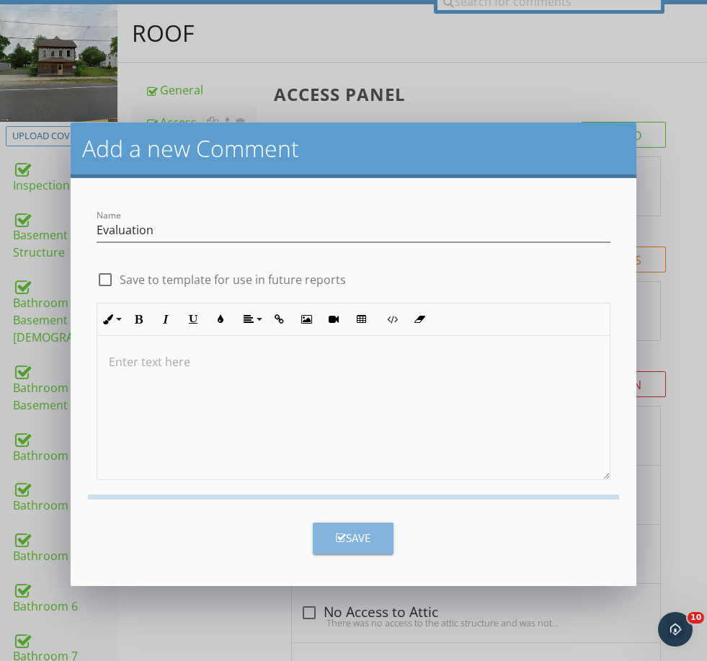
scroll to position [0, 0]
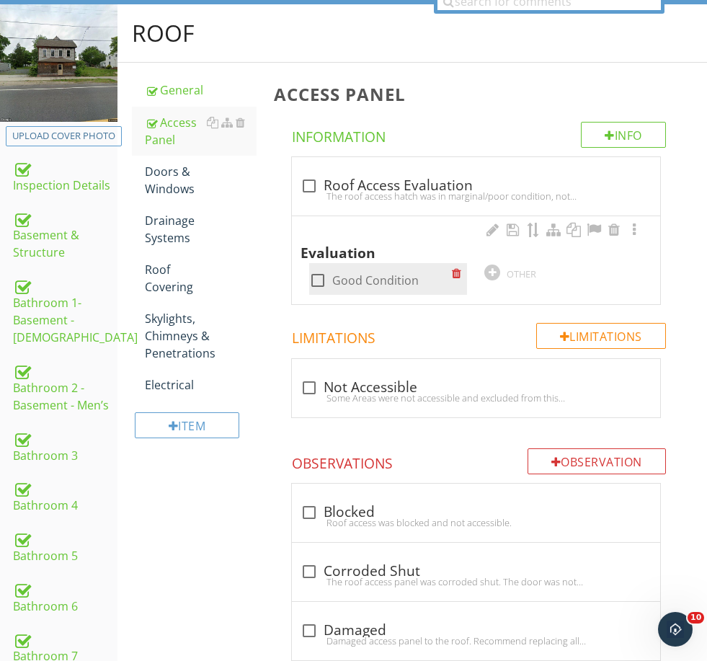
click at [356, 275] on label "Good Condition" at bounding box center [375, 280] width 87 height 14
checkbox input "true"
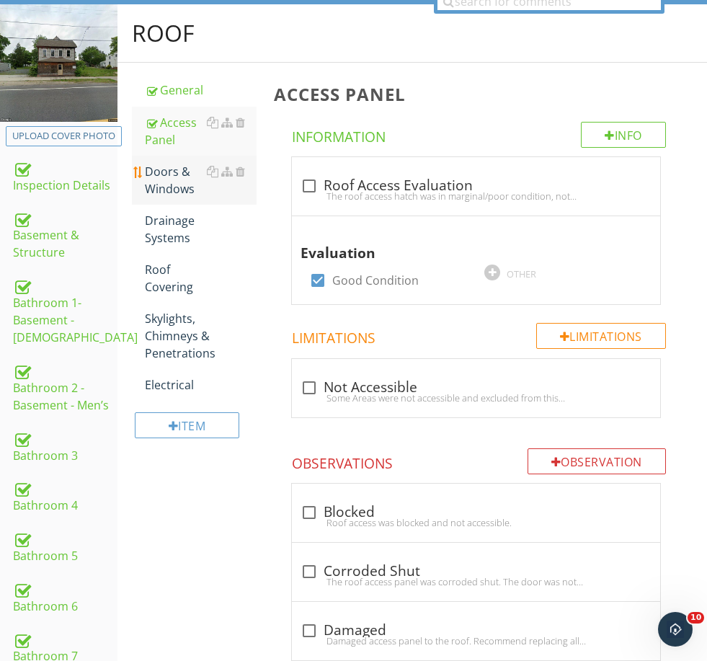
click at [185, 199] on link "Doors & Windows" at bounding box center [200, 180] width 111 height 49
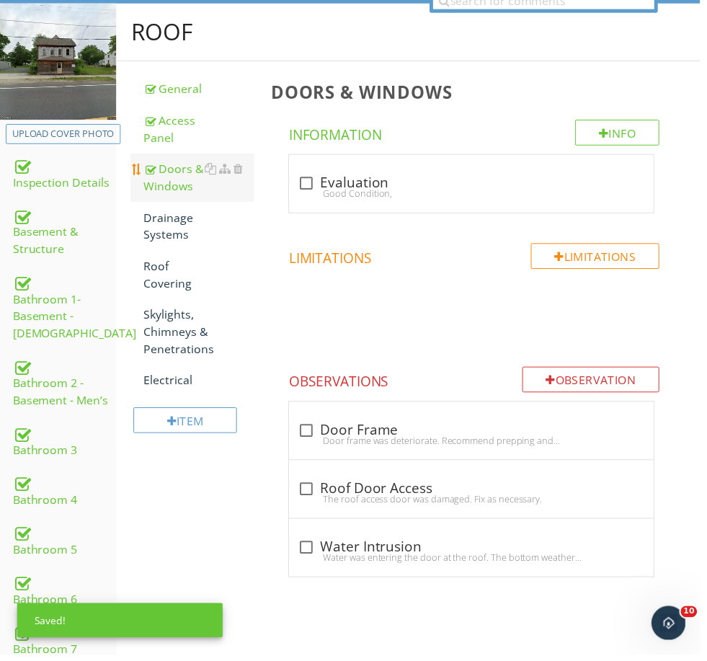
scroll to position [155, 0]
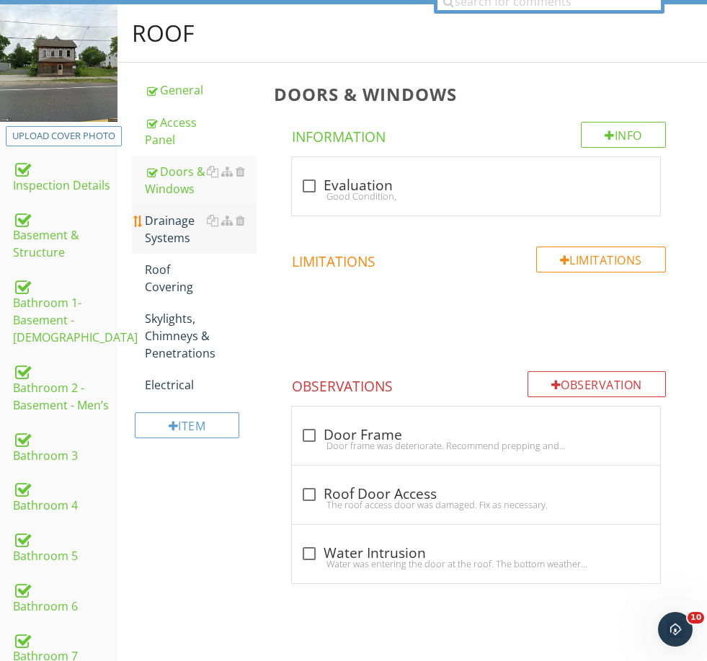
click at [170, 221] on div "Drainage Systems" at bounding box center [200, 229] width 111 height 35
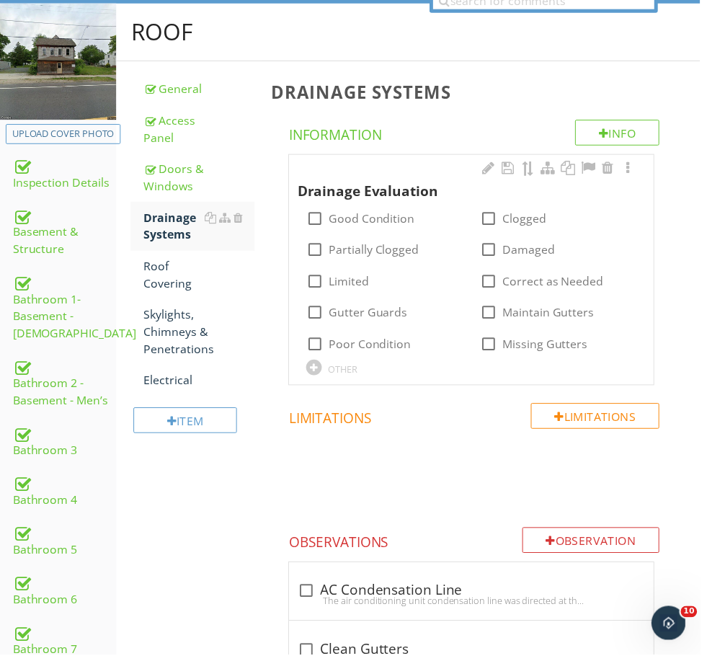
scroll to position [155, 0]
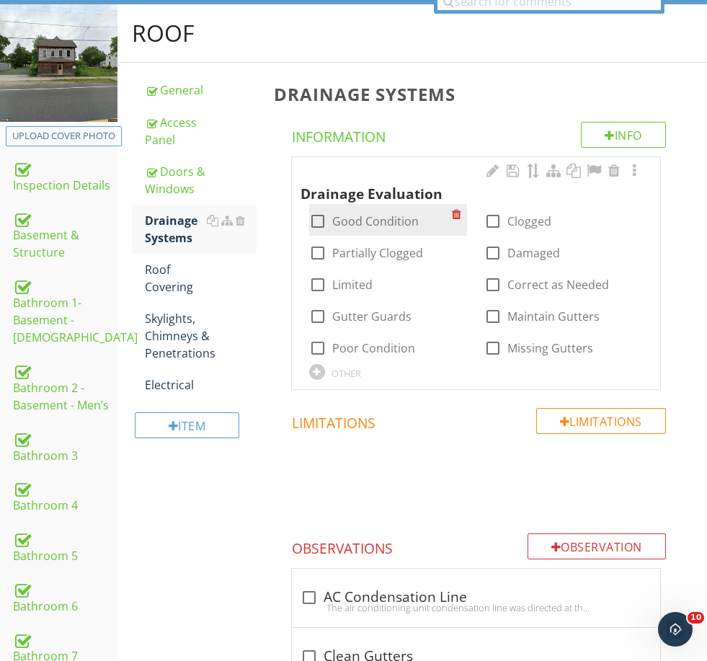
click at [358, 216] on label "Good Condition" at bounding box center [375, 221] width 87 height 14
checkbox input "true"
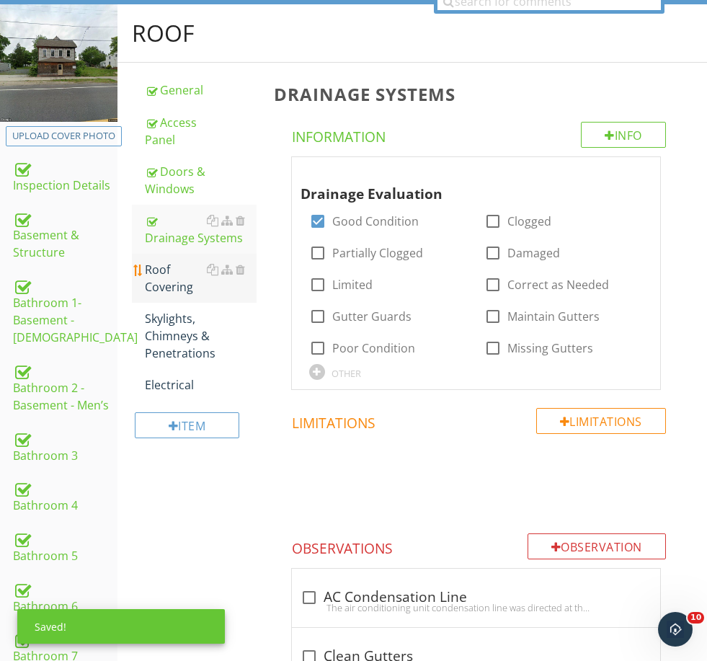
click at [173, 265] on div "Roof Covering" at bounding box center [200, 278] width 111 height 35
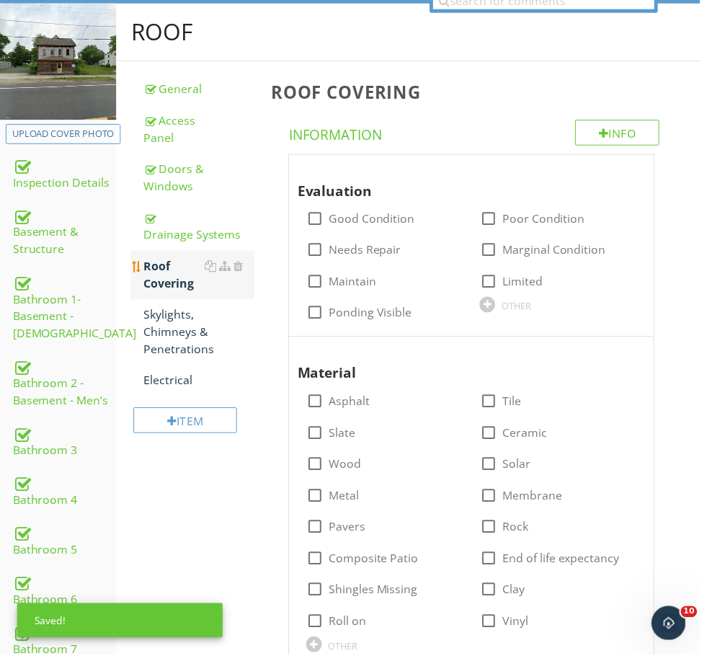
scroll to position [155, 0]
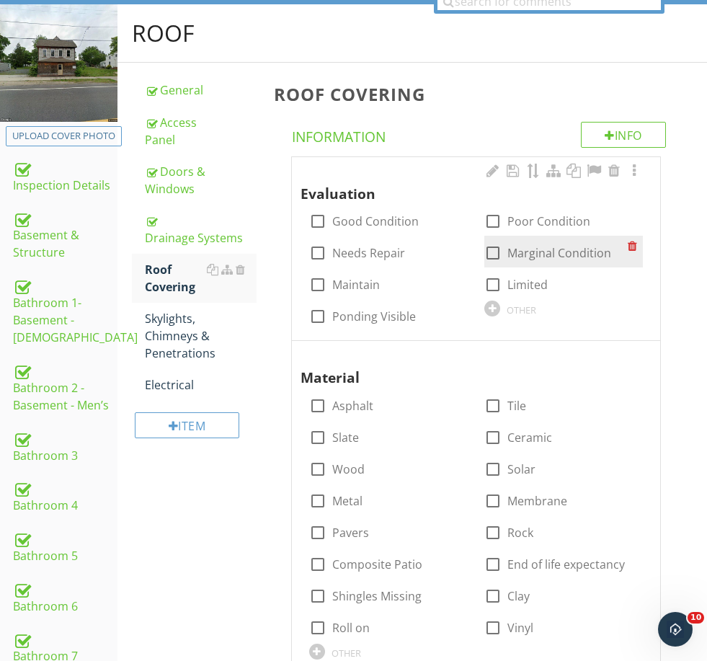
click at [566, 251] on label "Marginal Condition" at bounding box center [560, 253] width 104 height 14
checkbox input "true"
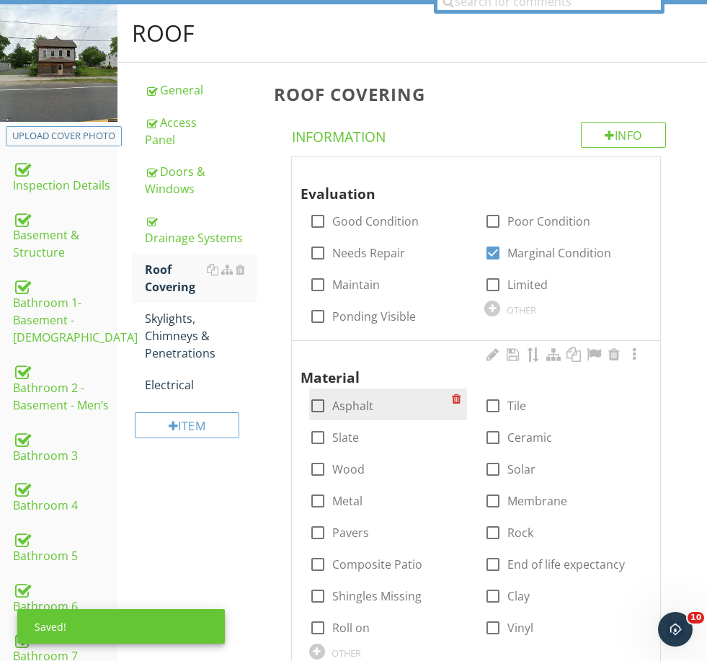
click at [342, 399] on label "Asphalt" at bounding box center [352, 406] width 41 height 14
checkbox input "true"
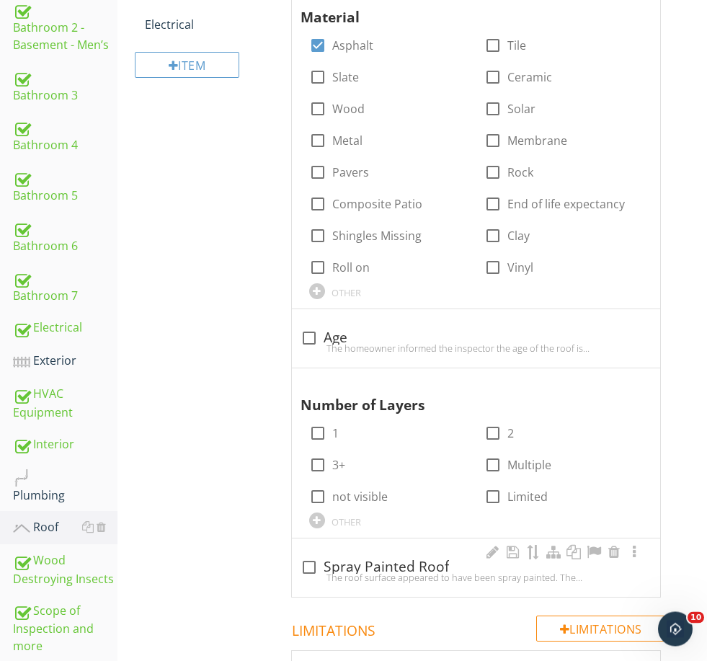
scroll to position [516, 0]
click at [612, 383] on div at bounding box center [614, 382] width 17 height 14
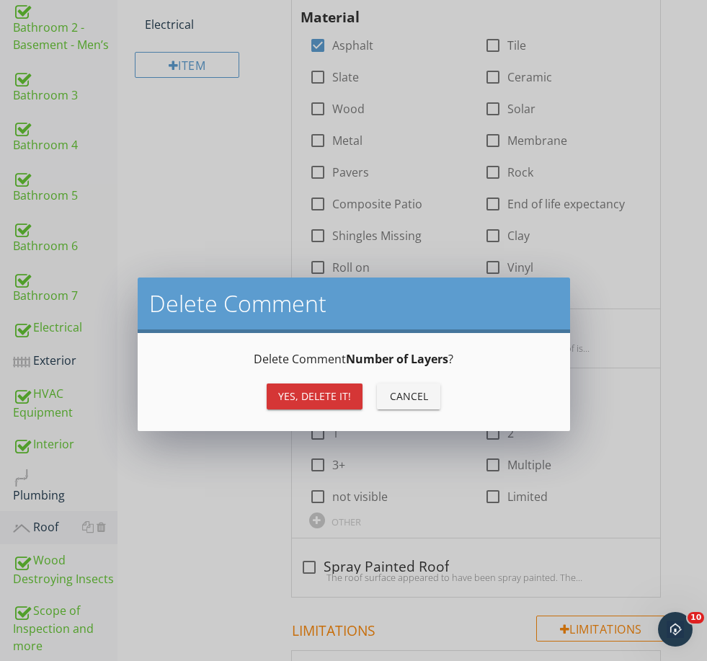
click at [309, 397] on div "Yes, Delete it!" at bounding box center [314, 396] width 73 height 15
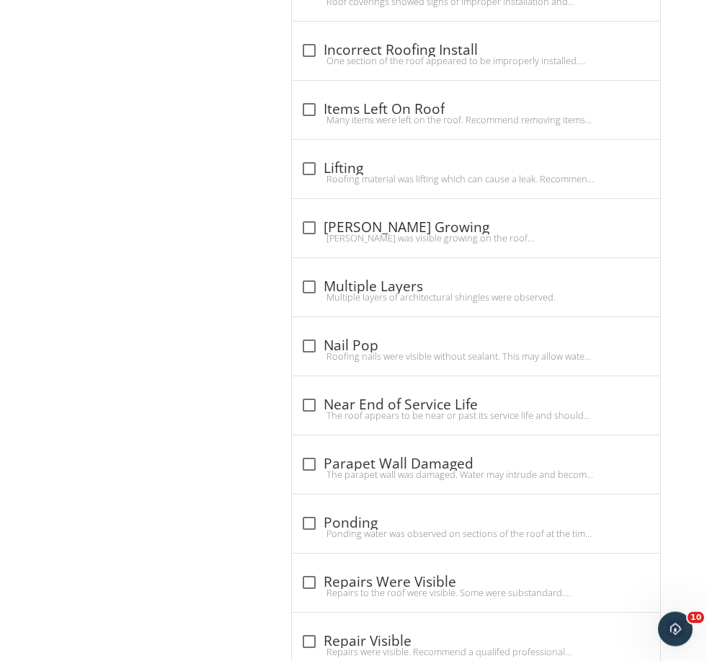
scroll to position [1750, 0]
click at [355, 394] on div "check_box_outline_blank Near End of Service Life" at bounding box center [476, 404] width 351 height 20
checkbox input "true"
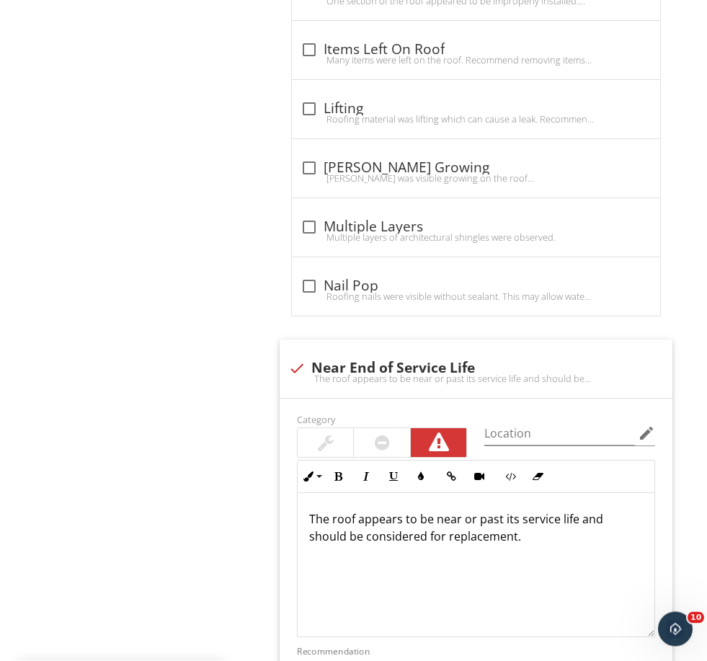
scroll to position [1810, 0]
click at [386, 434] on div at bounding box center [382, 442] width 15 height 17
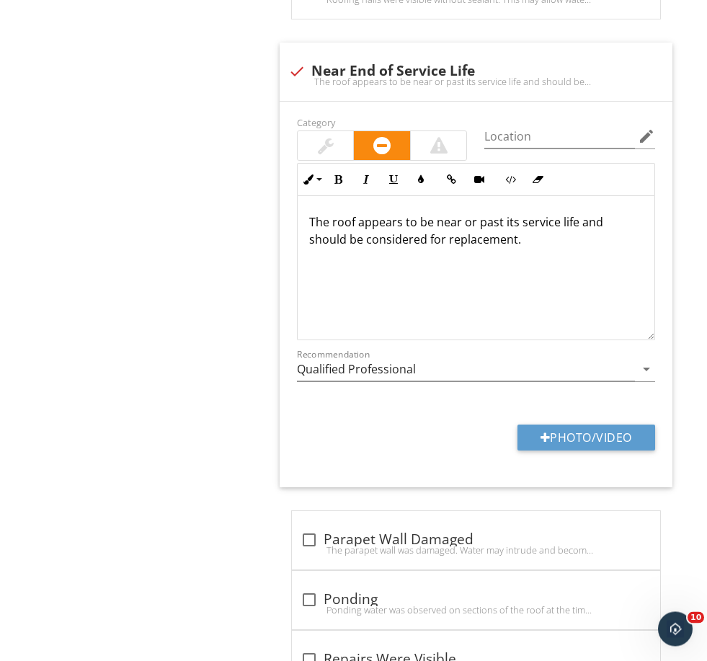
scroll to position [2116, 0]
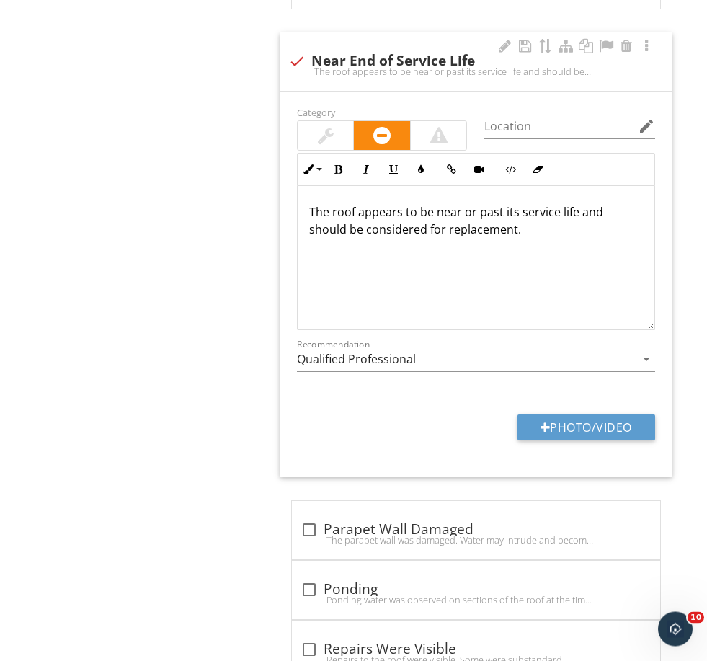
click at [492, 208] on p "The roof appears to be near or past its service life and should be considered f…" at bounding box center [476, 221] width 334 height 35
click at [503, 211] on p "The roof appears to be near or past its service life and should be considered f…" at bounding box center [476, 221] width 334 height 35
click at [472, 227] on p "The roof appears to be near its service life and should be considered for repla…" at bounding box center [476, 221] width 334 height 35
drag, startPoint x: 467, startPoint y: 224, endPoint x: 387, endPoint y: 229, distance: 80.2
click at [387, 229] on p "The roof appears to be near its service life and should be considered for repla…" at bounding box center [476, 221] width 334 height 35
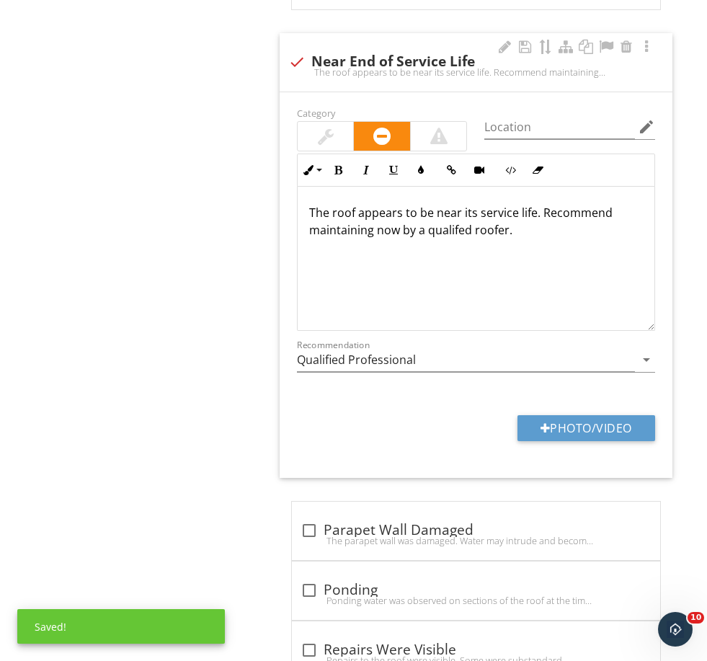
scroll to position [2117, 0]
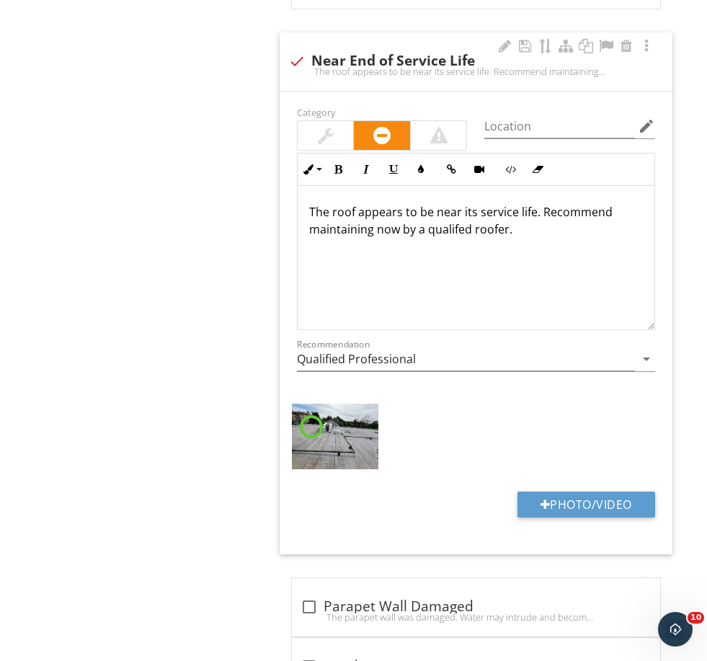
click at [538, 210] on p "The roof appears to be near its service life. Recommend maintaining now by a qu…" at bounding box center [476, 220] width 334 height 35
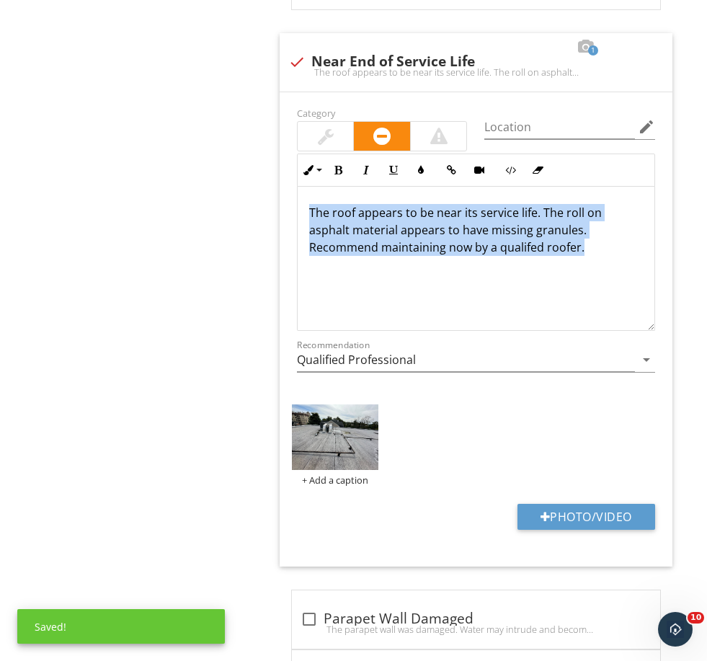
drag, startPoint x: 457, startPoint y: 255, endPoint x: 268, endPoint y: 208, distance: 194.6
click at [268, 208] on div "Roof Covering Info Information Evaluation check_box_outline_blank Good Conditio…" at bounding box center [486, 94] width 442 height 3984
copy p "The roof appears to be near its service life. The roll on asphalt material appe…"
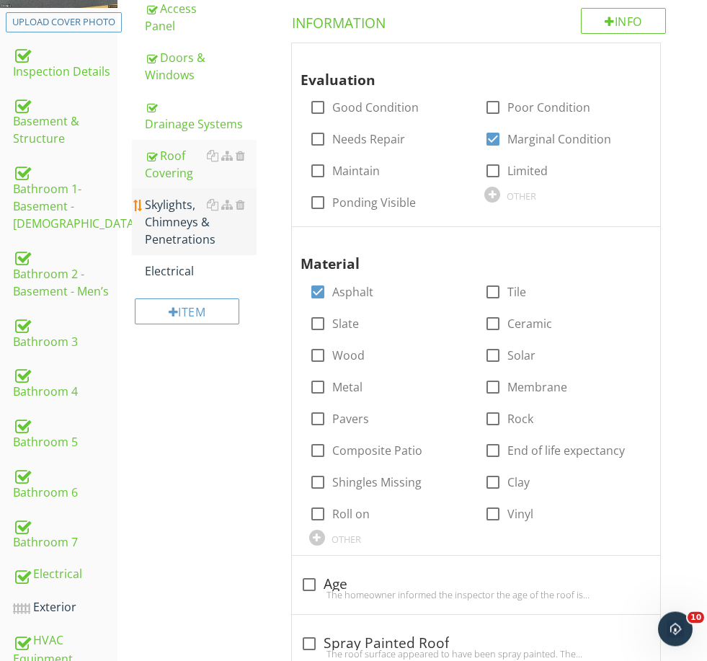
scroll to position [286, 0]
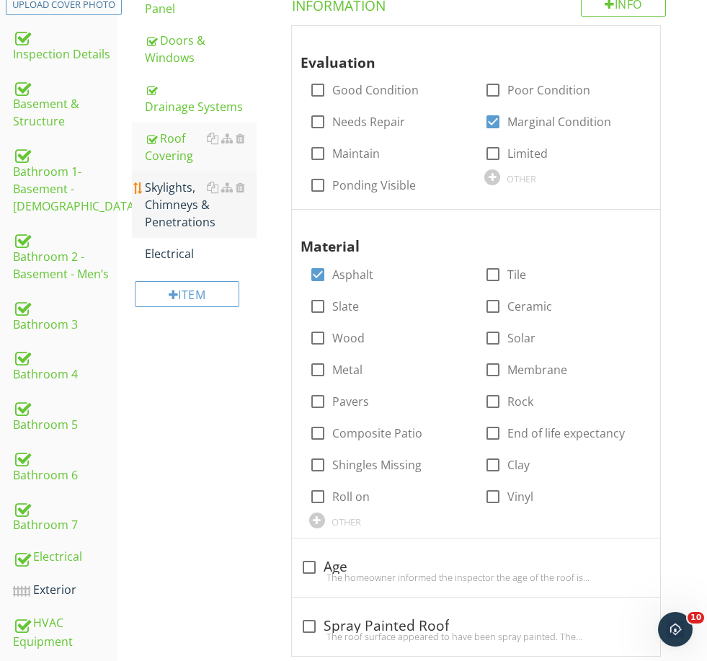
click at [168, 210] on div "Skylights, Chimneys & Penetrations" at bounding box center [200, 205] width 111 height 52
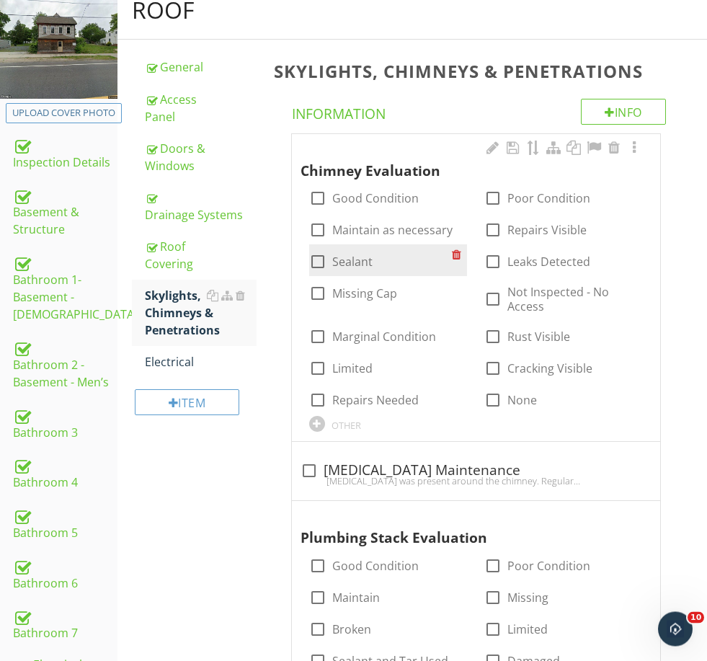
scroll to position [156, 0]
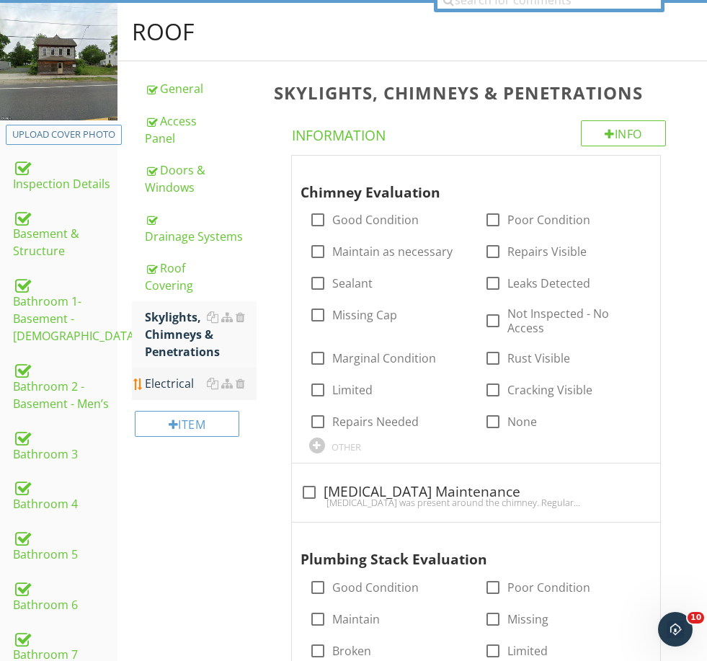
click at [172, 378] on div "Electrical" at bounding box center [200, 383] width 111 height 17
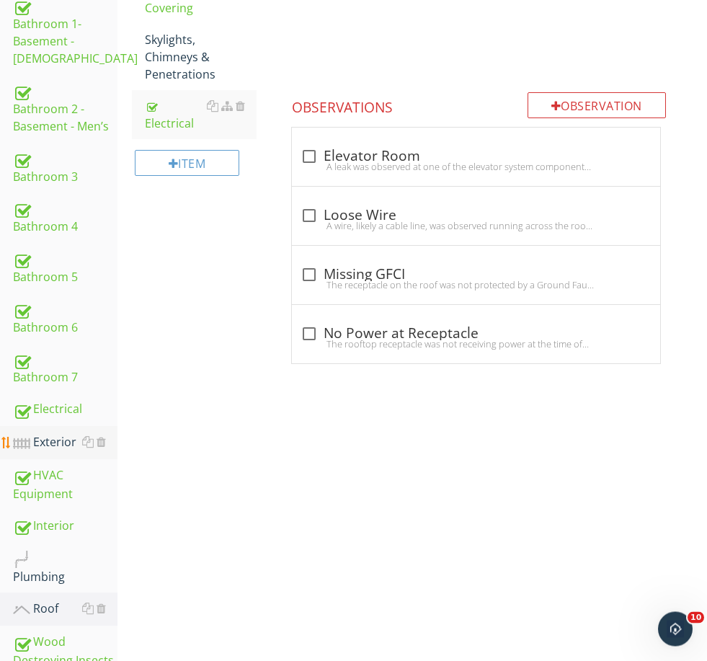
scroll to position [434, 0]
click at [56, 468] on div "HVAC Equipment" at bounding box center [65, 485] width 105 height 36
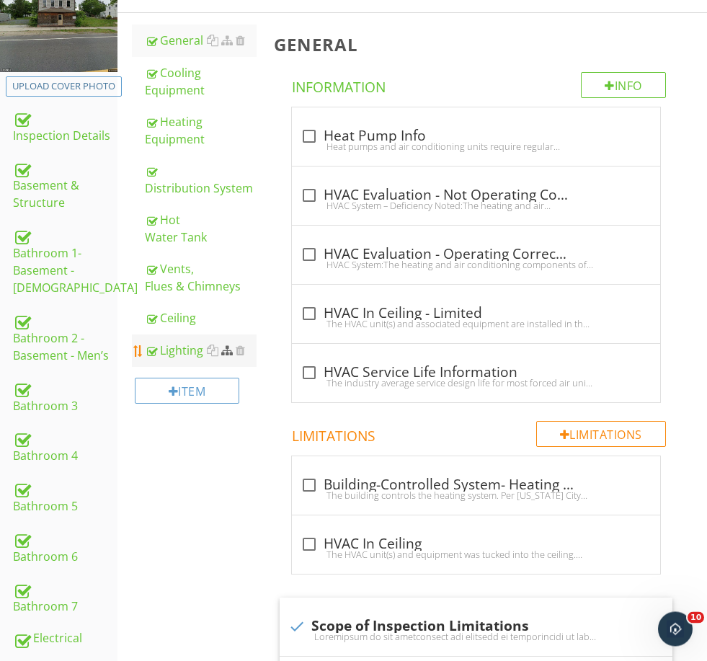
scroll to position [189, 0]
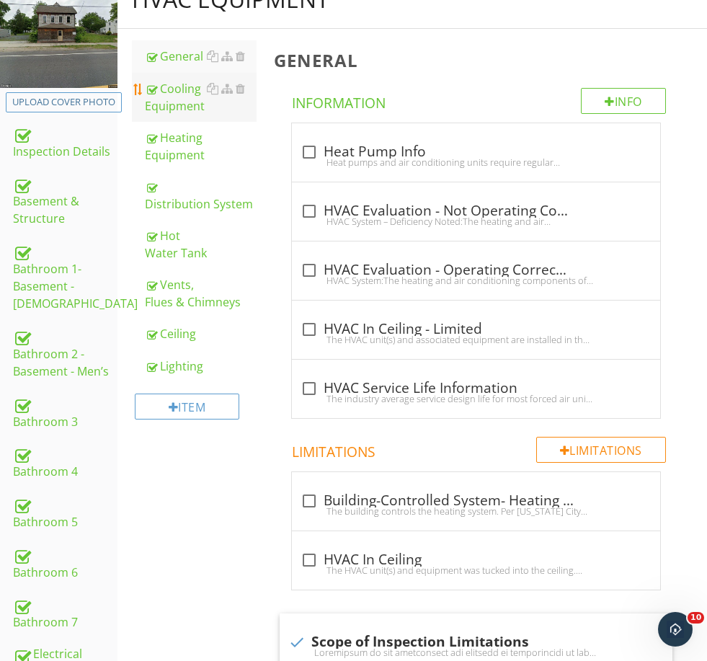
click at [168, 95] on div "Cooling Equipment" at bounding box center [200, 97] width 111 height 35
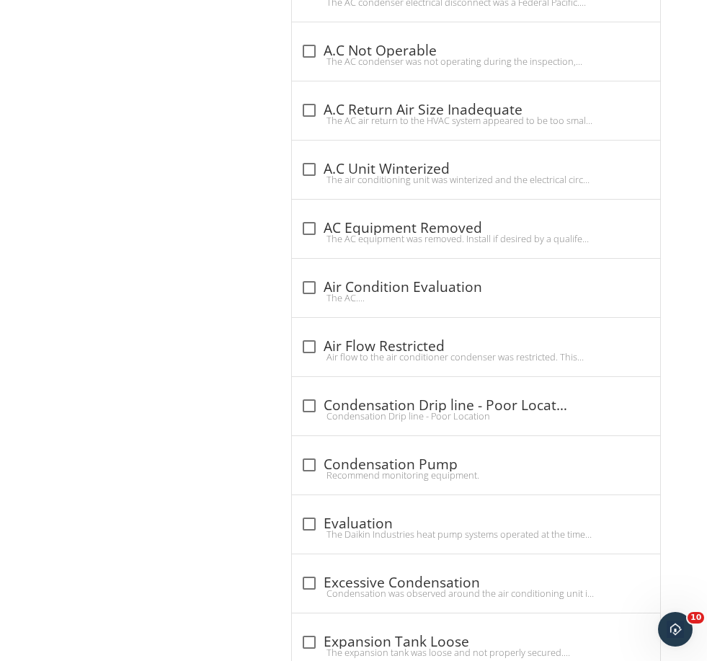
scroll to position [3284, 0]
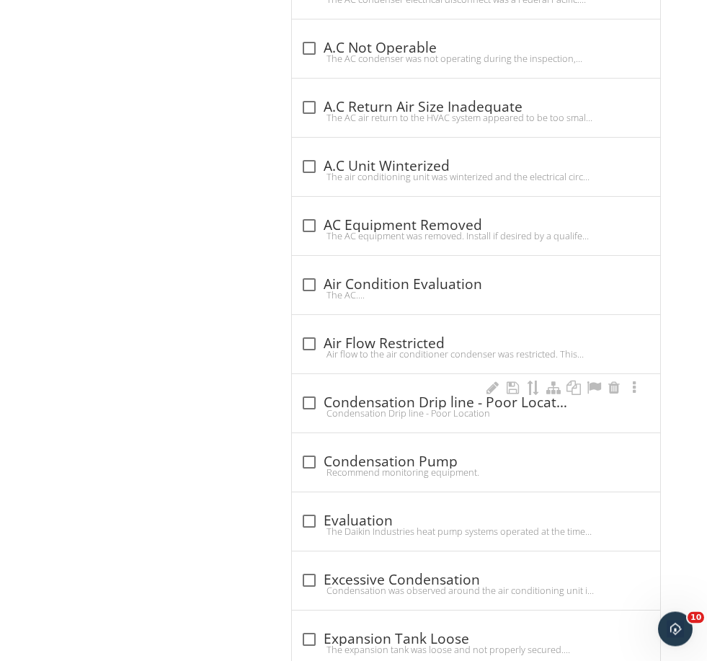
click at [381, 408] on div "Condensation Drip line - Poor Location" at bounding box center [476, 414] width 351 height 12
checkbox input "true"
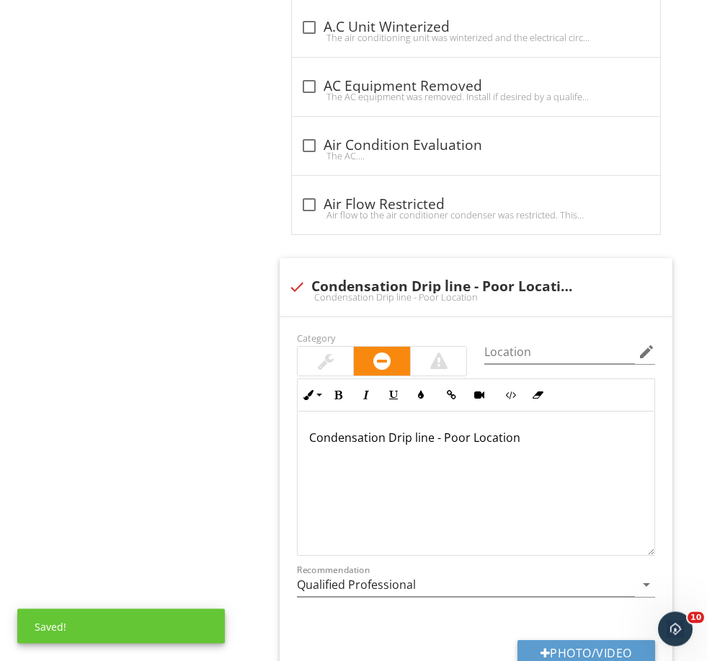
scroll to position [3424, 0]
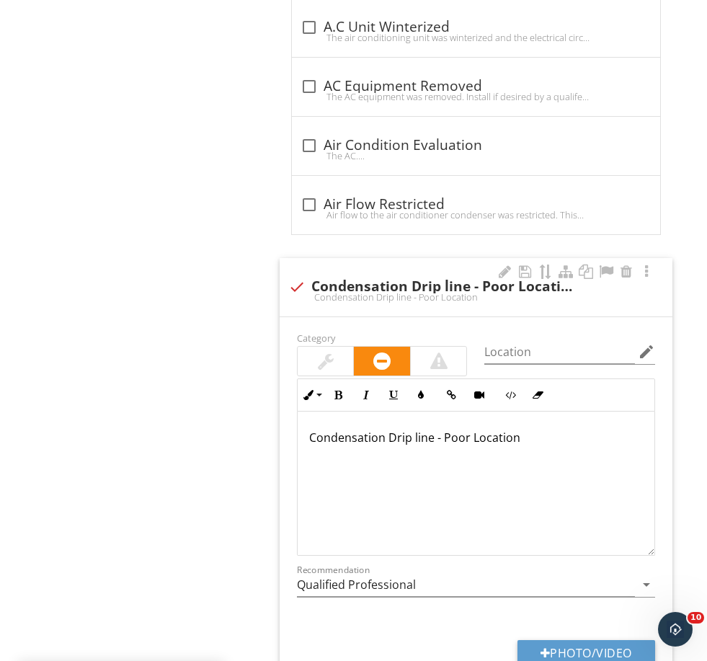
click at [547, 452] on div "Condensation Drip line - Poor Location" at bounding box center [476, 484] width 357 height 144
drag, startPoint x: 541, startPoint y: 441, endPoint x: 441, endPoint y: 432, distance: 101.3
click at [441, 432] on div "Condensation Drip line - Poor Location" at bounding box center [476, 484] width 357 height 144
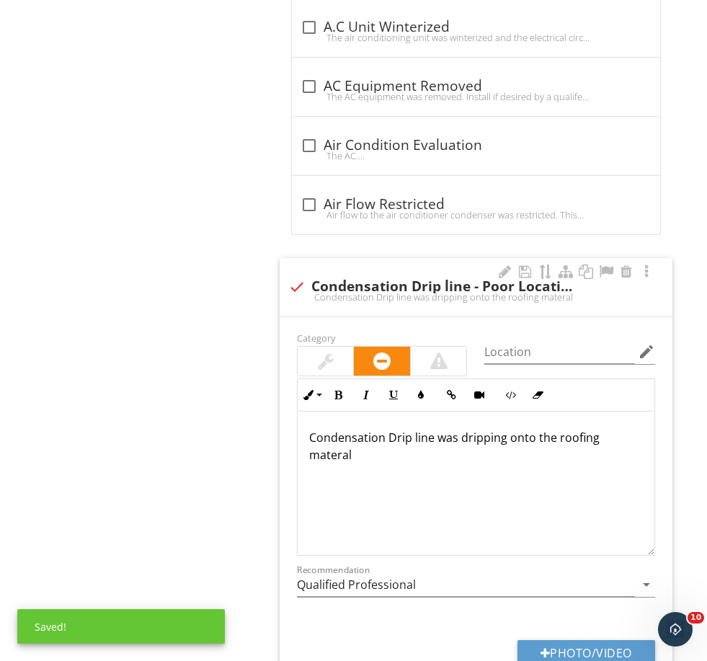
click at [621, 438] on p "Condensation Drip line was dripping onto the roofing materal" at bounding box center [476, 446] width 334 height 35
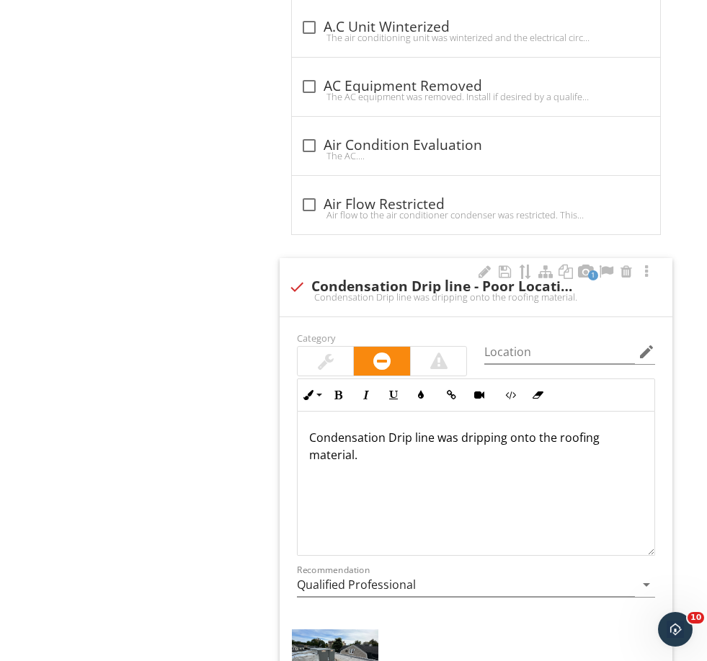
click at [459, 450] on p "Condensation Drip line was dripping onto the roofing material." at bounding box center [476, 446] width 334 height 35
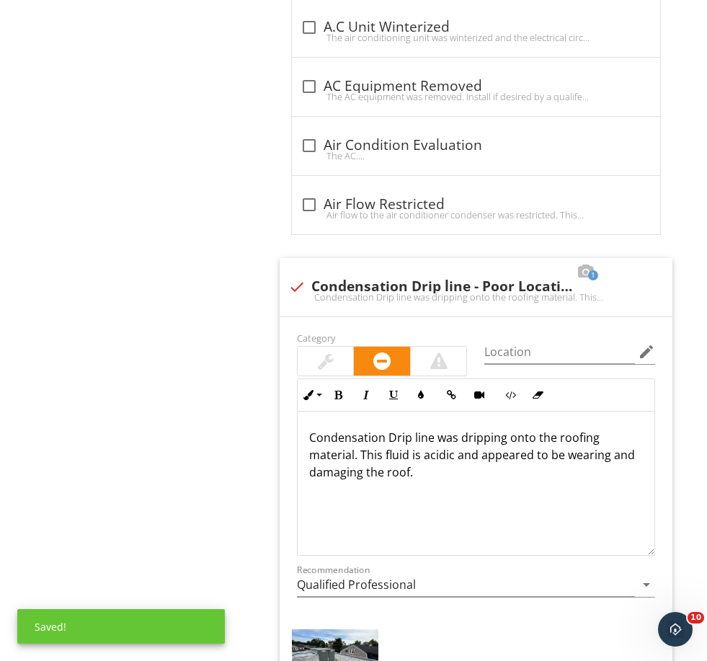
drag, startPoint x: 479, startPoint y: 484, endPoint x: 267, endPoint y: 420, distance: 222.0
copy p "Condensation Drip line was dripping onto the roofing material. This fluid is ac…"
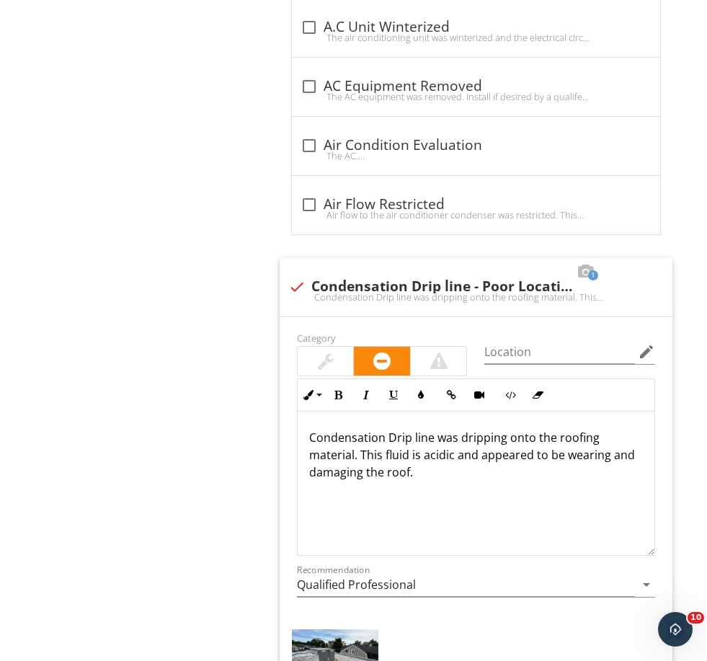
scroll to position [3488, 0]
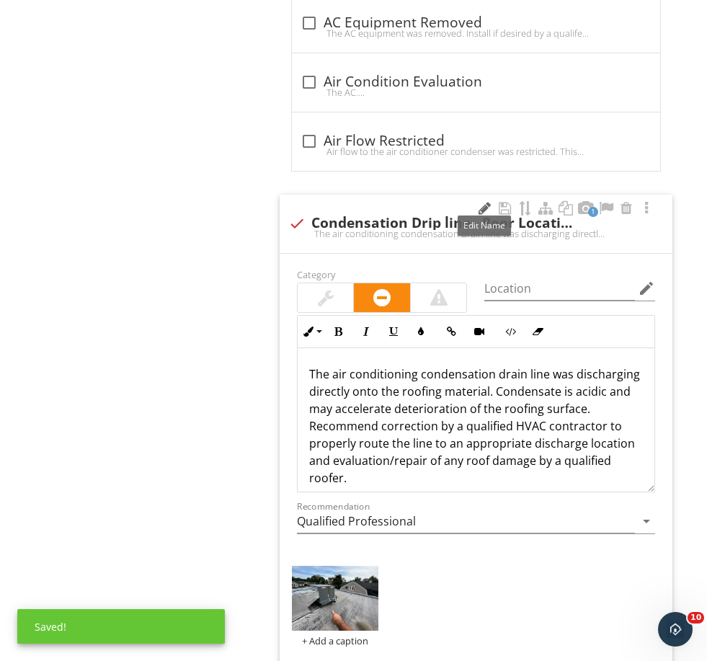
click at [486, 201] on div at bounding box center [485, 208] width 17 height 14
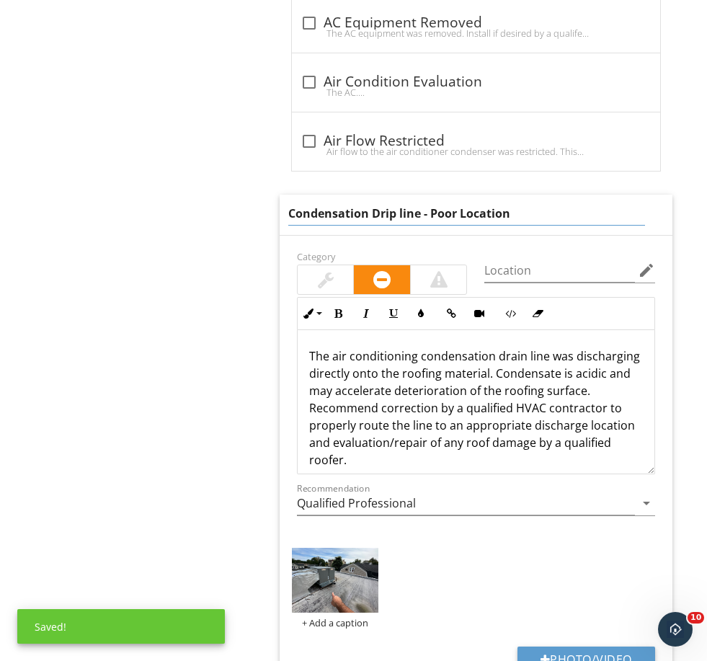
click at [529, 213] on input "Condensation Drip line - Poor Location" at bounding box center [466, 214] width 357 height 24
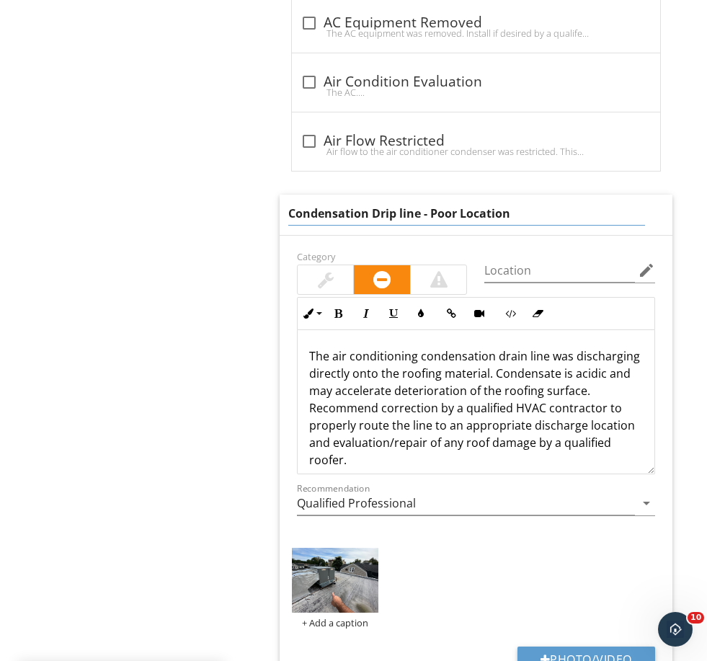
drag, startPoint x: 469, startPoint y: 208, endPoint x: 431, endPoint y: 204, distance: 38.4
click at [431, 204] on input "Condensation Drip line - Poor Location" at bounding box center [466, 214] width 357 height 24
type input "Condensation Drip line"
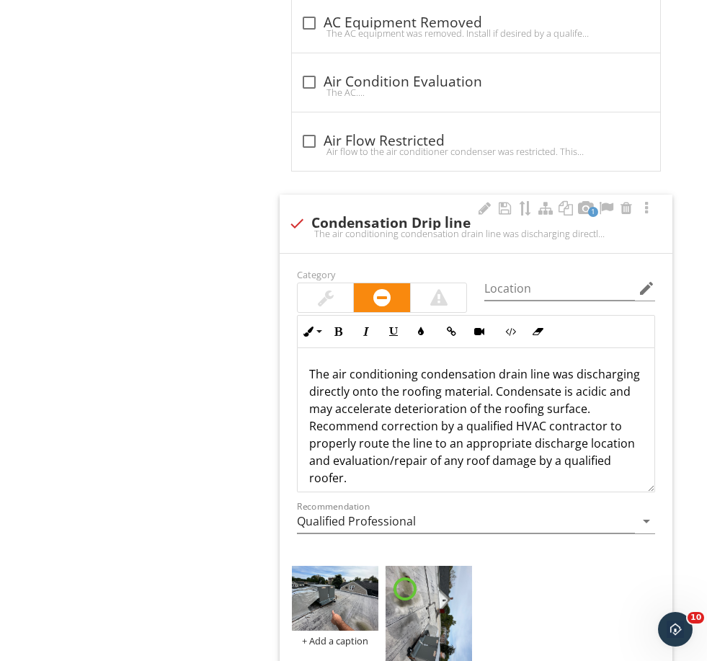
scroll to position [3505, 0]
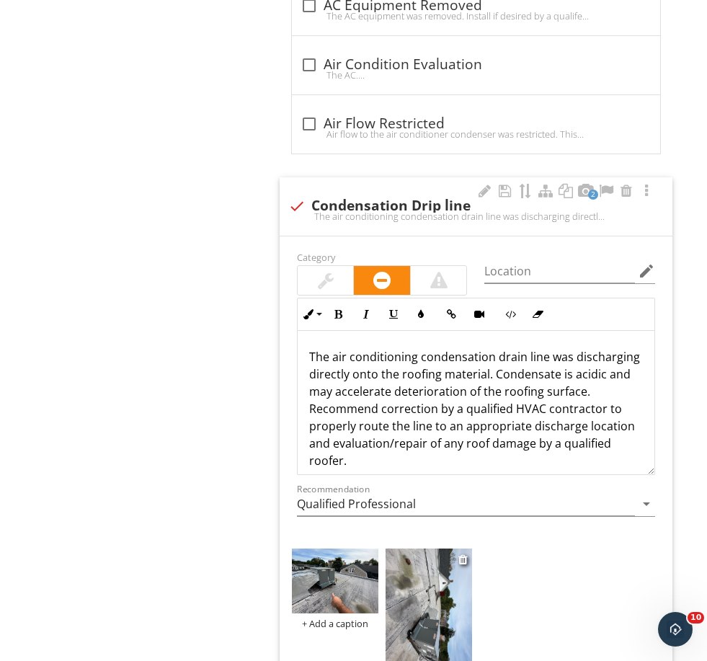
click at [425, 608] on img at bounding box center [429, 606] width 87 height 115
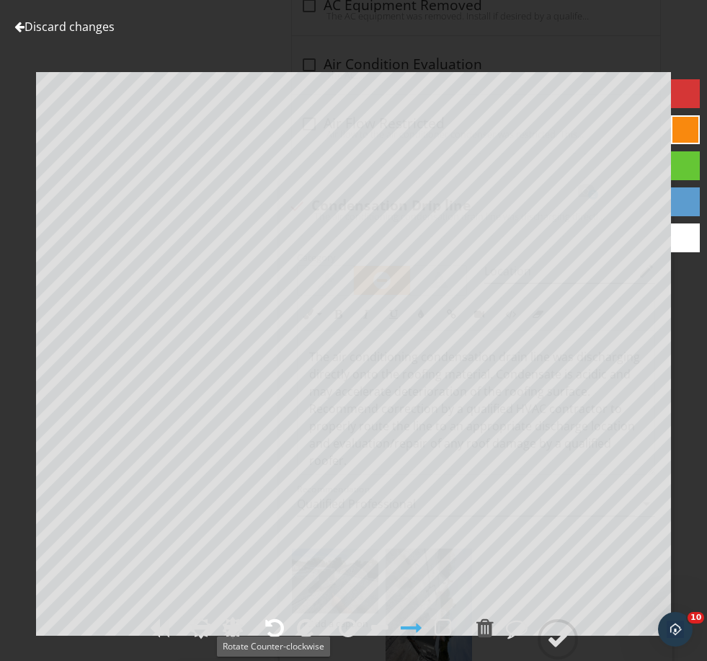
click at [281, 639] on div at bounding box center [274, 628] width 19 height 22
click at [567, 650] on div at bounding box center [558, 640] width 22 height 22
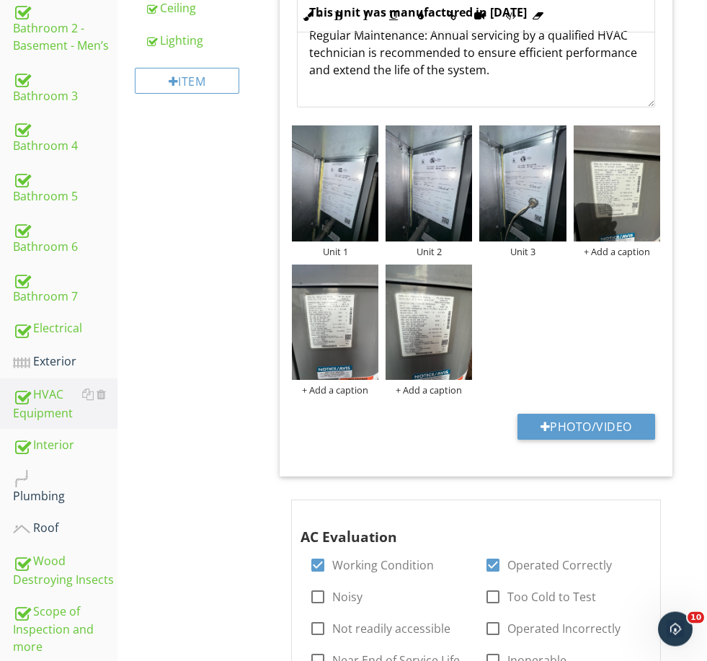
scroll to position [515, 0]
click at [48, 495] on div "Plumbing" at bounding box center [65, 487] width 105 height 36
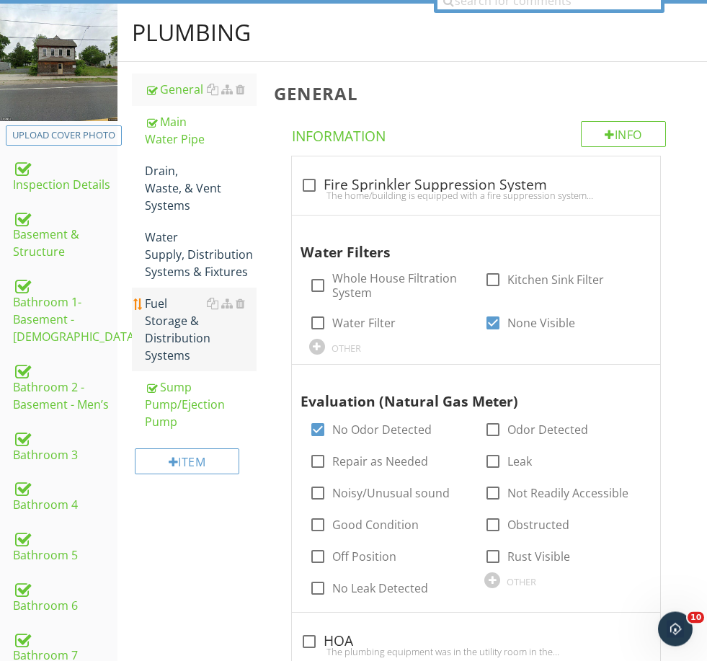
scroll to position [156, 0]
click at [178, 333] on div "Fuel Storage & Distribution Systems" at bounding box center [200, 329] width 111 height 69
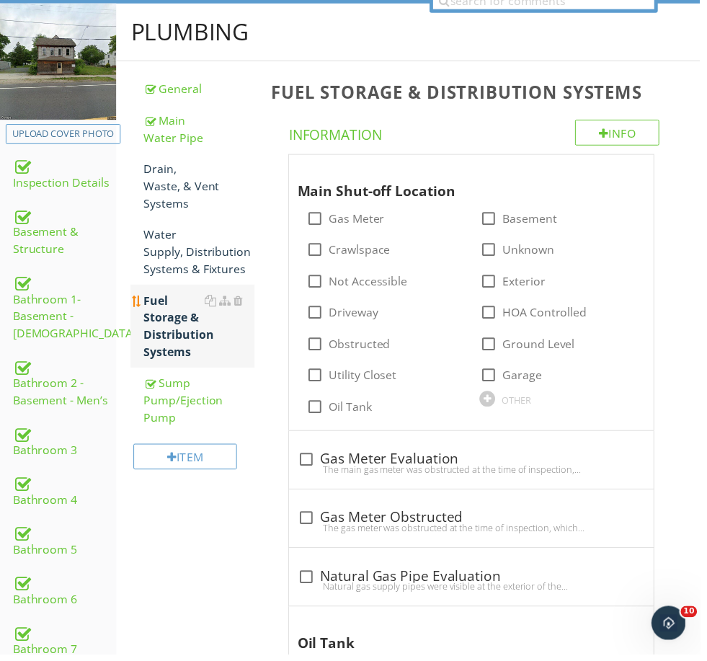
scroll to position [155, 0]
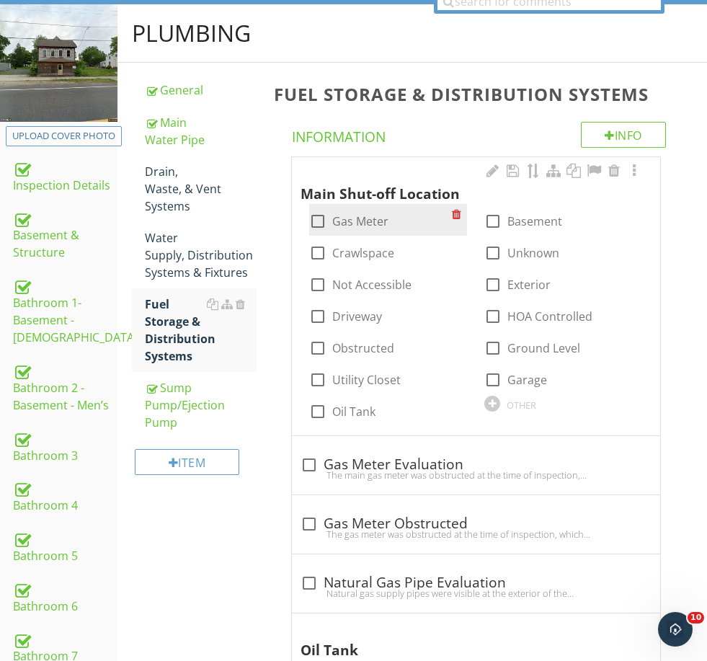
click at [369, 218] on label "Gas Meter" at bounding box center [360, 221] width 56 height 14
checkbox input "true"
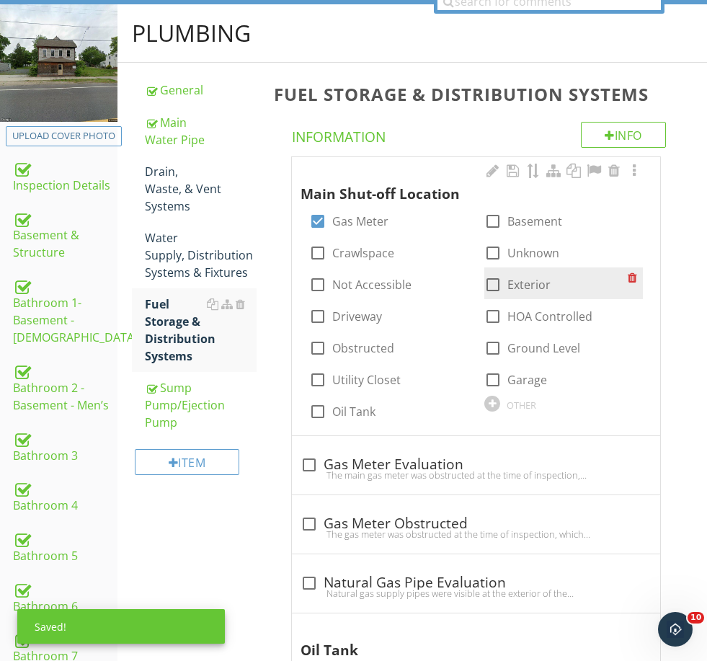
click at [520, 279] on label "Exterior" at bounding box center [529, 285] width 43 height 14
checkbox input "true"
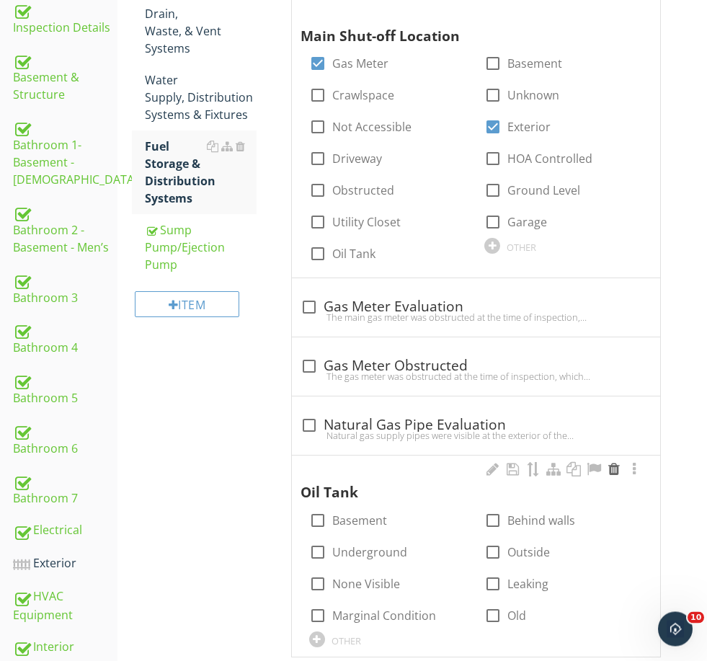
scroll to position [313, 0]
click at [359, 582] on label "None Visible" at bounding box center [366, 584] width 68 height 14
checkbox input "true"
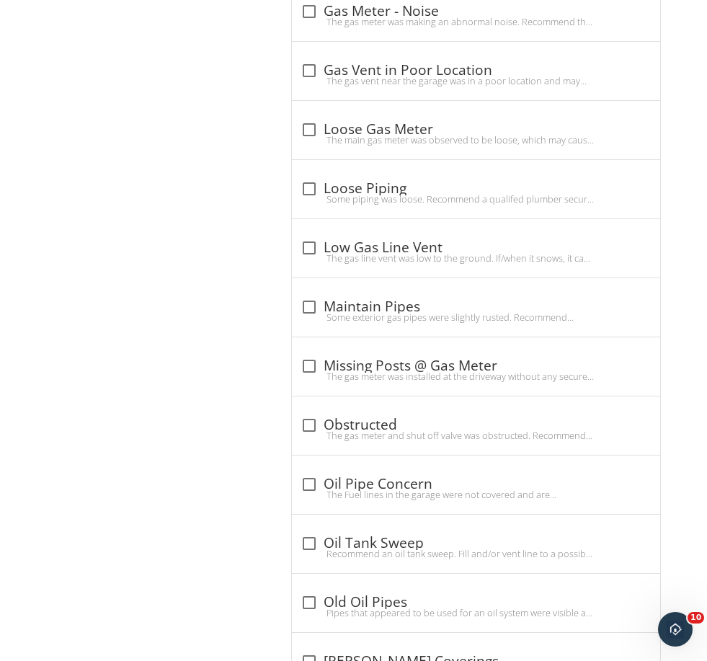
scroll to position [1880, 0]
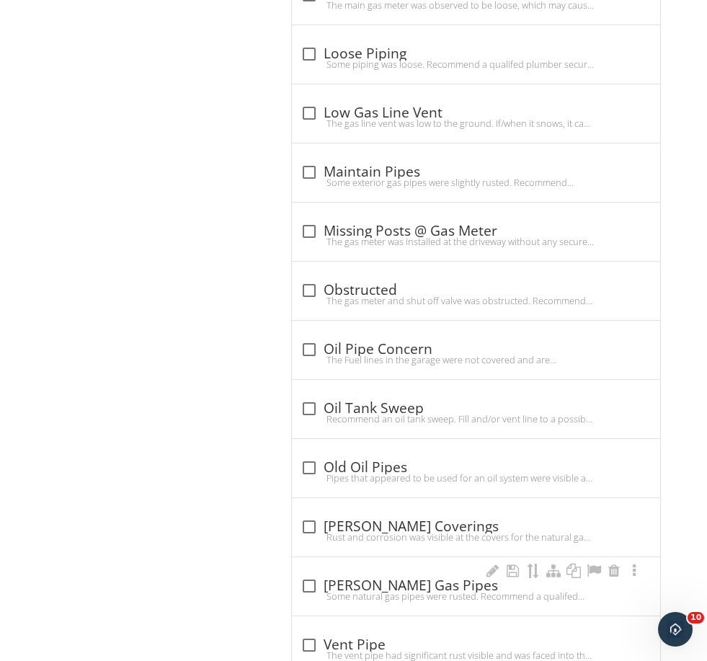
click at [345, 592] on div "Some natural gas pipes were rusted. Recommend a qualifed professional maintain …" at bounding box center [476, 597] width 351 height 12
checkbox input "true"
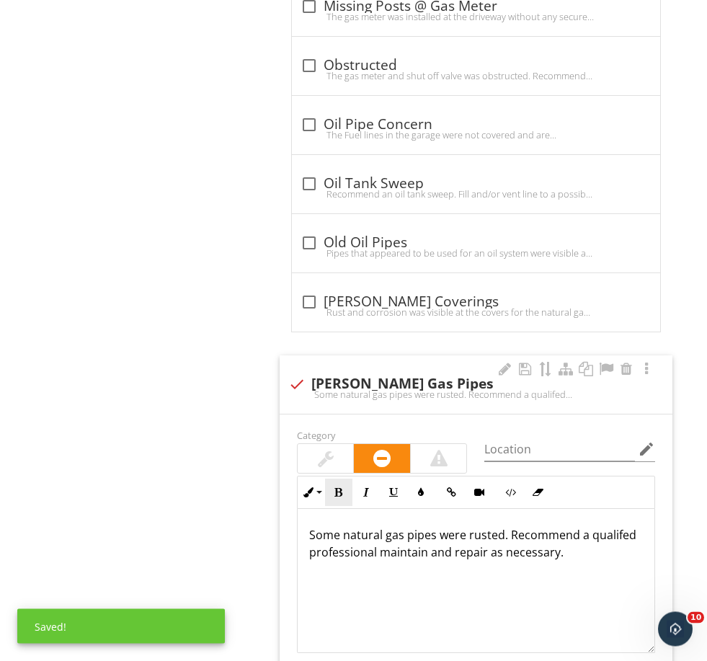
scroll to position [2105, 0]
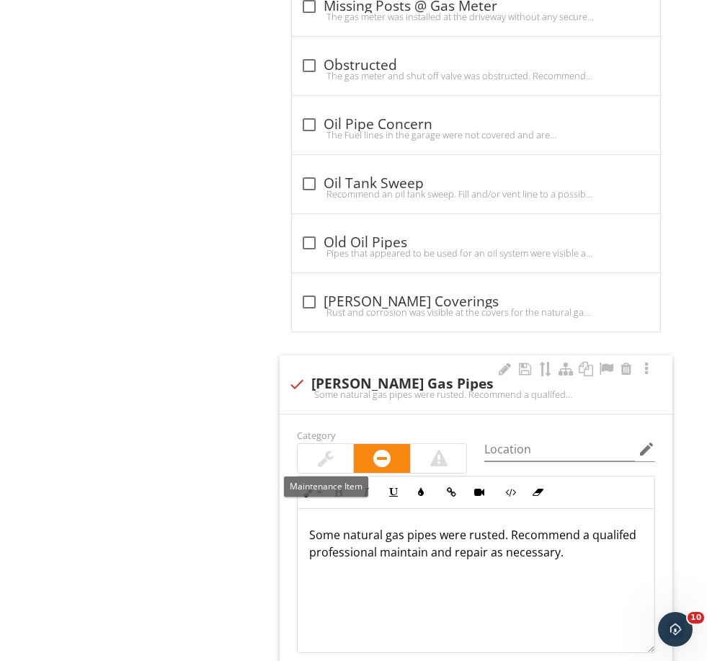
click at [337, 458] on div at bounding box center [326, 458] width 56 height 29
click at [503, 526] on p "Some natural gas pipes were rusted. Recommend a qualifed professional maintain …" at bounding box center [476, 543] width 334 height 35
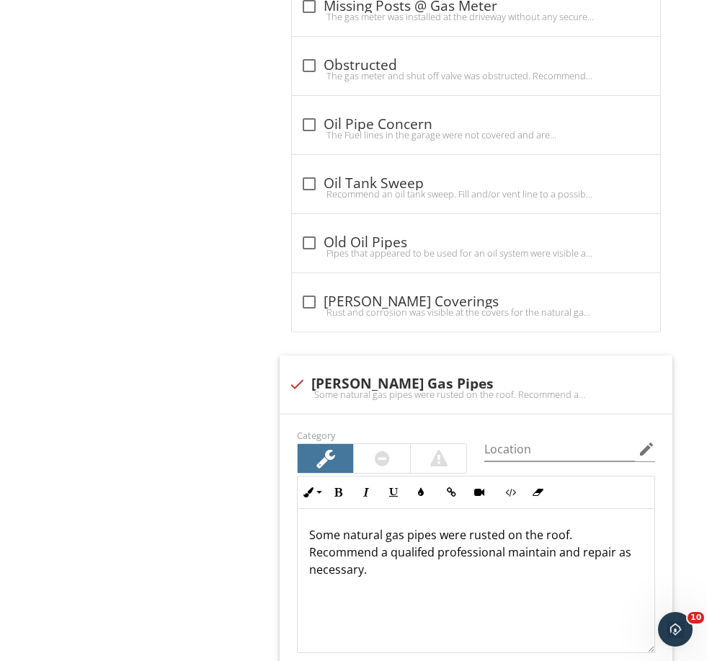
scroll to position [2296, 0]
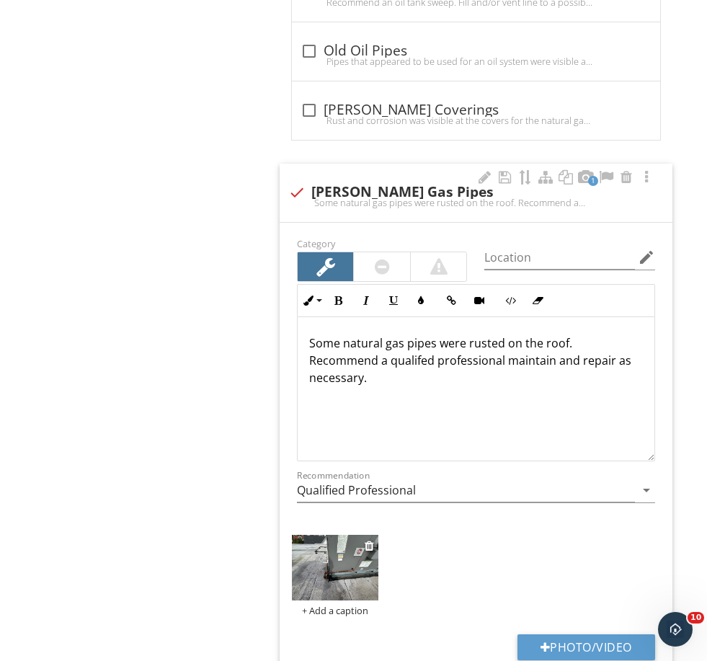
click at [327, 552] on img at bounding box center [335, 567] width 87 height 65
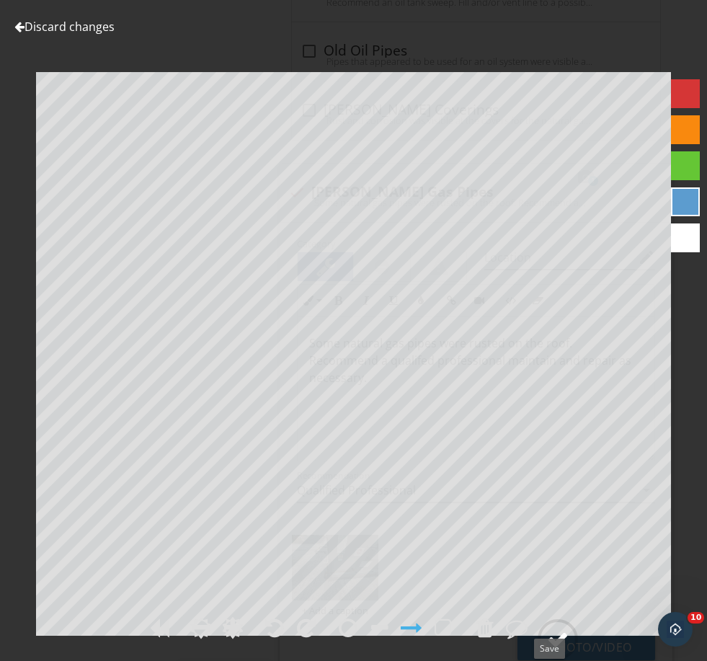
click at [554, 650] on div at bounding box center [558, 640] width 22 height 22
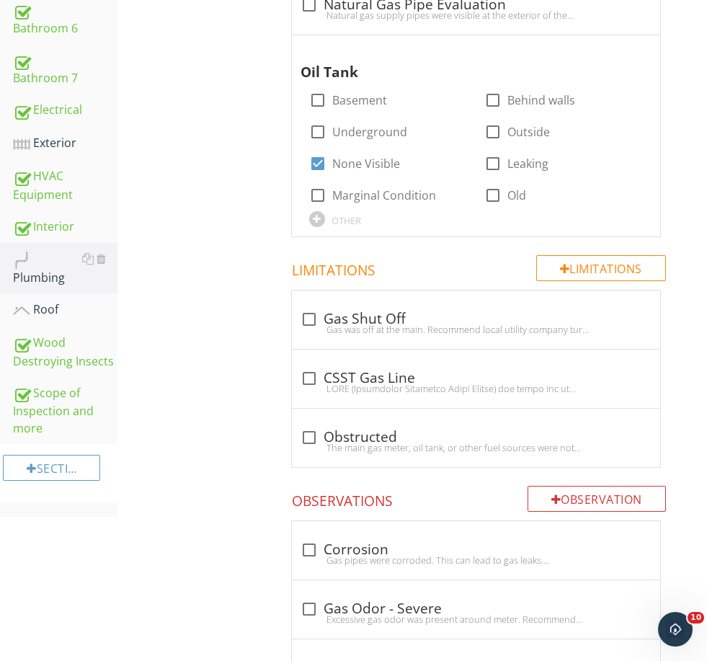
scroll to position [0, 0]
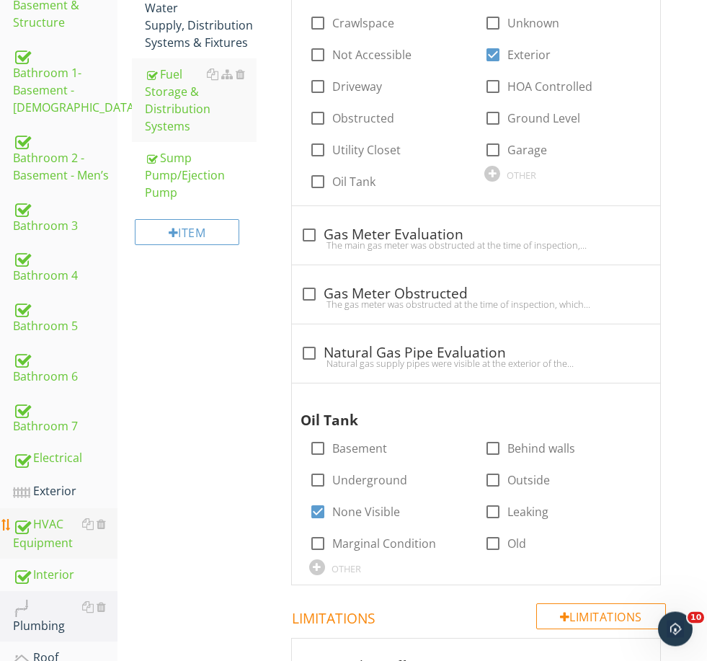
click at [59, 520] on div "HVAC Equipment" at bounding box center [65, 534] width 105 height 36
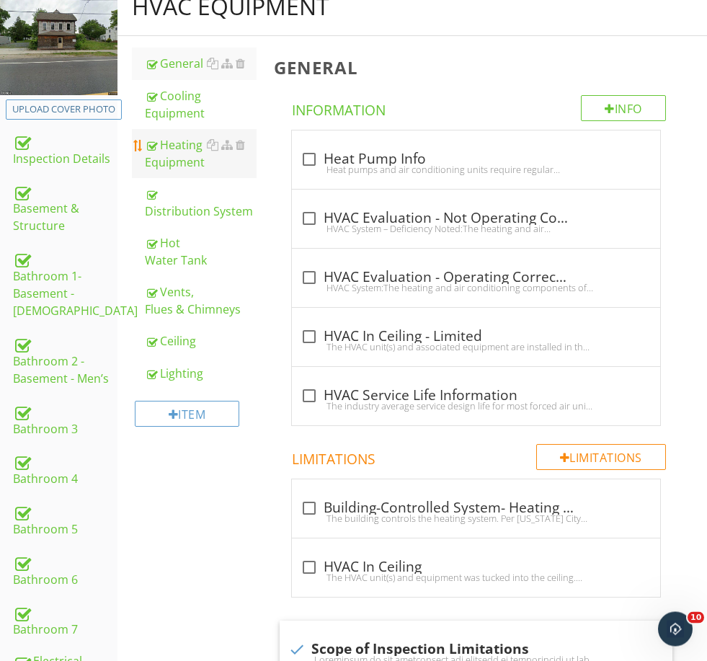
scroll to position [182, 0]
drag, startPoint x: 177, startPoint y: 112, endPoint x: 268, endPoint y: 112, distance: 90.1
click at [177, 112] on div "Cooling Equipment" at bounding box center [200, 104] width 111 height 35
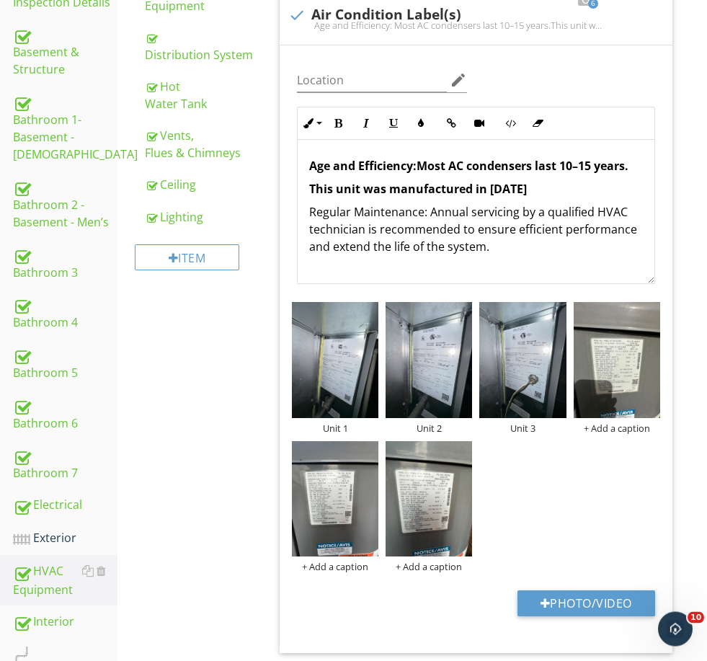
scroll to position [338, 0]
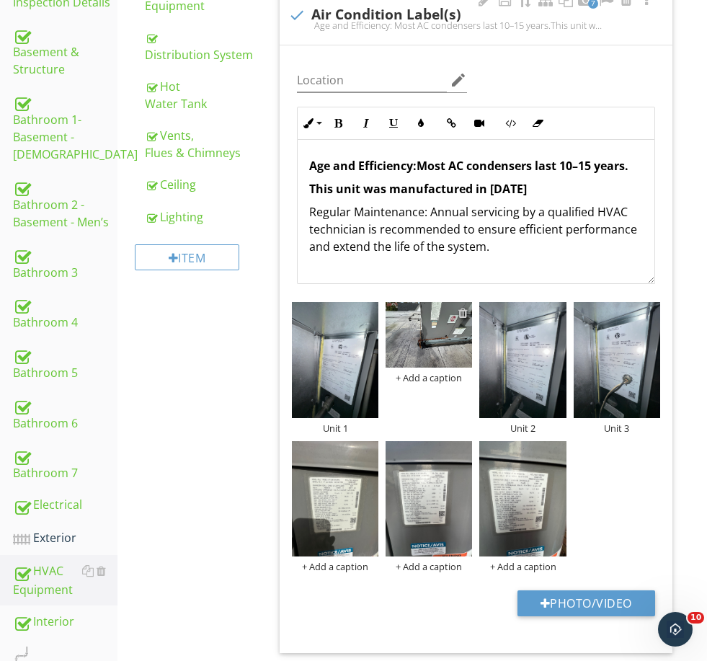
click at [464, 310] on div at bounding box center [463, 313] width 9 height 12
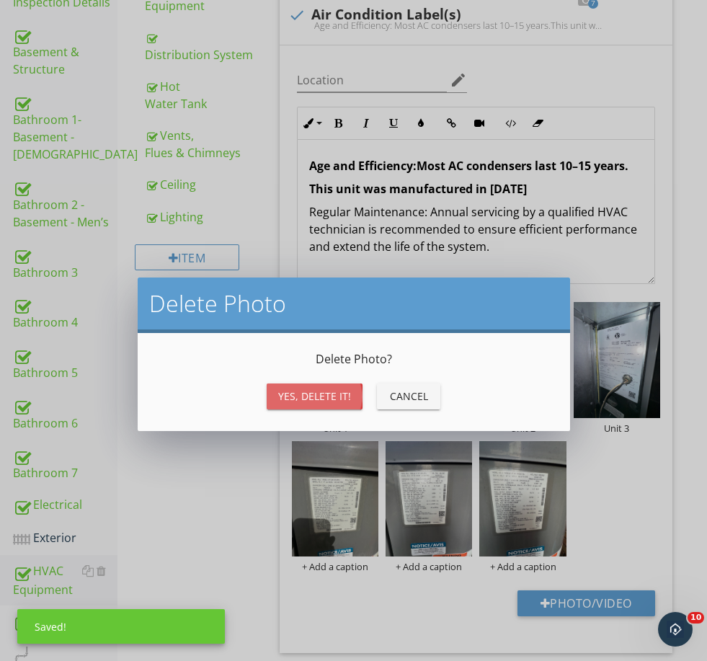
click at [314, 395] on div "Yes, Delete it!" at bounding box center [314, 396] width 73 height 15
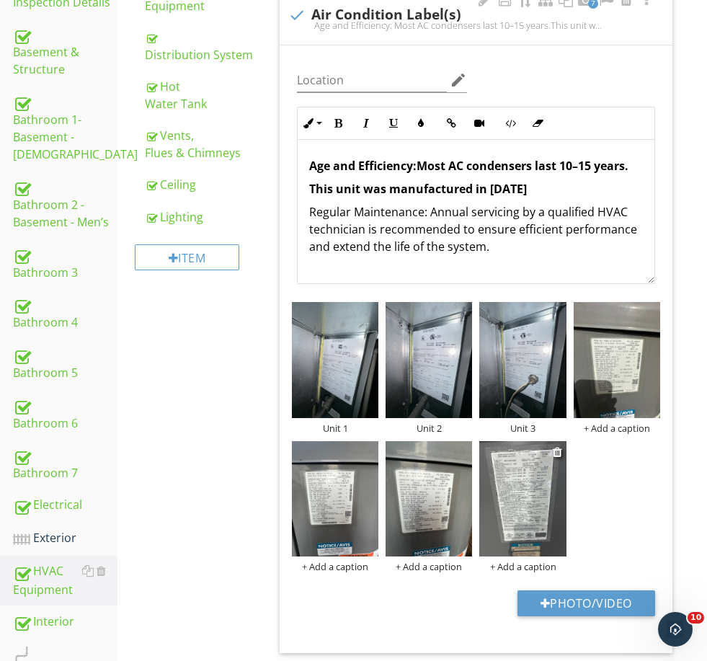
click at [527, 565] on div "+ Add a caption" at bounding box center [522, 567] width 87 height 12
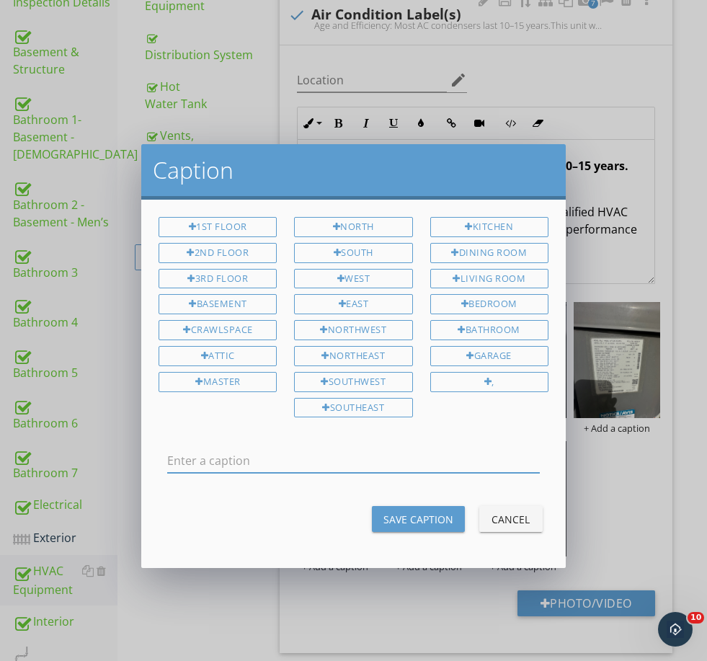
scroll to position [337, 0]
type input "Roof"
click at [421, 512] on div "Save Caption" at bounding box center [419, 519] width 70 height 15
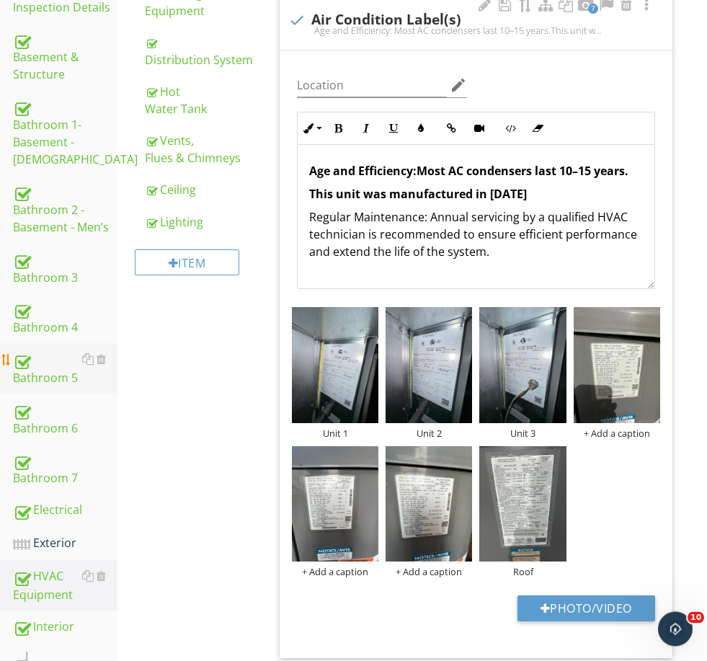
scroll to position [333, 0]
click at [61, 510] on div "Electrical" at bounding box center [65, 510] width 105 height 19
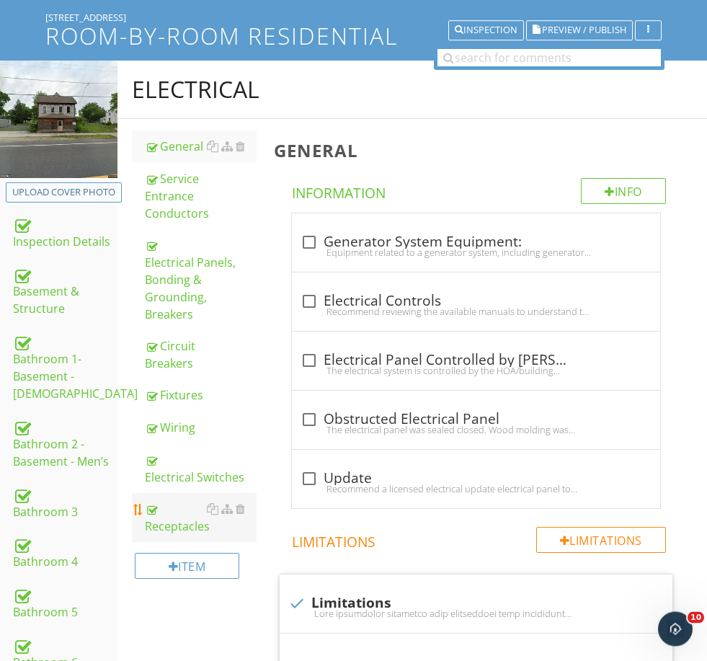
click at [174, 501] on div "Receptacles" at bounding box center [200, 518] width 111 height 35
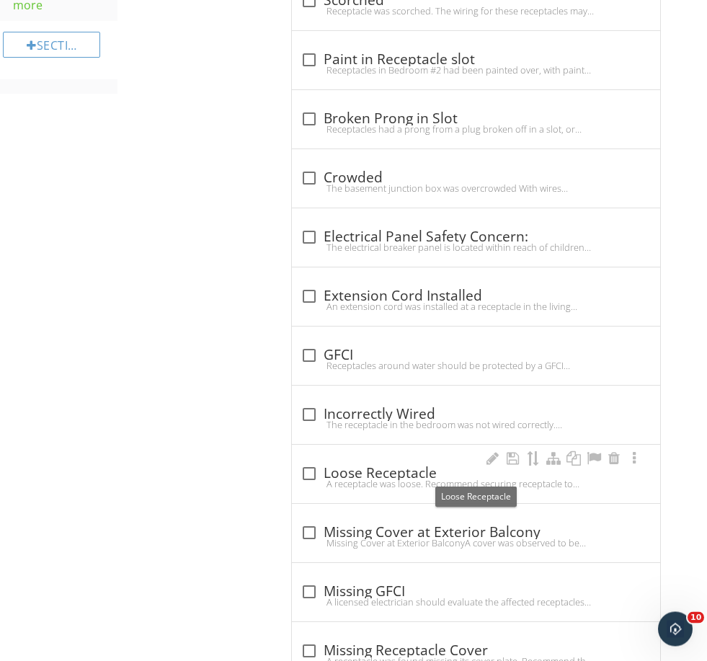
scroll to position [1157, 0]
click at [381, 471] on div "check_box_outline_blank Loose Receptacle" at bounding box center [476, 473] width 351 height 17
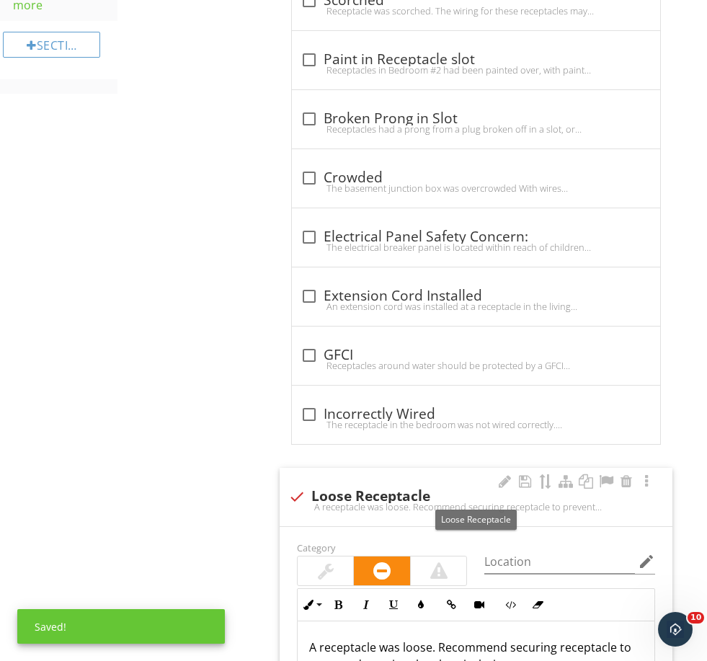
click at [350, 495] on div "check Loose Receptacle" at bounding box center [476, 496] width 376 height 17
checkbox input "true"
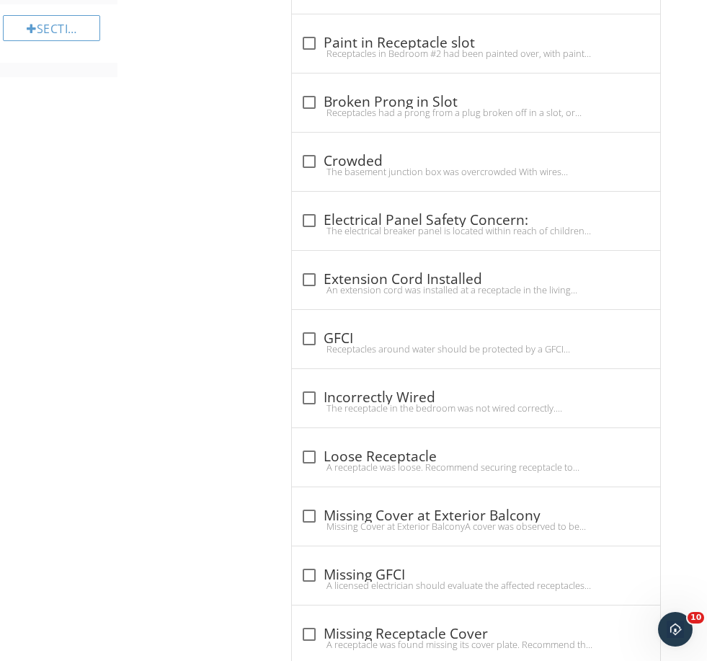
scroll to position [1185, 0]
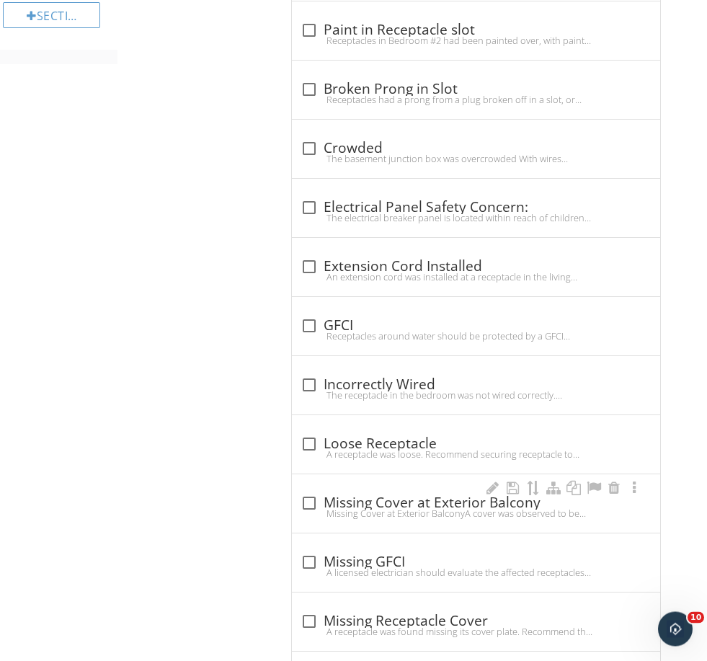
click at [370, 521] on div "check_box_outline_blank Missing Cover at Exterior Balcony Missing Cover at Exte…" at bounding box center [476, 508] width 351 height 32
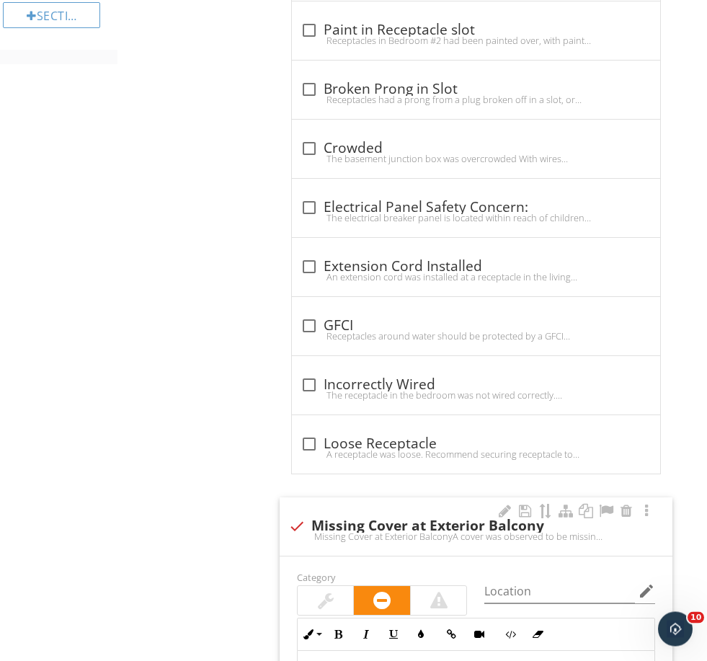
scroll to position [1186, 0]
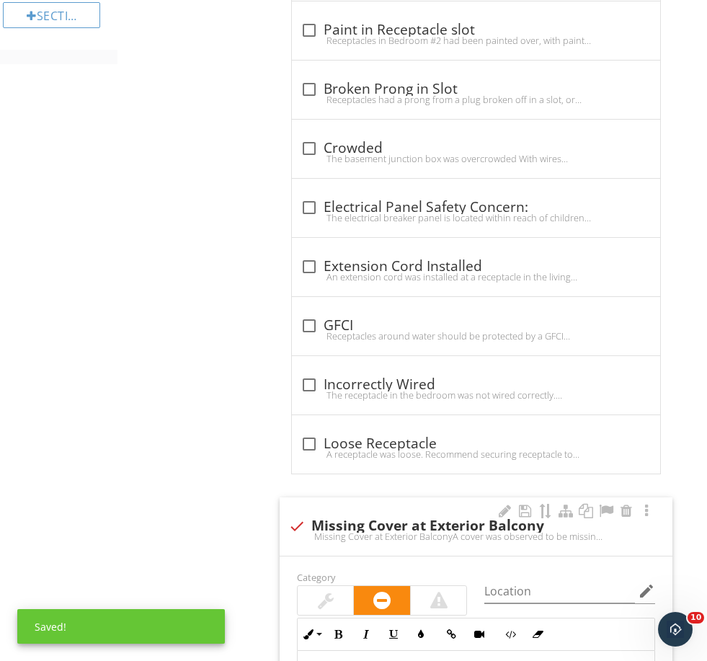
click at [380, 526] on div "check Missing Cover at Exterior Balcony" at bounding box center [476, 526] width 376 height 17
checkbox input "true"
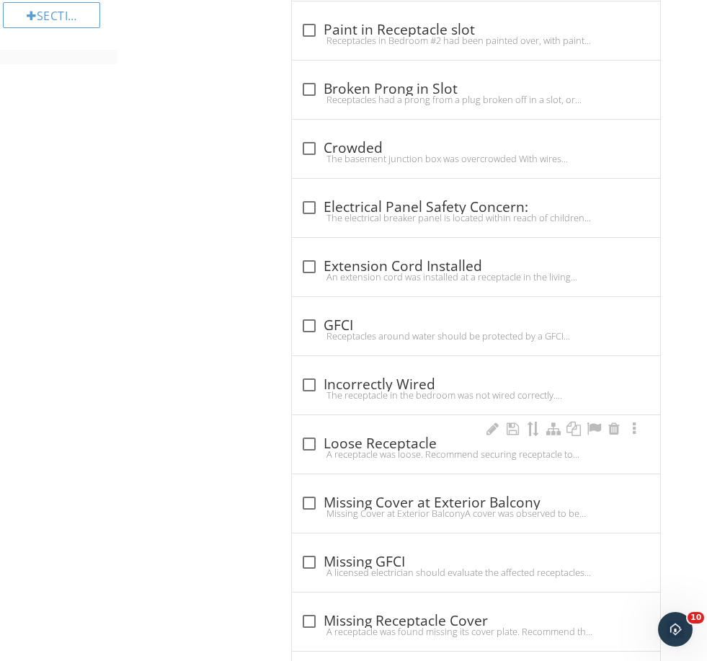
click at [404, 445] on div "check_box_outline_blank Loose Receptacle" at bounding box center [476, 444] width 351 height 17
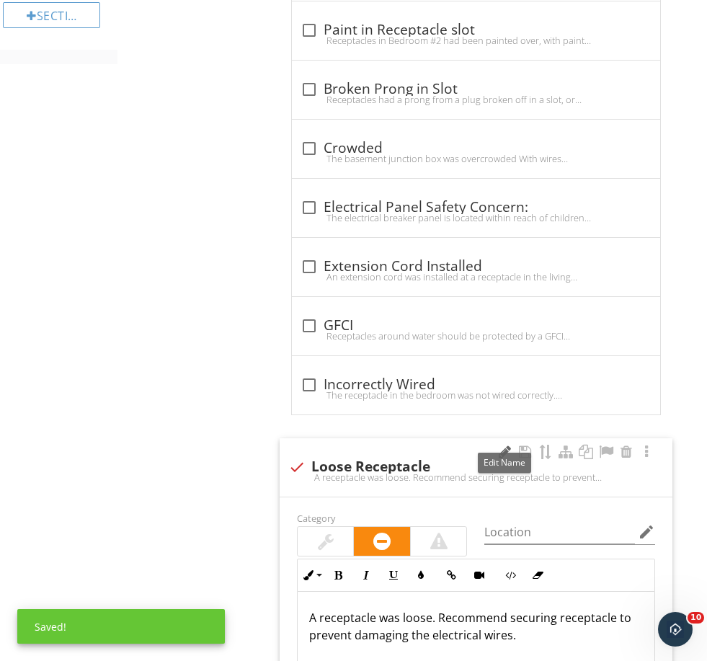
click at [500, 447] on div at bounding box center [505, 452] width 17 height 14
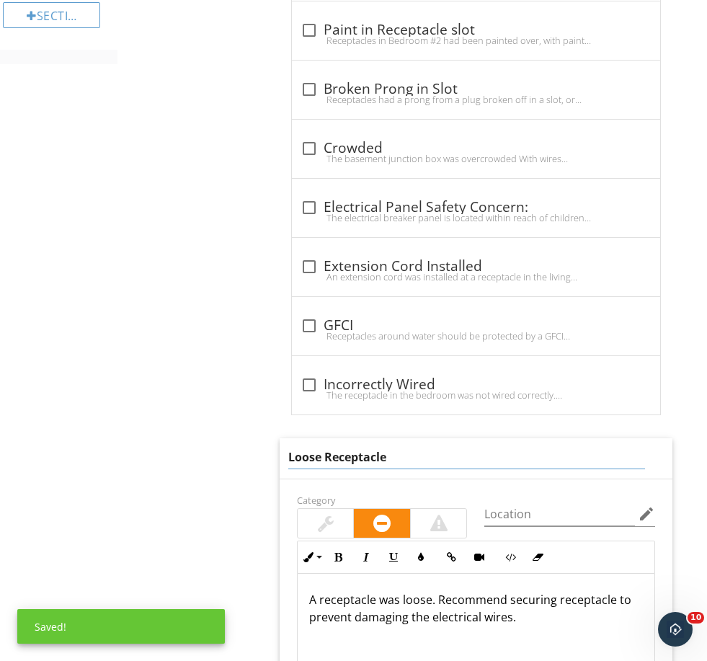
click at [491, 453] on input "Loose Receptacle" at bounding box center [466, 458] width 357 height 24
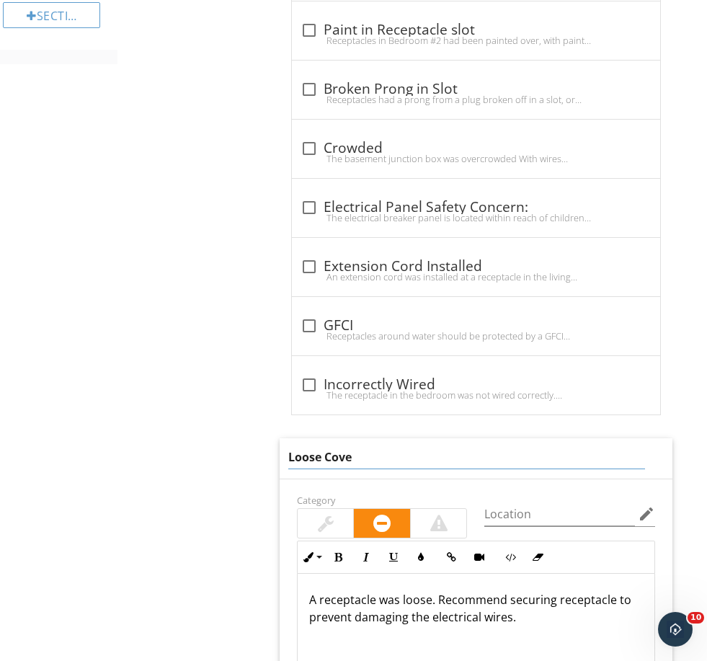
type input "Loose Cover"
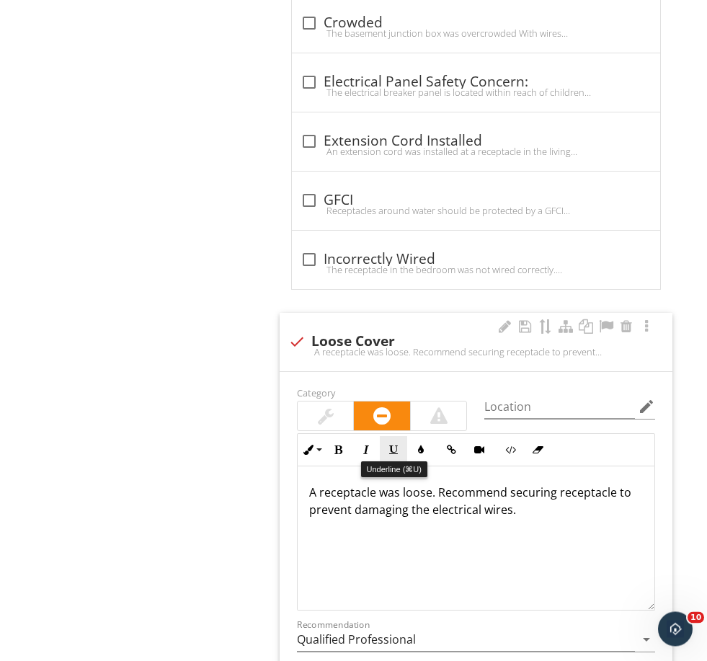
scroll to position [1312, 0]
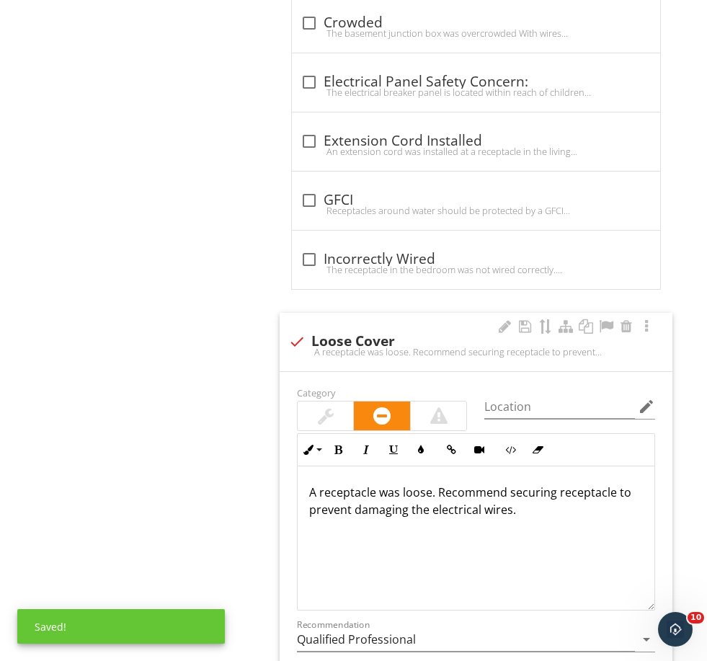
click at [378, 490] on p "A receptacle was loose. Recommend securing receptacle to prevent damaging the e…" at bounding box center [476, 501] width 334 height 35
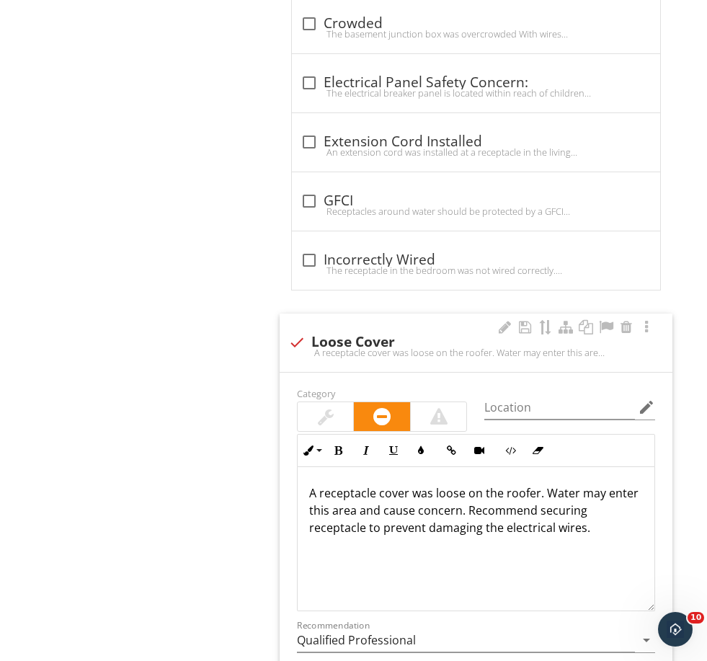
drag, startPoint x: 536, startPoint y: 524, endPoint x: 469, endPoint y: 501, distance: 71.6
click at [469, 501] on p "A receptacle cover was loose on the roofer. Water may enter this area and cause…" at bounding box center [476, 511] width 334 height 52
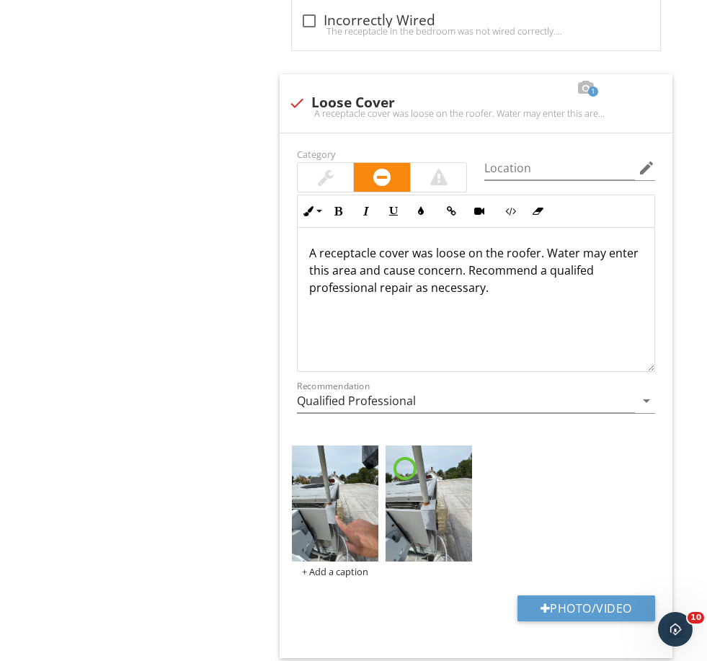
scroll to position [1553, 0]
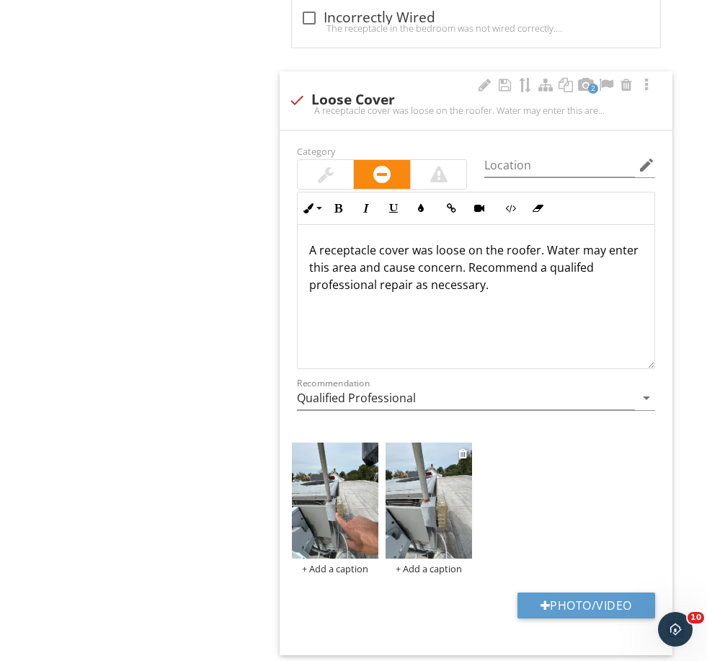
click at [394, 537] on img at bounding box center [429, 500] width 87 height 115
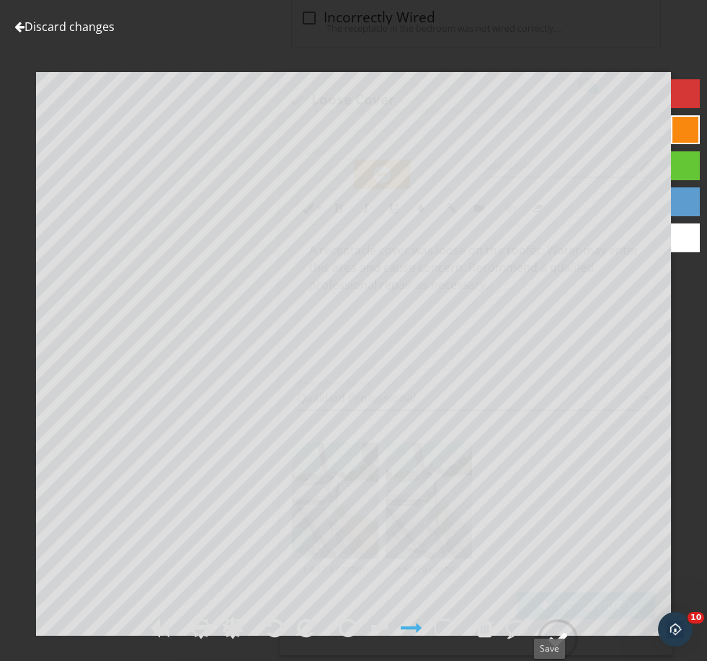
click at [547, 658] on circle at bounding box center [557, 639] width 37 height 37
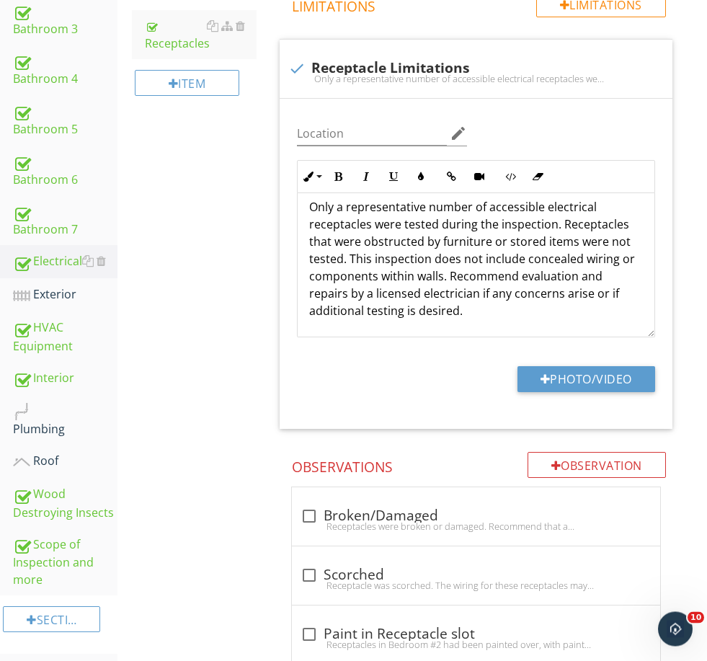
scroll to position [581, 0]
click at [37, 456] on div "Roof" at bounding box center [65, 462] width 105 height 19
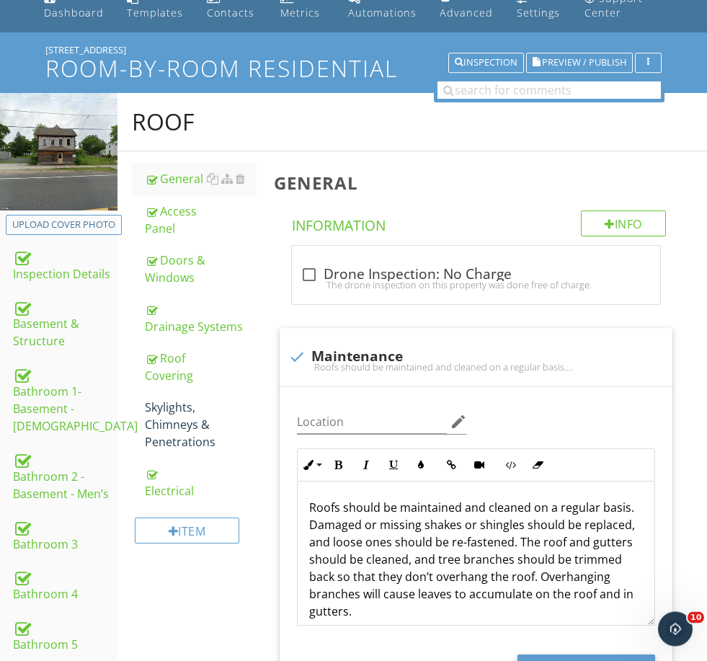
scroll to position [66, 0]
click at [154, 371] on div "Roof Covering" at bounding box center [200, 367] width 111 height 35
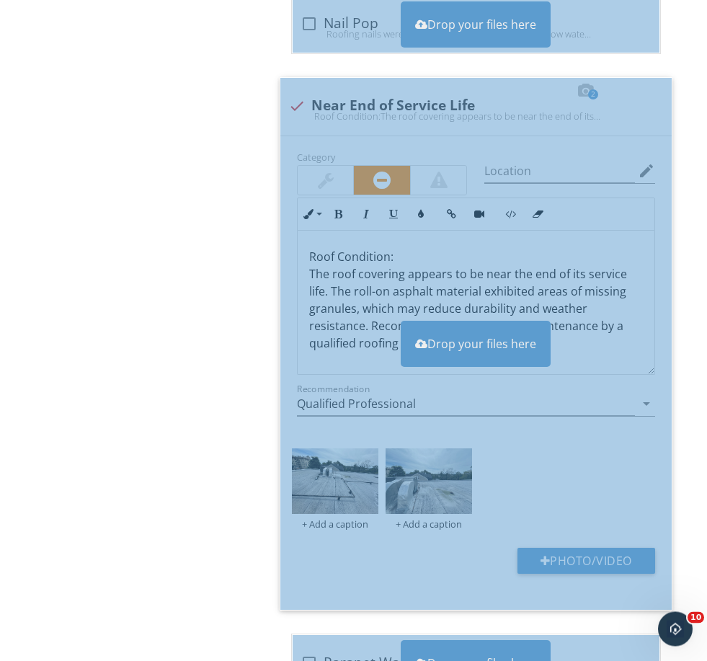
scroll to position [2072, 0]
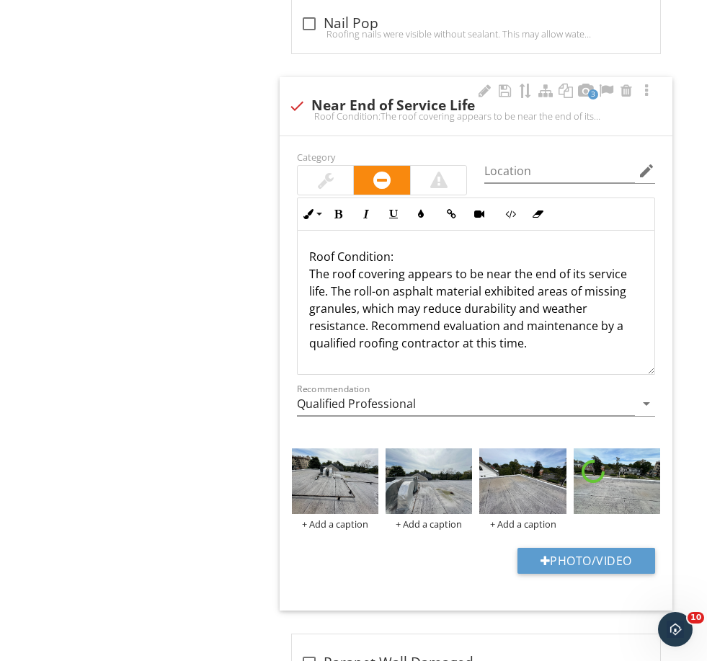
click at [424, 254] on p "Roof Condition: The roof covering appears to be near the end of its service lif…" at bounding box center [476, 300] width 334 height 104
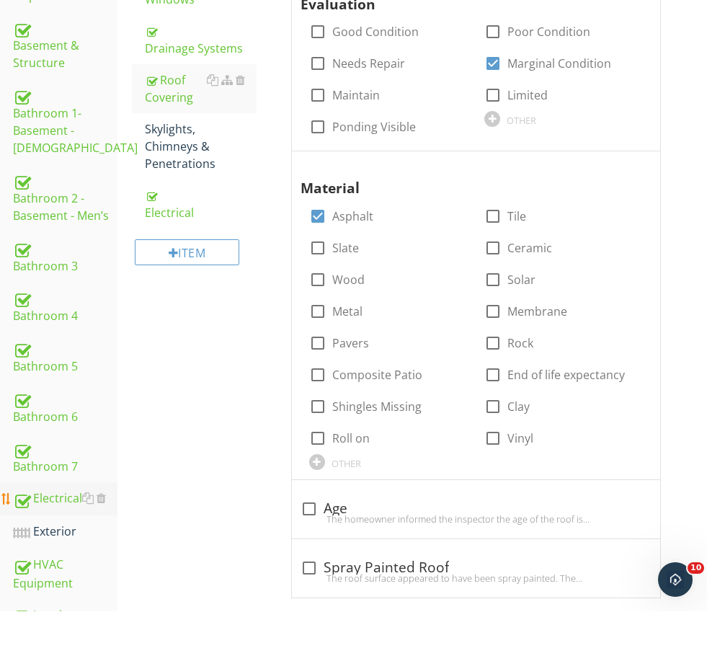
scroll to position [298, 0]
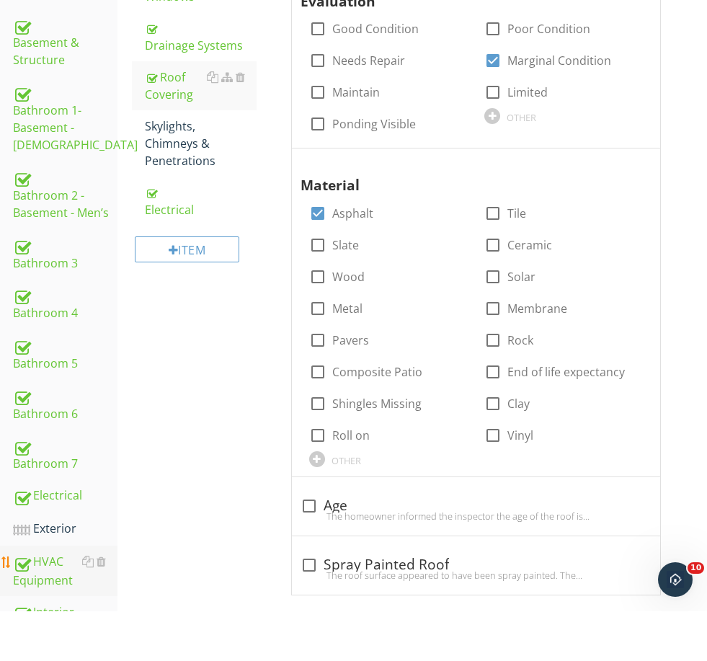
click at [47, 603] on div "HVAC Equipment" at bounding box center [65, 621] width 105 height 36
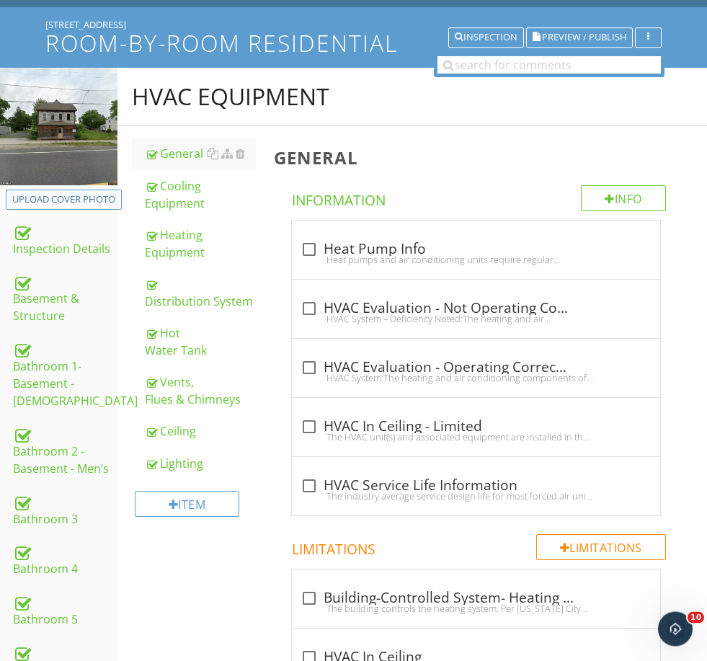
scroll to position [88, 0]
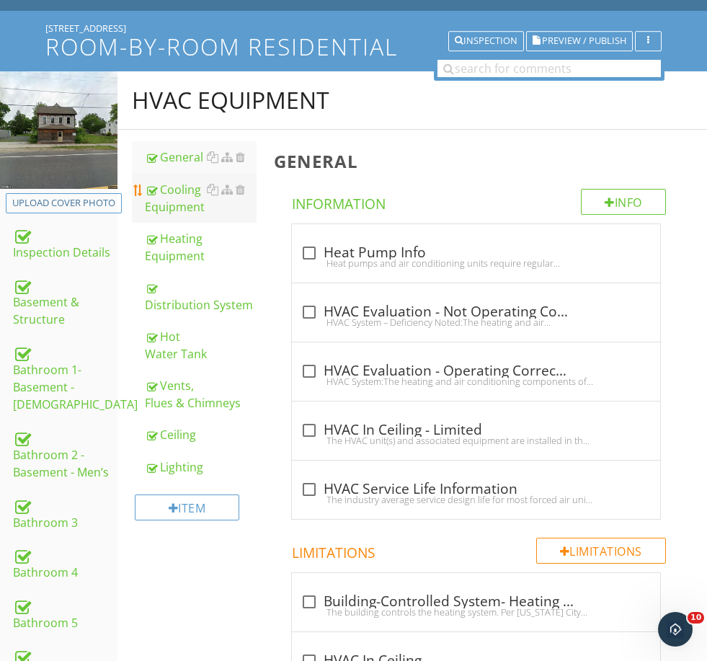
click at [203, 205] on div "Cooling Equipment" at bounding box center [200, 198] width 111 height 35
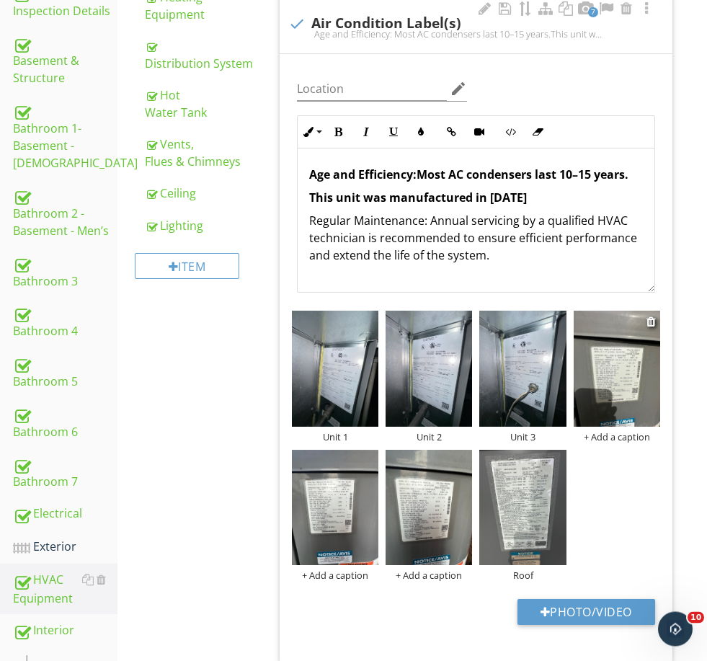
scroll to position [330, 0]
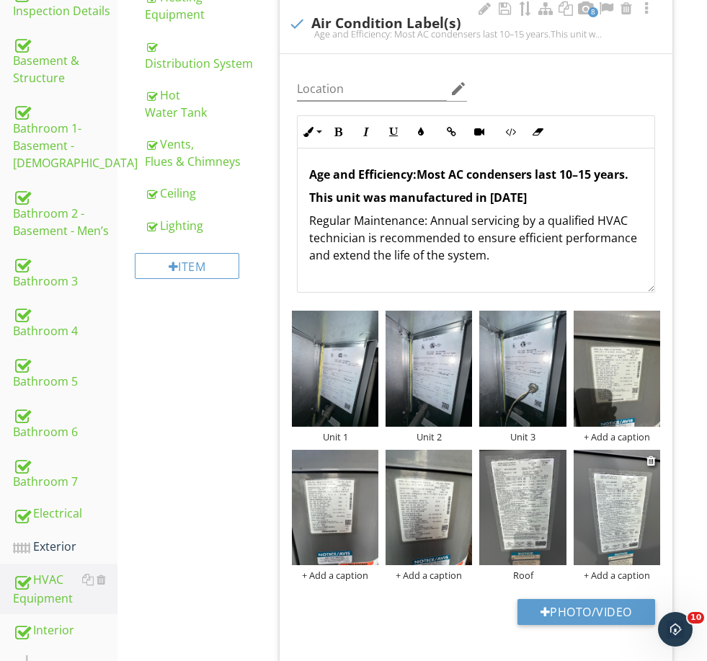
click at [610, 572] on div "+ Add a caption" at bounding box center [617, 576] width 87 height 12
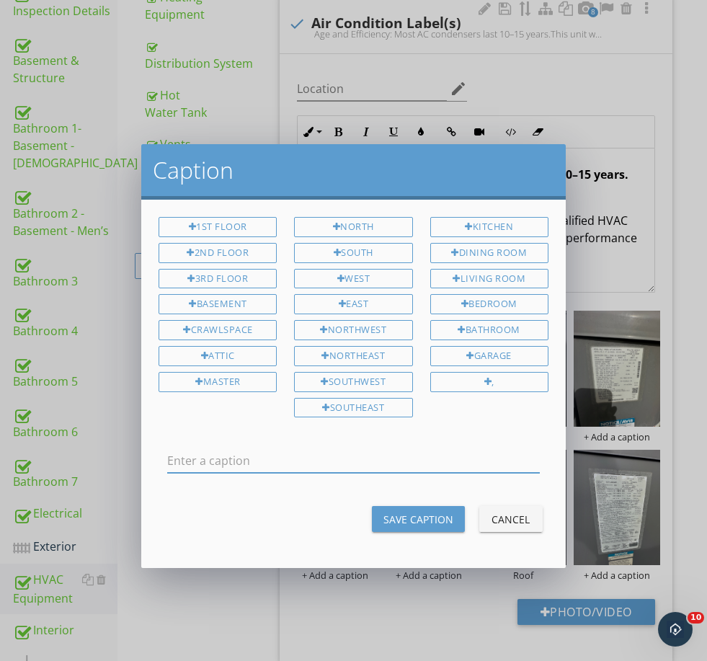
scroll to position [329, 0]
type input "Roof 2"
click at [425, 512] on div "Save Caption" at bounding box center [419, 519] width 70 height 15
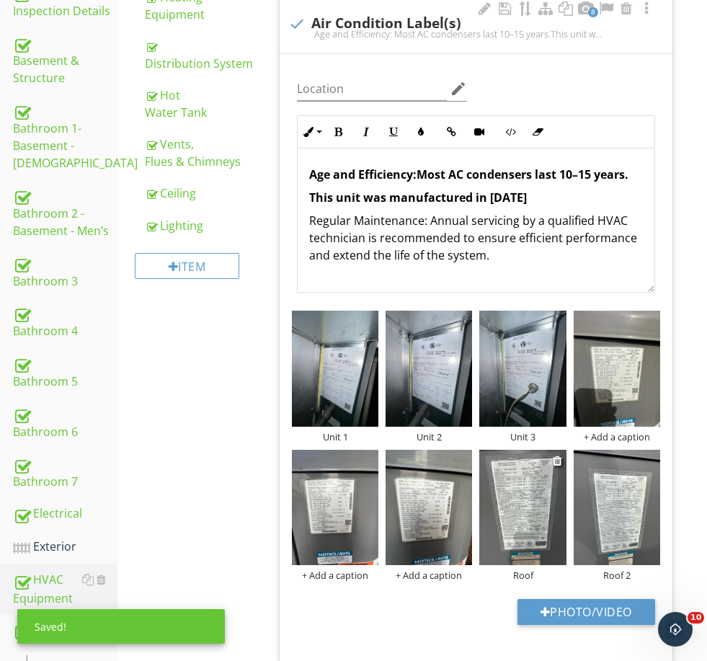
click at [526, 576] on div "Roof" at bounding box center [522, 576] width 87 height 12
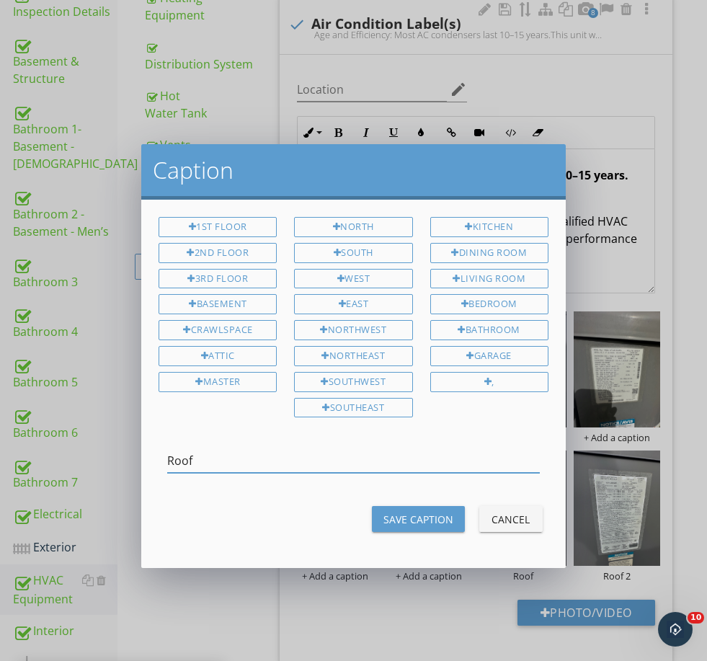
click at [266, 459] on input "Roof" at bounding box center [353, 461] width 373 height 24
type input "Roof 1"
click at [417, 521] on div "Save Caption" at bounding box center [419, 519] width 70 height 15
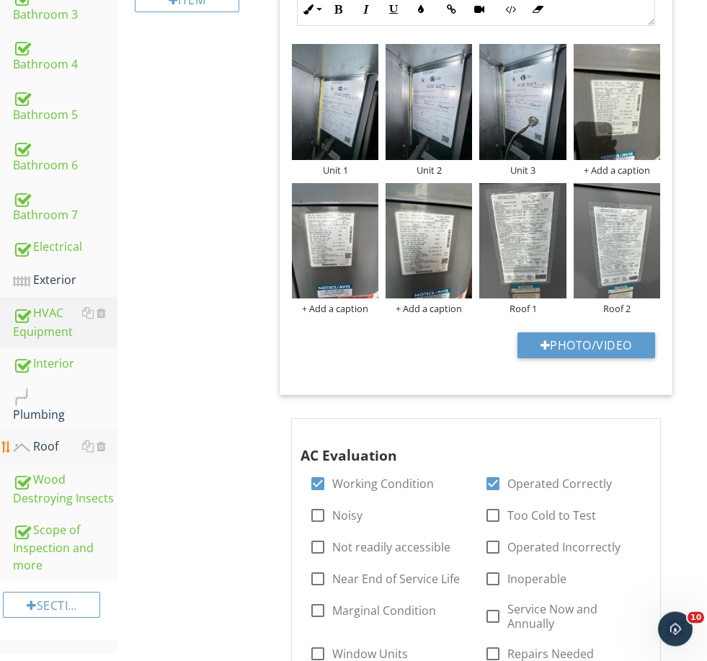
scroll to position [596, 0]
click at [43, 451] on div "Roof" at bounding box center [65, 447] width 105 height 19
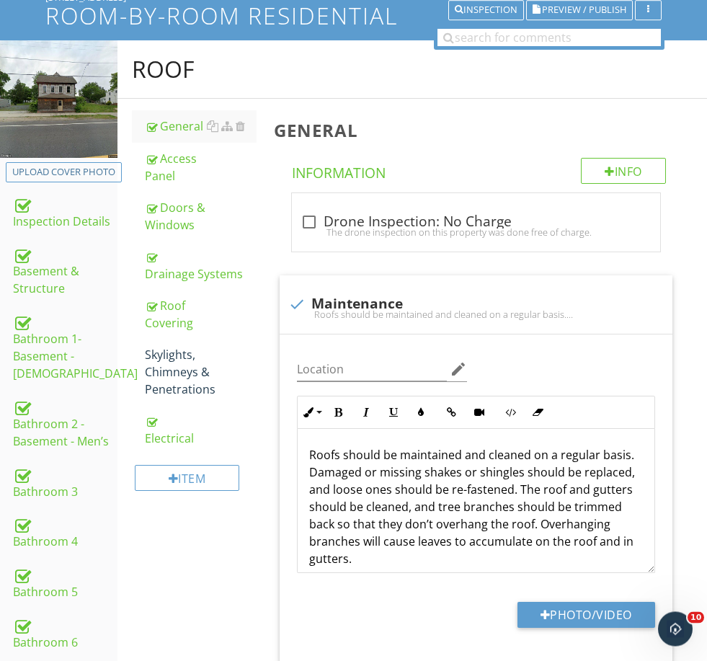
scroll to position [89, 0]
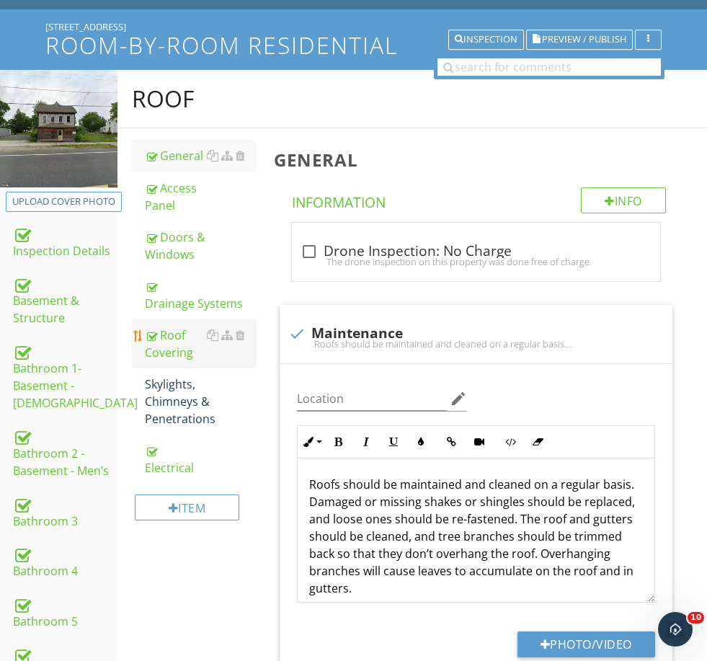
click at [176, 339] on div "Roof Covering" at bounding box center [200, 344] width 111 height 35
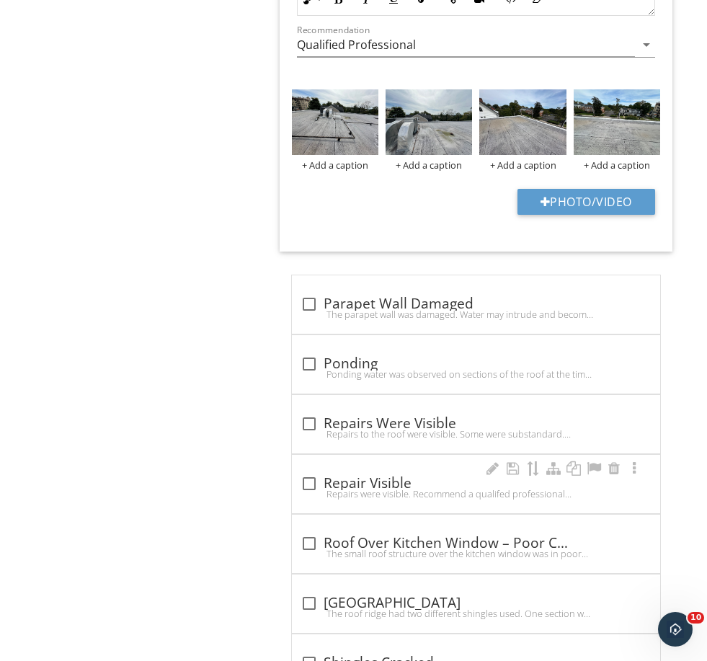
scroll to position [2447, 0]
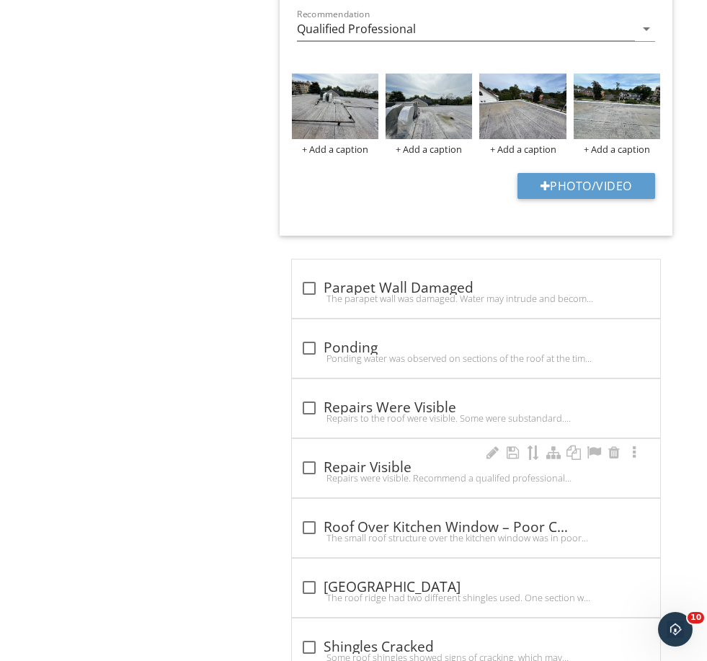
click at [347, 473] on div "Repairs were visible. Recommend a qualifed professional maintain areas to preve…" at bounding box center [476, 478] width 351 height 12
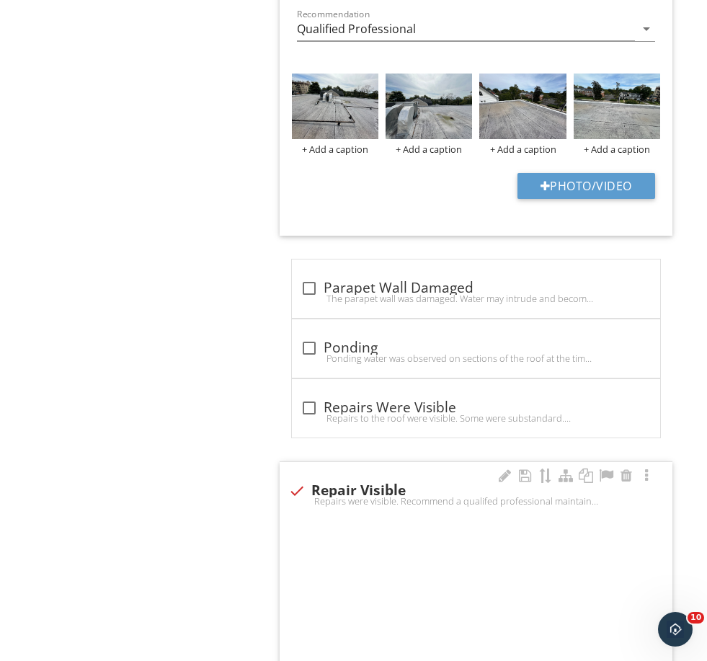
checkbox input "true"
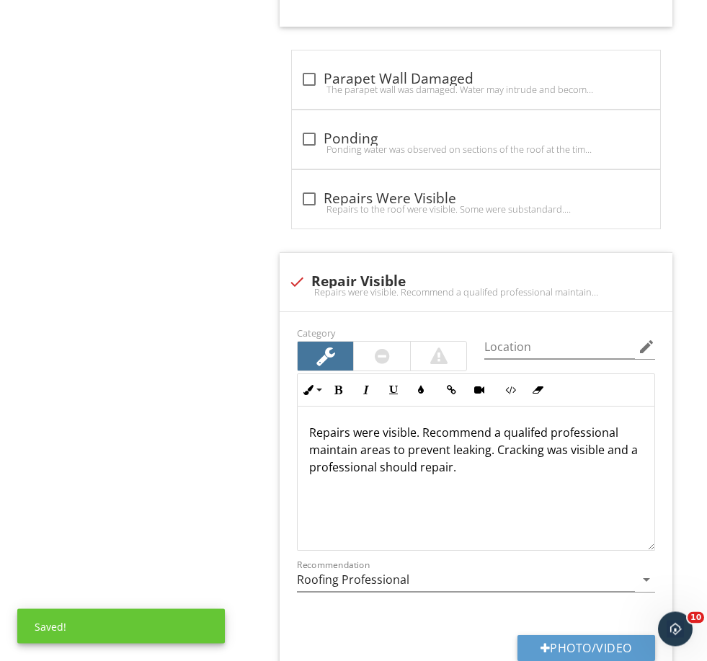
scroll to position [2670, 0]
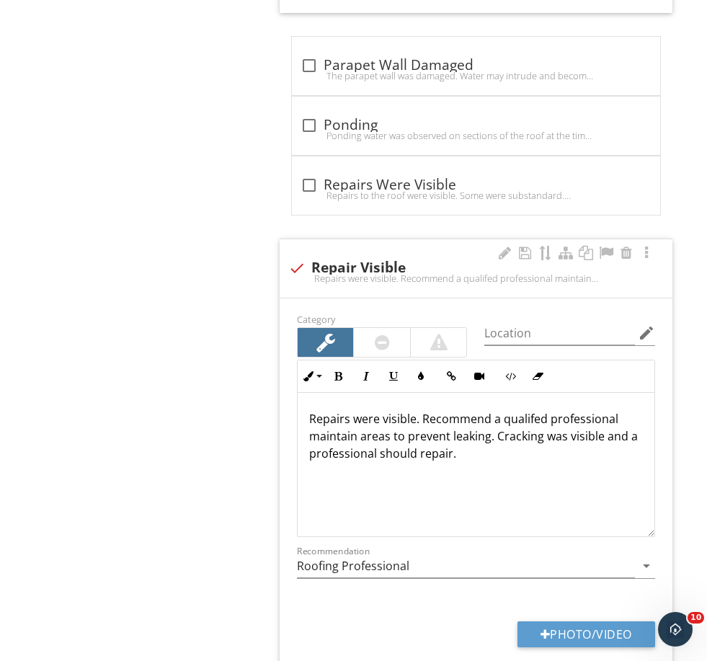
click at [457, 454] on p "Repairs were visible. Recommend a qualifed professional maintain areas to preve…" at bounding box center [476, 436] width 334 height 52
drag, startPoint x: 465, startPoint y: 449, endPoint x: 495, endPoint y: 430, distance: 35.4
click at [495, 430] on p "Repairs were visible. Recommend a qualifed professional maintain areas to preve…" at bounding box center [476, 436] width 334 height 52
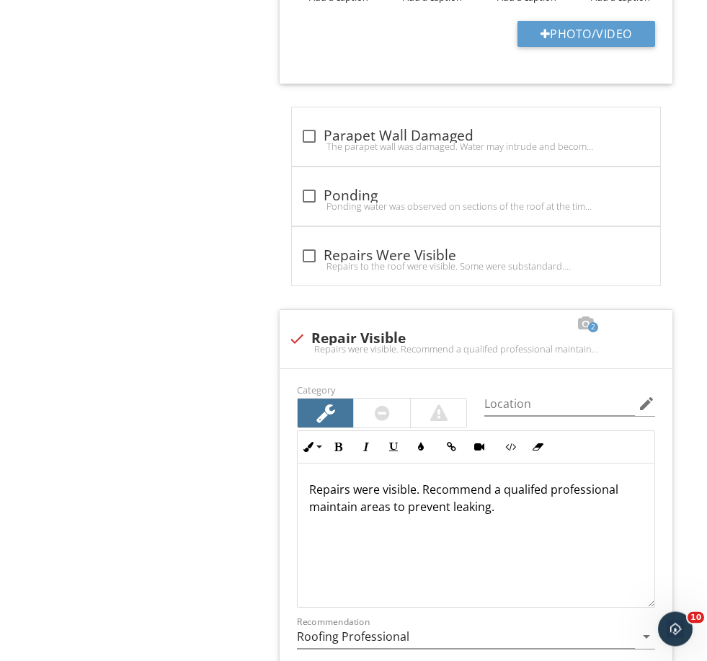
scroll to position [2560, 0]
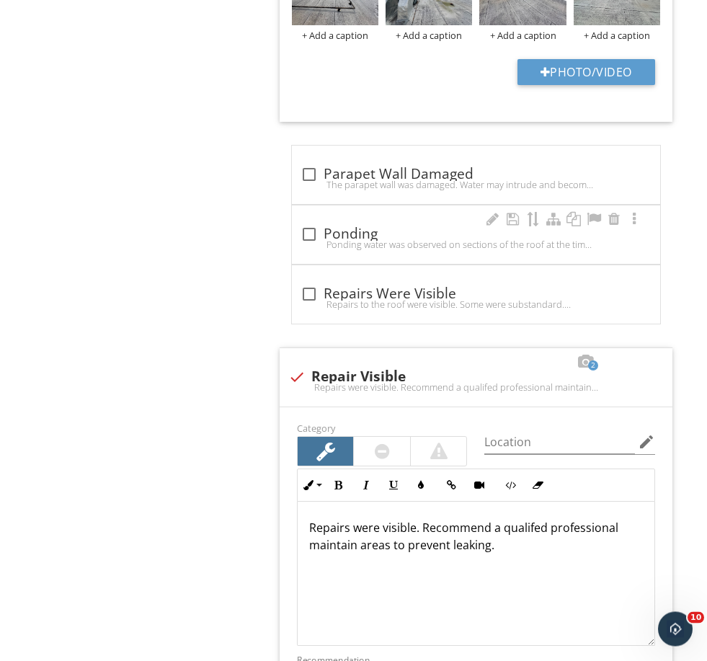
click at [352, 240] on div "Ponding water was observed on sections of the roof at the time of inspection. P…" at bounding box center [476, 245] width 351 height 12
checkbox input "true"
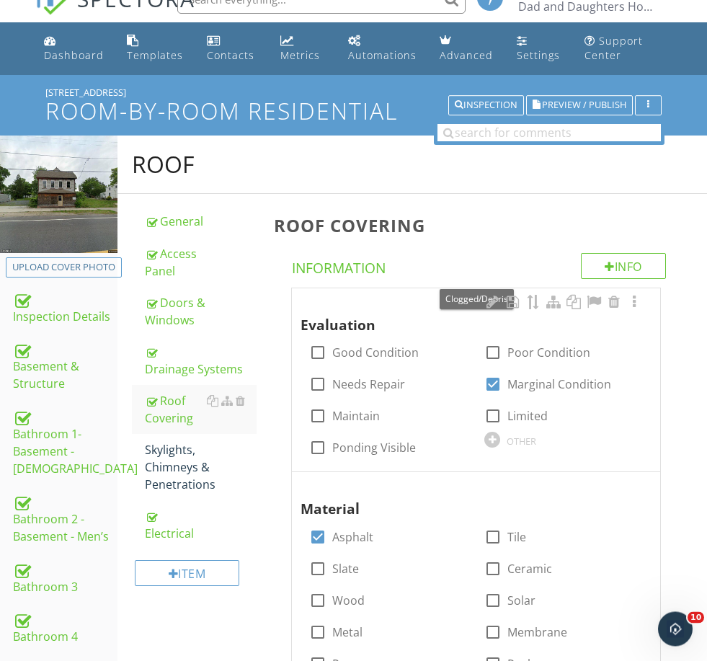
scroll to position [24, 0]
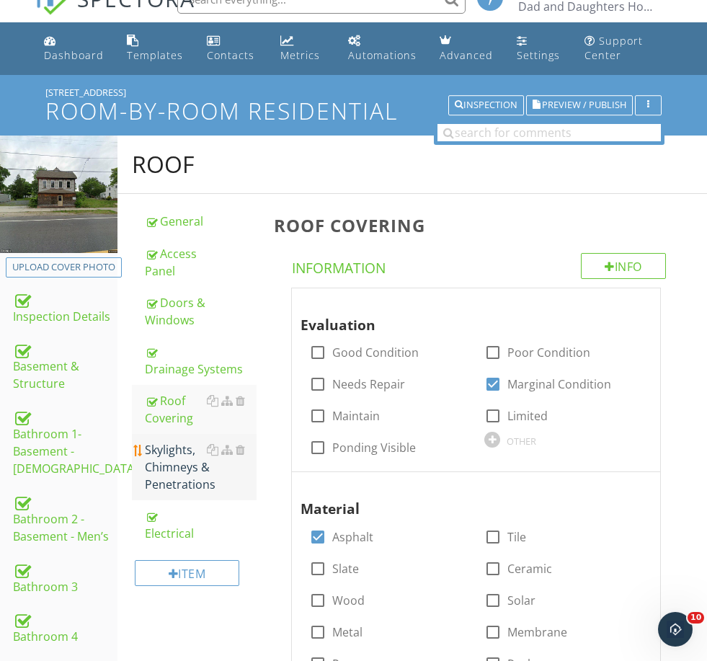
click at [189, 478] on div "Skylights, Chimneys & Penetrations" at bounding box center [200, 467] width 111 height 52
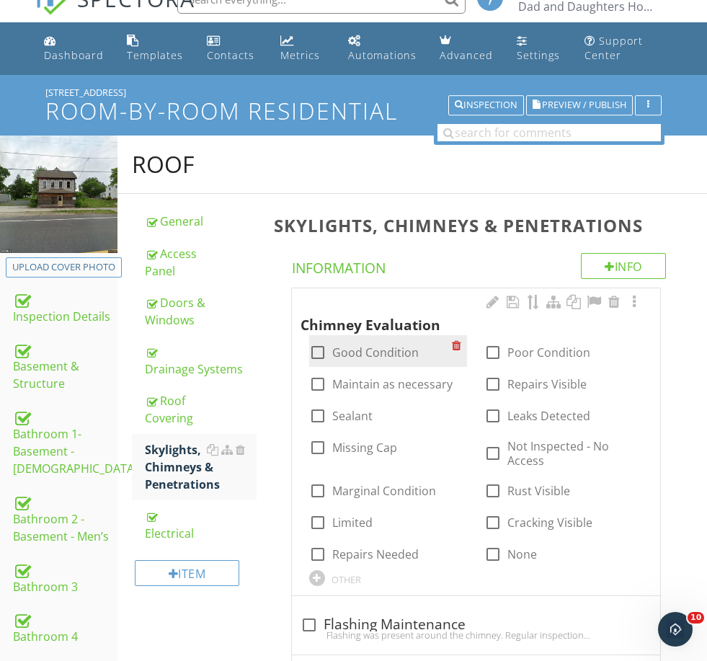
click at [381, 348] on label "Good Condition" at bounding box center [375, 352] width 87 height 14
checkbox input "true"
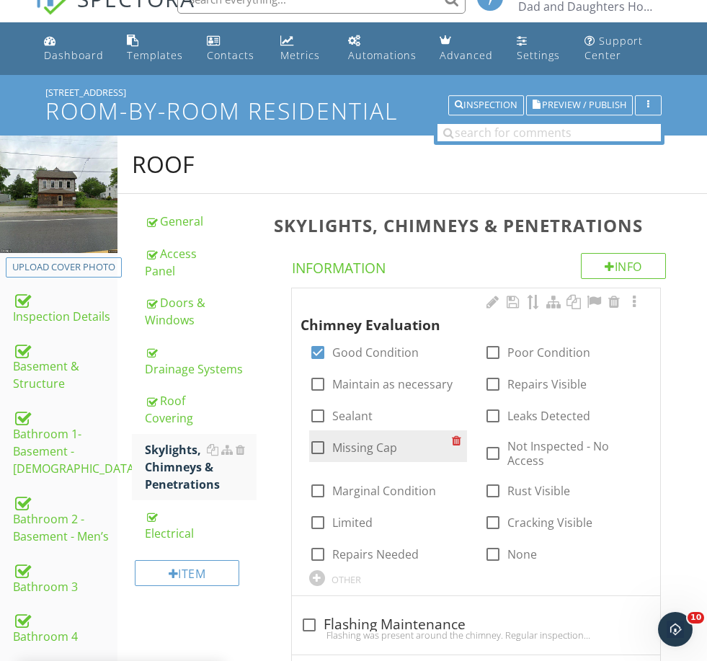
click at [374, 441] on label "Missing Cap" at bounding box center [364, 448] width 65 height 14
checkbox input "true"
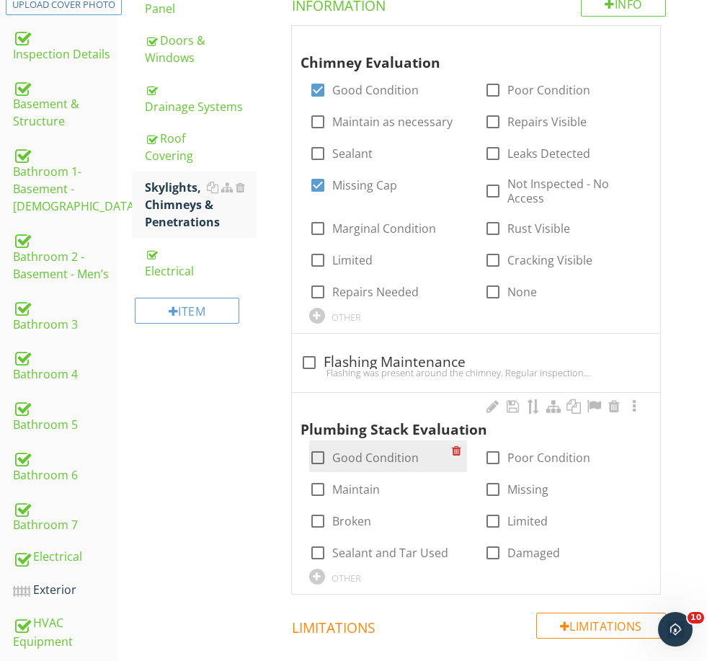
scroll to position [290, 0]
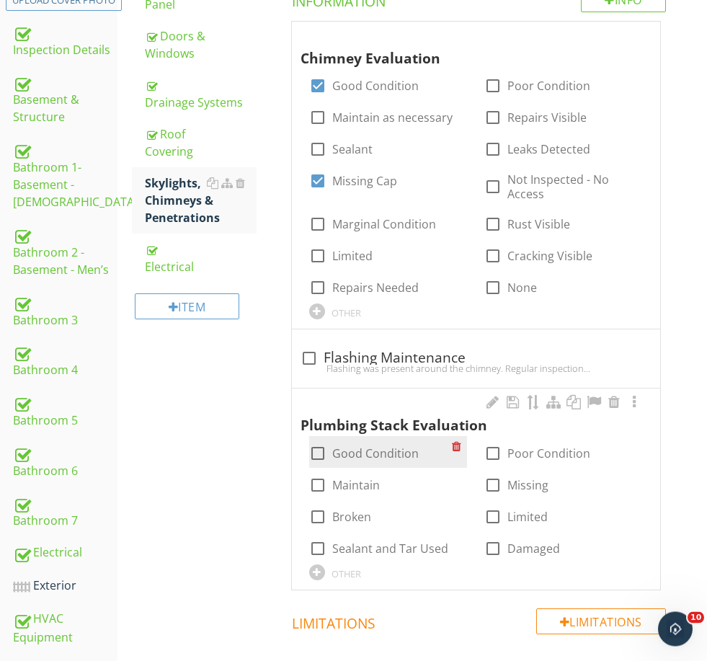
click at [384, 447] on label "Good Condition" at bounding box center [375, 454] width 87 height 14
checkbox input "true"
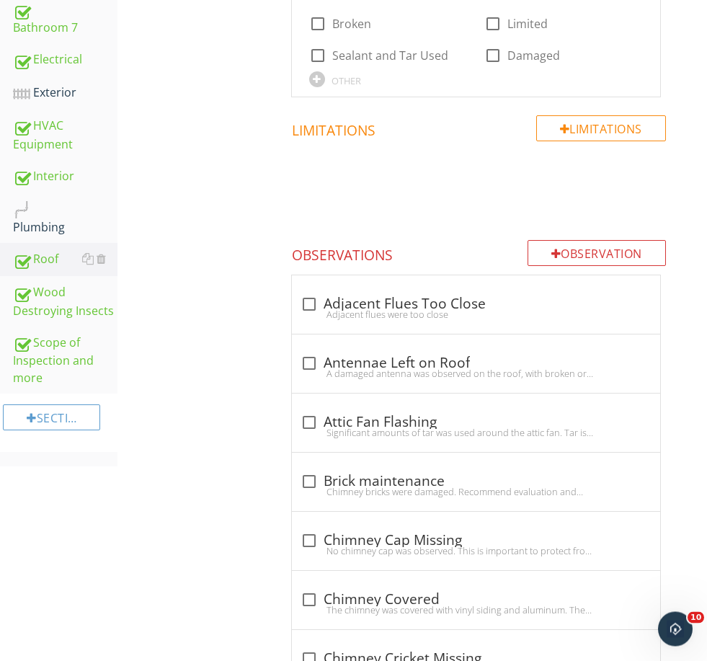
scroll to position [784, 0]
click at [387, 547] on div "No chimney cap was observed. This is important to protect from moisture intrusi…" at bounding box center [476, 551] width 351 height 12
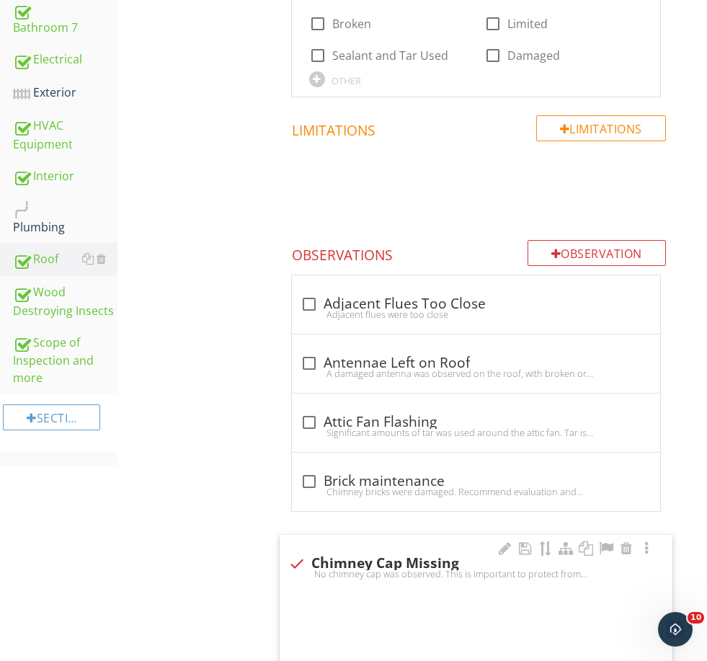
checkbox input "true"
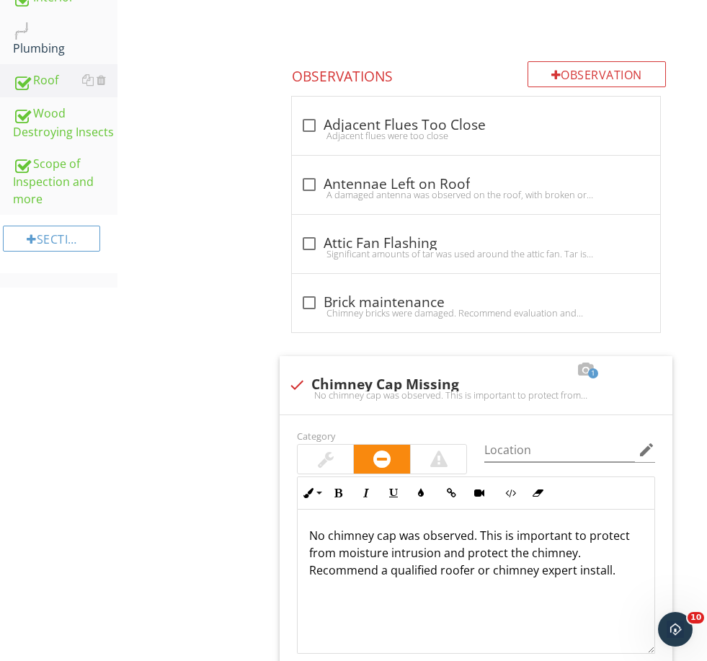
scroll to position [1234, 0]
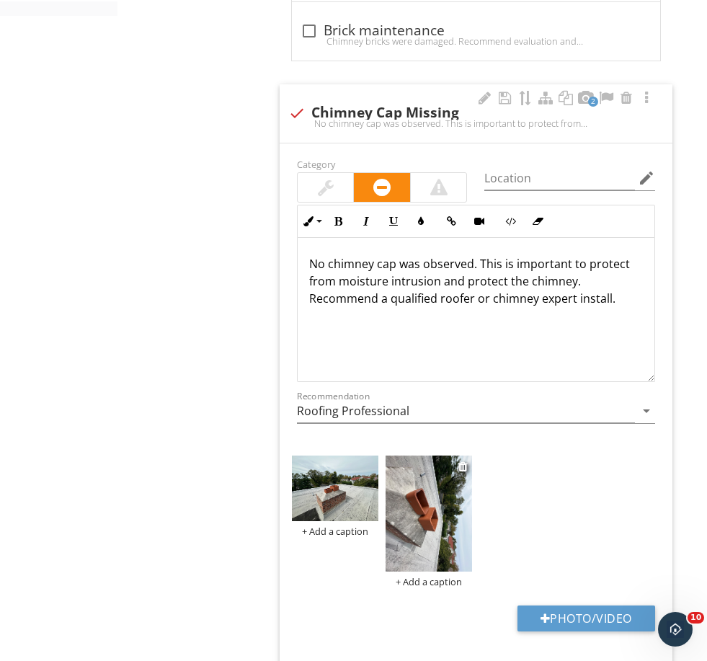
click at [430, 517] on img at bounding box center [429, 513] width 87 height 115
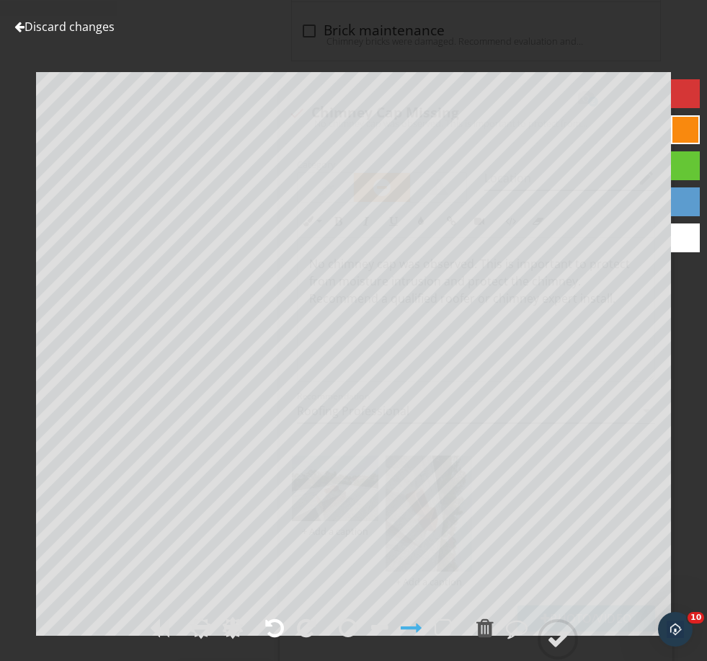
click at [275, 639] on div at bounding box center [274, 628] width 19 height 22
click at [556, 658] on circle at bounding box center [557, 639] width 37 height 37
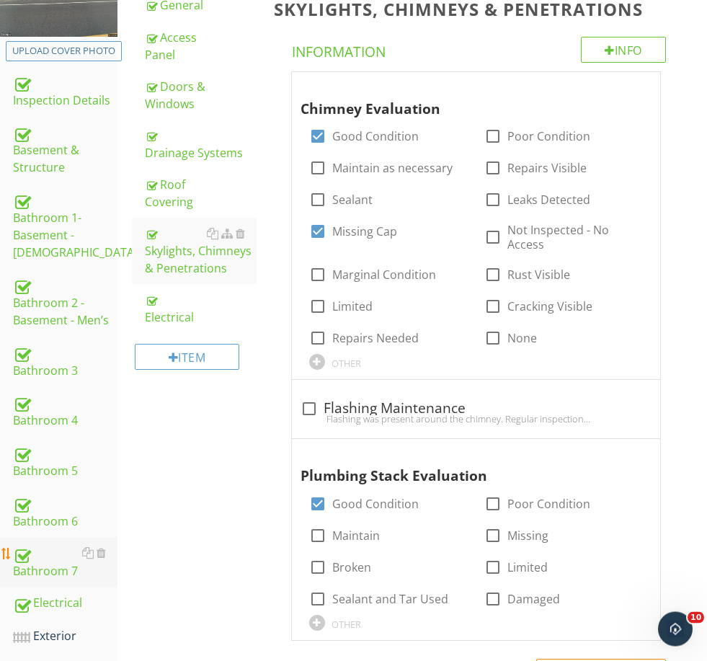
scroll to position [240, 0]
click at [58, 635] on div "Exterior" at bounding box center [65, 636] width 105 height 19
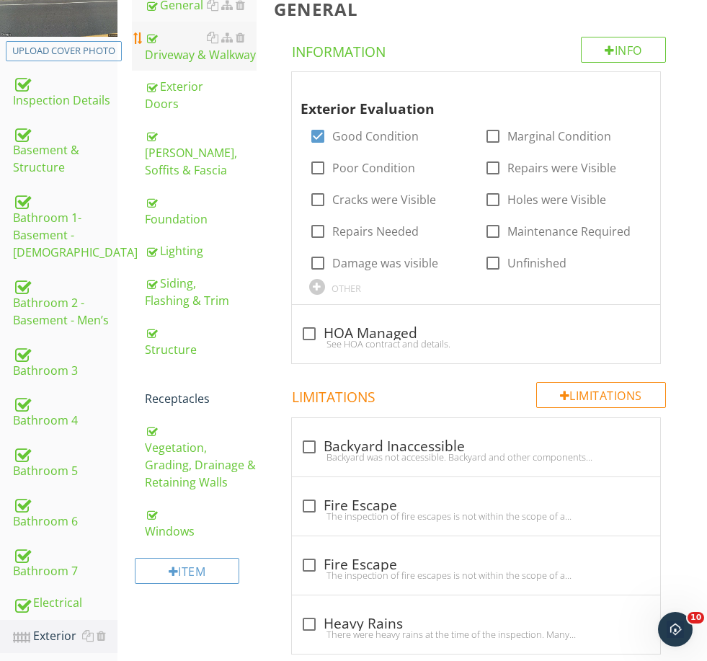
click at [196, 44] on div "Driveway & Walkway" at bounding box center [200, 46] width 111 height 35
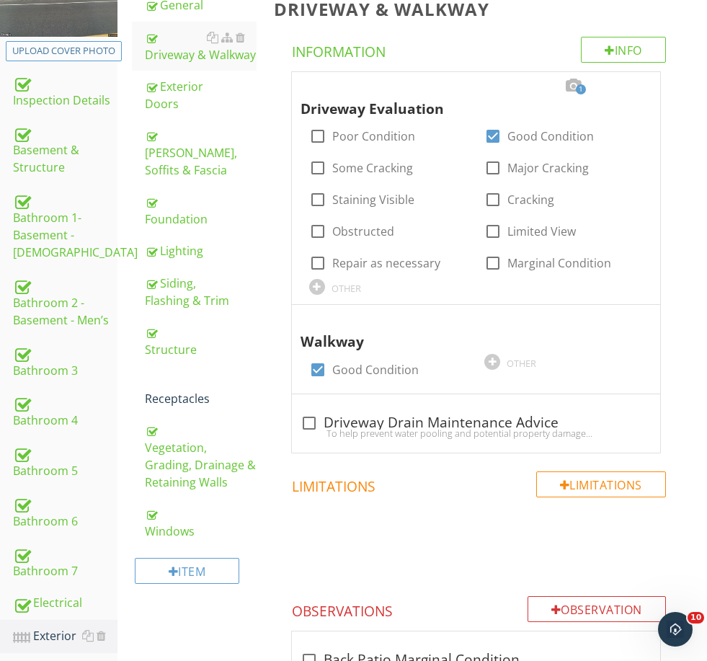
click at [87, 43] on button "Upload cover photo" at bounding box center [64, 51] width 116 height 20
type input "C:\fakepath\IMG_8913.jpeg"
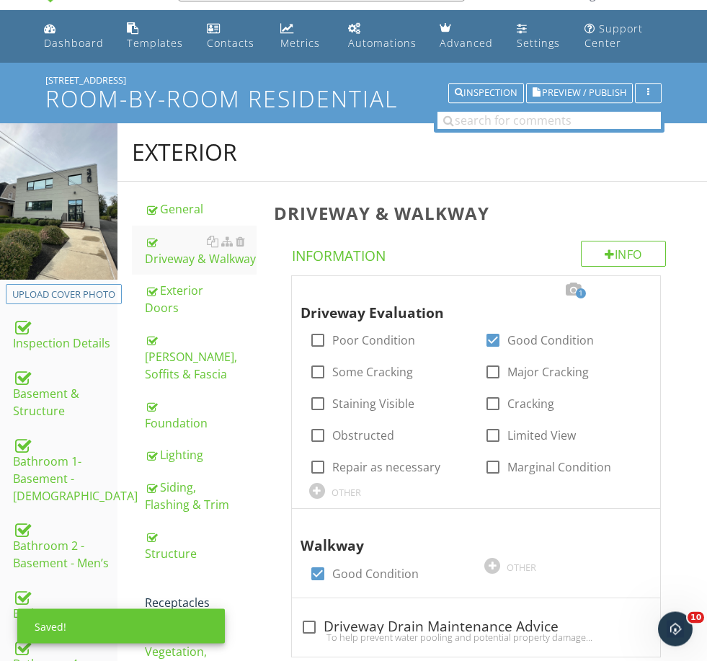
scroll to position [36, 0]
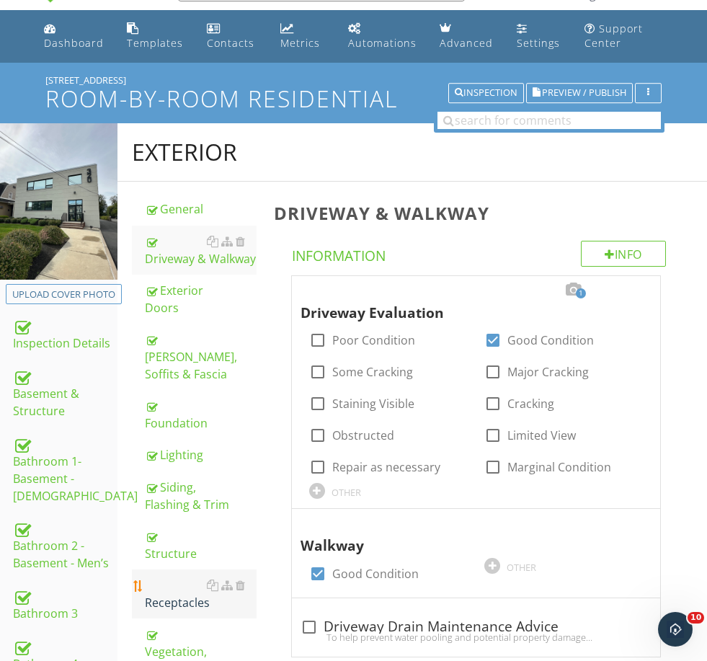
click at [180, 578] on div "Receptacles" at bounding box center [200, 594] width 111 height 35
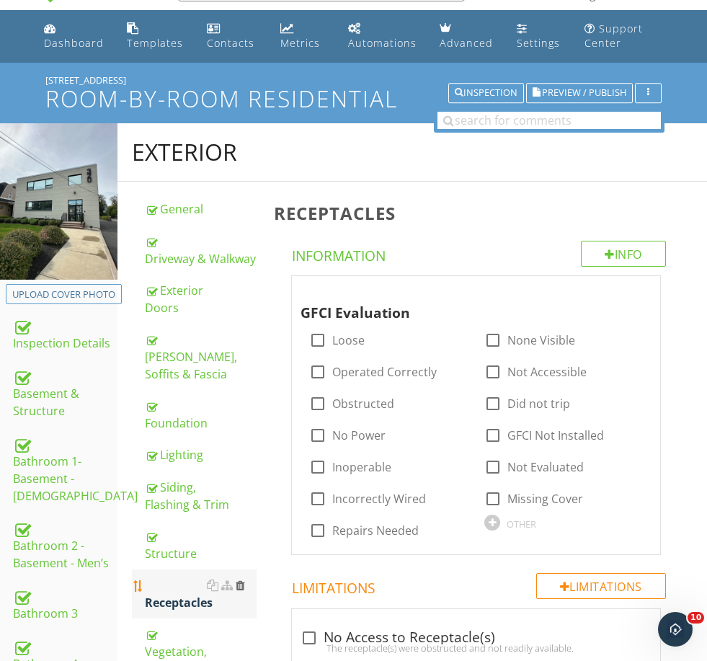
click at [242, 580] on div at bounding box center [240, 586] width 9 height 12
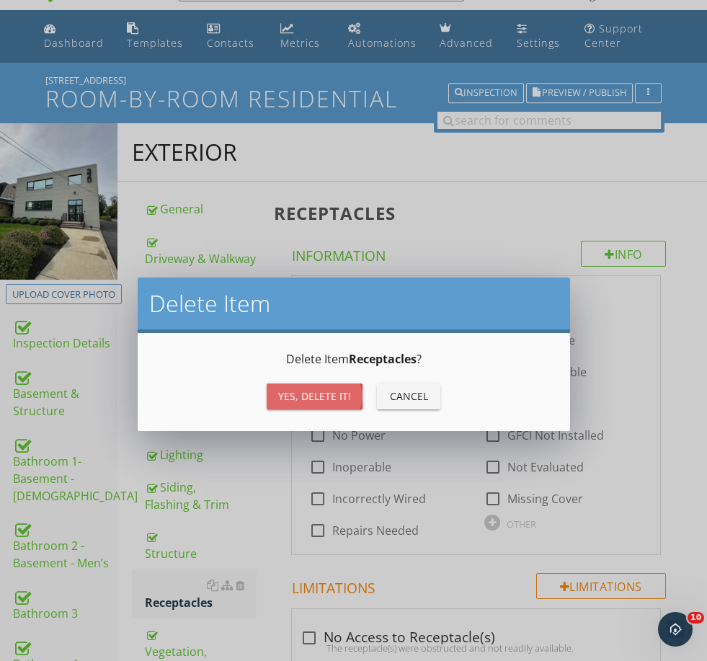
click at [336, 402] on div "Yes, Delete it!" at bounding box center [314, 396] width 73 height 15
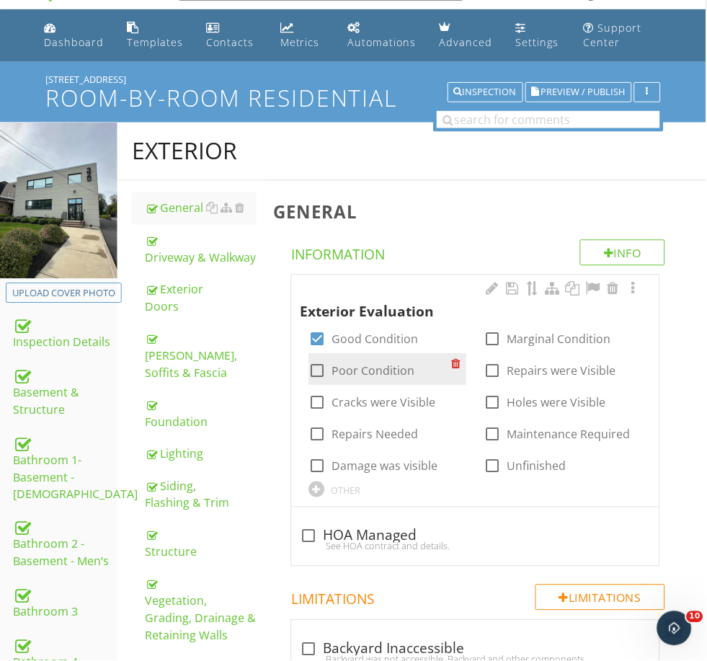
scroll to position [36, 0]
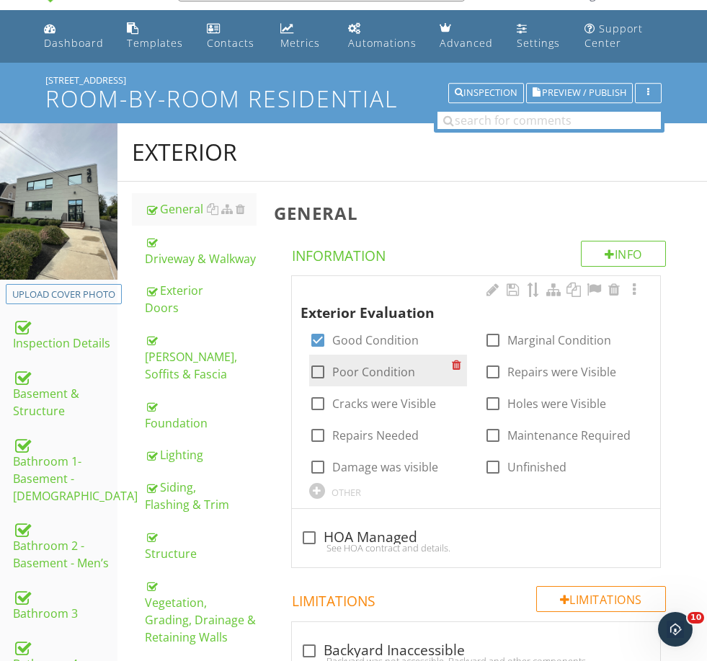
click at [358, 373] on label "Poor Condition" at bounding box center [373, 372] width 83 height 14
checkbox input "false"
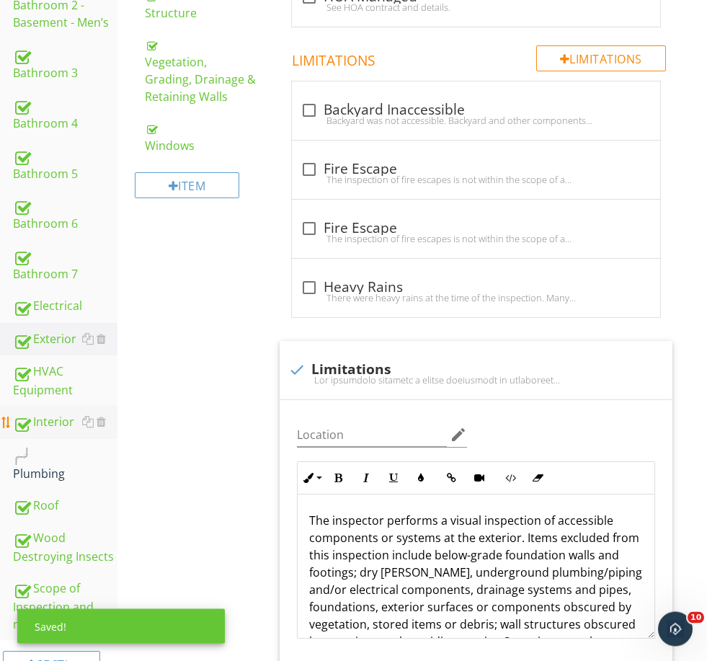
scroll to position [583, 0]
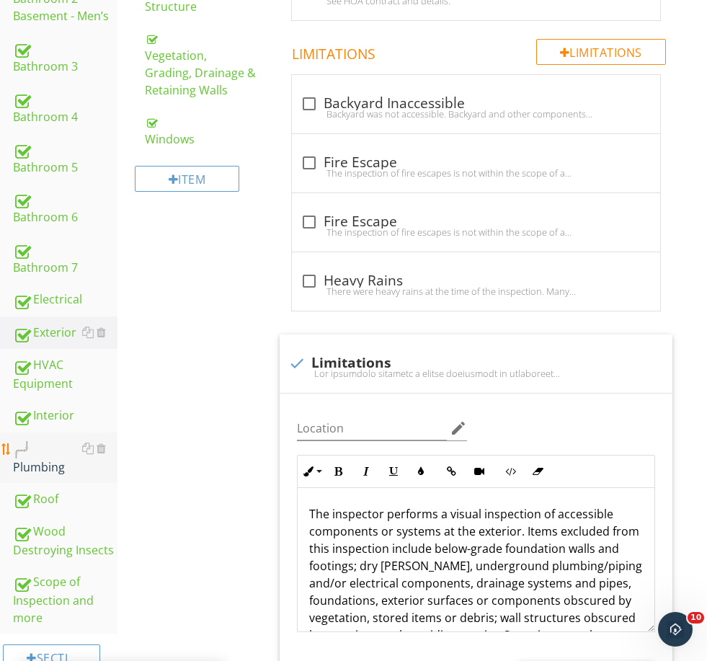
click at [45, 459] on div "Plumbing" at bounding box center [65, 458] width 105 height 36
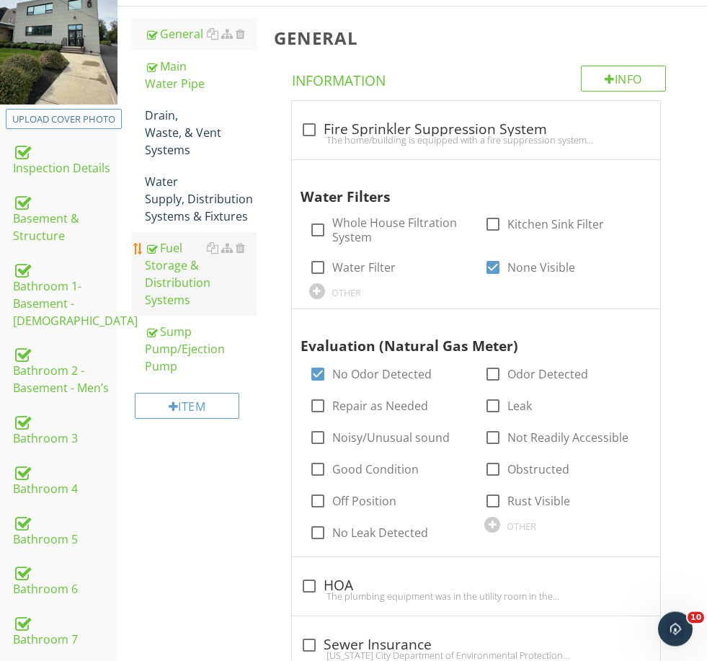
scroll to position [211, 0]
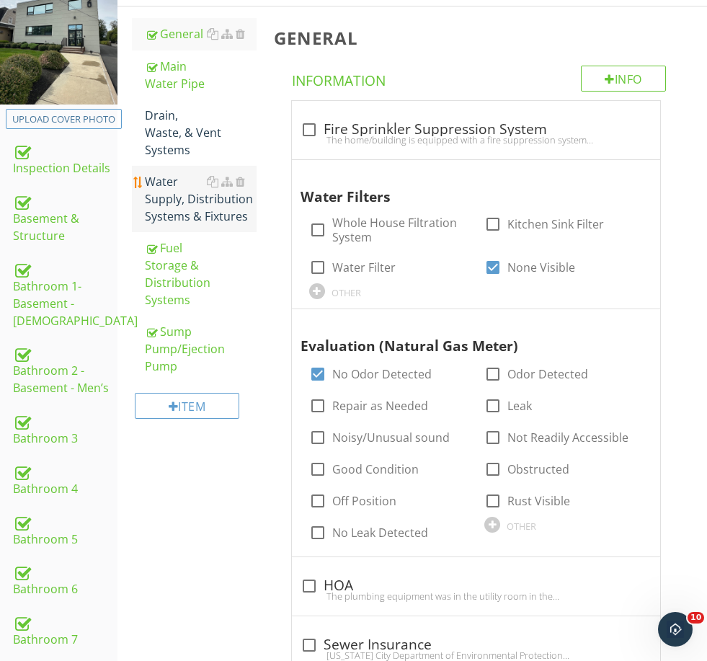
click at [172, 223] on div "Water Supply, Distribution Systems & Fixtures" at bounding box center [200, 199] width 111 height 52
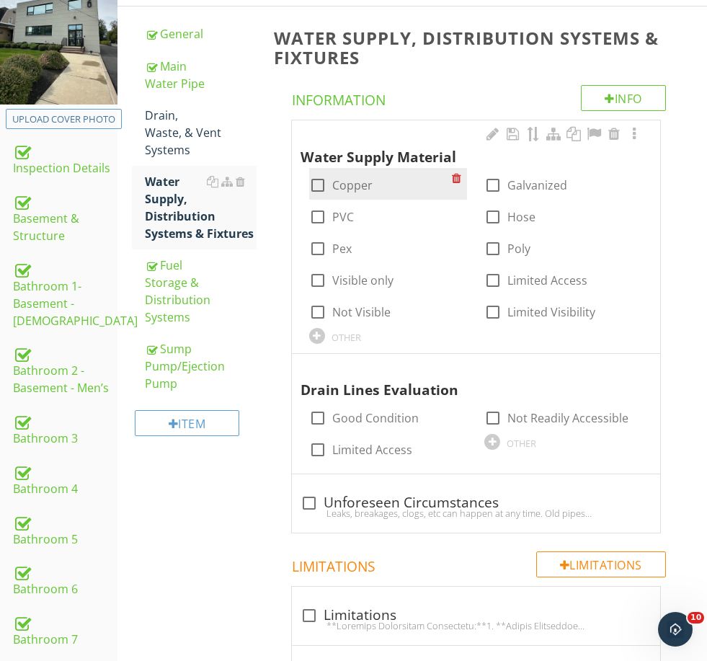
click at [349, 178] on label "Copper" at bounding box center [352, 185] width 40 height 14
checkbox input "true"
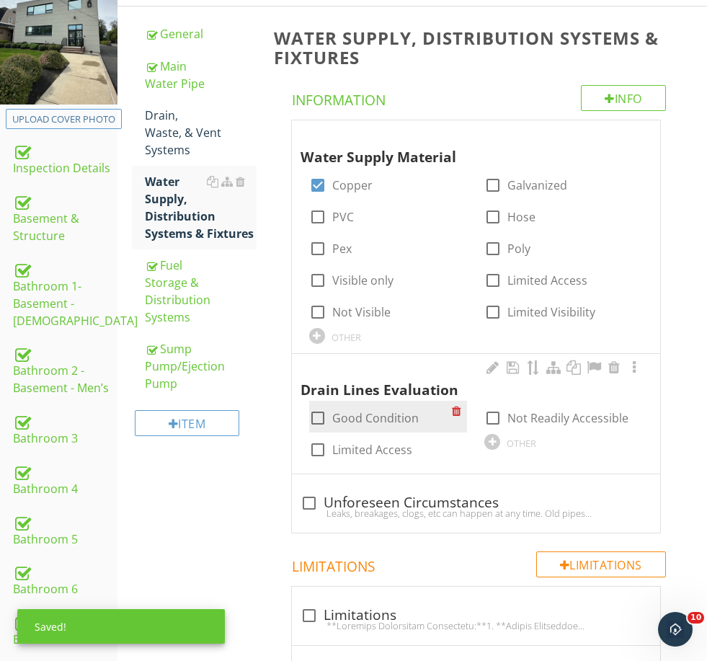
click at [380, 416] on label "Good Condition" at bounding box center [375, 418] width 87 height 14
checkbox input "true"
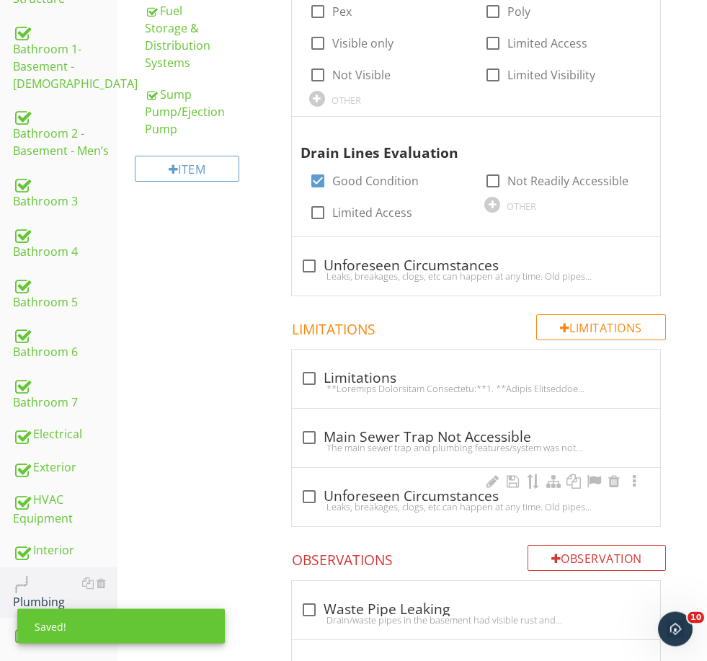
scroll to position [451, 0]
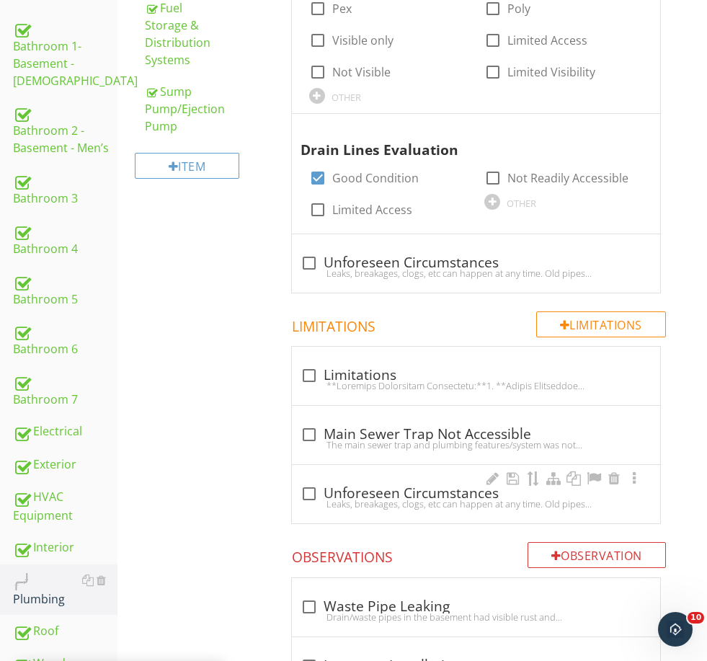
click at [363, 505] on div "Leaks, breakages, clogs, etc can happen at any time. Old pipes may malfunction …" at bounding box center [476, 504] width 351 height 12
checkbox input "true"
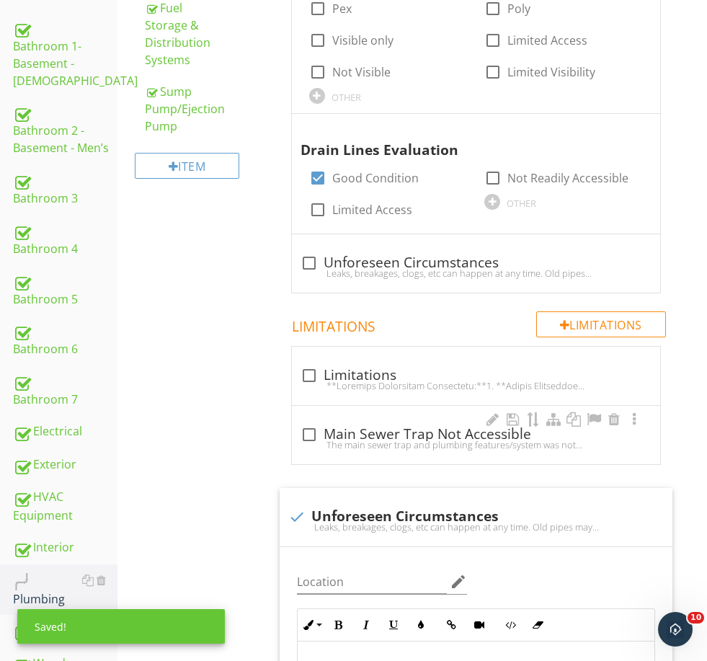
click at [363, 439] on div "The main sewer trap and plumbing features/system was not accessible." at bounding box center [476, 445] width 351 height 12
checkbox input "true"
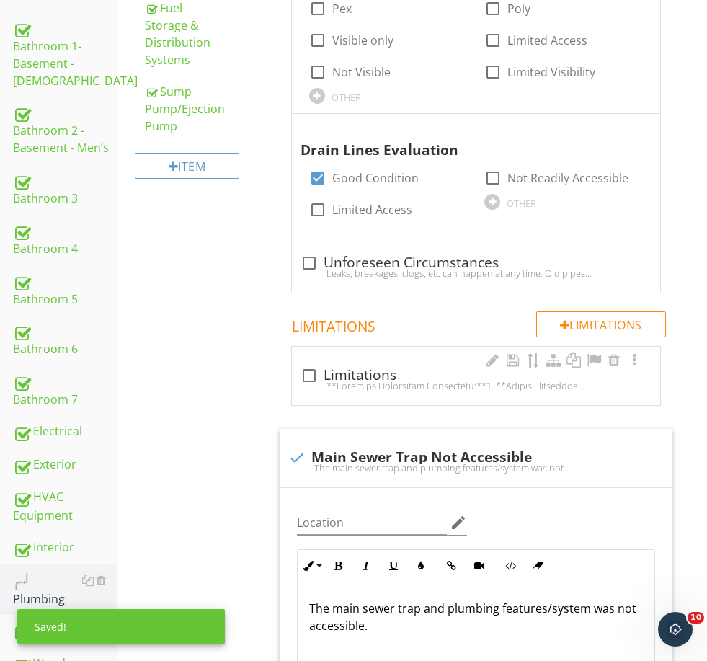
click at [341, 359] on div "check_box_outline_blank Limitations" at bounding box center [476, 376] width 368 height 58
checkbox input "true"
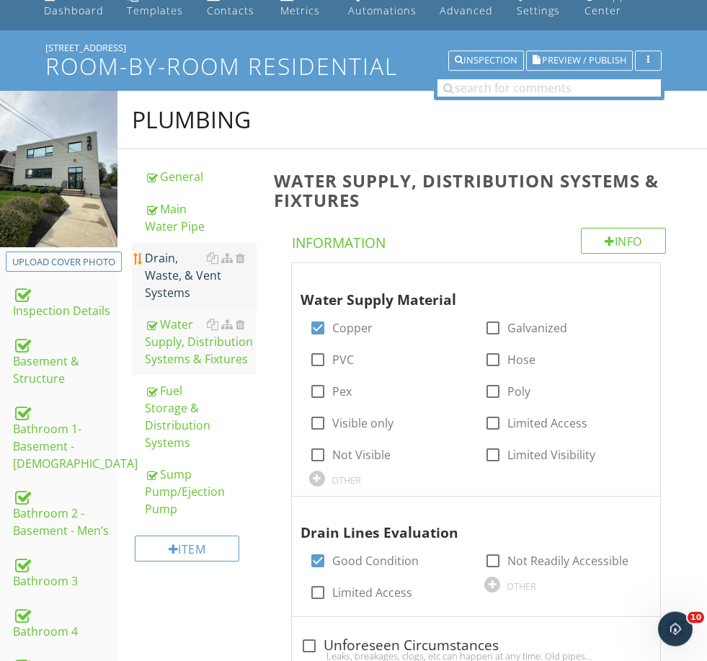
scroll to position [68, 0]
click at [177, 287] on div "Drain, Waste, & Vent Systems" at bounding box center [200, 275] width 111 height 52
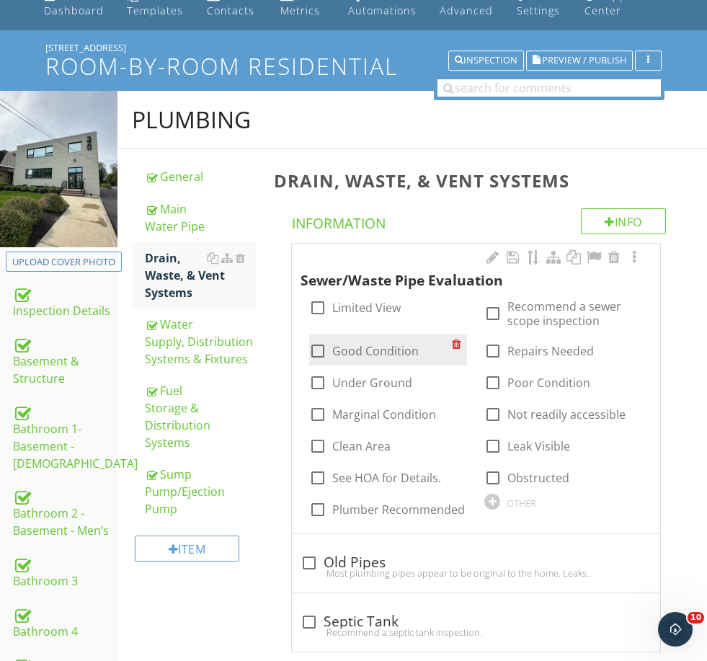
click at [371, 355] on label "Good Condition" at bounding box center [375, 351] width 87 height 14
checkbox input "true"
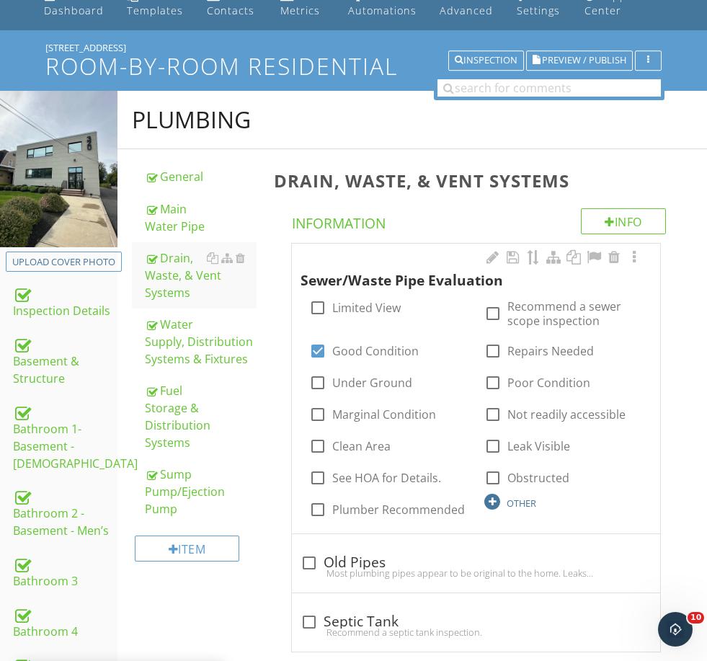
click at [512, 503] on div "OTHER" at bounding box center [522, 504] width 30 height 12
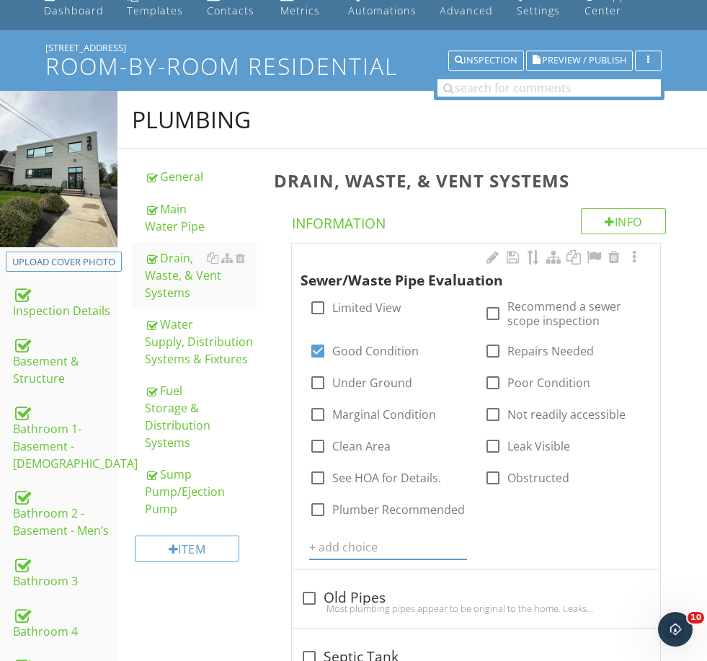
scroll to position [68, 0]
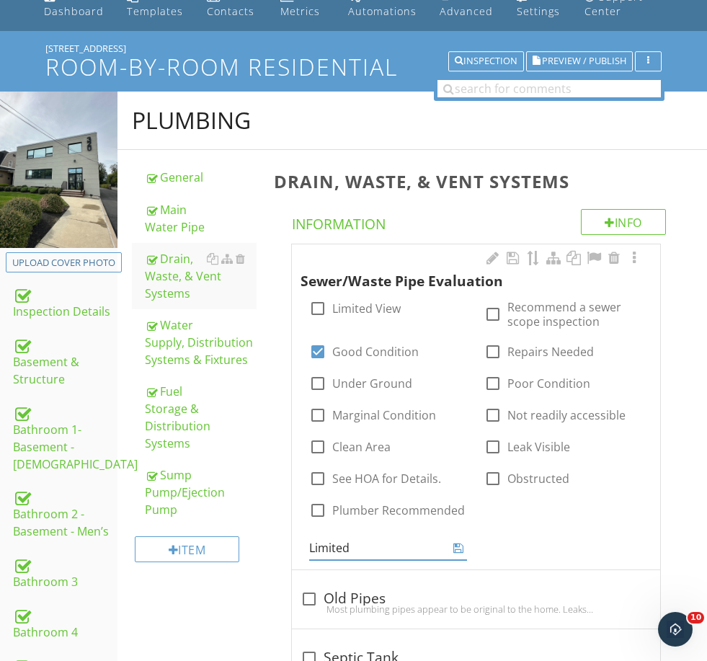
type input "Limited"
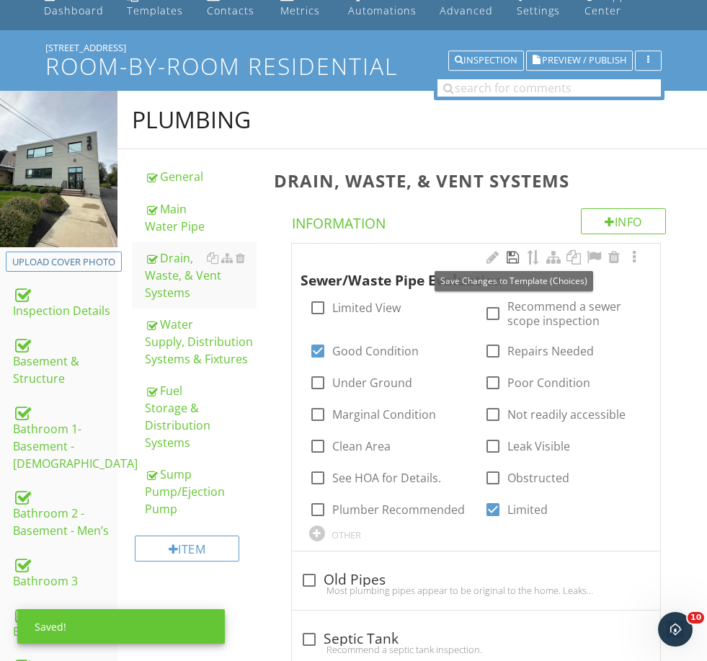
click at [510, 252] on div at bounding box center [513, 257] width 17 height 14
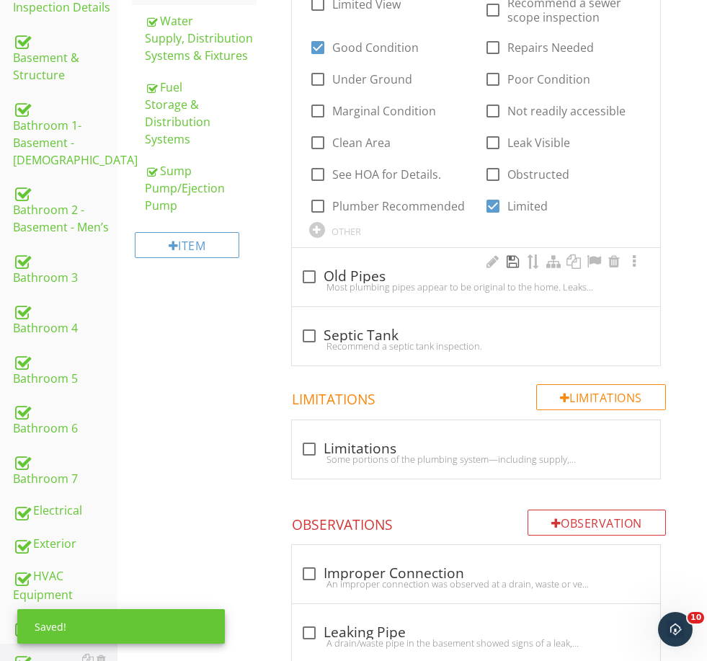
scroll to position [373, 0]
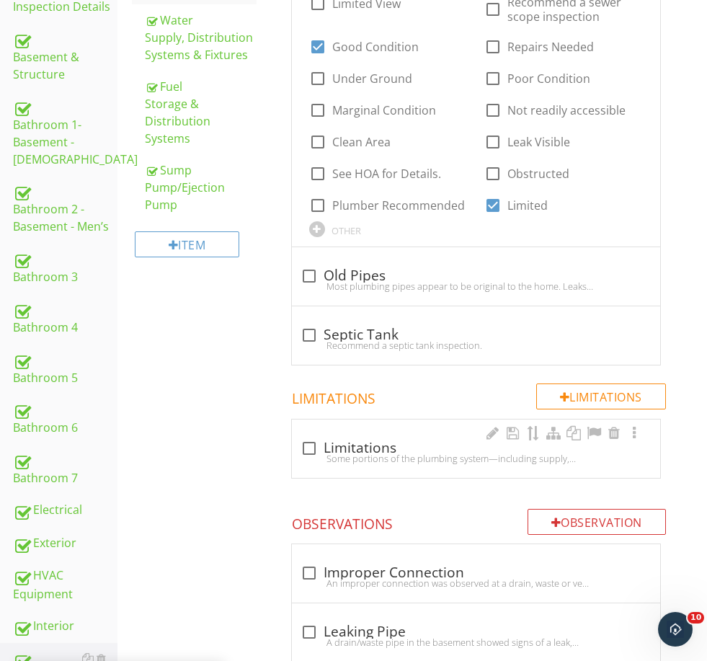
click at [412, 453] on div "Some portions of the plumbing system—including supply, waste, and vent piping—w…" at bounding box center [476, 459] width 351 height 12
checkbox input "true"
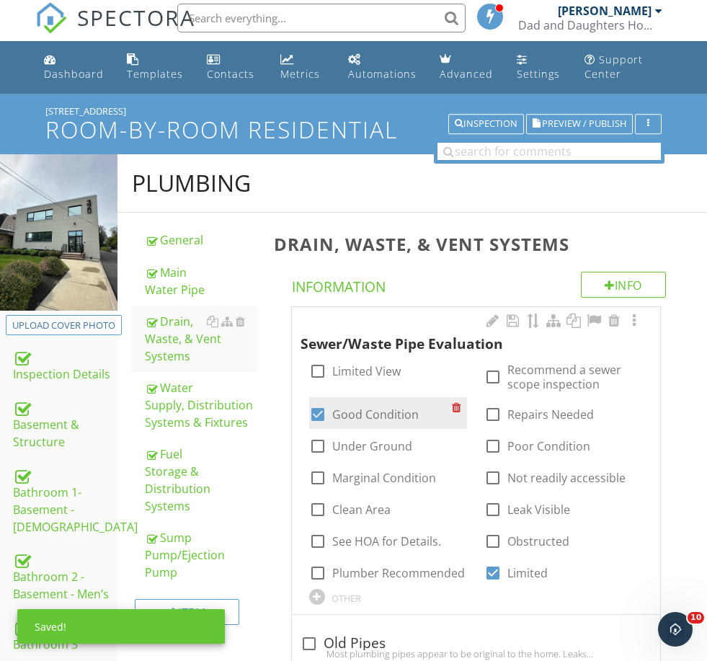
scroll to position [4, 0]
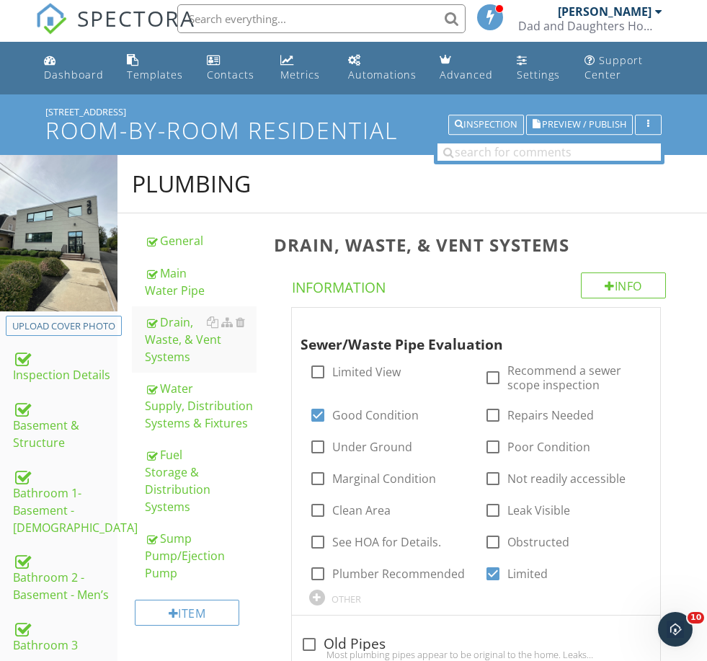
click at [477, 122] on div "Inspection" at bounding box center [486, 125] width 63 height 10
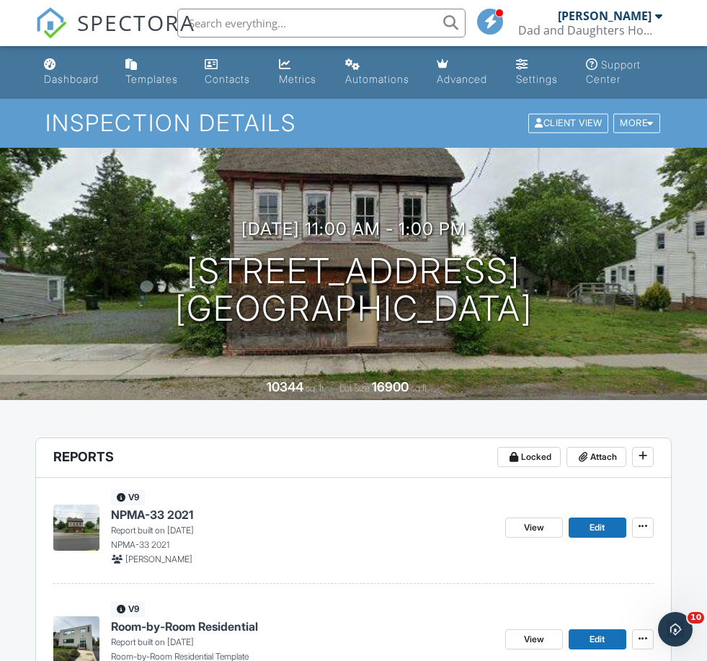
click at [179, 512] on span "NPMA-33 2021" at bounding box center [152, 515] width 82 height 16
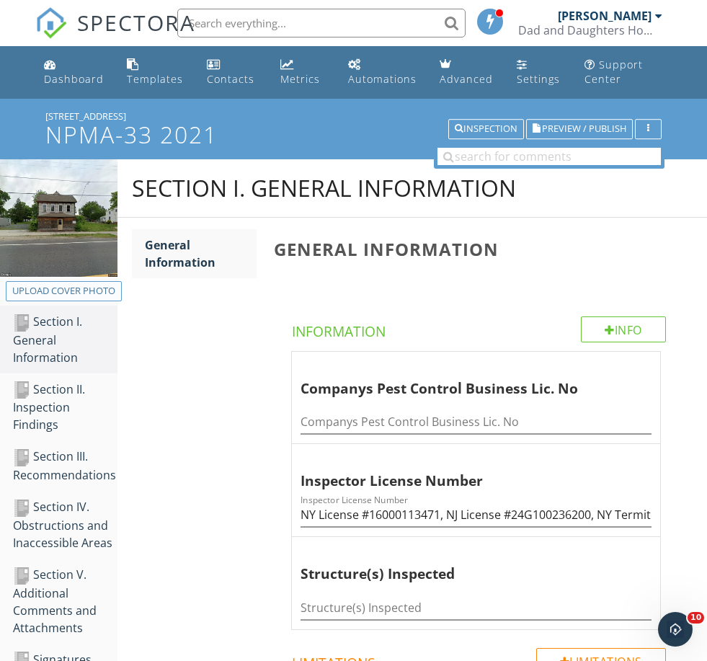
click at [74, 282] on button "Upload cover photo" at bounding box center [64, 291] width 116 height 20
type input "C:\fakepath\IMG_8913.jpeg"
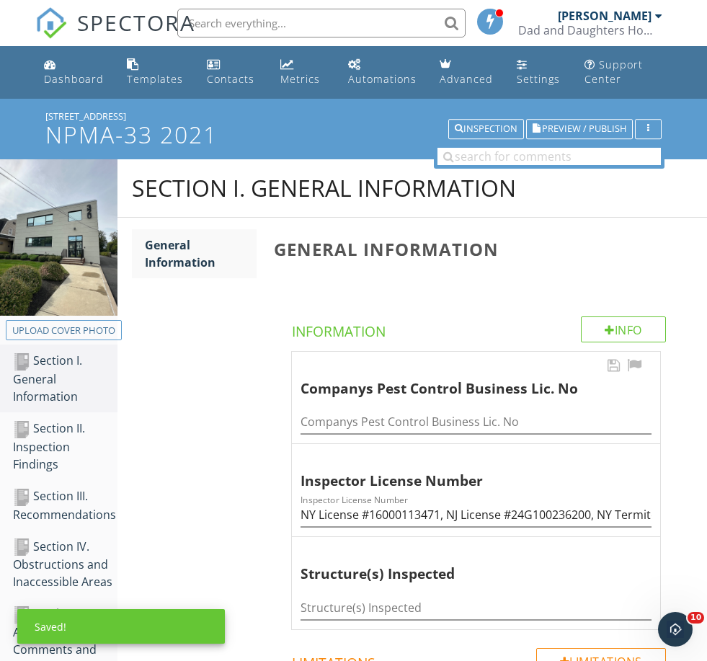
click at [412, 407] on div "Companys Pest Control Business Lic. No" at bounding box center [476, 418] width 351 height 32
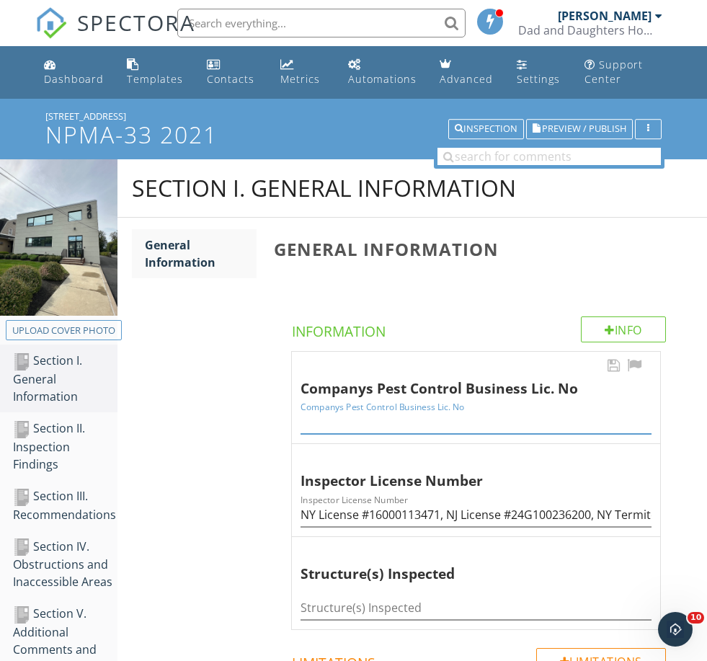
click at [410, 420] on input "Companys Pest Control Business Lic. No" at bounding box center [476, 422] width 351 height 24
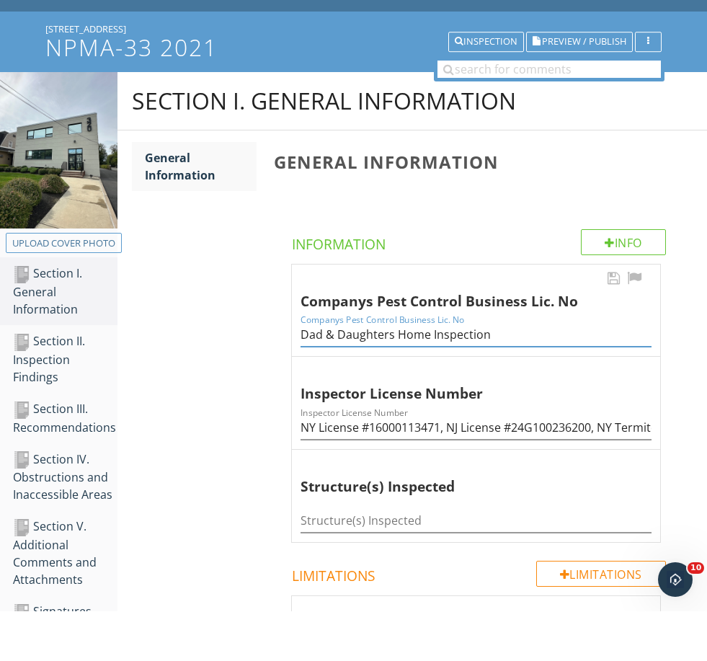
scroll to position [40, 0]
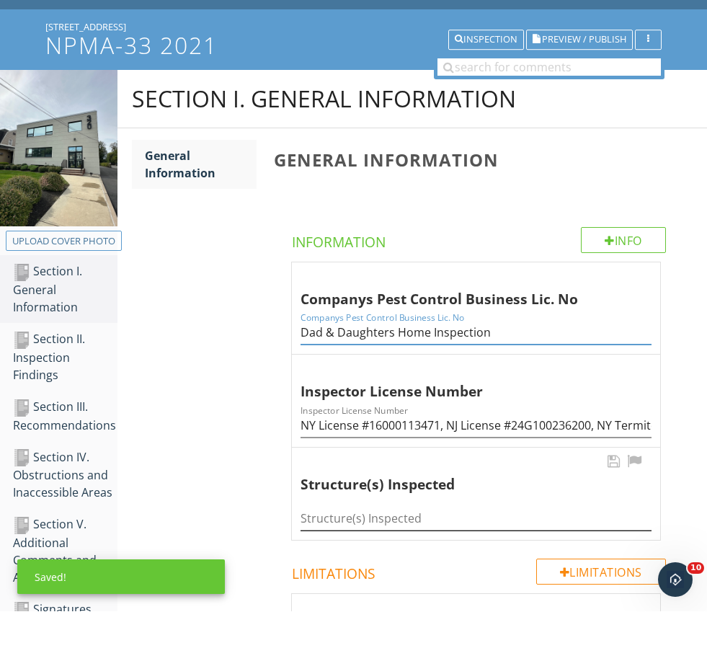
type input "Dad & Daughters Home Inspection"
click at [390, 557] on input "Structure(s) Inspected" at bounding box center [476, 569] width 351 height 24
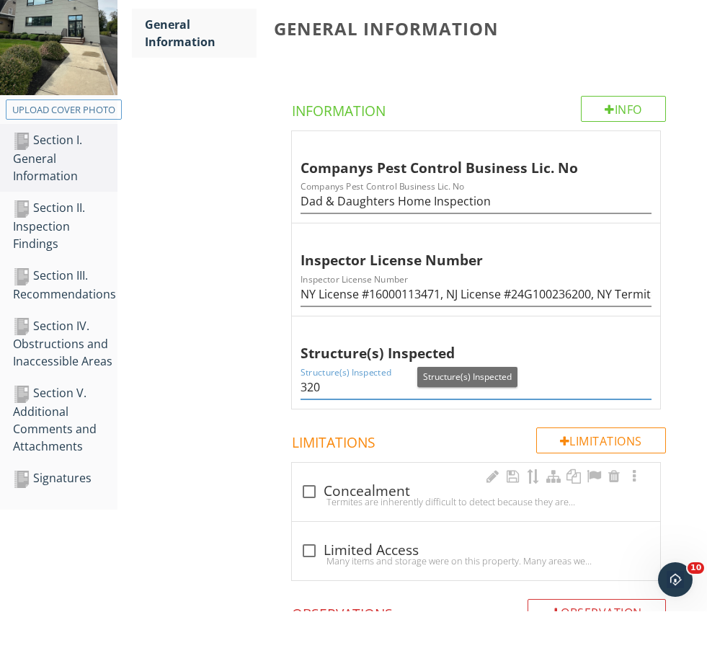
scroll to position [182, 0]
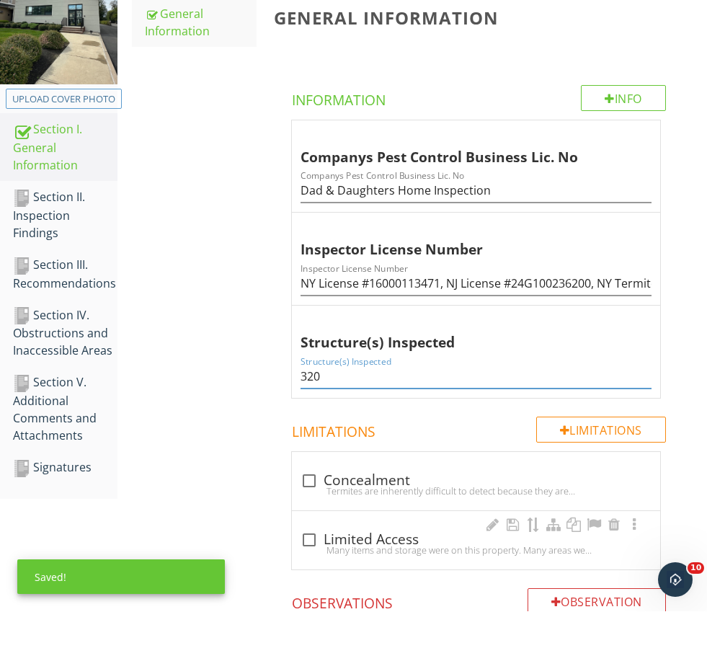
type input "320"
click at [334, 561] on div "check_box_outline_blank Limited Access Many items and storage were on this prop…" at bounding box center [476, 590] width 368 height 58
checkbox input "true"
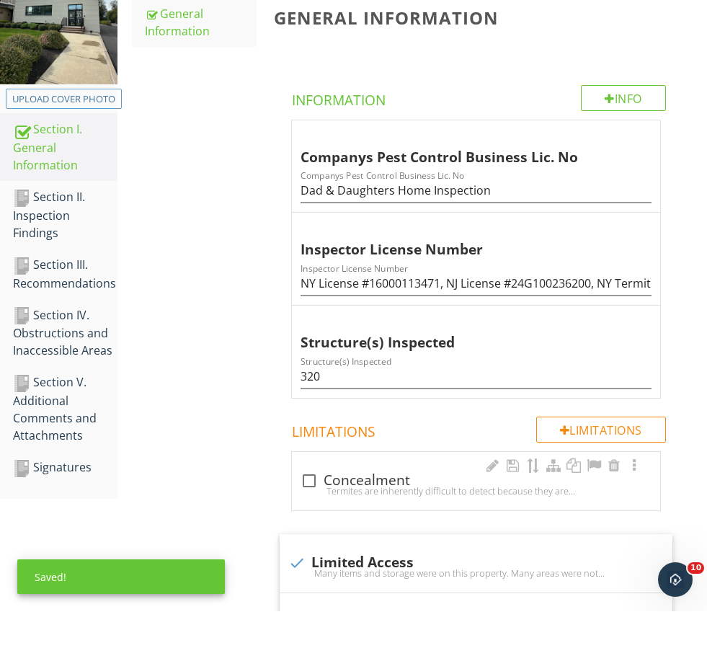
scroll to position [231, 0]
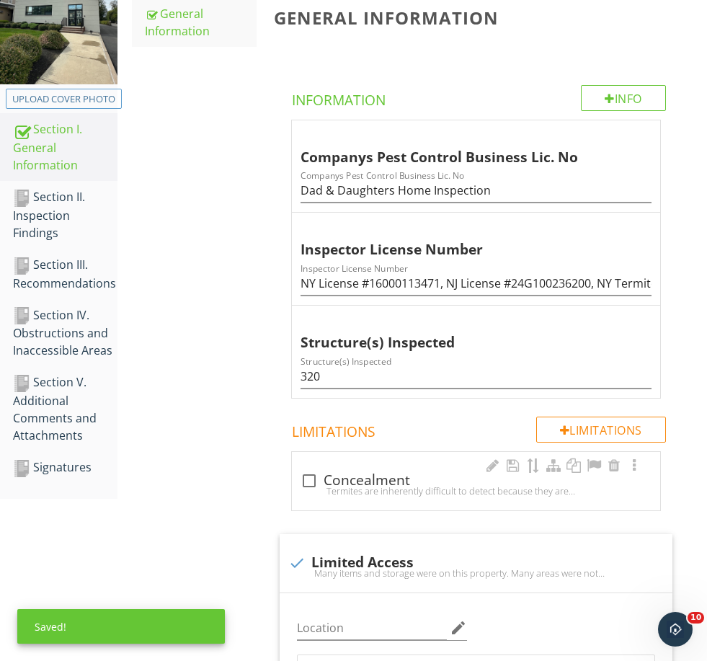
click at [360, 472] on div "check_box_outline_blank Concealment" at bounding box center [476, 480] width 351 height 17
checkbox input "true"
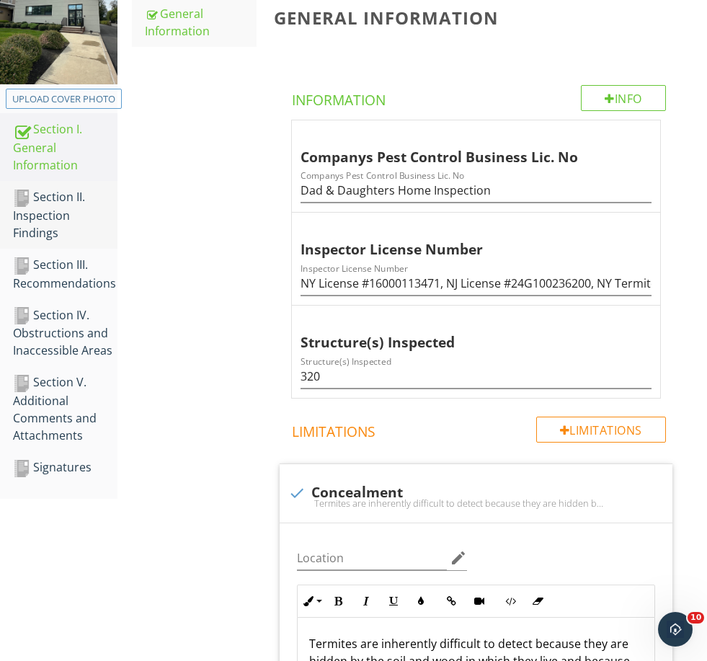
click at [90, 206] on div "Section II. Inspection Findings" at bounding box center [65, 214] width 105 height 53
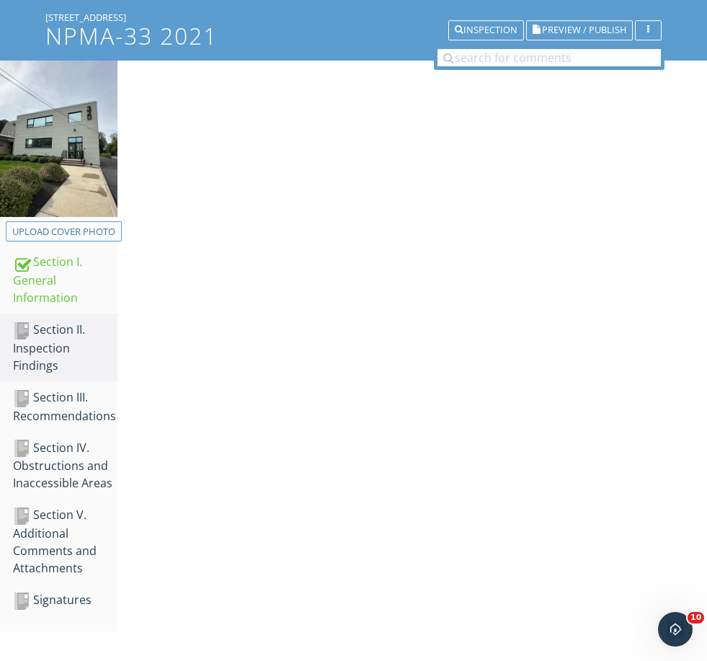
scroll to position [92, 0]
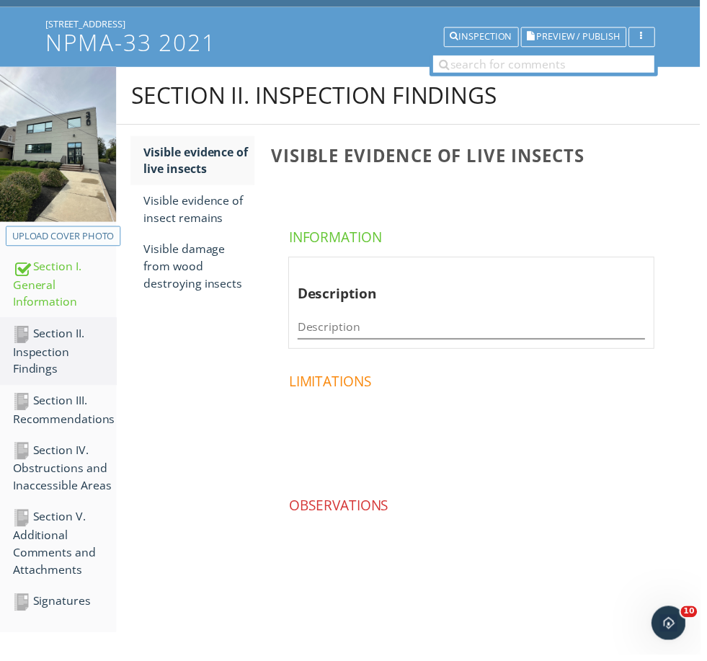
click at [54, 247] on button "Upload cover photo" at bounding box center [64, 239] width 116 height 20
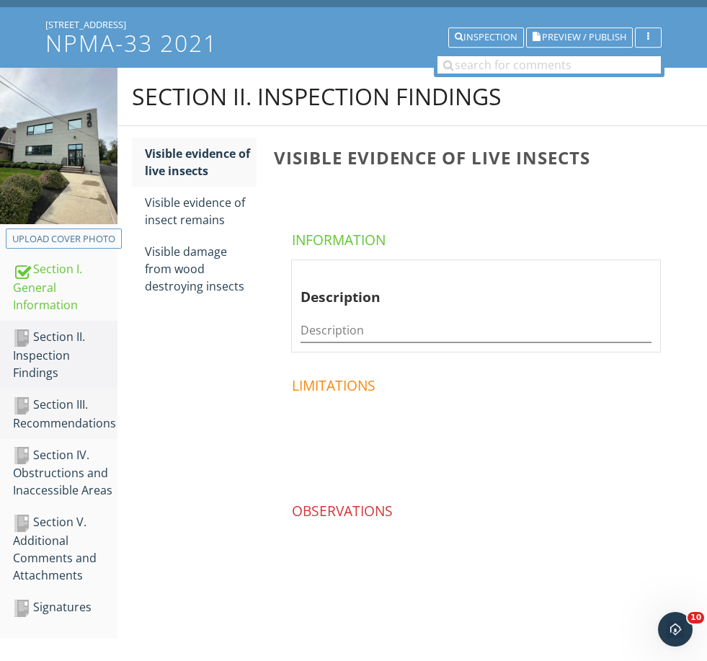
click at [48, 410] on div "Section III. Recommendations" at bounding box center [65, 414] width 105 height 36
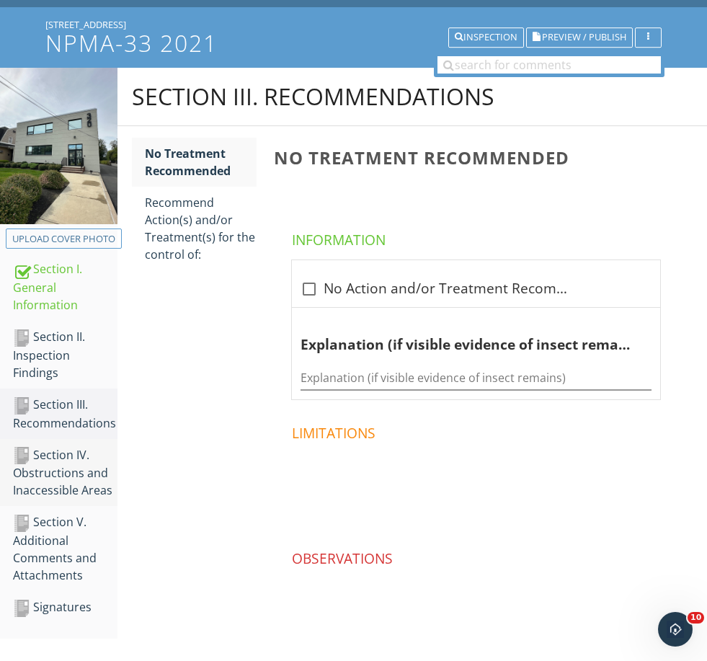
click at [51, 446] on div "Section IV. Obstructions and Inaccessible Areas" at bounding box center [65, 472] width 105 height 53
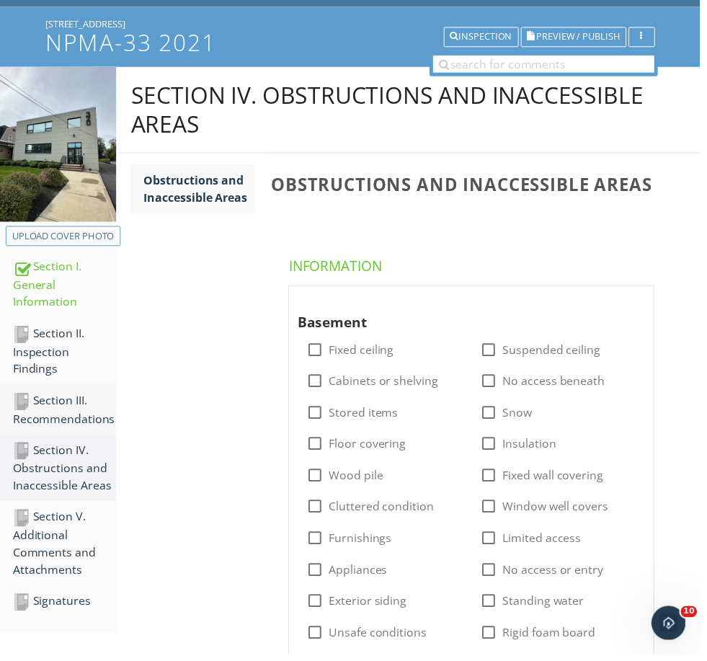
click at [58, 413] on div "Section III. Recommendations" at bounding box center [65, 414] width 105 height 36
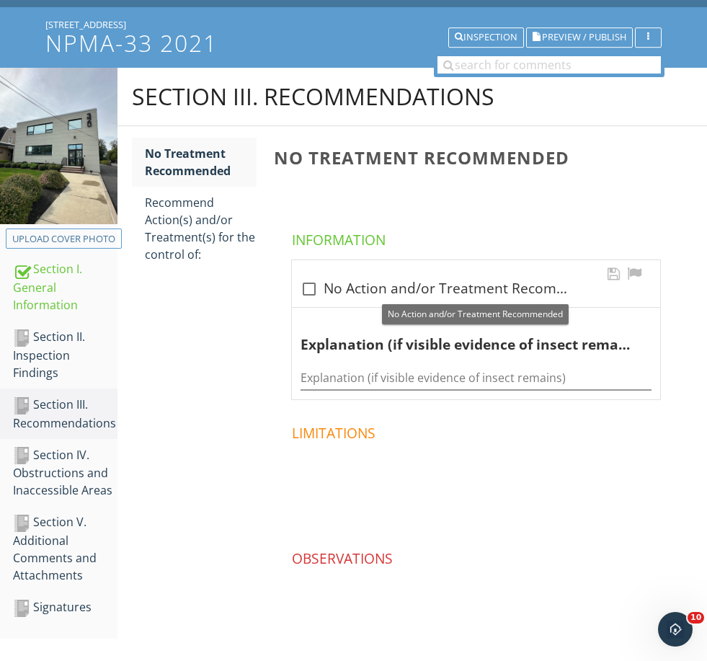
click at [346, 290] on div "check_box_outline_blank No Action and/or Treatment Recommended" at bounding box center [476, 288] width 351 height 17
checkbox input "true"
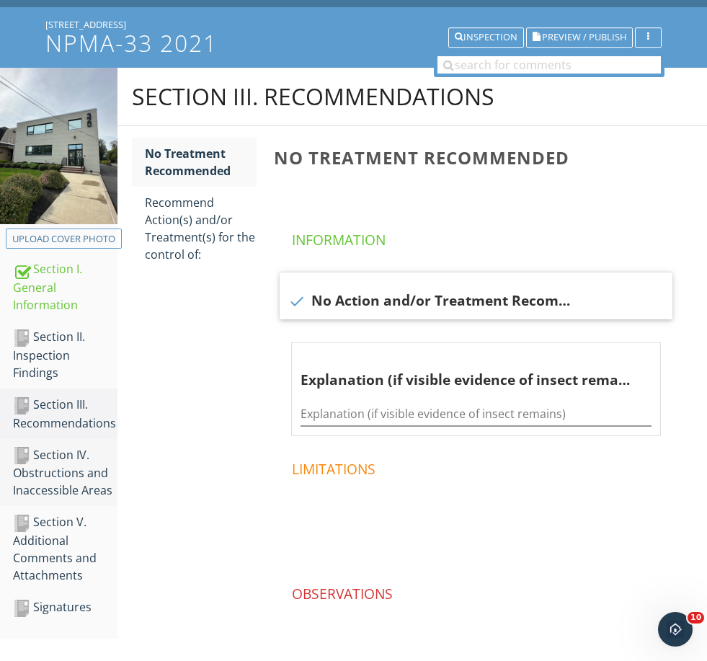
click at [53, 467] on div "Section IV. Obstructions and Inaccessible Areas" at bounding box center [65, 472] width 105 height 53
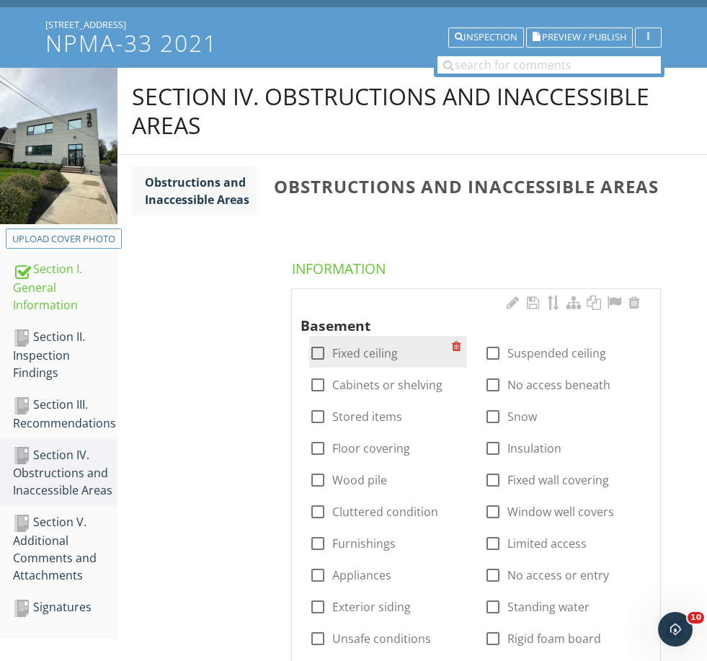
click at [357, 353] on label "Fixed ceiling" at bounding box center [365, 353] width 66 height 14
checkbox input "true"
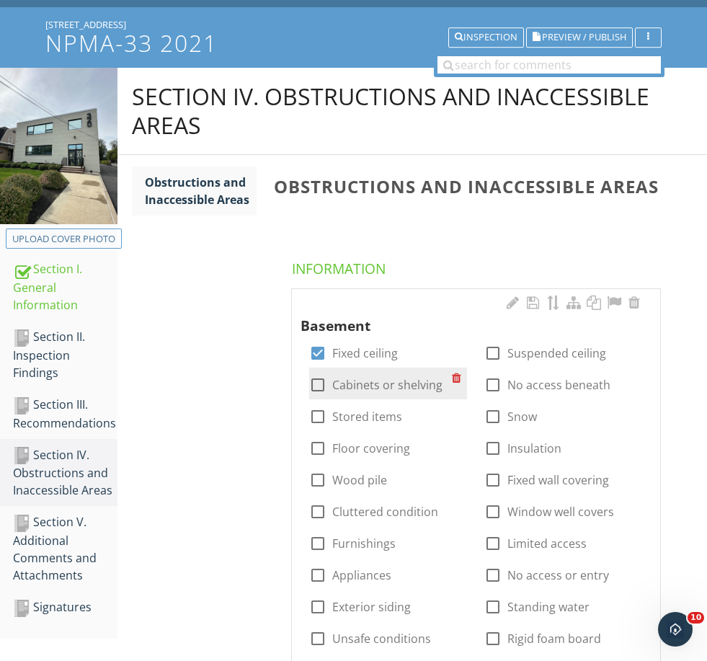
click at [362, 378] on label "Cabinets or shelving" at bounding box center [387, 385] width 110 height 14
checkbox input "true"
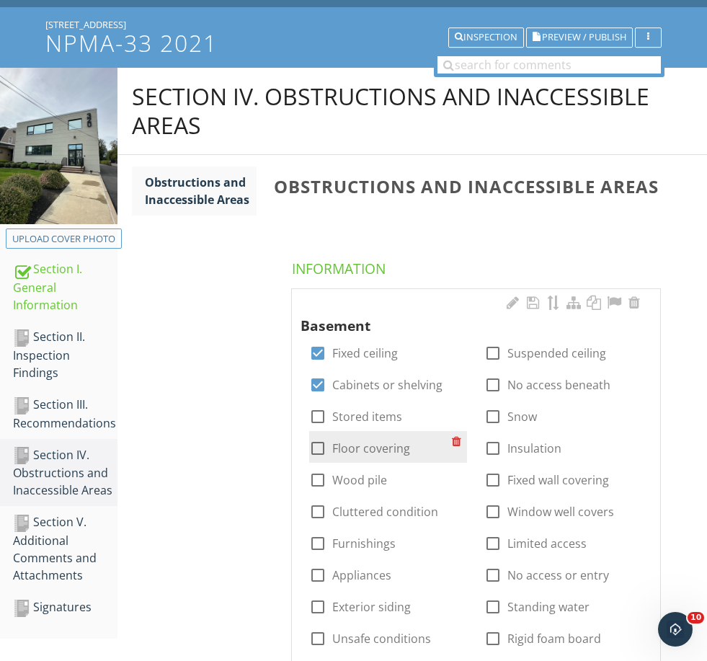
click at [360, 442] on label "Floor covering" at bounding box center [371, 448] width 78 height 14
checkbox input "true"
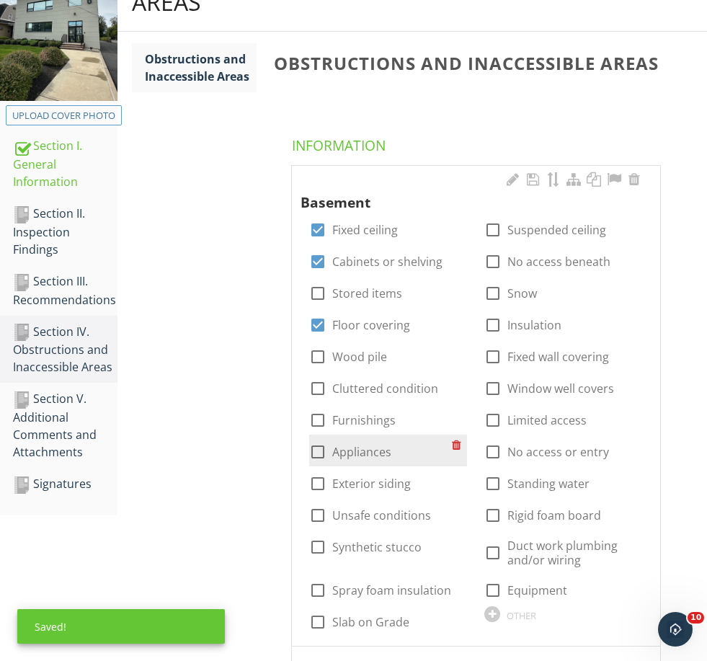
scroll to position [219, 0]
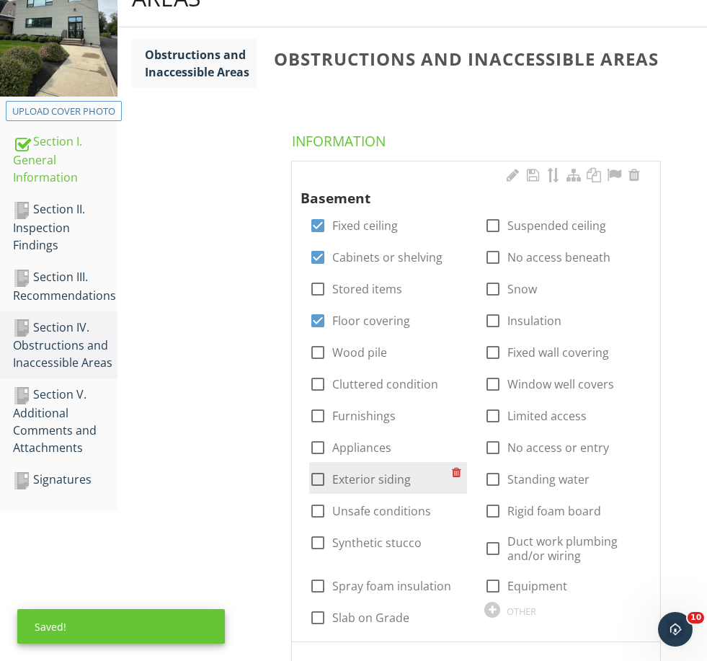
click at [362, 472] on label "Exterior siding" at bounding box center [371, 479] width 79 height 14
checkbox input "true"
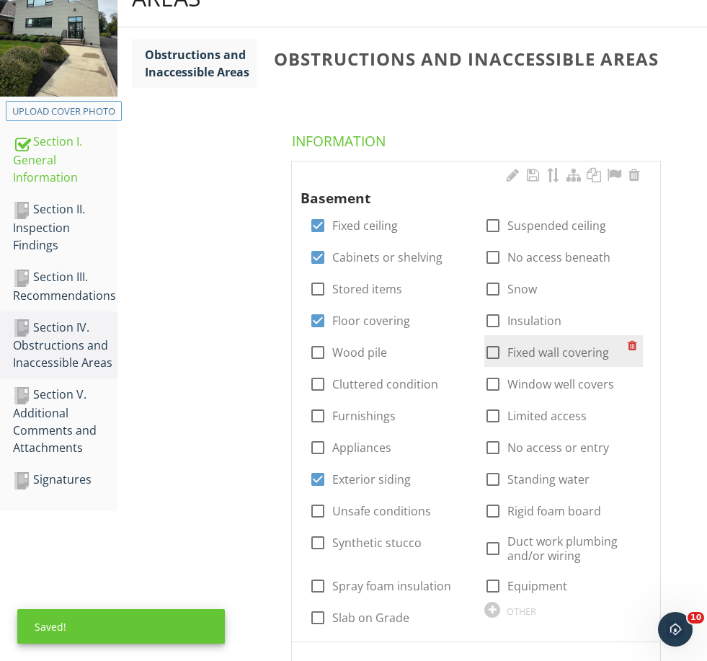
click at [540, 345] on label "Fixed wall covering" at bounding box center [559, 352] width 102 height 14
checkbox input "true"
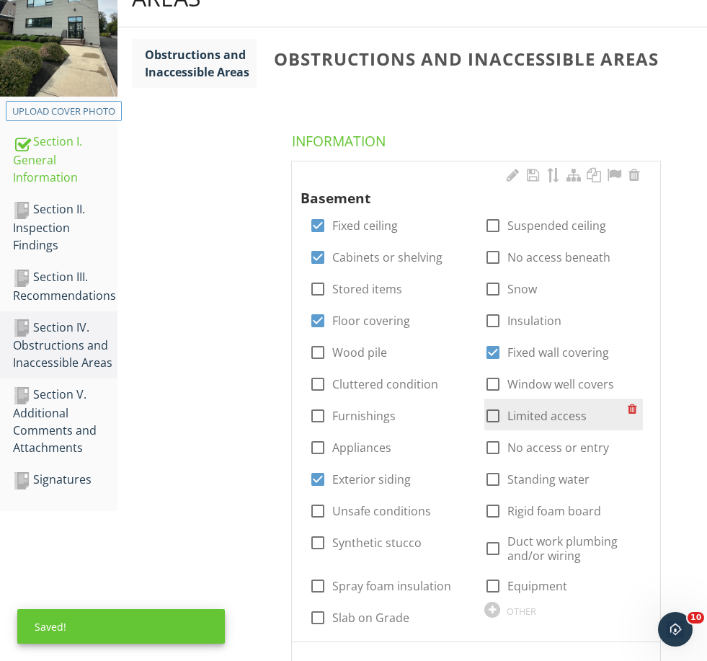
click at [541, 409] on label "Limited access" at bounding box center [547, 416] width 79 height 14
checkbox input "true"
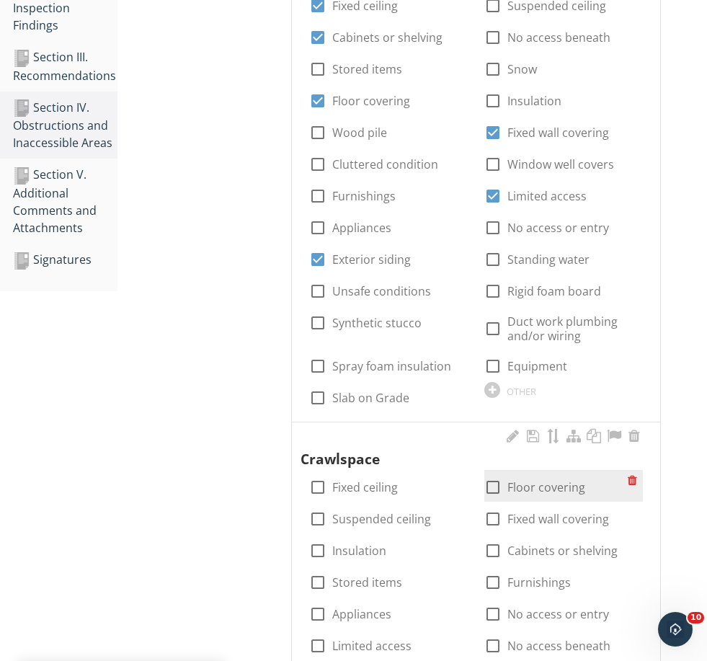
scroll to position [444, 0]
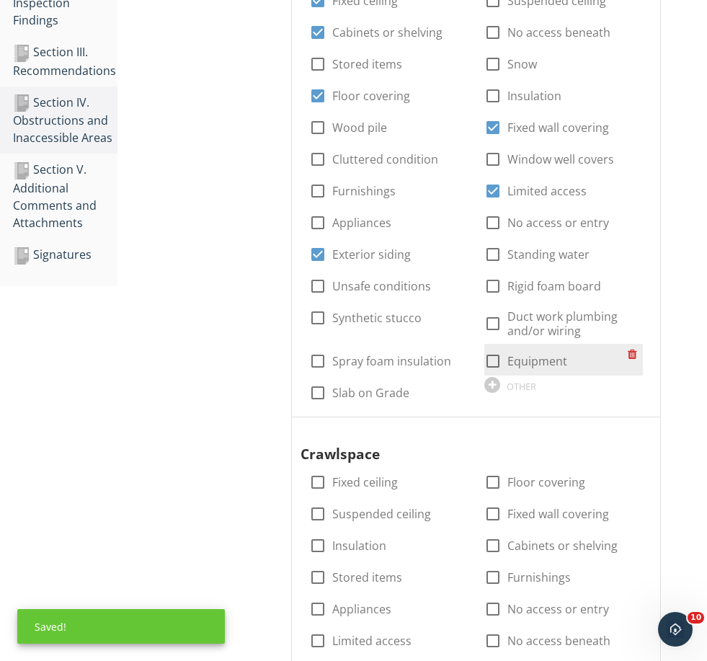
click at [543, 363] on label "Equipment" at bounding box center [538, 361] width 60 height 14
checkbox input "true"
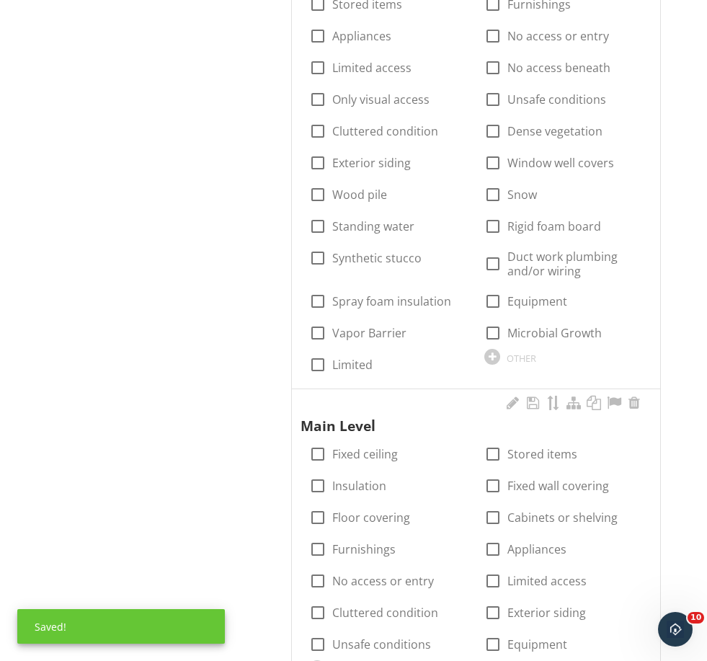
scroll to position [1023, 0]
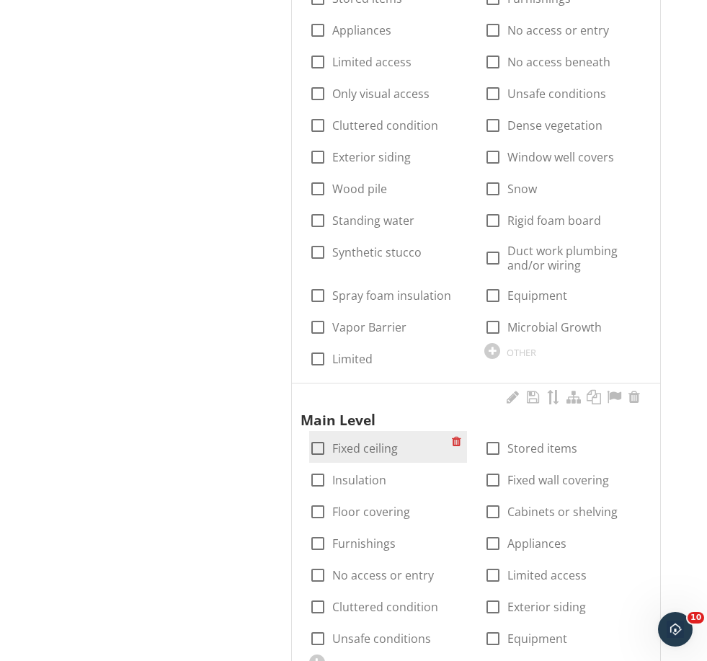
click at [345, 441] on label "Fixed ceiling" at bounding box center [365, 448] width 66 height 14
checkbox input "true"
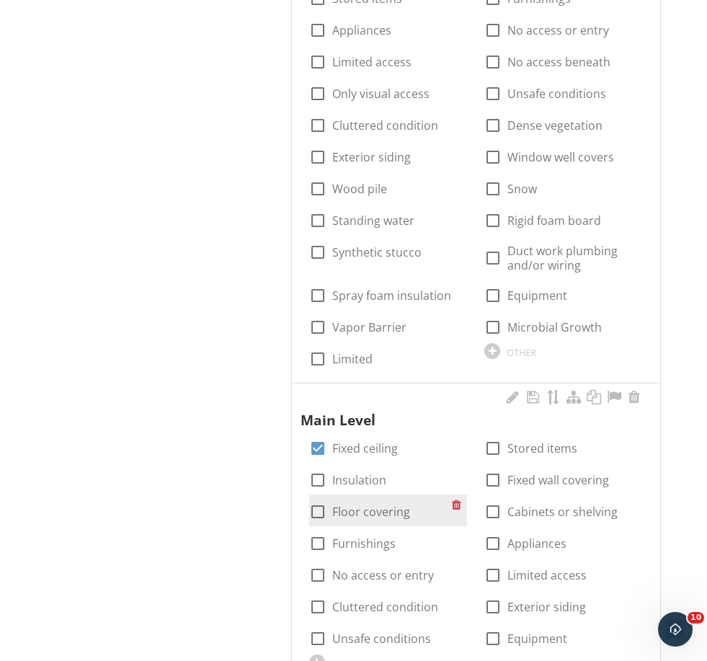
click at [364, 505] on label "Floor covering" at bounding box center [371, 512] width 78 height 14
checkbox input "true"
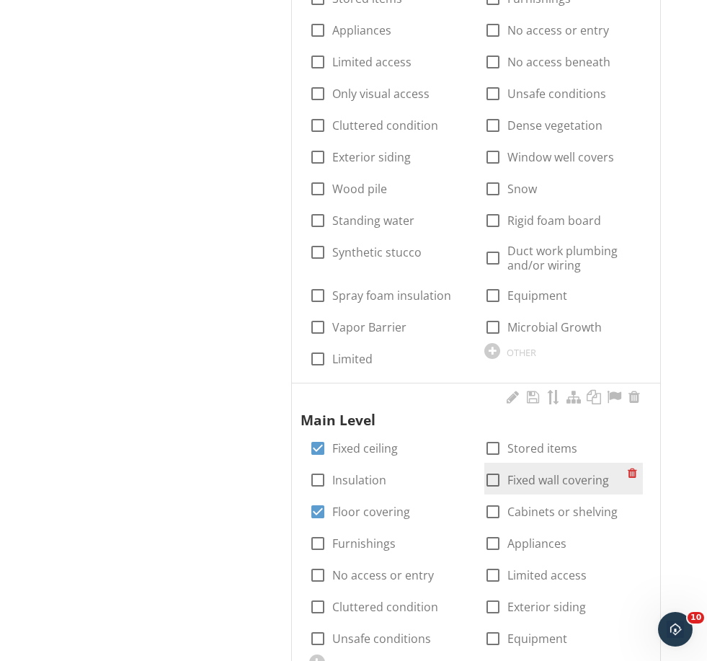
click at [544, 473] on label "Fixed wall covering" at bounding box center [559, 480] width 102 height 14
checkbox input "true"
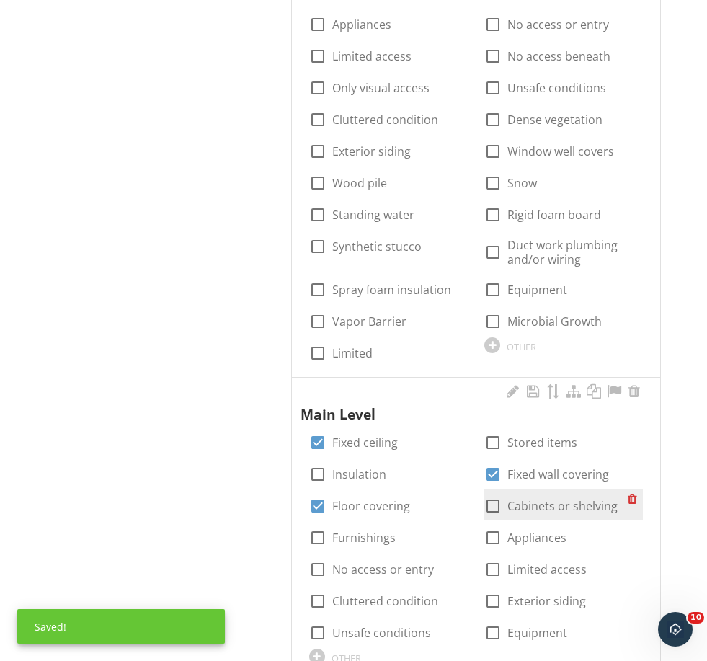
click at [554, 506] on label "Cabinets or shelving" at bounding box center [563, 506] width 110 height 14
checkbox input "true"
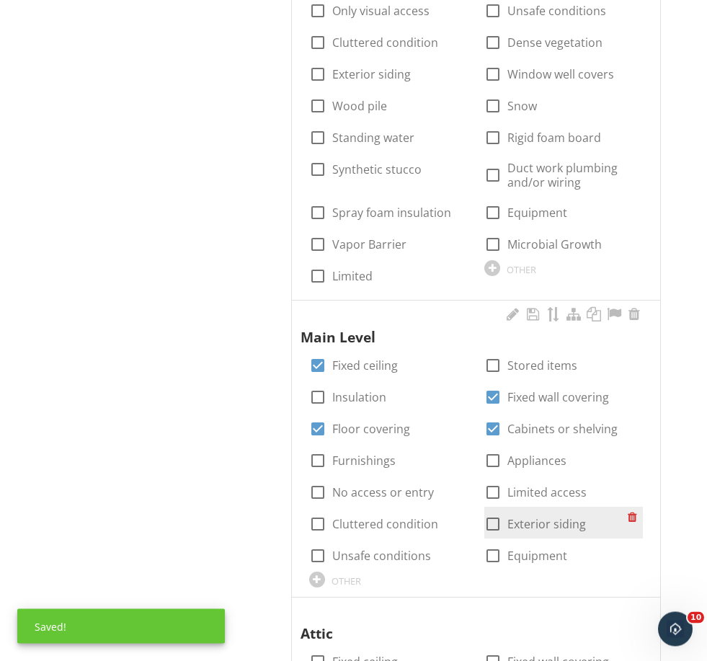
scroll to position [1106, 0]
click at [554, 513] on div "check_box_outline_blank Exterior siding" at bounding box center [556, 523] width 143 height 20
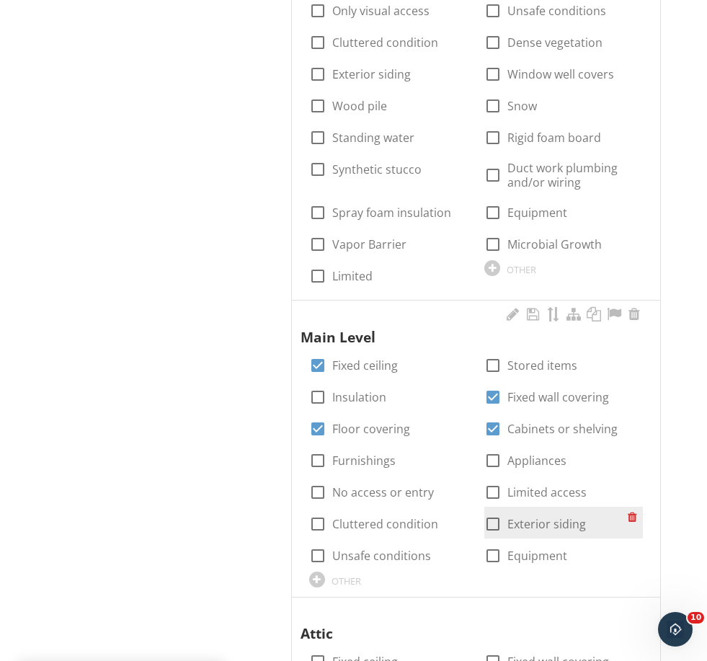
click at [552, 517] on label "Exterior siding" at bounding box center [547, 524] width 79 height 14
checkbox input "true"
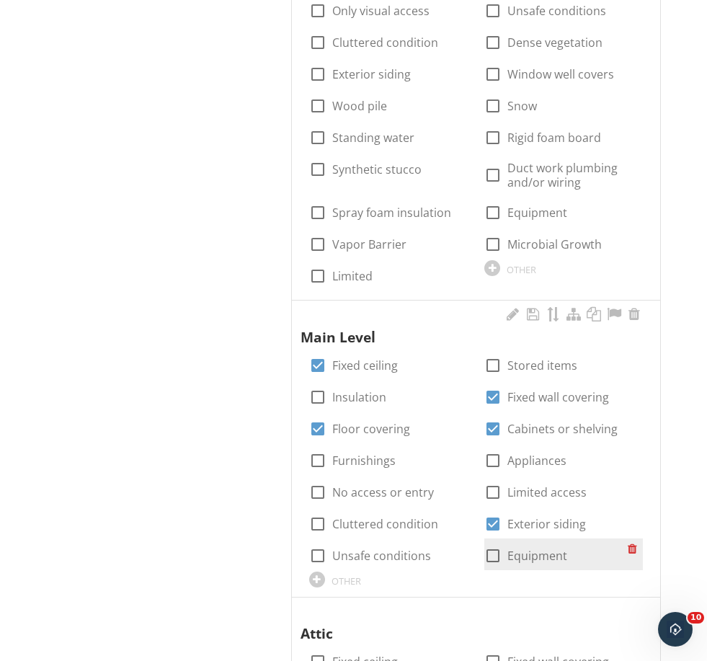
click at [541, 549] on label "Equipment" at bounding box center [538, 556] width 60 height 14
checkbox input "true"
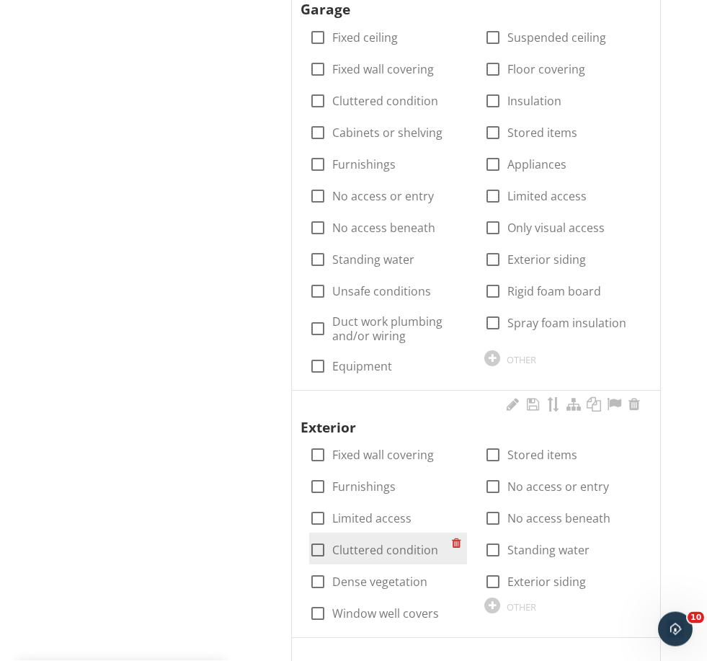
scroll to position [2039, 0]
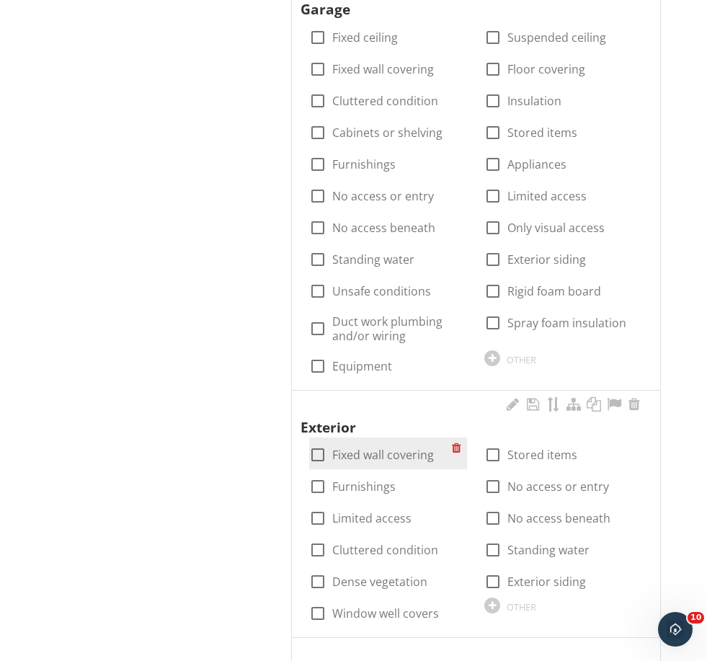
click at [404, 457] on div "check_box_outline_blank Fixed wall covering" at bounding box center [388, 454] width 159 height 32
click at [374, 453] on label "Fixed wall covering" at bounding box center [383, 455] width 102 height 14
checkbox input "true"
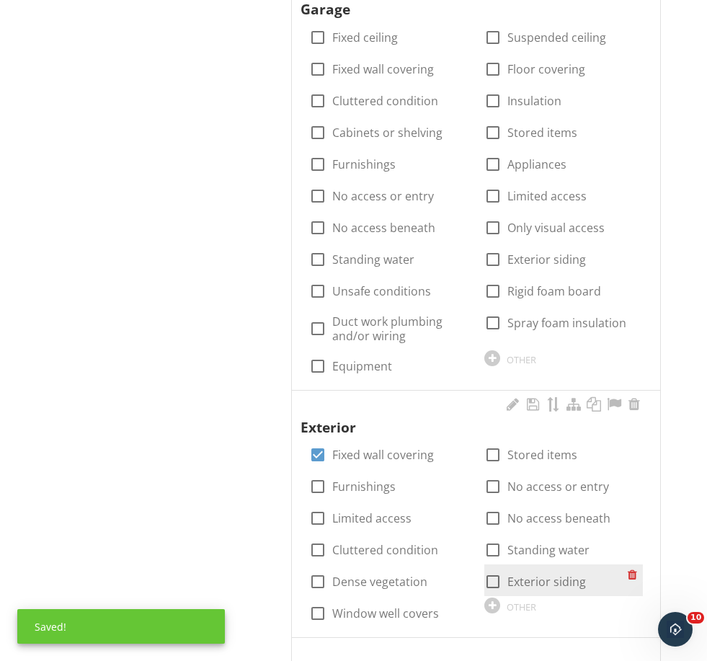
click at [529, 576] on label "Exterior siding" at bounding box center [547, 582] width 79 height 14
checkbox input "true"
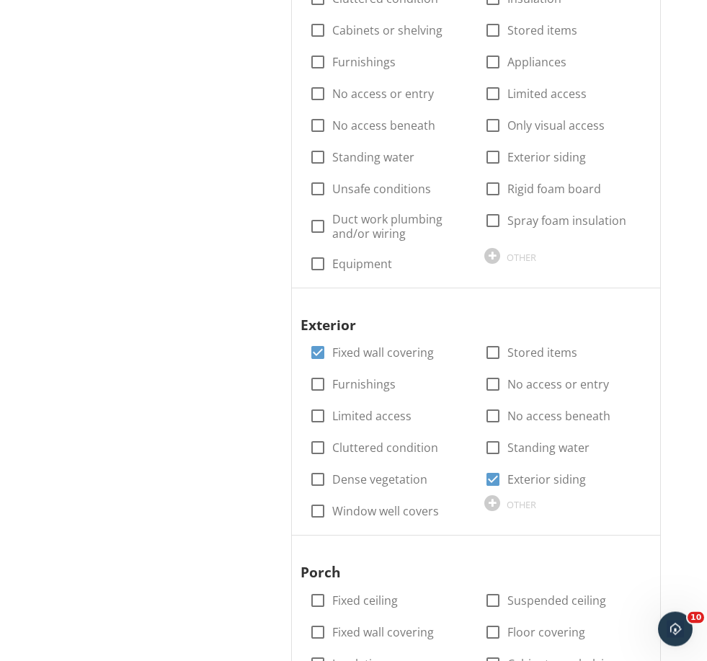
scroll to position [0, 0]
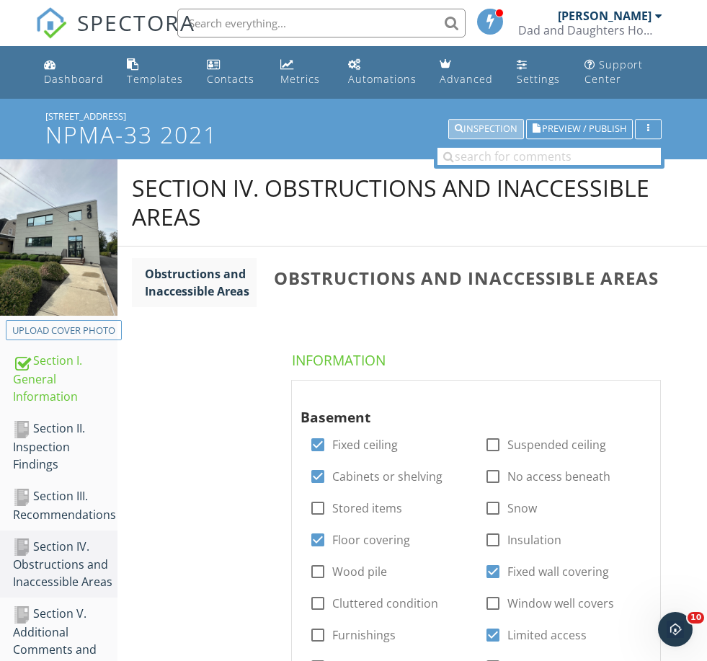
click at [490, 134] on div "Inspection" at bounding box center [486, 129] width 63 height 10
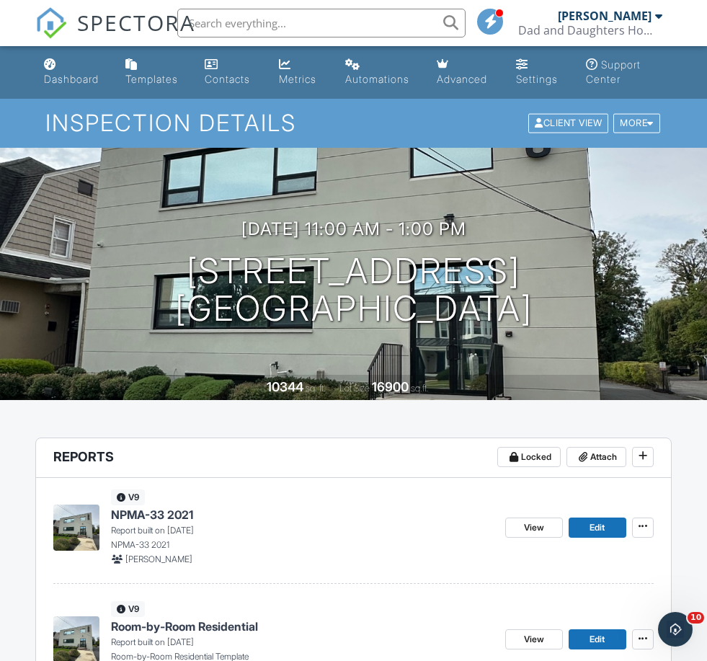
scroll to position [371, 0]
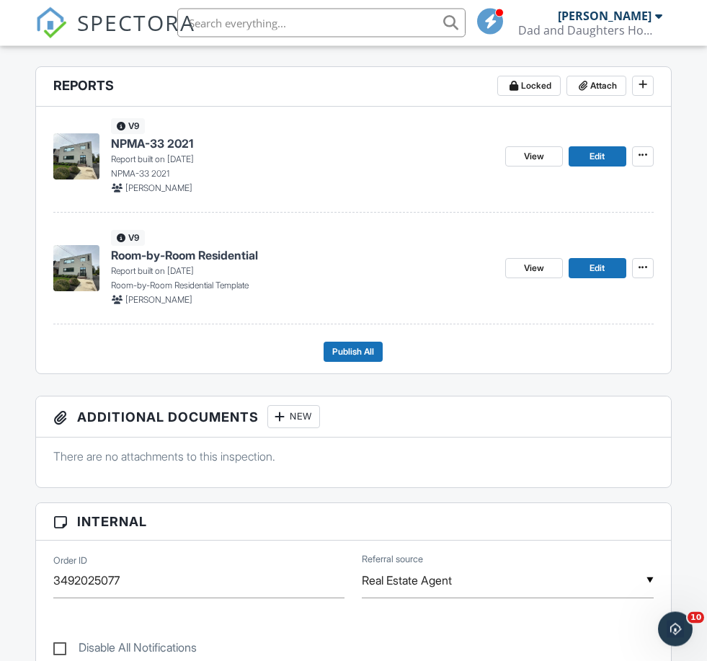
drag, startPoint x: 367, startPoint y: 350, endPoint x: 733, endPoint y: -30, distance: 527.8
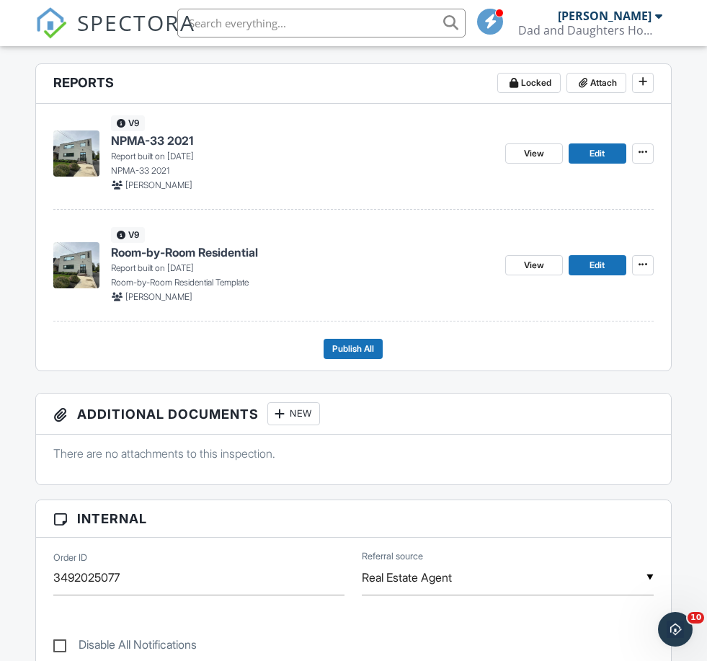
scroll to position [371, 0]
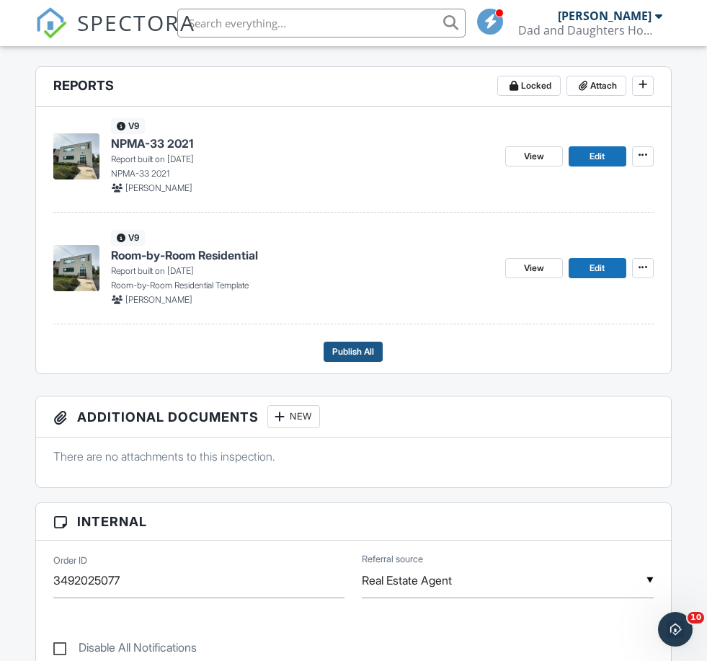
click at [353, 349] on span "Publish All" at bounding box center [353, 352] width 42 height 14
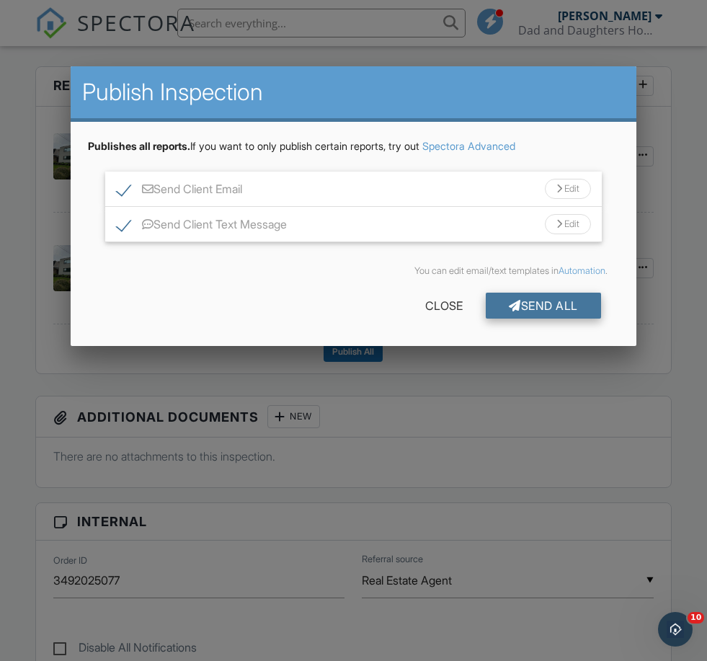
click at [486, 314] on div "Send All" at bounding box center [543, 306] width 115 height 26
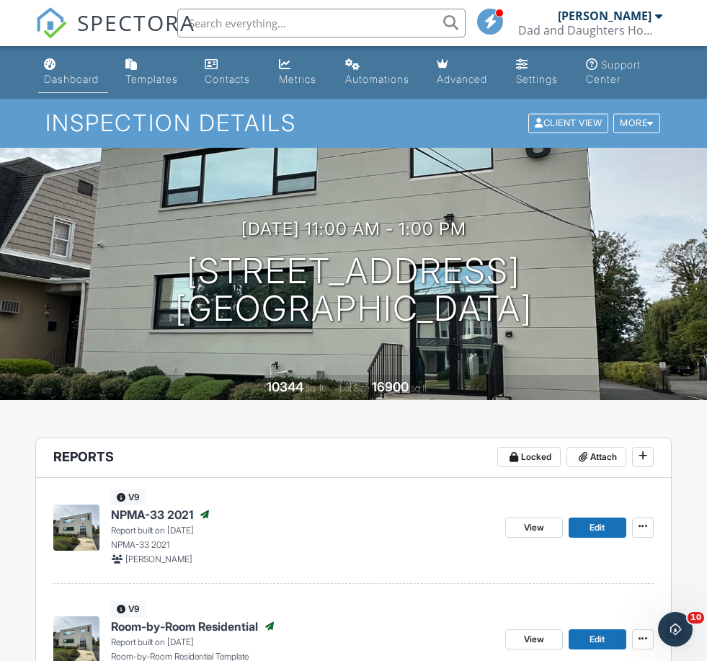
click at [58, 68] on link "Dashboard" at bounding box center [73, 72] width 70 height 41
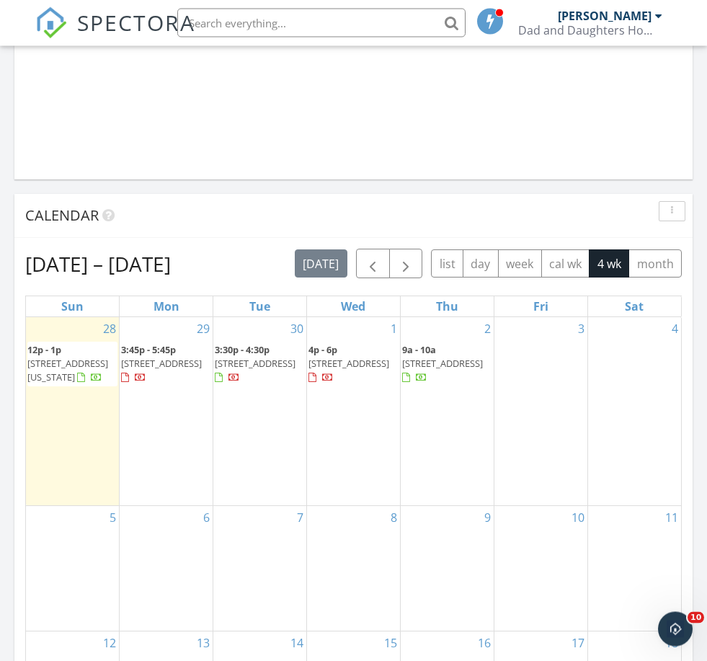
scroll to position [1320, 0]
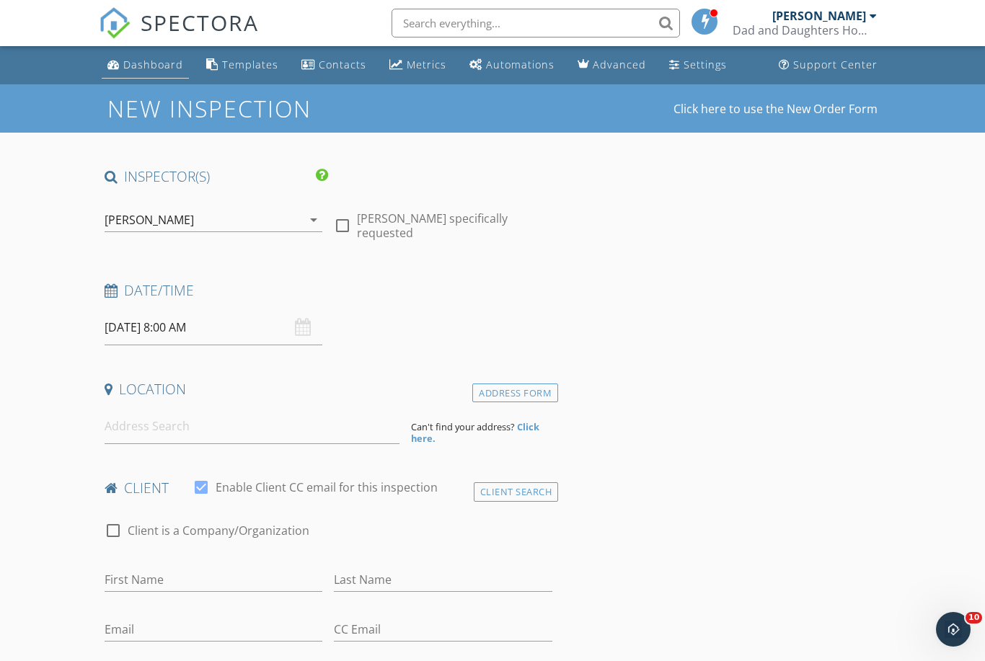
click at [138, 71] on div "Dashboard" at bounding box center [153, 65] width 60 height 14
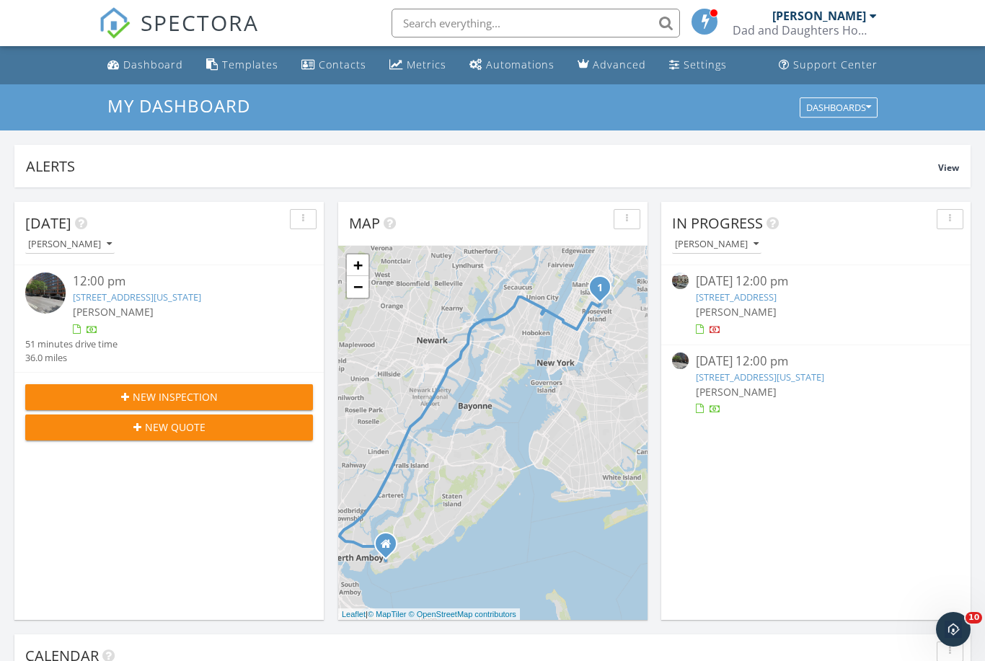
click at [187, 399] on span "New Inspection" at bounding box center [175, 396] width 85 height 15
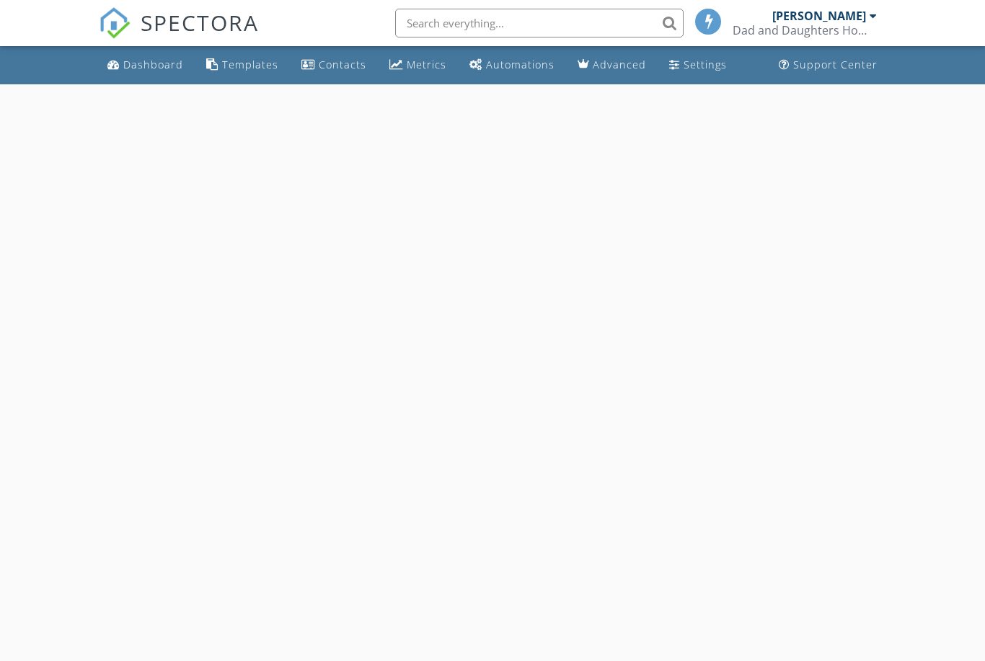
select select "8"
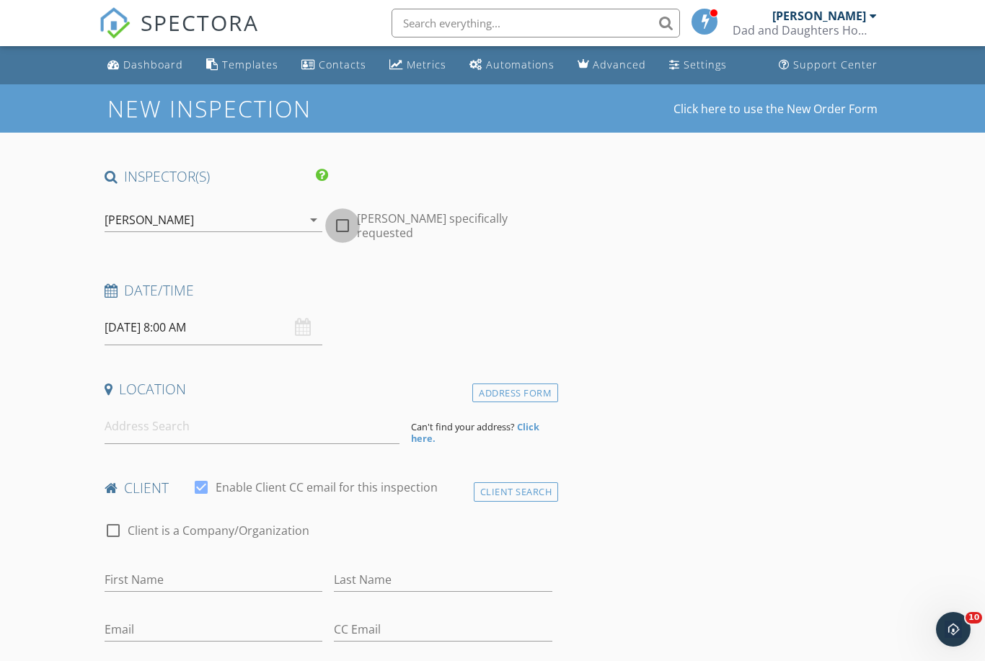
click at [341, 221] on div at bounding box center [342, 225] width 25 height 25
checkbox input "true"
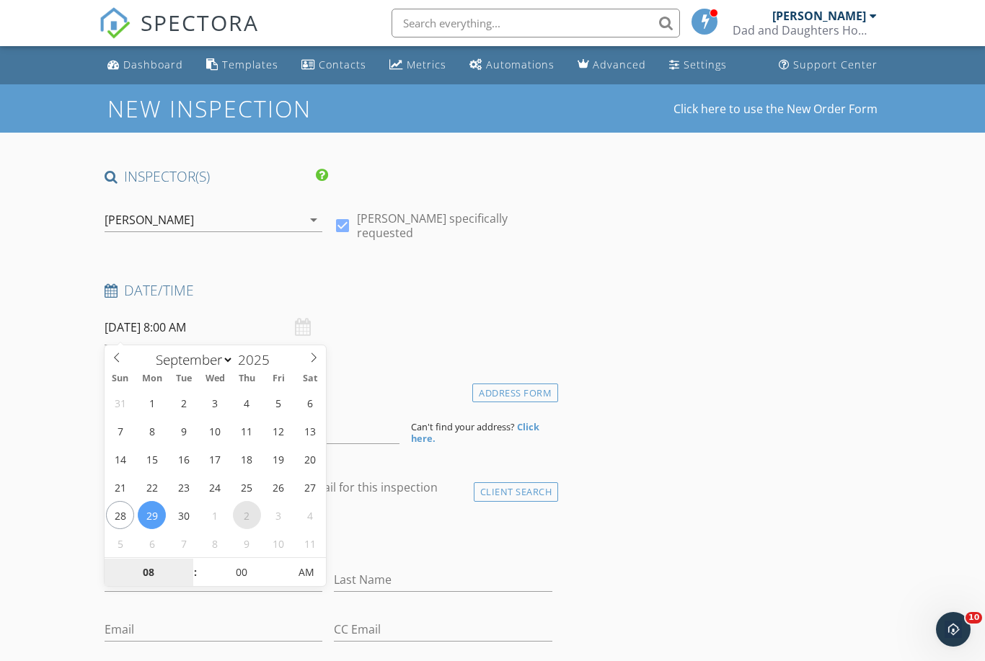
select select "9"
type input "[DATE] 8:00 AM"
type input "05"
type input "[DATE] 5:00 PM"
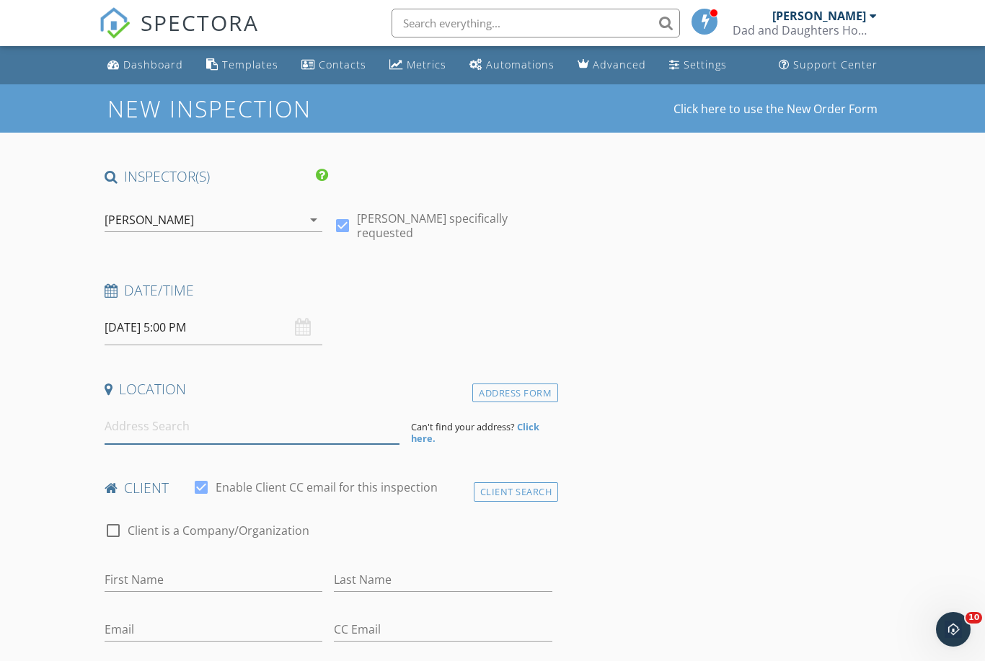
click at [368, 436] on input at bounding box center [252, 426] width 295 height 35
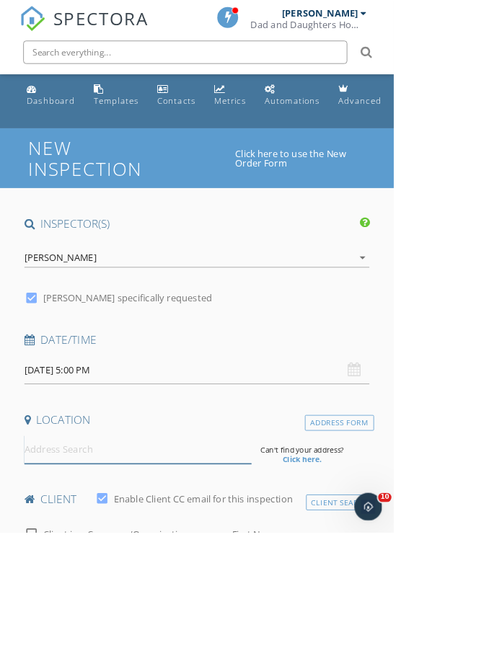
click at [125, 565] on input at bounding box center [171, 558] width 282 height 35
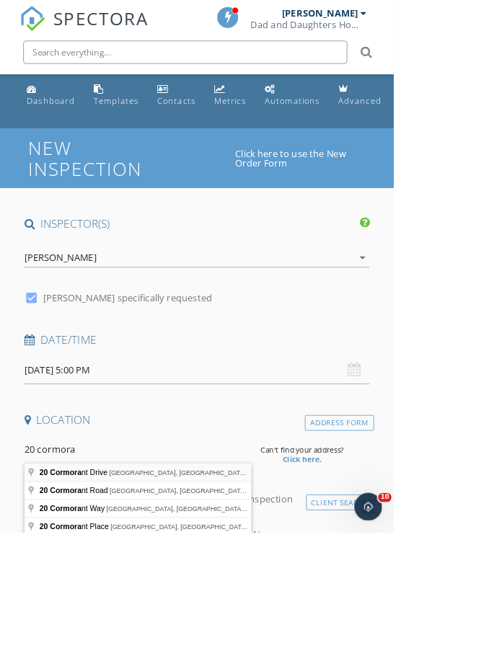
type input "[STREET_ADDRESS]"
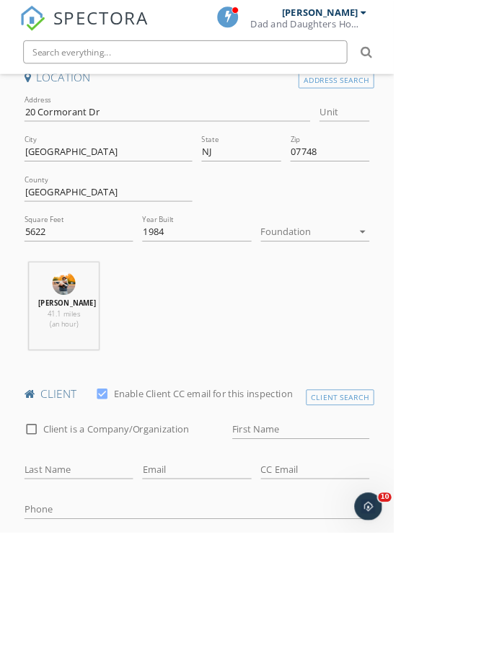
scroll to position [422, 0]
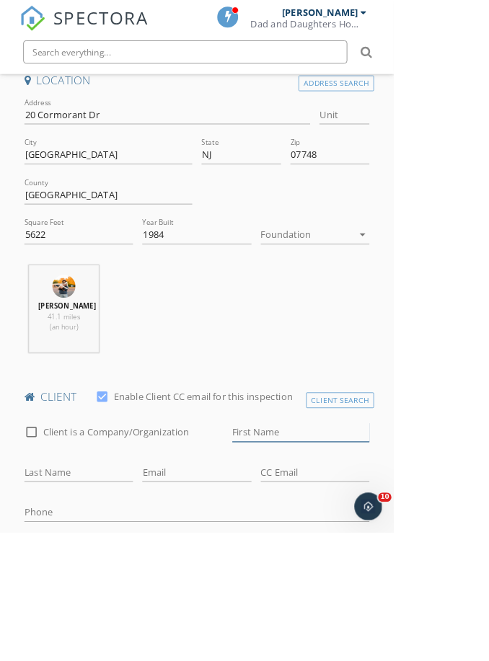
click at [339, 549] on input "First Name" at bounding box center [373, 537] width 171 height 24
click at [326, 549] on input "First Name" at bounding box center [373, 537] width 171 height 24
type input "[PERSON_NAME]"
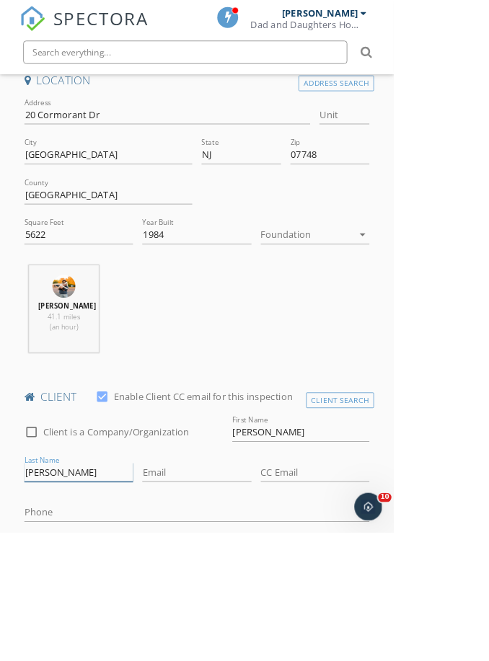
type input "[PERSON_NAME]"
type input "[EMAIL_ADDRESS][DOMAIN_NAME]"
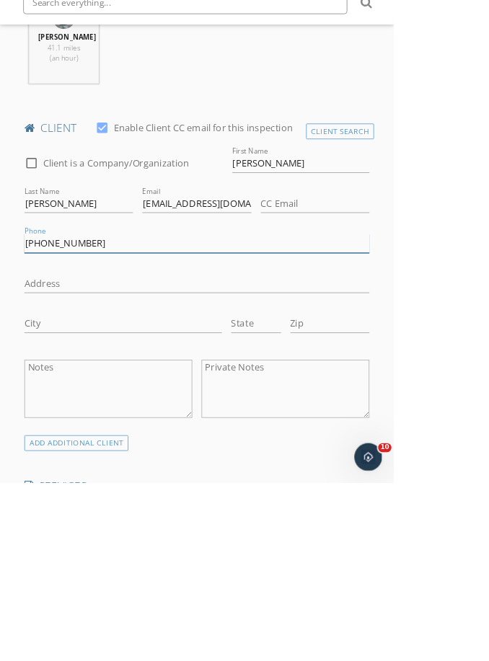
scroll to position [711, 0]
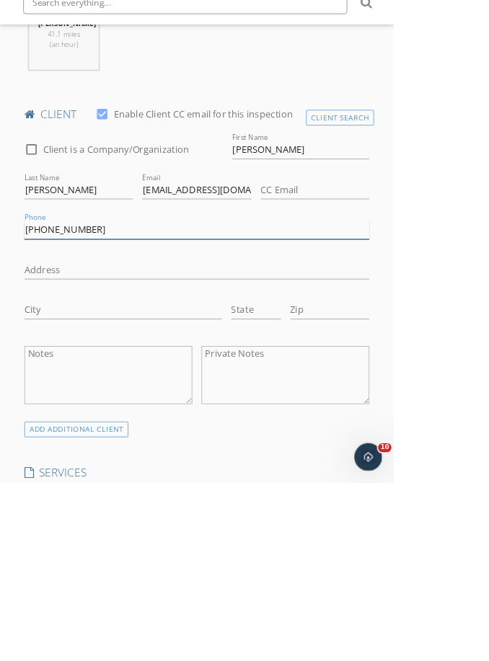
type input "[PHONE_NUMBER]"
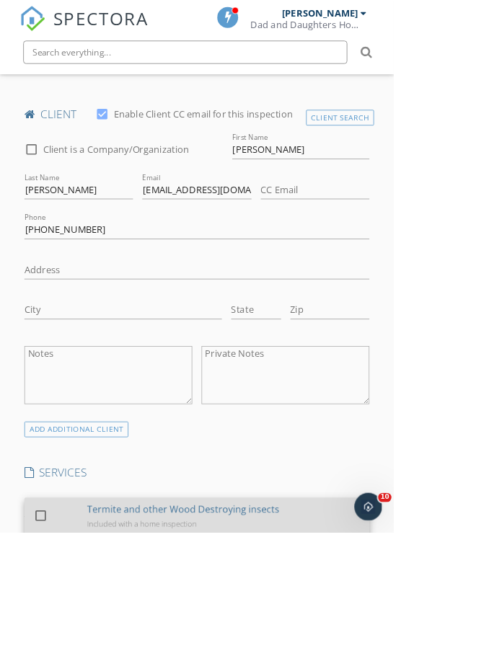
click at [180, 635] on div "Termite and other Wood Destroying insects" at bounding box center [227, 632] width 239 height 17
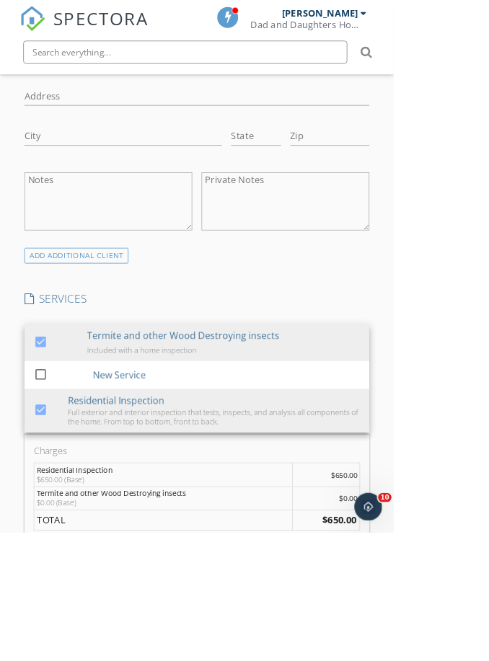
scroll to position [989, 0]
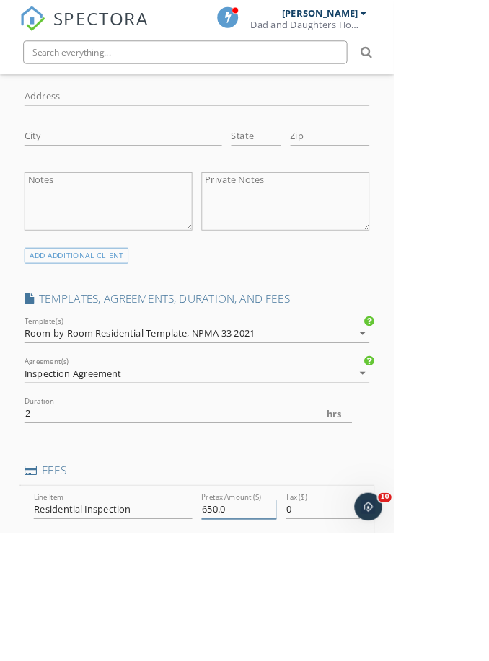
click at [262, 641] on input "650.0" at bounding box center [296, 633] width 93 height 24
type input "875.0"
drag, startPoint x: 137, startPoint y: 704, endPoint x: 13, endPoint y: 691, distance: 124.8
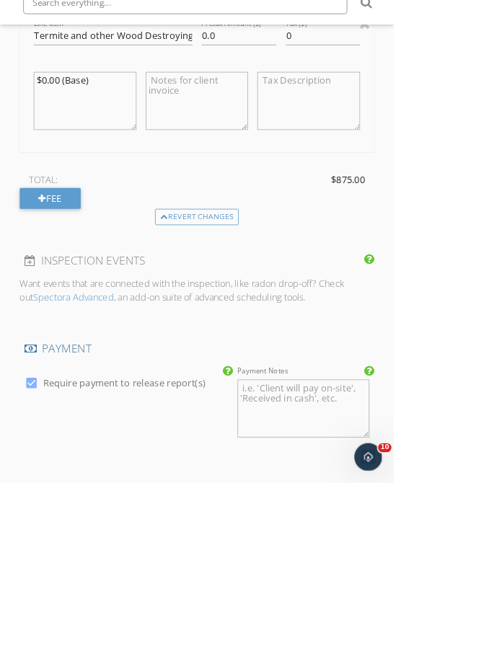
scroll to position [1723, 0]
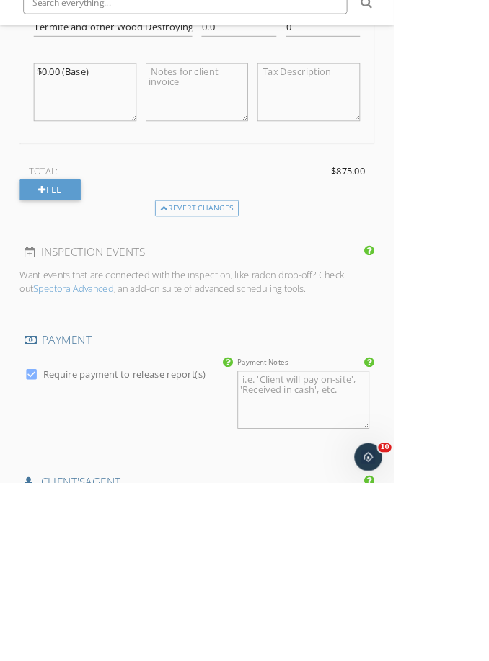
type input "Vic"
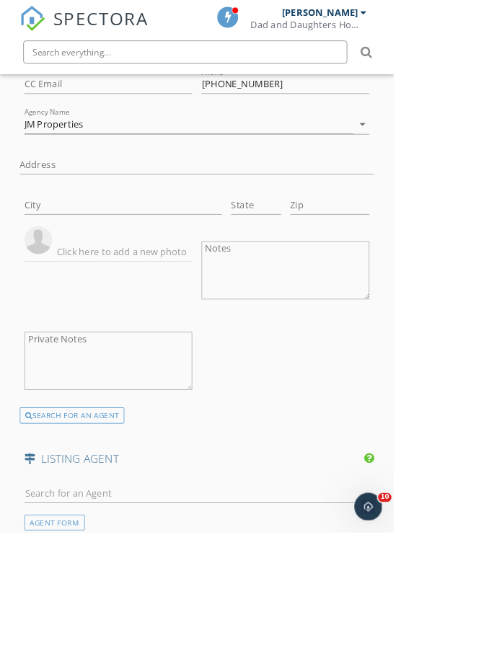
scroll to position [2438, 0]
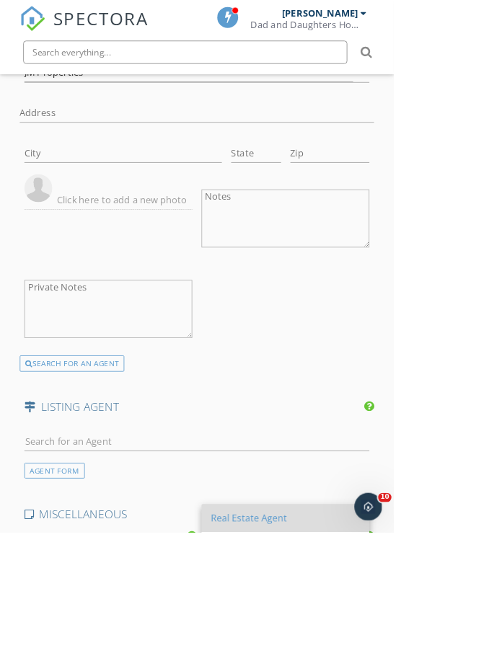
click at [293, 631] on div "Real Estate Agent" at bounding box center [354, 643] width 185 height 35
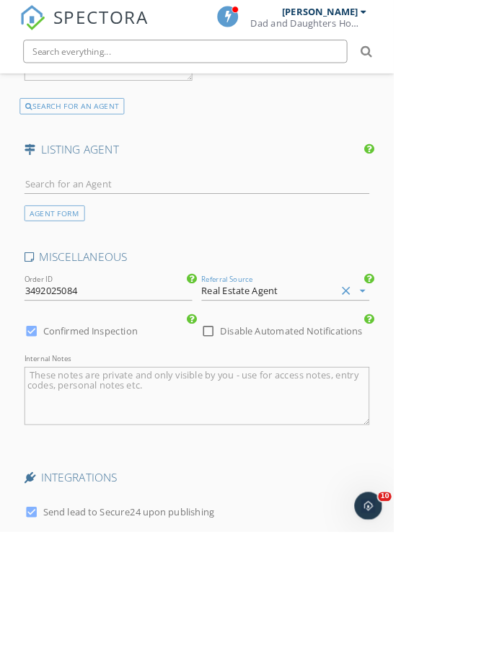
scroll to position [2757, 0]
click at [174, 629] on label "Send lead to Secure24 upon publishing" at bounding box center [159, 636] width 213 height 14
checkbox input "false"
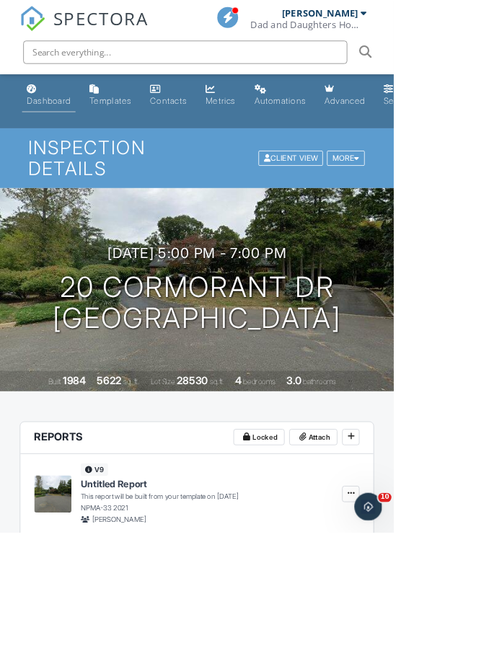
click at [51, 130] on div "Dashboard" at bounding box center [60, 125] width 55 height 12
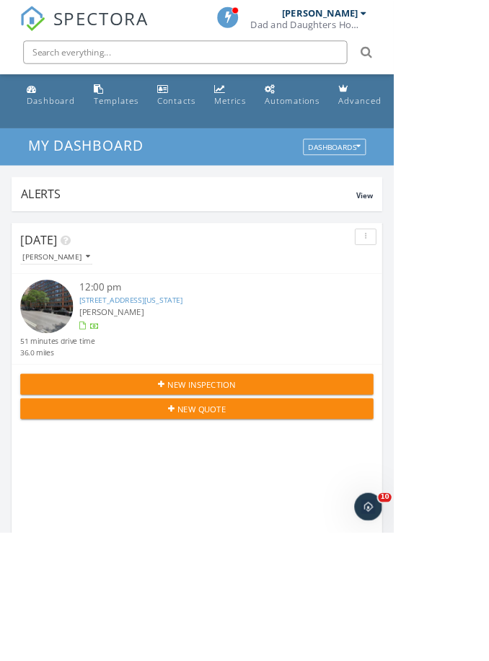
scroll to position [7, 7]
